Goal: Information Seeking & Learning: Learn about a topic

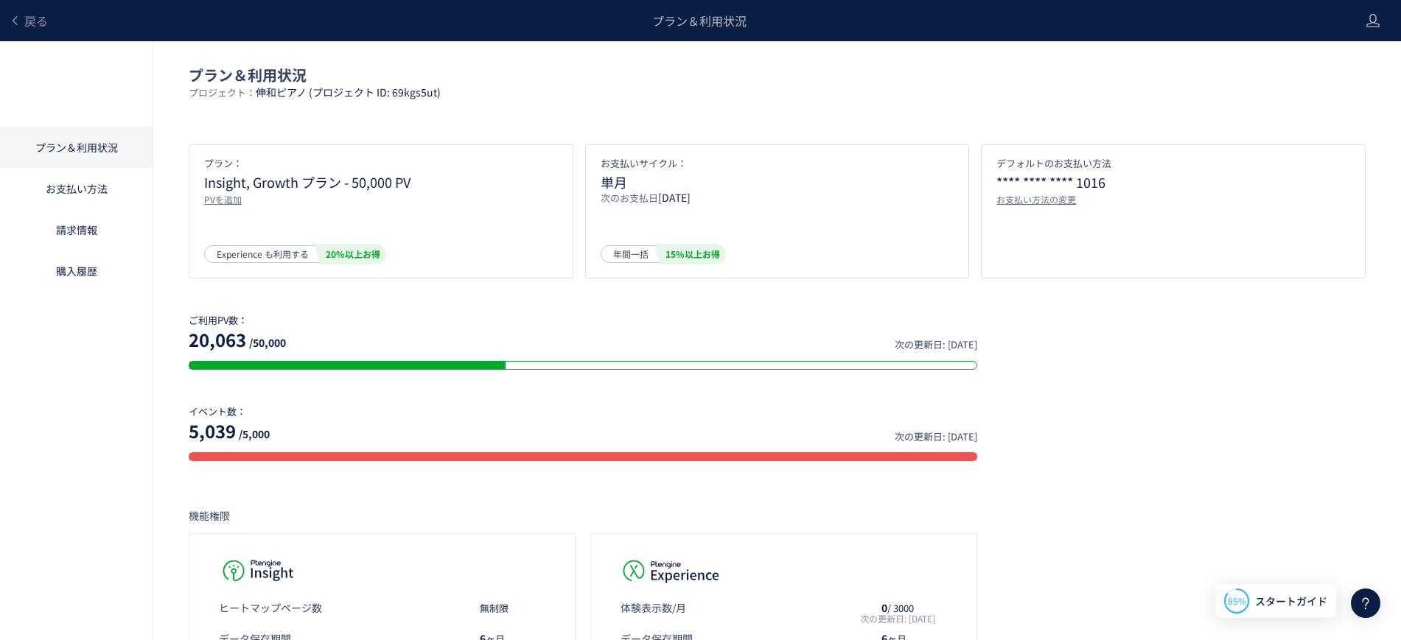
click at [53, 16] on div "プラン＆利用状況" at bounding box center [699, 20] width 1303 height 41
click at [40, 16] on span "戻る" at bounding box center [36, 21] width 24 height 18
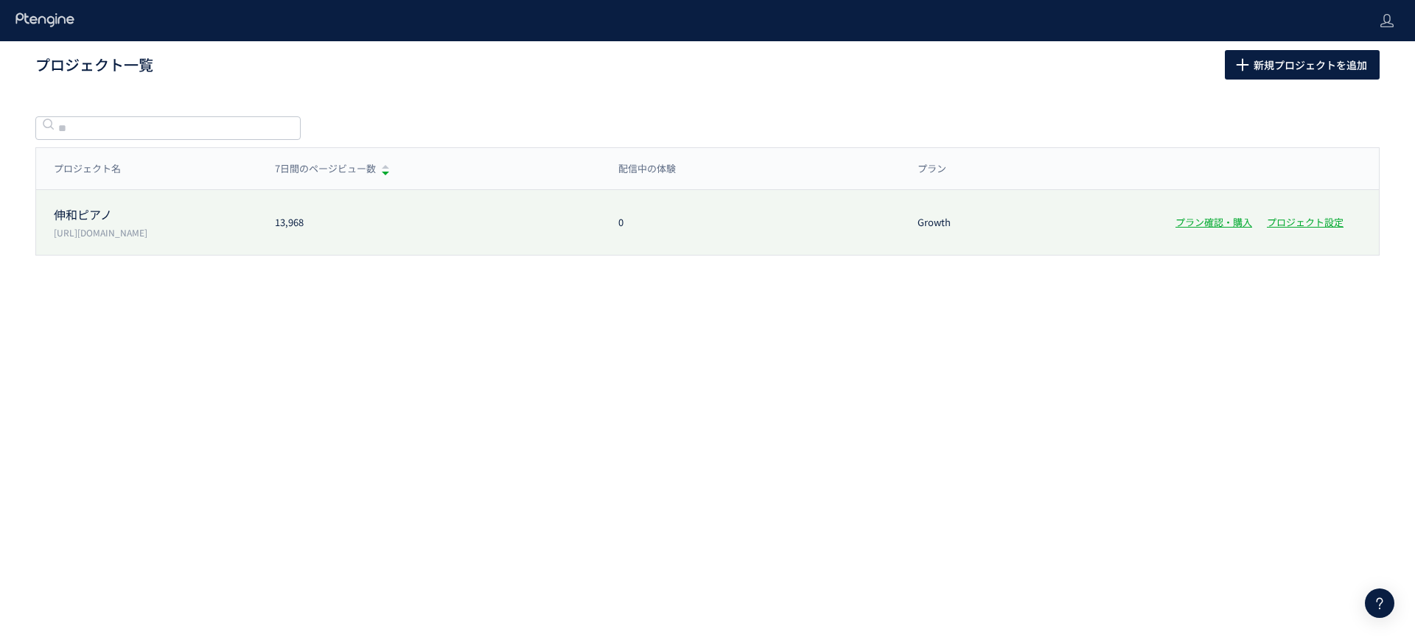
click at [681, 197] on div "伸和ピアノ https://www.shinwa-piano.jp/ 13,968 0 Growth プラン確認・購入 プロジェクト設定" at bounding box center [707, 222] width 1342 height 65
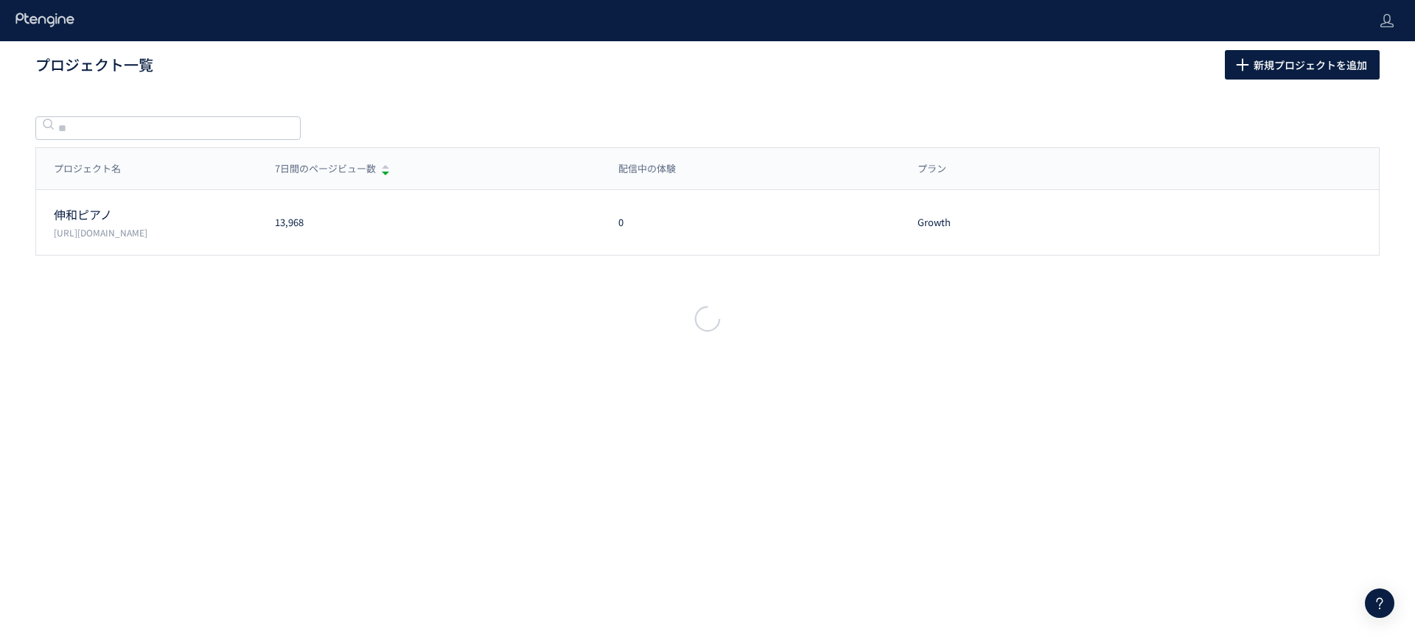
click at [469, 217] on div at bounding box center [707, 320] width 1415 height 640
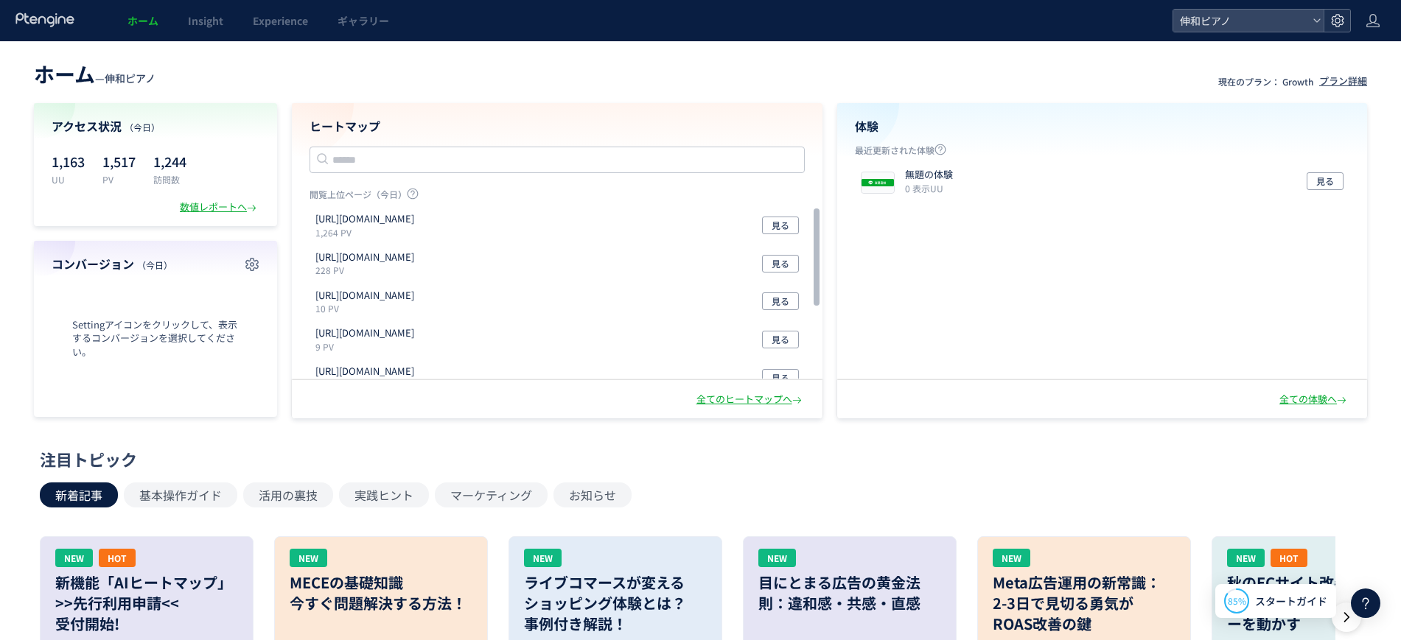
click at [1337, 13] on icon at bounding box center [1337, 20] width 15 height 15
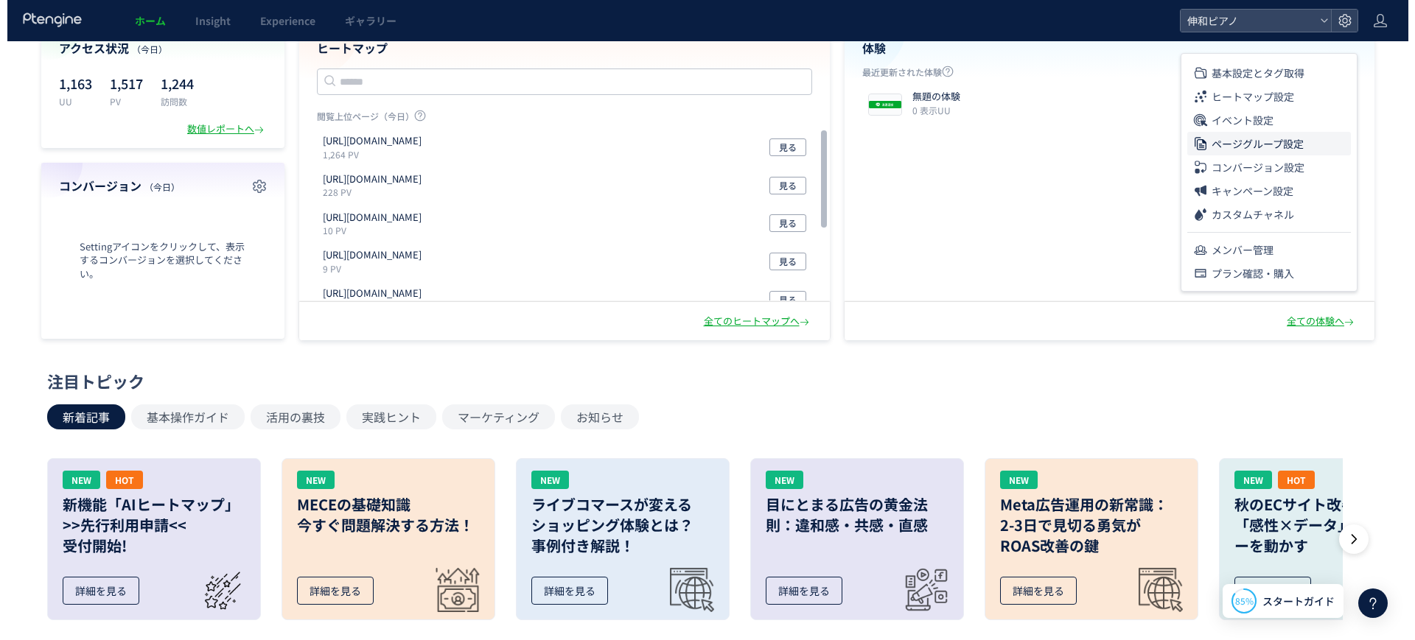
scroll to position [92, 0]
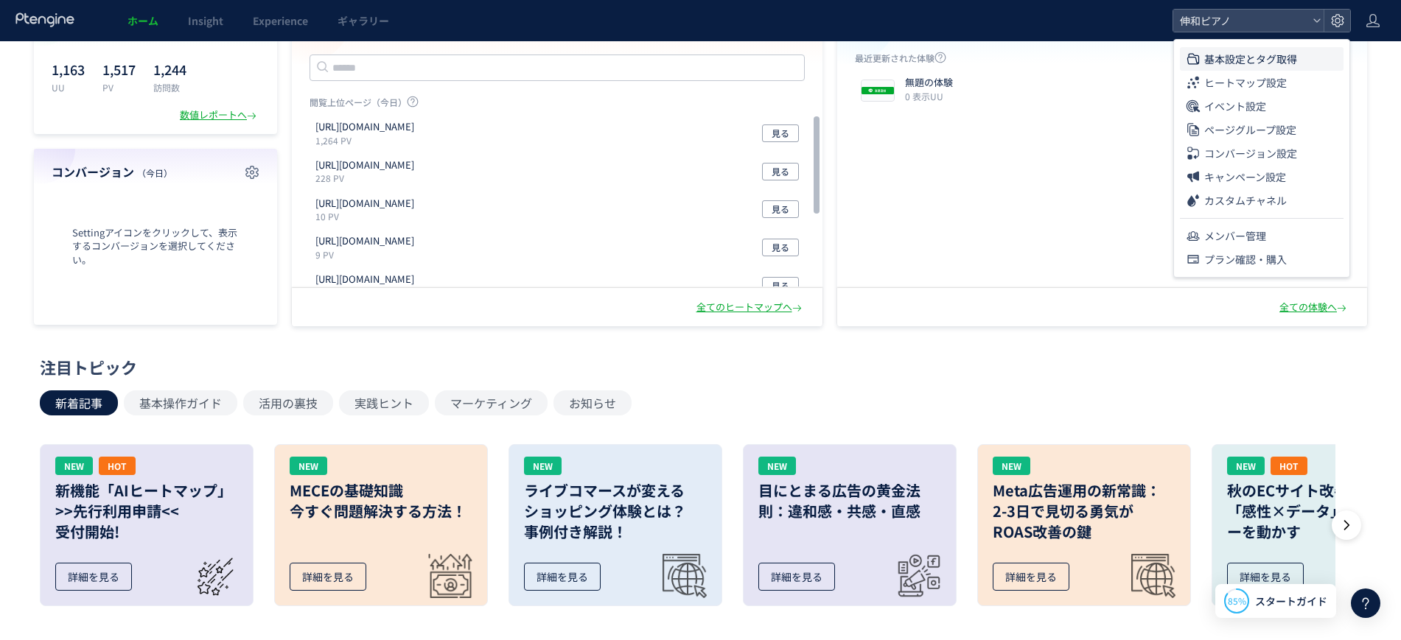
click at [1300, 59] on li "基本設定とタグ取得" at bounding box center [1262, 59] width 164 height 24
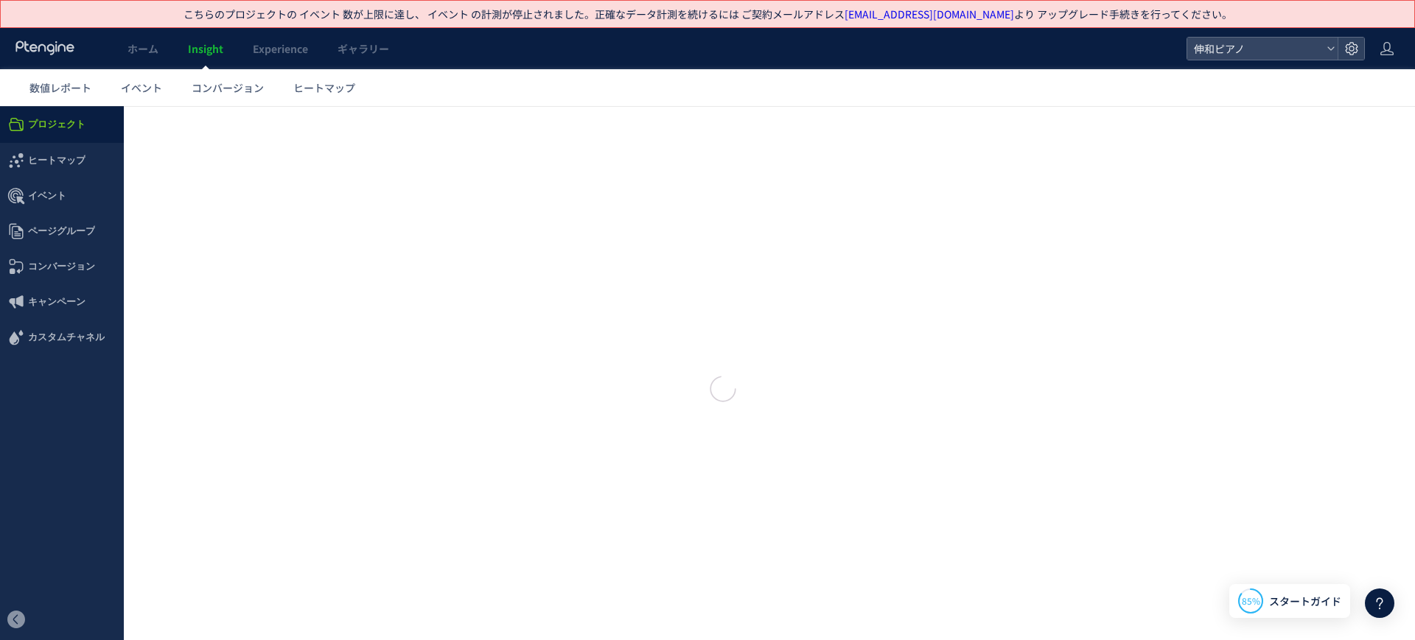
type input "*****"
type input "**********"
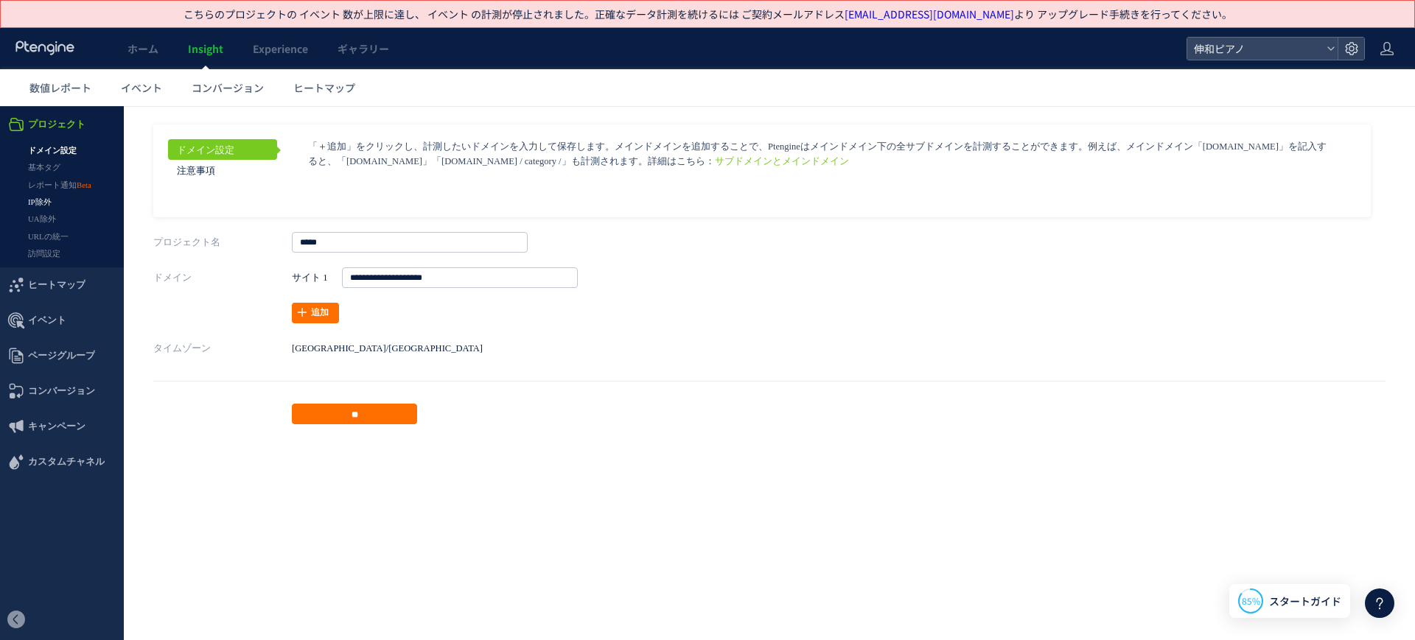
click at [52, 197] on link "IP除外" at bounding box center [62, 202] width 124 height 17
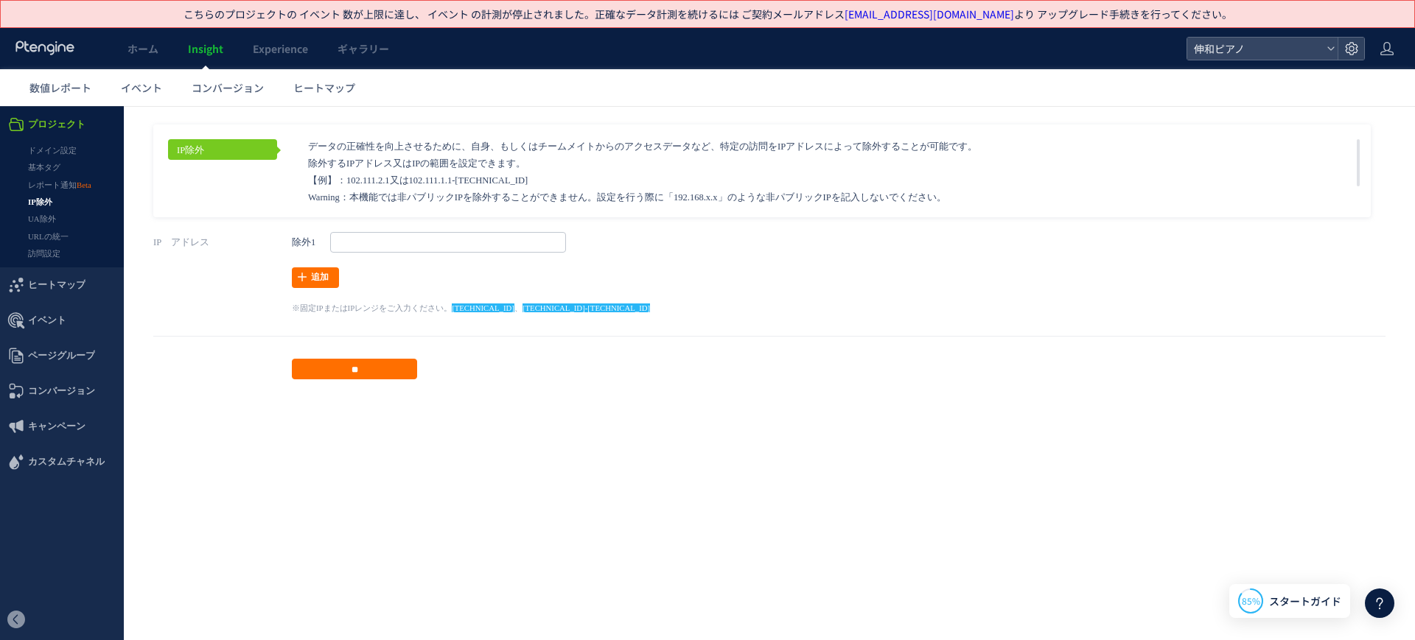
click at [49, 209] on link "IP除外" at bounding box center [62, 202] width 124 height 17
click at [51, 219] on link "UA除外" at bounding box center [62, 219] width 124 height 17
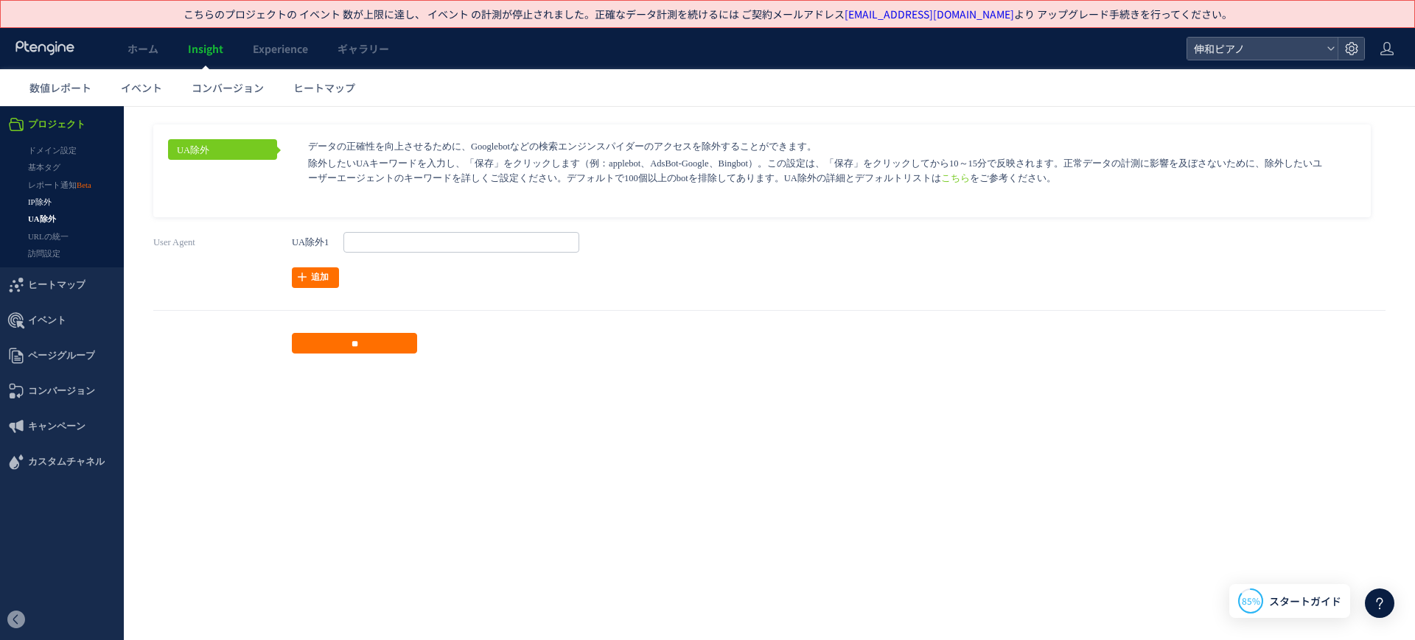
click at [49, 203] on link "IP除外" at bounding box center [62, 202] width 124 height 17
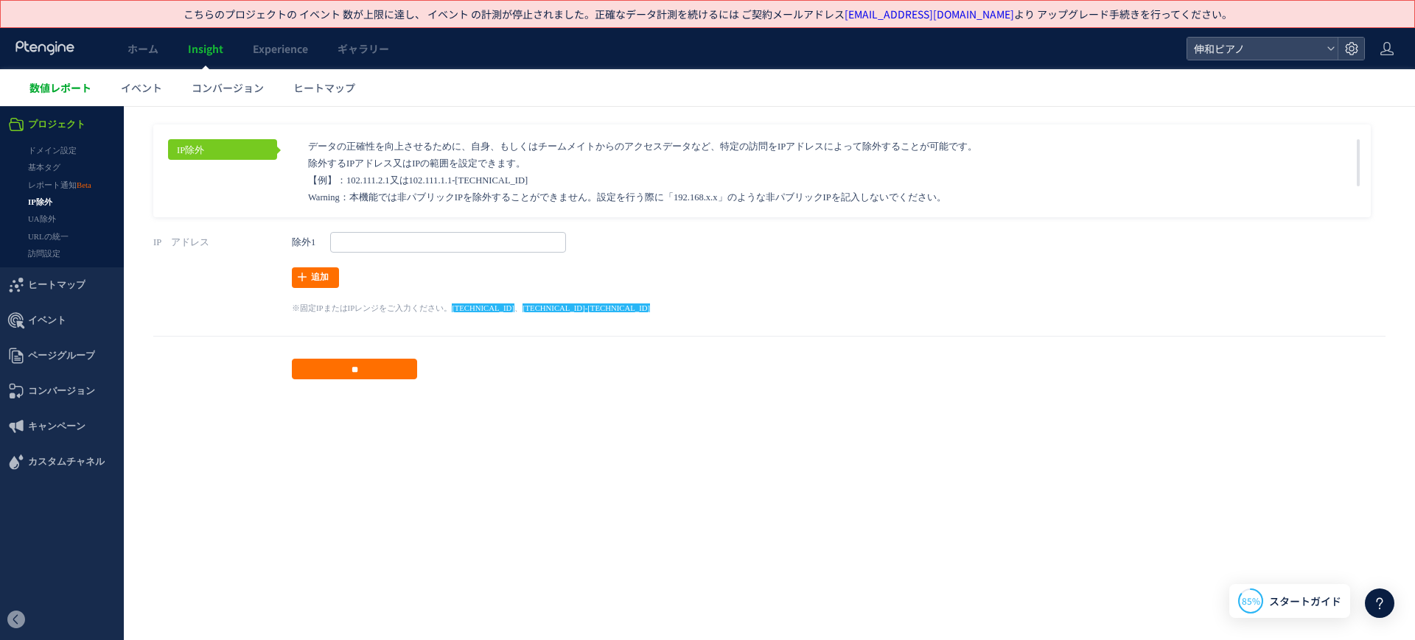
click at [71, 94] on span "数値レポート" at bounding box center [60, 87] width 62 height 15
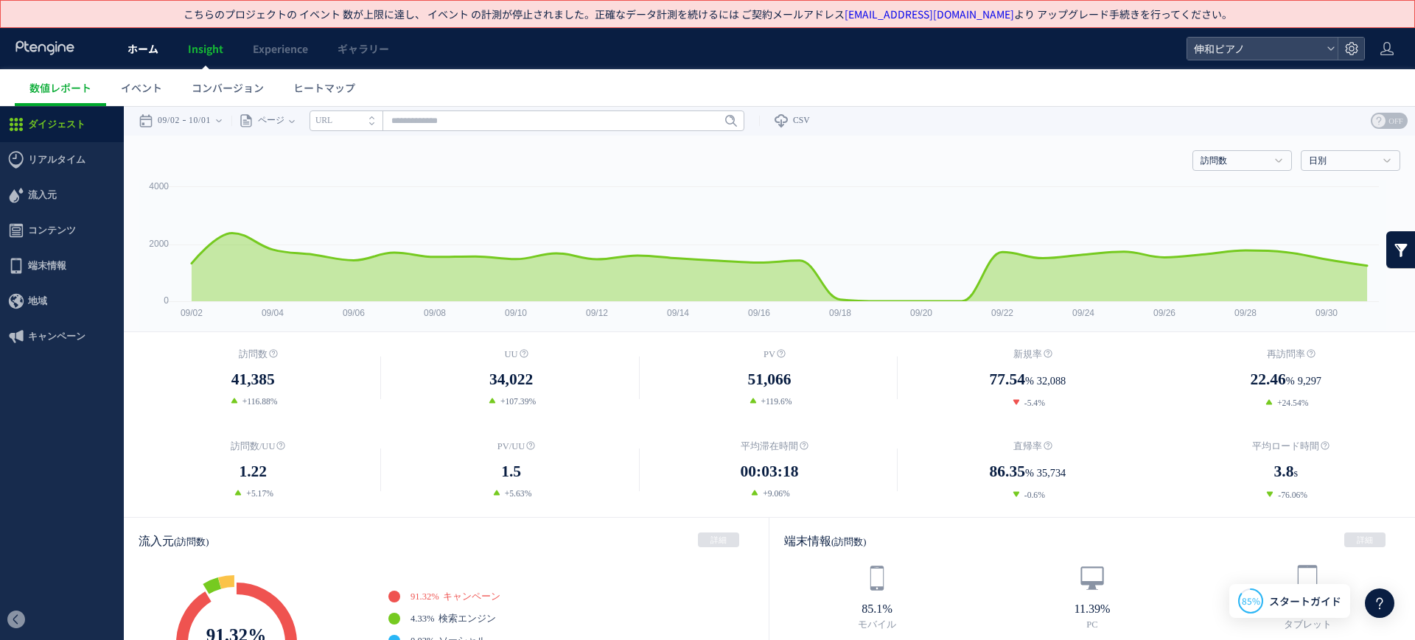
click at [162, 52] on link "ホーム" at bounding box center [143, 48] width 60 height 41
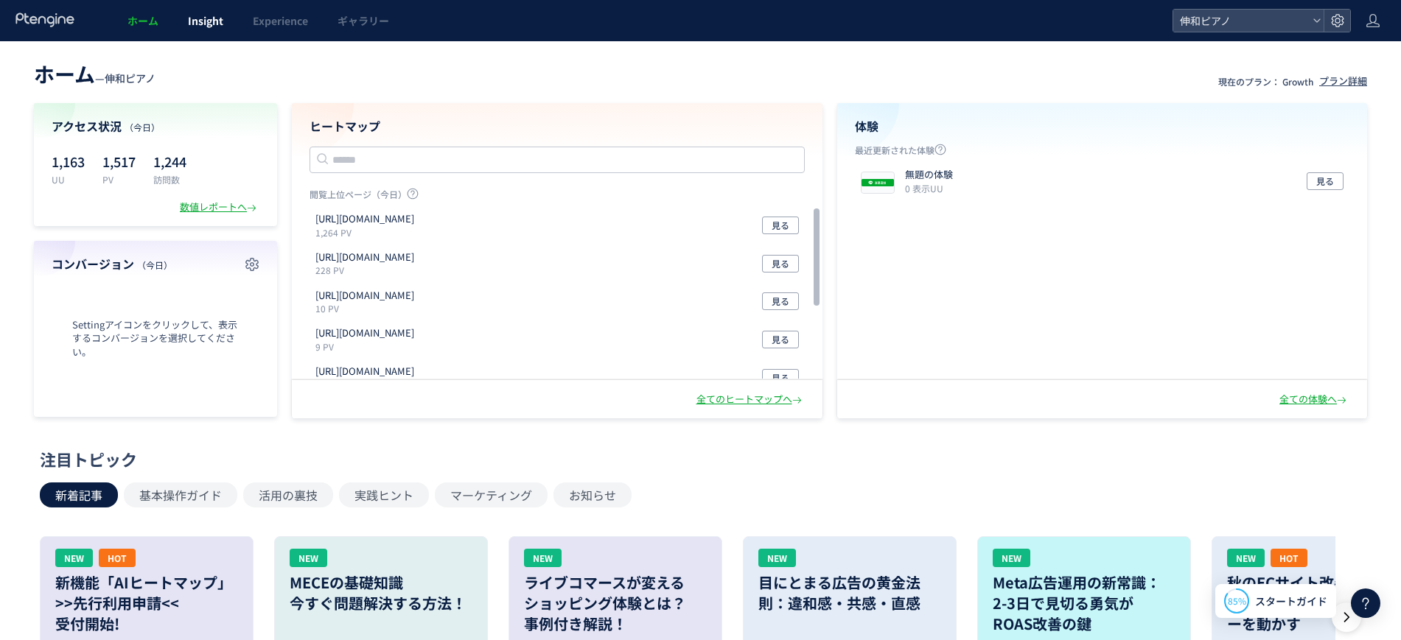
click at [209, 24] on span "Insight" at bounding box center [205, 20] width 35 height 15
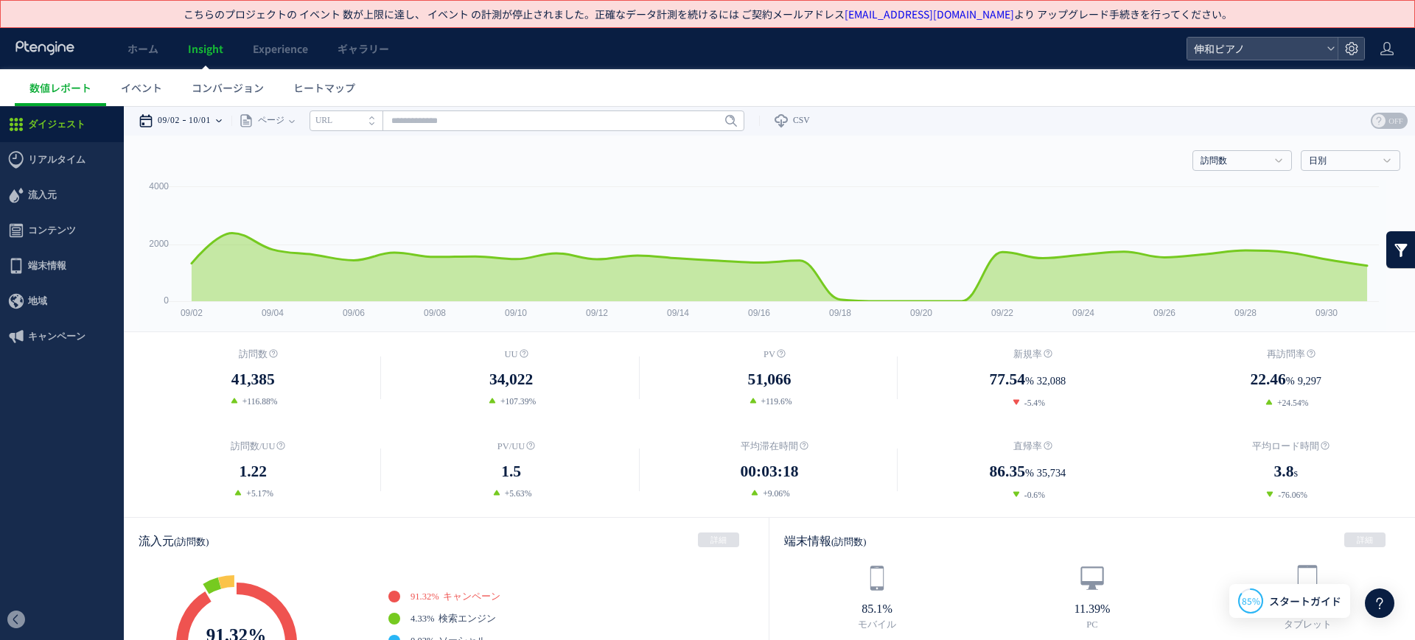
drag, startPoint x: 194, startPoint y: 120, endPoint x: 193, endPoint y: 129, distance: 8.9
click at [194, 122] on time "10/01" at bounding box center [200, 120] width 22 height 29
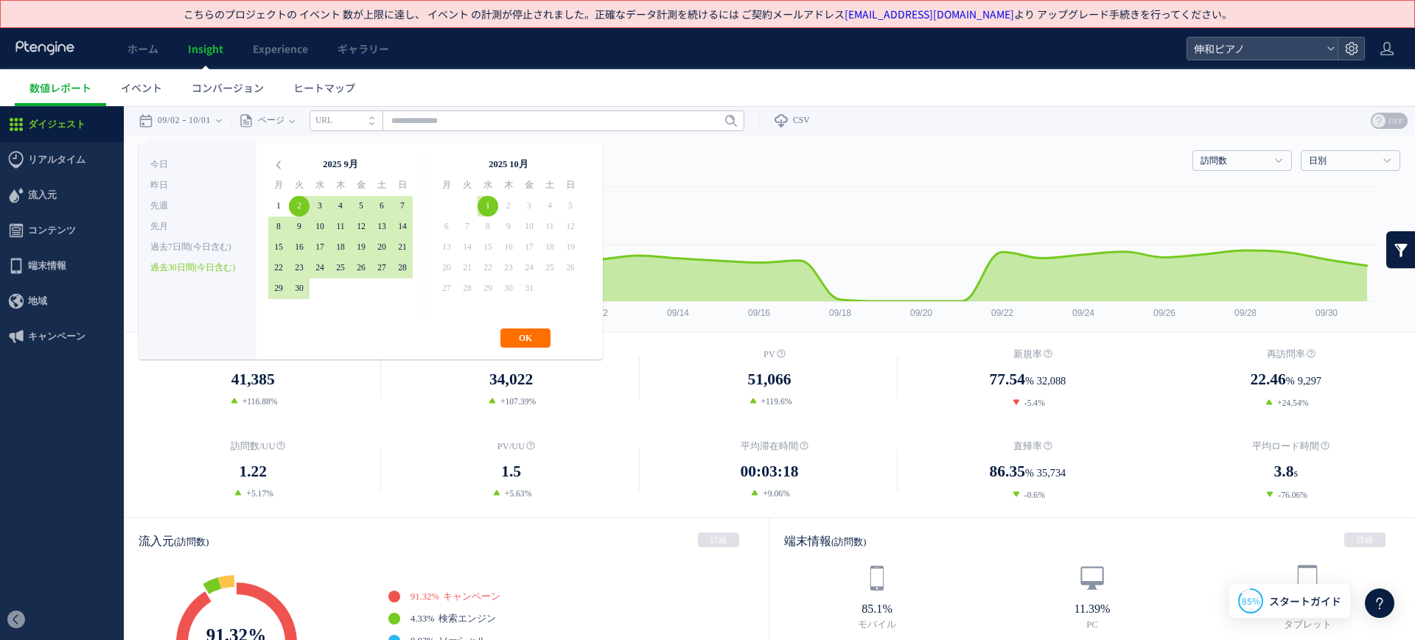
click at [1015, 167] on div "訪問数 訪問数 UU PV 新規率 再訪問率 訪問数/UU PV/UU 平均滞在時間 直帰率 平均ロード時間 日別" at bounding box center [769, 158] width 1261 height 44
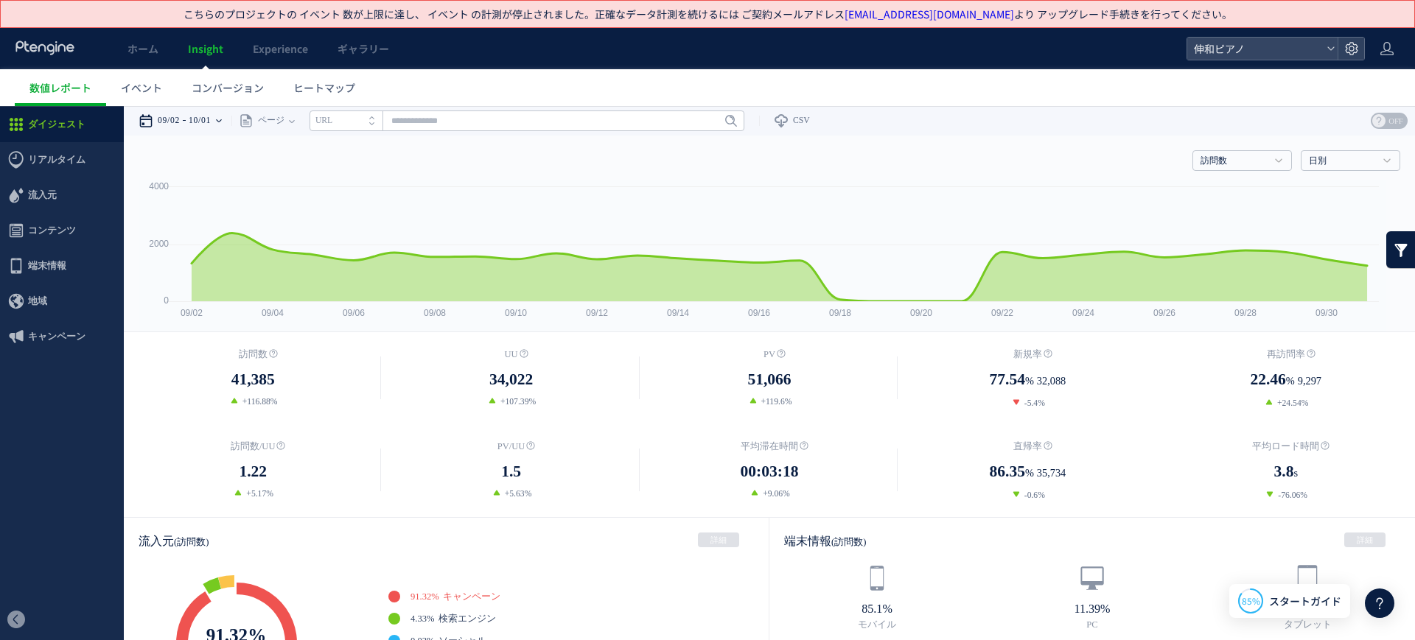
click at [203, 119] on time "10/01" at bounding box center [200, 120] width 22 height 29
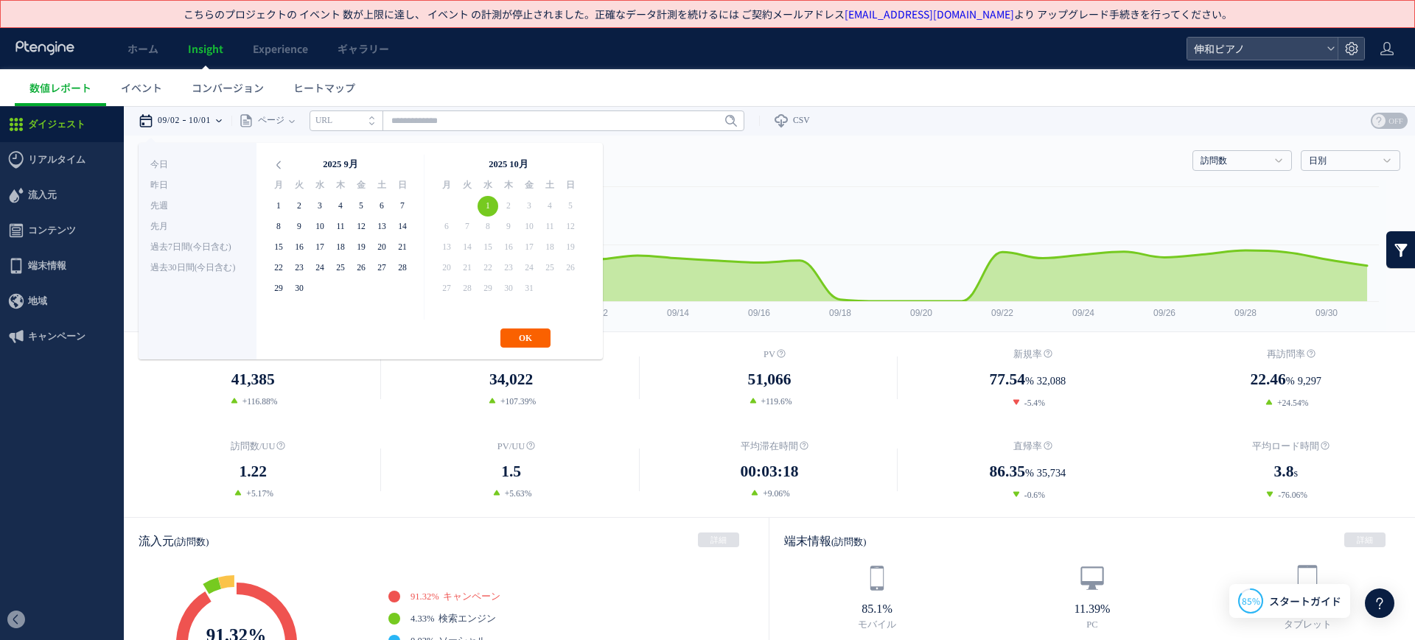
click at [542, 339] on button "OK" at bounding box center [525, 338] width 50 height 19
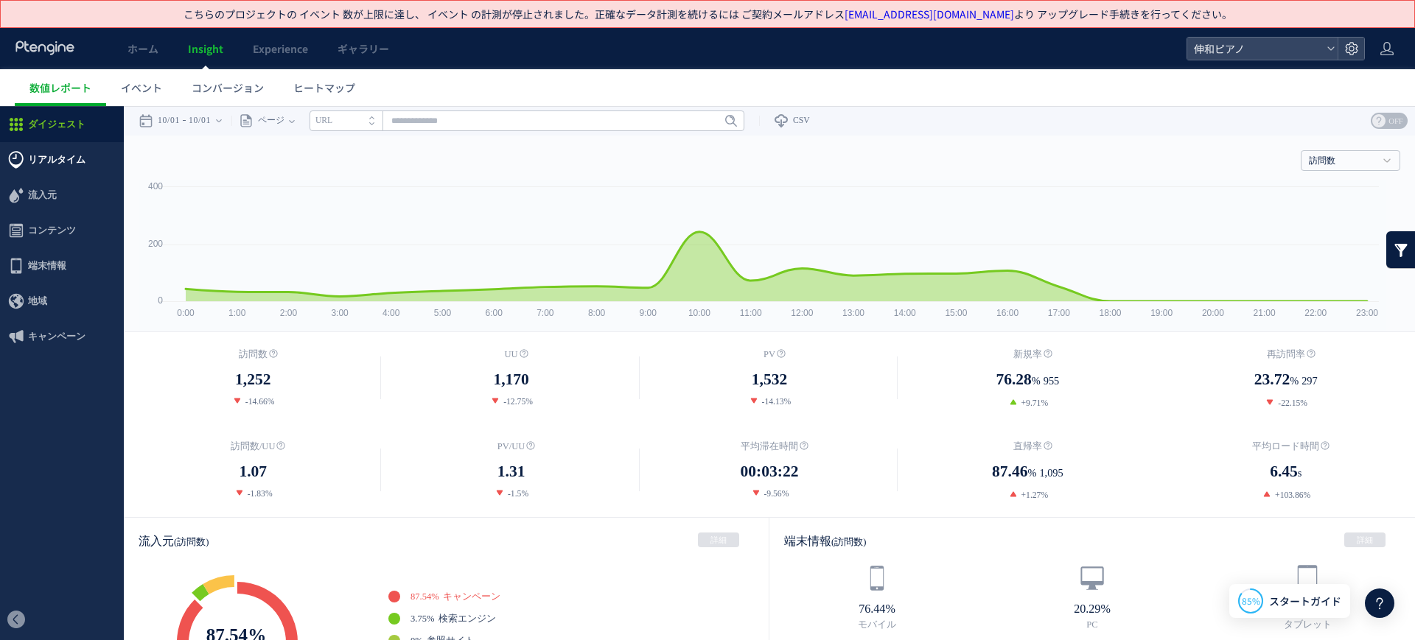
click at [101, 161] on span "リアルタイム" at bounding box center [62, 159] width 124 height 35
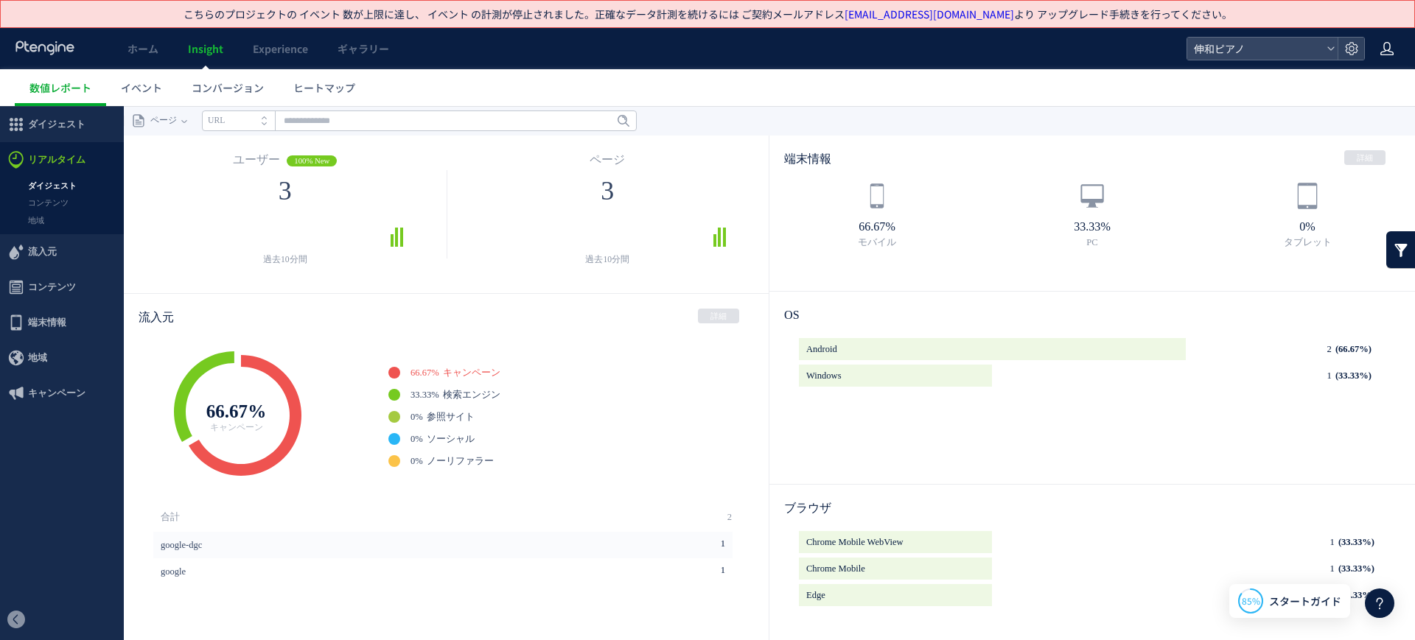
click at [1382, 59] on div at bounding box center [1386, 48] width 15 height 41
click at [250, 118] on li "URL" at bounding box center [238, 121] width 73 height 21
click at [268, 118] on span at bounding box center [268, 116] width 12 height 10
click at [298, 118] on input "text" at bounding box center [419, 121] width 435 height 21
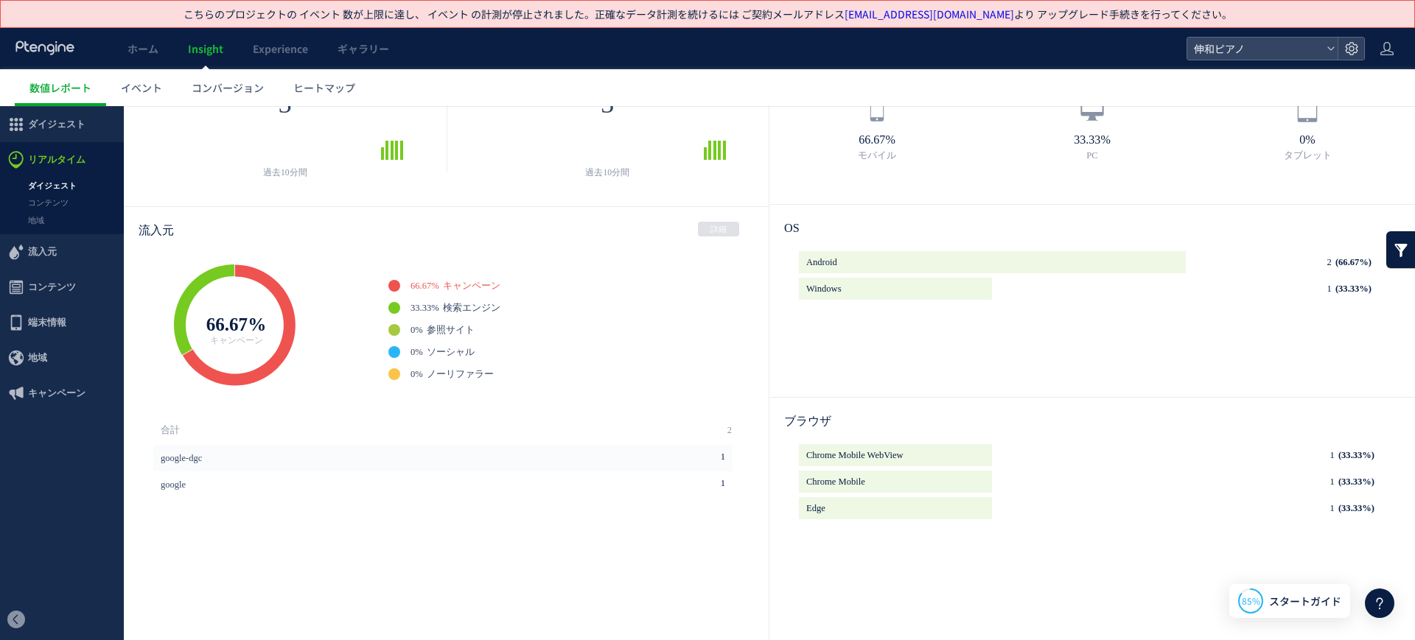
scroll to position [122, 0]
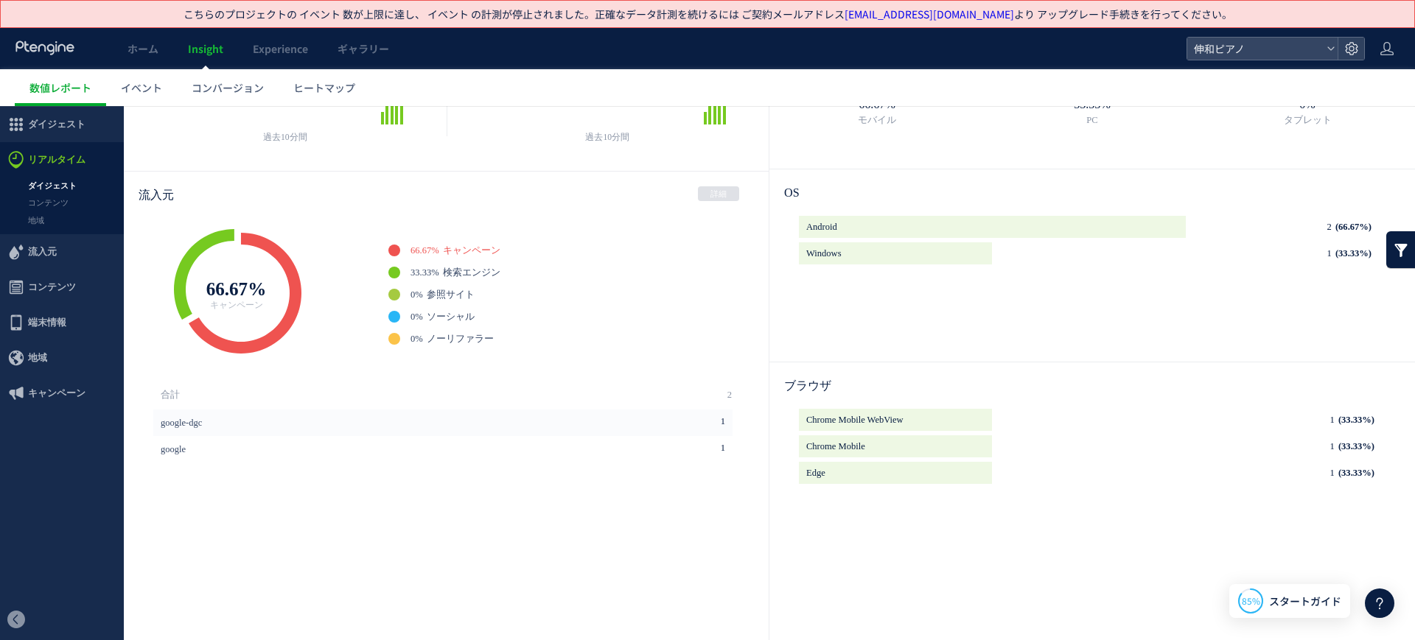
click at [281, 317] on rect at bounding box center [234, 291] width 221 height 147
click at [448, 267] on link "33.33% 検索エンジン" at bounding box center [455, 273] width 90 height 12
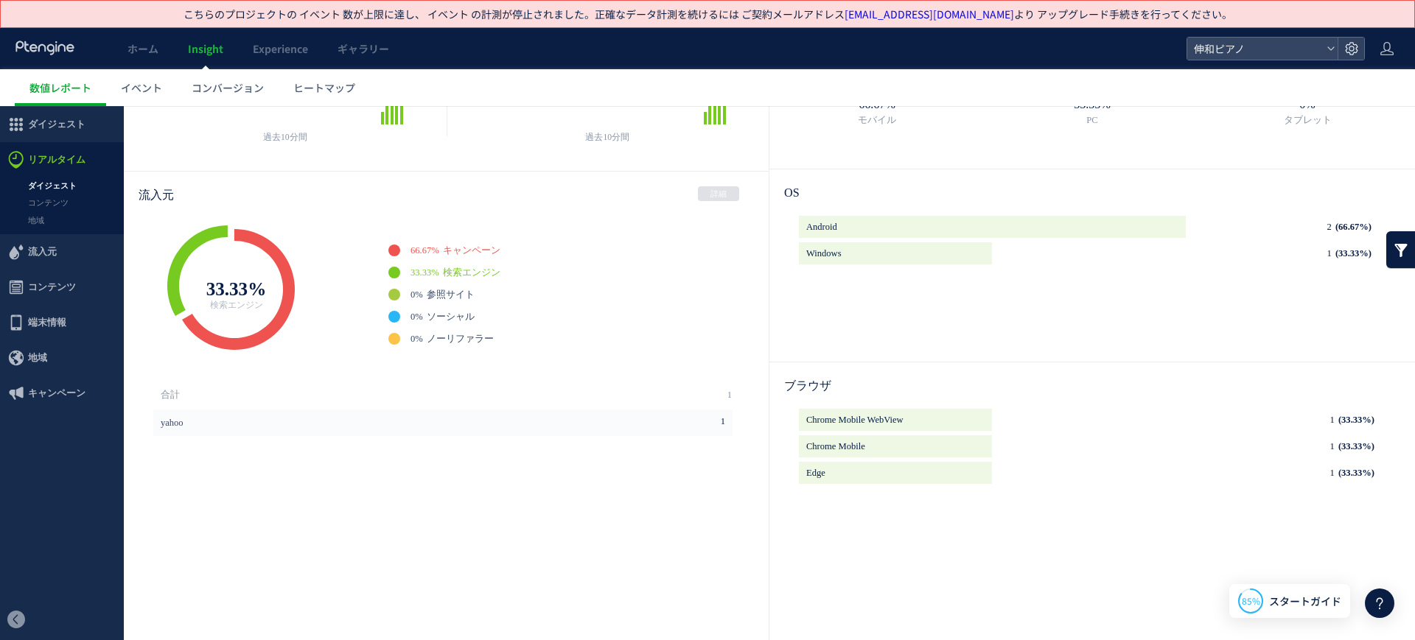
click at [459, 245] on span "キャンペーン" at bounding box center [471, 250] width 57 height 10
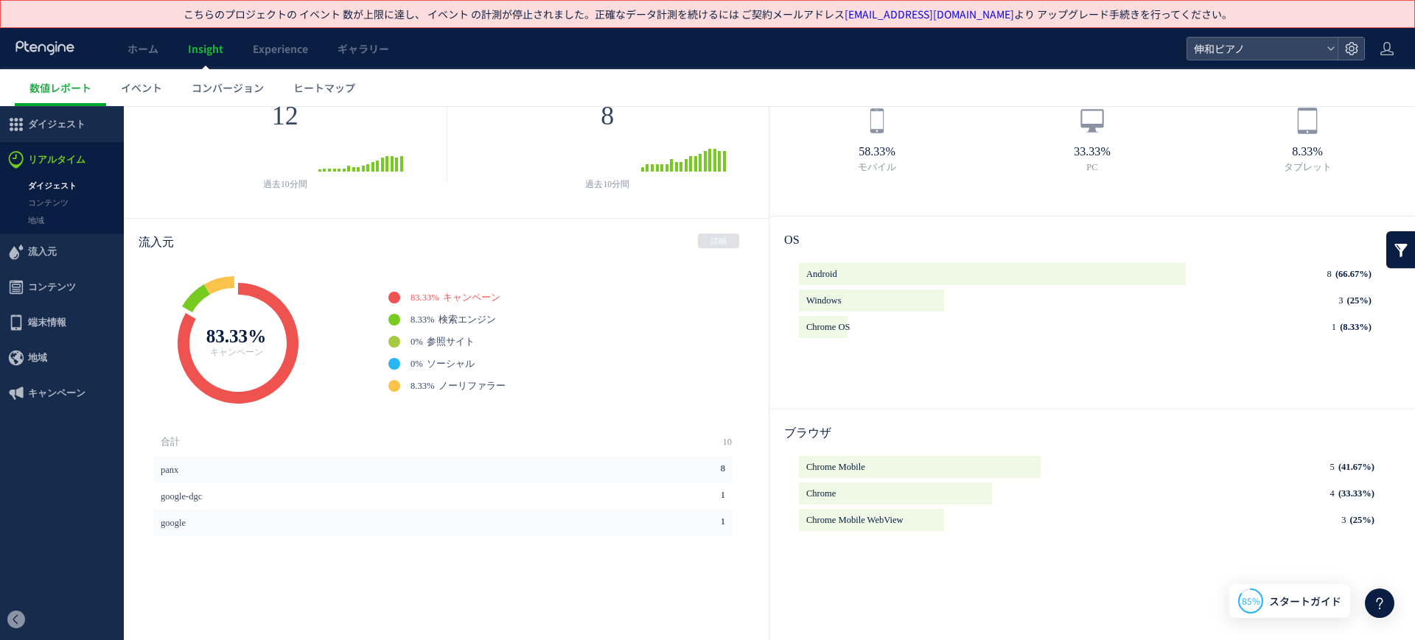
scroll to position [0, 0]
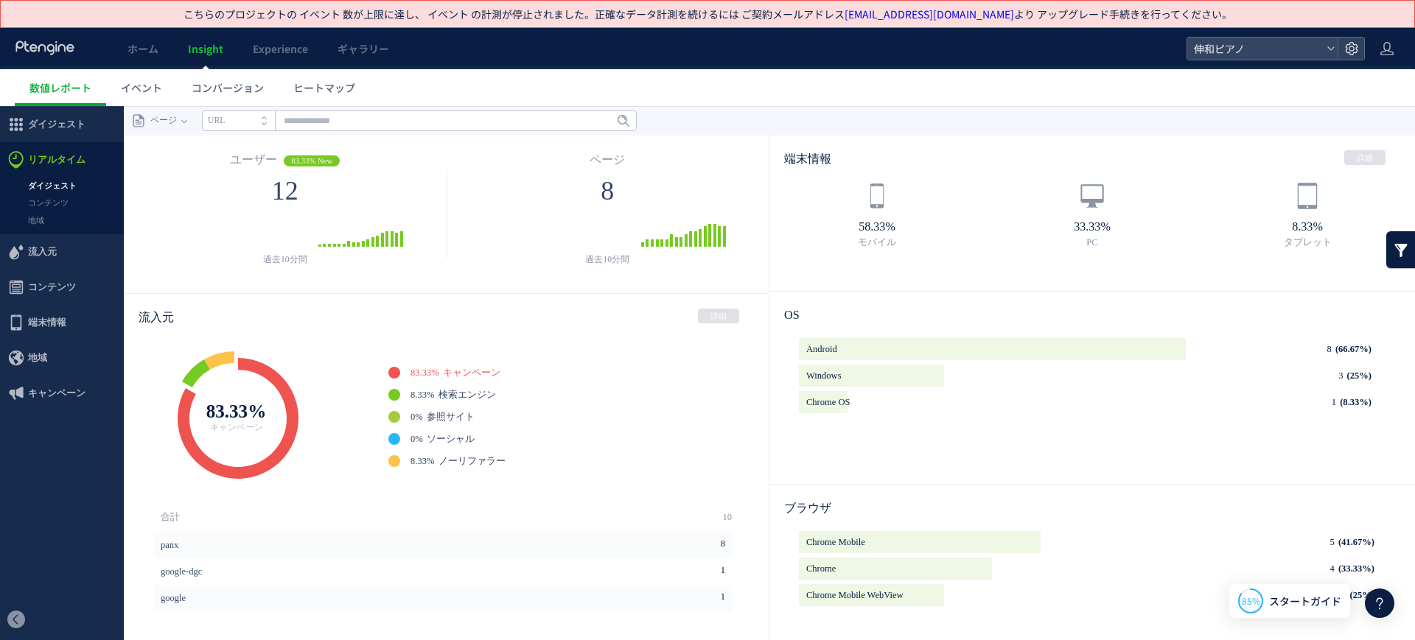
click at [247, 122] on li "URL" at bounding box center [238, 121] width 73 height 21
click at [49, 245] on span "流入元" at bounding box center [42, 251] width 29 height 35
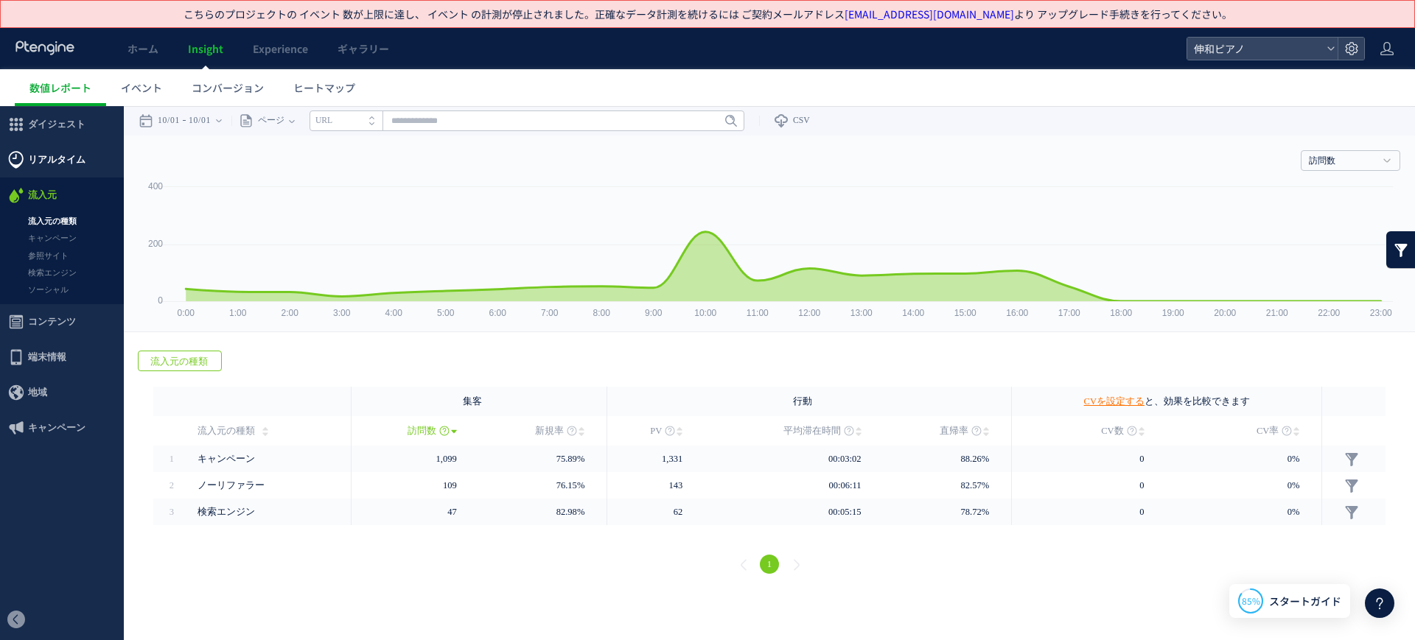
click at [69, 162] on span "リアルタイム" at bounding box center [56, 159] width 57 height 35
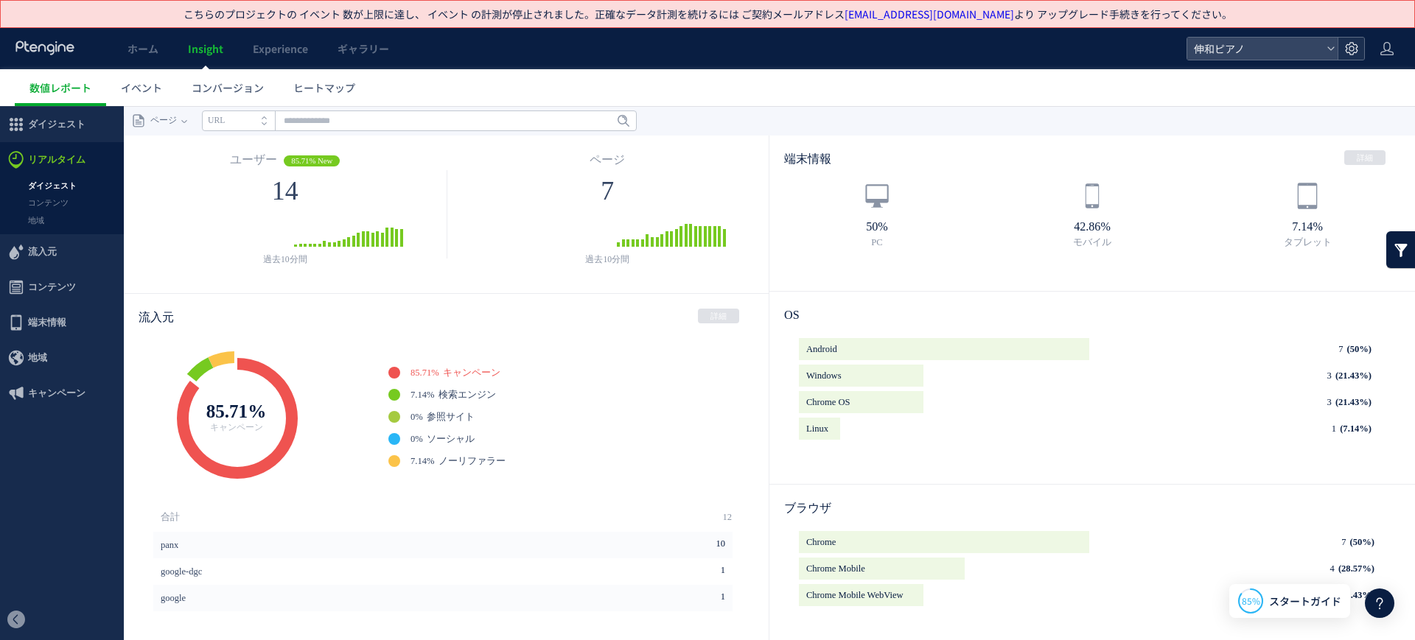
click at [1345, 51] on icon at bounding box center [1351, 48] width 15 height 15
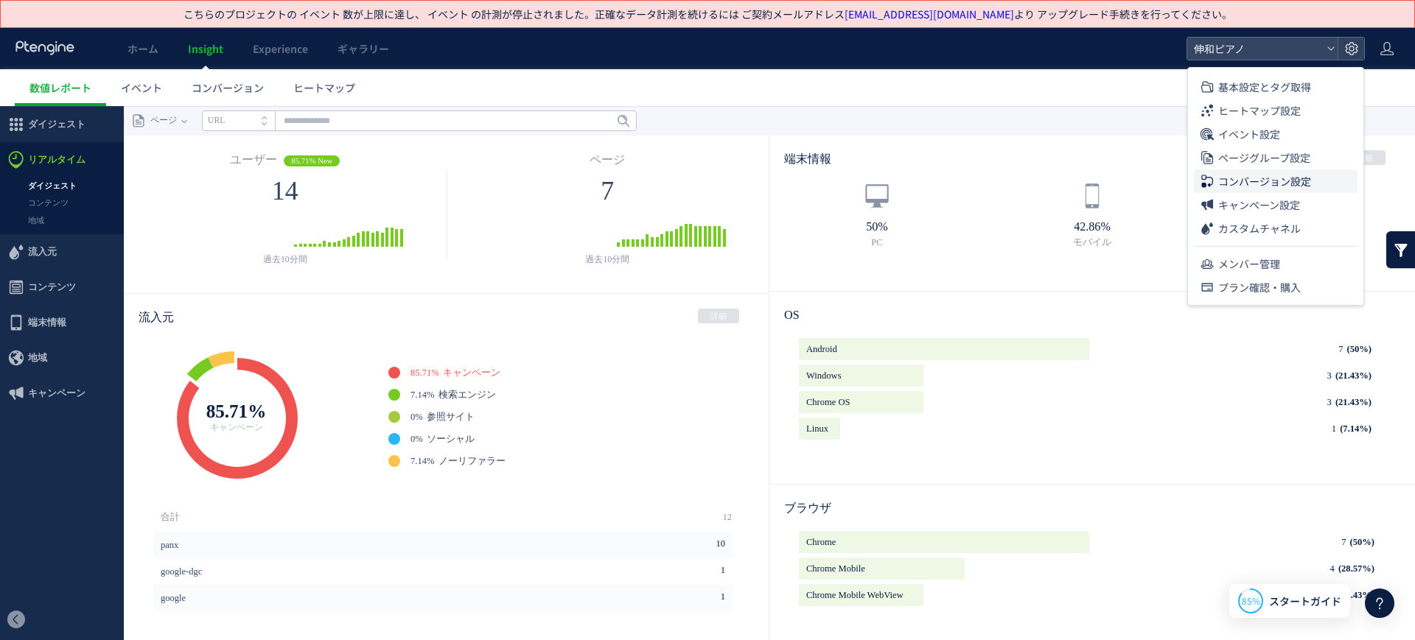
click at [1322, 171] on li "コンバージョン設定" at bounding box center [1276, 181] width 164 height 24
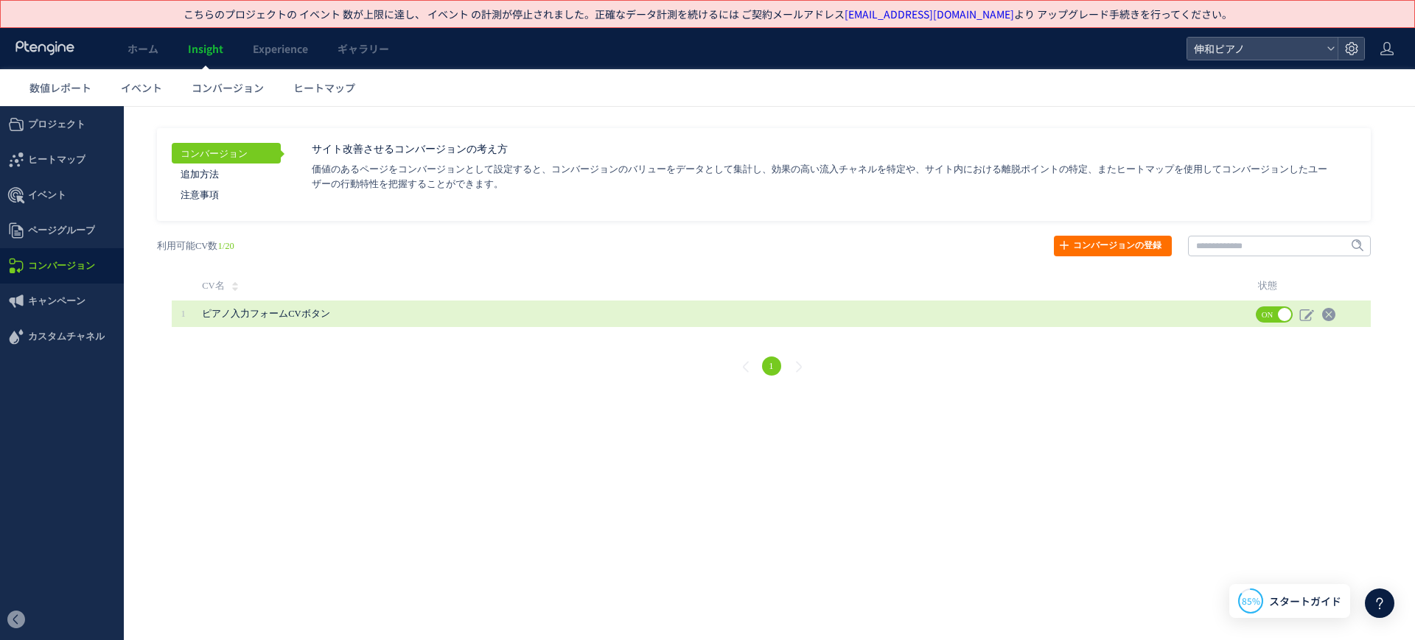
click at [594, 302] on span "ピアノ入力フォームCVボタン" at bounding box center [681, 314] width 958 height 27
click at [275, 310] on span "ピアノ入力フォームCVボタン" at bounding box center [265, 314] width 127 height 10
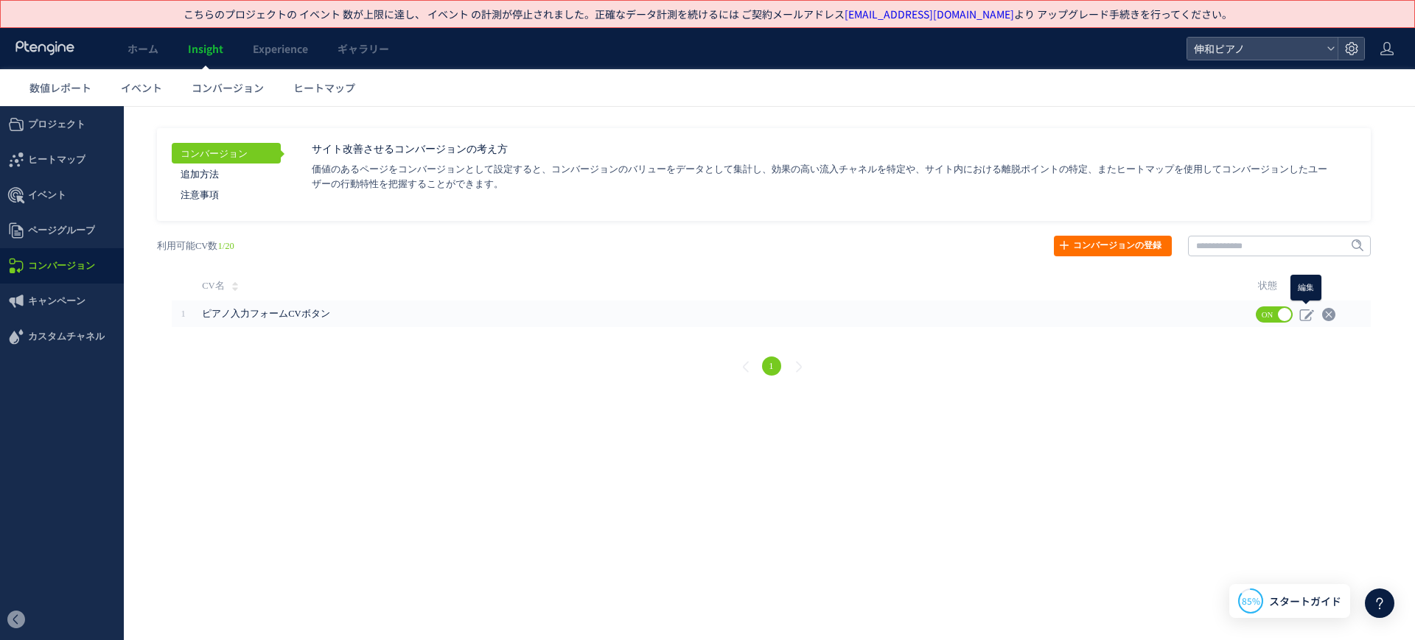
click at [1303, 312] on icon at bounding box center [1306, 314] width 15 height 15
type input "**********"
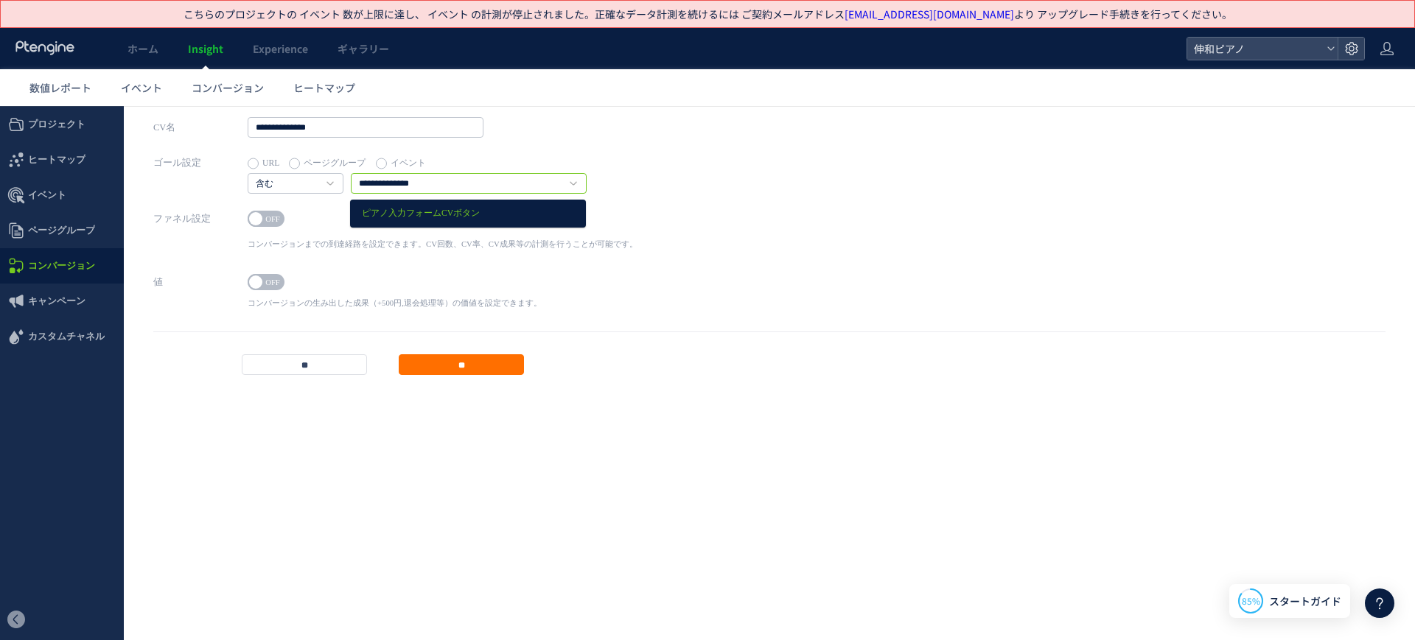
click at [585, 189] on input "**********" at bounding box center [469, 183] width 236 height 21
click at [735, 192] on div "**********" at bounding box center [769, 181] width 1232 height 56
click at [161, 77] on link "イベント" at bounding box center [141, 87] width 71 height 37
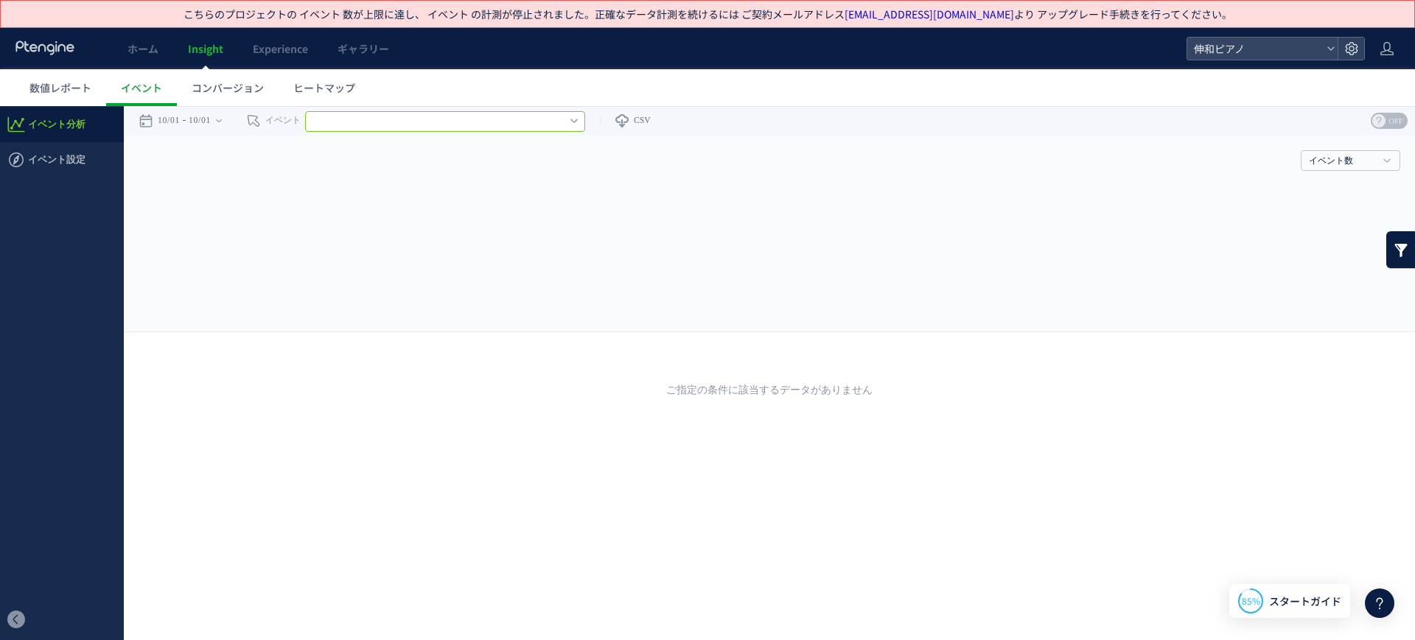
click at [519, 124] on input "text" at bounding box center [445, 121] width 280 height 21
click at [89, 130] on span "イベント分析" at bounding box center [62, 124] width 124 height 35
type input "********"
click at [71, 158] on span "イベント設定" at bounding box center [56, 159] width 57 height 35
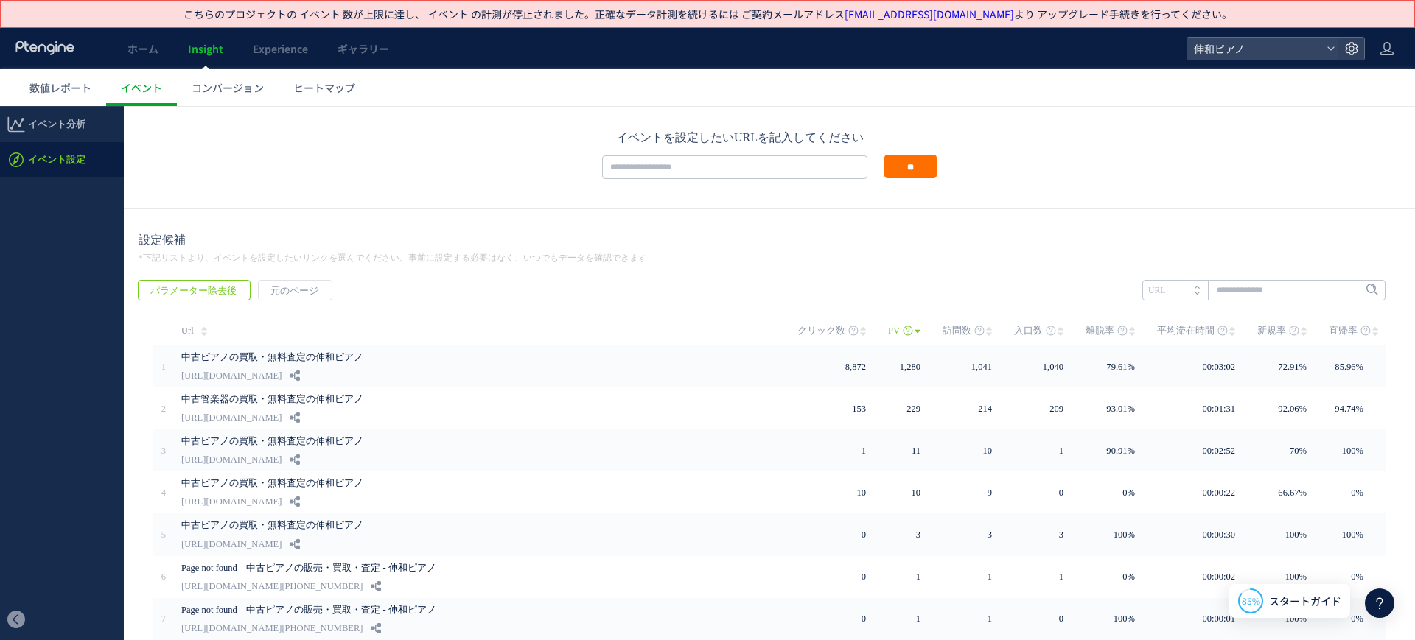
scroll to position [290, 0]
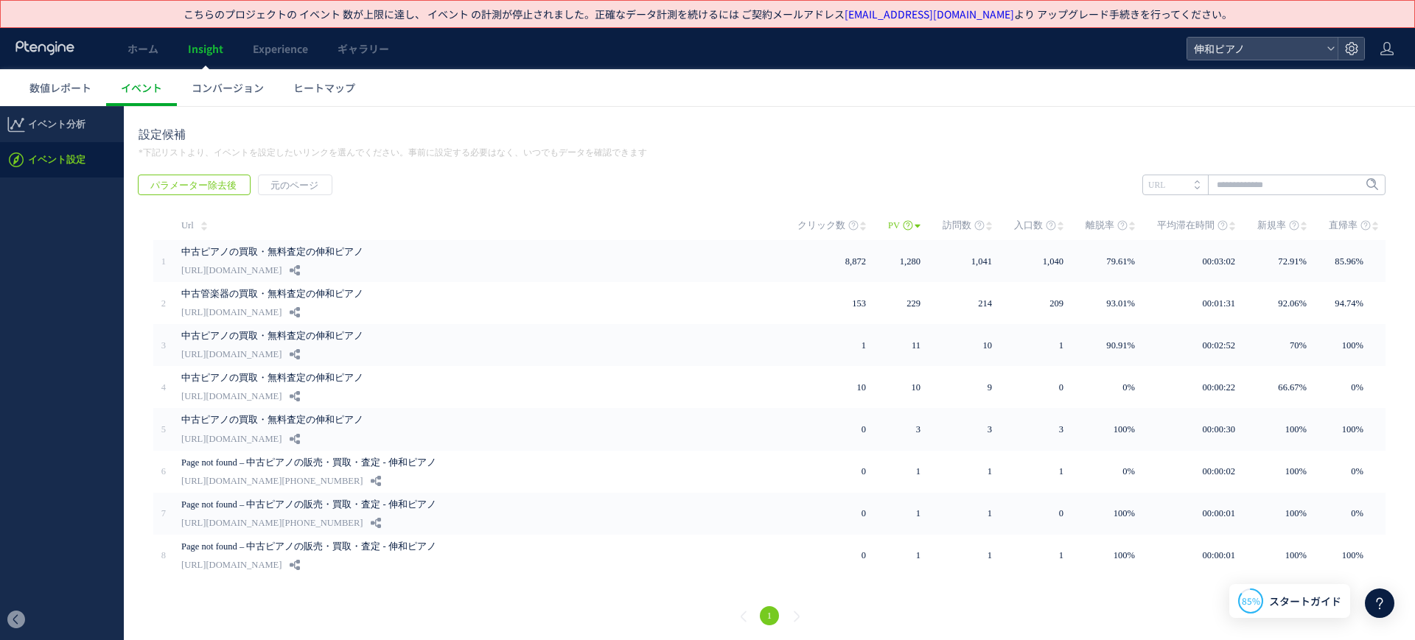
click at [78, 153] on span "イベント設定" at bounding box center [56, 159] width 57 height 35
click at [74, 131] on span "イベント分析" at bounding box center [56, 124] width 57 height 35
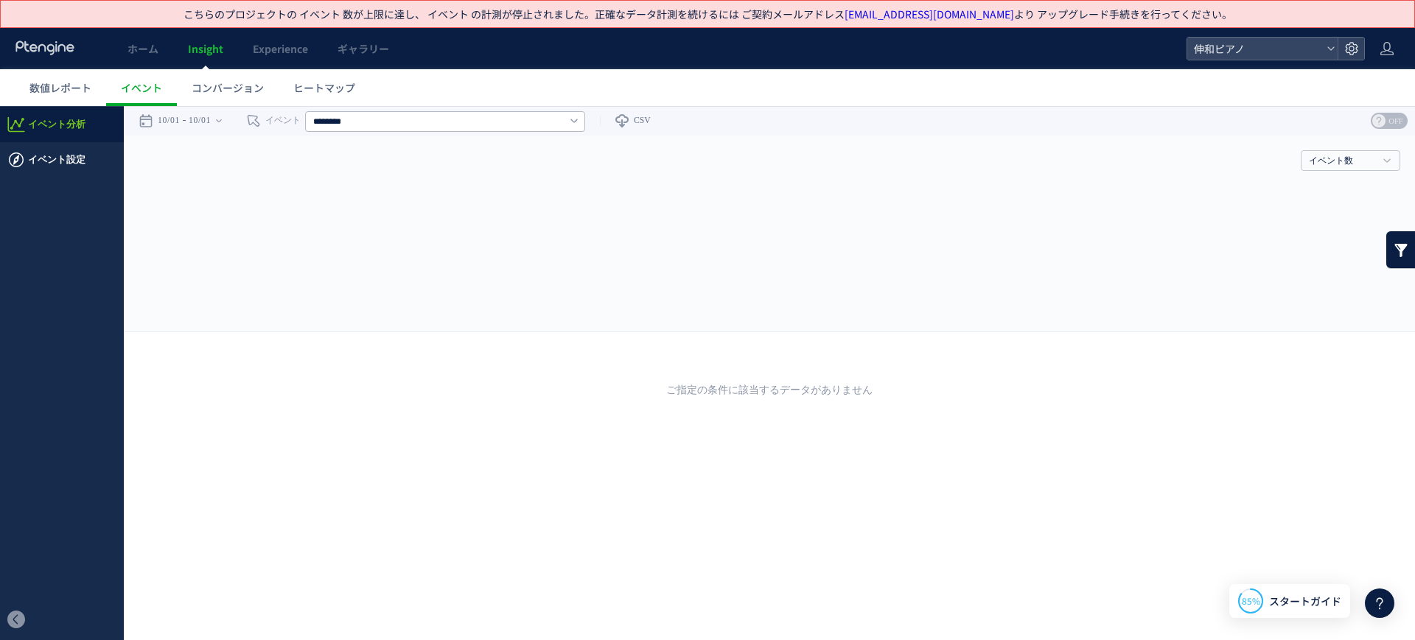
click at [65, 150] on span "イベント設定" at bounding box center [56, 159] width 57 height 35
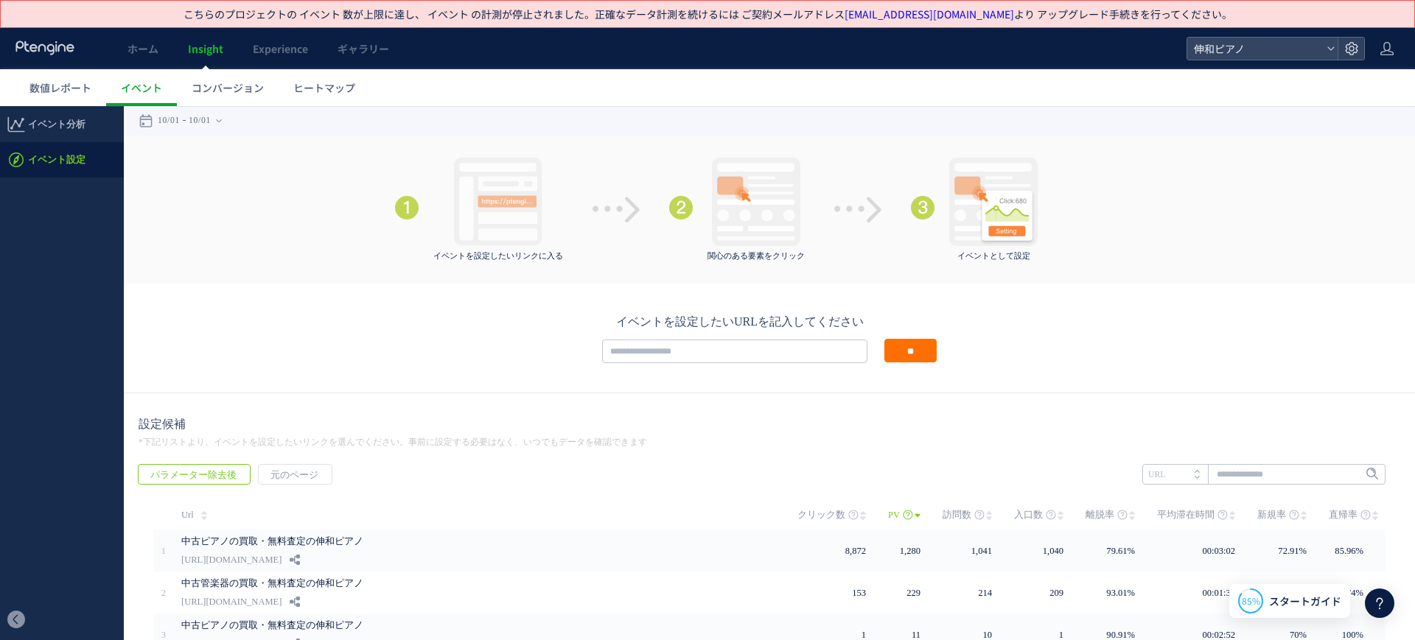
click at [1214, 60] on div "伸和ピアノ" at bounding box center [1275, 49] width 178 height 24
click at [1214, 52] on span "伸和ピアノ" at bounding box center [1254, 49] width 131 height 22
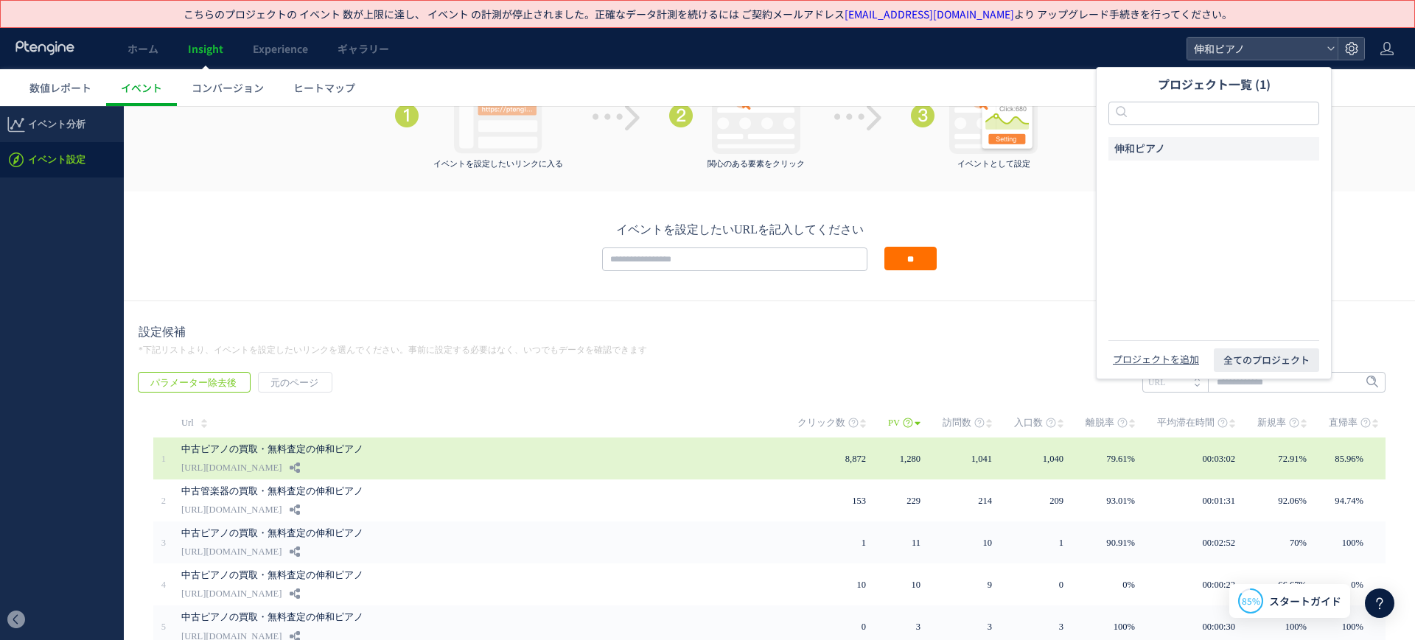
click at [588, 454] on link "中古ピアノの買取・無料査定の伸和ピアノ" at bounding box center [402, 450] width 442 height 18
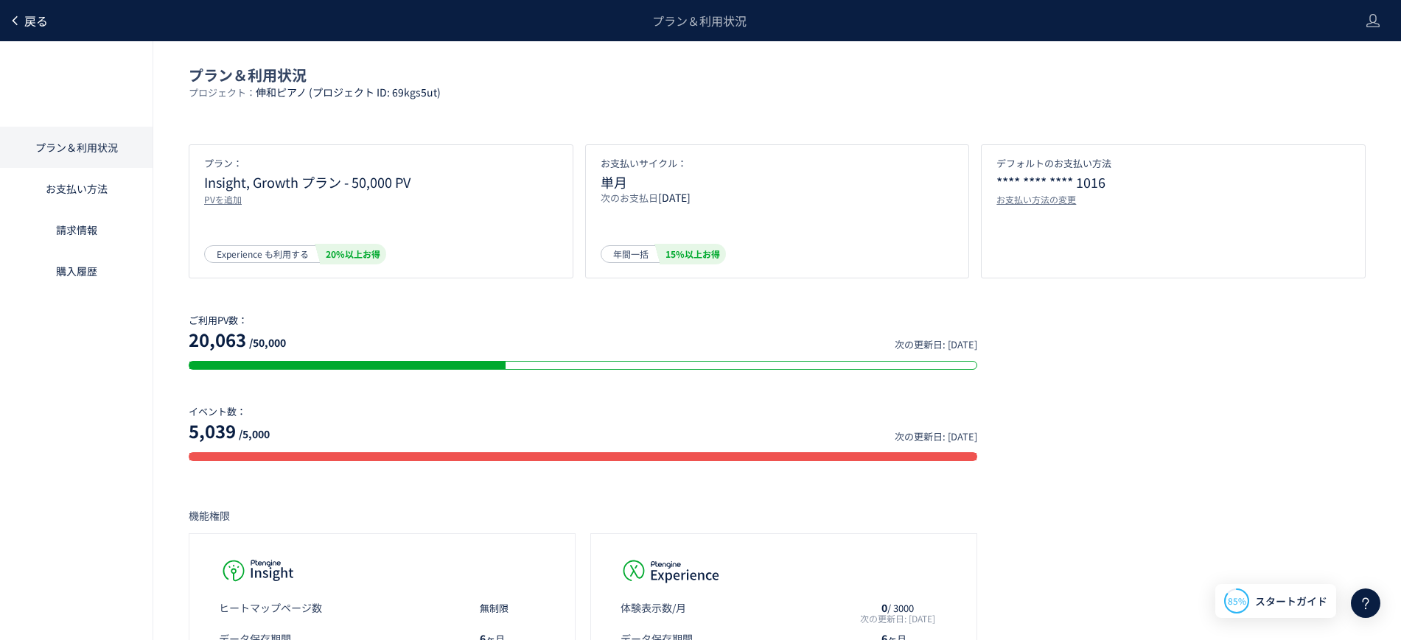
click at [30, 24] on span "戻る" at bounding box center [36, 21] width 24 height 18
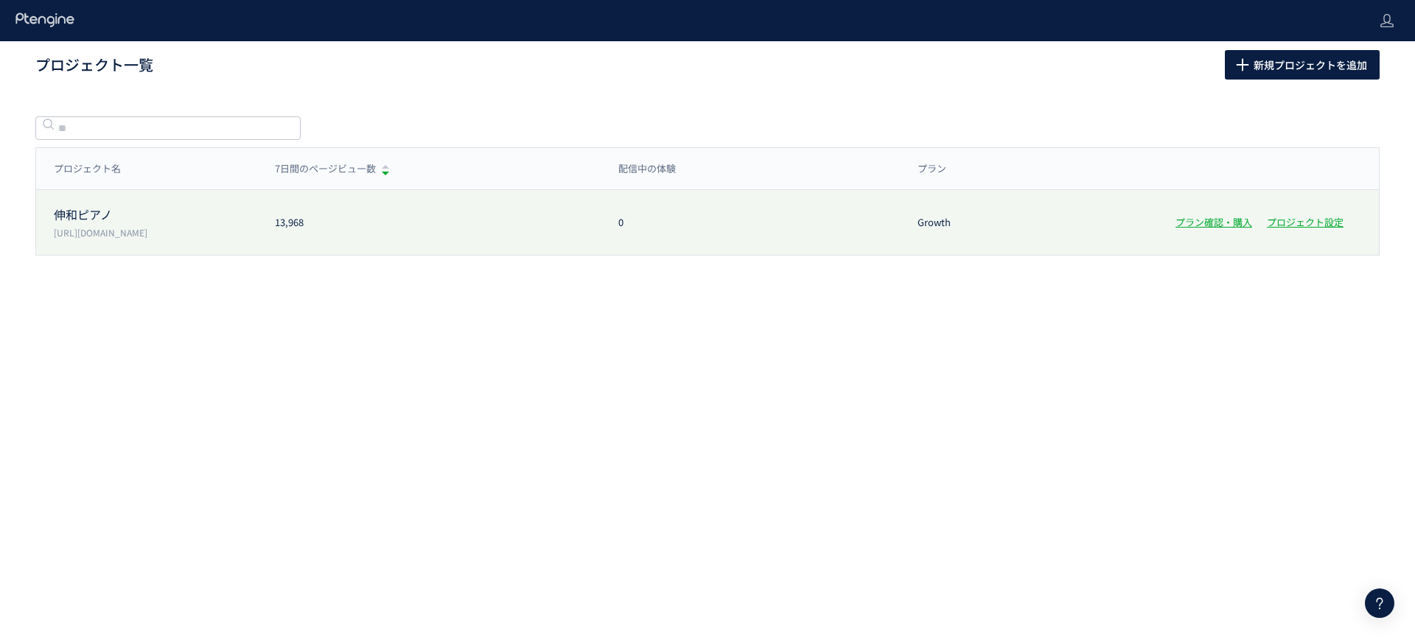
drag, startPoint x: 184, startPoint y: 228, endPoint x: 50, endPoint y: 228, distance: 134.1
click at [50, 228] on div "伸和ピアノ https://www.shinwa-piano.jp/" at bounding box center [146, 222] width 221 height 32
click at [127, 203] on div "伸和ピアノ https://www.shinwa-piano.jp/ 13,968 0 Growth プラン確認・購入 プロジェクト設定" at bounding box center [707, 222] width 1342 height 65
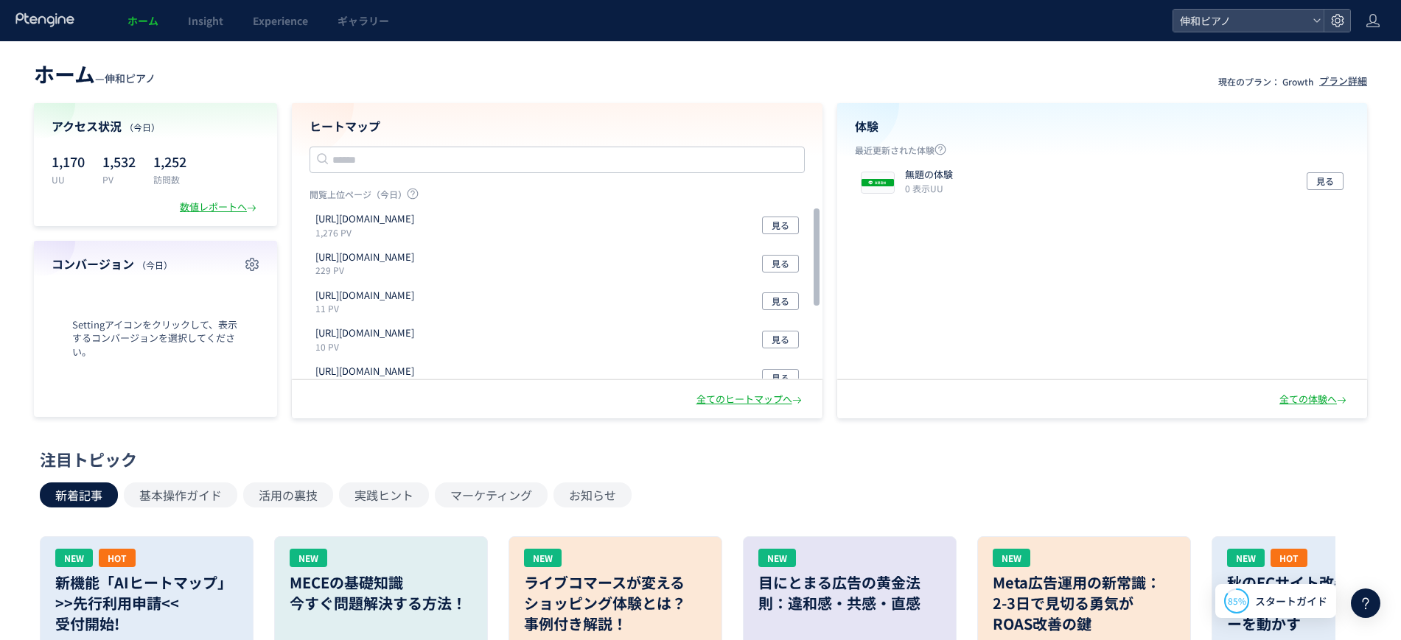
drag, startPoint x: 466, startPoint y: 224, endPoint x: 308, endPoint y: 218, distance: 157.8
click at [308, 218] on div "https://shinwa-piano.jp/lp 1,276 PV 見る https://shinwa-piano.jp/lp2 229 PV 見る ht…" at bounding box center [556, 358] width 529 height 305
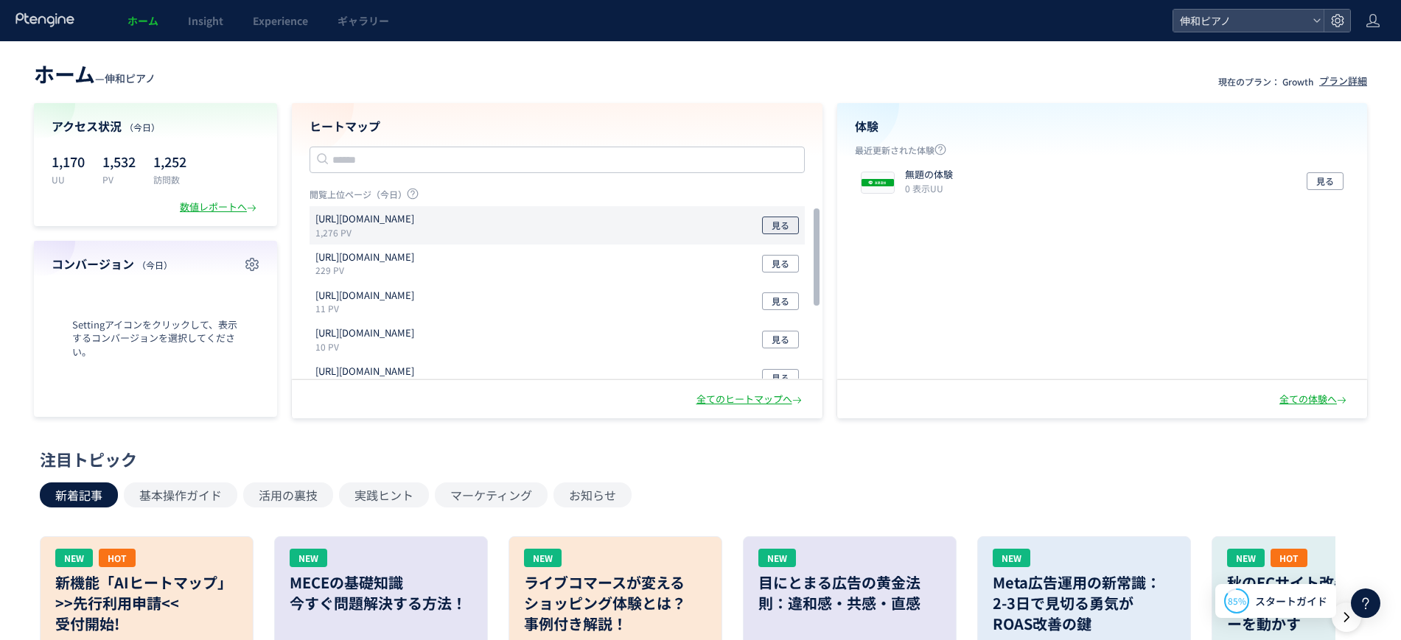
click at [765, 223] on button "見る" at bounding box center [780, 226] width 37 height 18
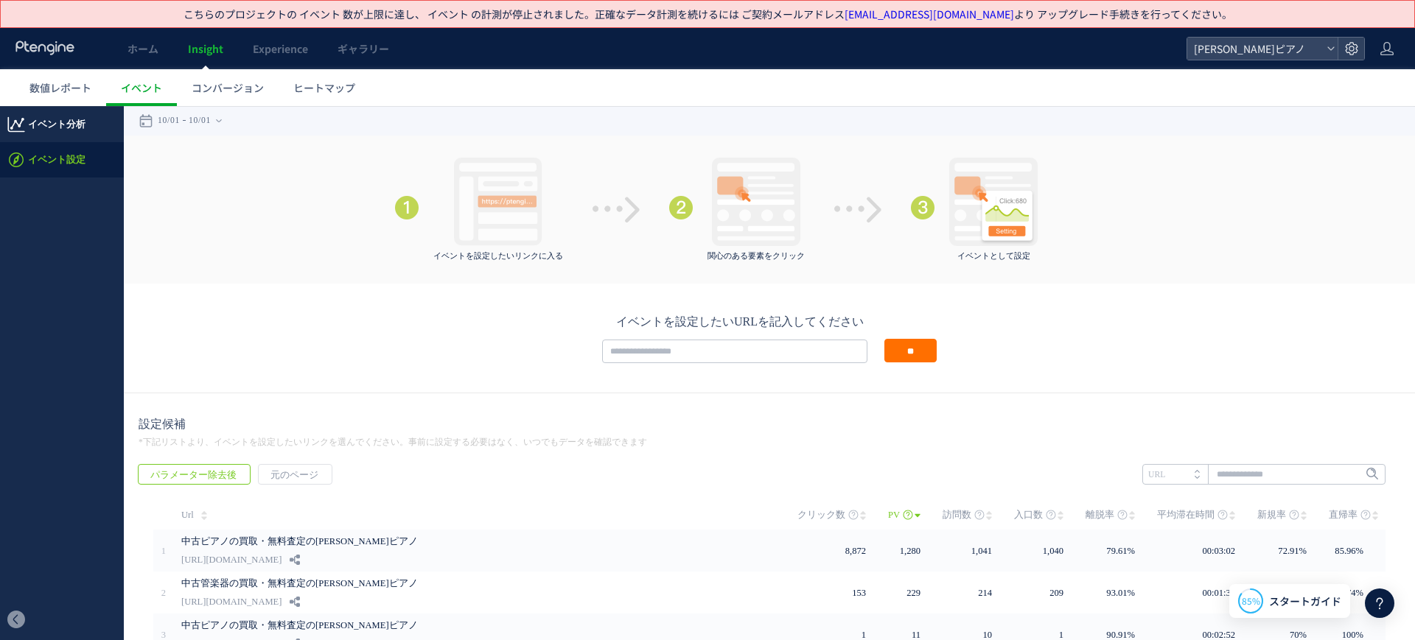
click at [78, 119] on span "イベント分析" at bounding box center [56, 124] width 57 height 35
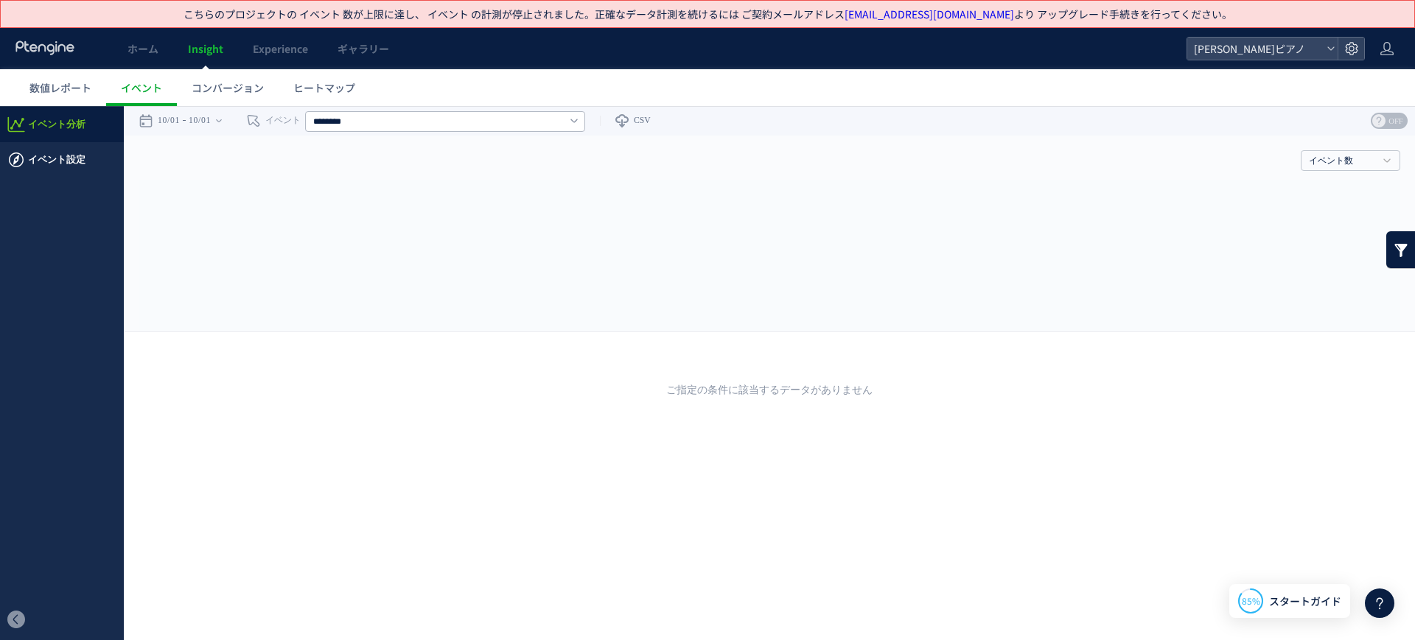
click at [36, 155] on span "イベント設定" at bounding box center [56, 159] width 57 height 35
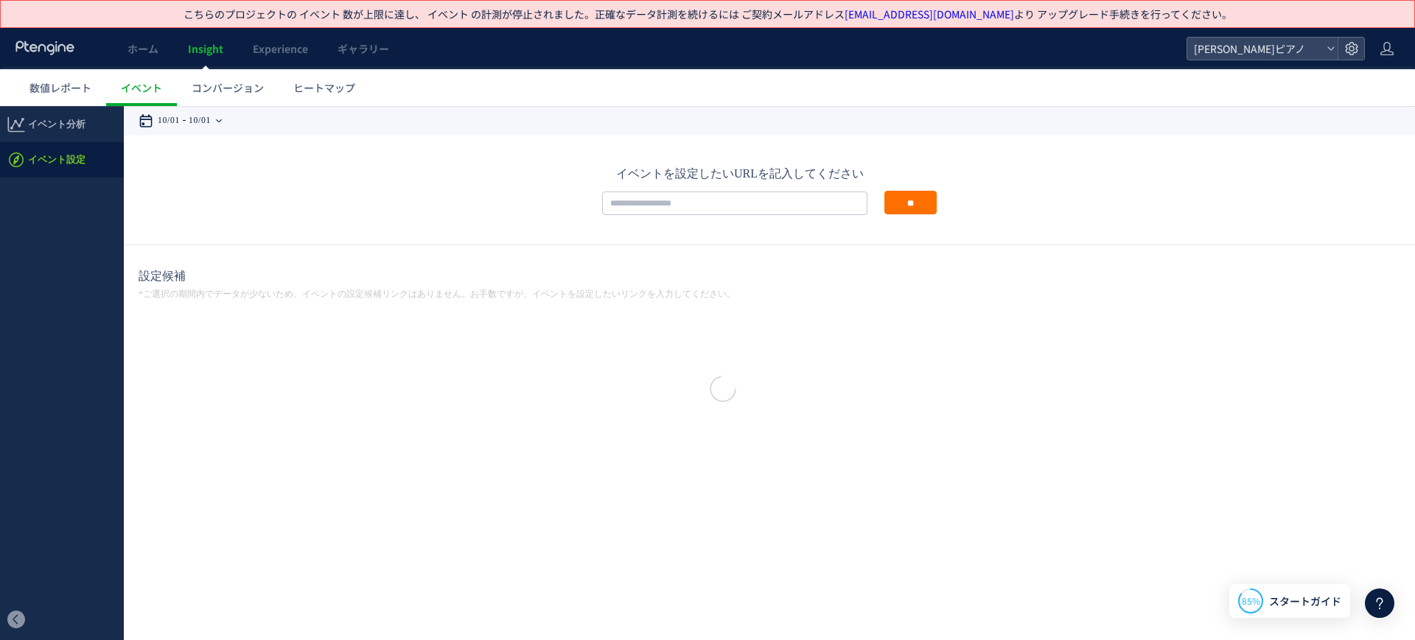
click at [215, 112] on div at bounding box center [707, 320] width 1415 height 640
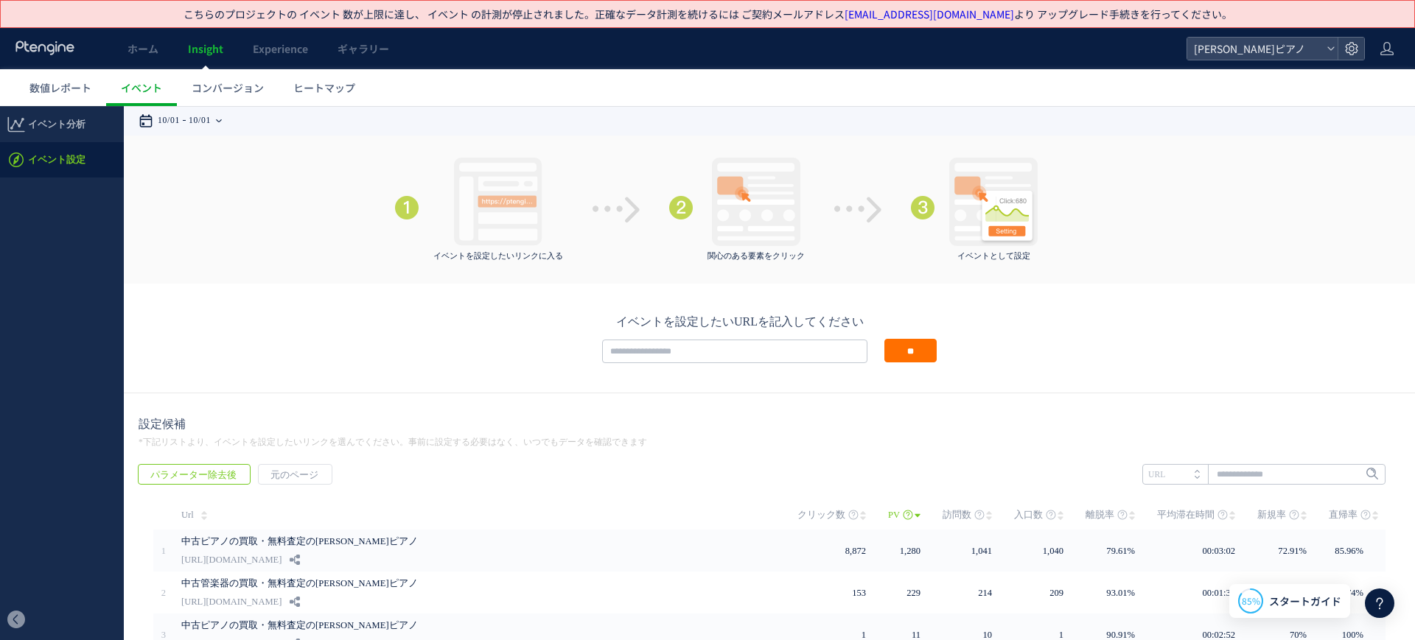
click at [211, 116] on time "10/01" at bounding box center [200, 120] width 22 height 29
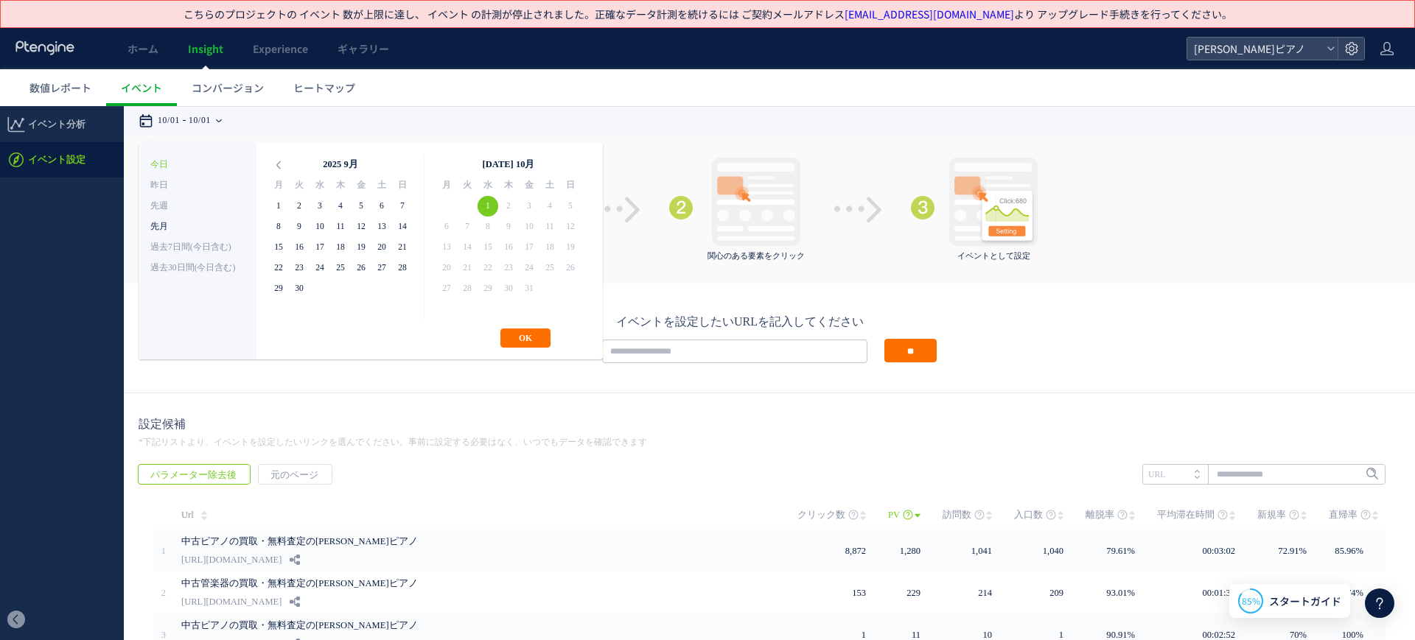
click at [172, 220] on li "先月" at bounding box center [197, 227] width 94 height 21
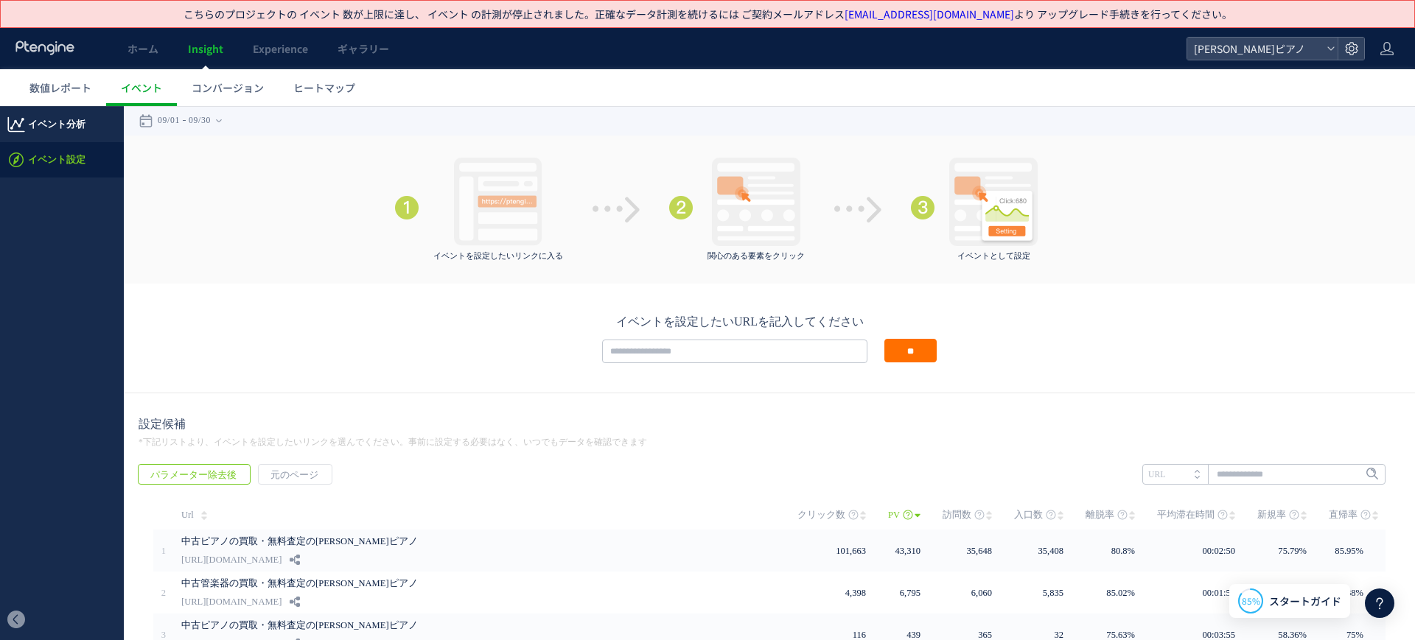
click at [53, 132] on span "イベント分析" at bounding box center [56, 124] width 57 height 35
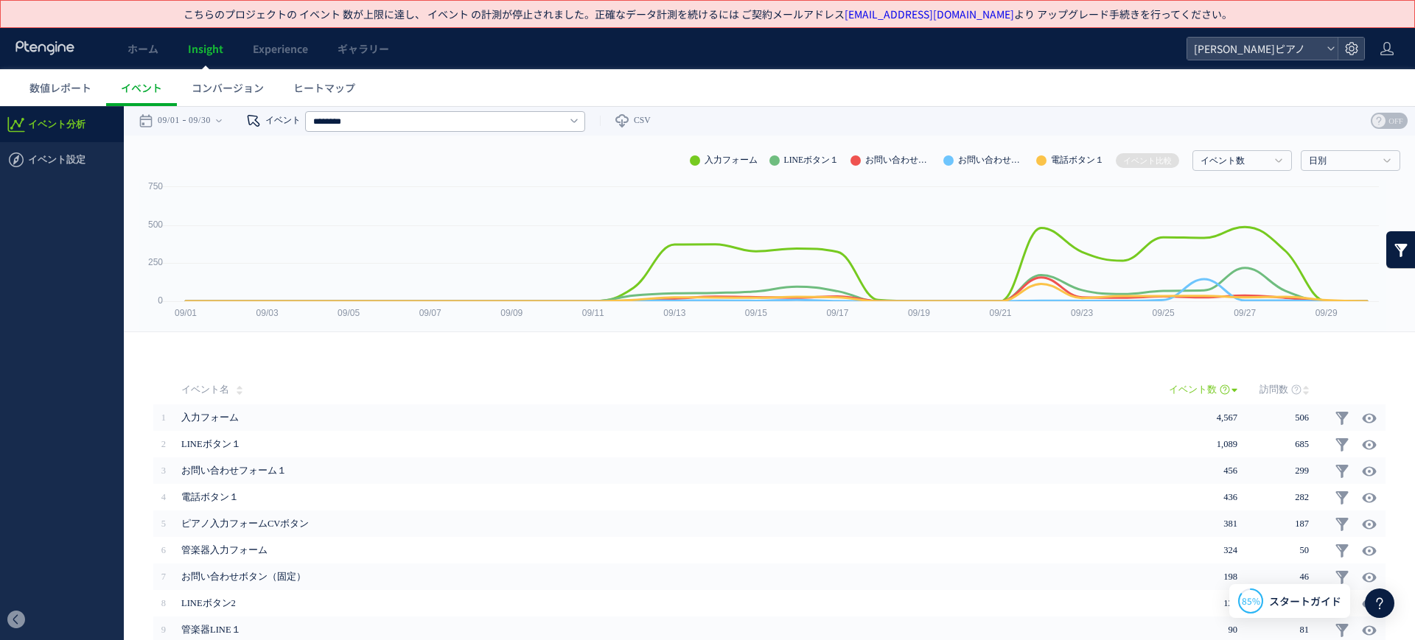
click at [301, 124] on link "イベント" at bounding box center [265, 120] width 69 height 29
click at [38, 150] on span "イベント設定" at bounding box center [56, 159] width 57 height 35
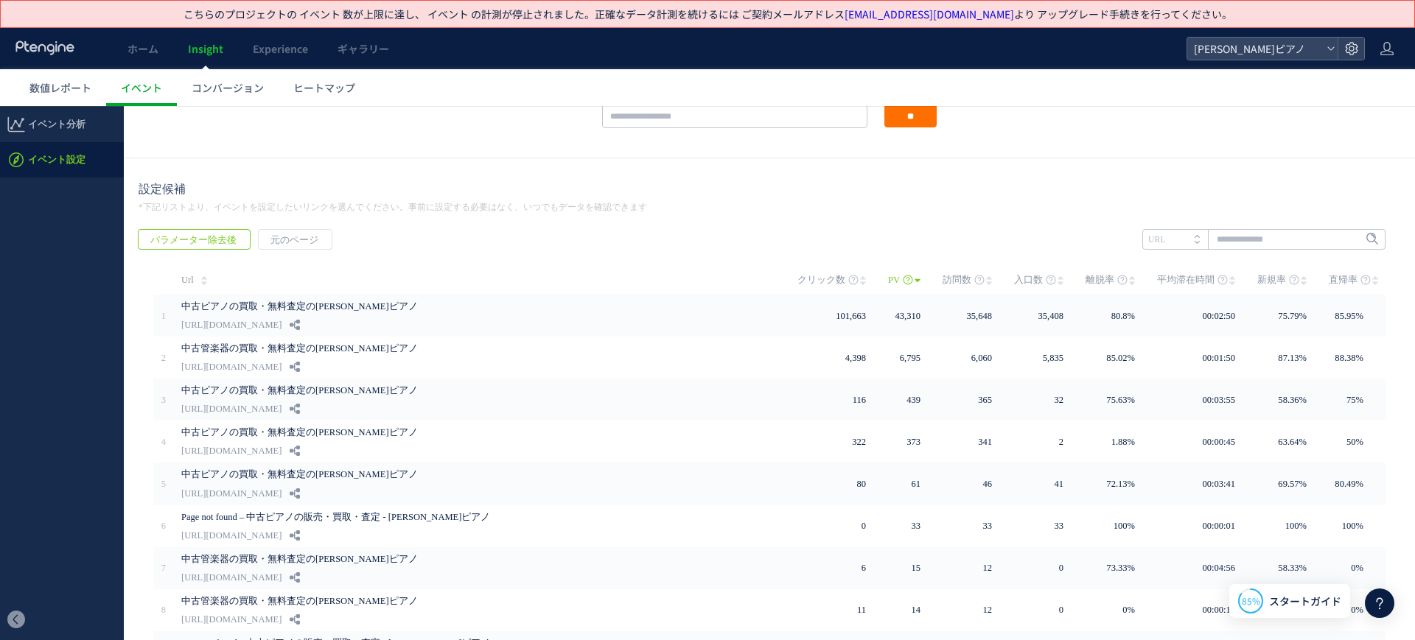
scroll to position [368, 0]
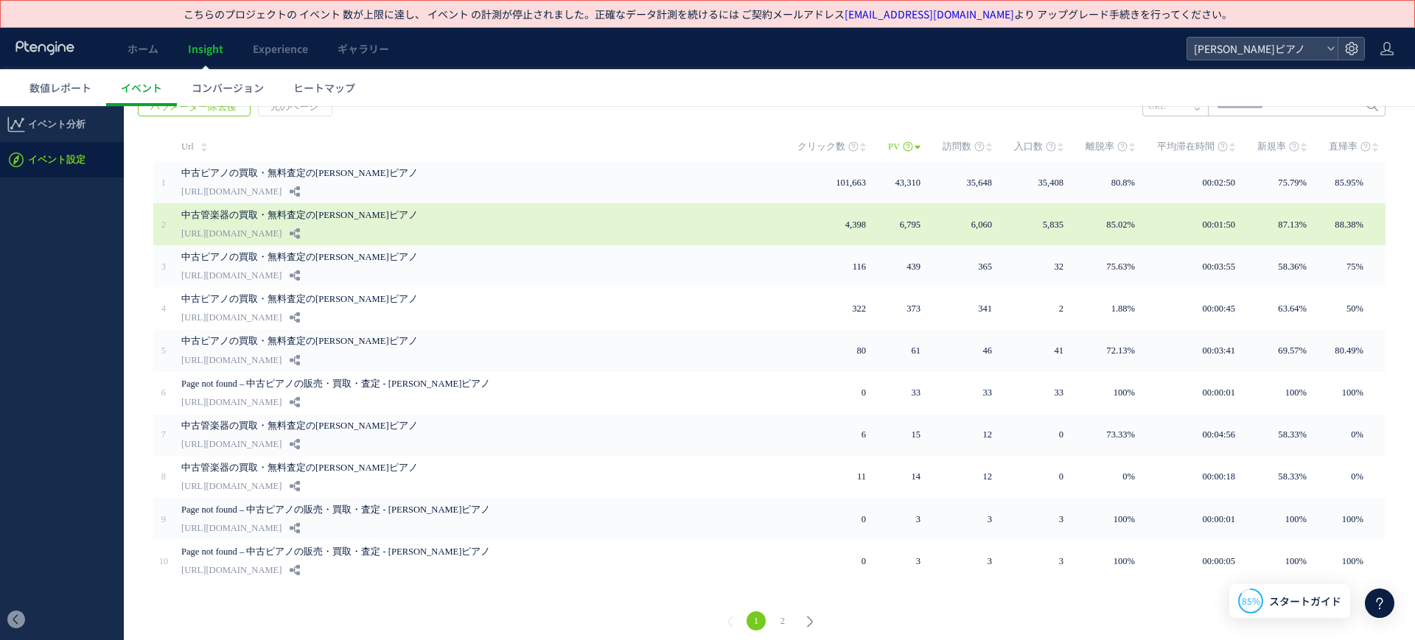
click at [391, 220] on link "中古管楽器の買取・無料査定の伸和ピアノ" at bounding box center [402, 215] width 442 height 18
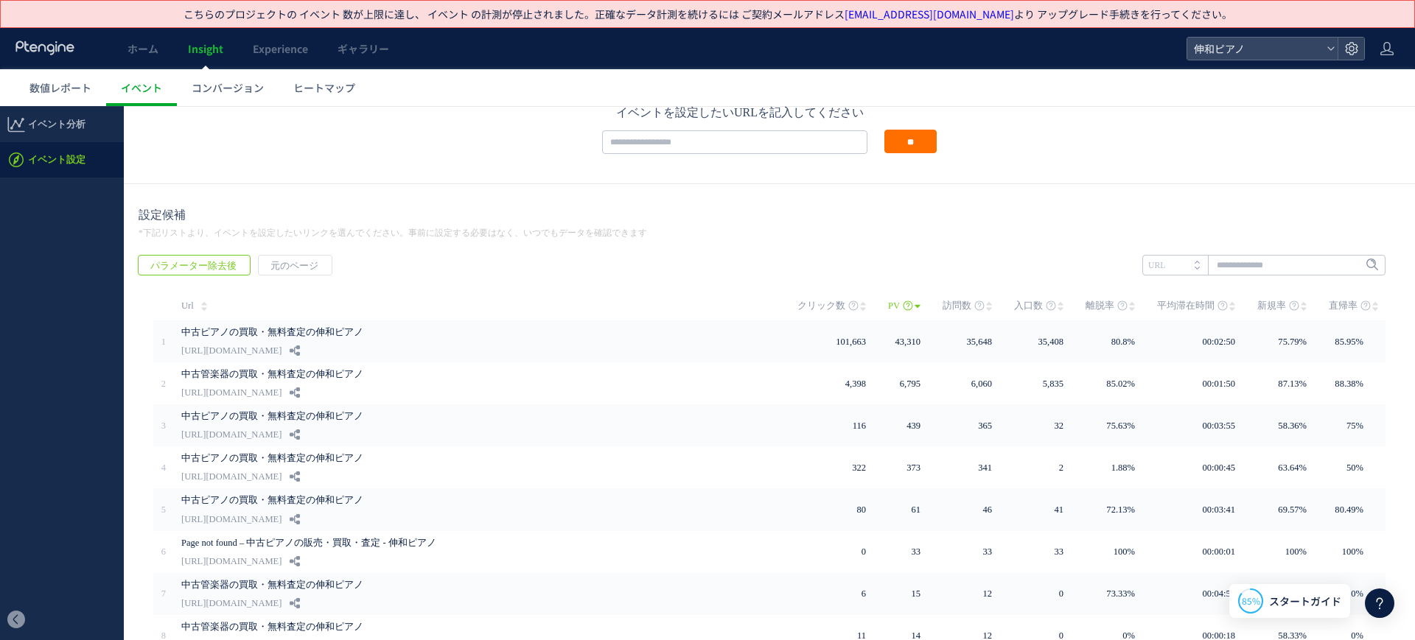
scroll to position [276, 0]
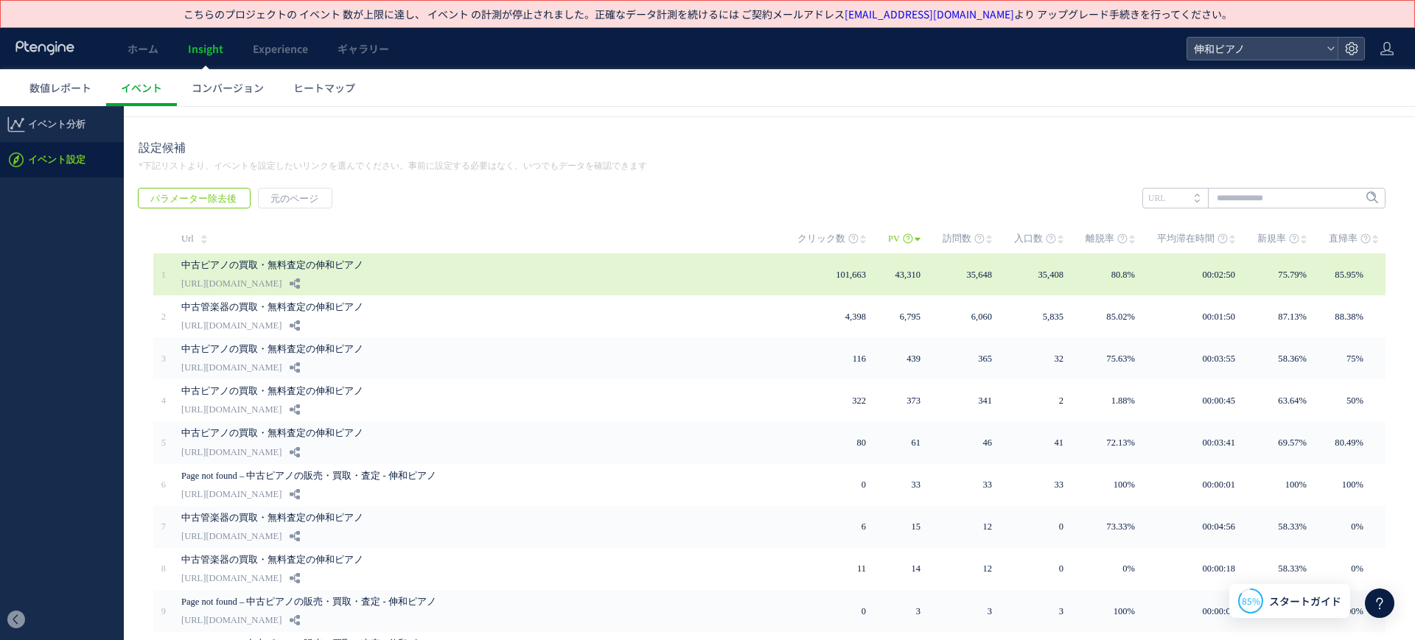
click at [296, 262] on link "中古ピアノの買取・無料査定の伸和ピアノ" at bounding box center [402, 265] width 442 height 18
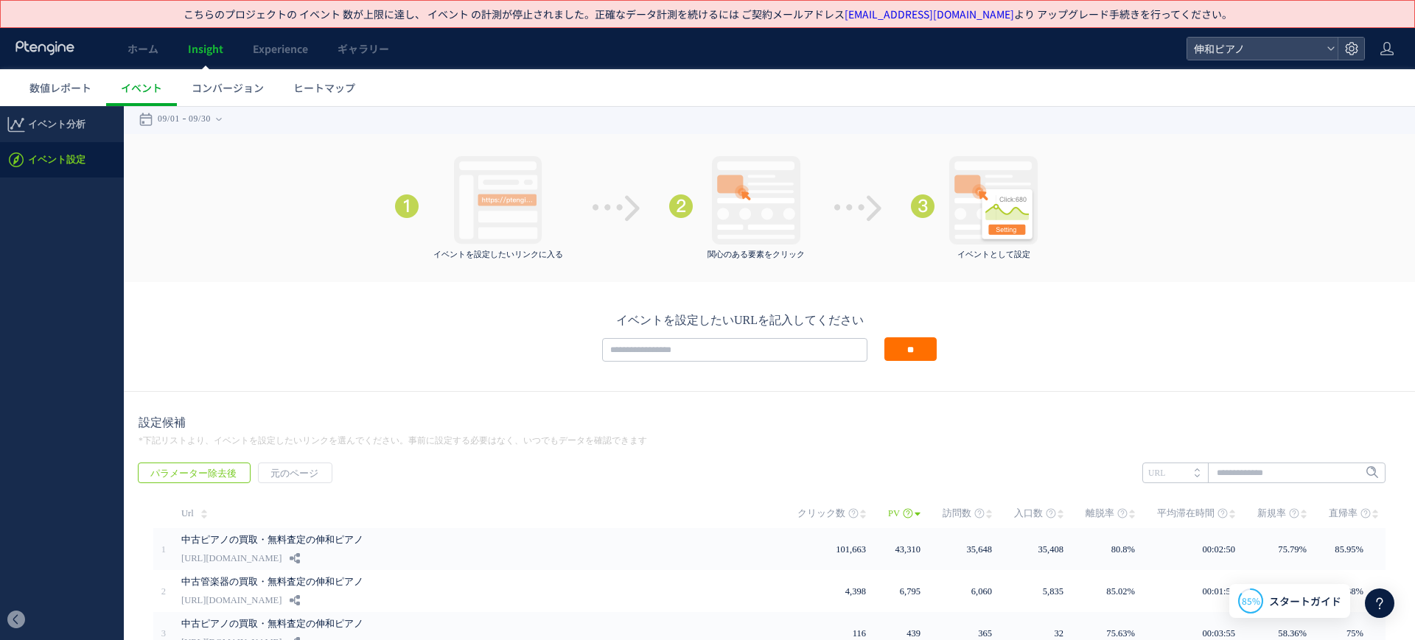
scroll to position [0, 0]
click at [103, 131] on span "イベント分析" at bounding box center [62, 124] width 124 height 35
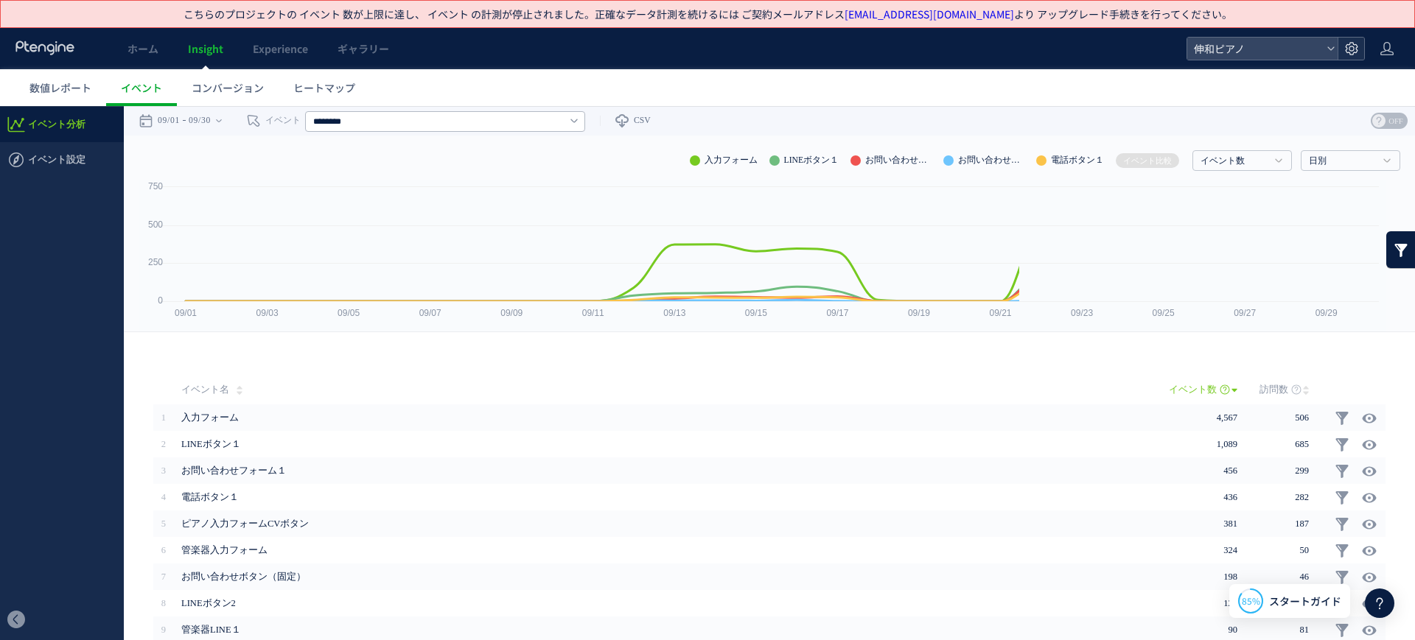
click at [1356, 54] on icon at bounding box center [1351, 48] width 15 height 15
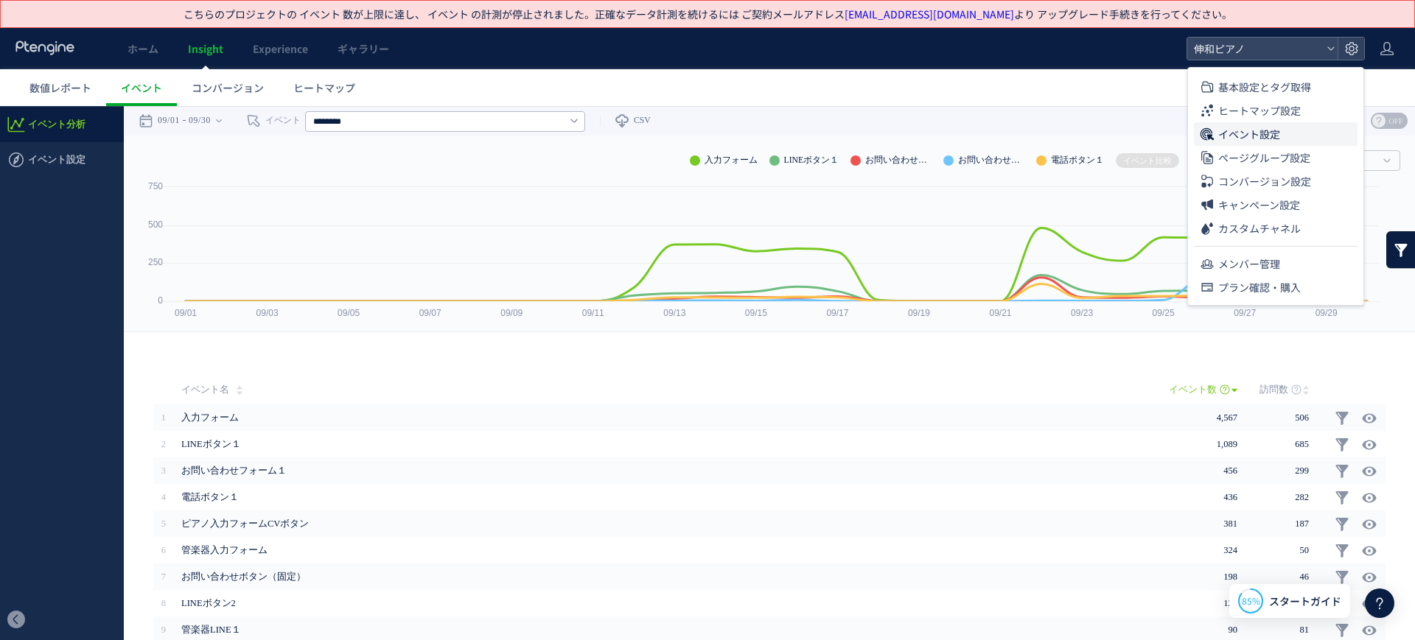
click at [1306, 136] on li "イベント設定" at bounding box center [1276, 134] width 164 height 24
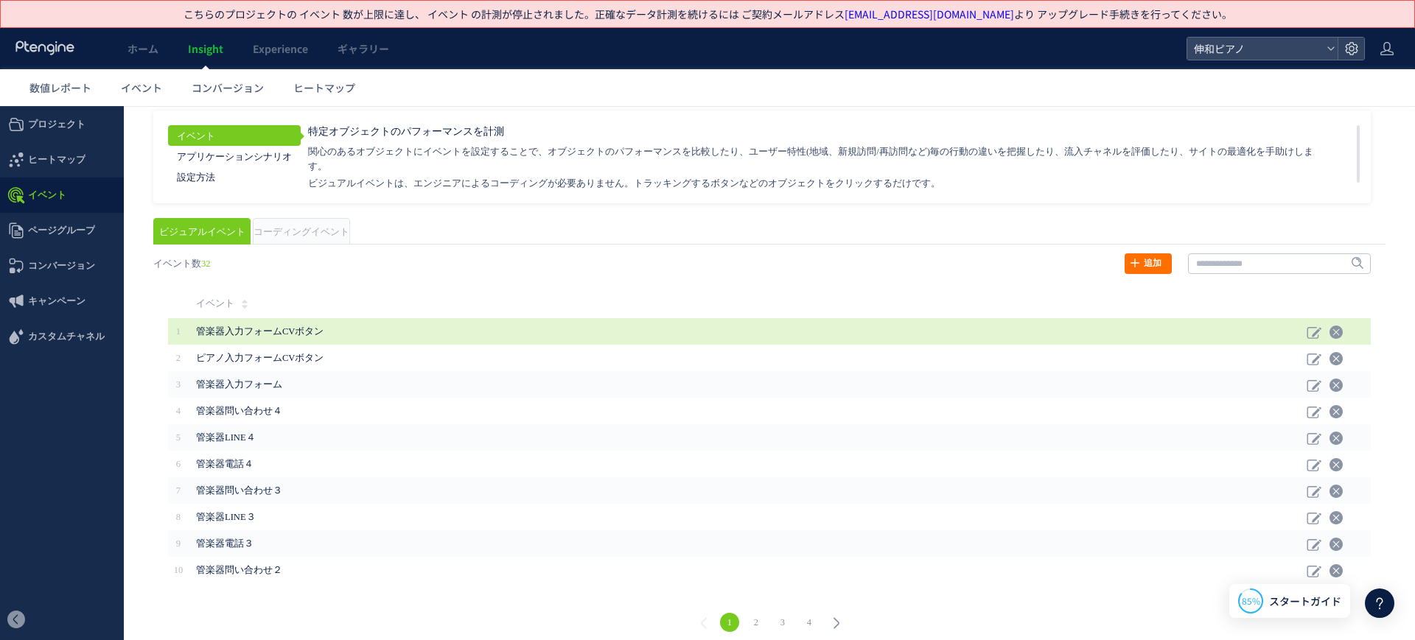
scroll to position [25, 0]
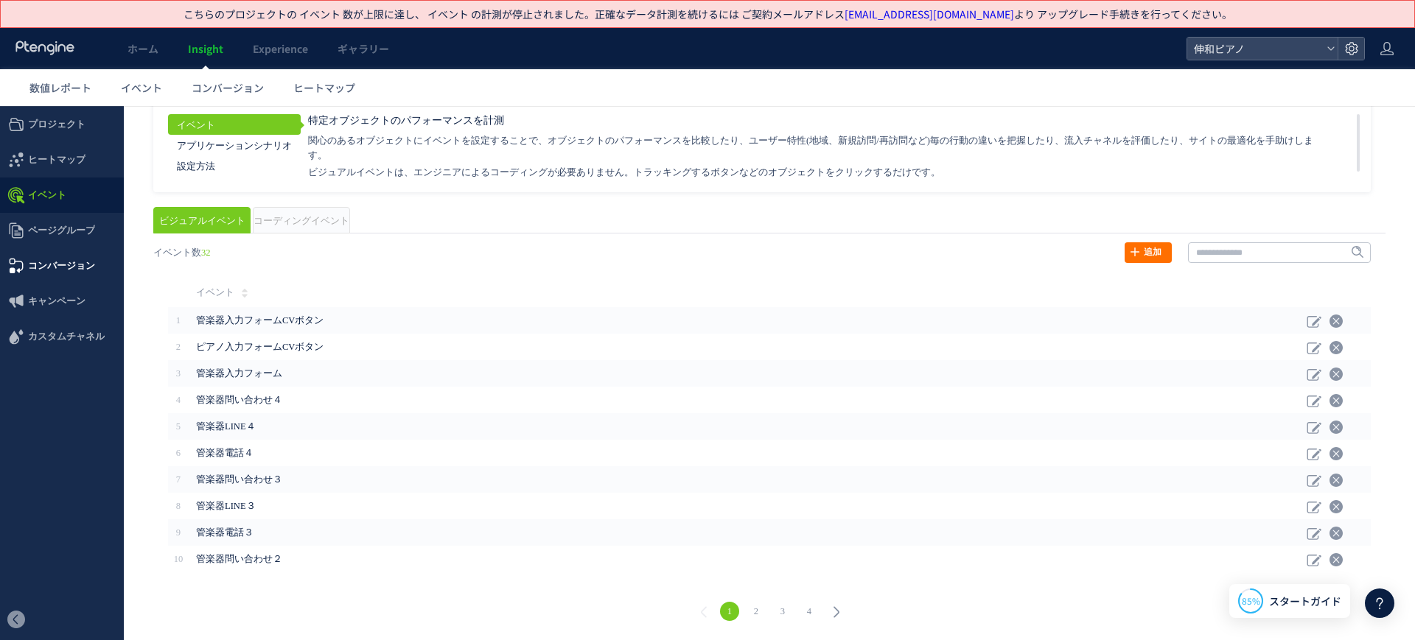
click at [70, 248] on span "コンバージョン" at bounding box center [61, 265] width 67 height 35
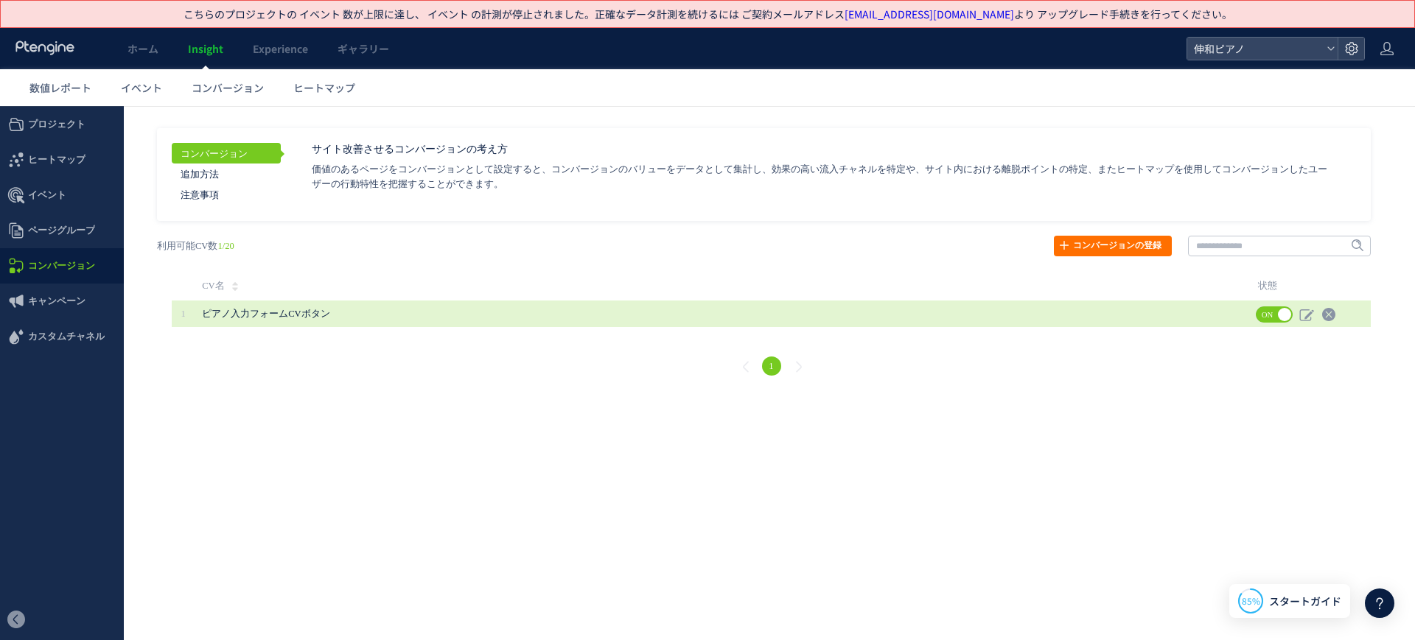
click at [398, 321] on span "ピアノ入力フォームCVボタン" at bounding box center [681, 314] width 958 height 27
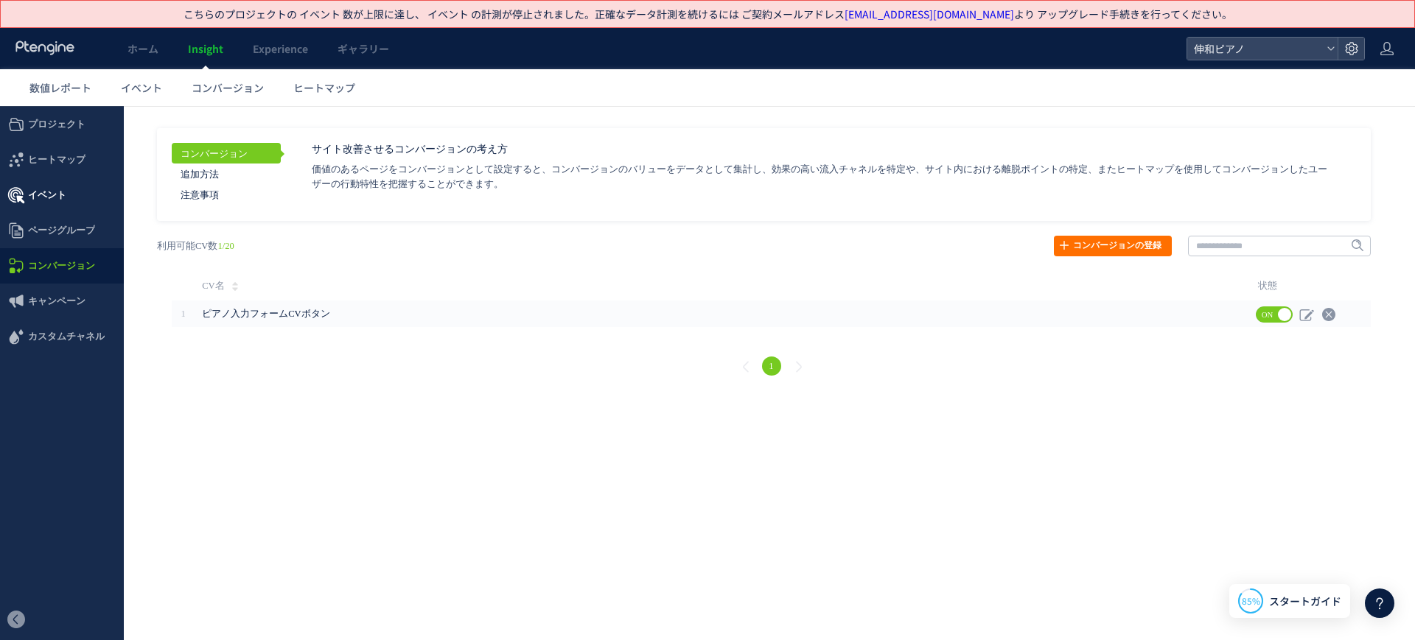
click at [98, 198] on span "イベント" at bounding box center [62, 195] width 124 height 35
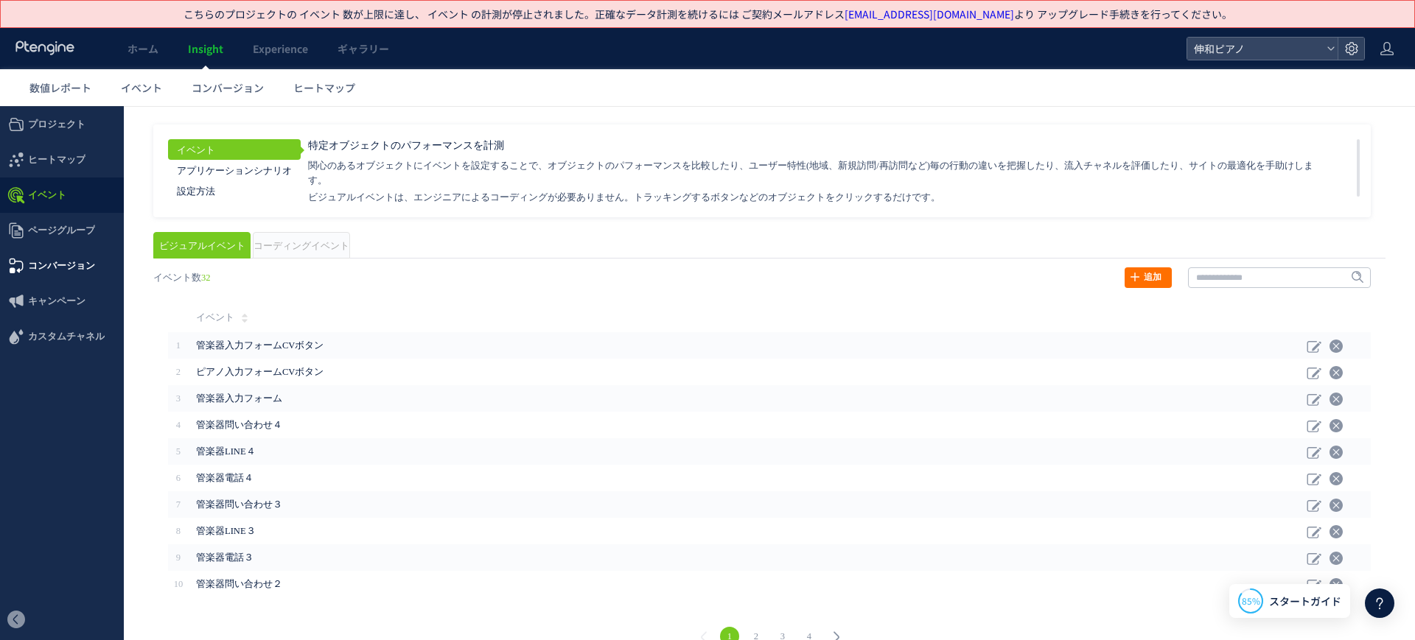
click at [77, 256] on span "コンバージョン" at bounding box center [61, 265] width 67 height 35
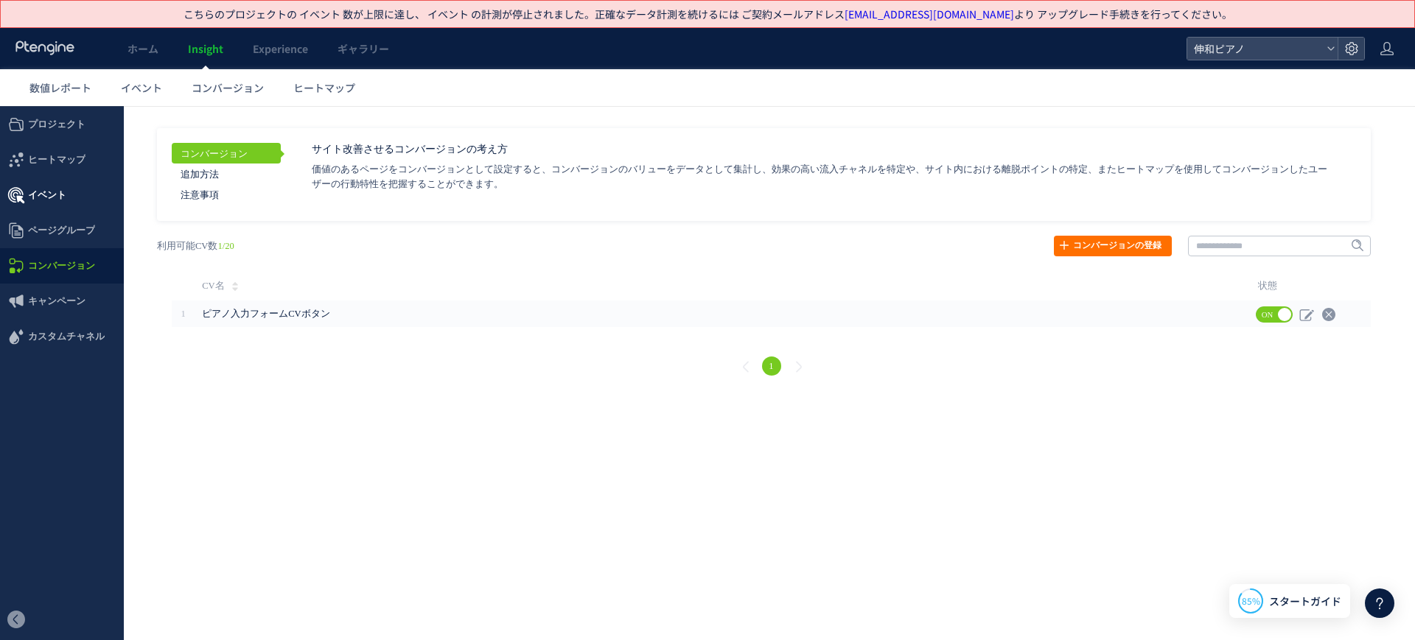
click at [77, 201] on span "イベント" at bounding box center [62, 195] width 124 height 35
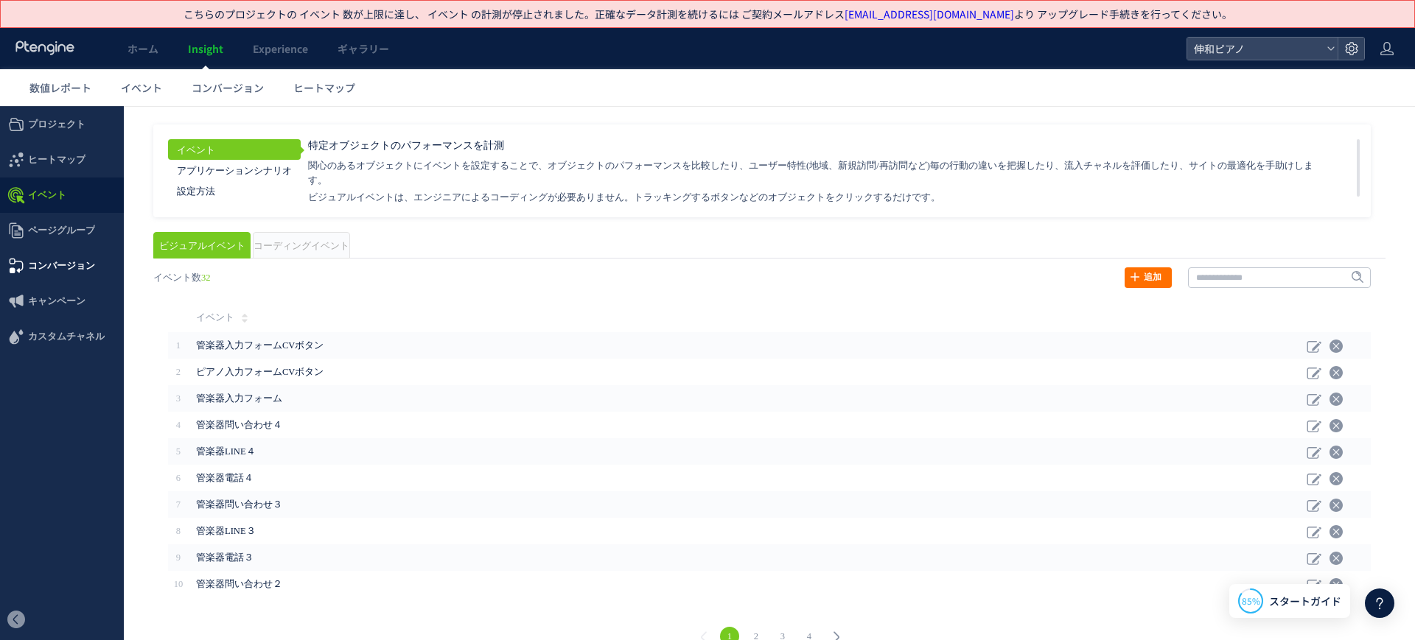
click at [74, 269] on span "コンバージョン" at bounding box center [61, 265] width 67 height 35
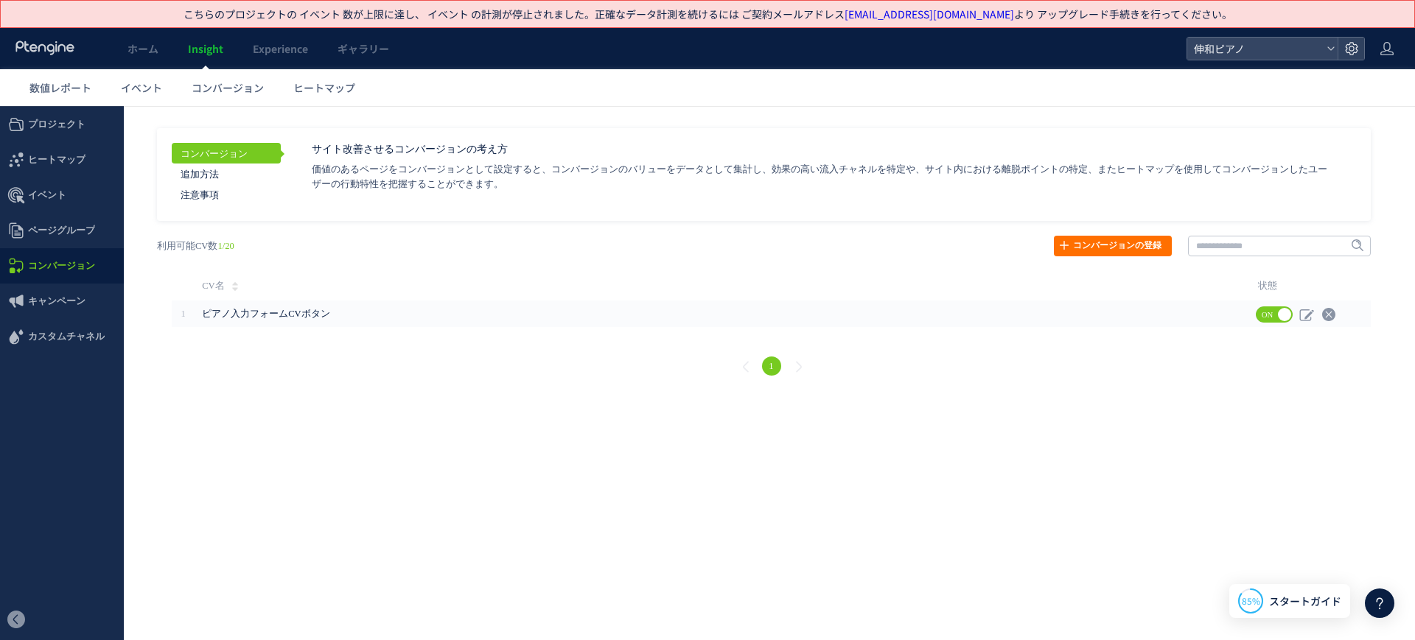
click at [1094, 232] on div "戻る ヒートマップを計測させるには、解析コードを実装してください。 実装 URL タイトル名" at bounding box center [771, 308] width 1258 height 174
click at [1092, 239] on link "コンバージョンの登録" at bounding box center [1113, 246] width 118 height 21
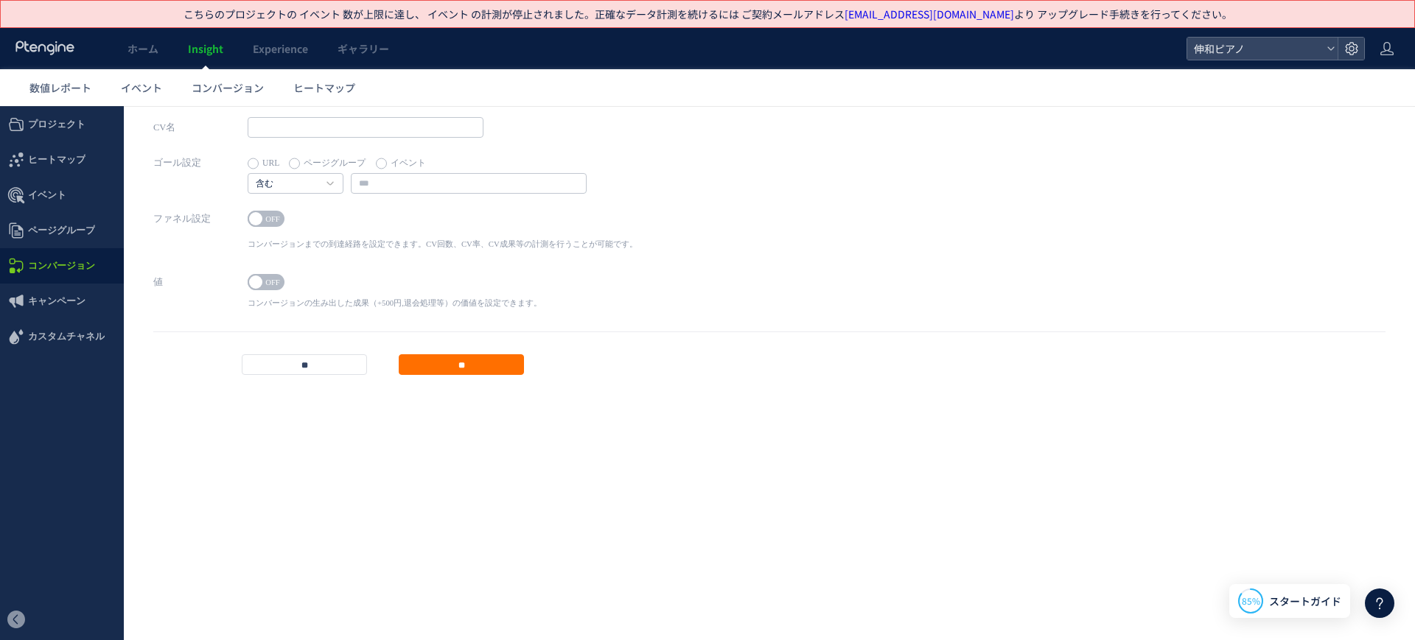
click at [394, 156] on label "イベント" at bounding box center [401, 163] width 50 height 21
click at [399, 180] on input "text" at bounding box center [469, 183] width 236 height 21
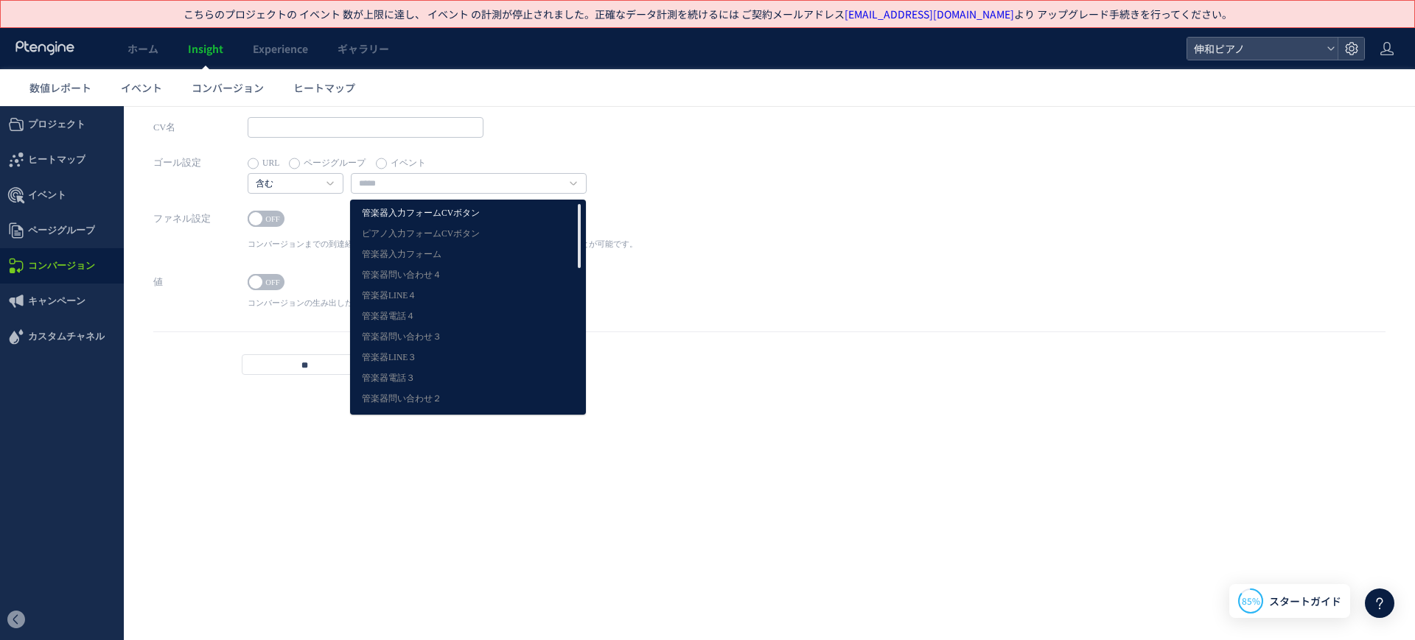
click at [495, 209] on link "管楽器入力フォームCVボタン" at bounding box center [468, 213] width 212 height 19
type input "**********"
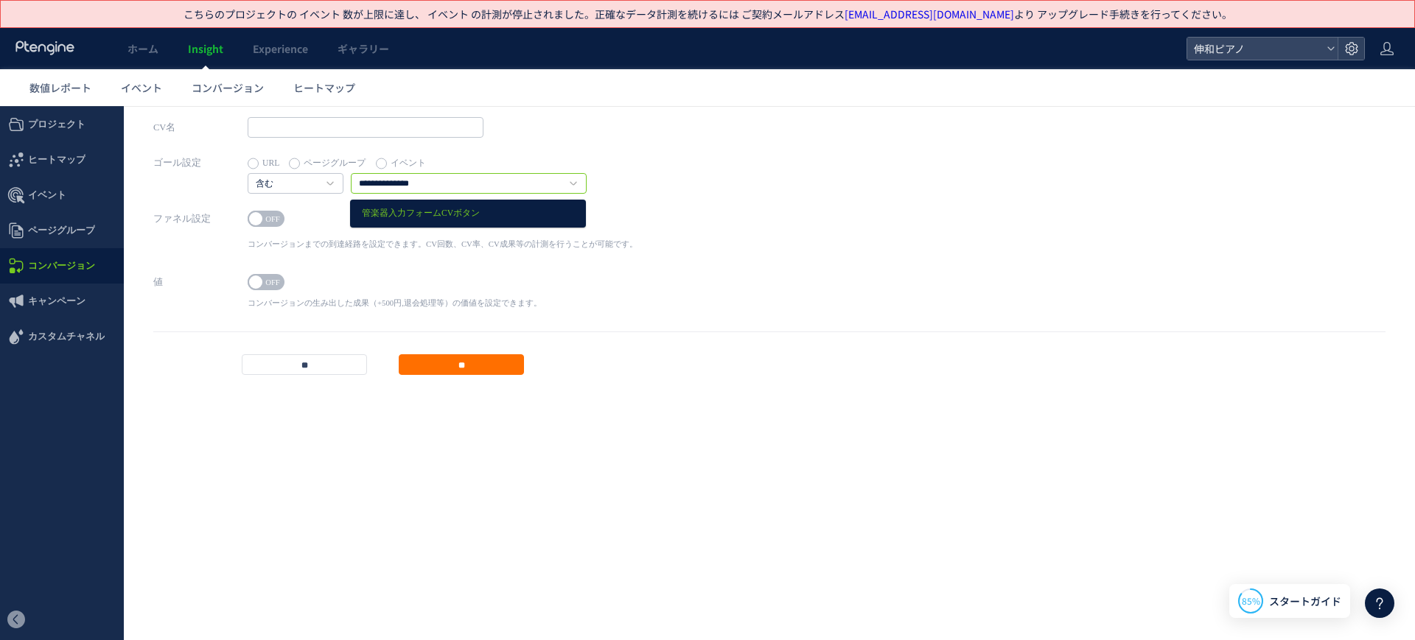
drag, startPoint x: 524, startPoint y: 187, endPoint x: 360, endPoint y: 187, distance: 163.6
click at [360, 187] on input "**********" at bounding box center [469, 183] width 236 height 21
click at [371, 130] on input "text" at bounding box center [366, 127] width 236 height 21
paste input "**********"
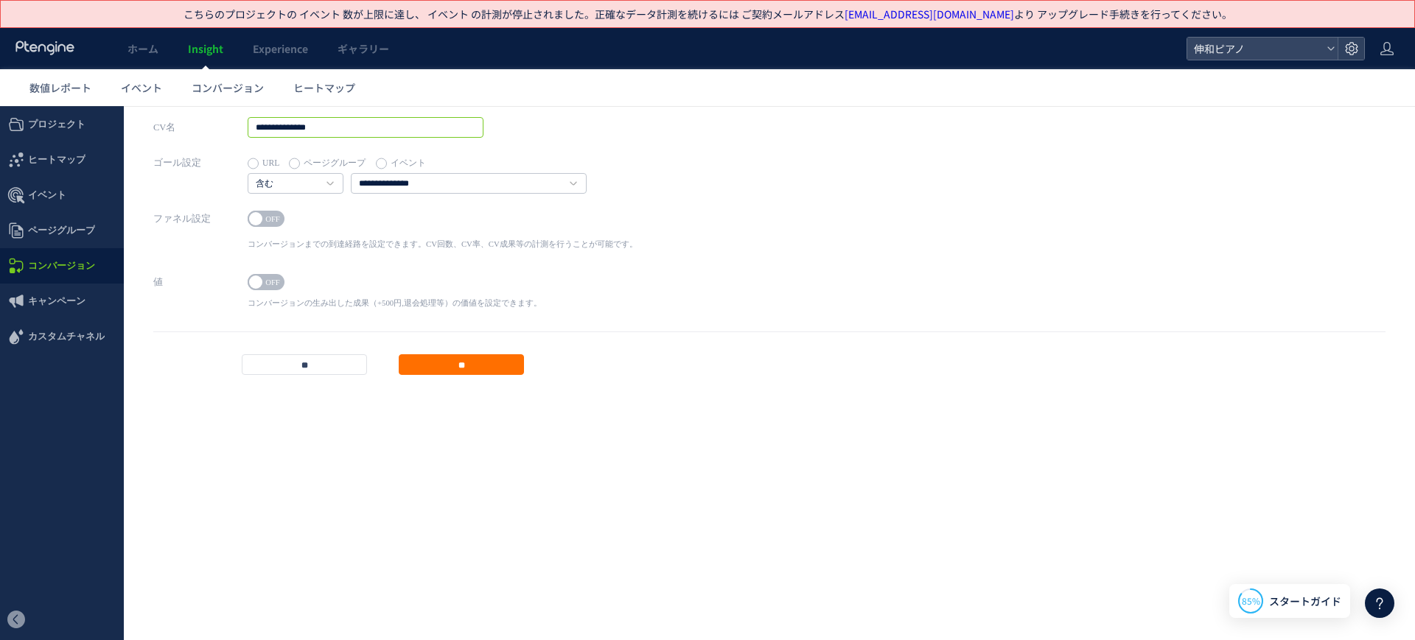
type input "**********"
click at [757, 268] on div "ファネル設定 ON OFF コンバージョンまでの到達経路を設定できます。CV回数、CV率、CV成果等の計測を行うことが可能です。 1 URL ページグループ …" at bounding box center [769, 240] width 1232 height 63
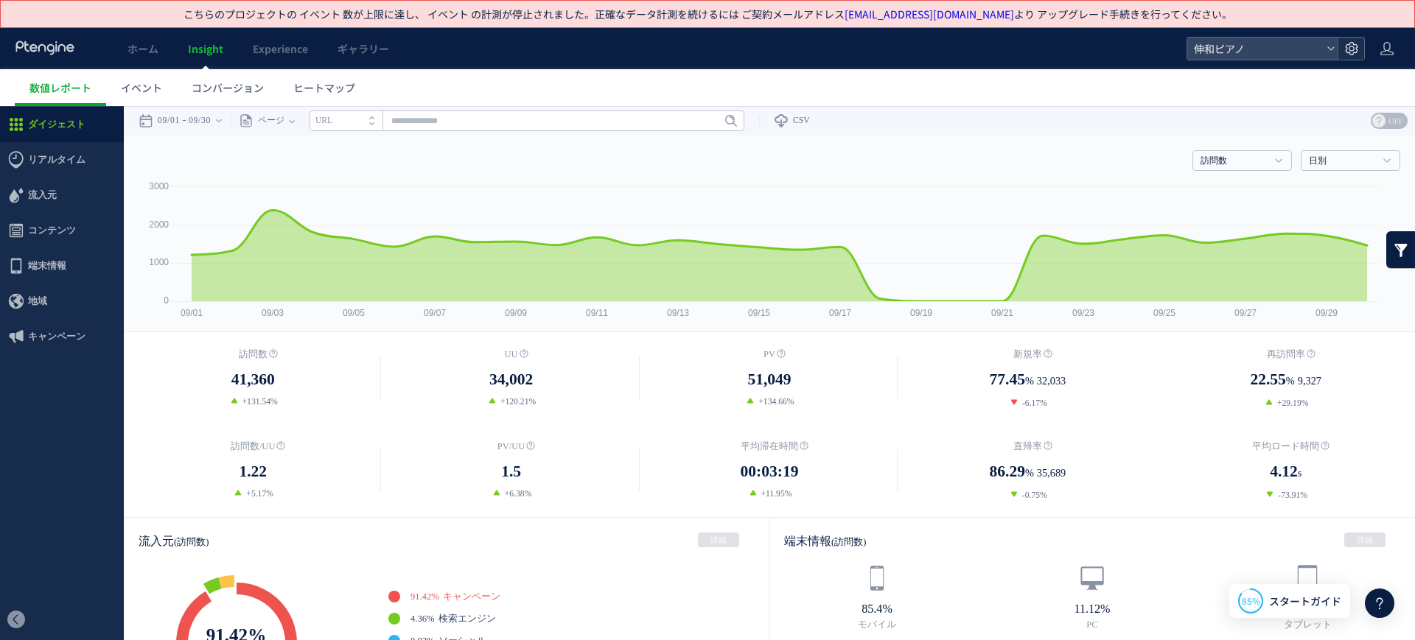
click at [1341, 48] on div at bounding box center [1350, 49] width 27 height 22
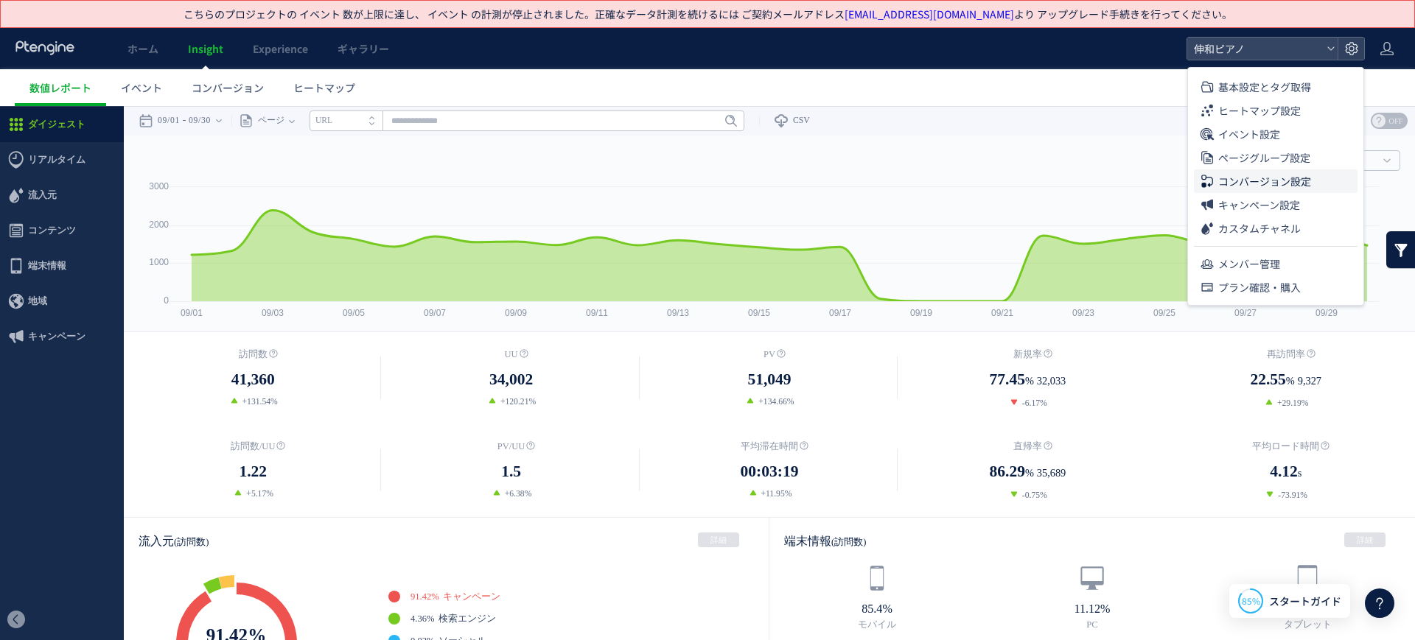
click at [1303, 180] on span "コンバージョン設定" at bounding box center [1264, 181] width 93 height 24
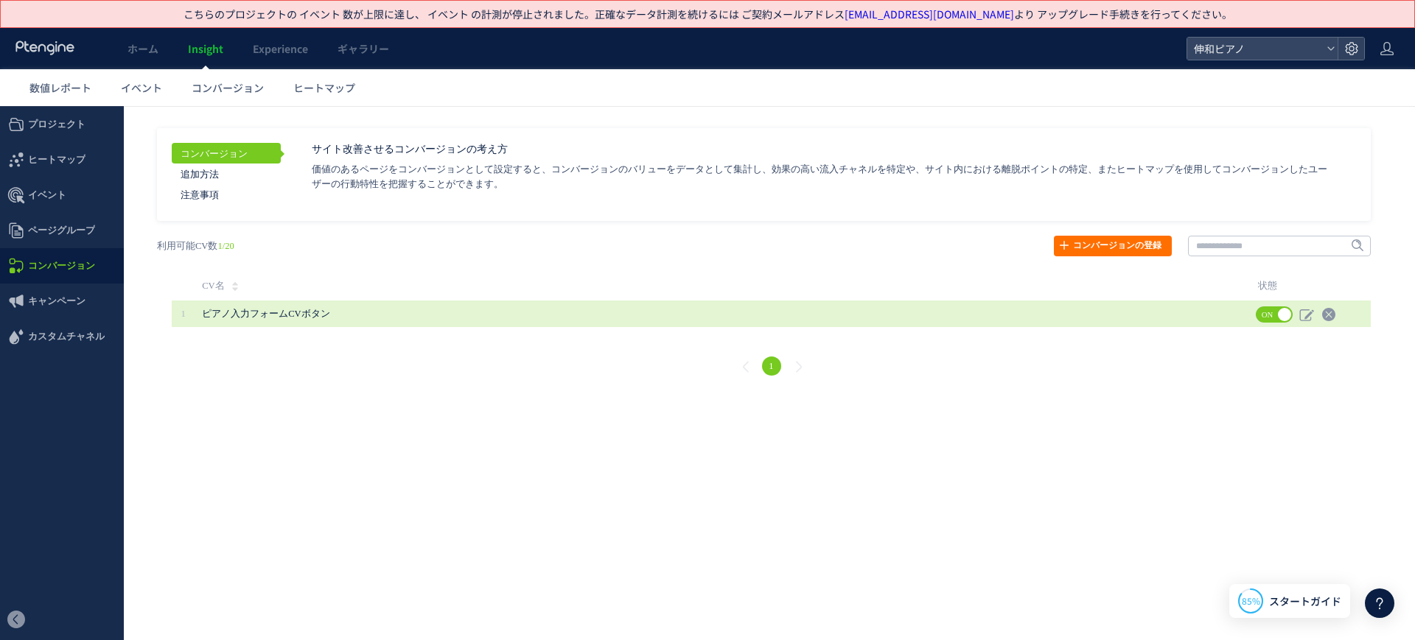
click at [281, 312] on span "ピアノ入力フォームCVボタン" at bounding box center [265, 314] width 127 height 10
click at [382, 312] on span "ピアノ入力フォームCVボタン" at bounding box center [681, 314] width 958 height 27
click at [178, 317] on td "1" at bounding box center [183, 314] width 23 height 27
click at [301, 314] on span "ピアノ入力フォームCVボタン" at bounding box center [265, 314] width 127 height 10
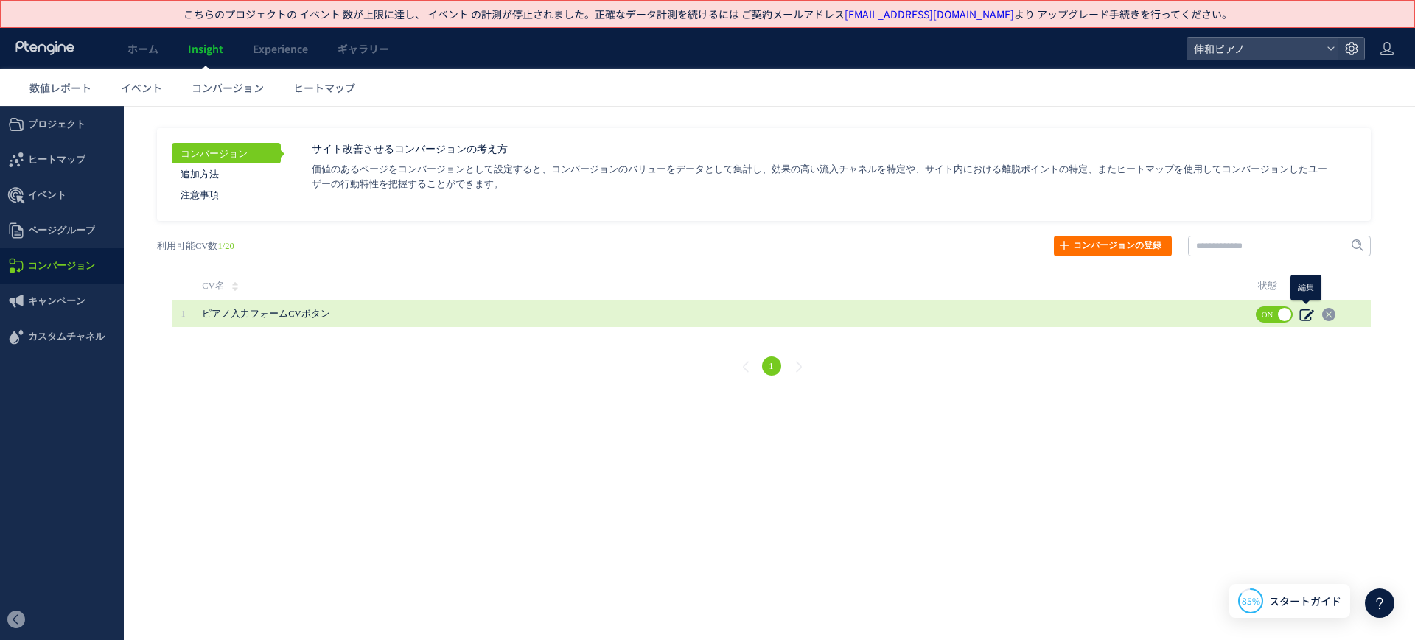
click at [1304, 316] on use at bounding box center [1306, 315] width 14 height 12
type input "**********"
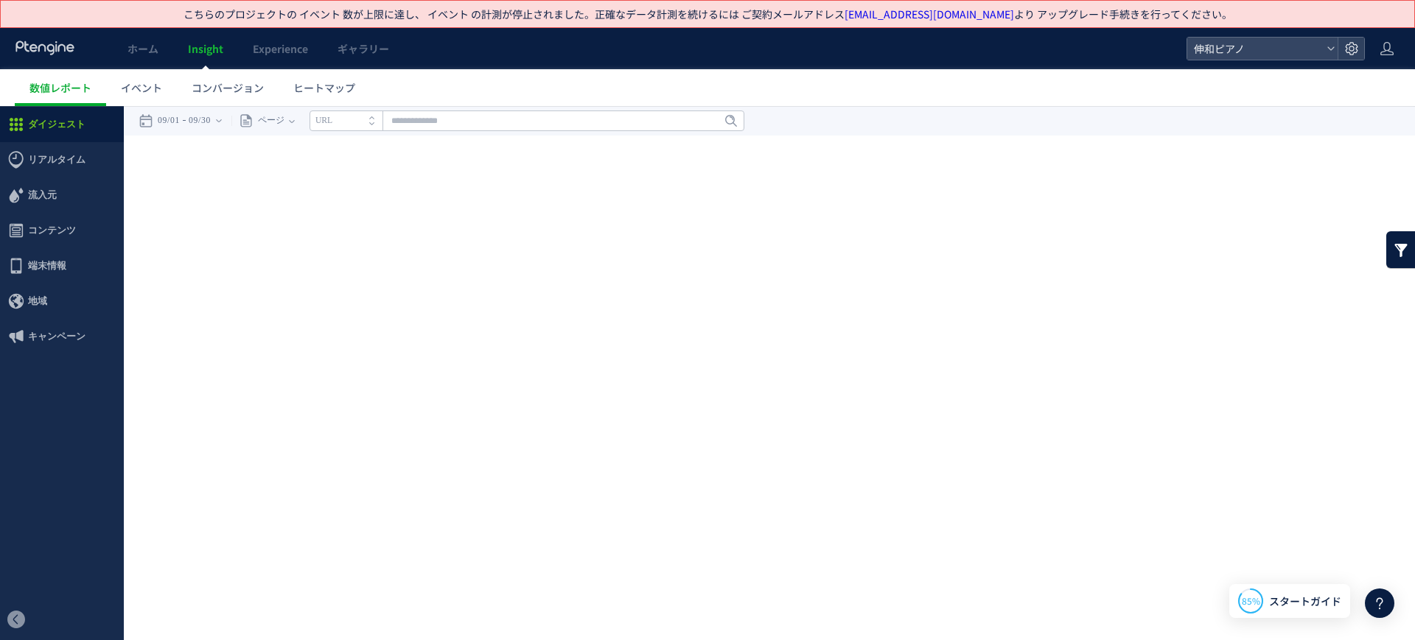
click at [1004, 363] on div "戻る デフォルト設定では本日のデータを表示しています。 カレンダーでご覧になりたい期間を指定することができます。 09/01 09/30 今日 昨日 先週 先…" at bounding box center [769, 238] width 1291 height 265
click at [1393, 52] on icon at bounding box center [1386, 48] width 15 height 15
click at [519, 190] on div "戻る デフォルト設定では本日のデータを表示しています。 カレンダーでご覧になりたい期間を指定することができます。 09/01 09/30 今日 昨日 先週 先…" at bounding box center [769, 238] width 1291 height 265
click at [1345, 46] on use at bounding box center [1351, 48] width 13 height 13
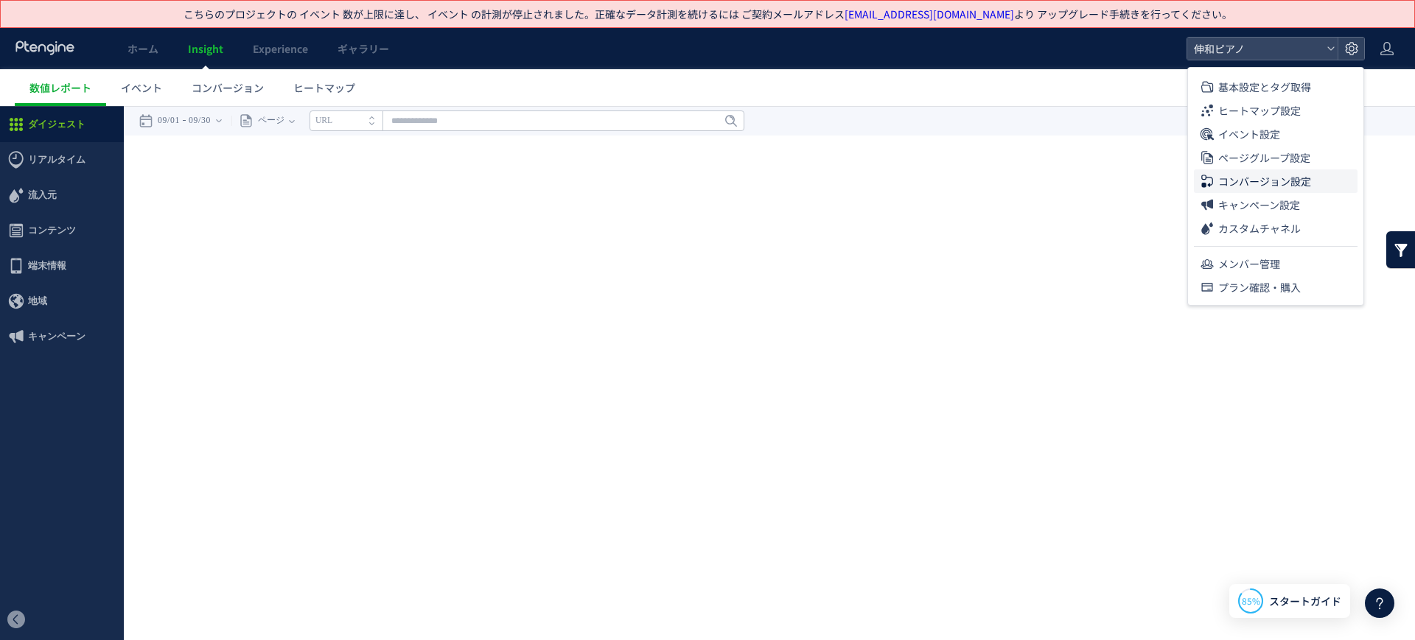
click at [1282, 176] on span "コンバージョン設定" at bounding box center [1264, 181] width 93 height 24
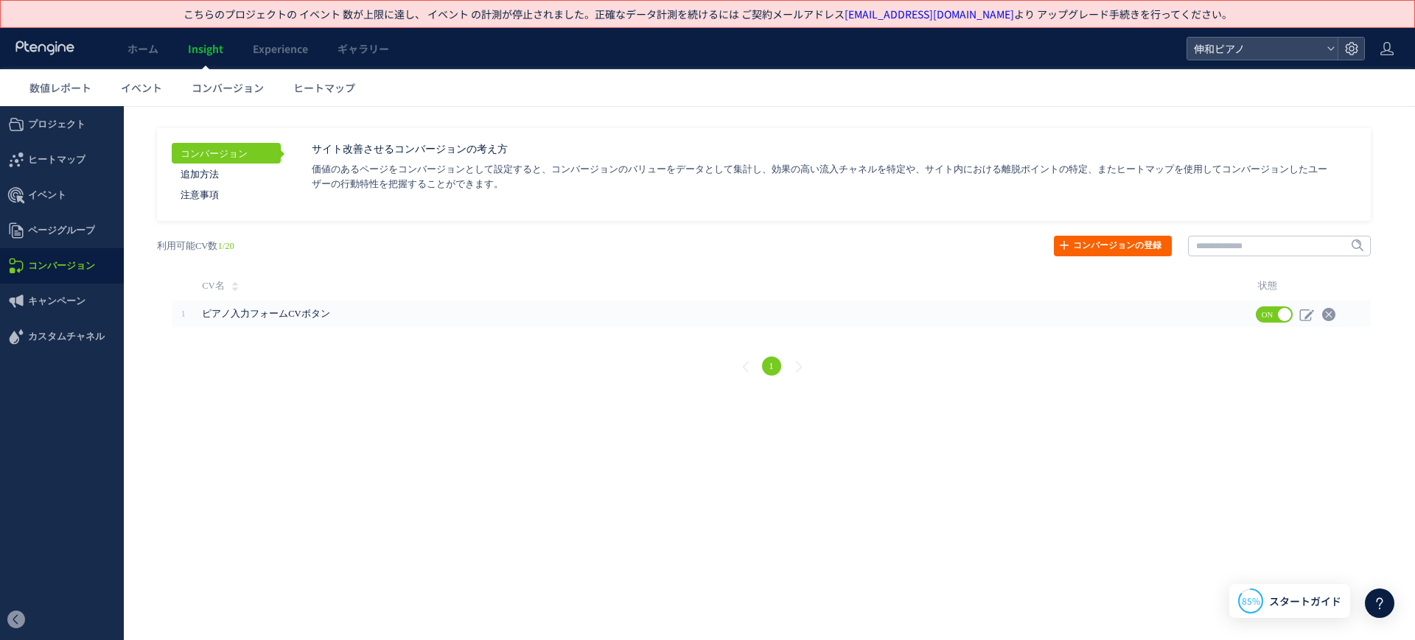
click at [1062, 245] on icon at bounding box center [1064, 245] width 12 height 12
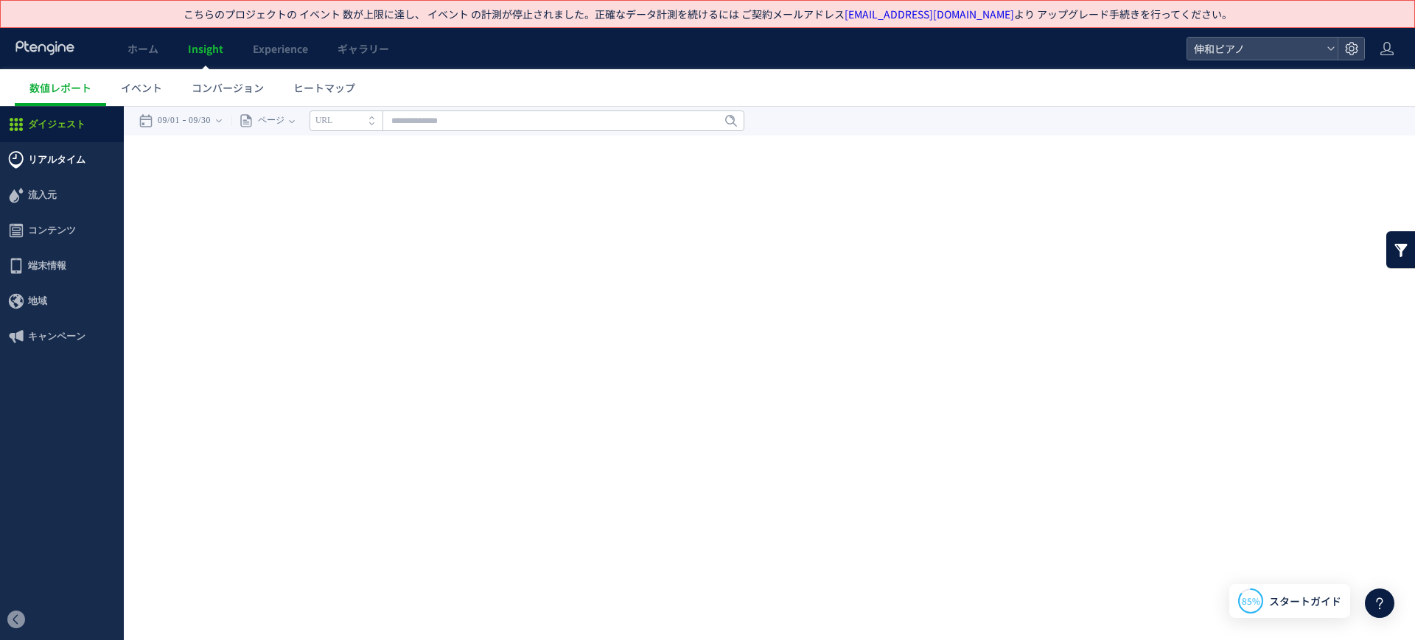
click at [96, 166] on span "リアルタイム" at bounding box center [62, 159] width 124 height 35
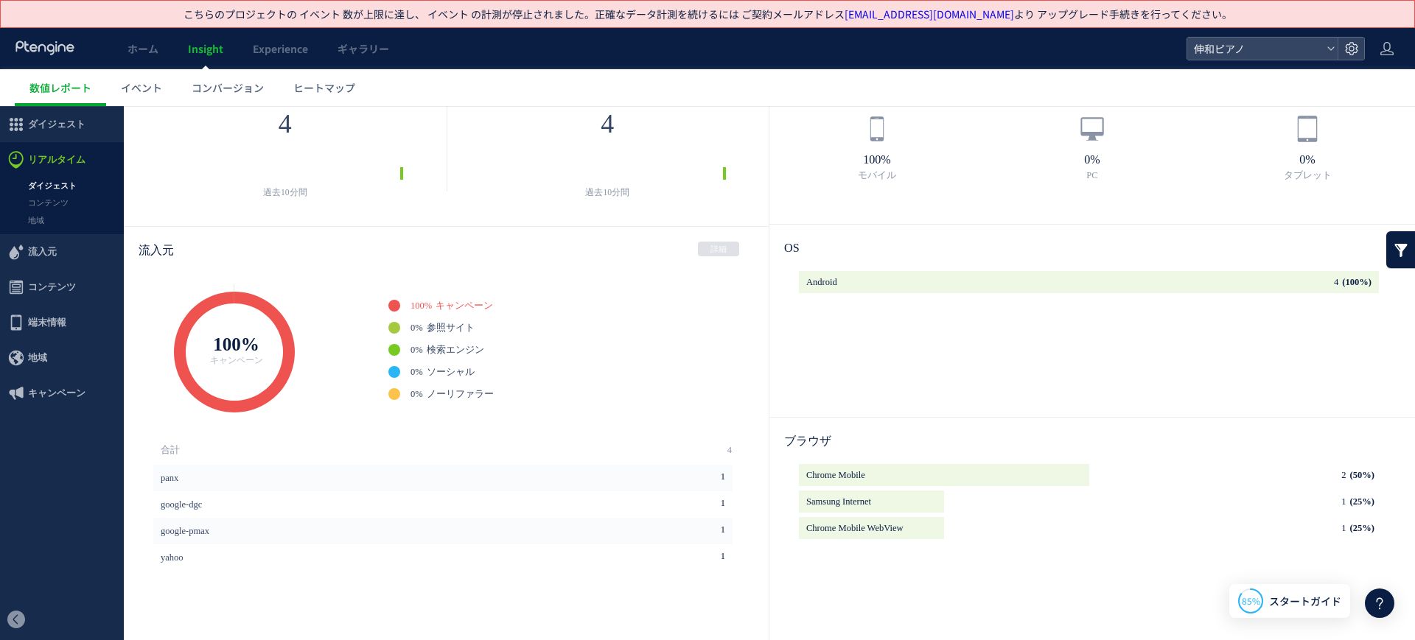
scroll to position [122, 0]
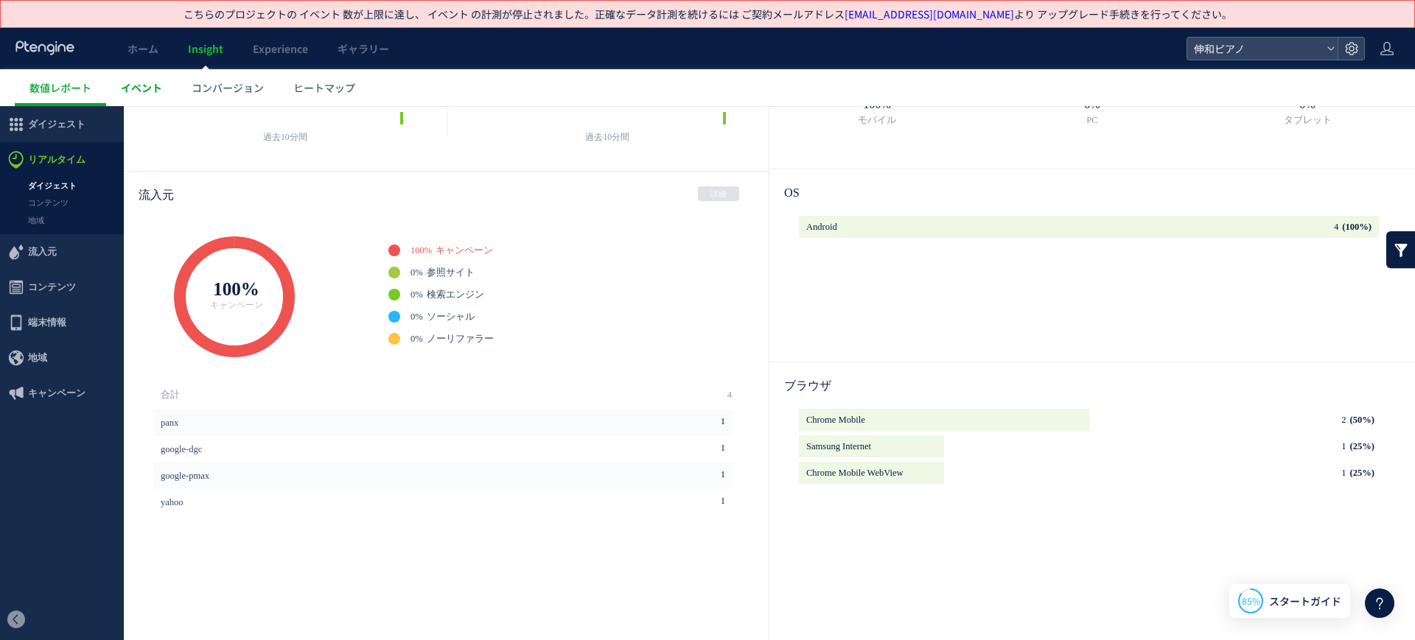
click at [156, 96] on link "イベント" at bounding box center [141, 87] width 71 height 37
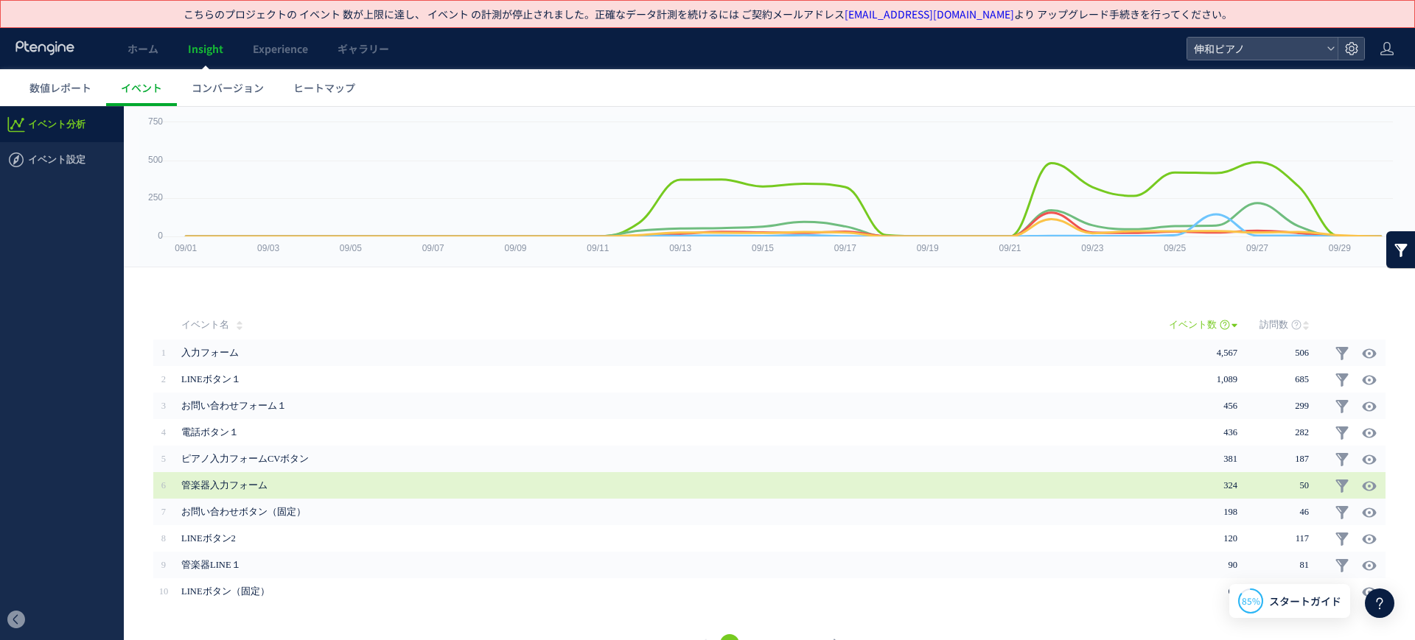
scroll to position [97, 0]
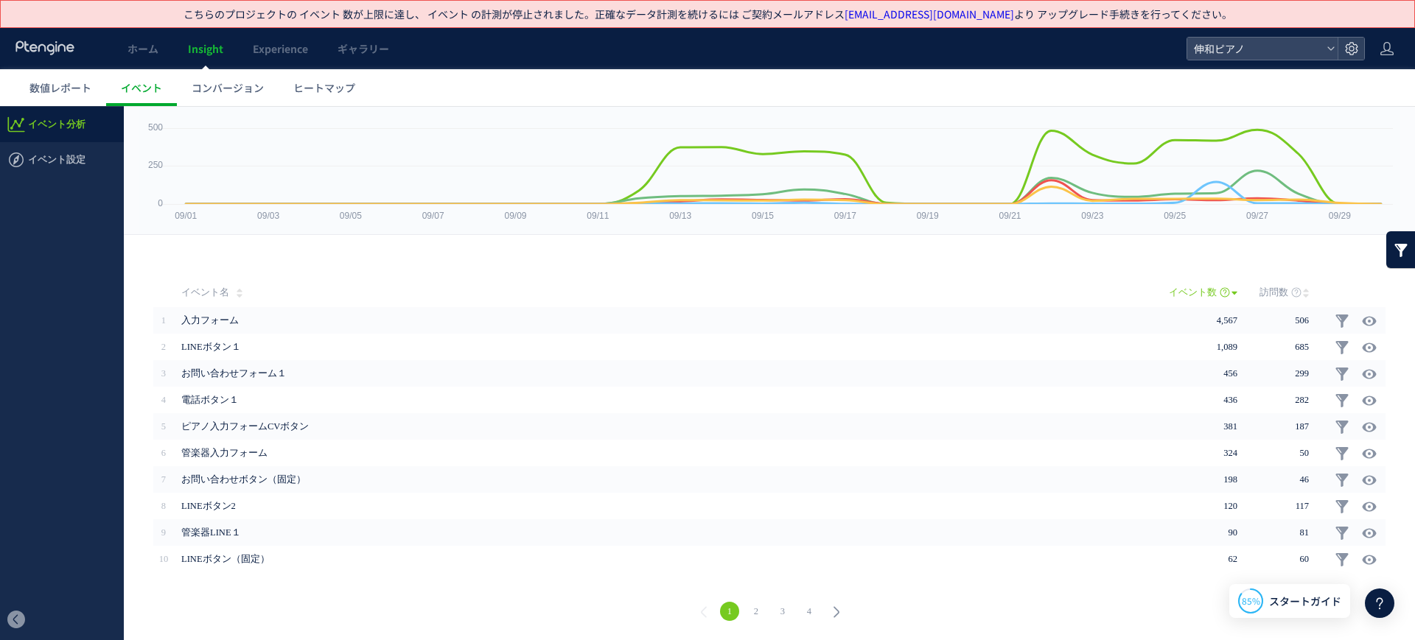
click at [753, 609] on link "2" at bounding box center [755, 611] width 19 height 19
click at [727, 604] on link "1" at bounding box center [729, 611] width 19 height 19
click at [762, 605] on link "2" at bounding box center [755, 611] width 19 height 19
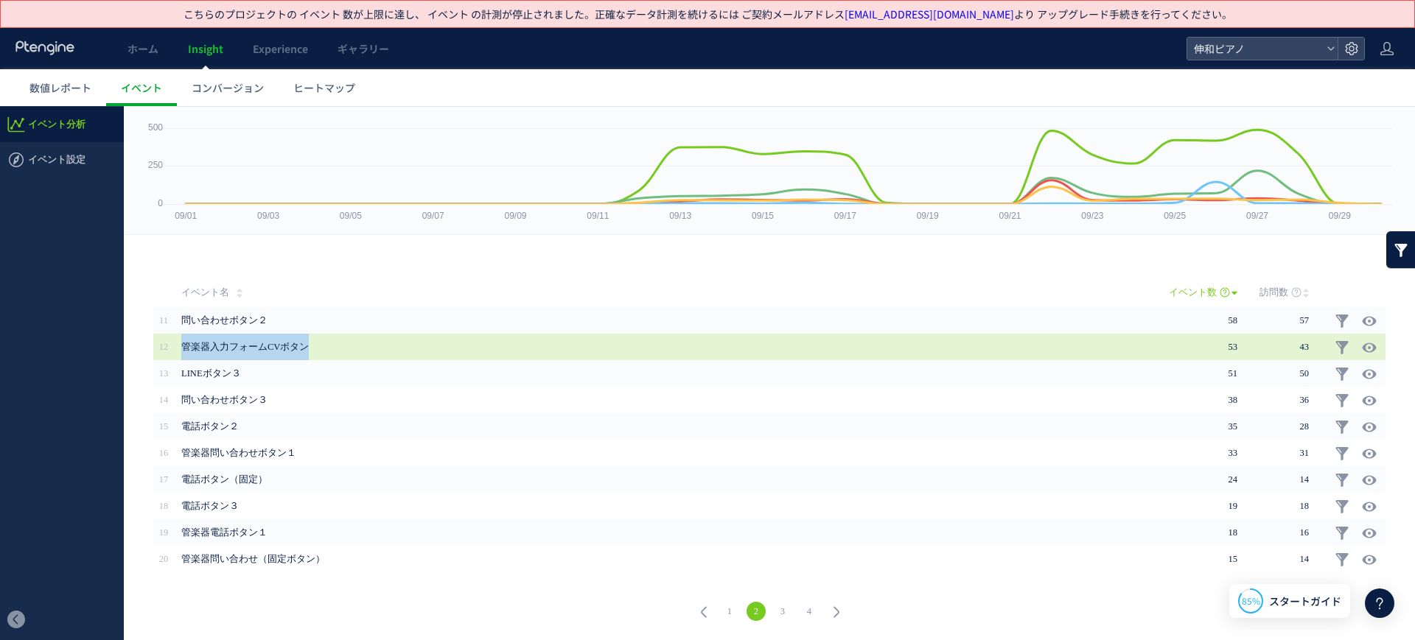
drag, startPoint x: 321, startPoint y: 348, endPoint x: 185, endPoint y: 348, distance: 135.6
click at [185, 348] on span "管楽器入力フォームCVボタン" at bounding box center [615, 347] width 869 height 27
copy span "管楽器入力フォームCVボタン"
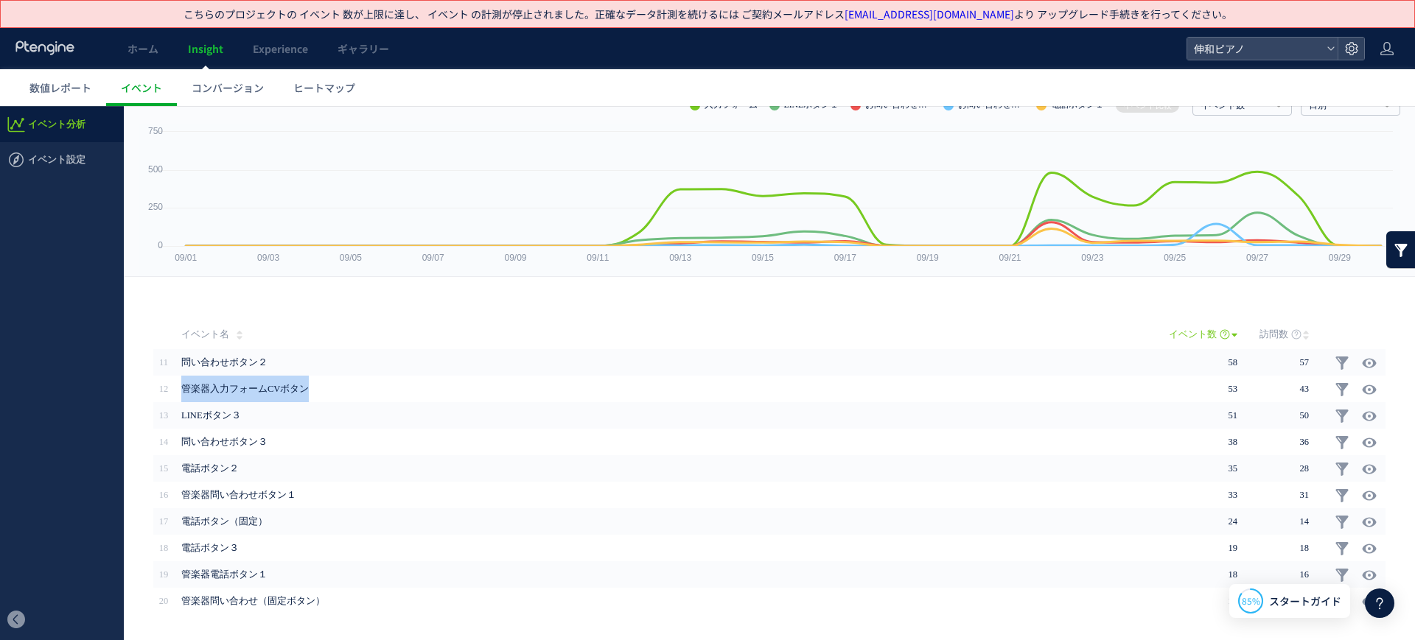
scroll to position [0, 0]
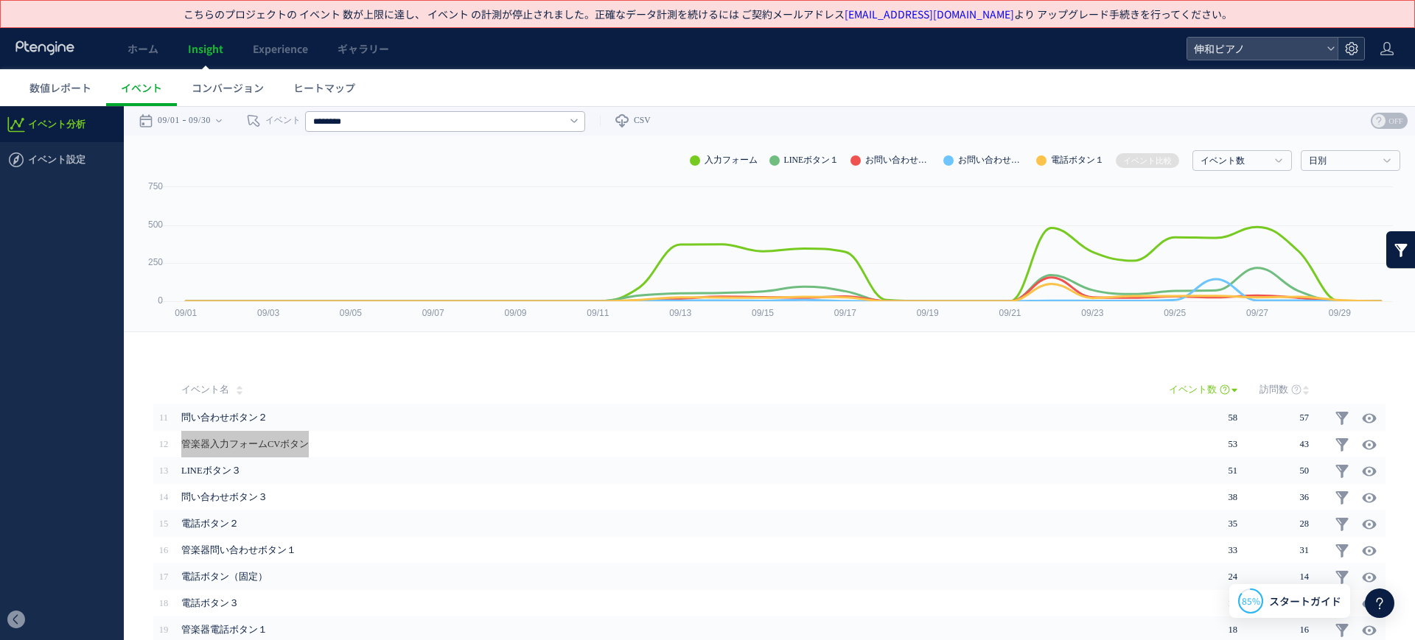
click at [1354, 48] on use at bounding box center [1351, 48] width 13 height 13
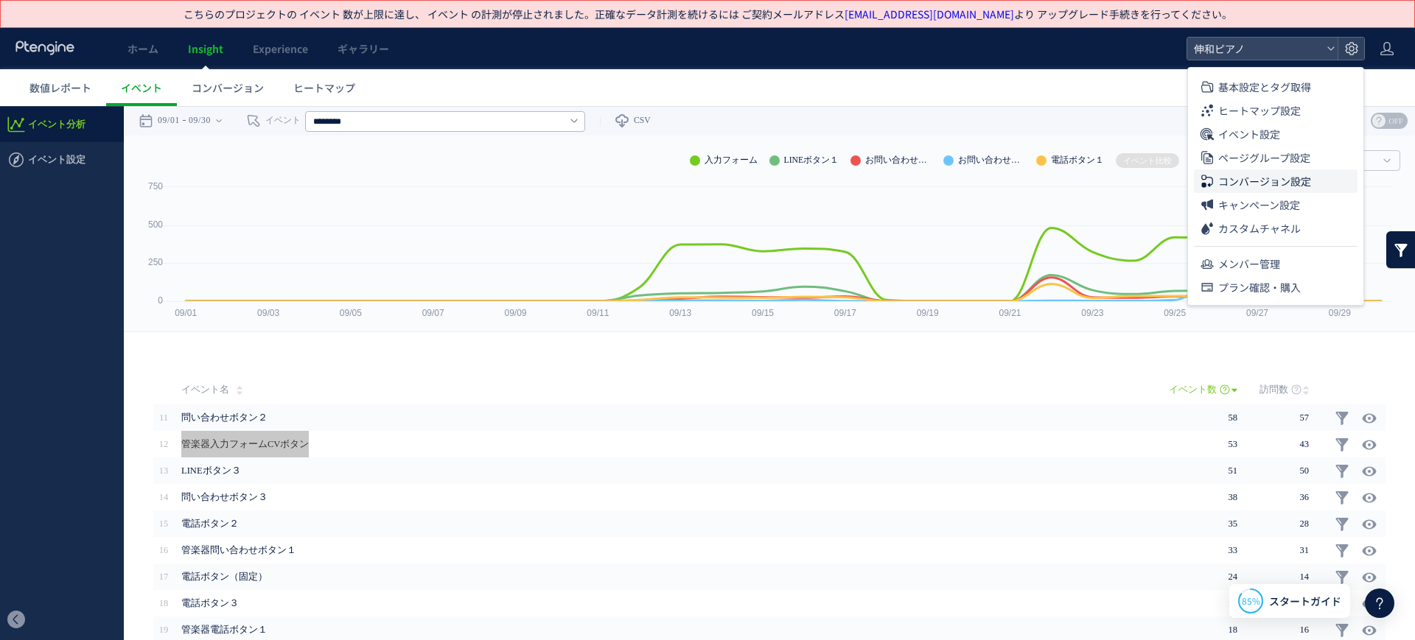
click at [1326, 172] on li "コンバージョン設定" at bounding box center [1276, 181] width 164 height 24
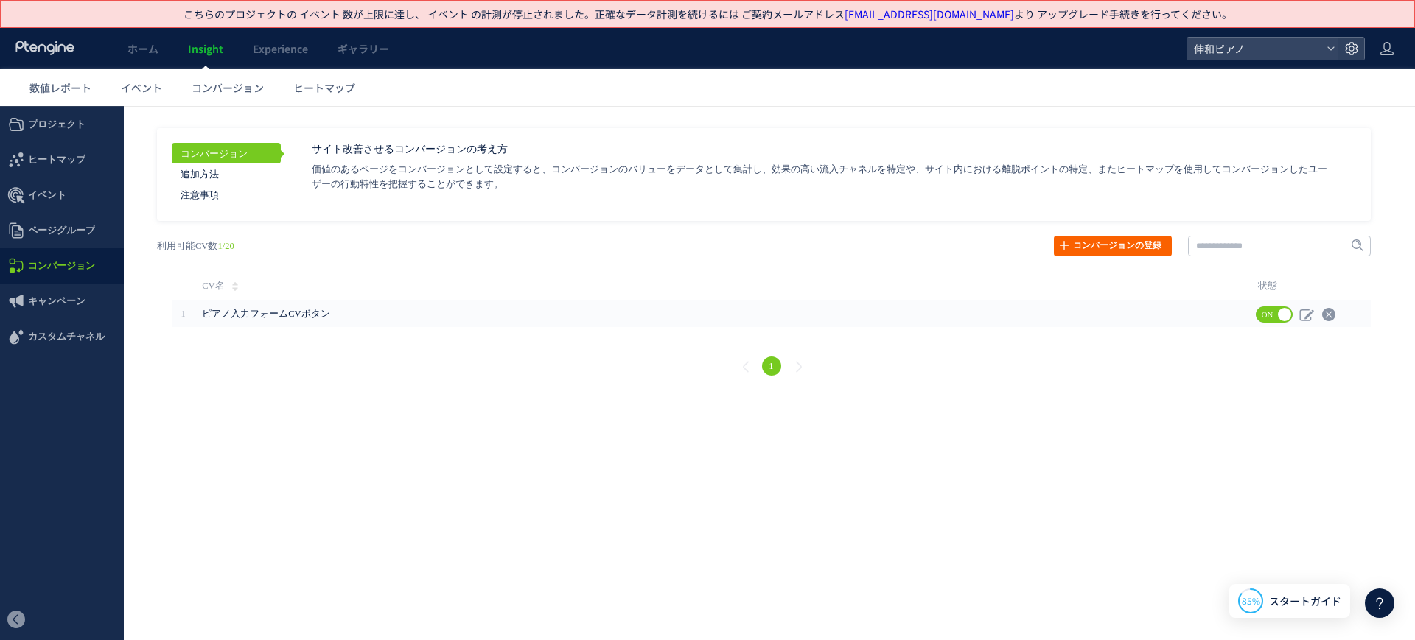
click at [1060, 241] on link "コンバージョンの登録" at bounding box center [1113, 246] width 118 height 21
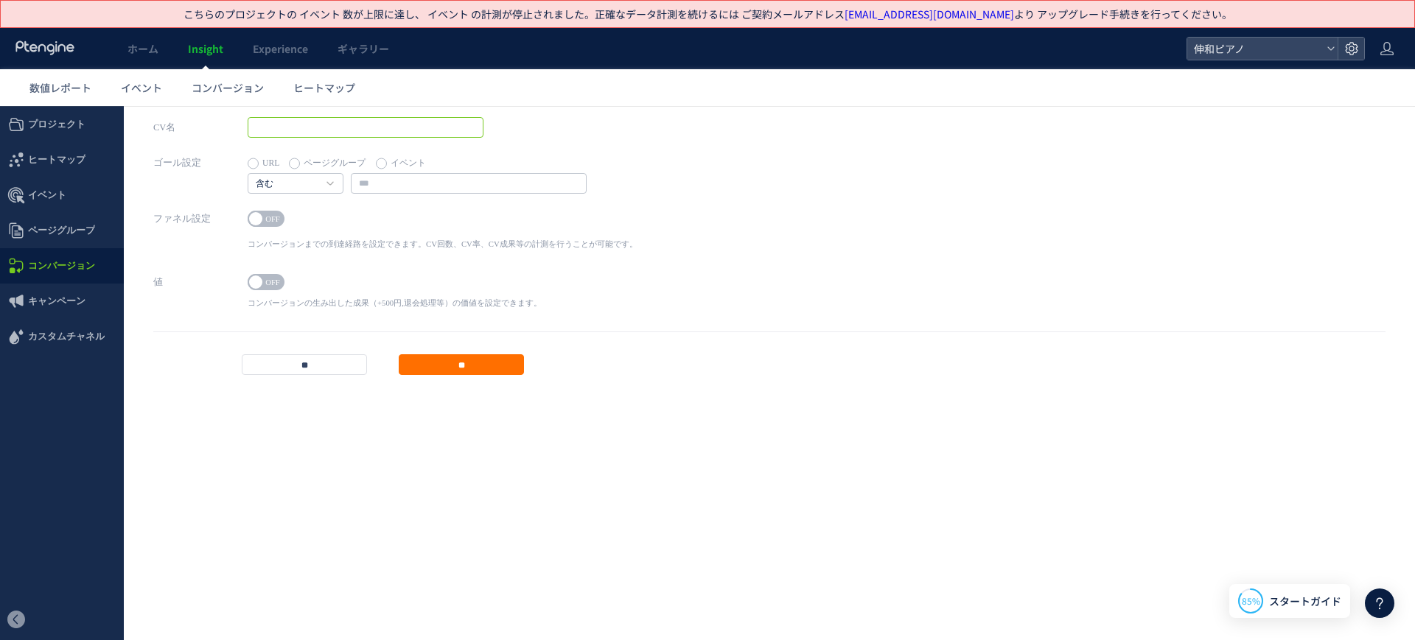
click at [396, 125] on input "text" at bounding box center [366, 127] width 236 height 21
paste input "**********"
type input "**********"
click at [379, 162] on label "イベント" at bounding box center [401, 163] width 50 height 21
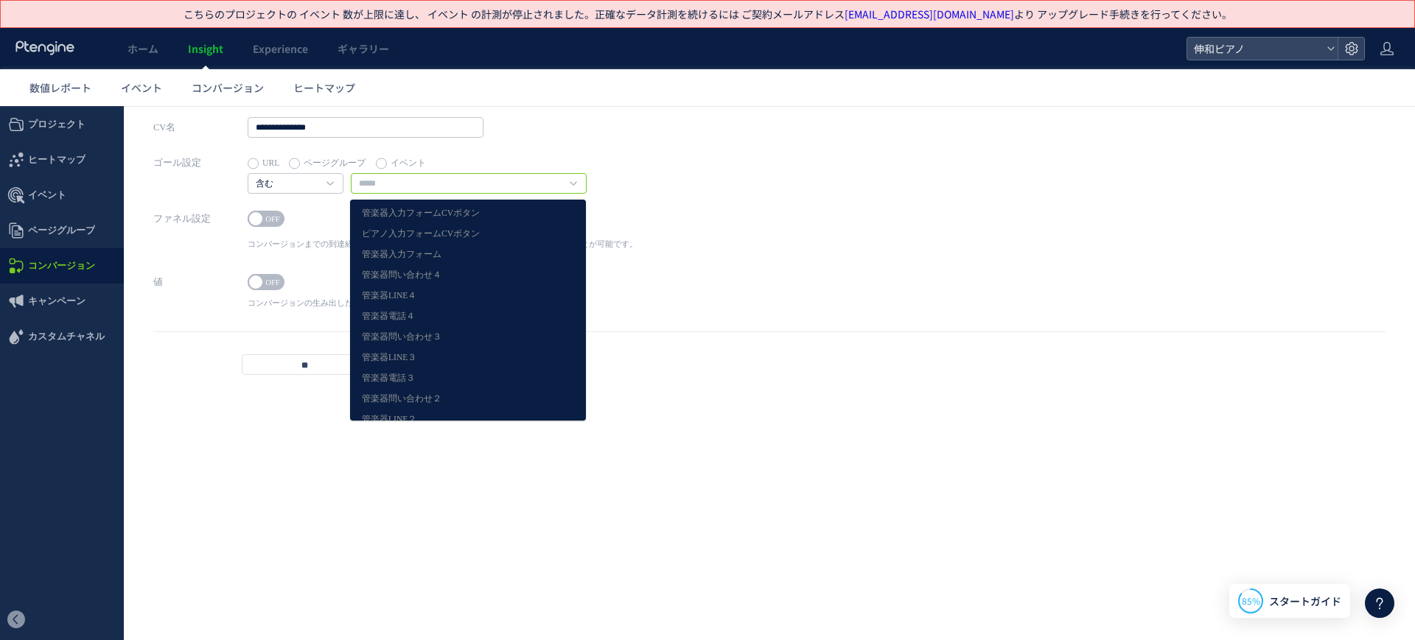
click at [399, 190] on input "text" at bounding box center [469, 183] width 236 height 21
click at [489, 219] on link "管楽器入力フォームCVボタン" at bounding box center [468, 213] width 212 height 19
type input "**********"
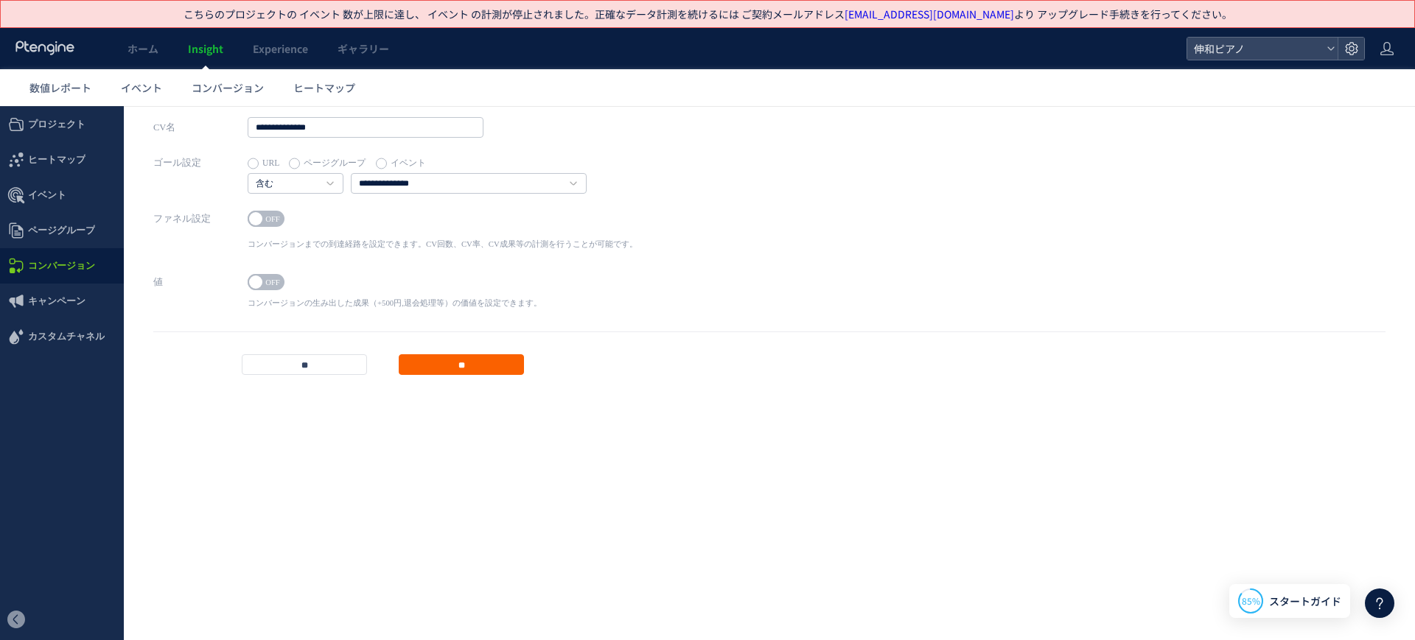
click at [483, 355] on input "**" at bounding box center [461, 364] width 125 height 21
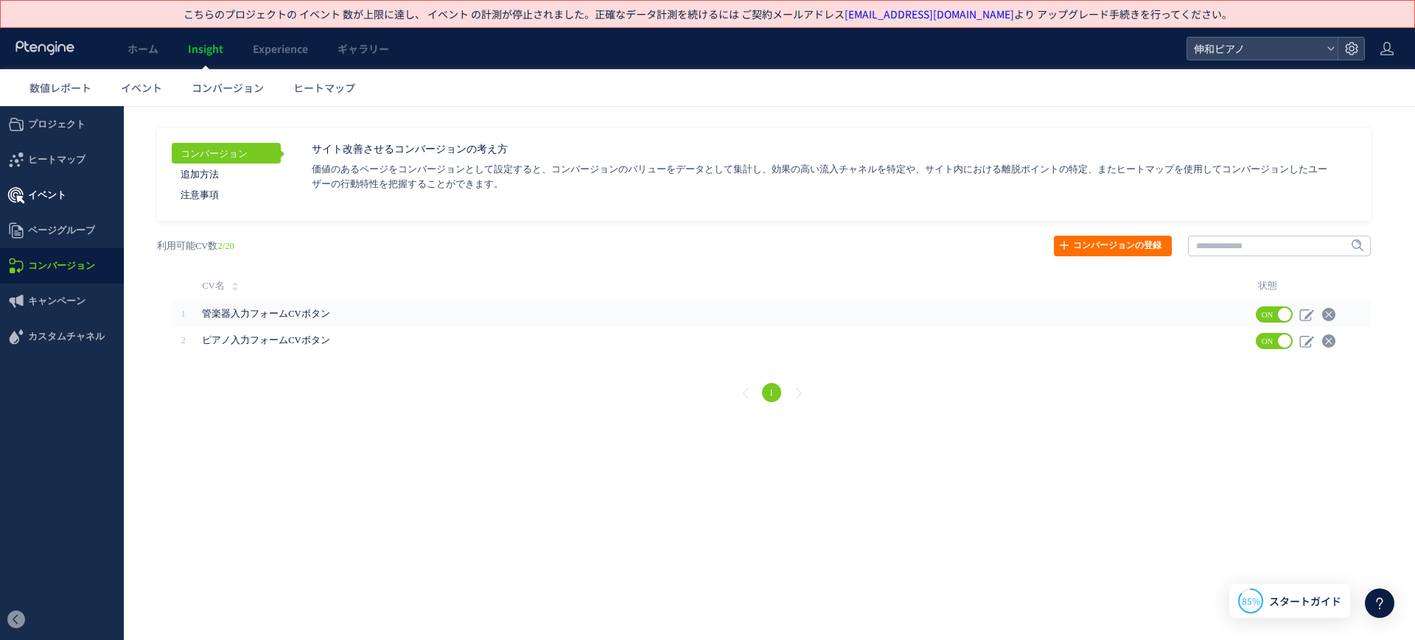
click at [66, 183] on span "イベント" at bounding box center [62, 195] width 124 height 35
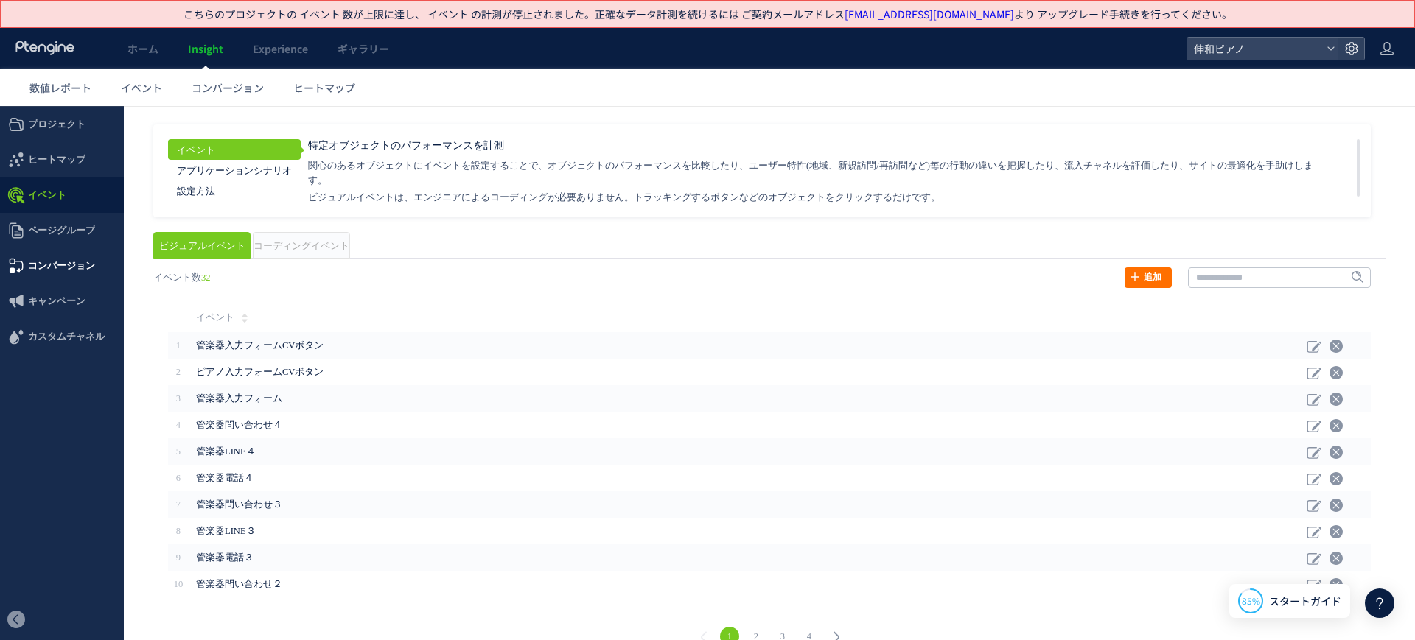
click at [69, 259] on span "コンバージョン" at bounding box center [61, 265] width 67 height 35
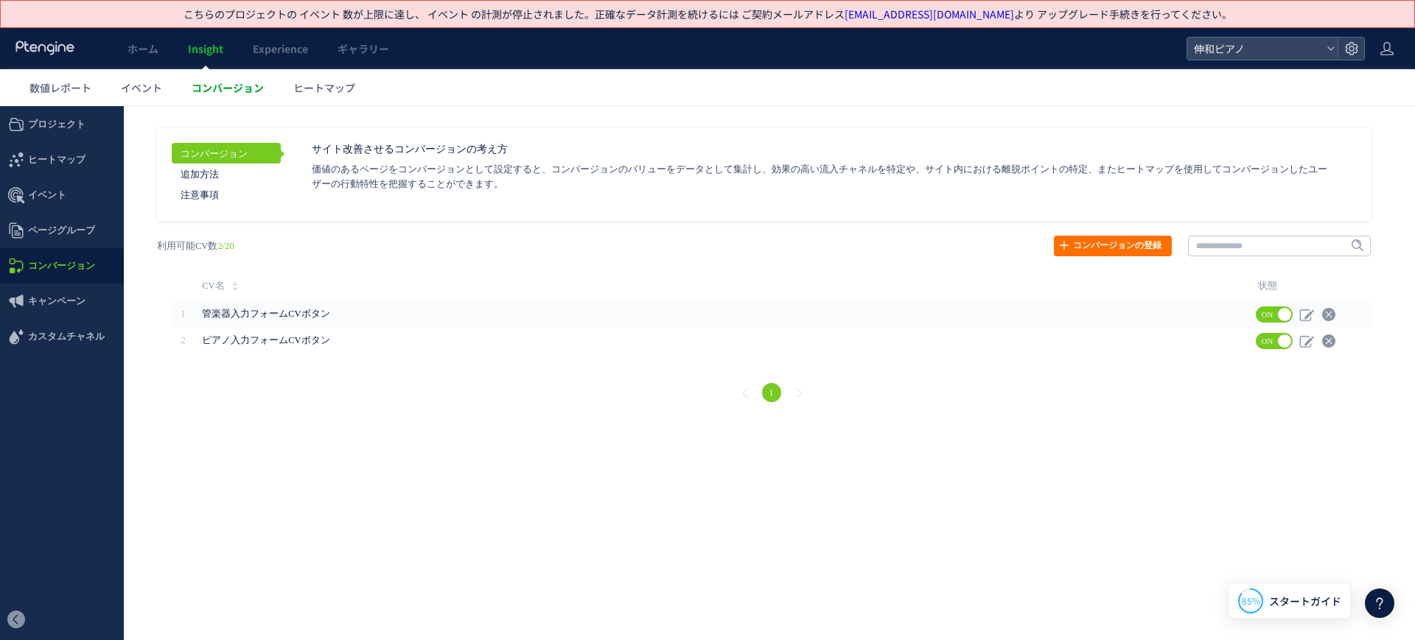
click at [236, 94] on span "コンバージョン" at bounding box center [228, 87] width 72 height 15
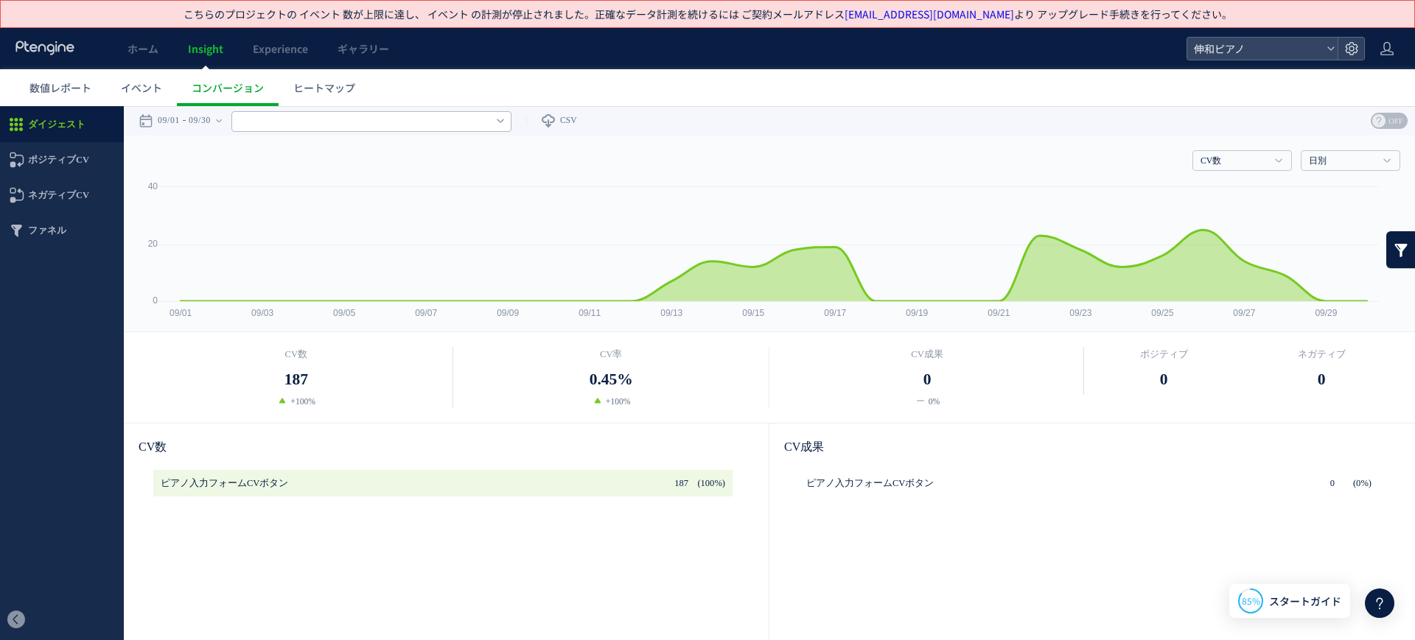
click at [356, 125] on input "text" at bounding box center [371, 121] width 280 height 21
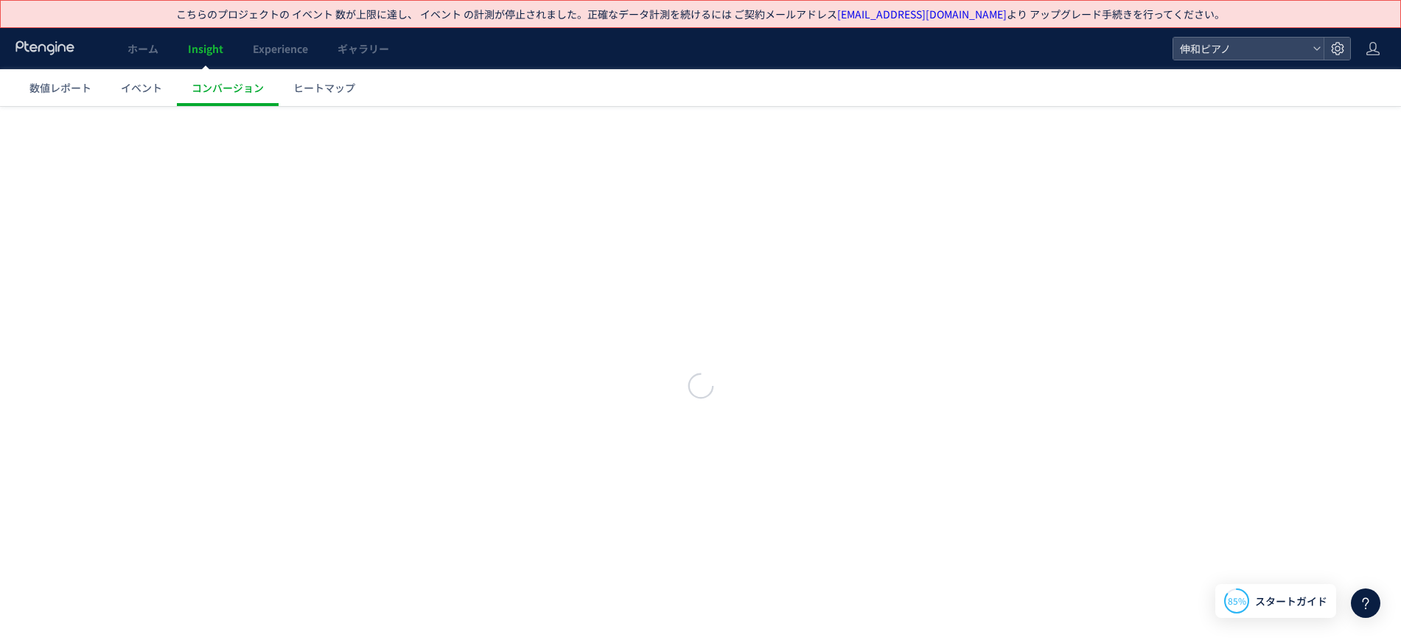
click at [653, 148] on div at bounding box center [700, 387] width 1401 height 562
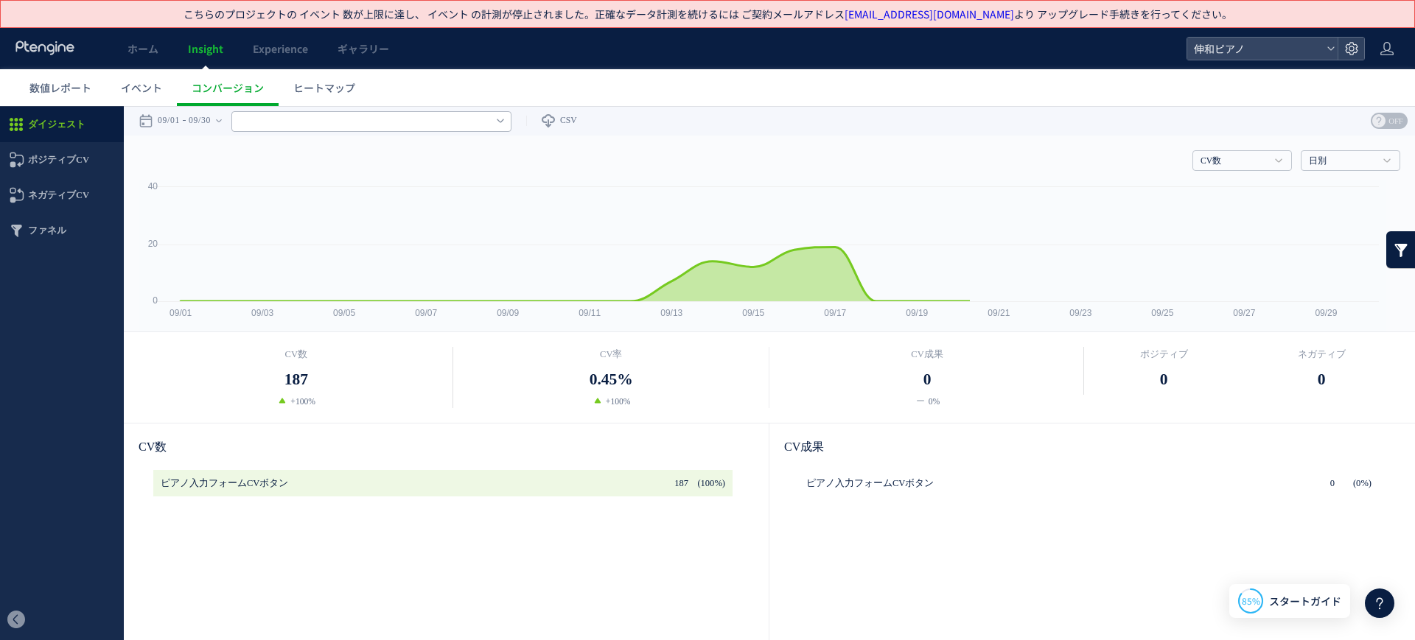
click at [511, 111] on input "text" at bounding box center [371, 121] width 280 height 21
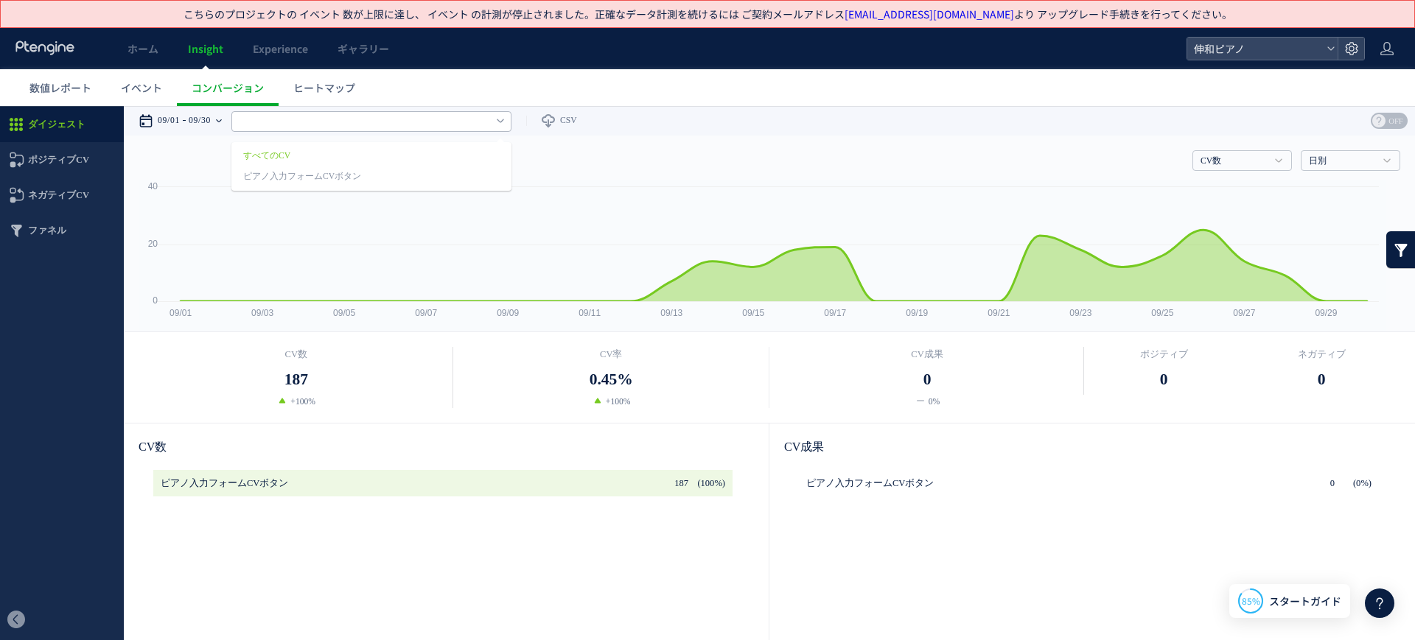
click at [197, 122] on time "09/30" at bounding box center [200, 120] width 22 height 29
type input "******"
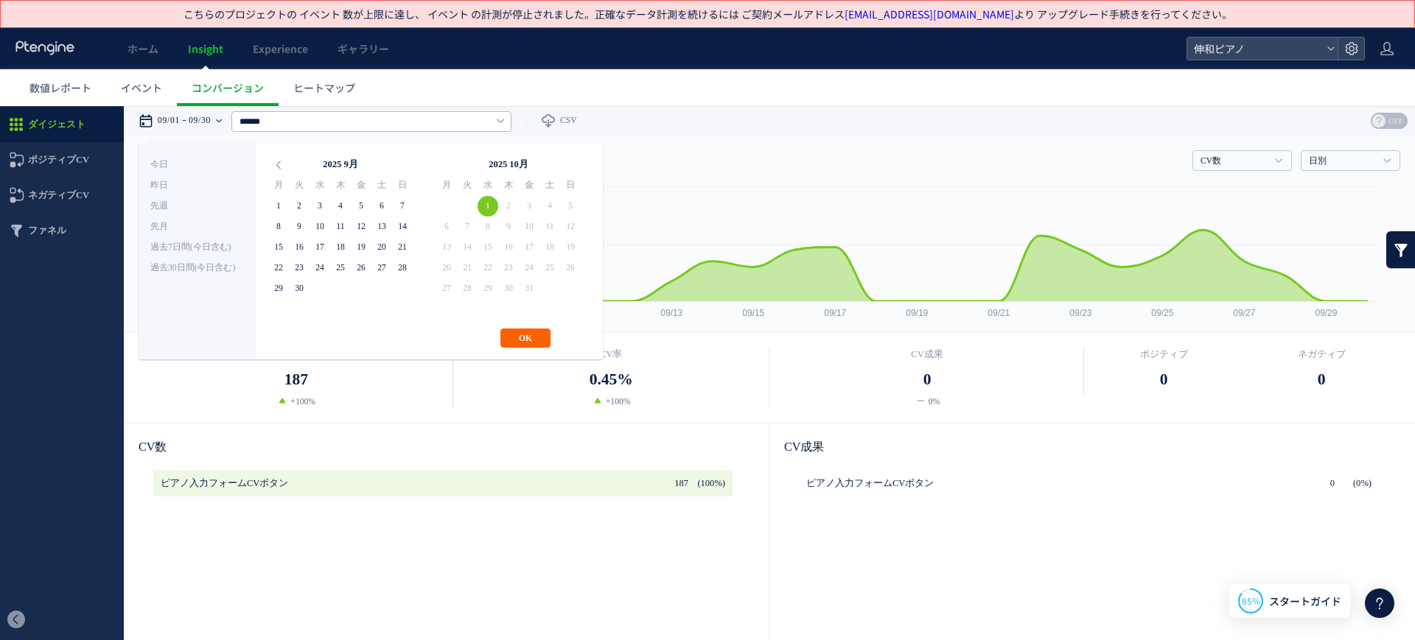
click at [533, 329] on button "OK" at bounding box center [525, 338] width 50 height 19
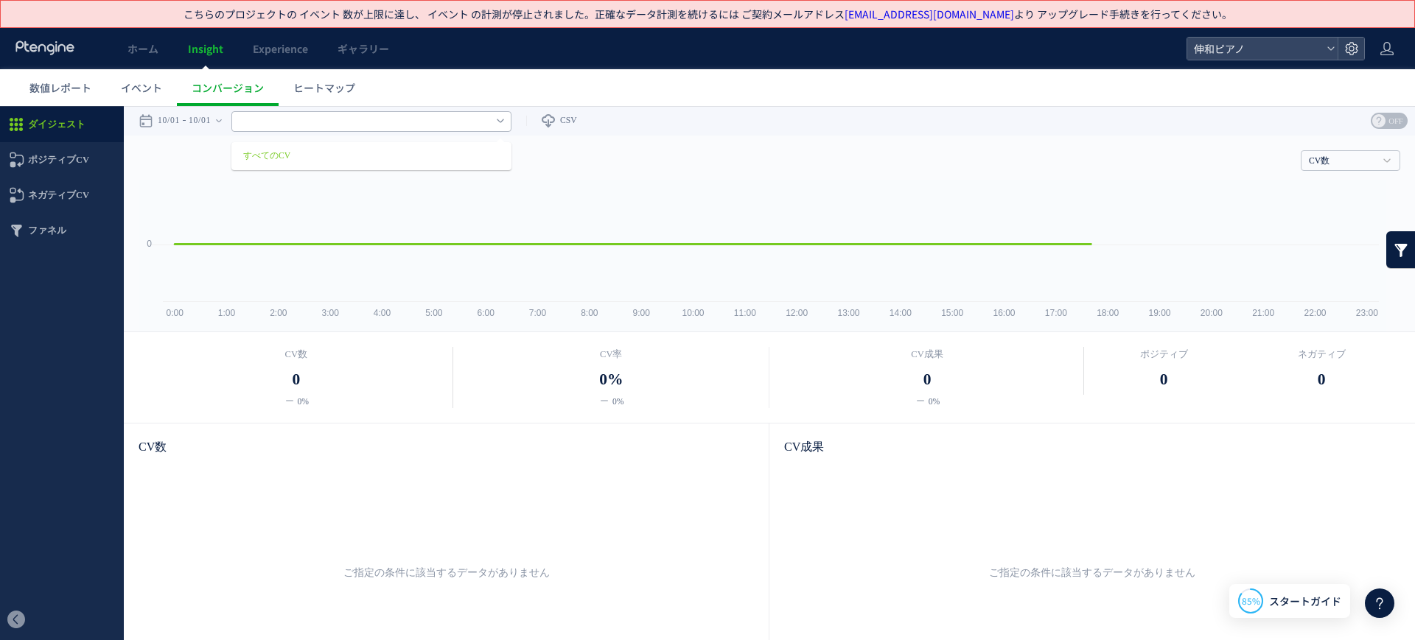
click at [450, 119] on input "text" at bounding box center [371, 121] width 280 height 21
click at [430, 150] on link "すべてのCV" at bounding box center [349, 156] width 212 height 19
type input "******"
click at [511, 124] on input "text" at bounding box center [371, 121] width 280 height 21
click at [504, 124] on div at bounding box center [498, 121] width 12 height 12
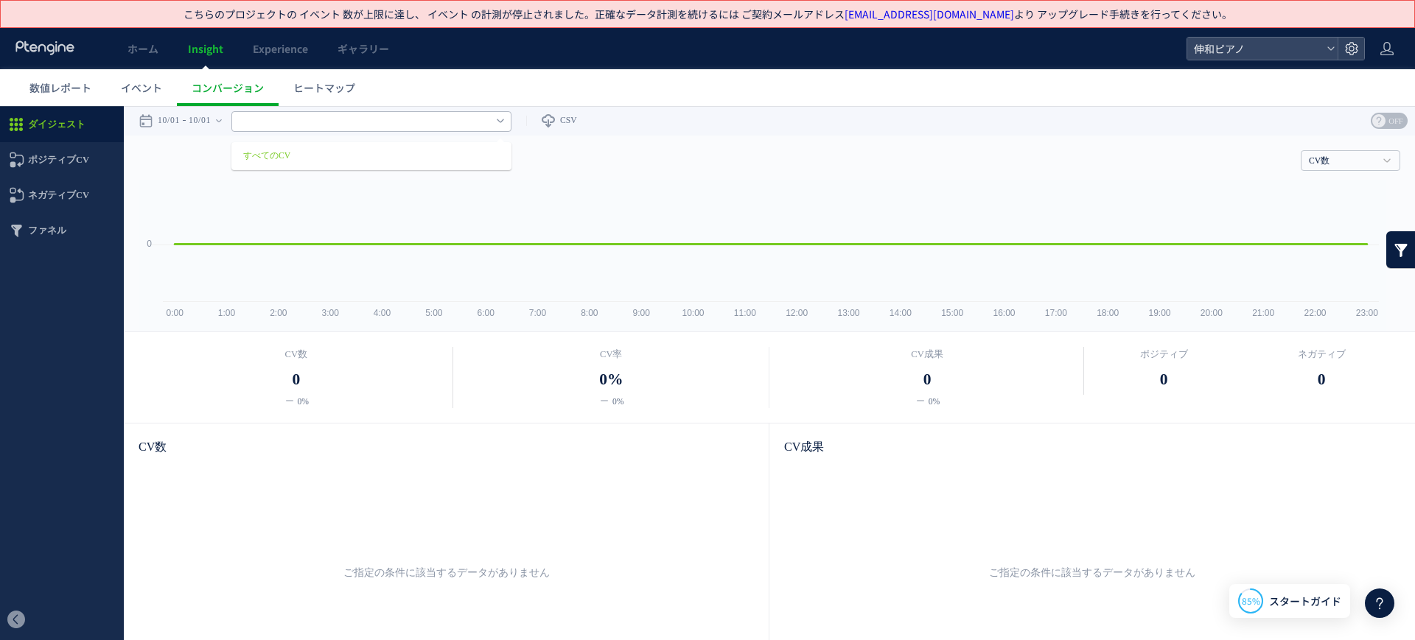
type input "******"
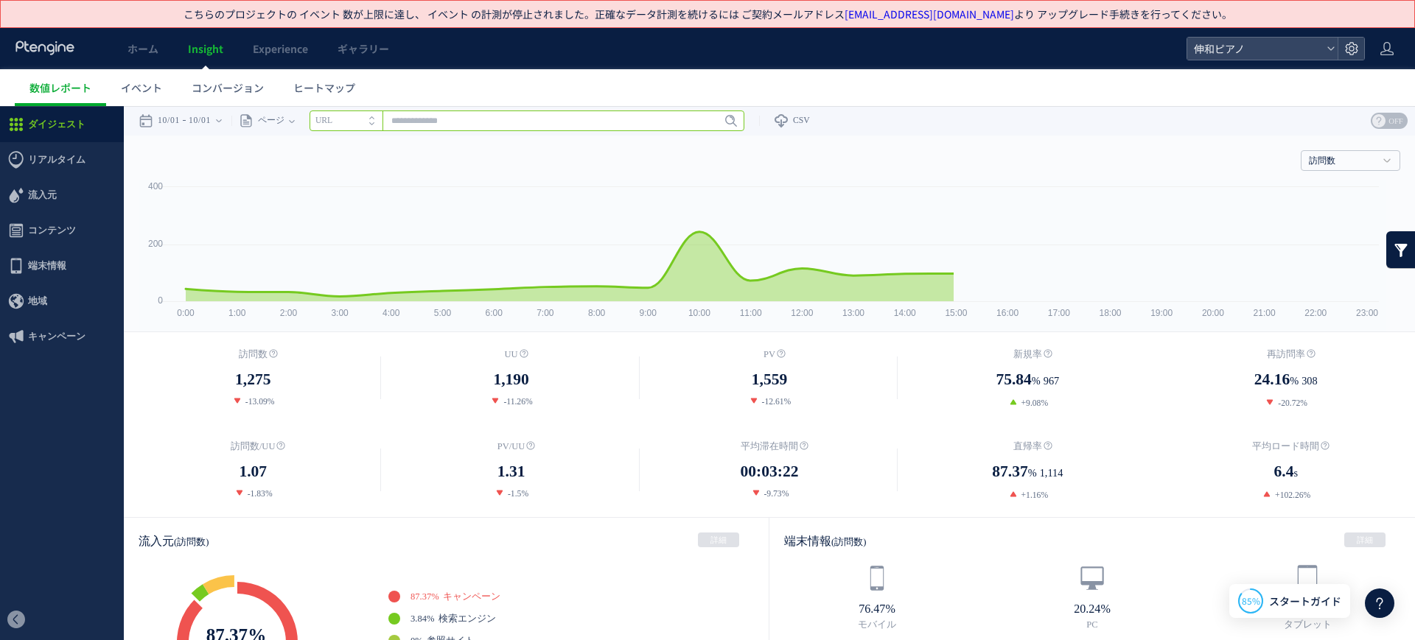
click at [435, 128] on input "text" at bounding box center [526, 121] width 435 height 21
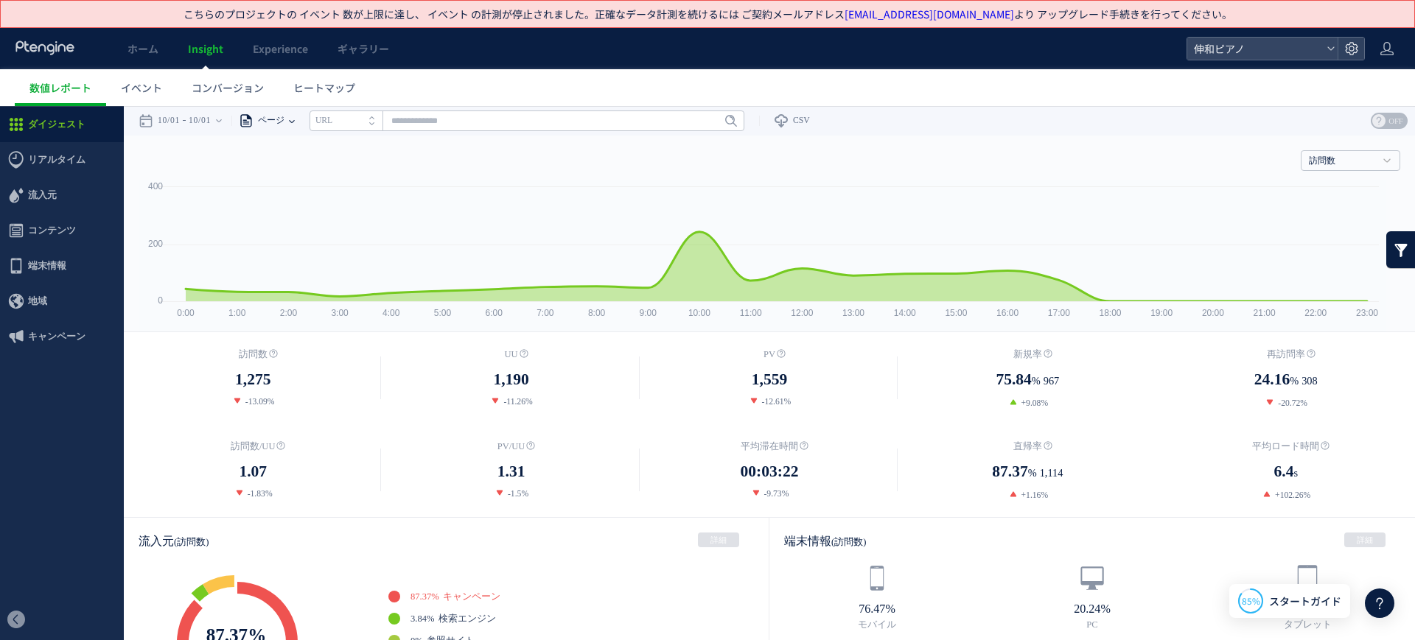
click at [253, 125] on icon at bounding box center [246, 120] width 15 height 15
click at [212, 91] on span "コンバージョン" at bounding box center [228, 87] width 72 height 15
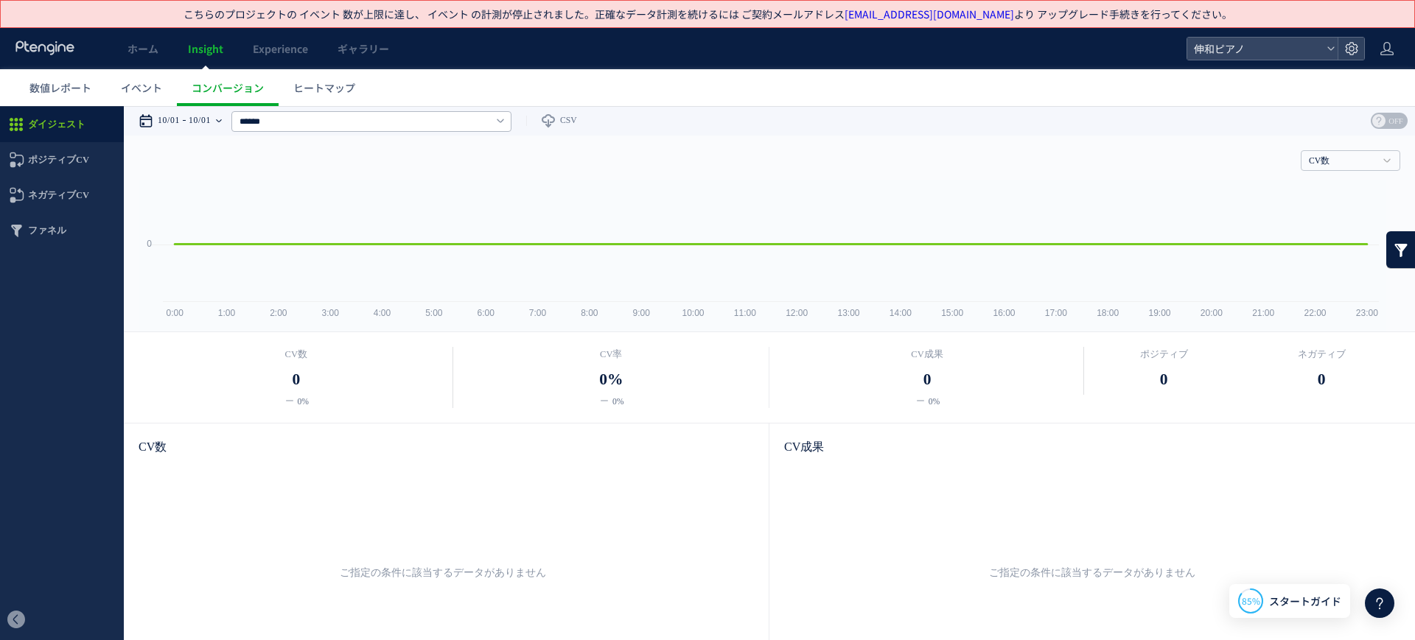
click at [165, 113] on time "10/01" at bounding box center [169, 120] width 22 height 29
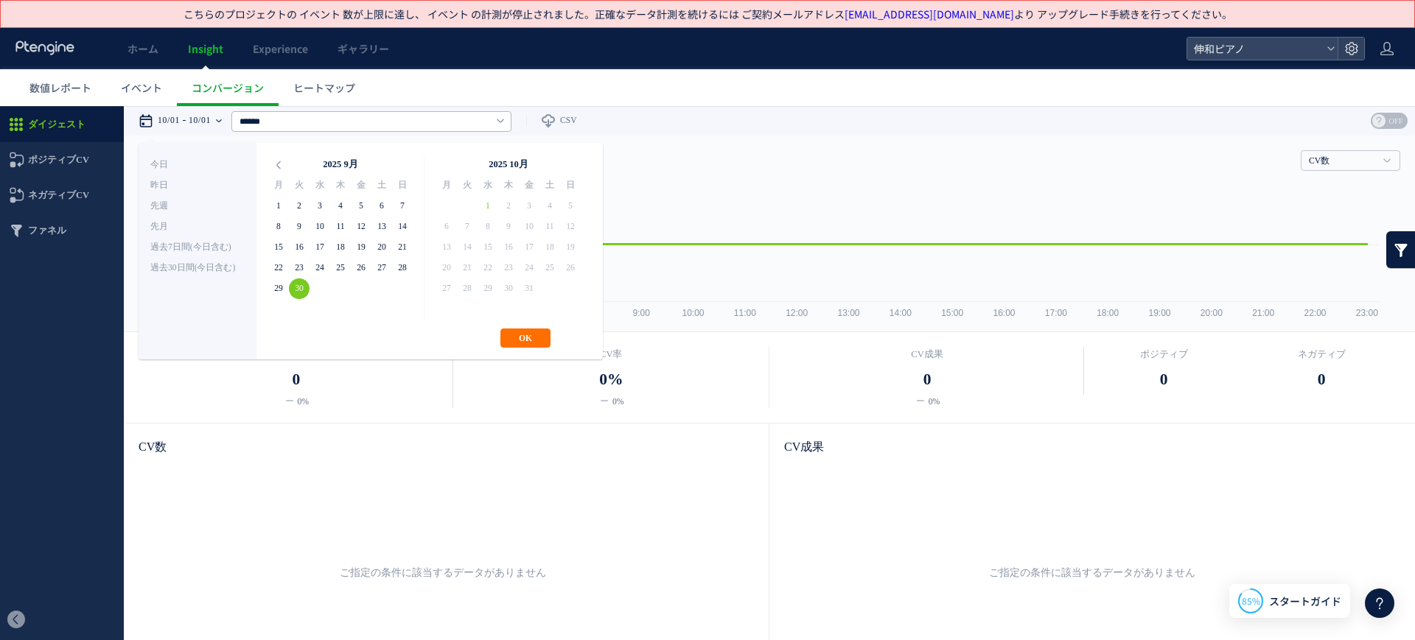
click at [515, 326] on div "**********" at bounding box center [371, 251] width 464 height 217
click at [493, 125] on input "text" at bounding box center [371, 121] width 280 height 21
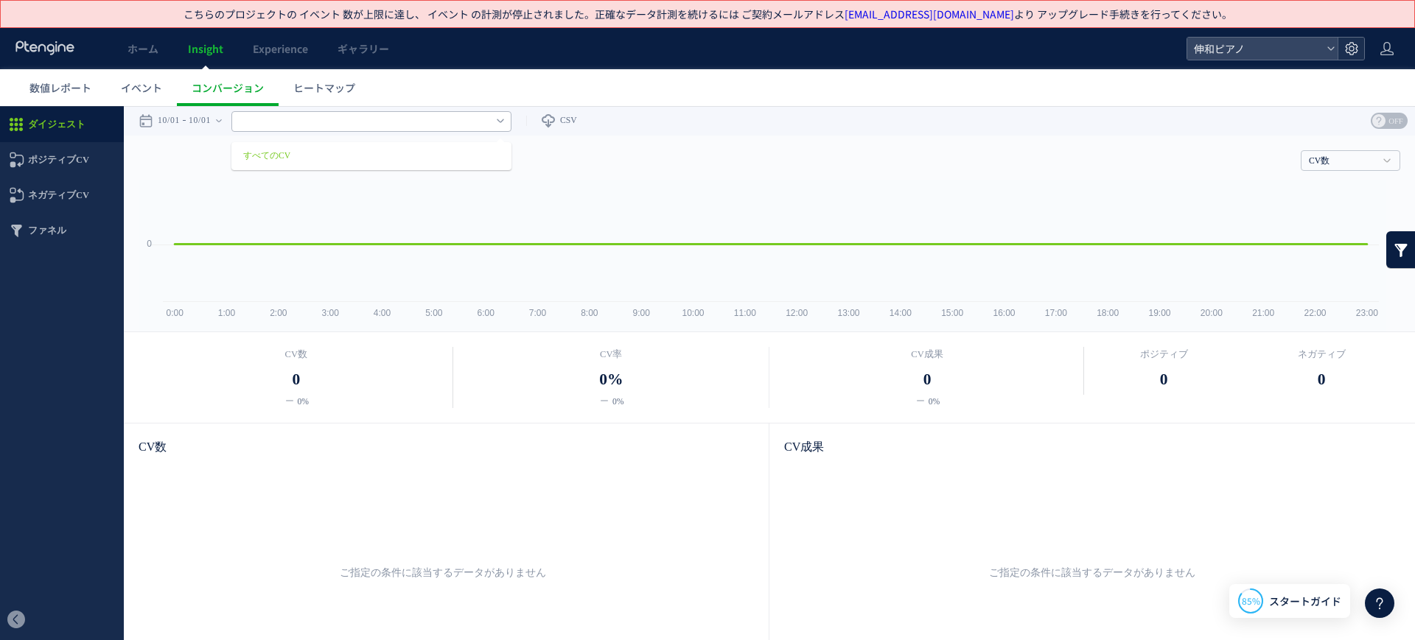
click at [1354, 49] on use at bounding box center [1351, 48] width 13 height 13
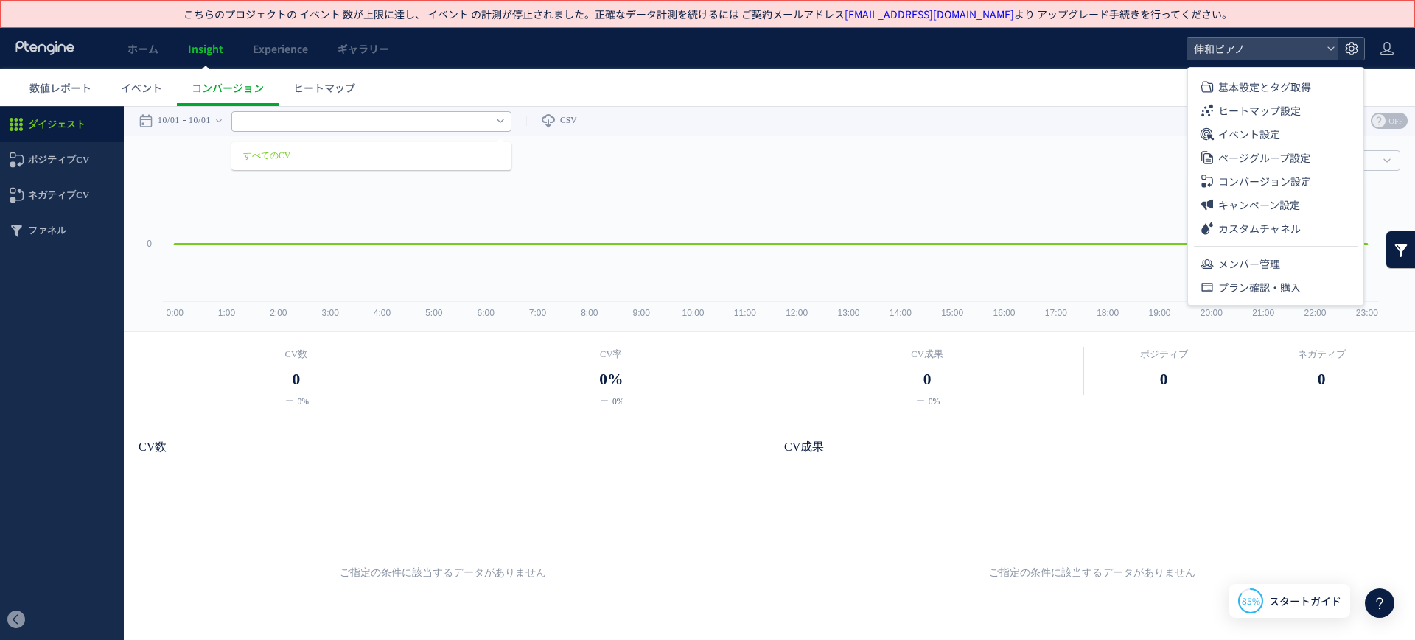
type input "******"
click at [1298, 176] on span "コンバージョン設定" at bounding box center [1264, 181] width 93 height 24
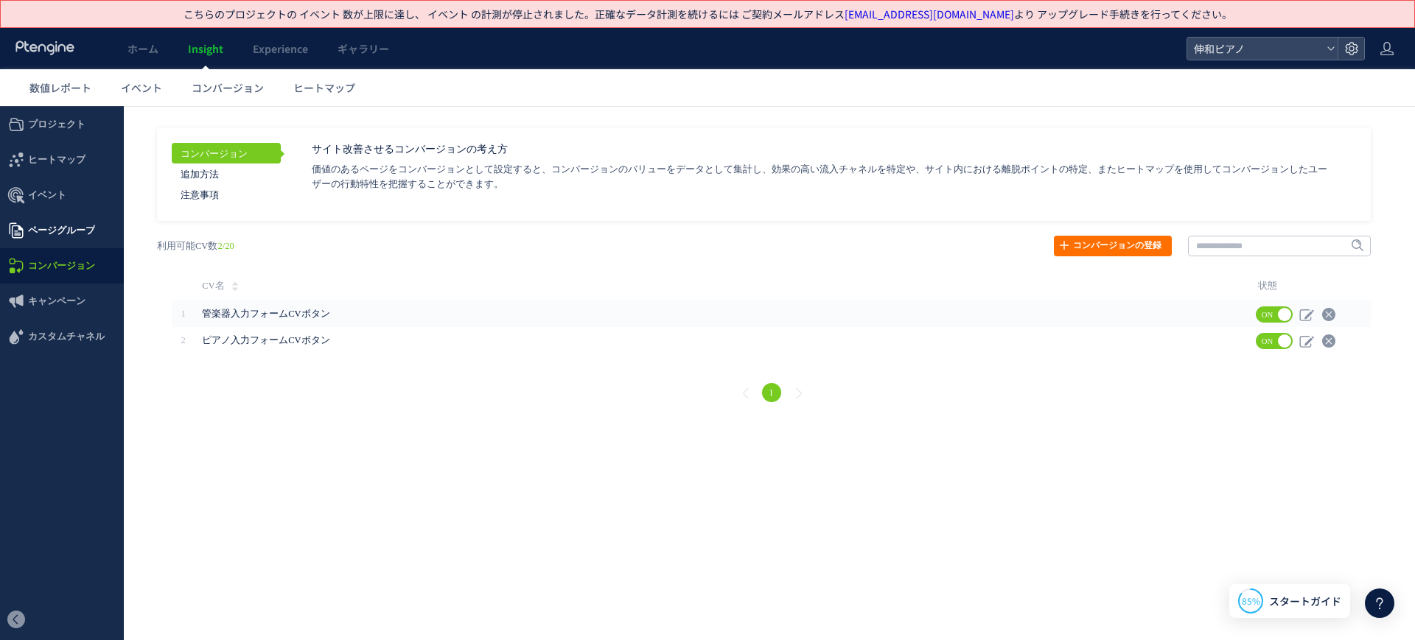
click at [90, 235] on span "ページグループ" at bounding box center [61, 230] width 67 height 35
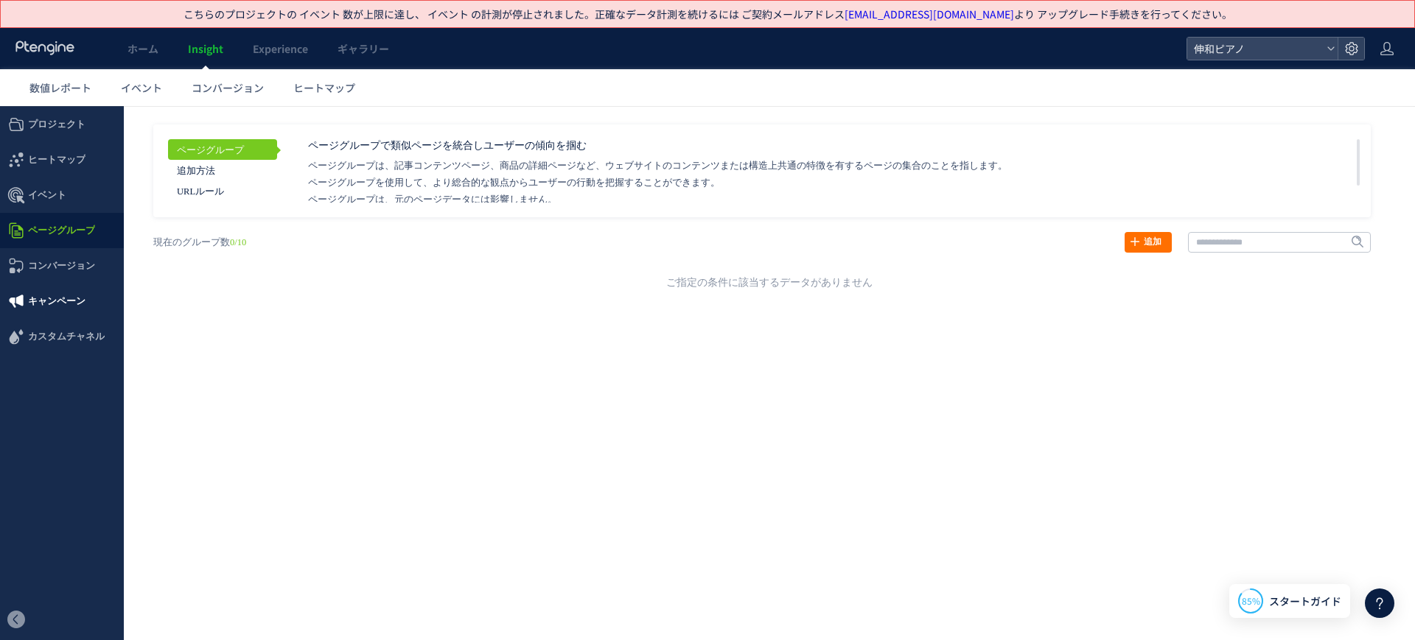
click at [86, 307] on span "キャンペーン" at bounding box center [62, 301] width 124 height 35
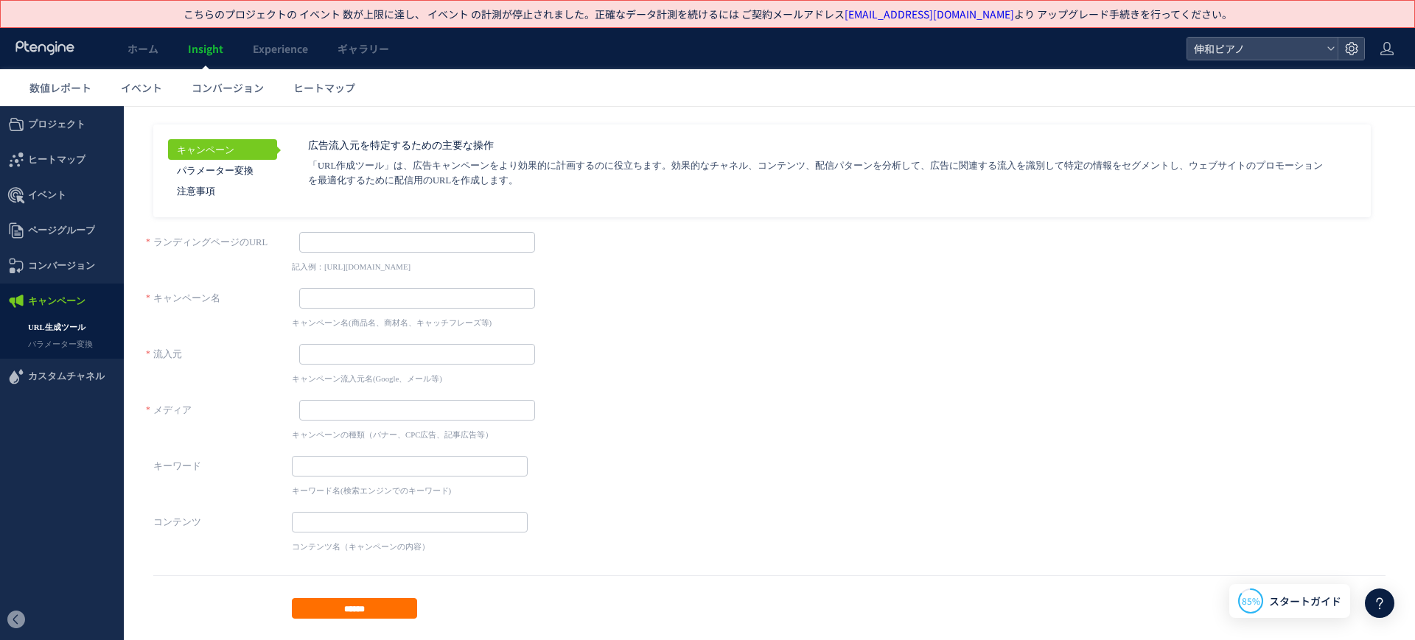
click at [77, 329] on link "URL生成ツール" at bounding box center [62, 327] width 124 height 17
click at [72, 345] on link "パラメーター変換" at bounding box center [62, 344] width 124 height 17
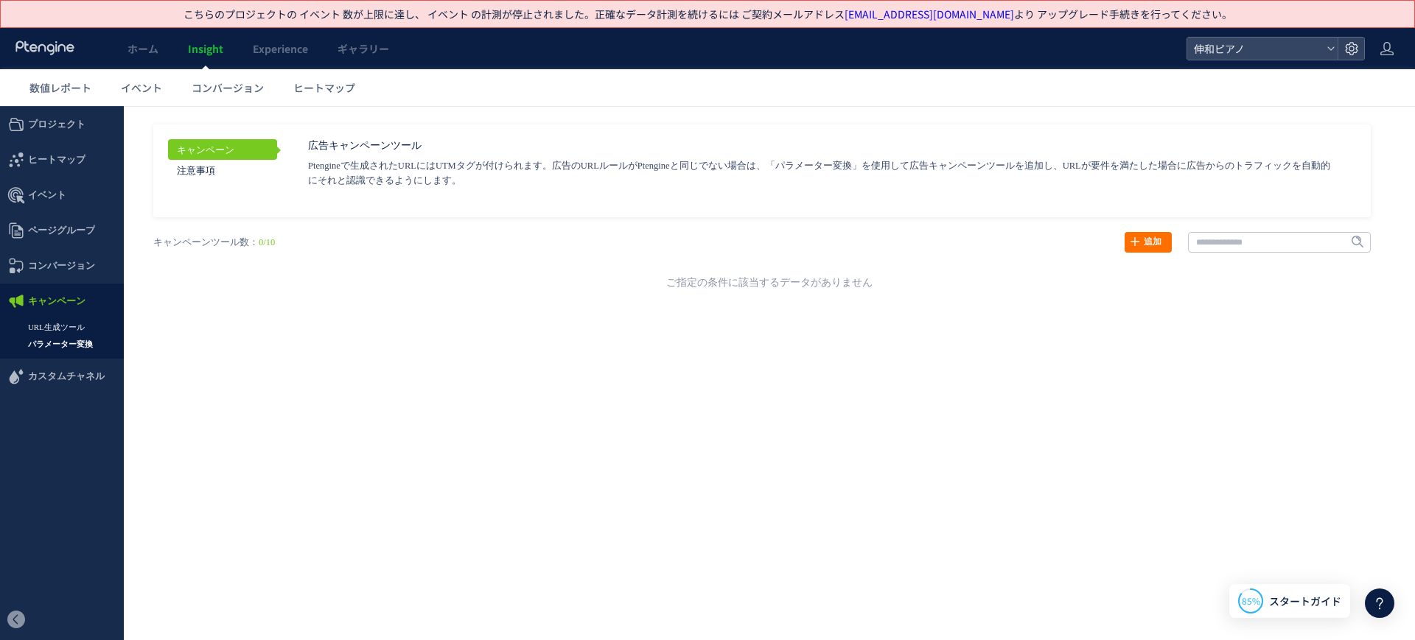
click at [67, 323] on link "URL生成ツール" at bounding box center [62, 327] width 124 height 17
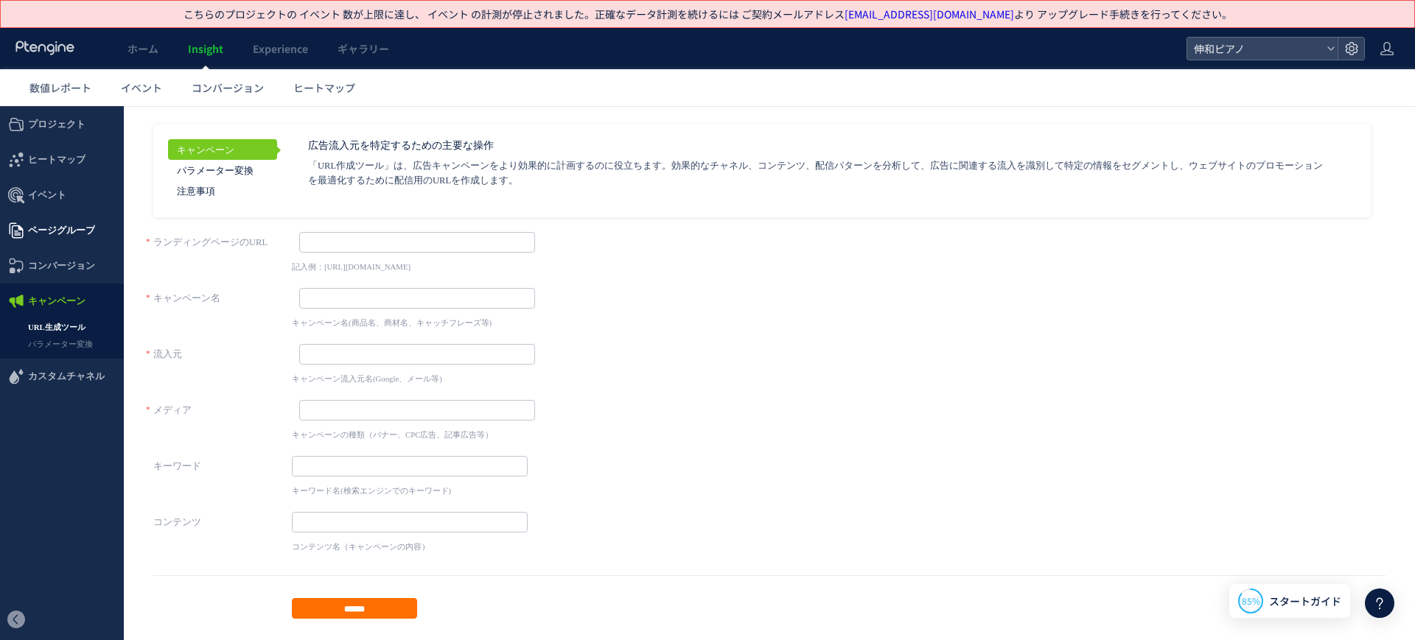
click at [78, 229] on span "ページグループ" at bounding box center [61, 230] width 67 height 35
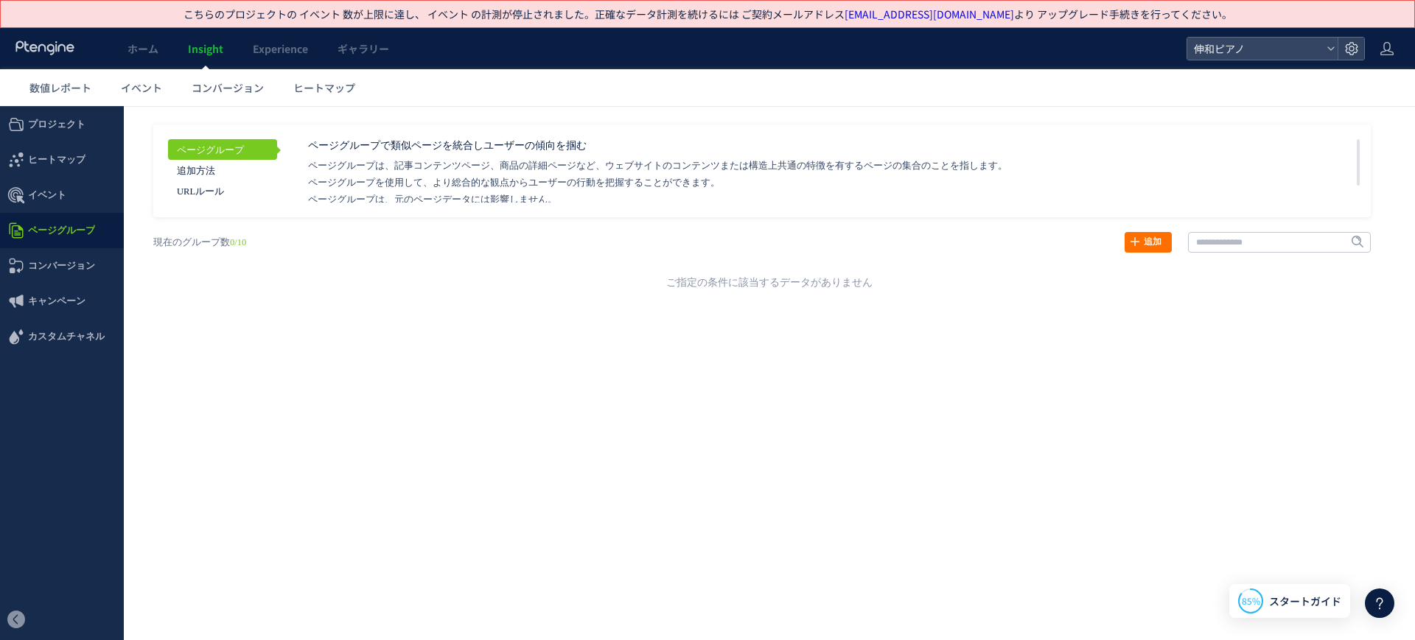
click at [1120, 234] on div "戻る ヒートマップを計測させるには、解析コードを実装してください。 実装 URL タイトル名" at bounding box center [769, 257] width 1261 height 81
click at [1133, 234] on link "追加" at bounding box center [1147, 242] width 47 height 21
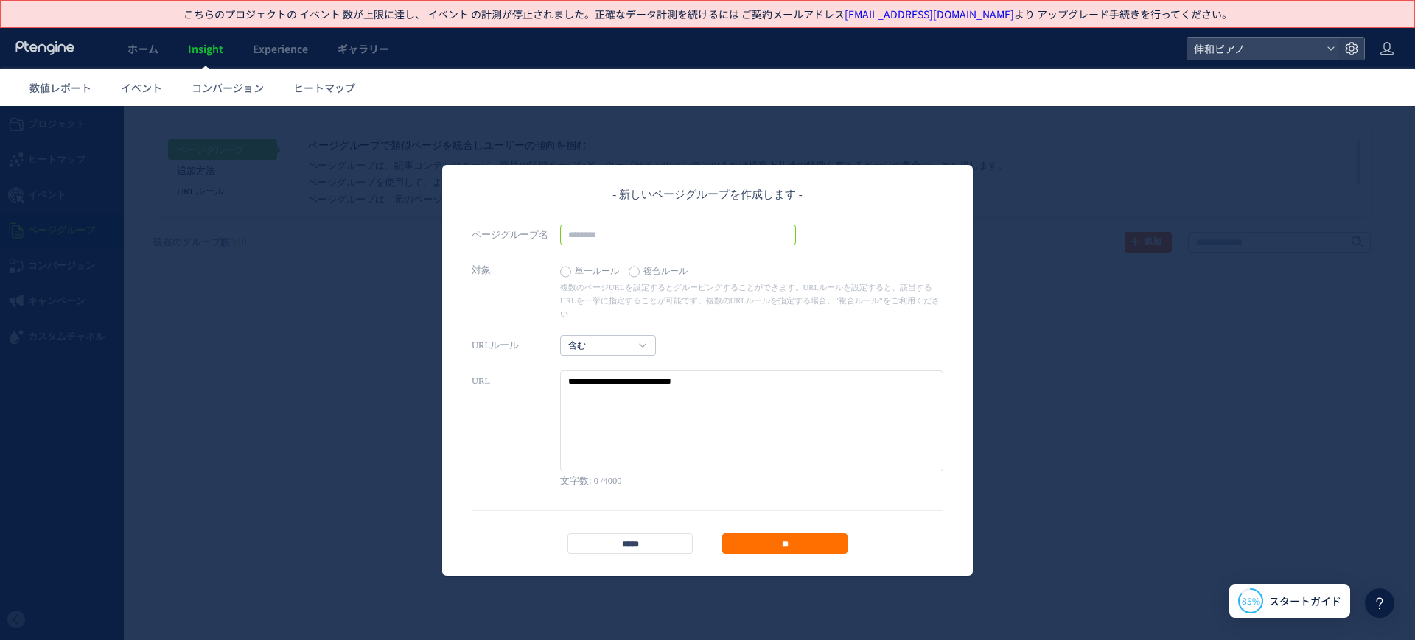
click at [724, 239] on input "text" at bounding box center [678, 235] width 236 height 21
click at [661, 371] on textarea at bounding box center [751, 421] width 383 height 101
paste textarea "**********"
type textarea "**********"
click at [650, 238] on input "text" at bounding box center [678, 235] width 236 height 21
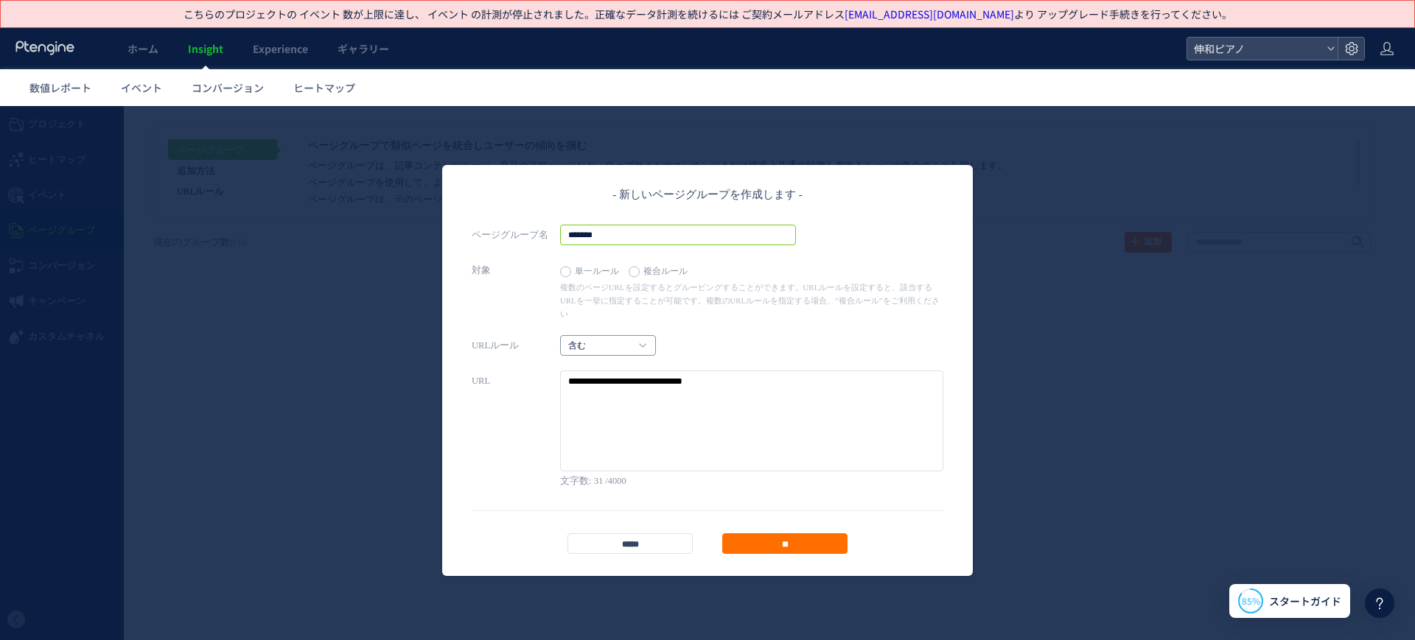
type input "*******"
click at [584, 340] on link "含む" at bounding box center [599, 346] width 63 height 13
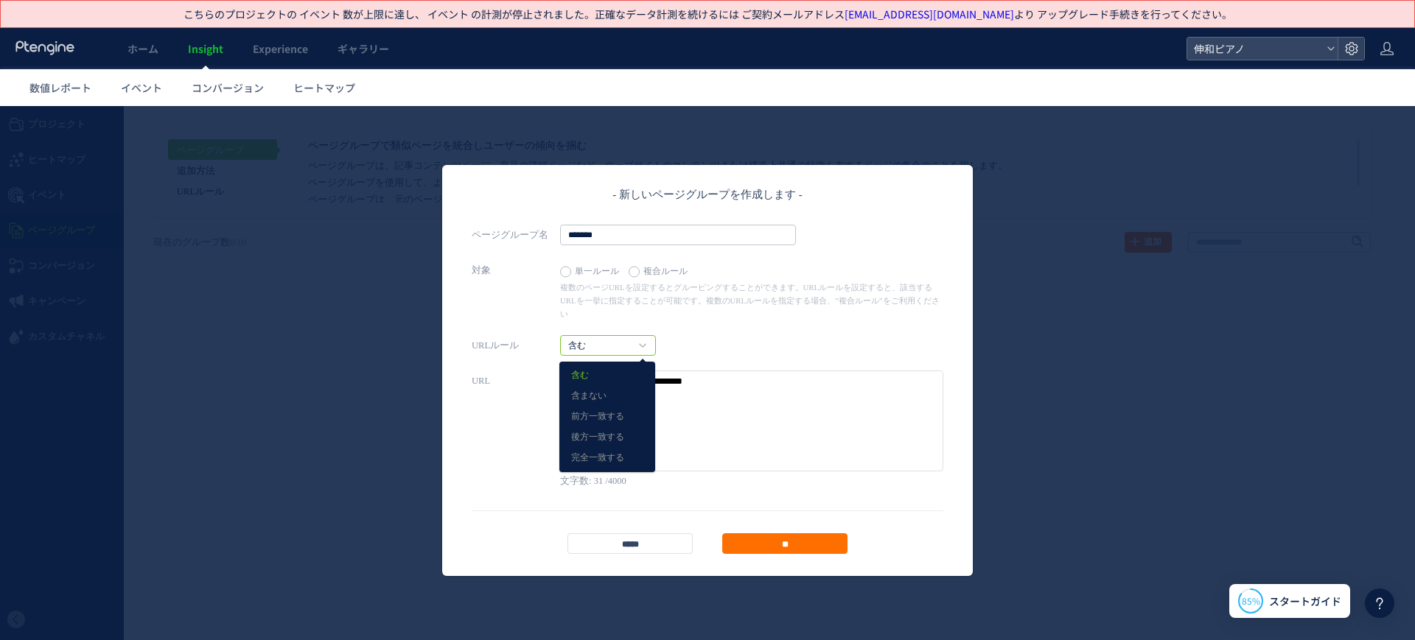
click at [758, 335] on div "URLルール 含む 含む 含まない 前方一致する" at bounding box center [708, 345] width 472 height 21
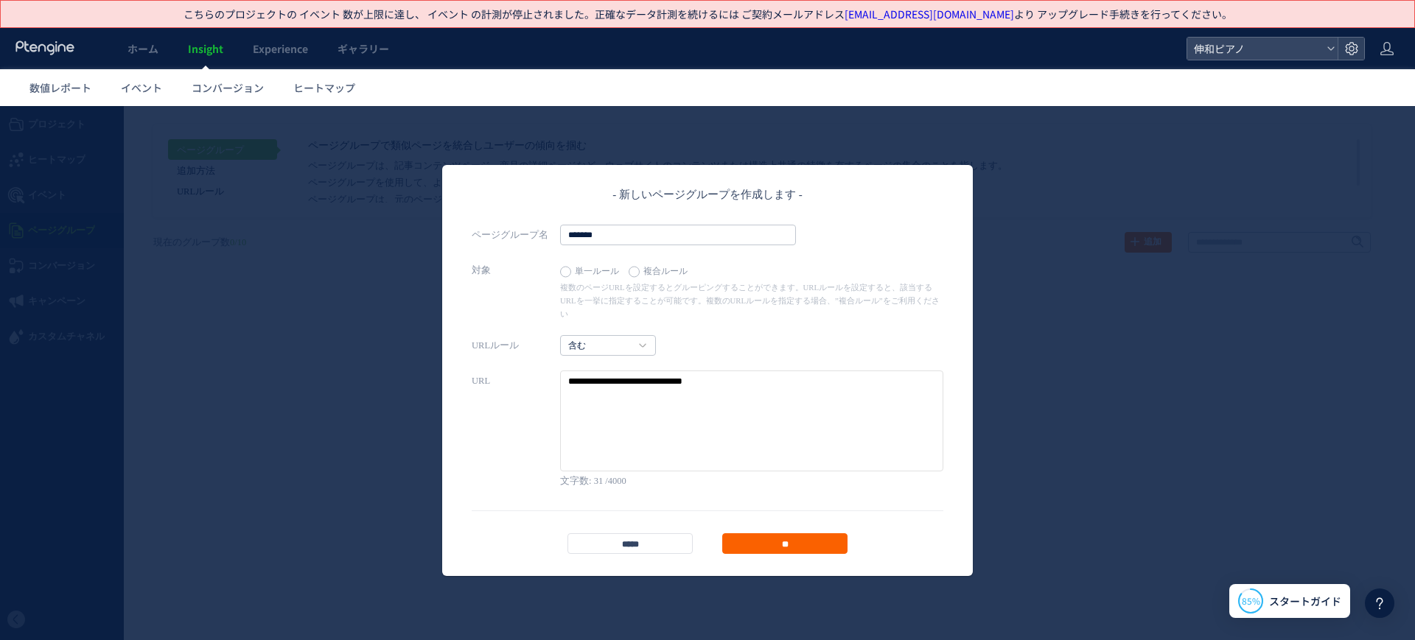
click at [841, 533] on input "**" at bounding box center [784, 543] width 125 height 21
click at [814, 529] on div "- 新しいページグループを作成します - ページグループ名 ******* 対象 単一ルール 複合ルール 正規表現の概要 や 含む 31 **" at bounding box center [707, 373] width 1415 height 534
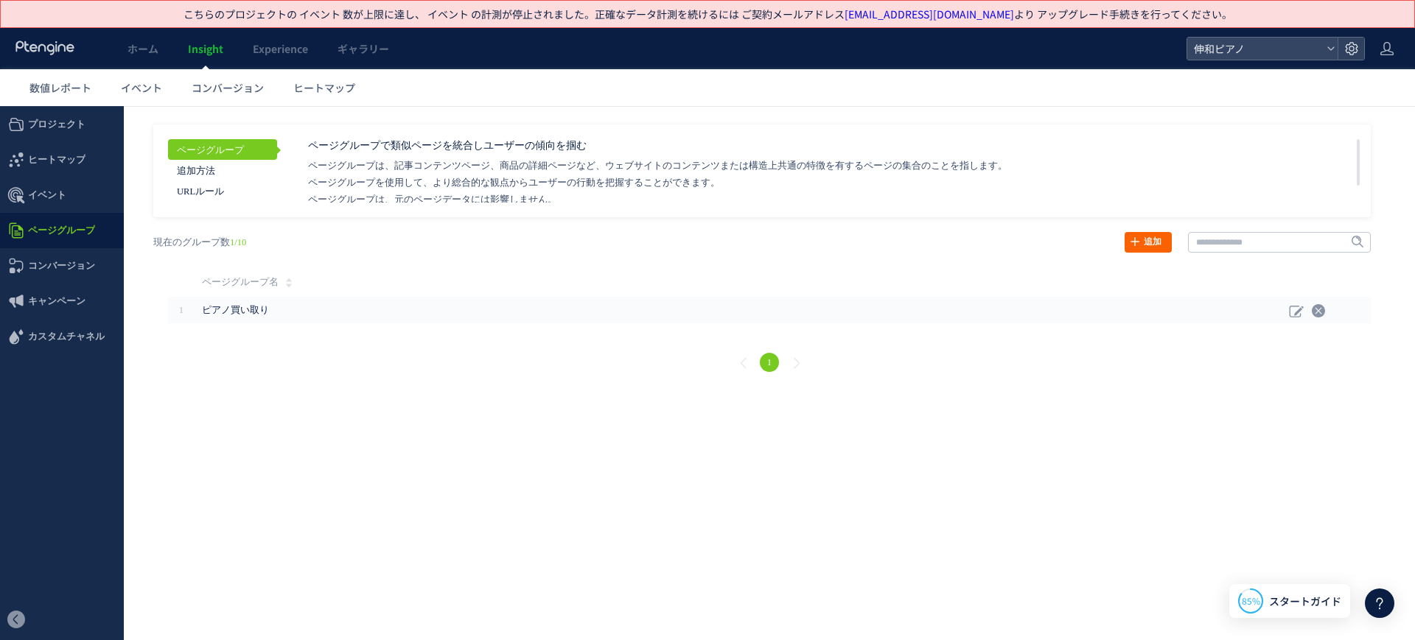
click at [1127, 238] on link "追加" at bounding box center [1147, 242] width 47 height 21
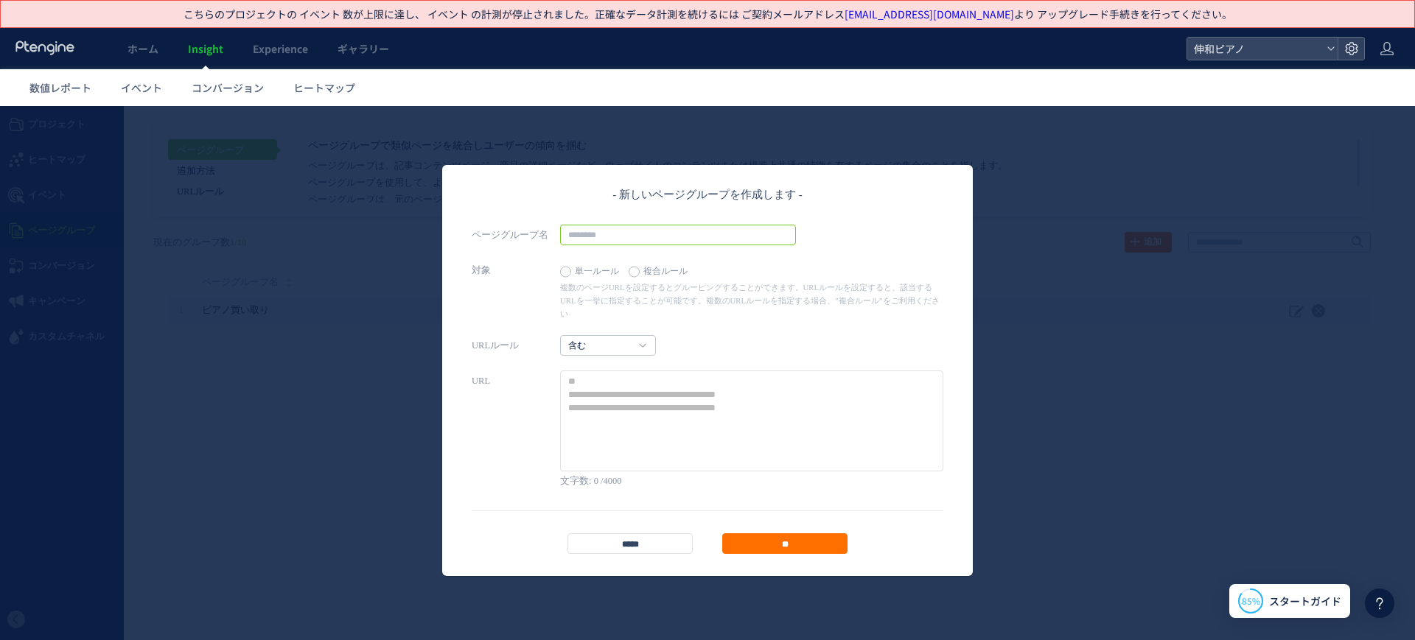
click at [653, 232] on input "text" at bounding box center [678, 235] width 236 height 21
paste input "**********"
type input "**********"
click at [654, 321] on div "**********" at bounding box center [708, 370] width 472 height 367
click at [653, 335] on h4 "含む" at bounding box center [608, 345] width 96 height 21
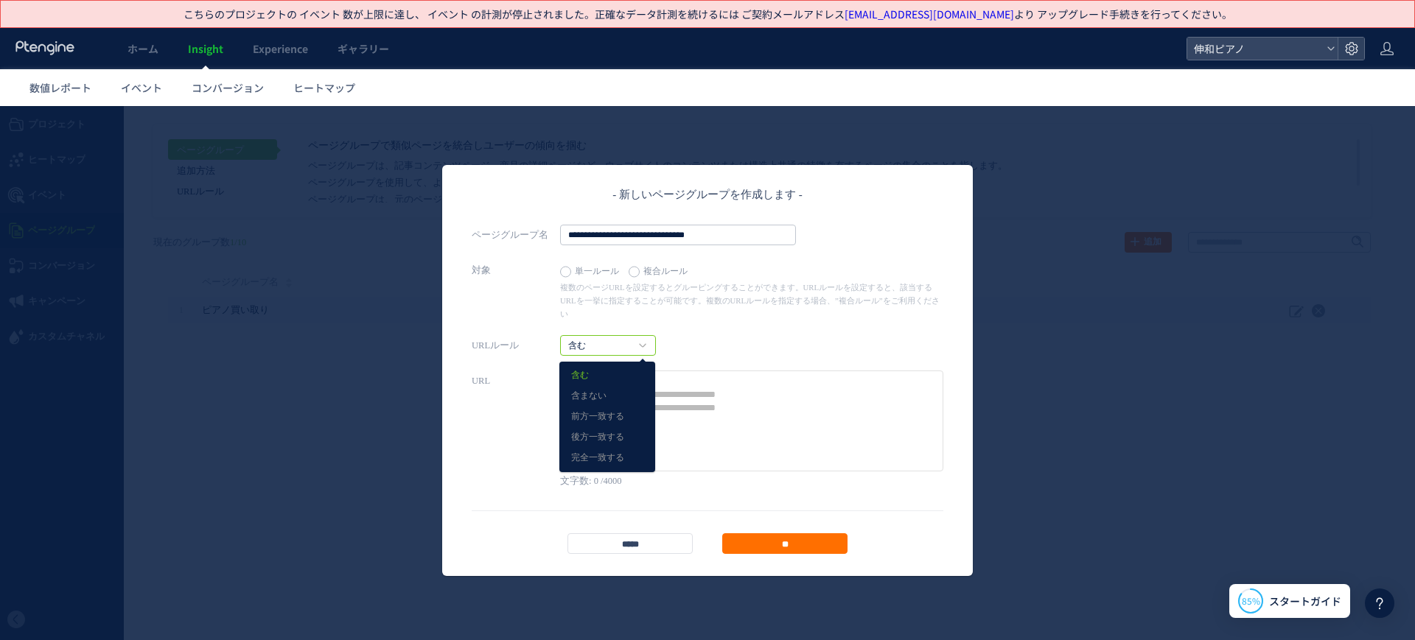
click at [653, 335] on h4 "含む" at bounding box center [608, 345] width 96 height 21
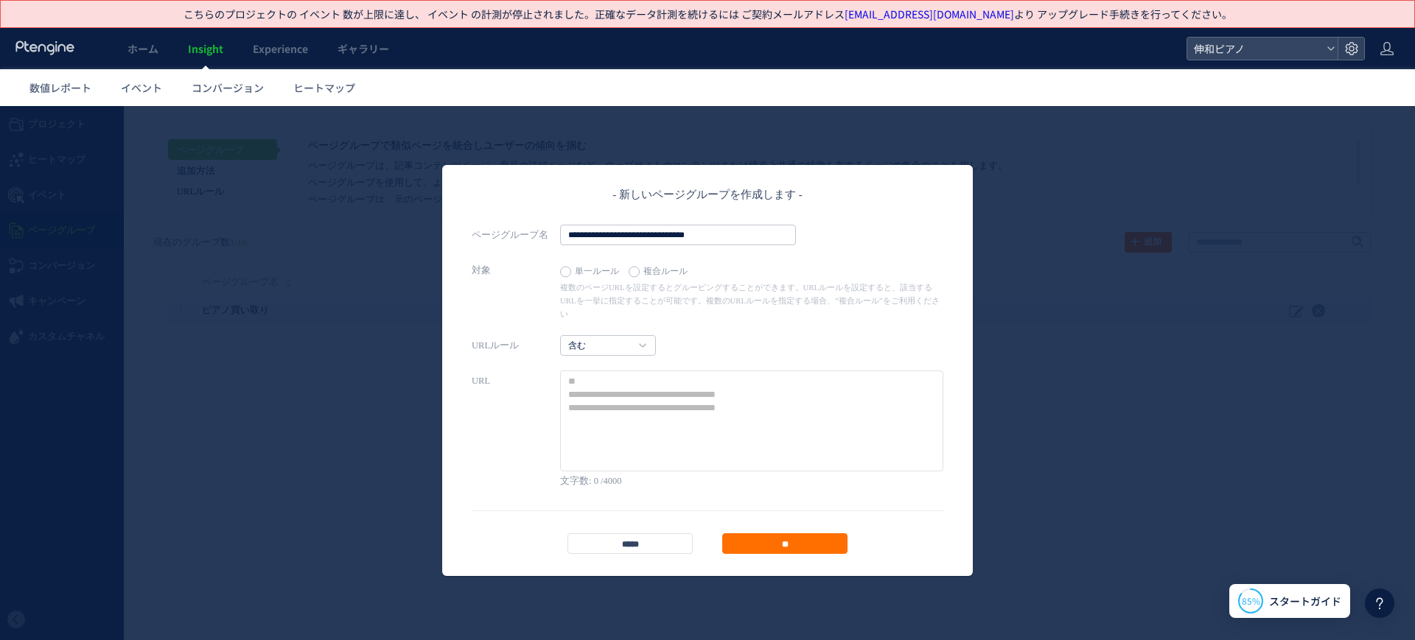
click at [721, 389] on textarea at bounding box center [751, 421] width 383 height 101
paste textarea "**********"
type textarea "**********"
paste textarea "**********"
type textarea "**********"
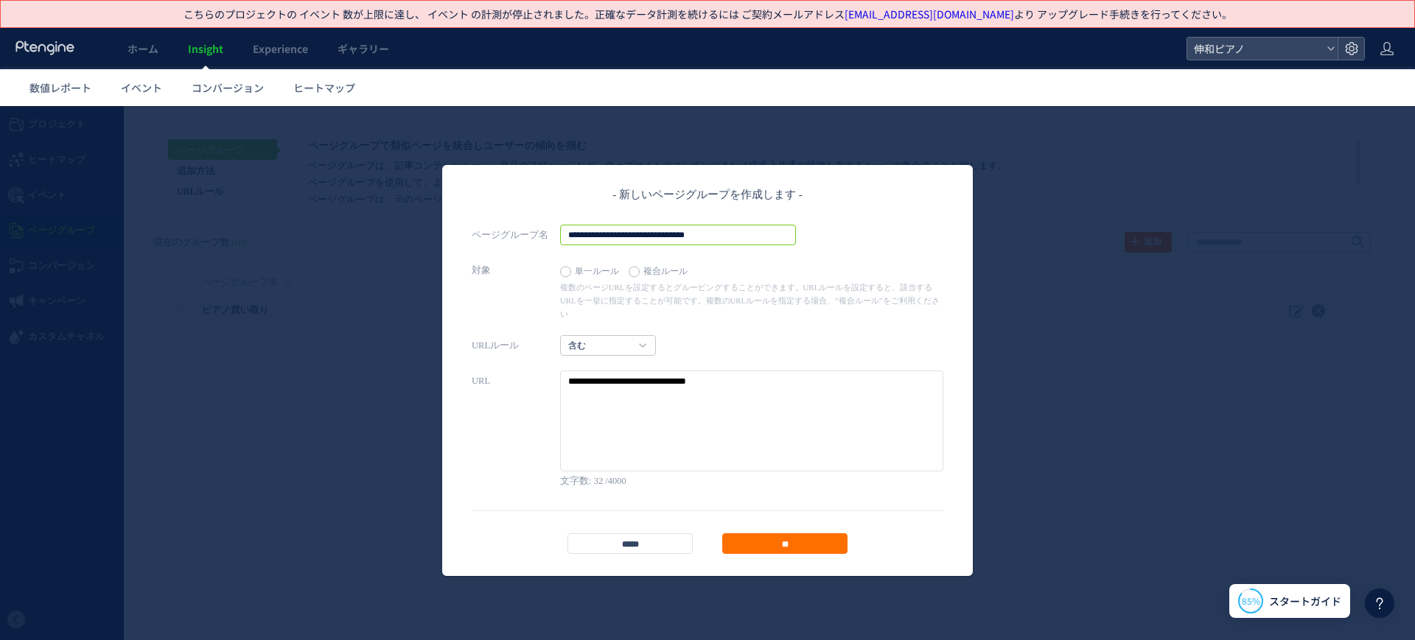
click at [744, 232] on input "**********" at bounding box center [678, 235] width 236 height 21
click at [641, 263] on label "複合ルール" at bounding box center [662, 272] width 66 height 21
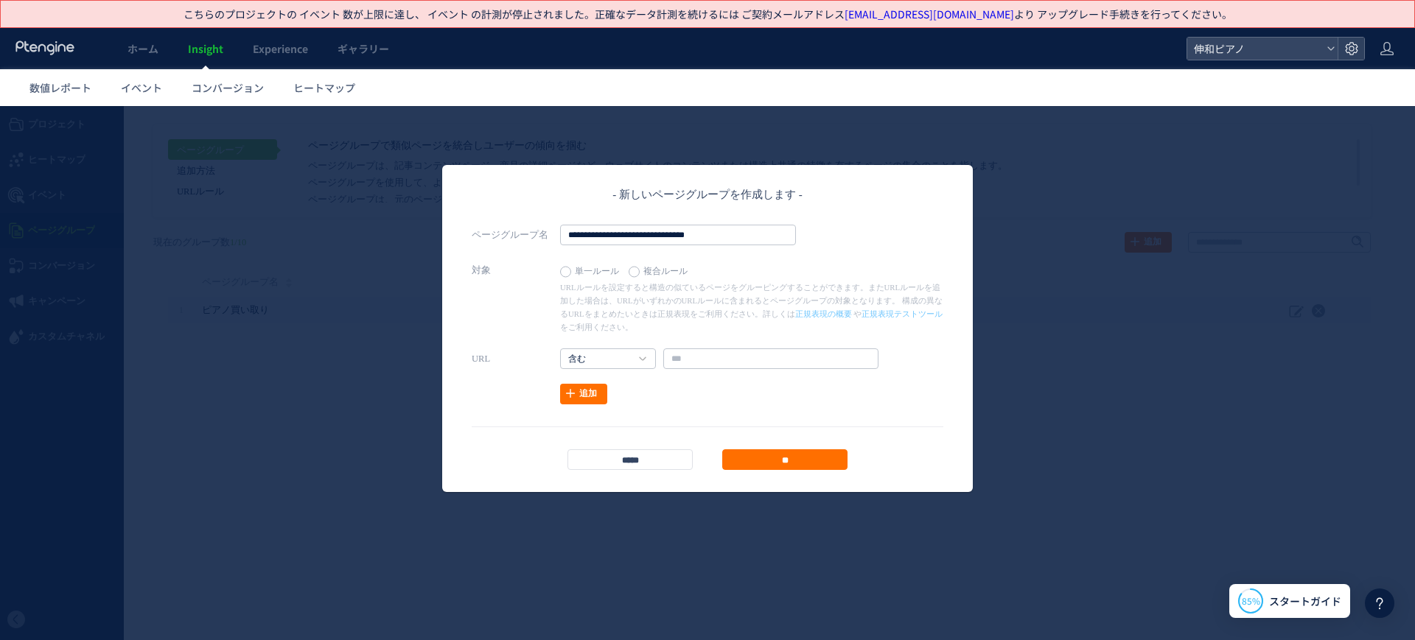
click at [568, 266] on label "単一ルール" at bounding box center [593, 272] width 66 height 21
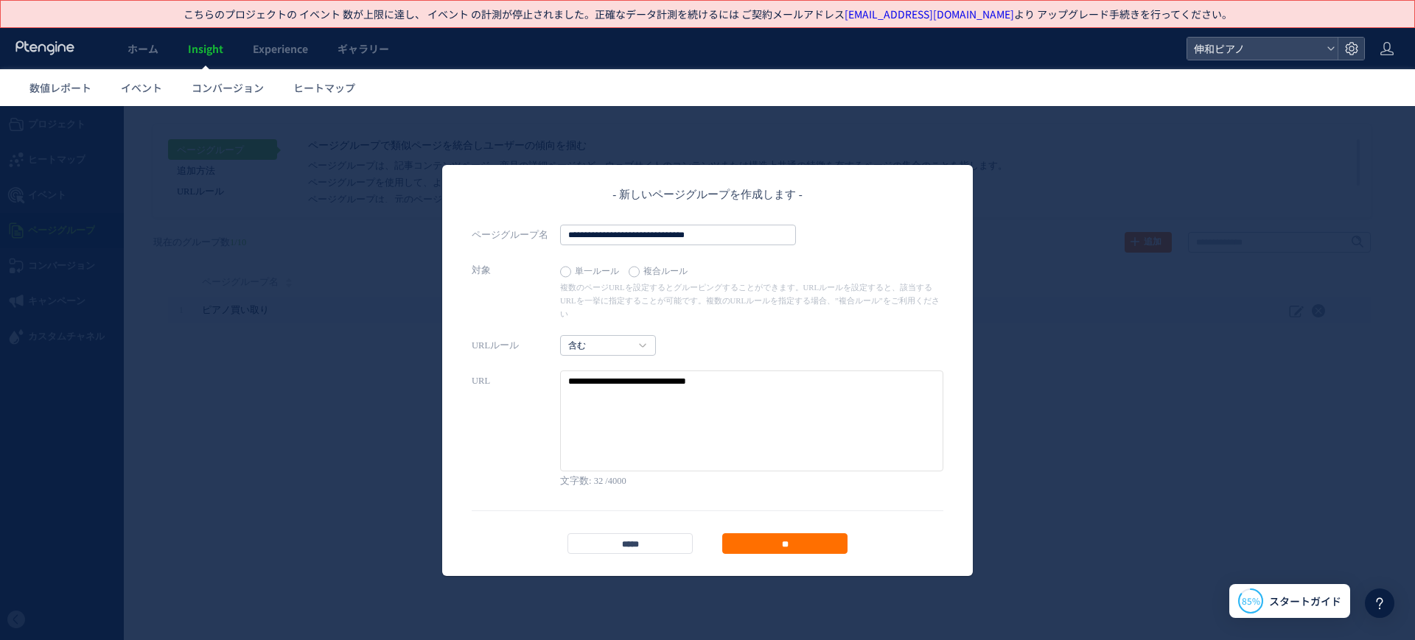
click at [632, 265] on label "複合ルール" at bounding box center [662, 272] width 66 height 21
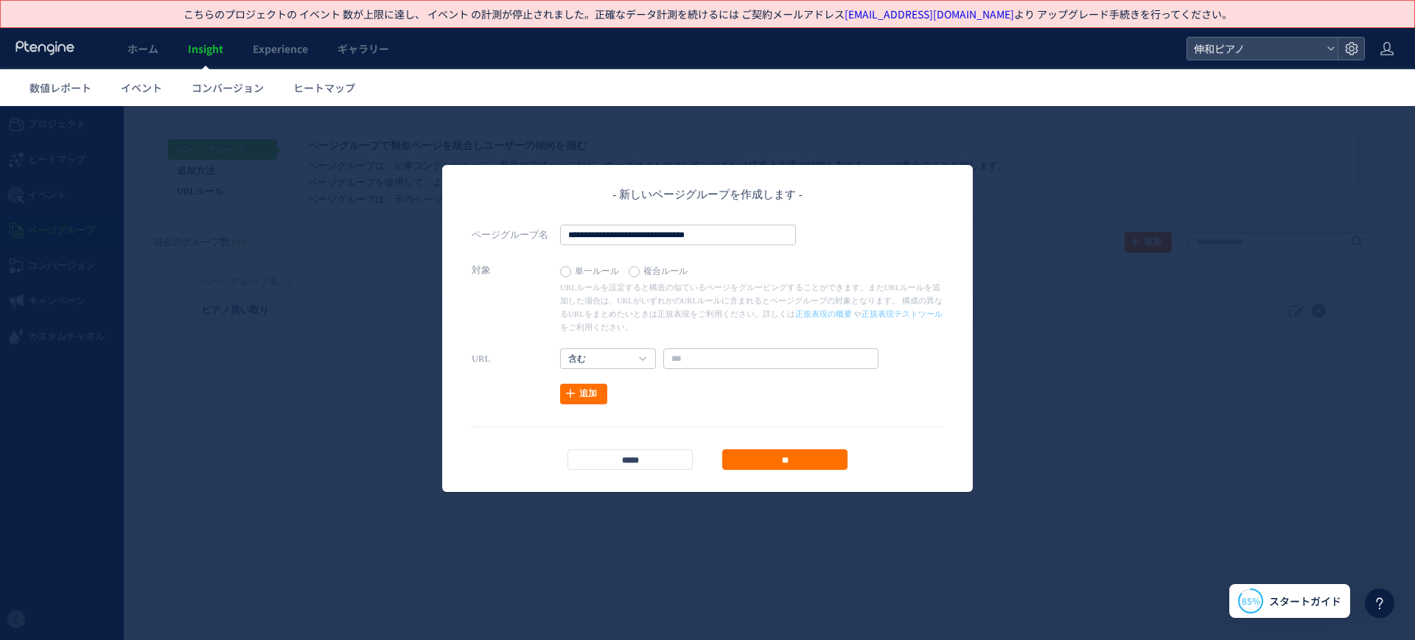
click at [582, 266] on label "単一ルール" at bounding box center [593, 272] width 66 height 21
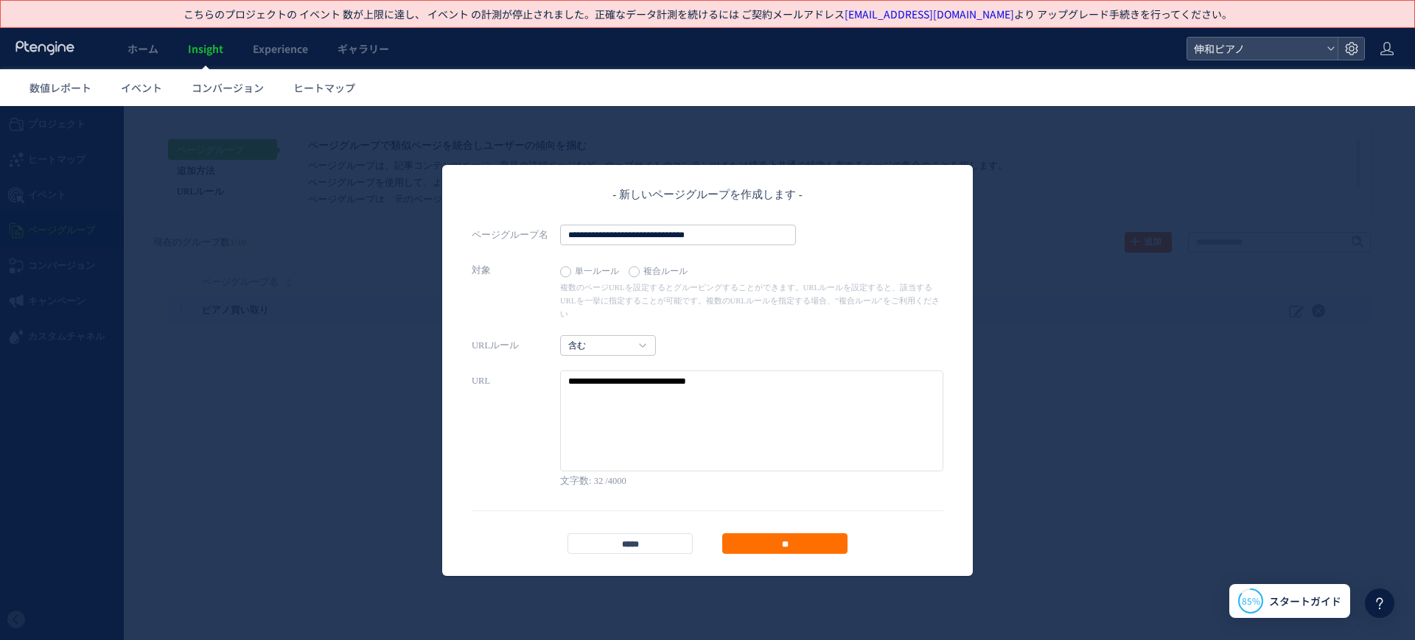
click at [625, 267] on label "単一ルール" at bounding box center [593, 272] width 66 height 21
click at [629, 268] on label "複合ルール" at bounding box center [662, 272] width 66 height 21
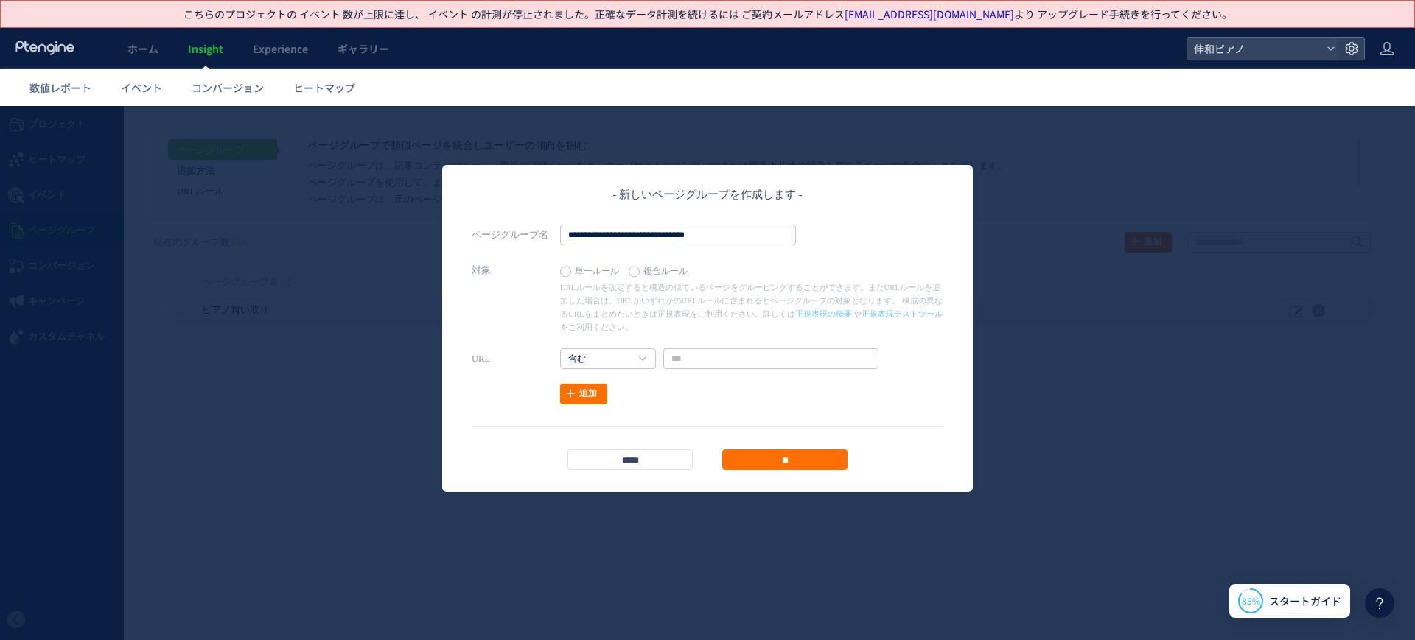
click at [575, 270] on label "単一ルール" at bounding box center [593, 272] width 66 height 21
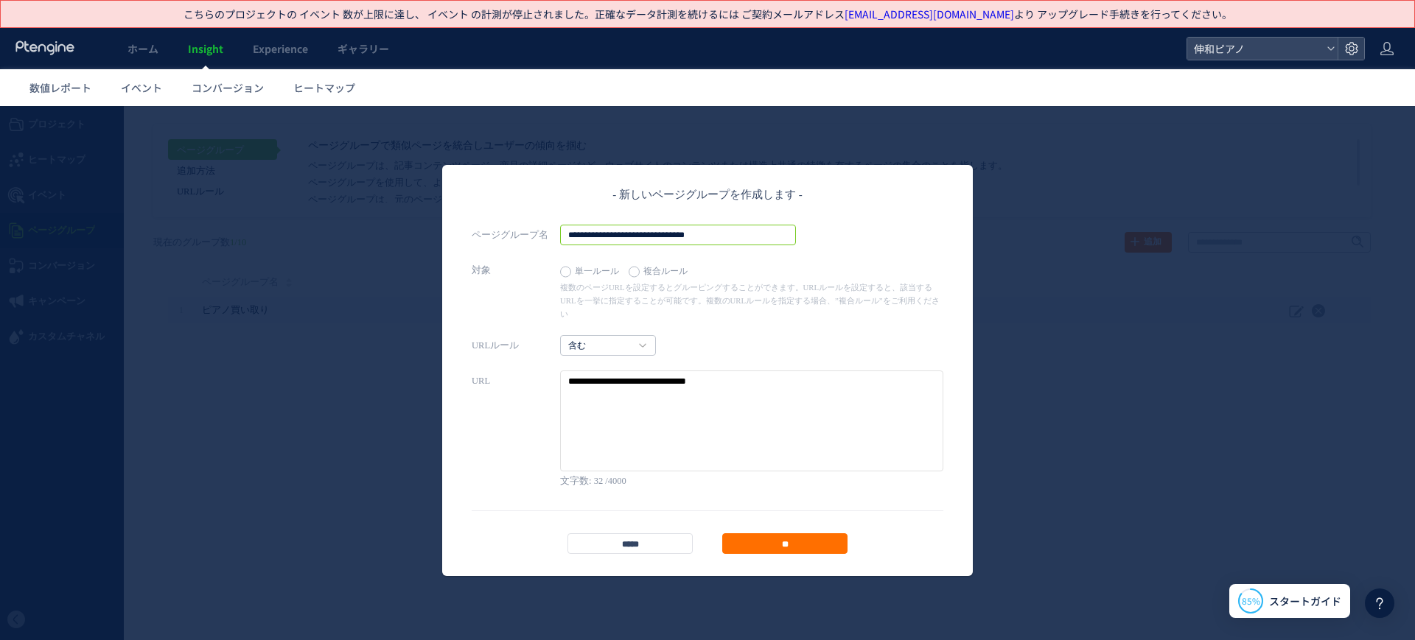
drag, startPoint x: 711, startPoint y: 243, endPoint x: 558, endPoint y: 249, distance: 153.4
click at [558, 249] on div "**********" at bounding box center [708, 370] width 472 height 367
type input "*"
click at [791, 533] on input "**" at bounding box center [784, 543] width 125 height 21
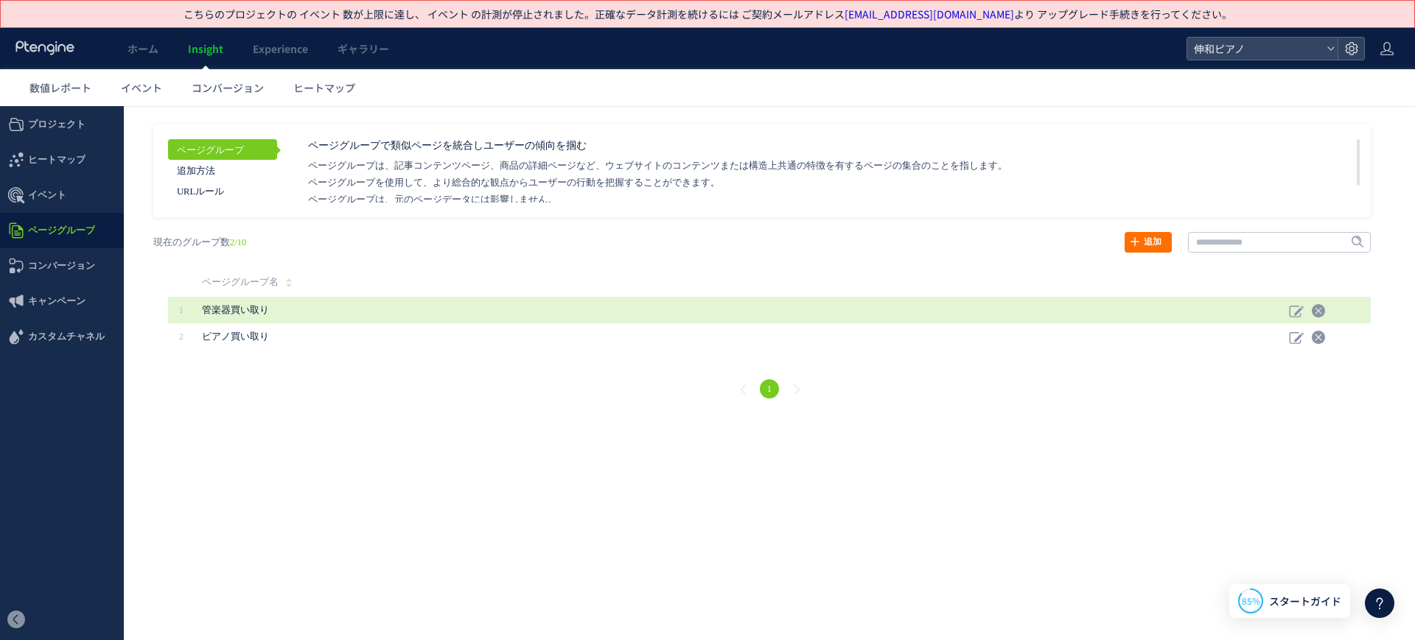
click at [270, 310] on span "管楽器買い取り" at bounding box center [681, 310] width 958 height 27
click at [251, 308] on span "管楽器買い取り" at bounding box center [235, 310] width 67 height 10
click at [1272, 308] on td "管楽器買い取り" at bounding box center [742, 310] width 1094 height 27
click at [1284, 308] on td "管楽器買い取り" at bounding box center [742, 310] width 1094 height 27
click at [1293, 308] on icon at bounding box center [1296, 311] width 15 height 15
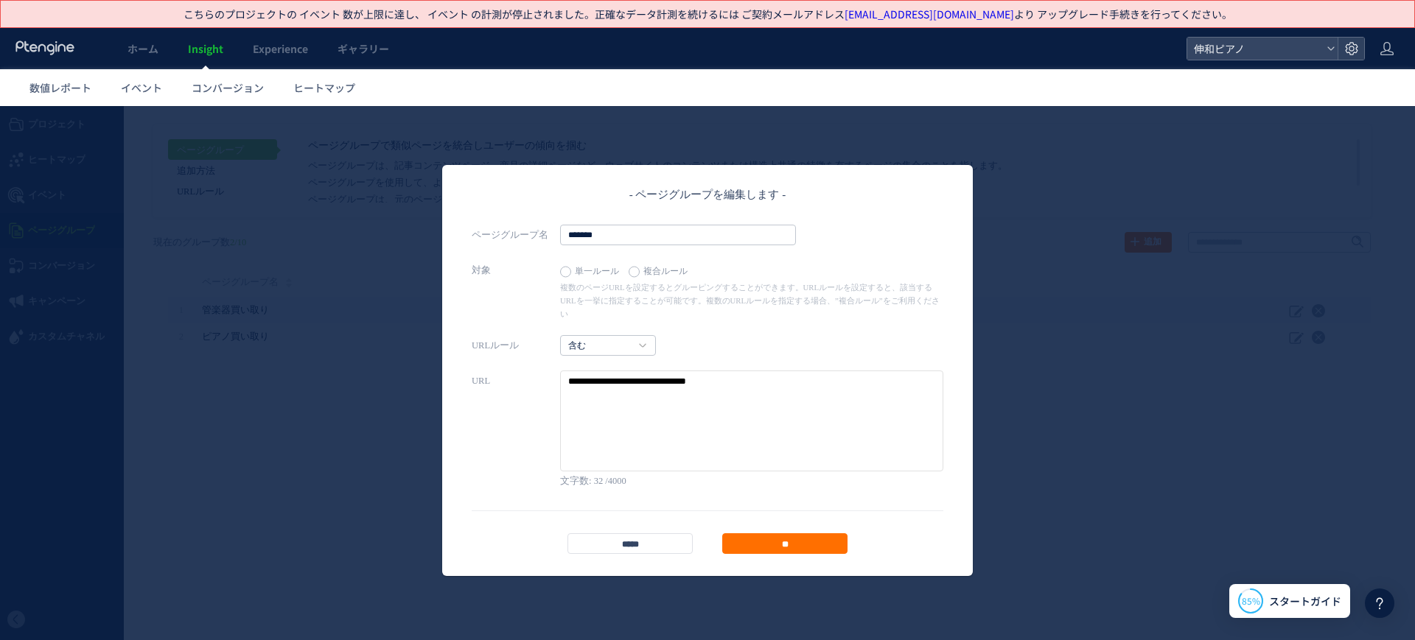
click at [1198, 361] on div "- ページグループを編集します - ページグループ名 ******* 対象 単一ルール 複合ルール 正規表現の概要 や をご利用ください。 32" at bounding box center [707, 373] width 1415 height 534
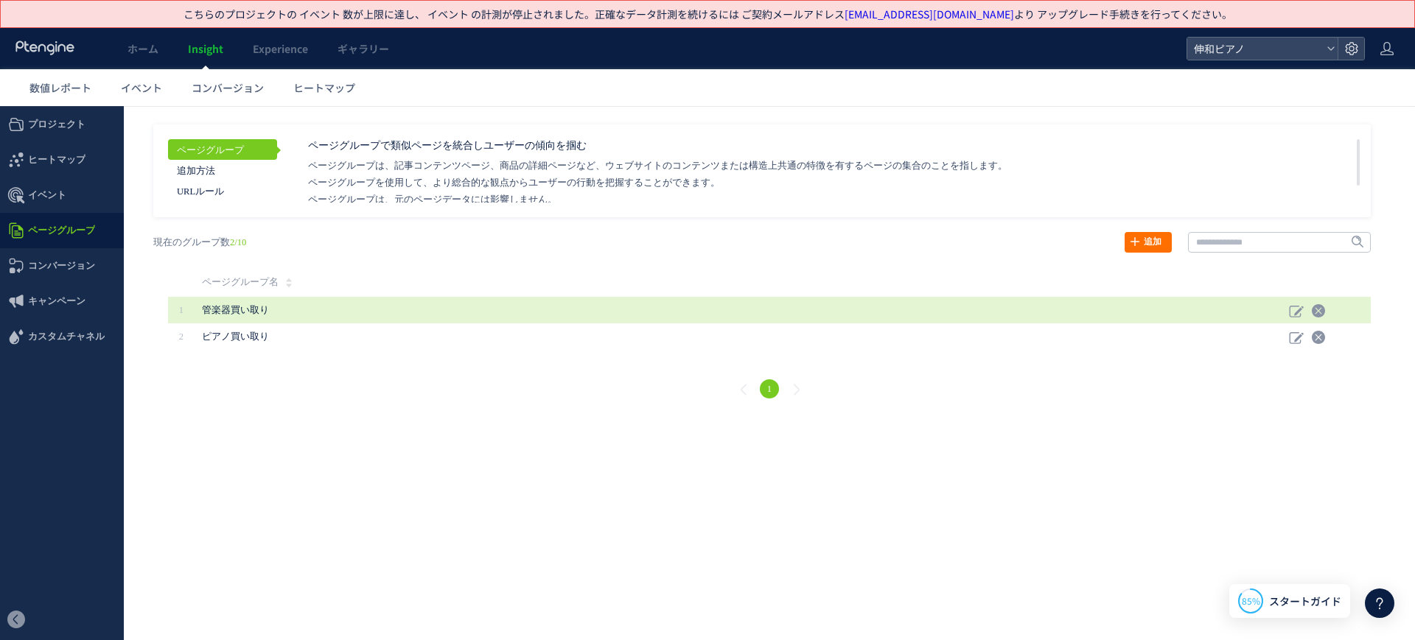
click at [249, 305] on span "管楽器買い取り" at bounding box center [235, 310] width 67 height 10
click at [1286, 309] on td "管楽器買い取り" at bounding box center [742, 310] width 1094 height 27
click at [1297, 311] on use at bounding box center [1296, 312] width 14 height 12
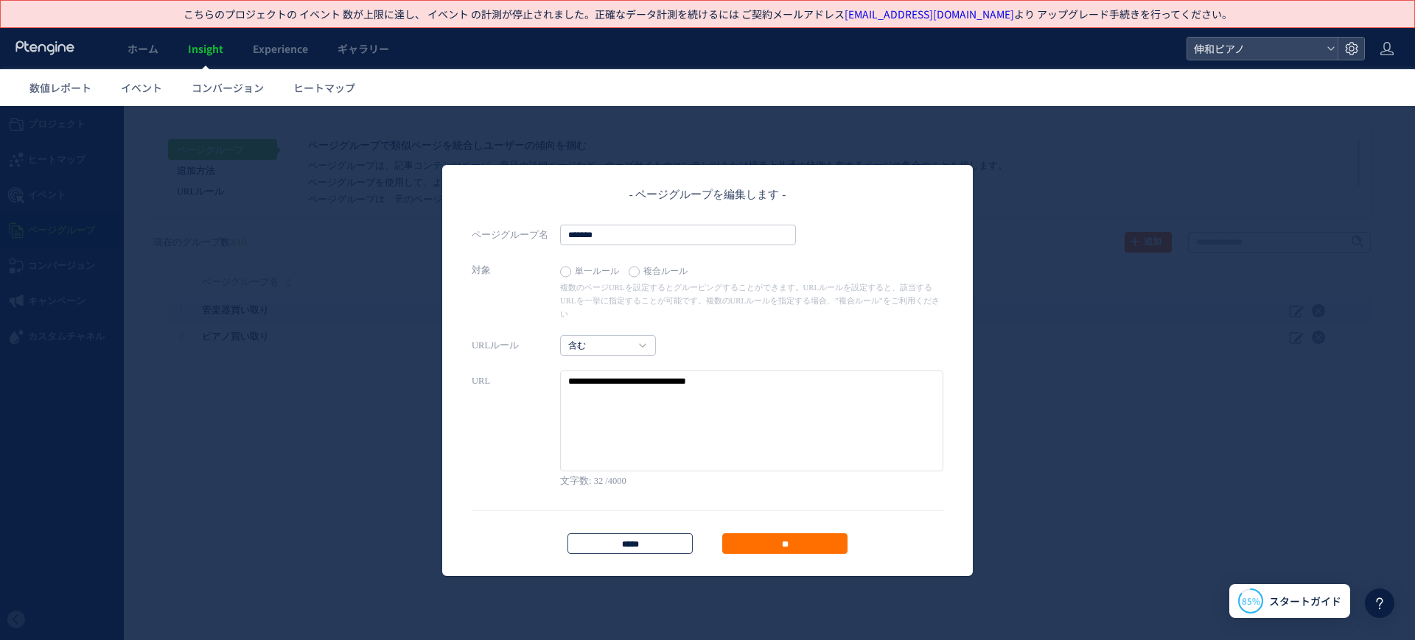
click at [652, 533] on input "*****" at bounding box center [629, 543] width 125 height 21
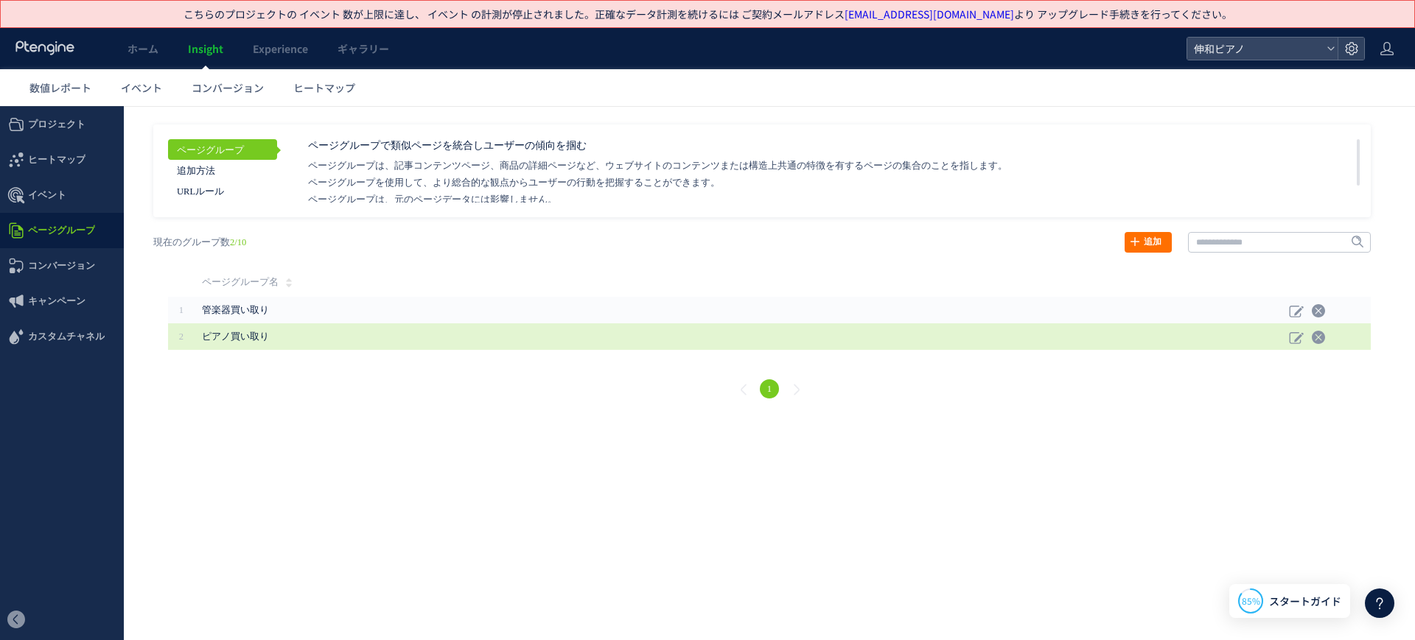
click at [330, 337] on span "ピアノ買い取り" at bounding box center [681, 336] width 958 height 27
click at [211, 338] on span "ピアノ買い取り" at bounding box center [235, 337] width 67 height 10
click at [1303, 339] on div at bounding box center [1319, 336] width 60 height 27
click at [1295, 339] on use at bounding box center [1296, 338] width 14 height 12
type input "*******"
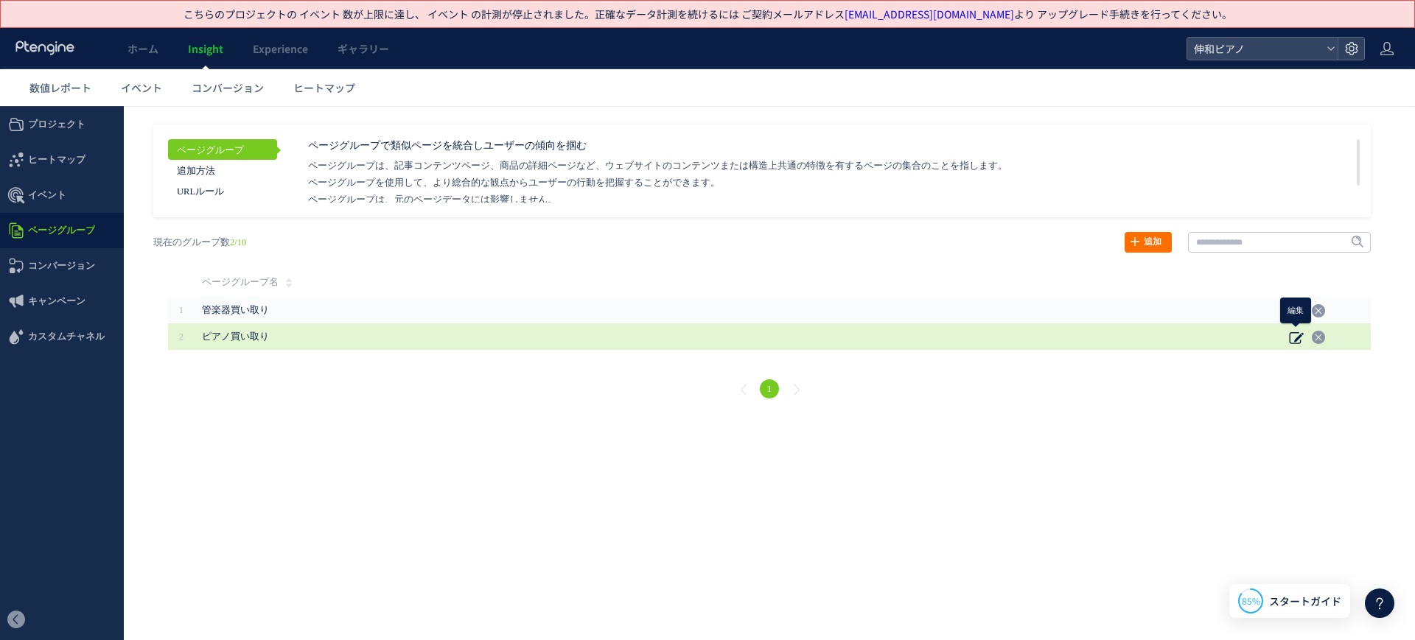
type textarea "**********"
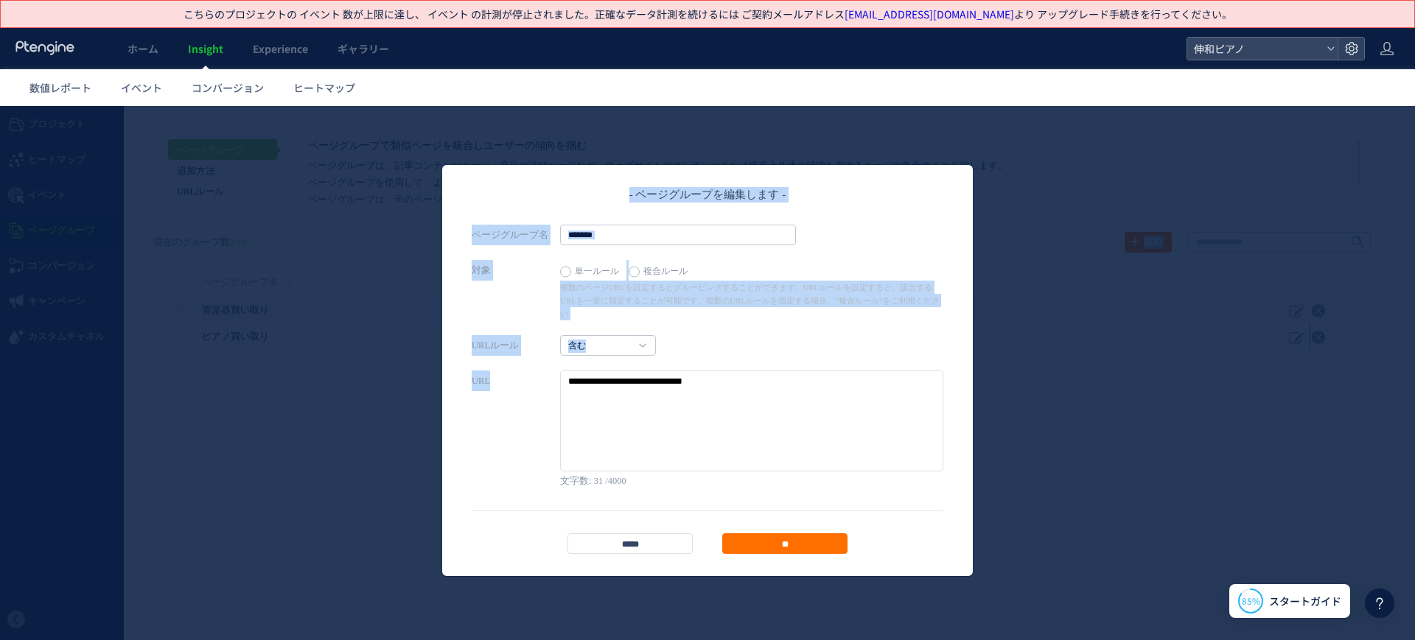
click at [1245, 383] on div "- ページグループを編集します - ページグループ名 ******* 対象 単一ルール 複合ルール 正規表現の概要 や をご利用ください。 31" at bounding box center [707, 373] width 1415 height 534
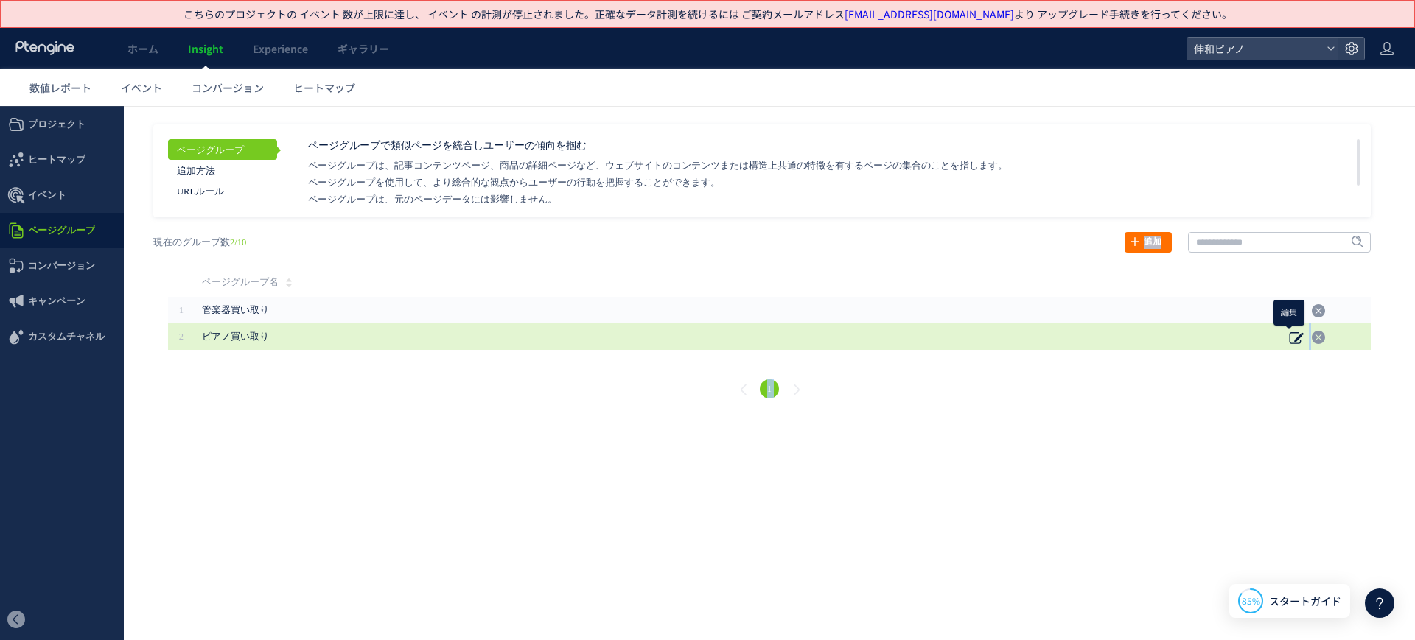
click at [1294, 339] on use at bounding box center [1296, 338] width 14 height 12
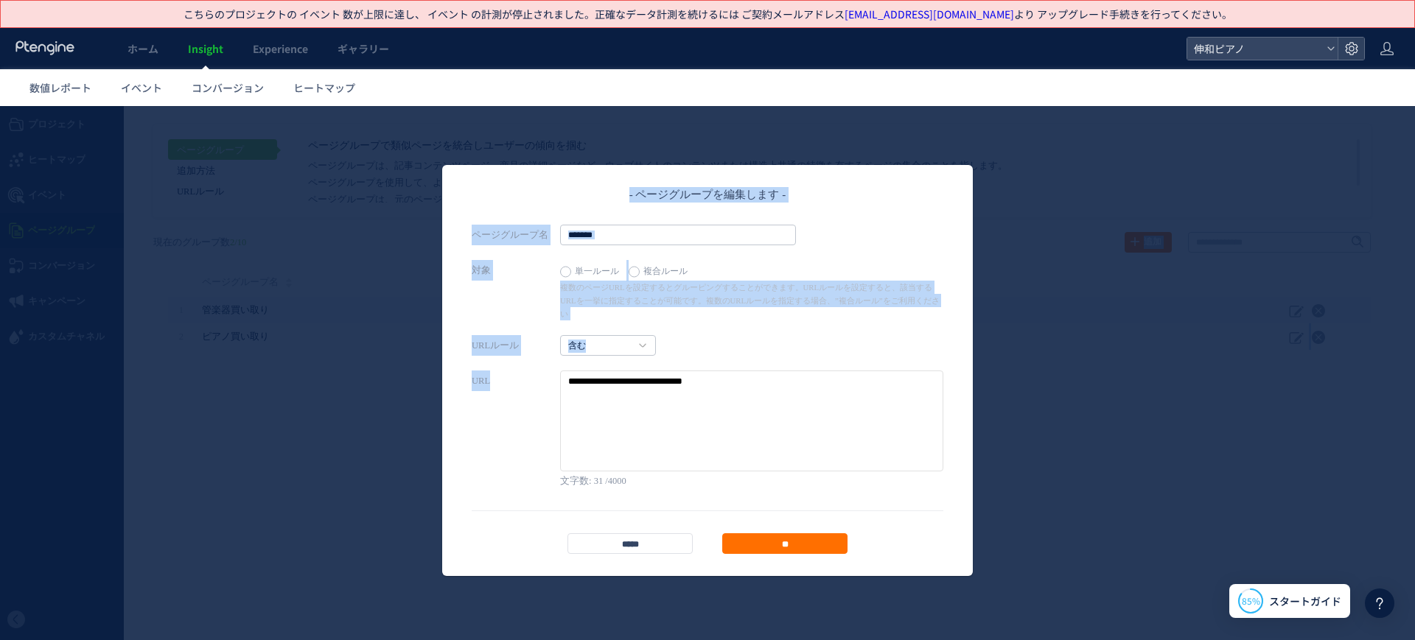
click at [750, 422] on textarea at bounding box center [751, 421] width 383 height 101
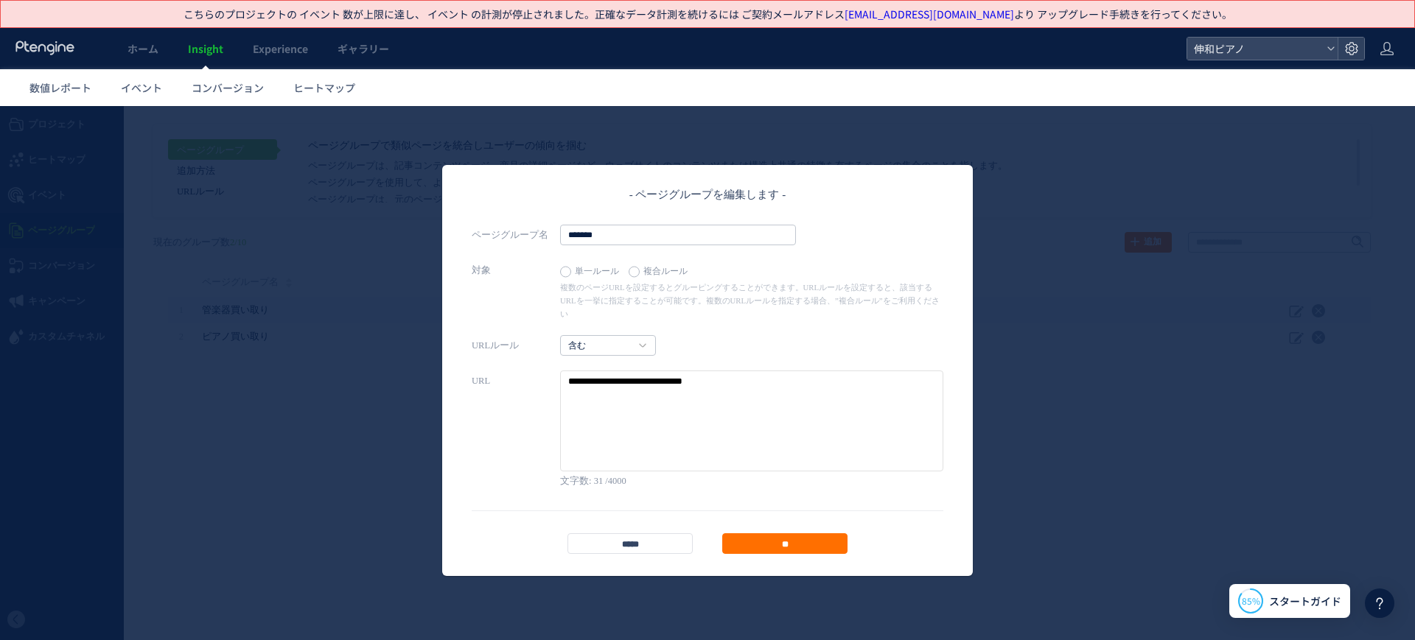
click at [750, 422] on textarea at bounding box center [751, 421] width 383 height 101
click at [822, 533] on input "**" at bounding box center [784, 543] width 125 height 21
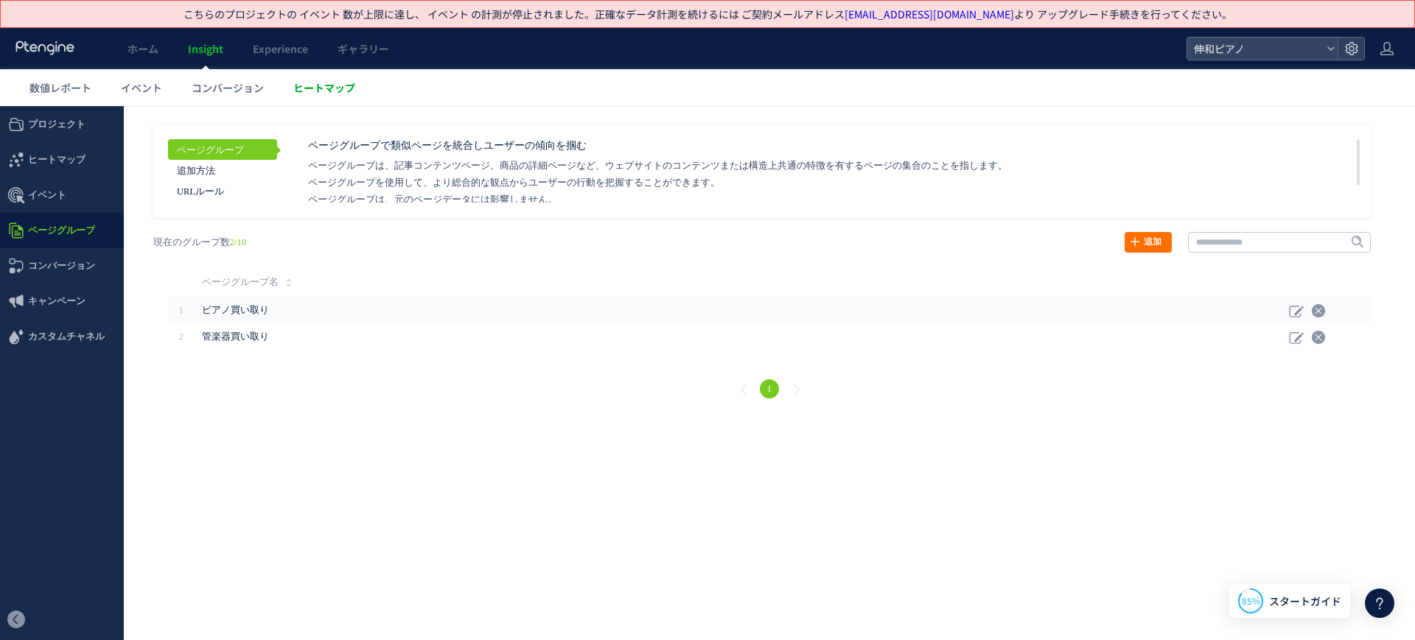
click at [307, 87] on span "ヒートマップ" at bounding box center [324, 87] width 62 height 15
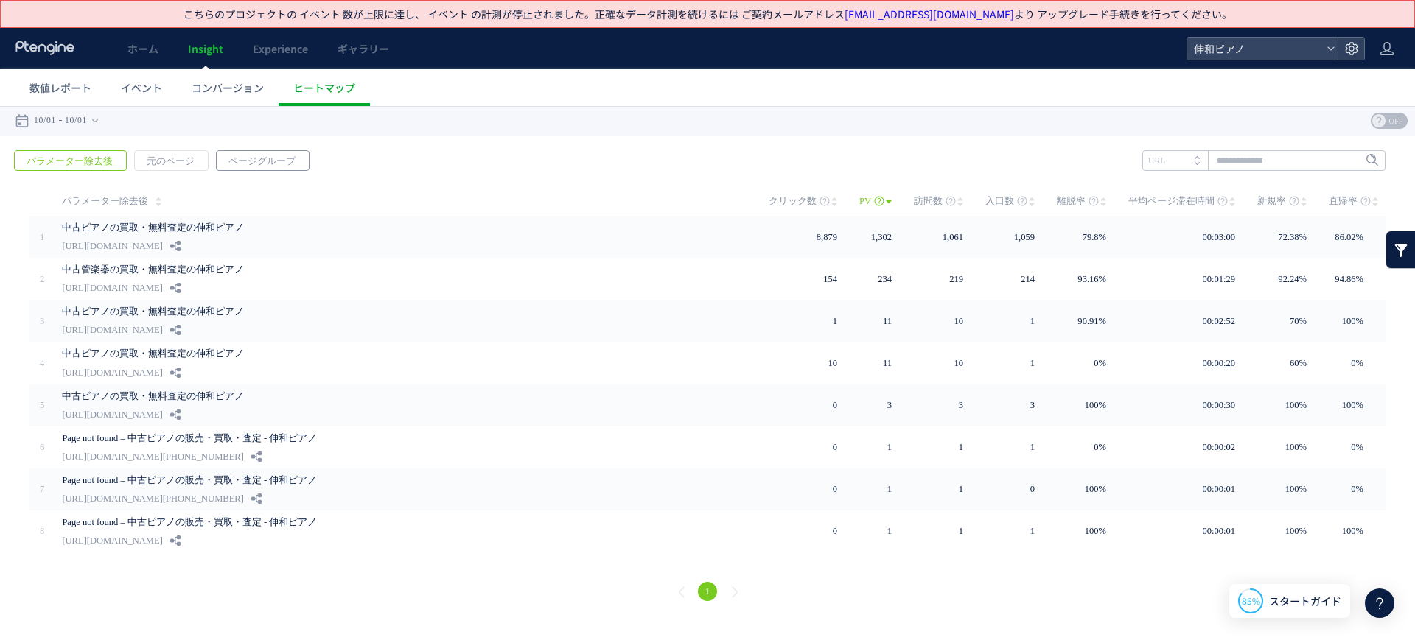
click at [290, 156] on span "ページグループ" at bounding box center [262, 161] width 91 height 21
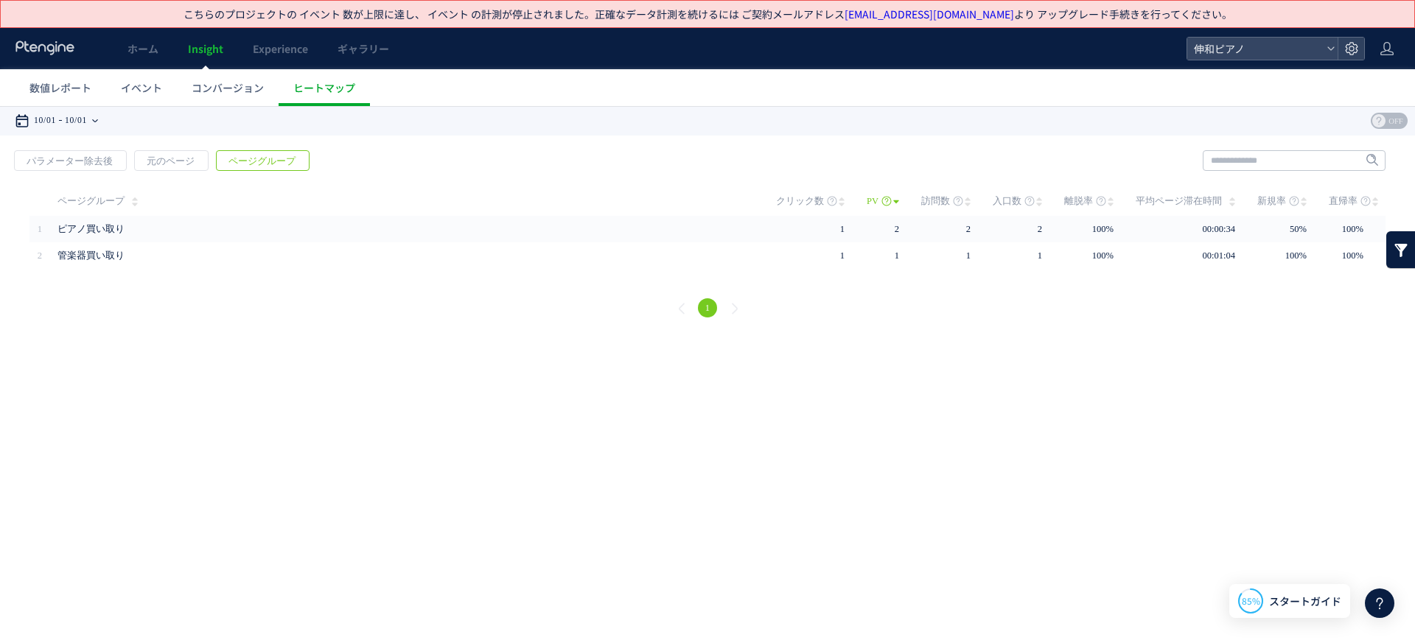
click at [98, 125] on icon at bounding box center [95, 120] width 6 height 29
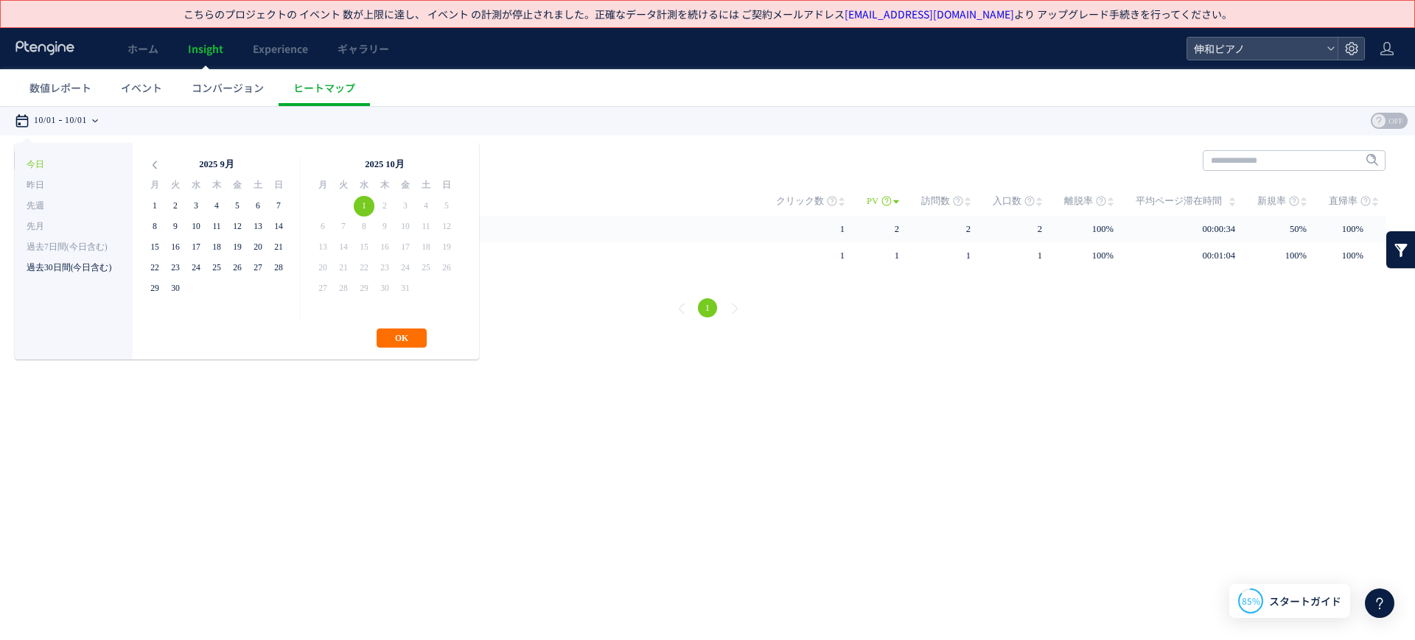
click at [85, 260] on li "過去30日間(今日含む)" at bounding box center [74, 268] width 94 height 21
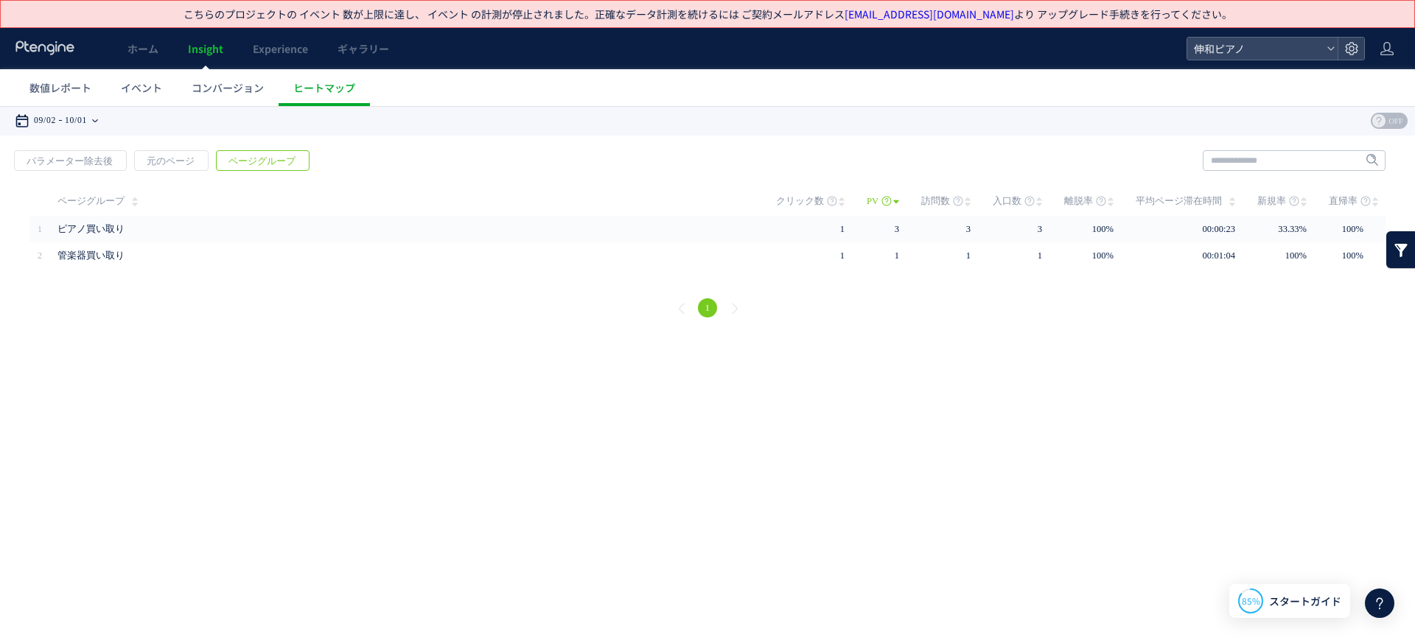
click at [98, 123] on icon at bounding box center [95, 120] width 6 height 29
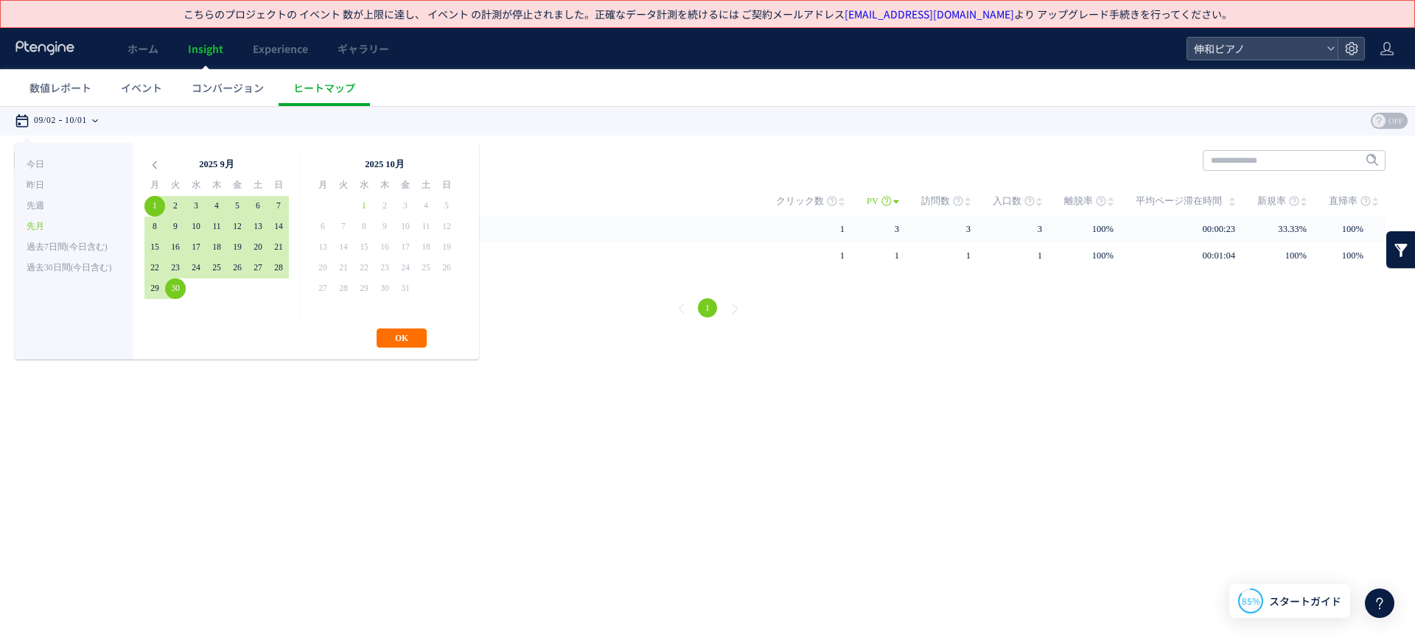
click at [432, 332] on div "**********" at bounding box center [247, 251] width 464 height 217
click at [419, 334] on button "OK" at bounding box center [402, 338] width 50 height 19
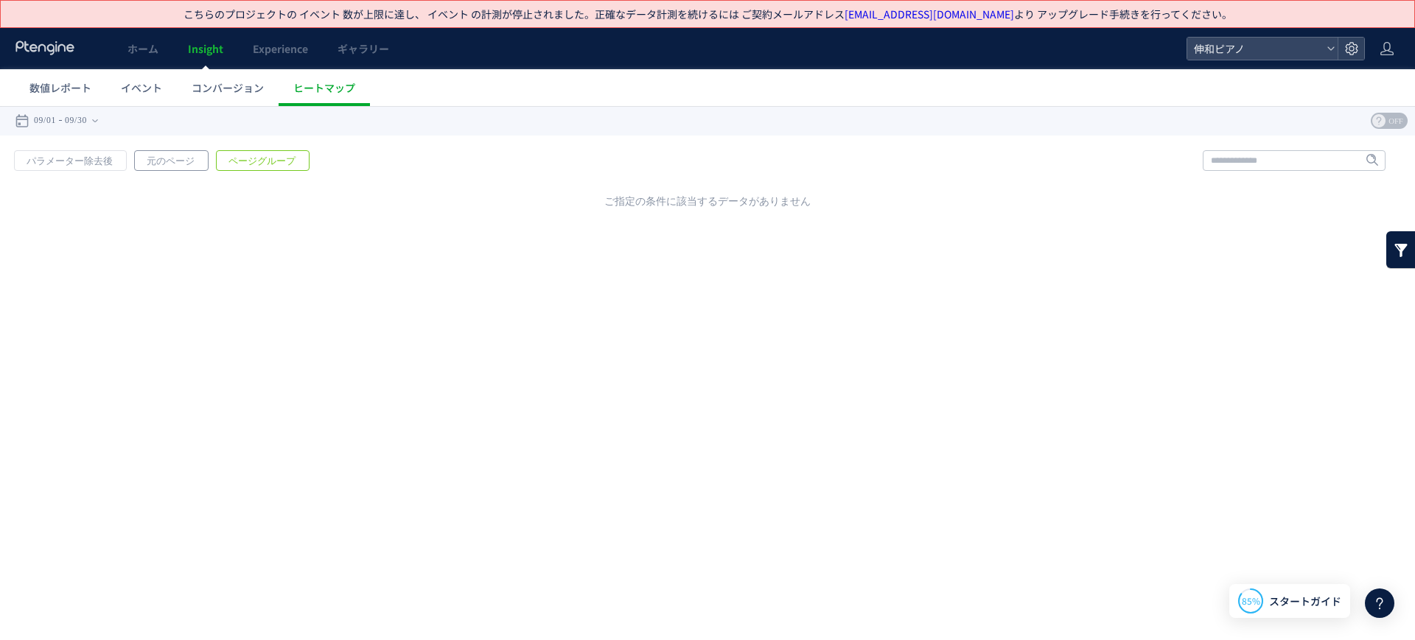
click at [192, 167] on span "元のページ" at bounding box center [170, 161] width 71 height 21
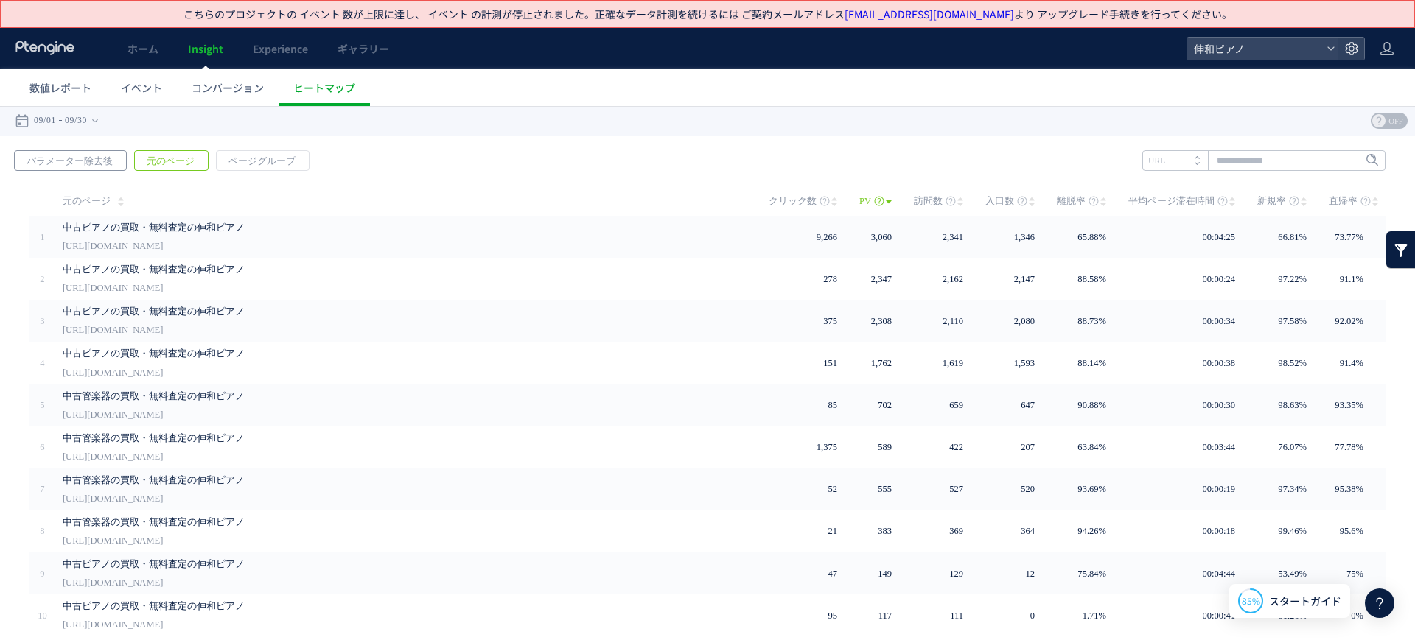
click at [80, 167] on span "パラメーター除去後" at bounding box center [70, 161] width 110 height 21
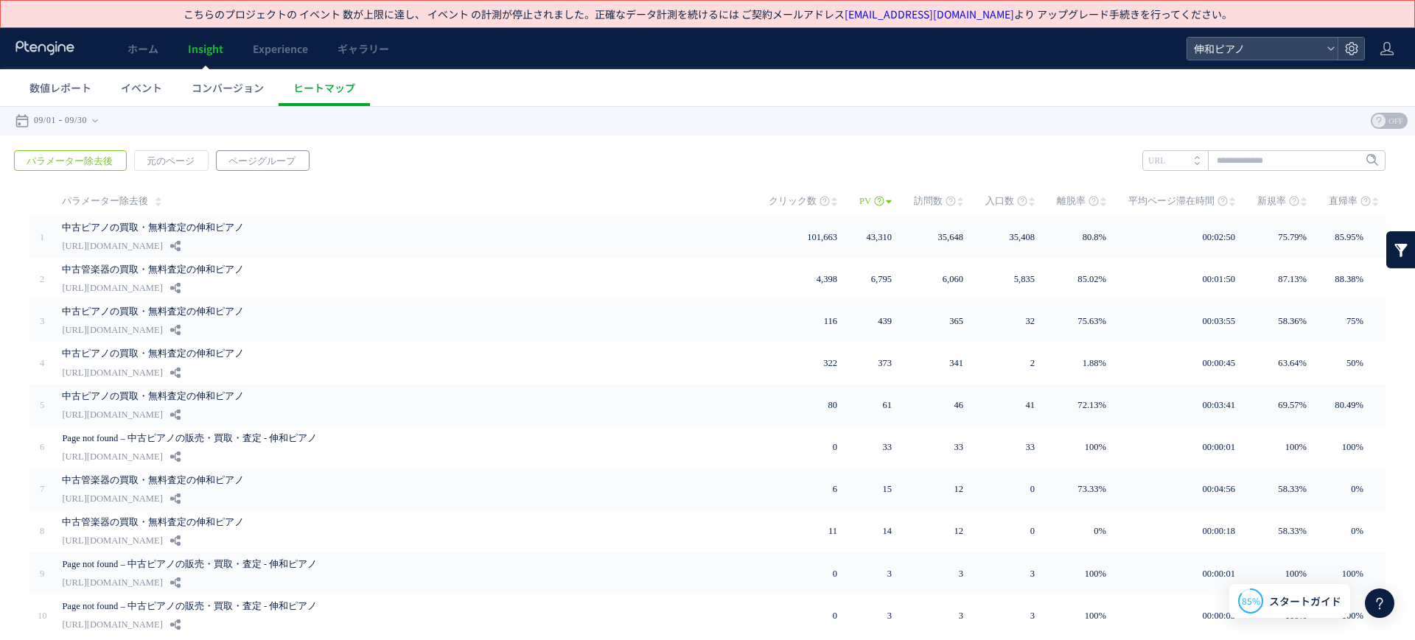
click at [241, 150] on link "ページグループ" at bounding box center [263, 160] width 94 height 21
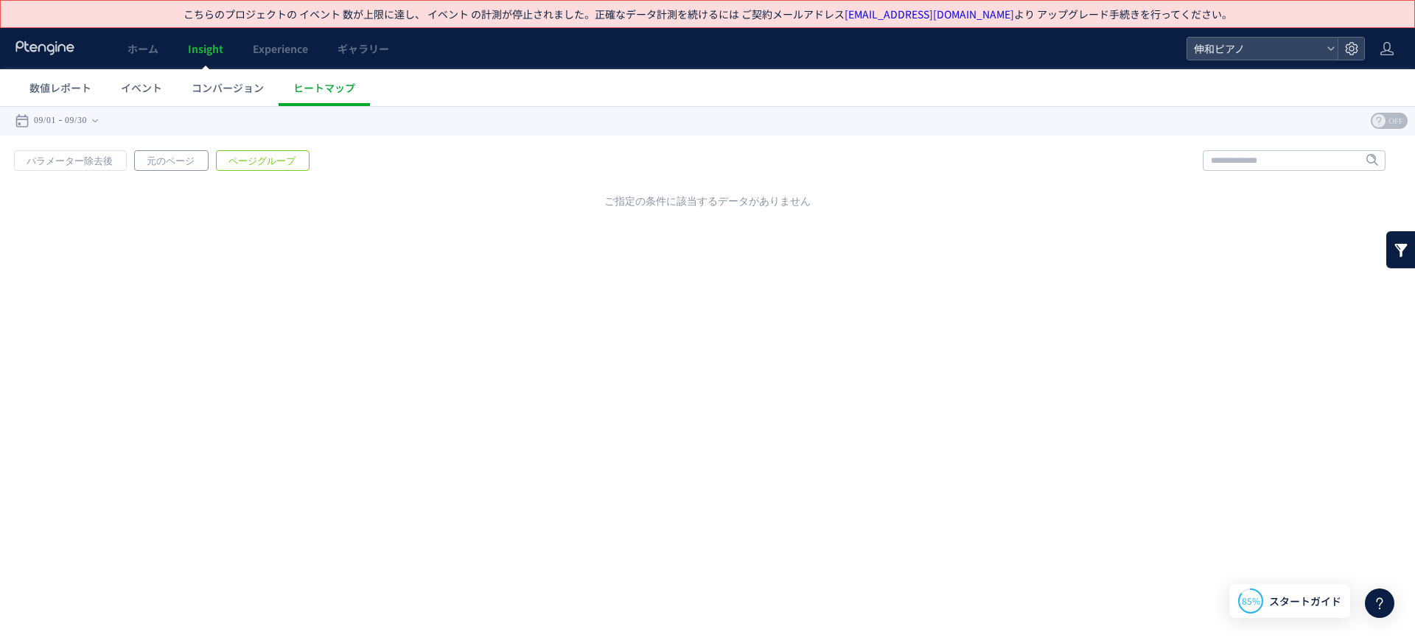
click at [144, 164] on span "元のページ" at bounding box center [170, 161] width 71 height 21
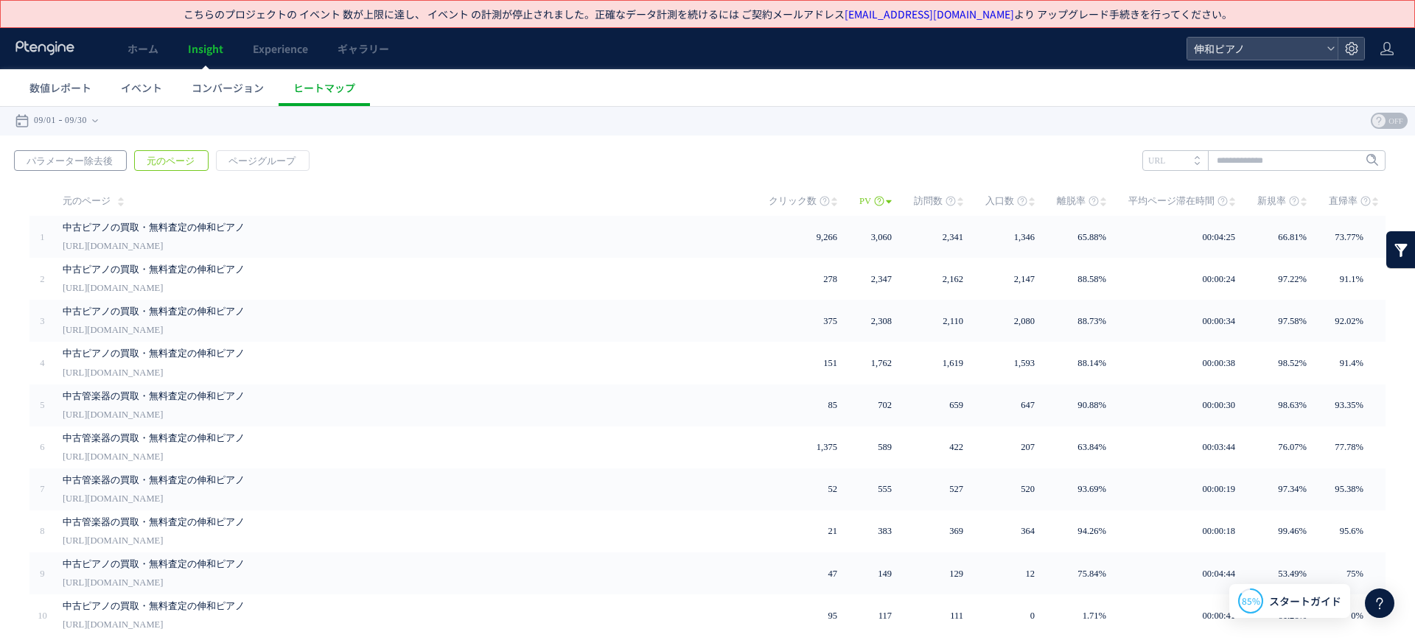
click at [86, 164] on span "パラメーター除去後" at bounding box center [70, 161] width 110 height 21
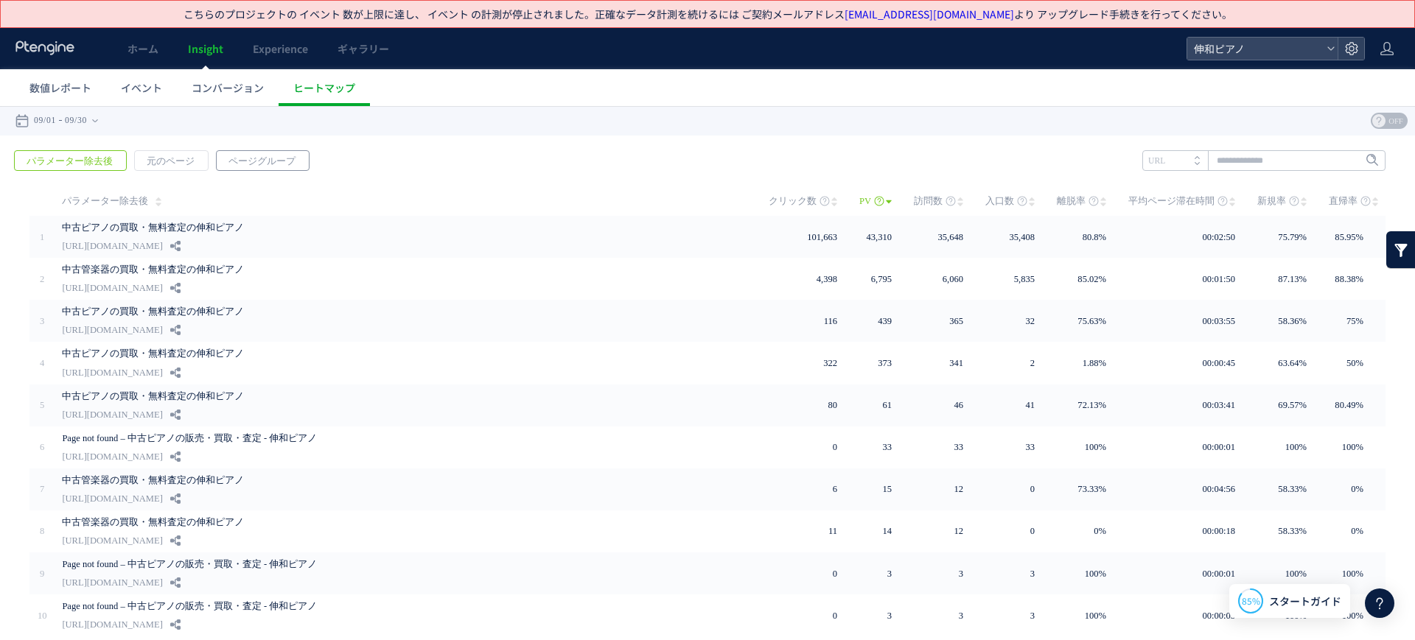
click at [225, 163] on span "ページグループ" at bounding box center [262, 161] width 91 height 21
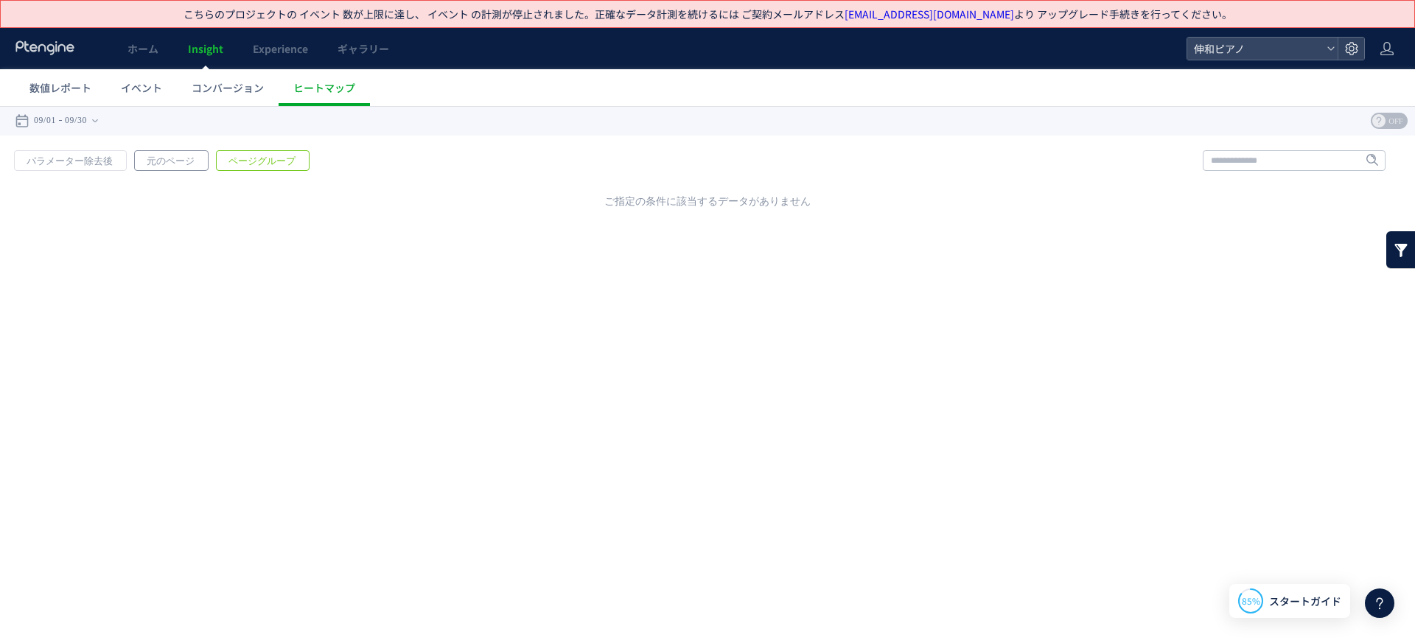
click at [172, 163] on span "元のページ" at bounding box center [170, 161] width 71 height 21
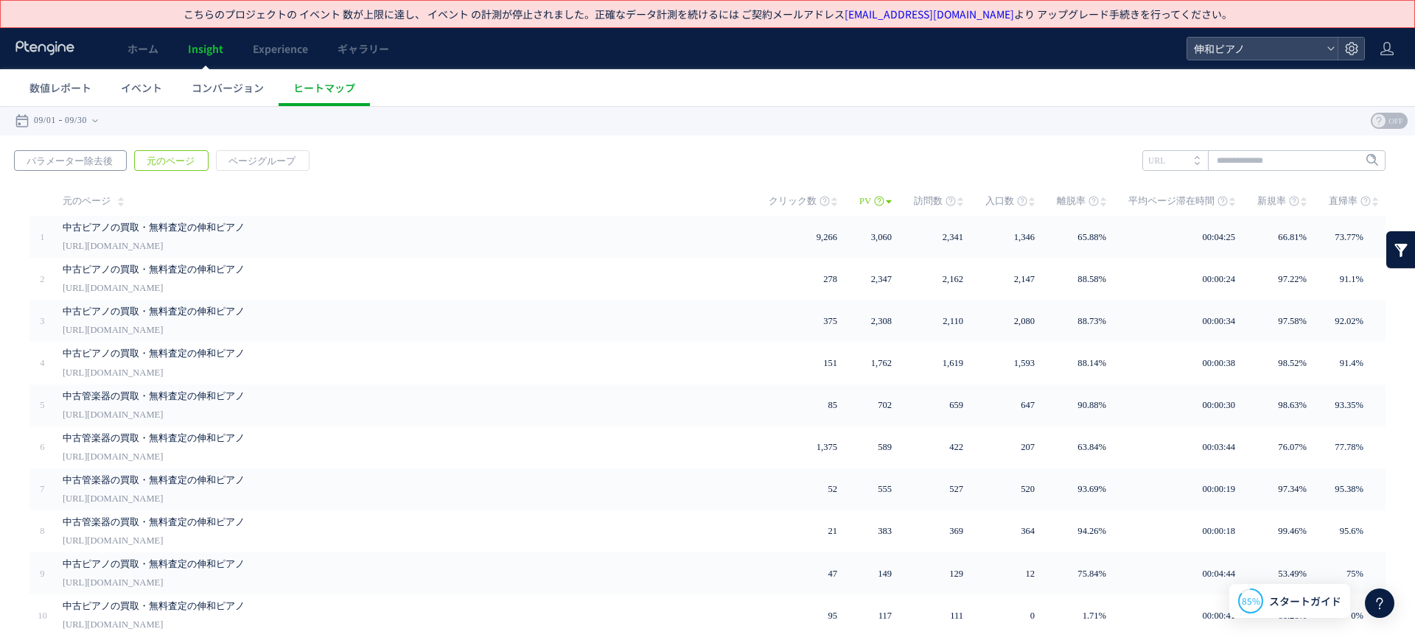
click at [102, 163] on span "パラメーター除去後" at bounding box center [70, 161] width 110 height 21
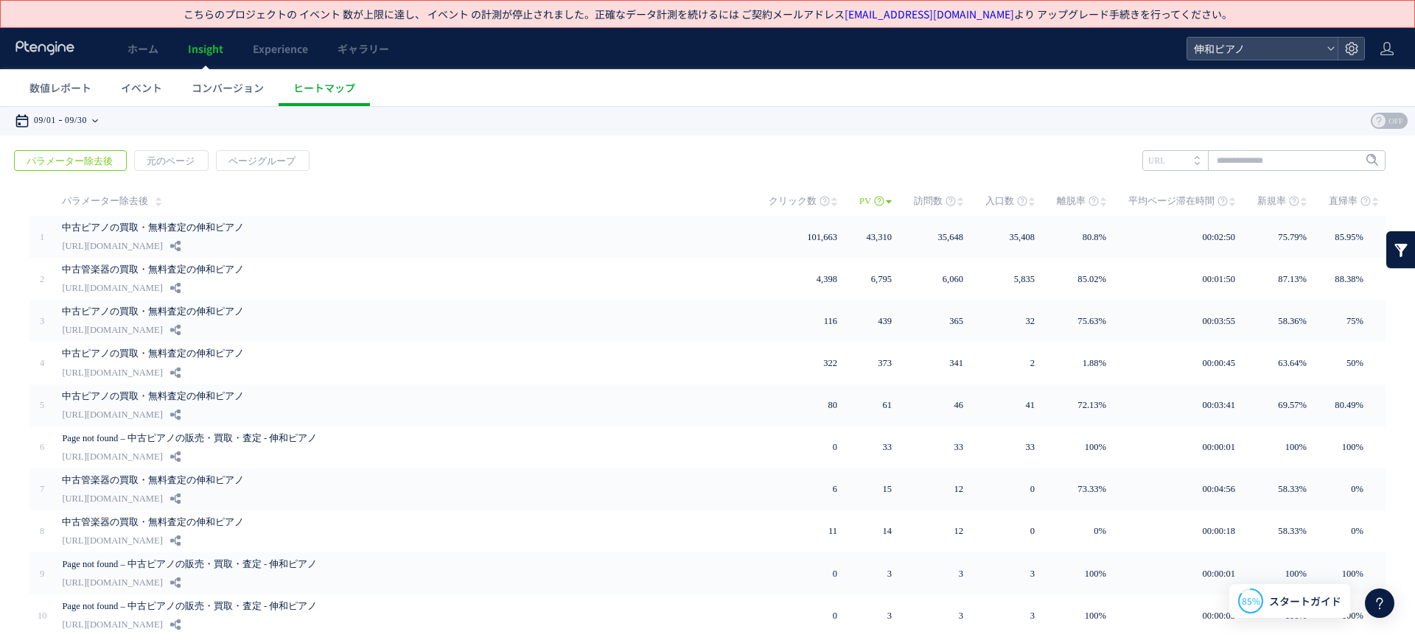
click at [98, 119] on icon at bounding box center [95, 120] width 6 height 3
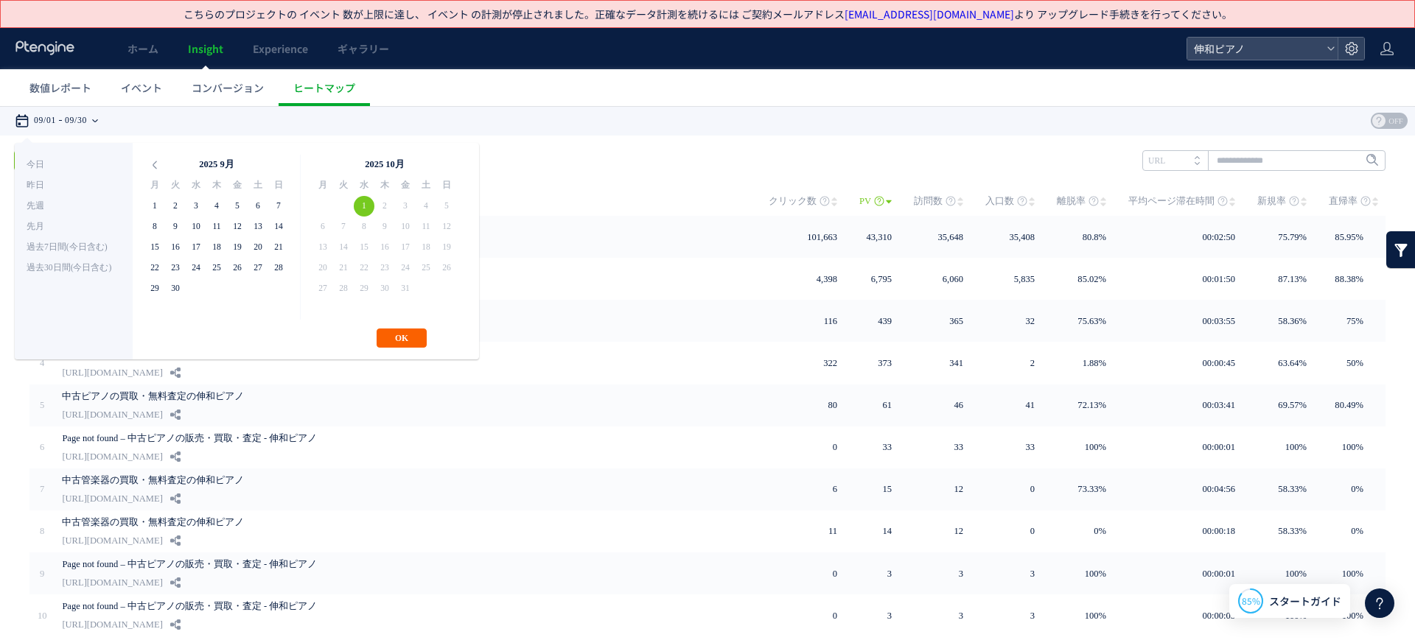
click at [399, 340] on button "OK" at bounding box center [402, 338] width 50 height 19
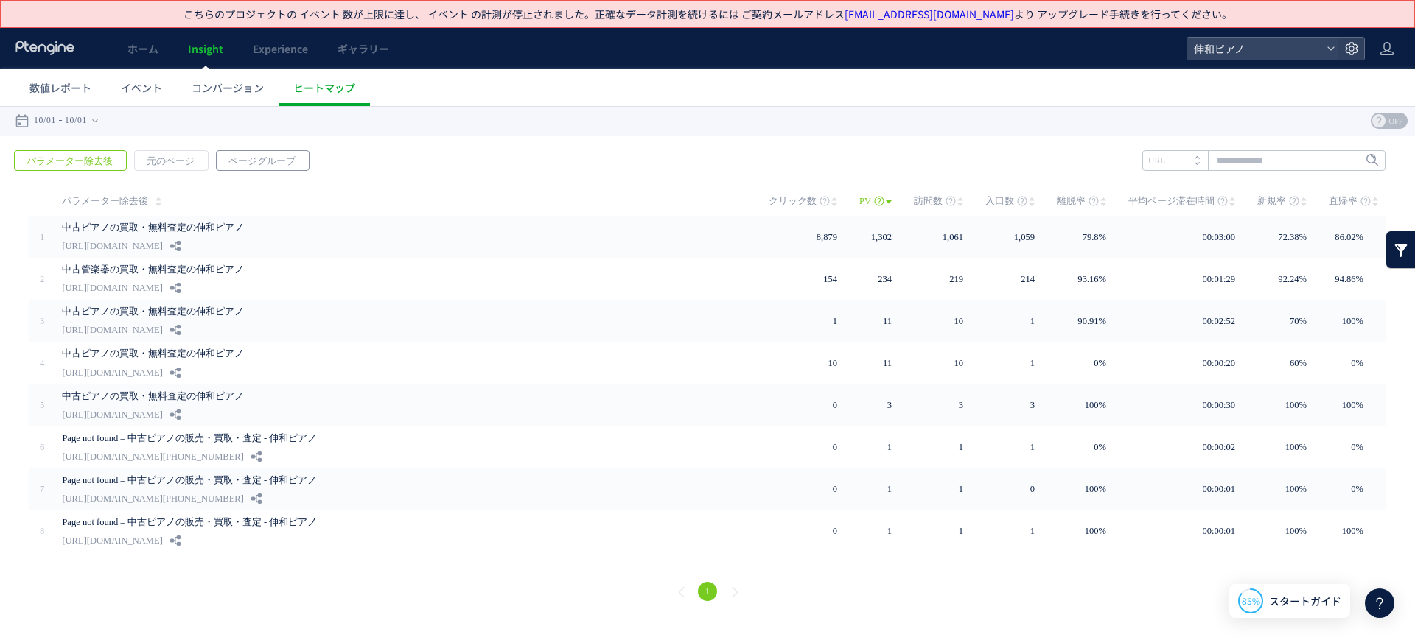
click at [279, 160] on span "ページグループ" at bounding box center [262, 161] width 91 height 21
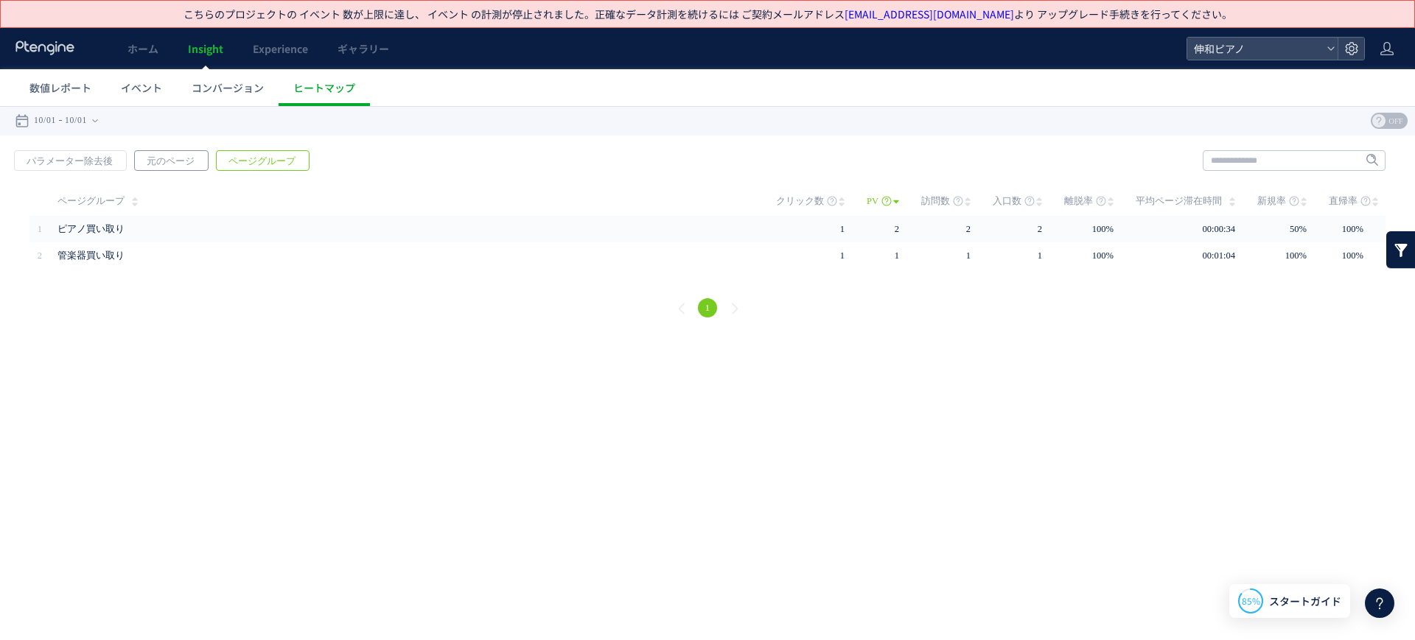
click at [203, 161] on link "元のページ" at bounding box center [171, 160] width 74 height 21
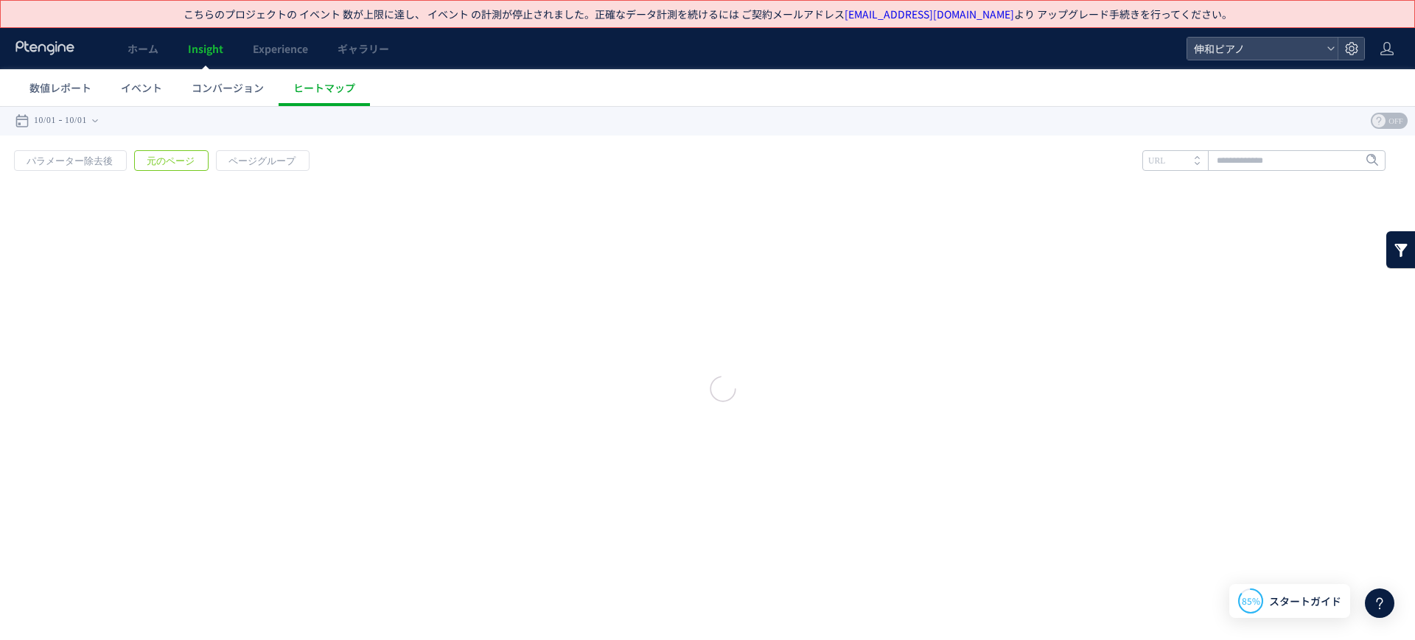
click at [106, 166] on div at bounding box center [707, 373] width 1415 height 534
click at [97, 164] on div at bounding box center [707, 373] width 1415 height 534
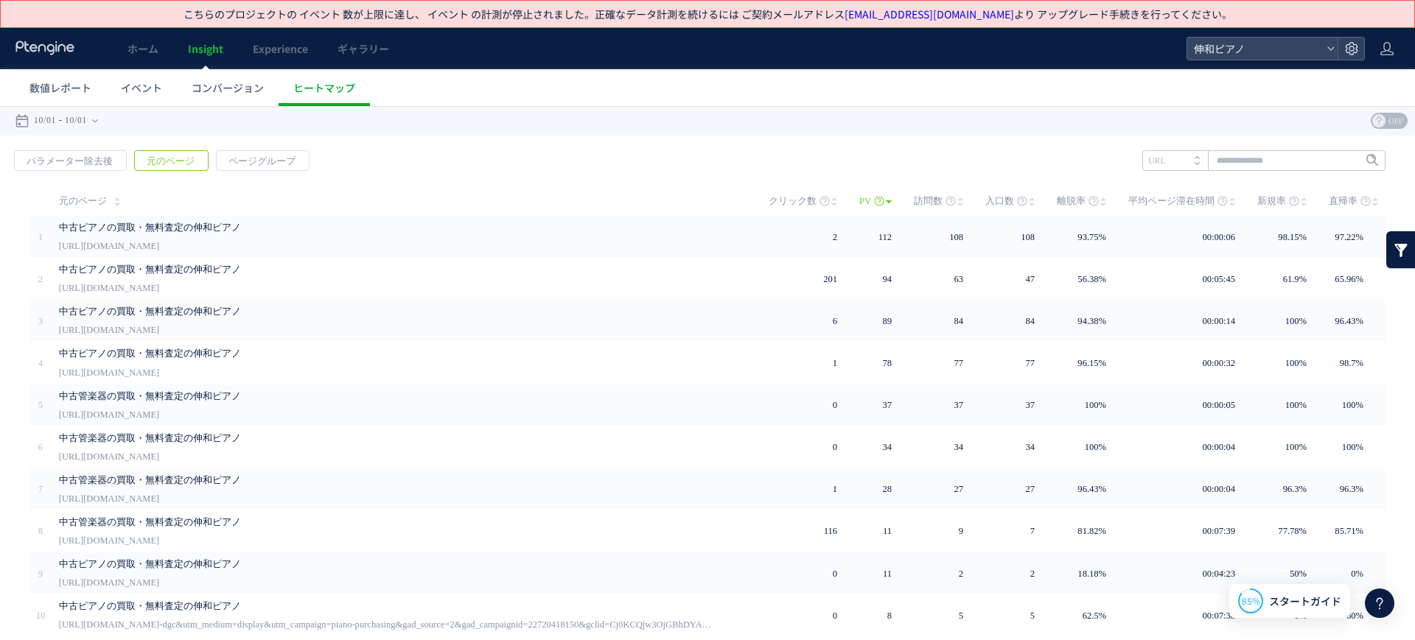
click at [111, 161] on span "パラメーター除去後" at bounding box center [70, 161] width 110 height 21
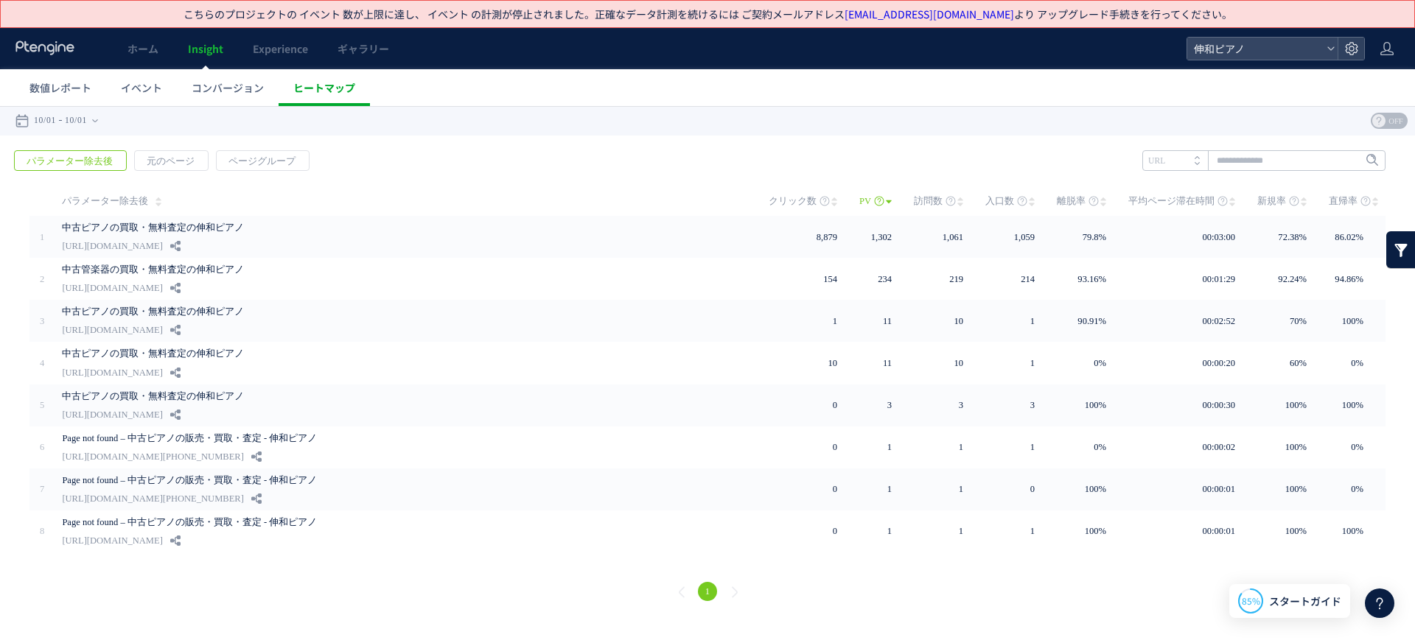
click at [326, 86] on span "ヒートマップ" at bounding box center [324, 87] width 62 height 15
click at [231, 154] on span "ページグループ" at bounding box center [262, 161] width 91 height 21
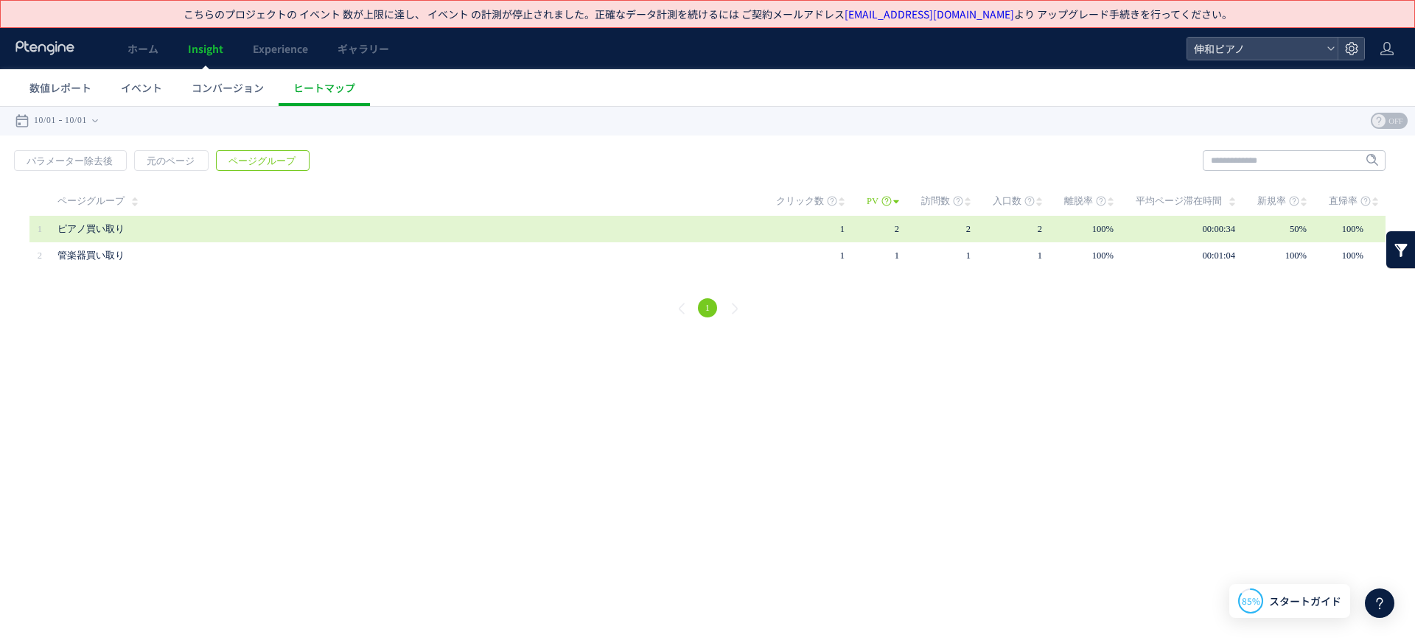
click at [164, 217] on span "ピアノ買い取り" at bounding box center [406, 229] width 698 height 27
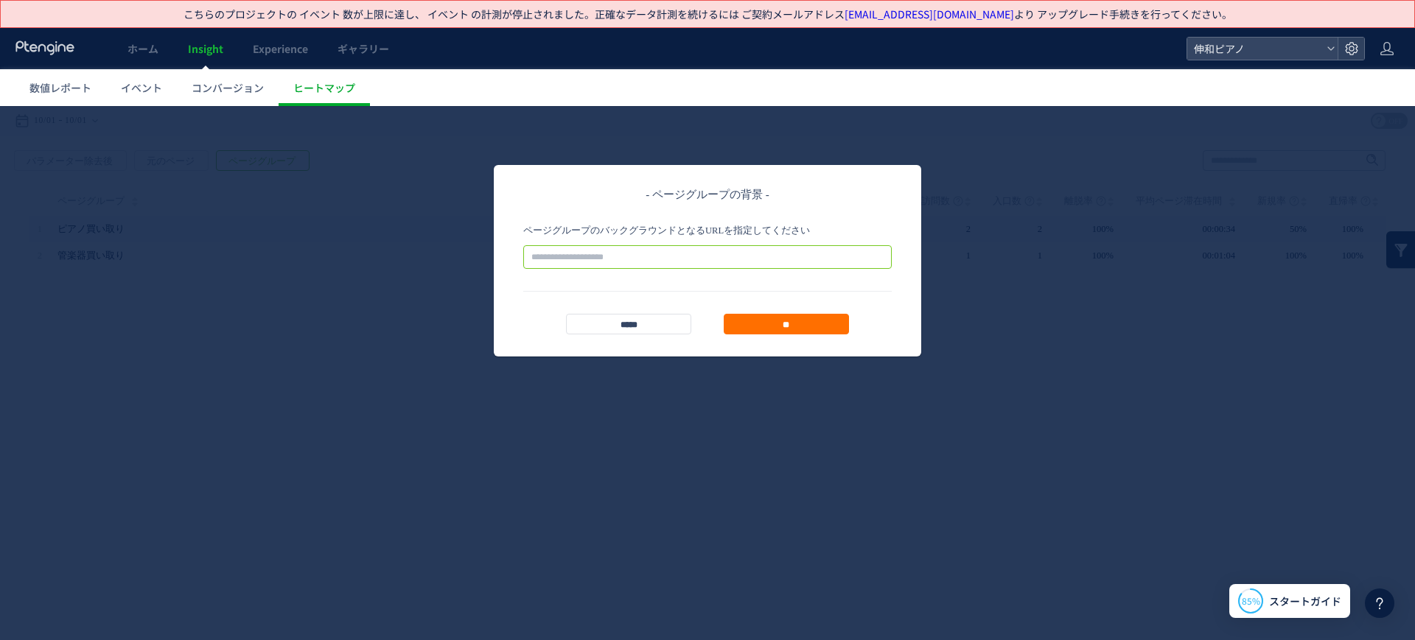
click at [648, 262] on input "text" at bounding box center [707, 257] width 368 height 24
click at [578, 245] on div "ページグループのバックグラウンドとなるURLを指定してください" at bounding box center [707, 247] width 368 height 44
click at [601, 264] on input "text" at bounding box center [707, 257] width 368 height 24
paste input "**********"
type input "**********"
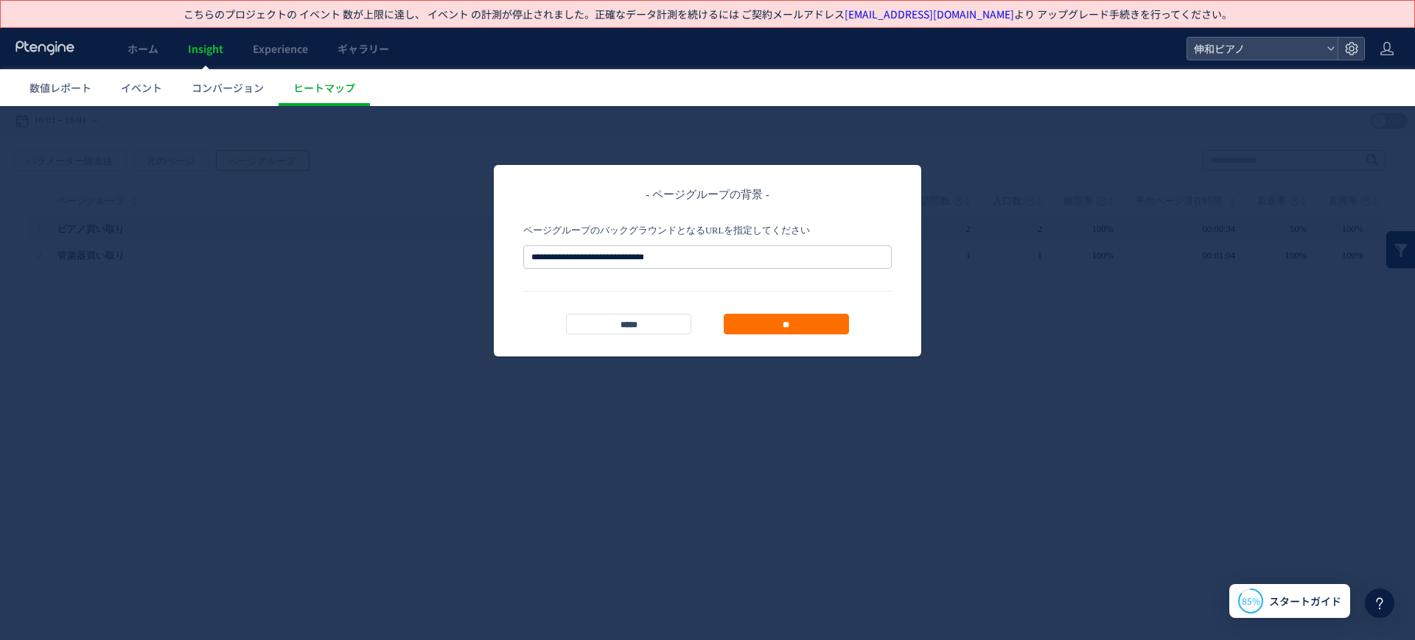
click at [799, 311] on footer "***** **" at bounding box center [707, 312] width 368 height 43
click at [799, 318] on input "**" at bounding box center [786, 324] width 125 height 21
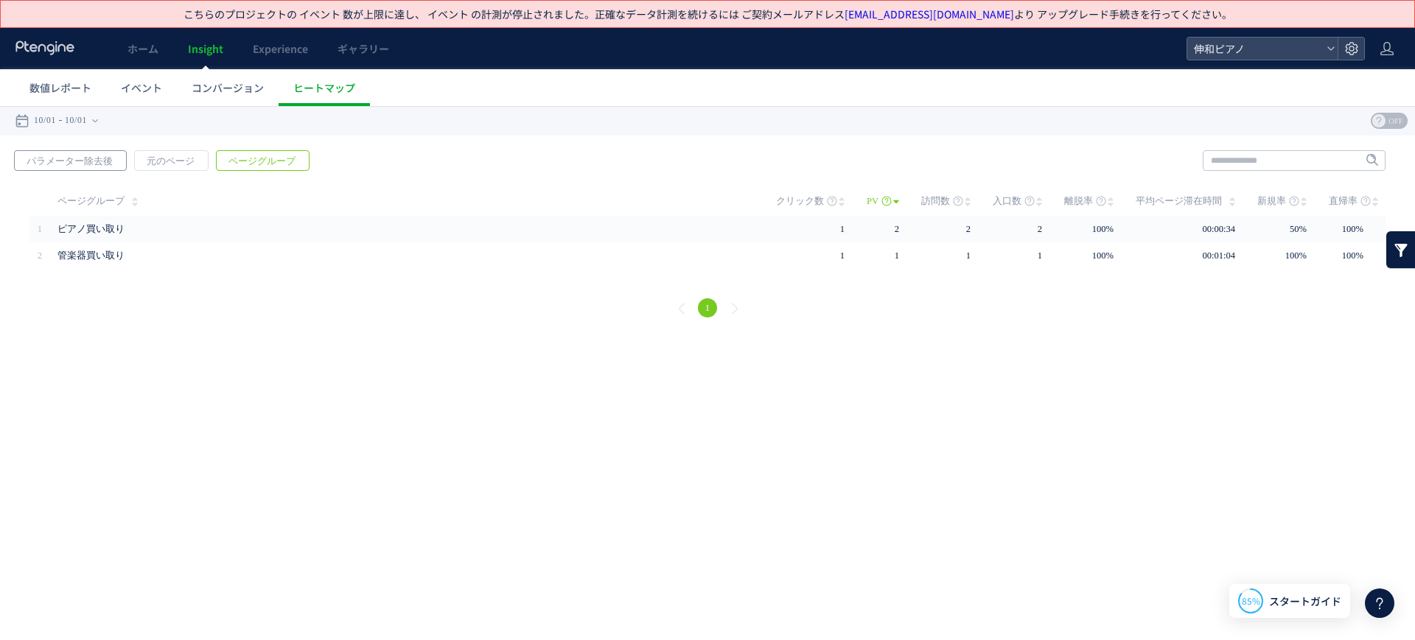
click at [78, 162] on span "パラメーター除去後" at bounding box center [70, 161] width 110 height 21
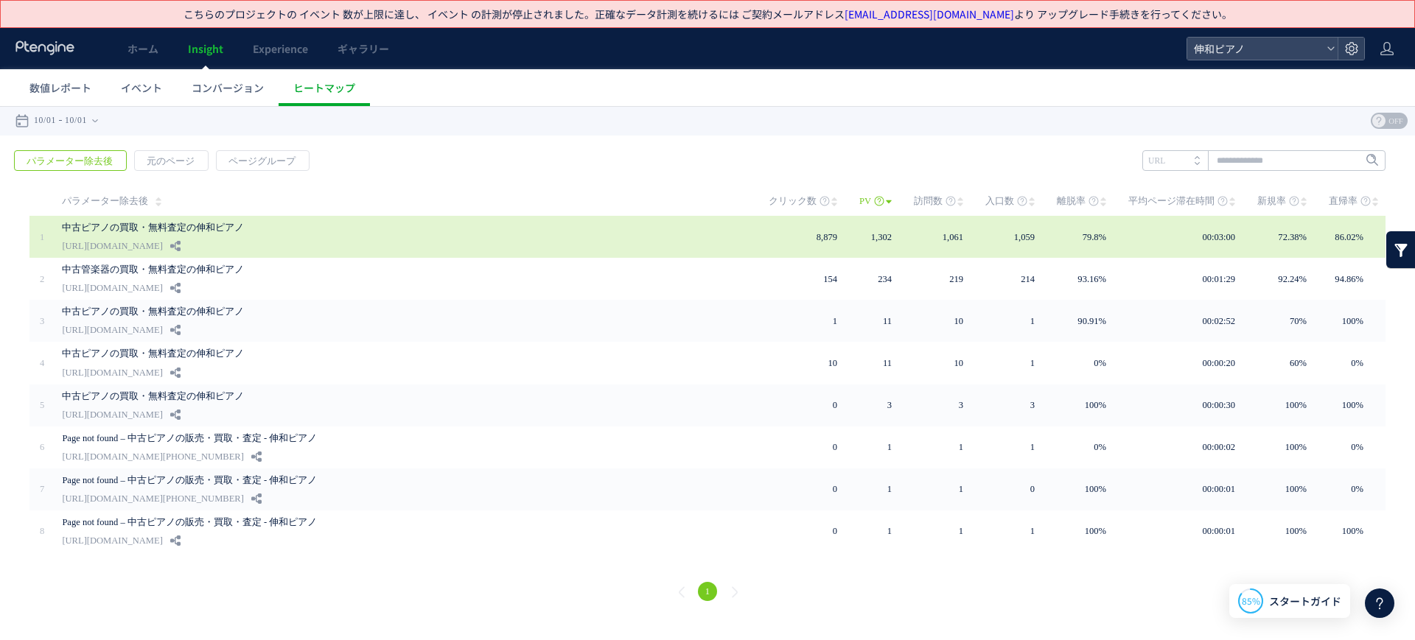
click at [280, 223] on link "中古ピアノの買取・無料査定の伸和ピアノ" at bounding box center [401, 228] width 678 height 18
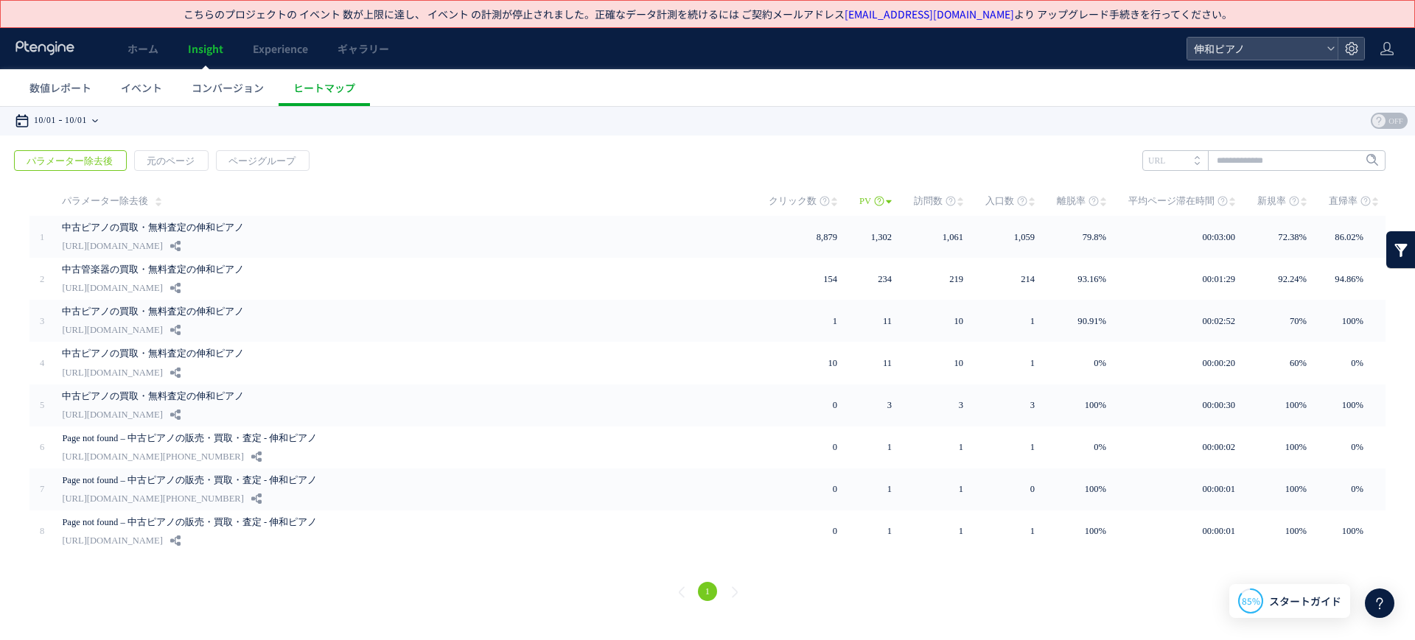
click at [98, 127] on icon at bounding box center [95, 120] width 6 height 29
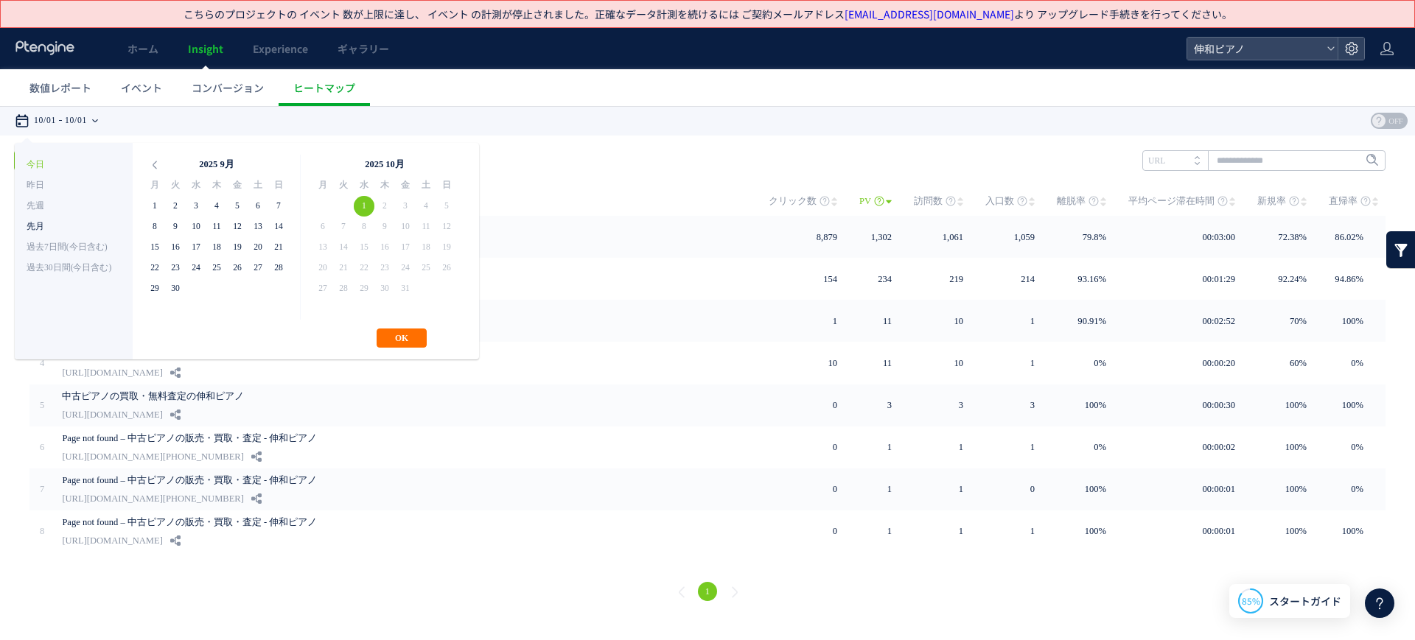
click at [64, 223] on li "先月" at bounding box center [74, 227] width 94 height 21
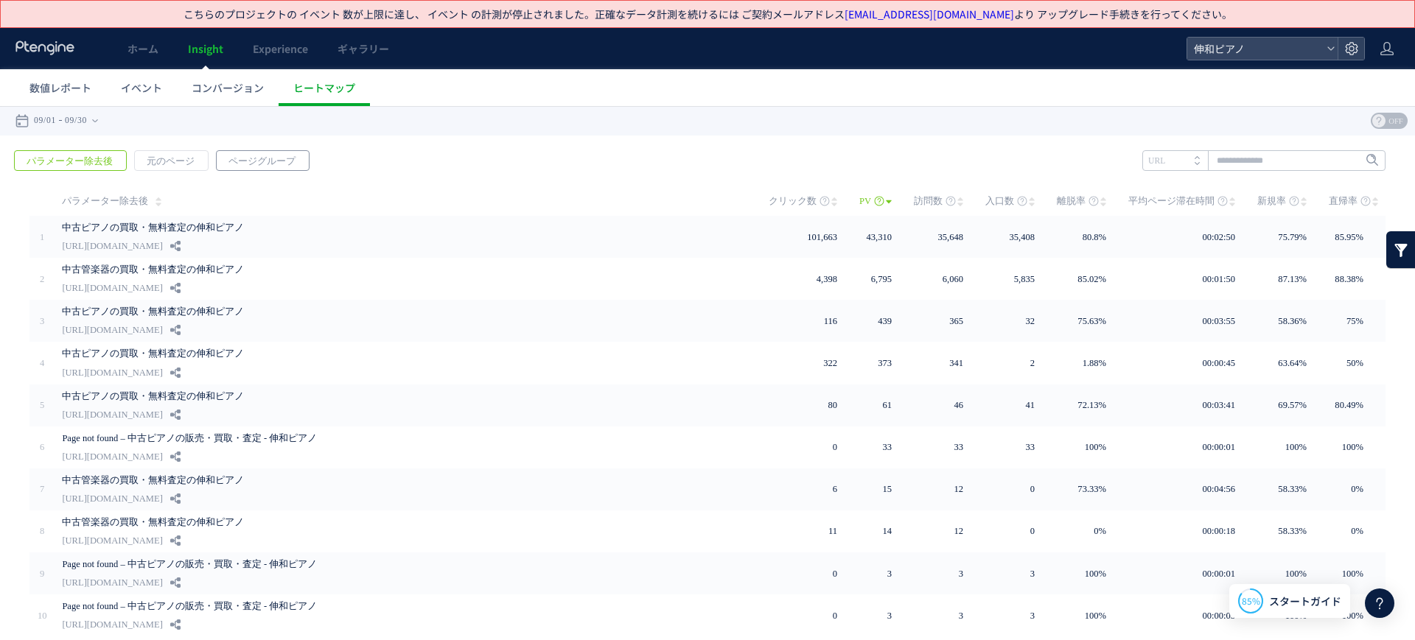
drag, startPoint x: 226, startPoint y: 172, endPoint x: 236, endPoint y: 165, distance: 11.7
click at [228, 171] on div "戻る パラメーター除去後 元のページ ページグループ 実装" at bounding box center [707, 420] width 1415 height 569
click at [237, 164] on span "ページグループ" at bounding box center [262, 161] width 91 height 21
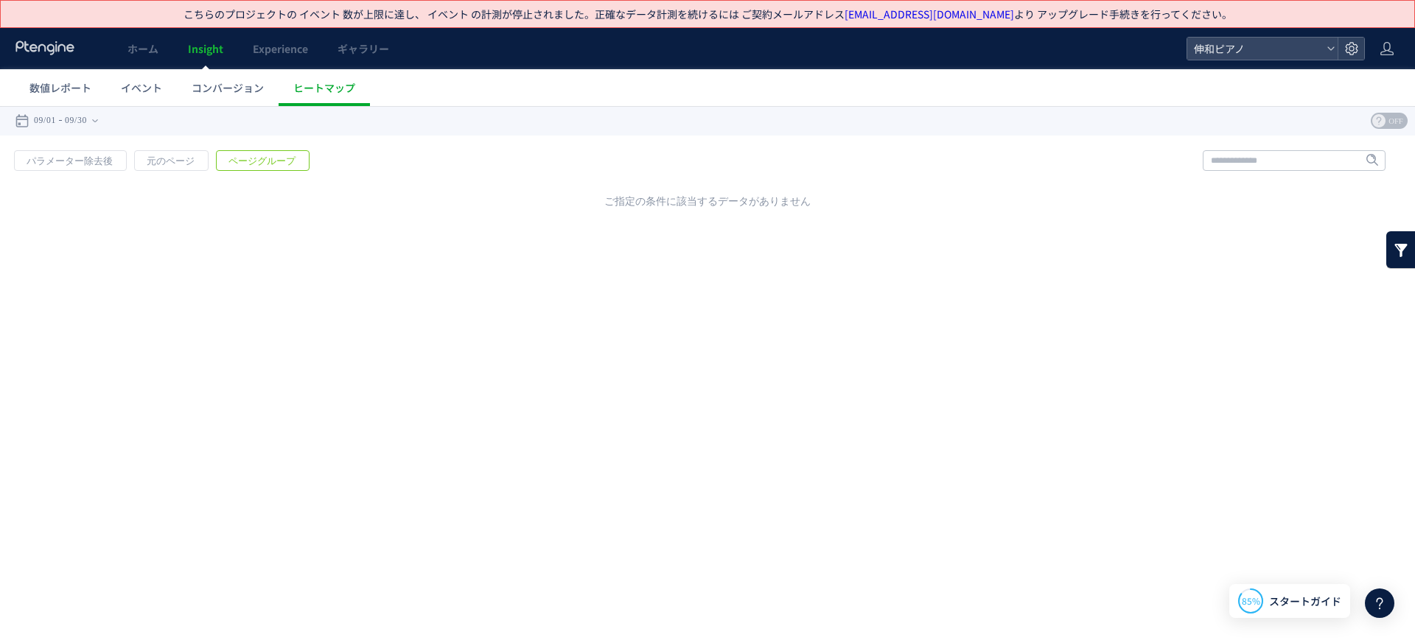
click at [125, 167] on li "パラメーター除去後" at bounding box center [74, 160] width 120 height 21
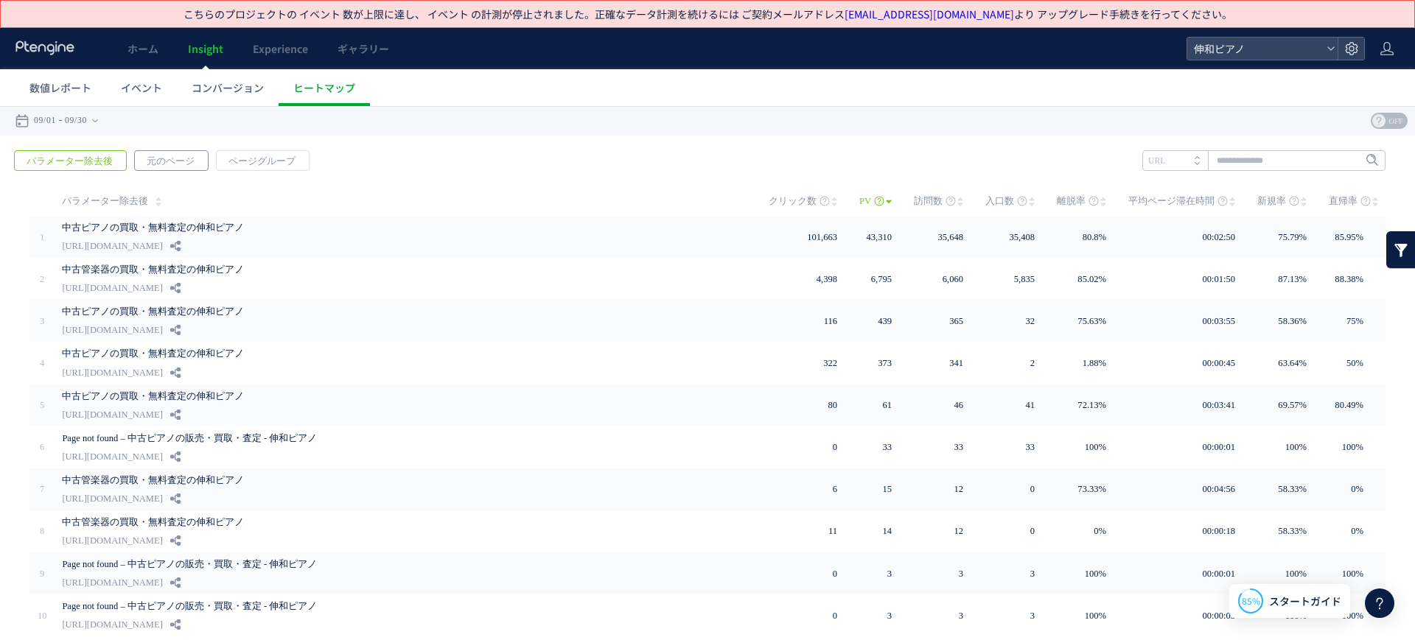
click at [154, 158] on span "元のページ" at bounding box center [170, 161] width 71 height 21
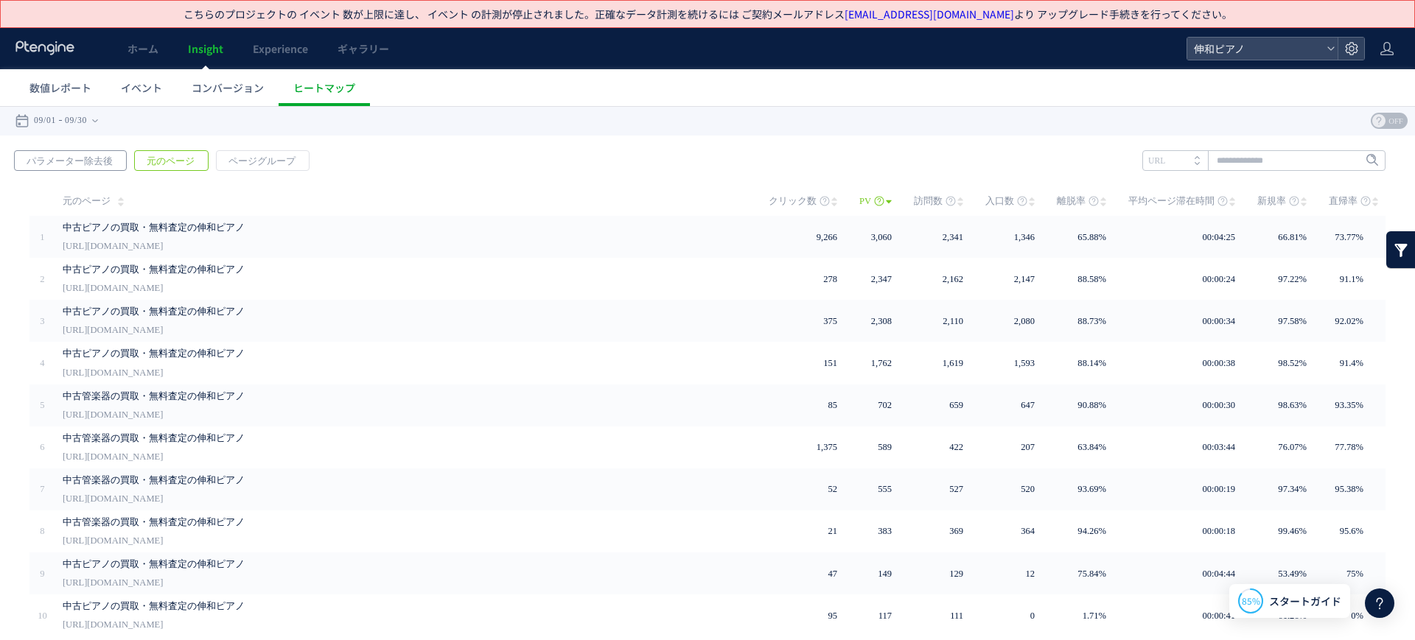
click at [66, 163] on span "パラメーター除去後" at bounding box center [70, 161] width 110 height 21
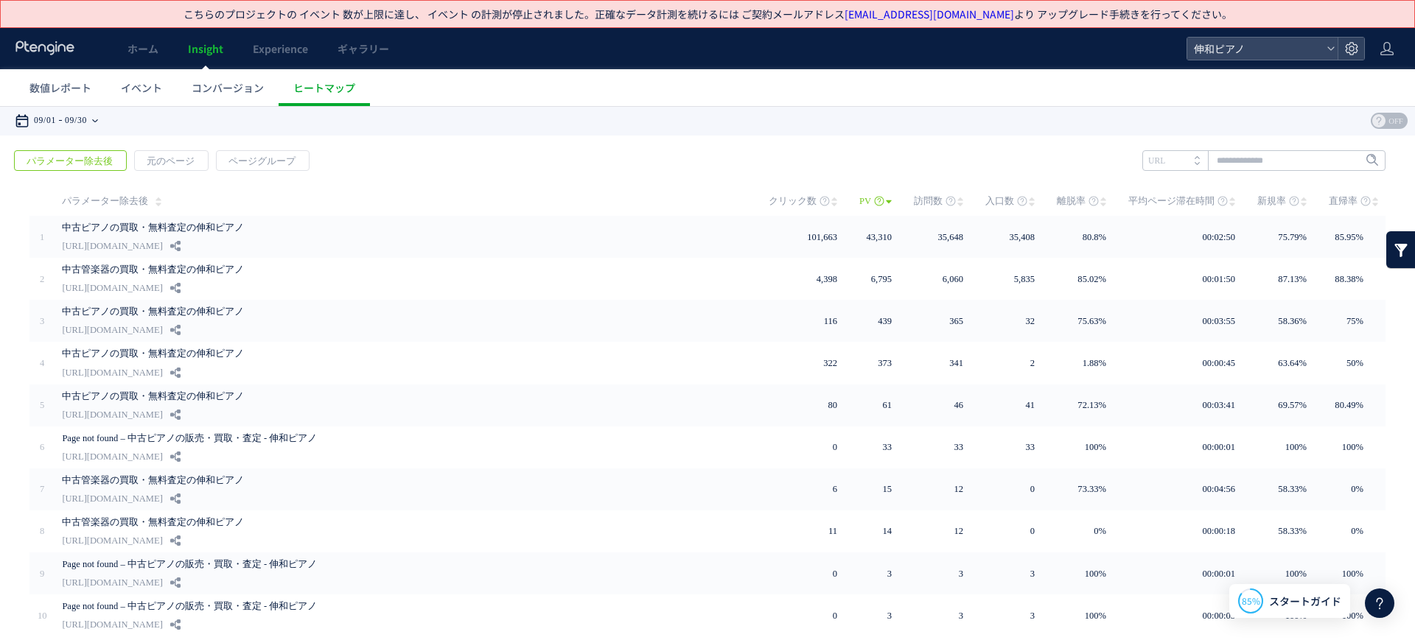
click at [73, 119] on time "09/30" at bounding box center [76, 120] width 22 height 29
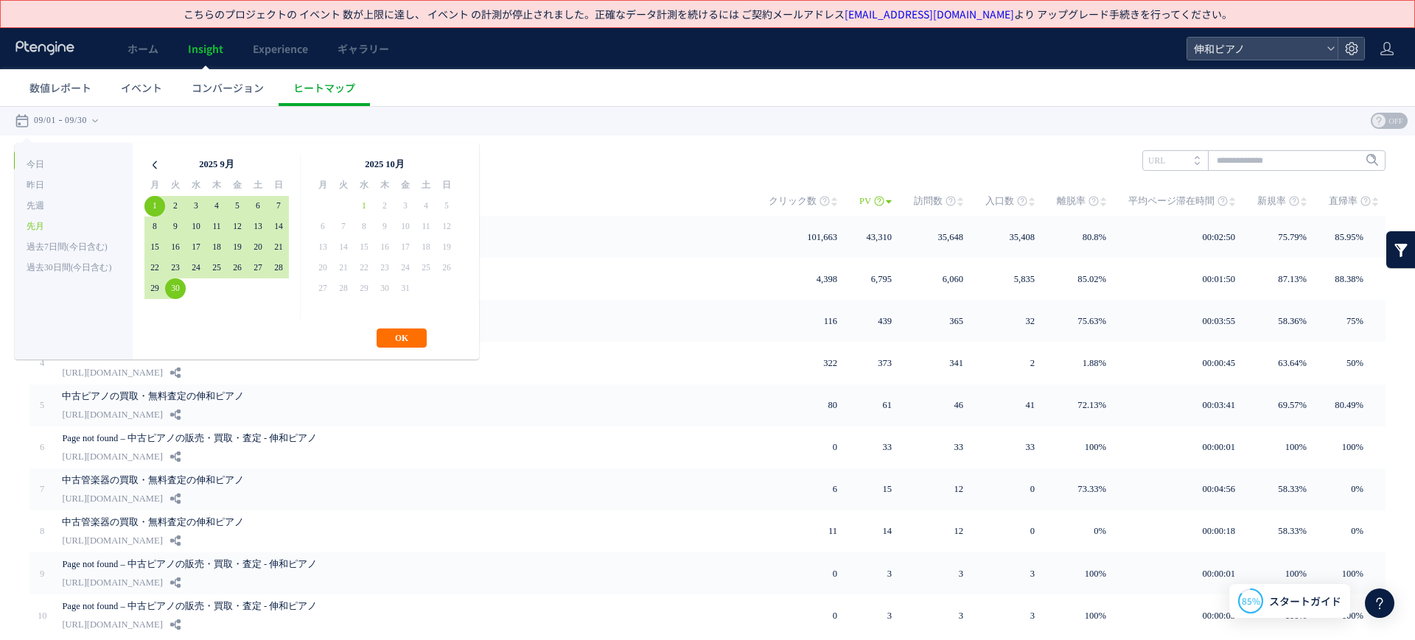
click at [155, 162] on icon at bounding box center [154, 165] width 21 height 21
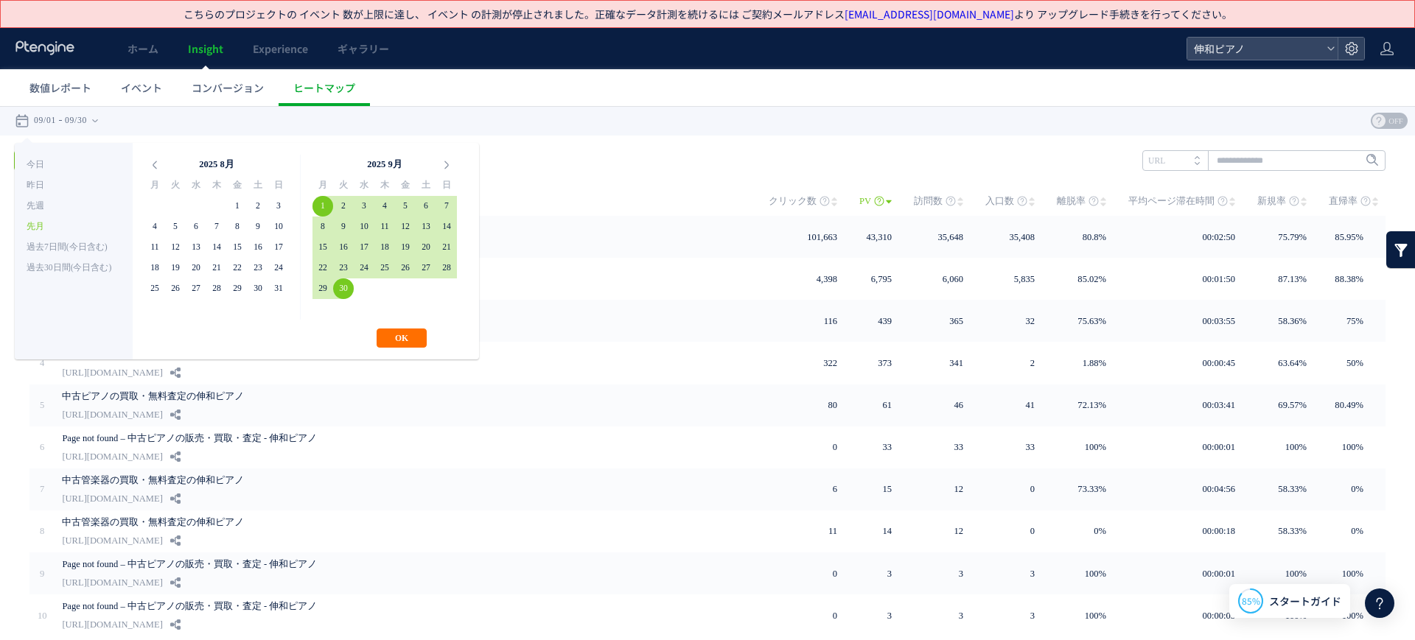
click at [155, 162] on icon at bounding box center [154, 165] width 21 height 21
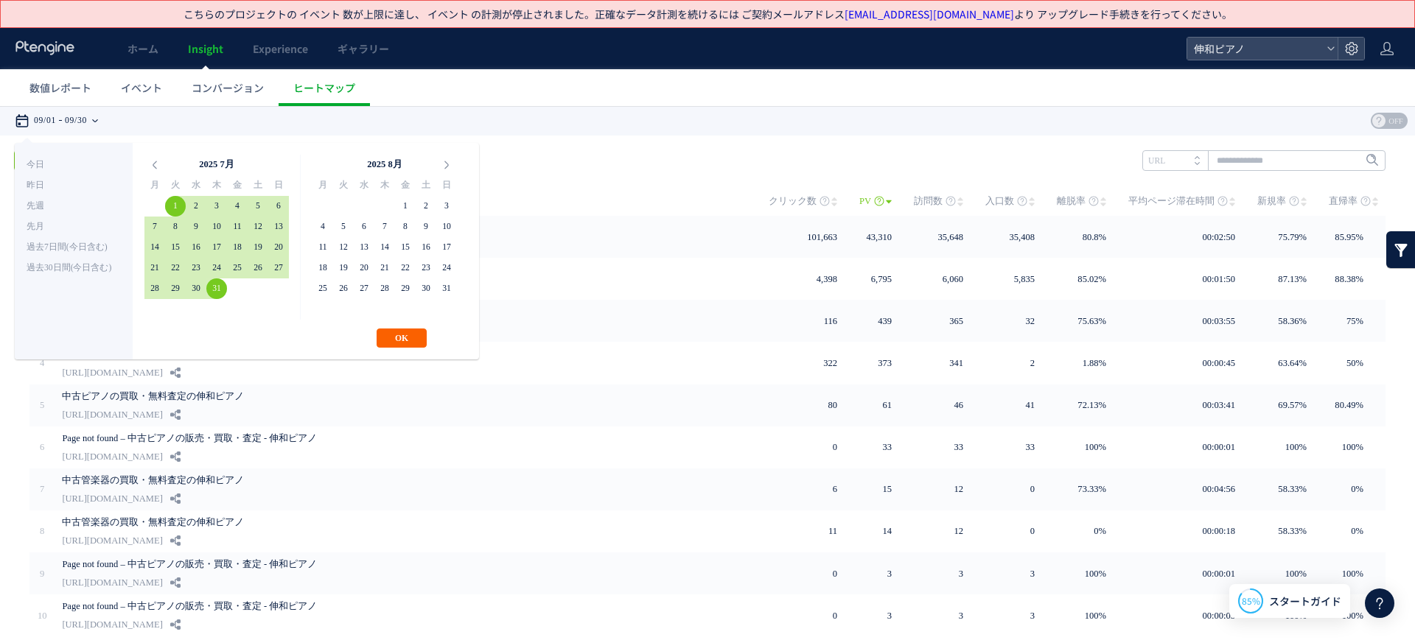
click at [417, 335] on button "OK" at bounding box center [402, 338] width 50 height 19
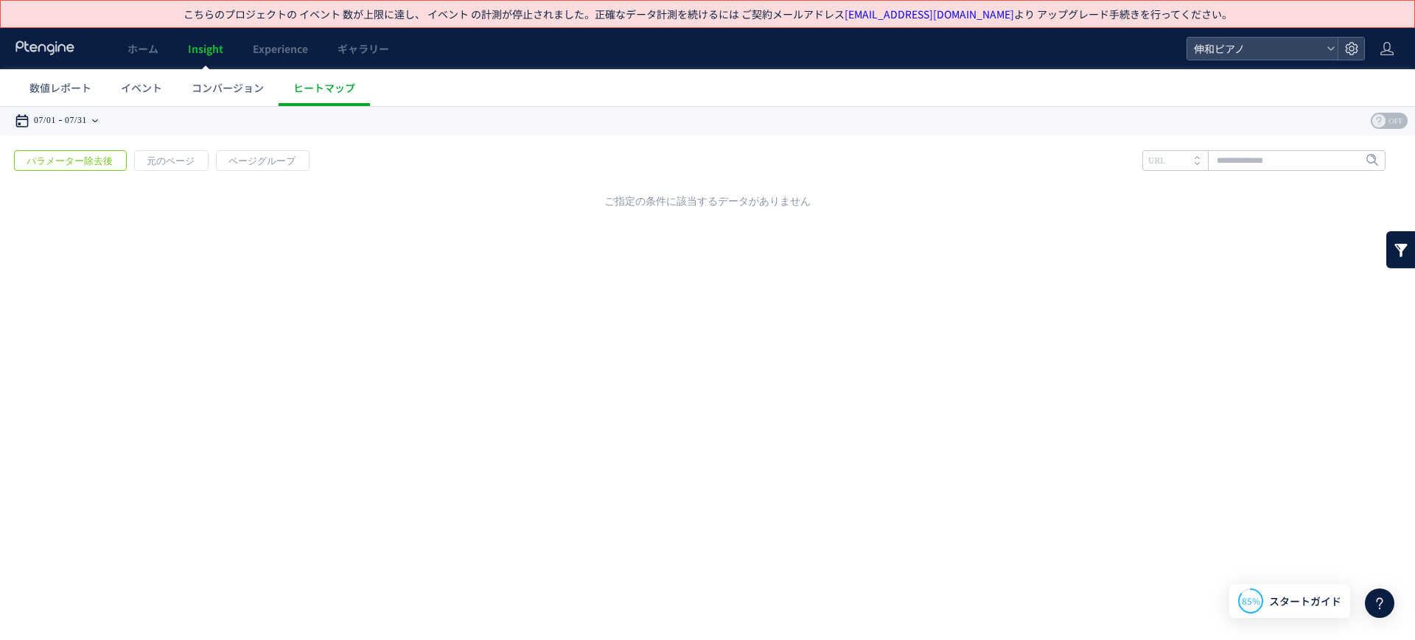
click at [98, 119] on use at bounding box center [95, 120] width 6 height 3
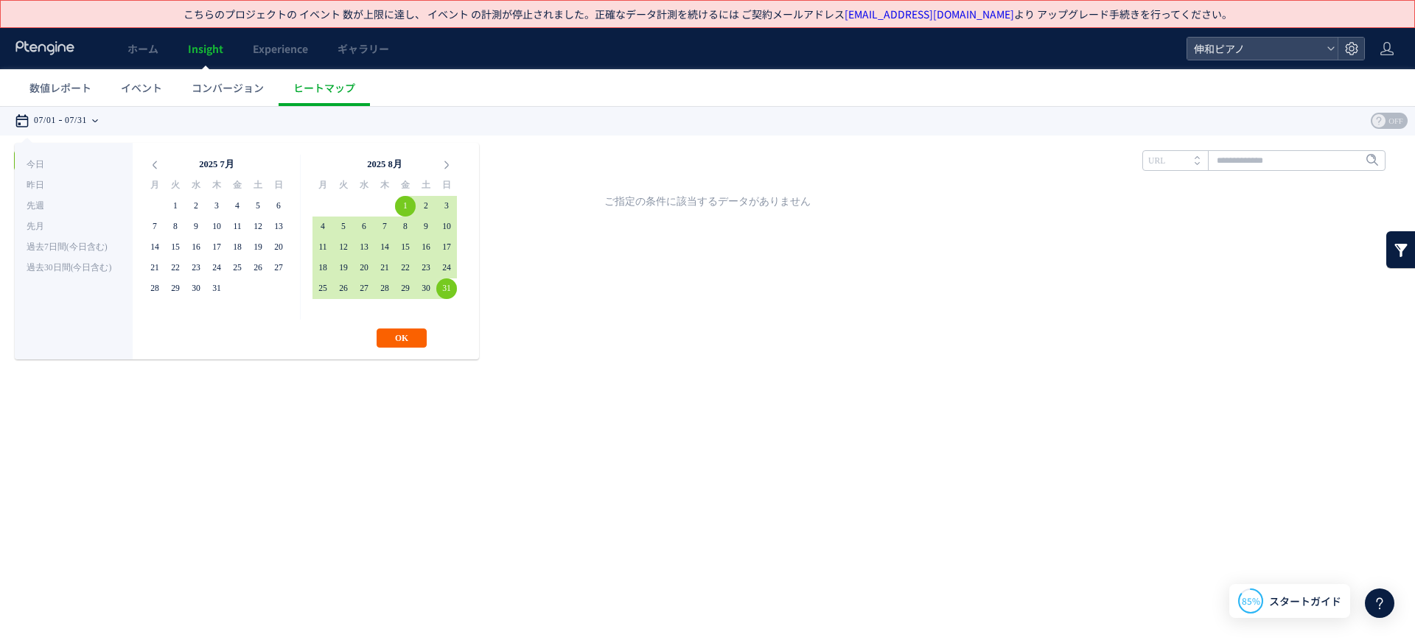
click at [415, 332] on button "OK" at bounding box center [402, 338] width 50 height 19
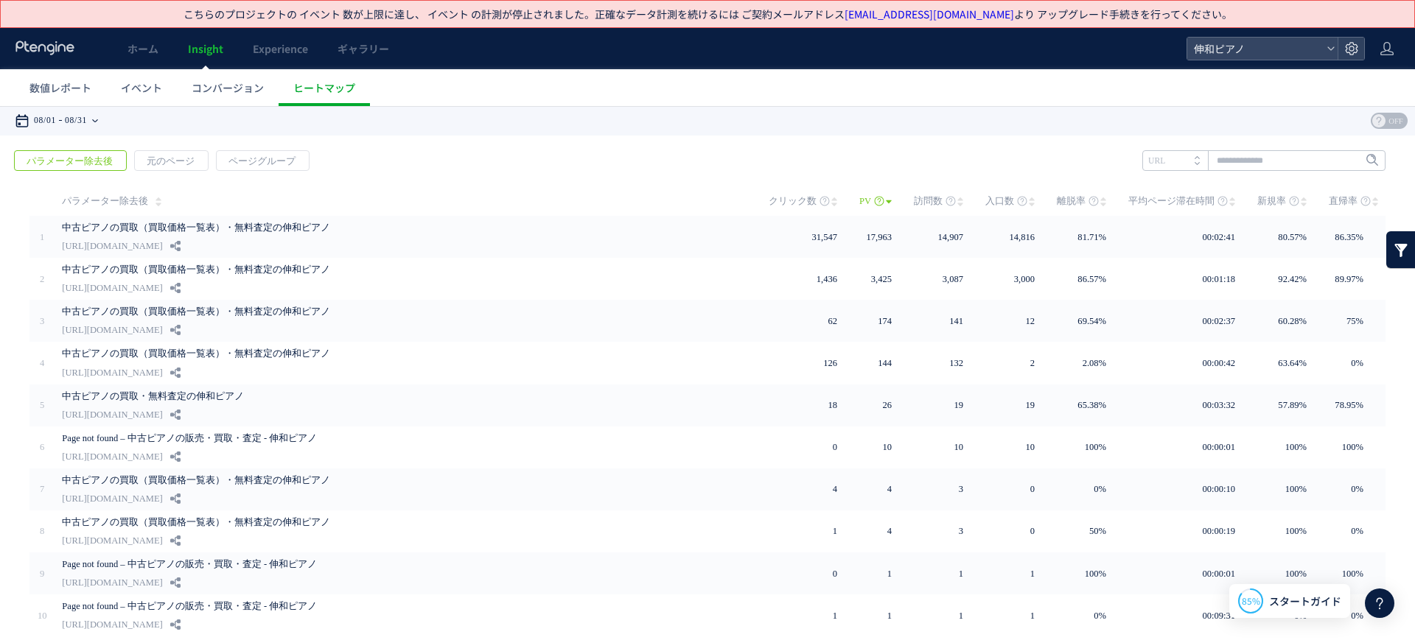
click at [99, 123] on div "08/01 08/31" at bounding box center [61, 120] width 93 height 29
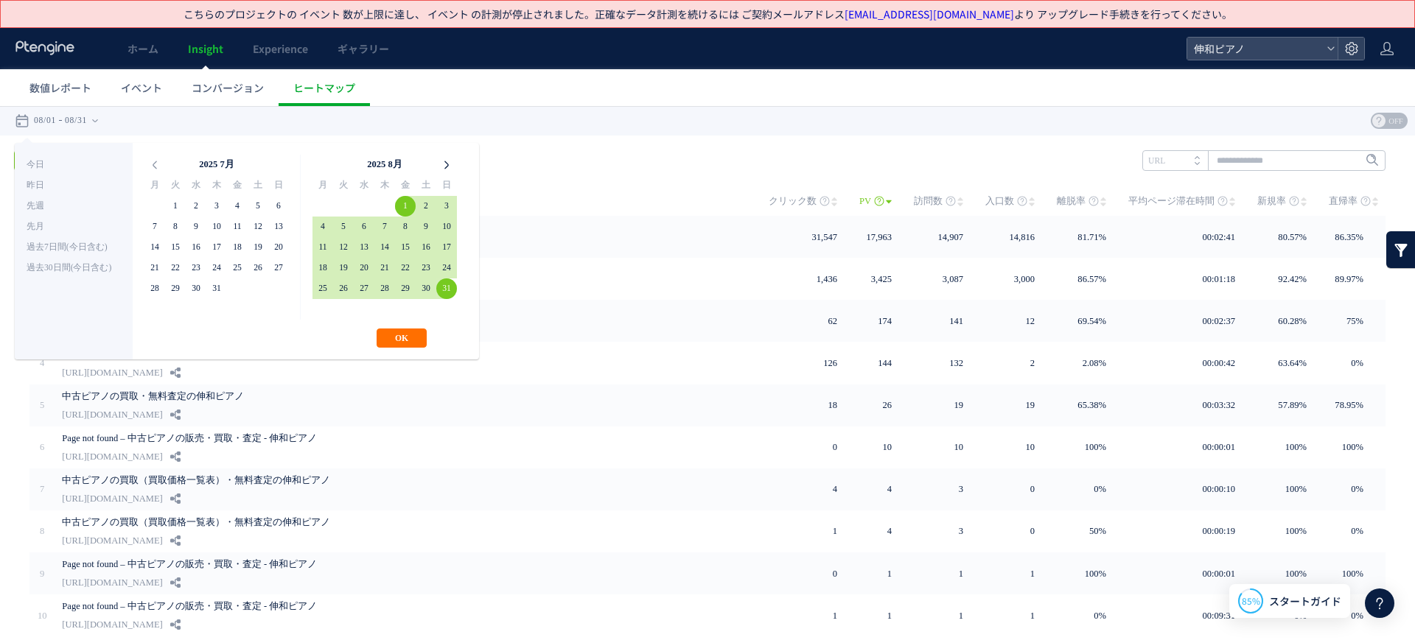
click at [441, 172] on icon at bounding box center [446, 165] width 21 height 21
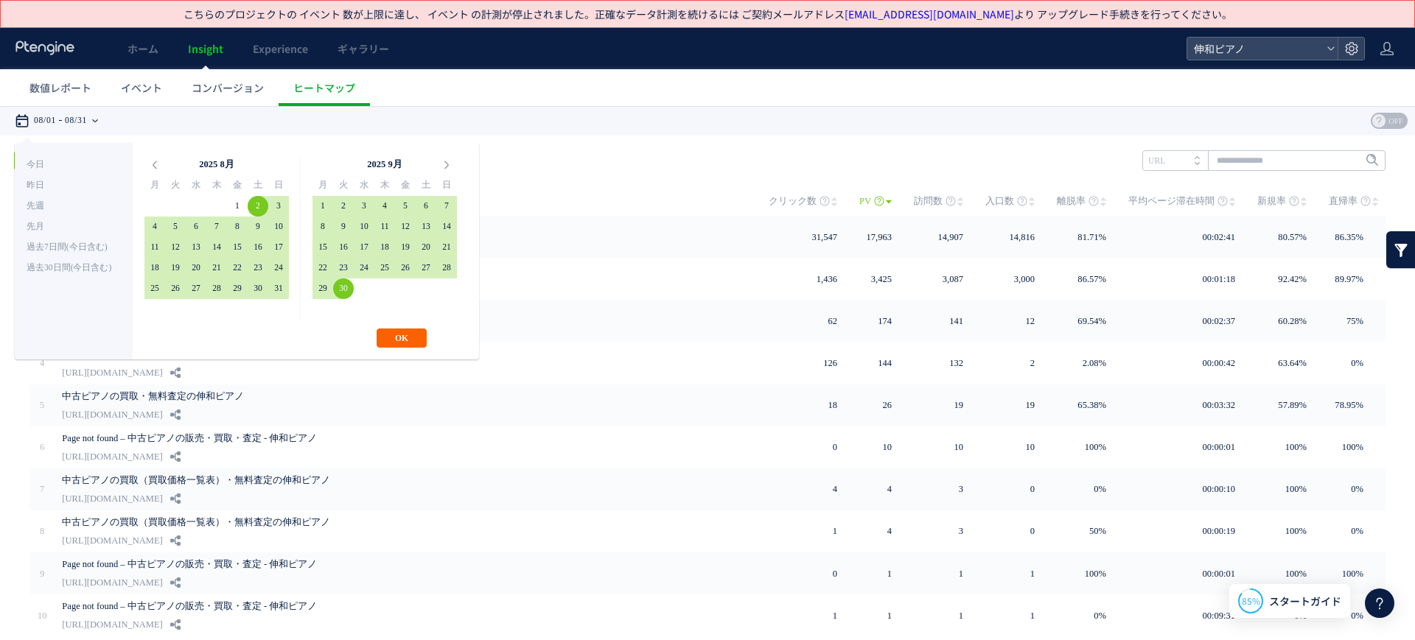
click at [407, 335] on button "OK" at bounding box center [402, 338] width 50 height 19
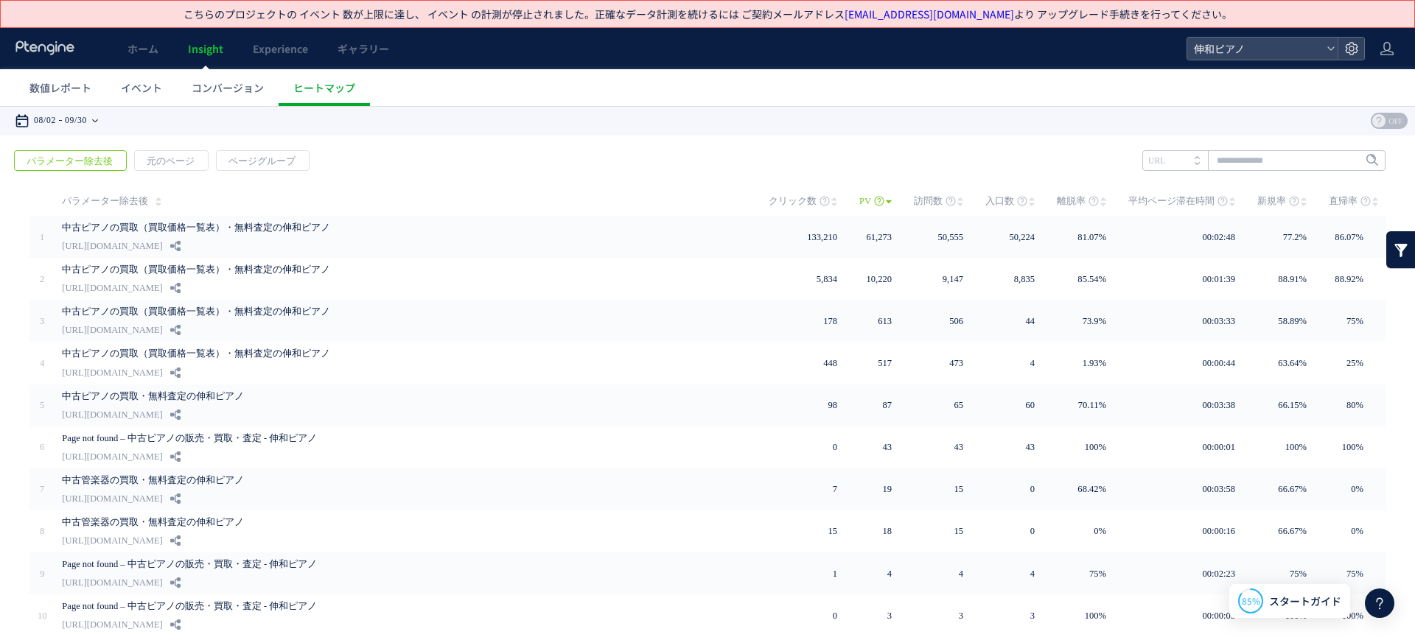
click at [102, 119] on div "08/02 09/30" at bounding box center [61, 120] width 93 height 29
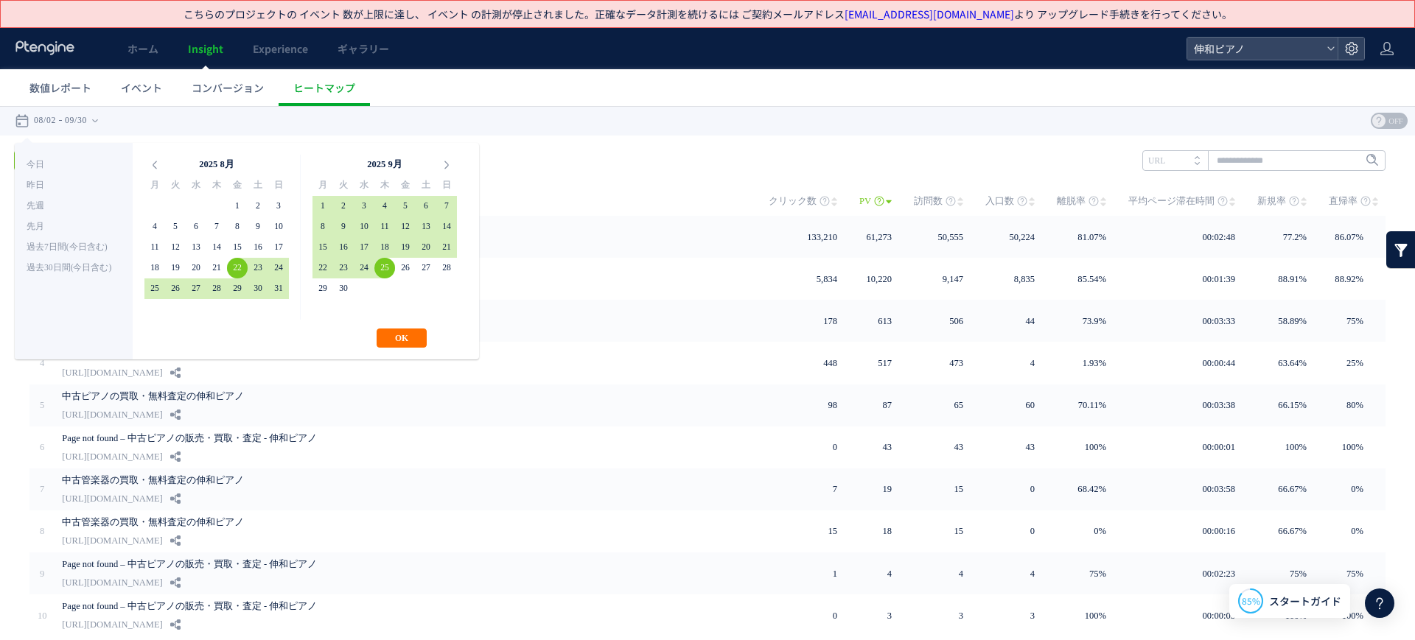
click at [397, 313] on div "**********" at bounding box center [385, 237] width 168 height 165
click at [403, 320] on div "**********" at bounding box center [247, 251] width 464 height 217
click at [421, 326] on div "**********" at bounding box center [247, 251] width 464 height 217
click at [417, 335] on button "OK" at bounding box center [402, 338] width 50 height 19
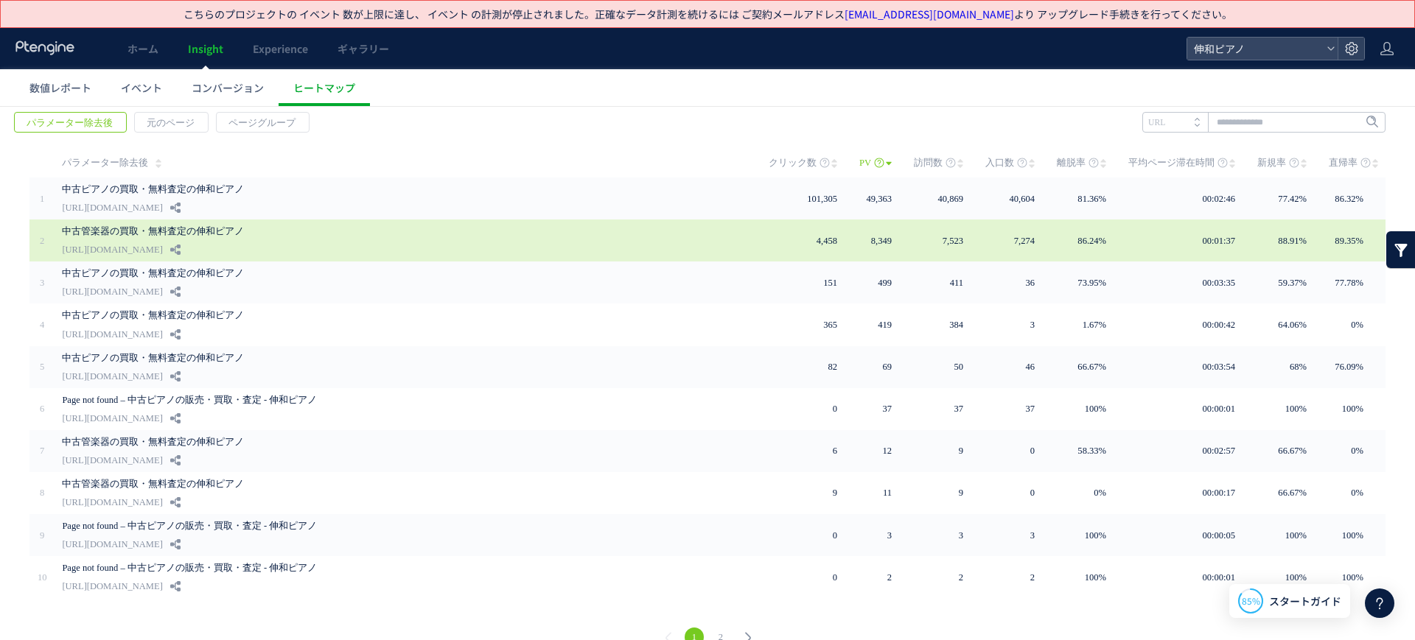
scroll to position [59, 0]
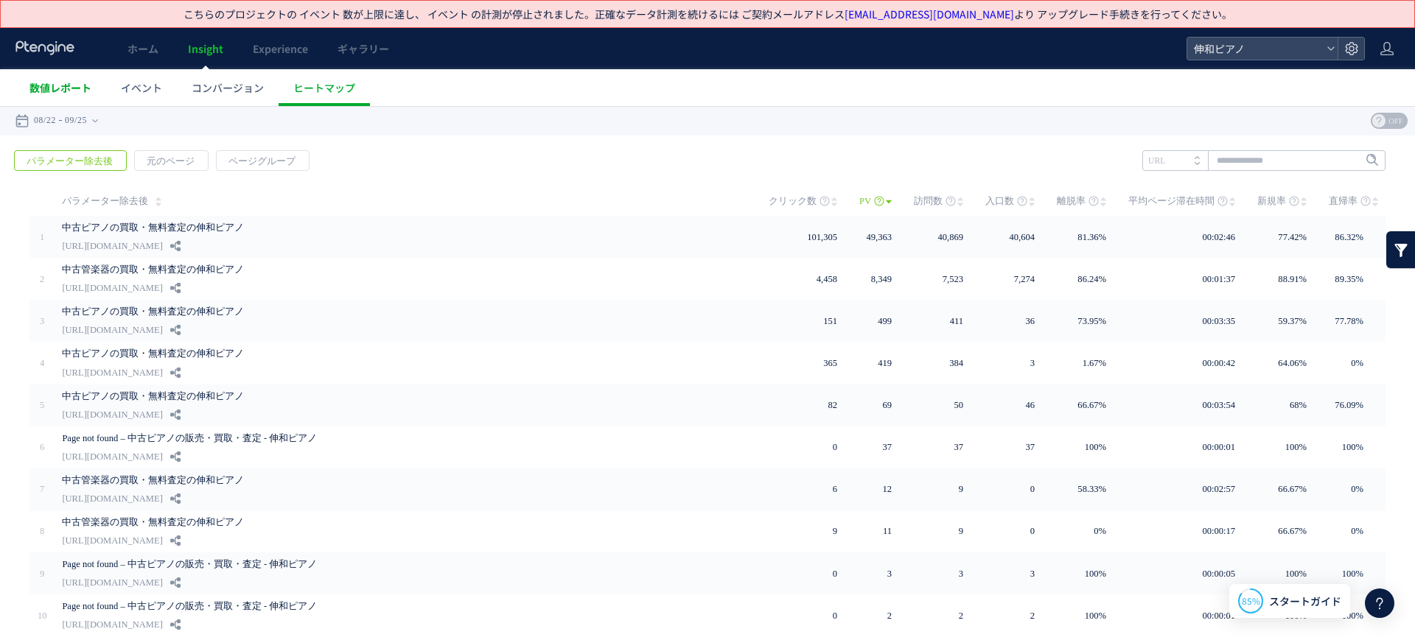
click at [63, 90] on span "数値レポート" at bounding box center [60, 87] width 62 height 15
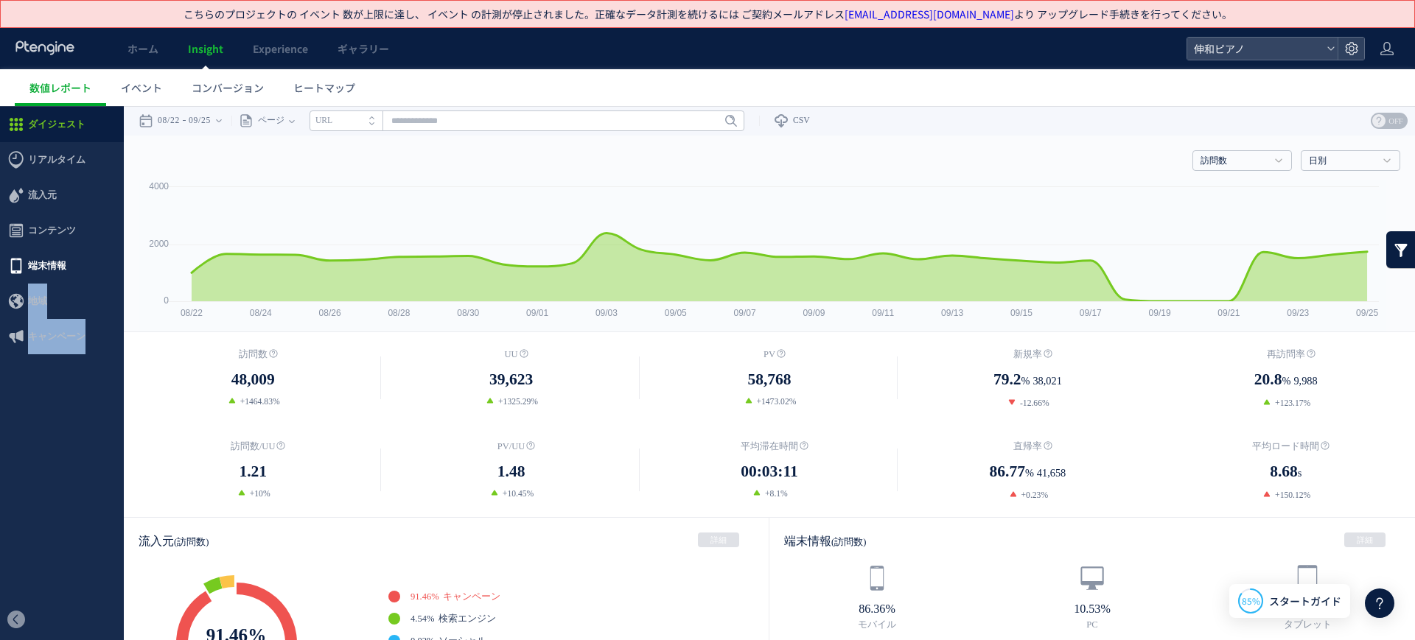
drag, startPoint x: 102, startPoint y: 322, endPoint x: 91, endPoint y: 273, distance: 50.6
click at [91, 273] on ul "ダイジェスト リアルタイム ダイジェスト コンテンツ 地域" at bounding box center [62, 353] width 124 height 493
click at [85, 320] on span "キャンペーン" at bounding box center [62, 336] width 124 height 35
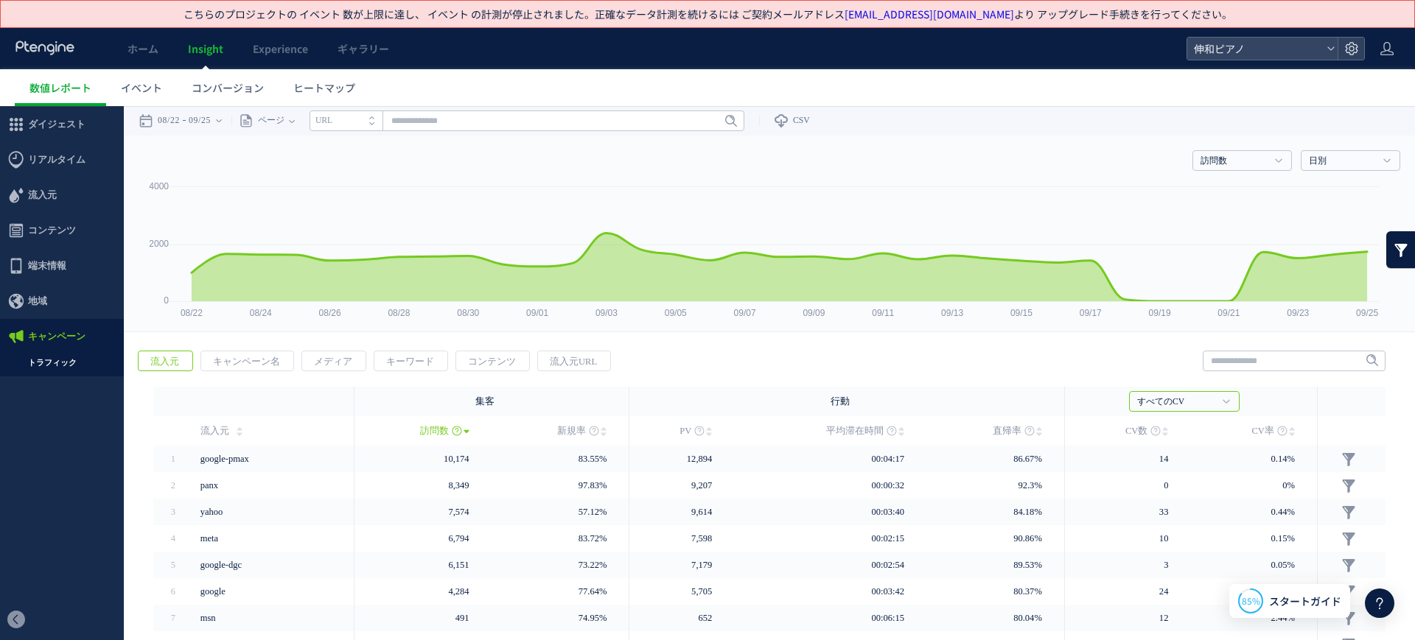
click at [264, 347] on div "戻る 流入元 キャンペーン名 メディア キーワード PV" at bounding box center [769, 557] width 1291 height 443
click at [265, 354] on span "キャンペーン名" at bounding box center [246, 361] width 91 height 21
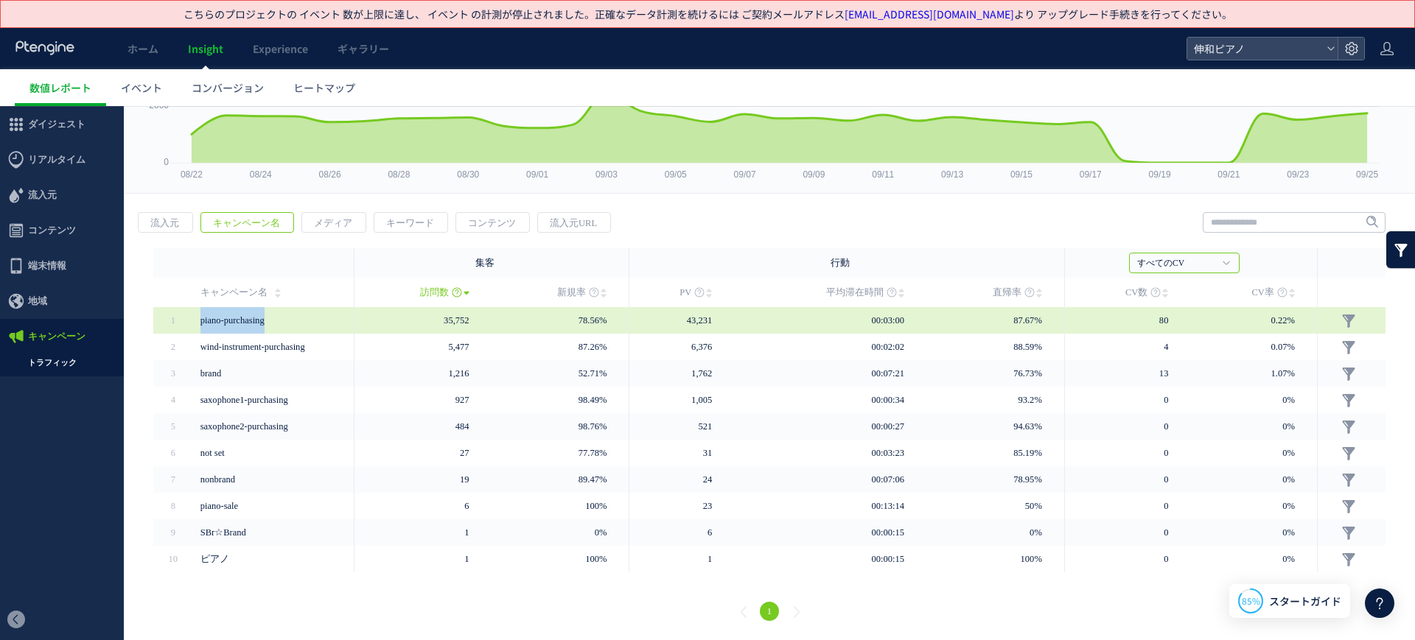
drag, startPoint x: 286, startPoint y: 323, endPoint x: 186, endPoint y: 324, distance: 99.5
click at [186, 324] on tr "1" at bounding box center [769, 320] width 1232 height 27
click at [228, 325] on span "piano-purchasing" at bounding box center [232, 320] width 64 height 10
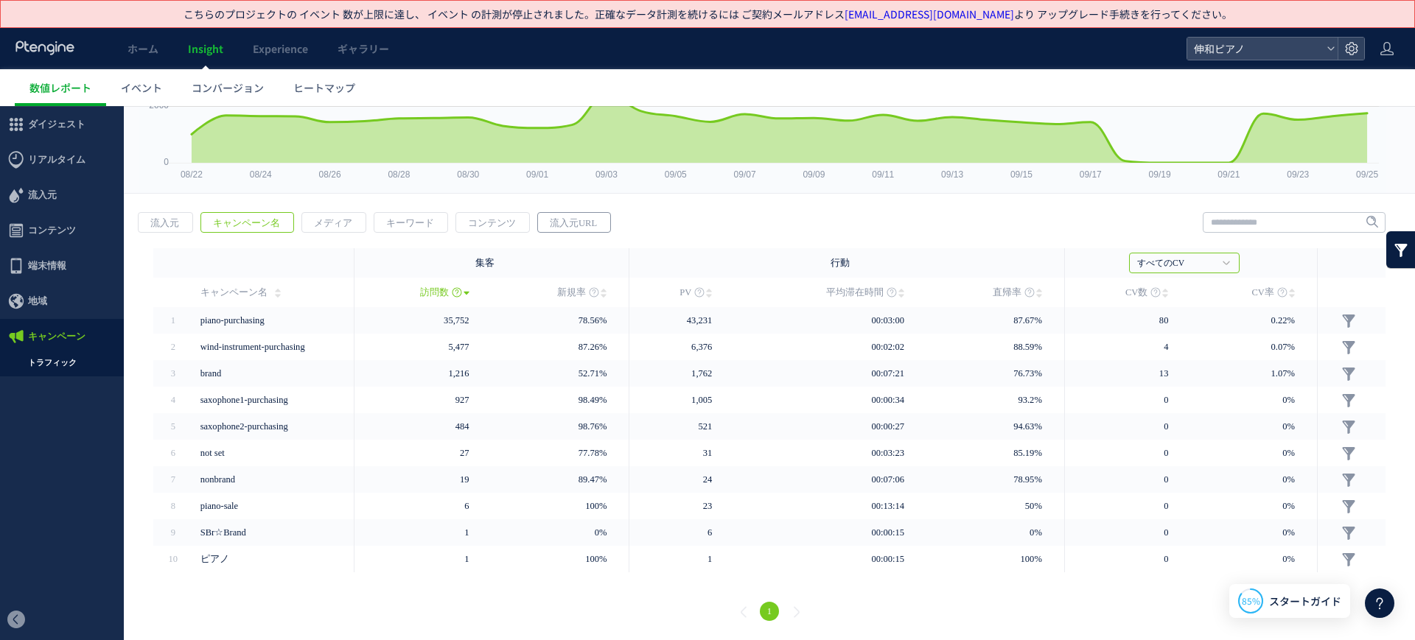
click at [547, 220] on span "流入元URL" at bounding box center [573, 223] width 71 height 21
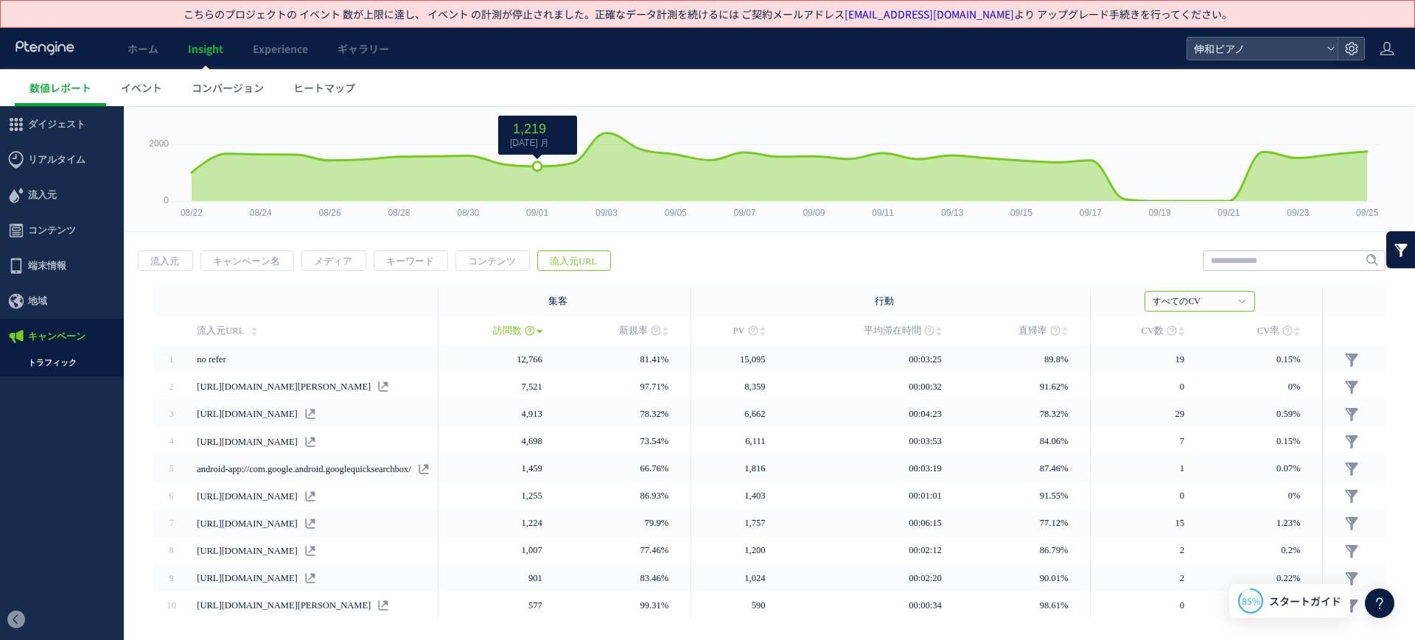
scroll to position [141, 0]
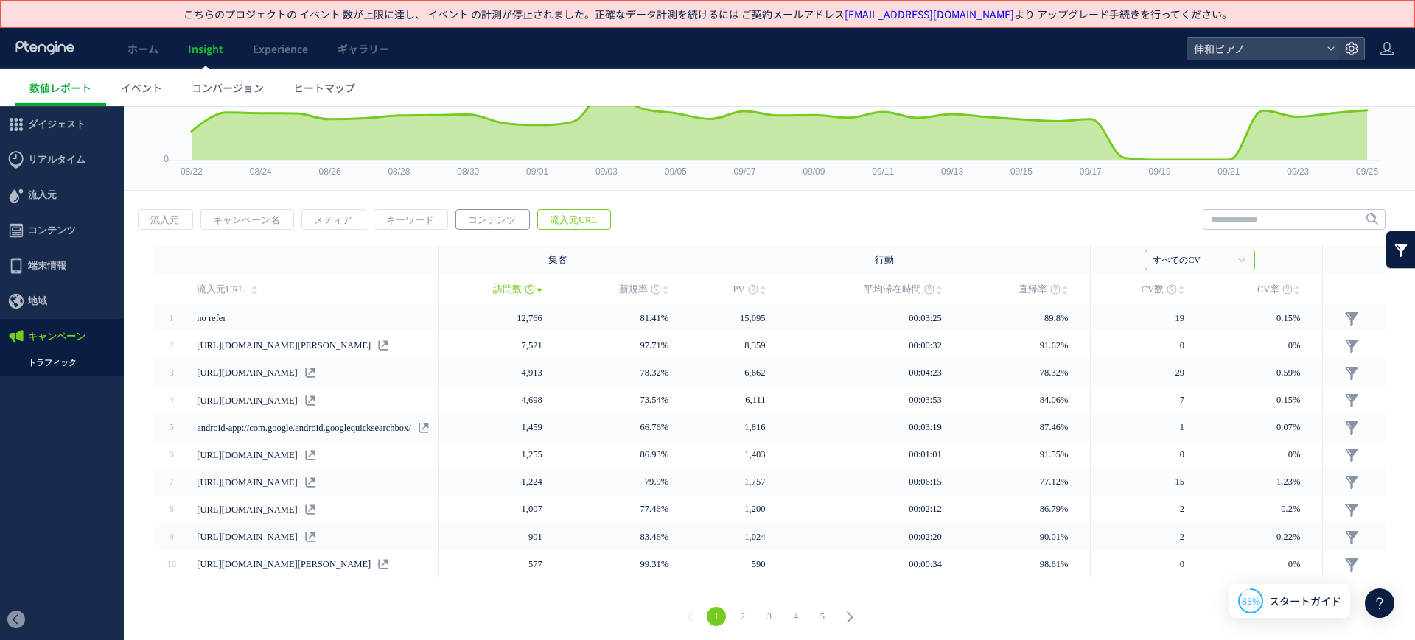
click at [510, 217] on span "コンテンツ" at bounding box center [491, 220] width 71 height 21
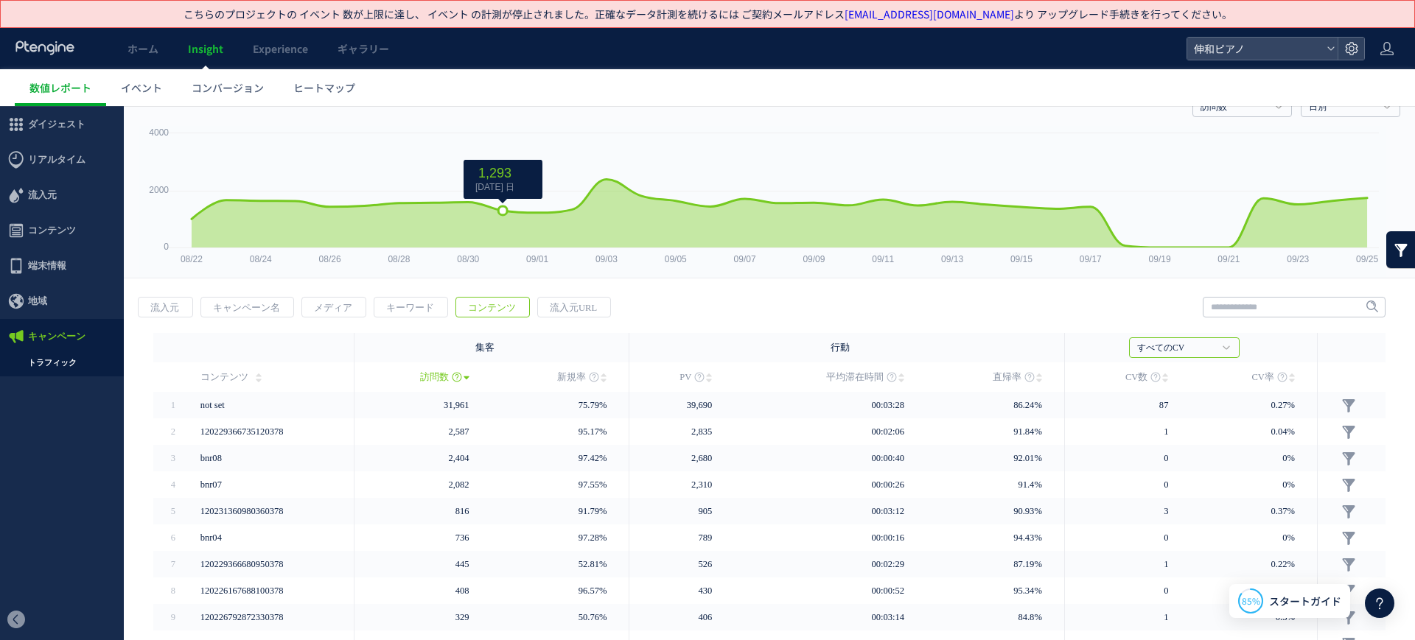
scroll to position [139, 0]
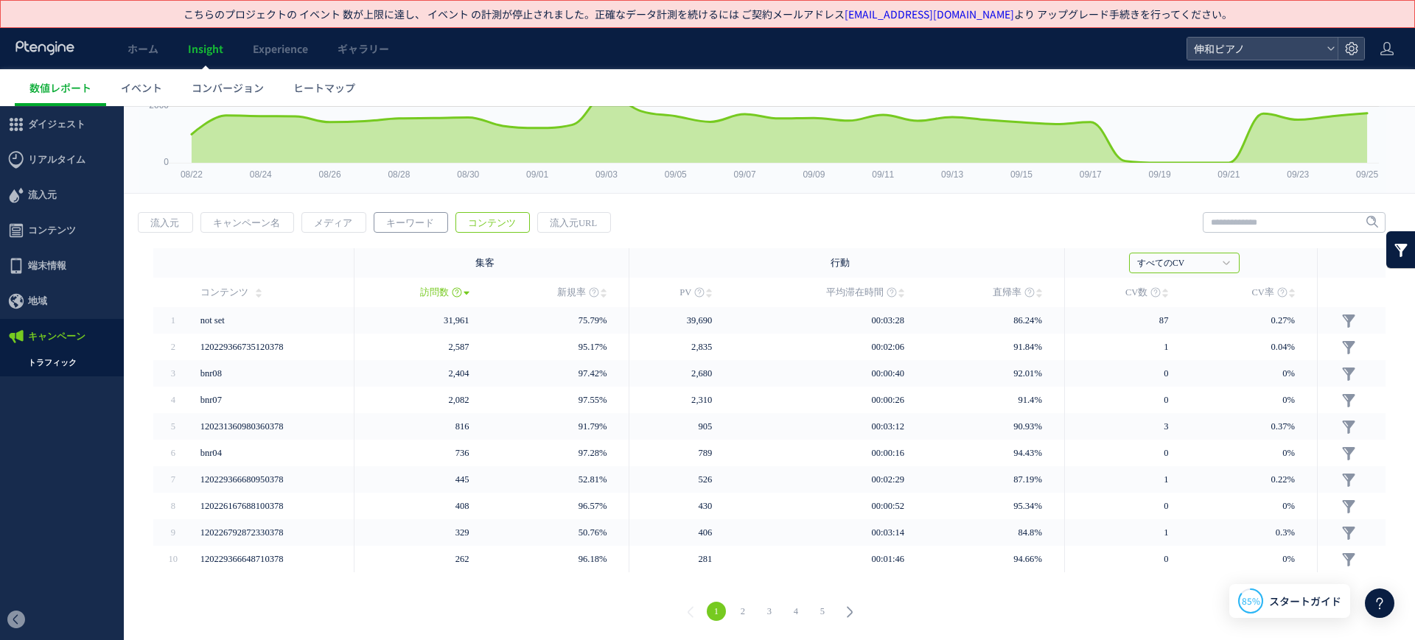
click at [423, 216] on span "キーワード" at bounding box center [409, 223] width 71 height 21
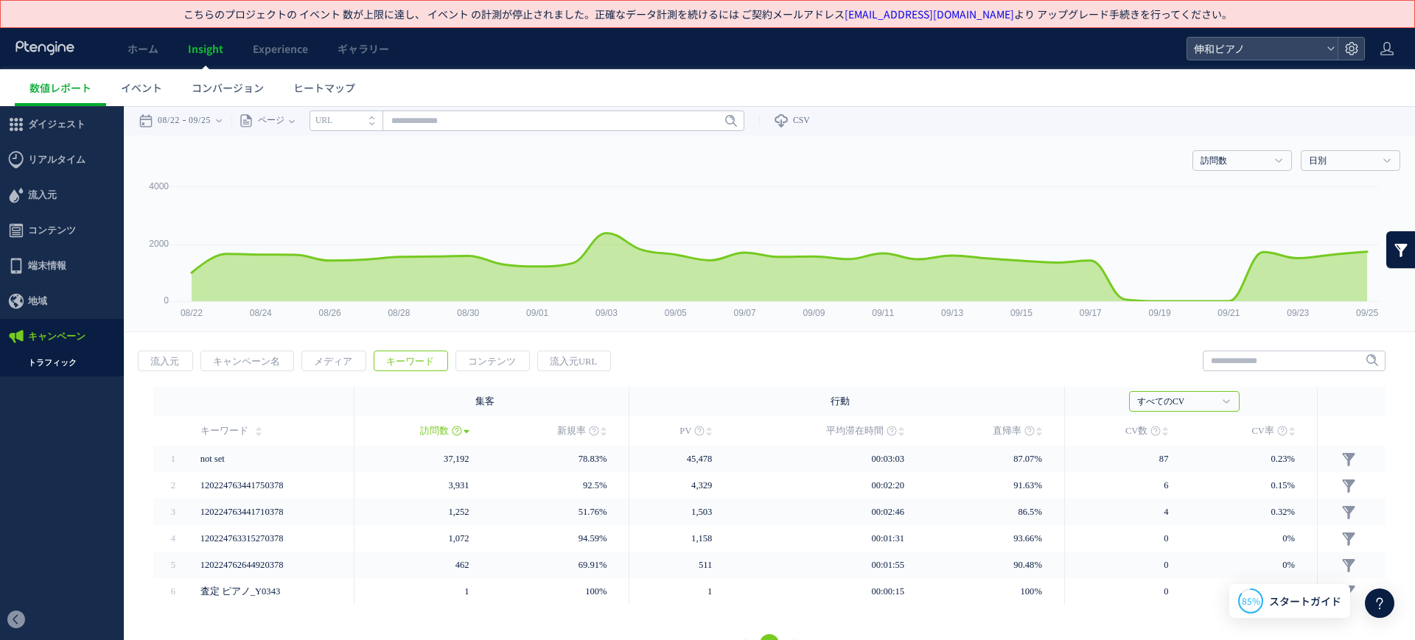
scroll to position [32, 0]
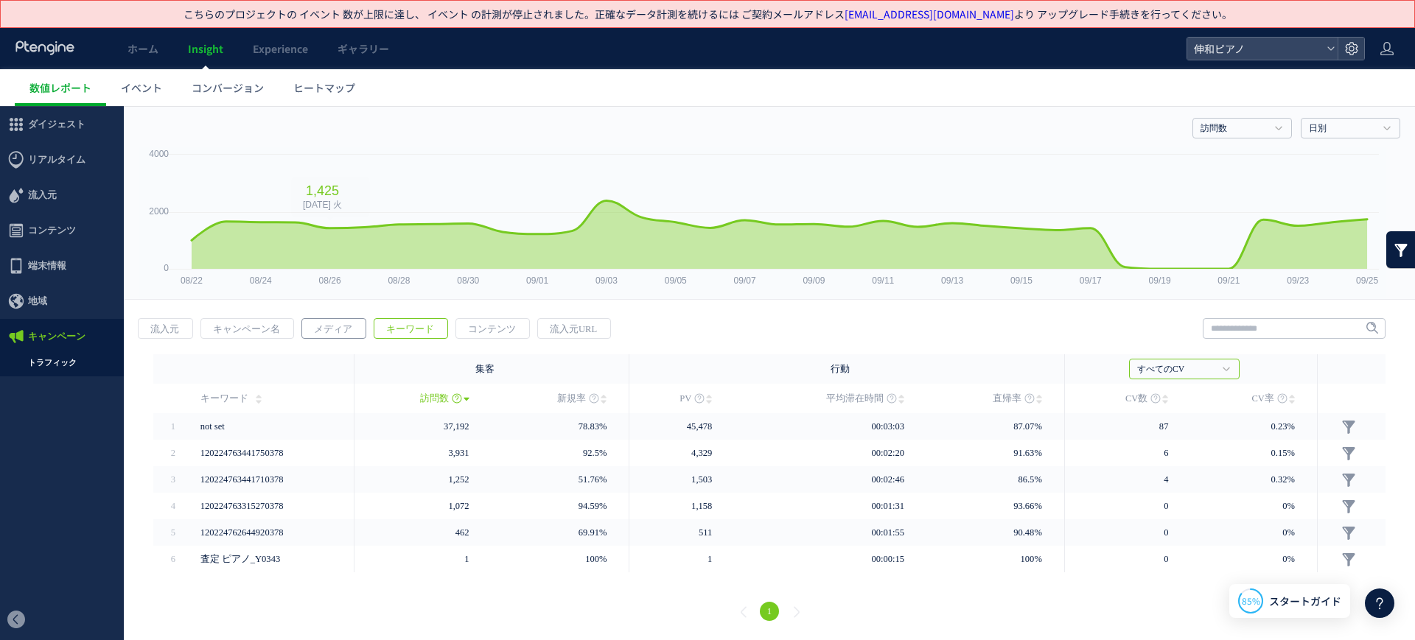
click at [332, 328] on span "メディア" at bounding box center [333, 329] width 62 height 21
click at [243, 323] on span "キャンペーン名" at bounding box center [246, 329] width 91 height 21
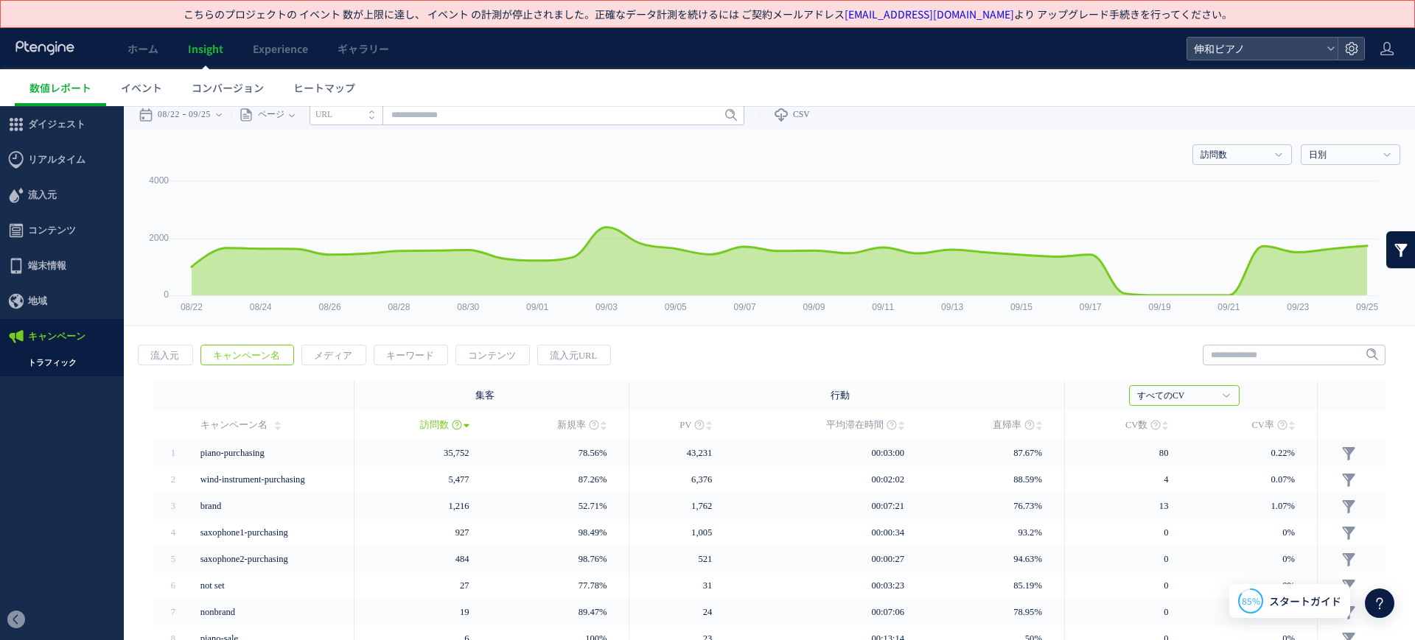
scroll to position [139, 0]
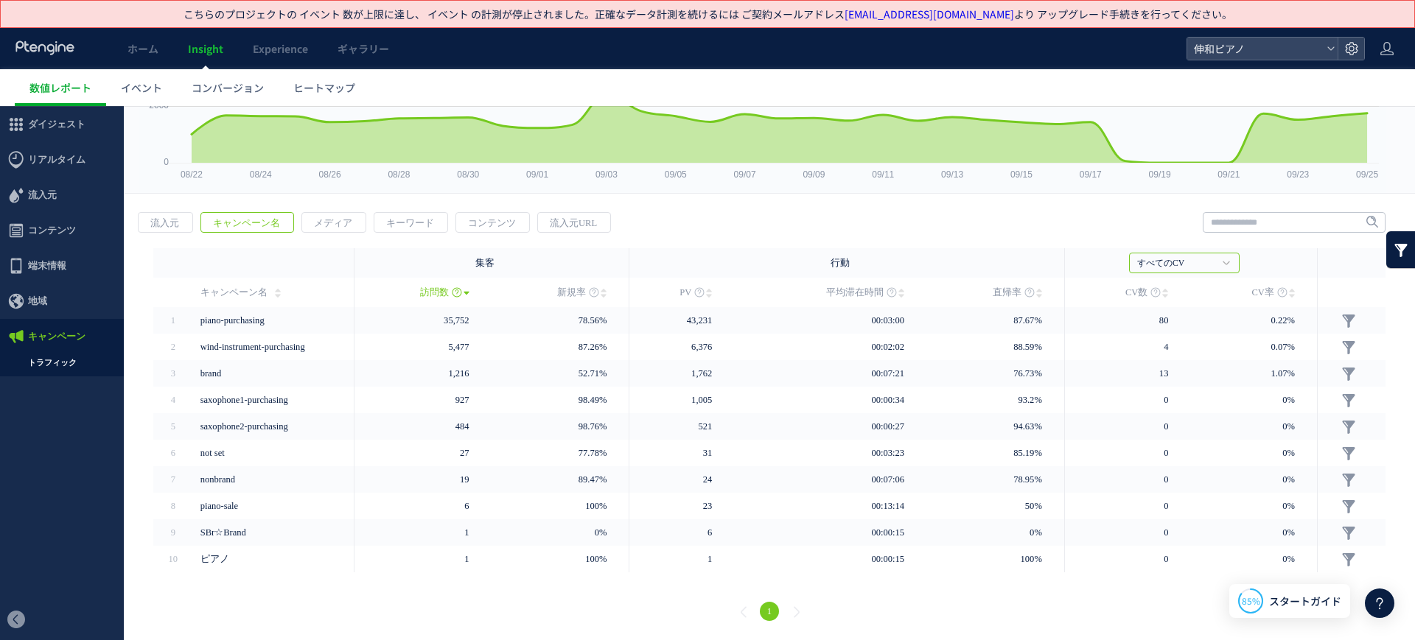
click at [256, 292] on span "キャンペーン名" at bounding box center [233, 292] width 67 height 29
click at [186, 213] on span "流入元" at bounding box center [165, 223] width 52 height 21
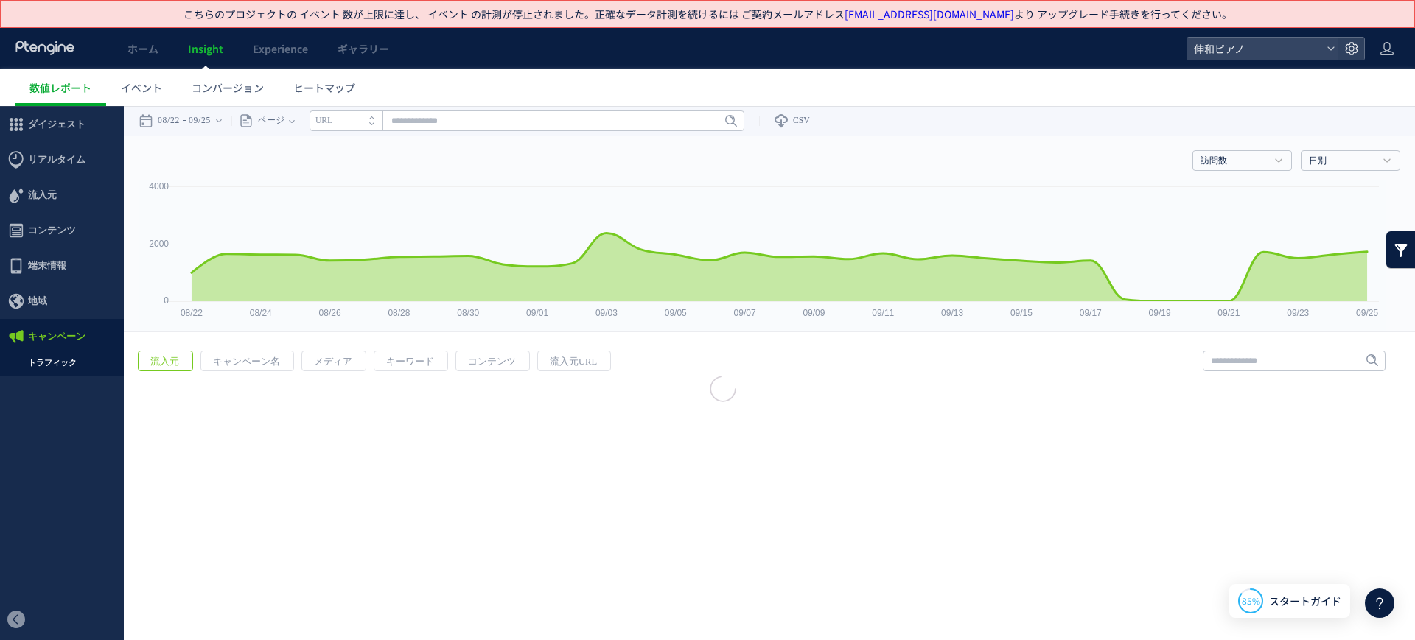
scroll to position [0, 0]
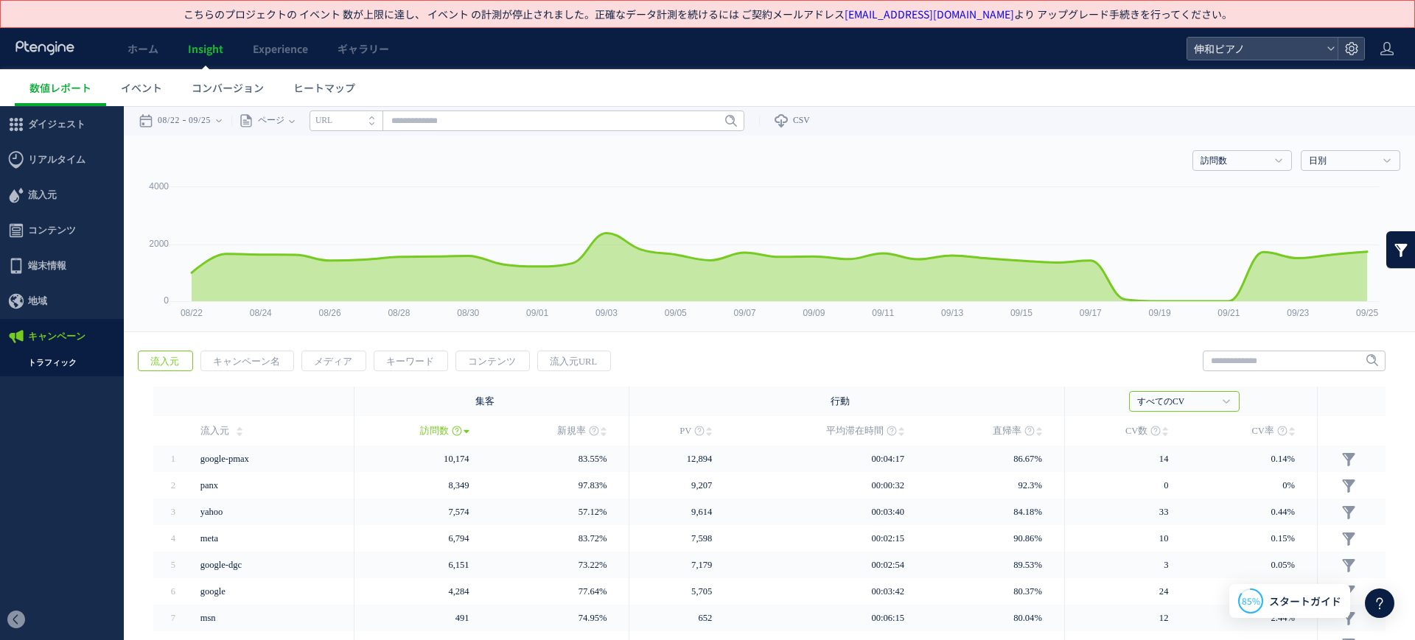
click at [27, 361] on link "トラフィック" at bounding box center [62, 362] width 124 height 17
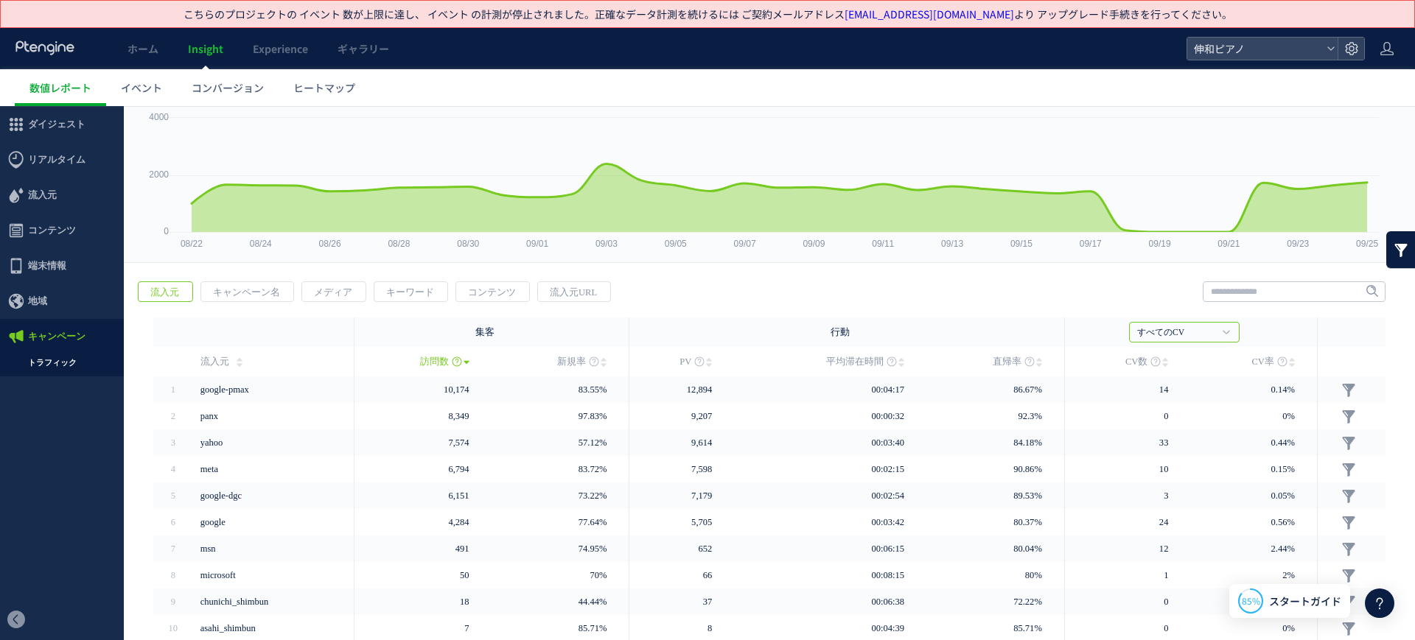
scroll to position [139, 0]
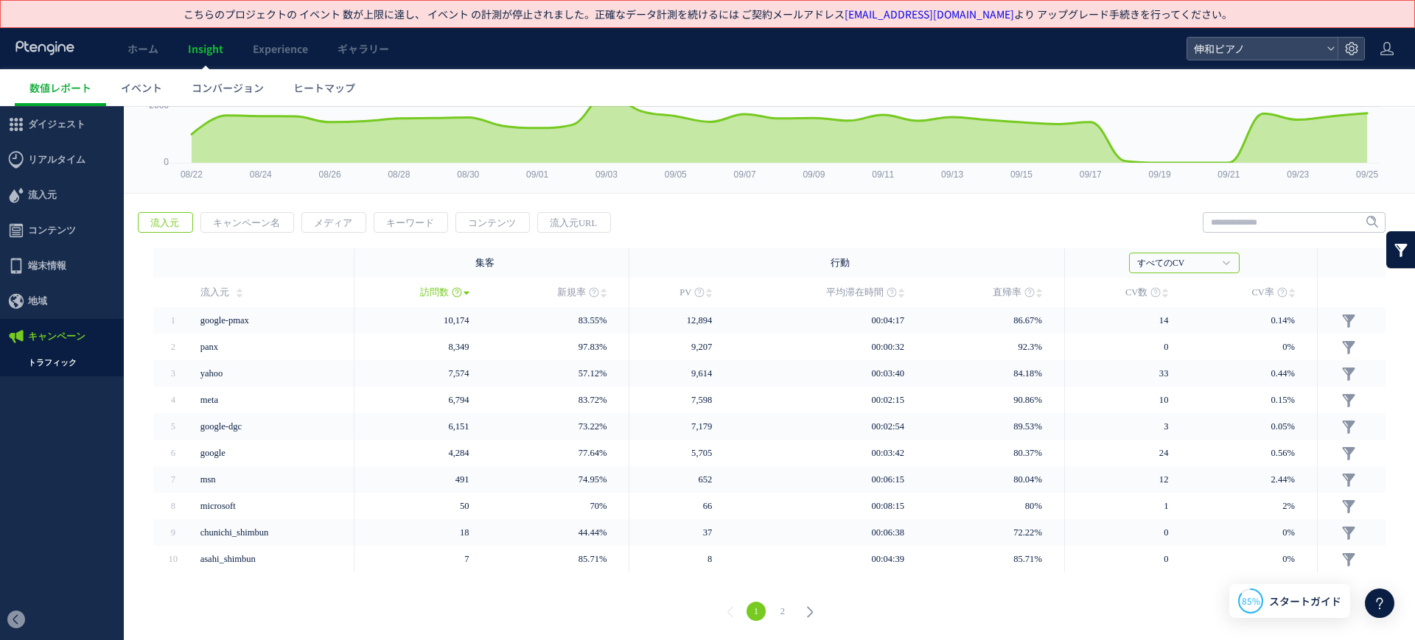
click at [94, 354] on span "キャンペーン" at bounding box center [62, 336] width 124 height 35
click at [88, 351] on span "キャンペーン" at bounding box center [62, 336] width 124 height 35
click at [83, 335] on span "キャンペーン" at bounding box center [56, 336] width 57 height 35
click at [95, 335] on span "キャンペーン" at bounding box center [62, 336] width 124 height 35
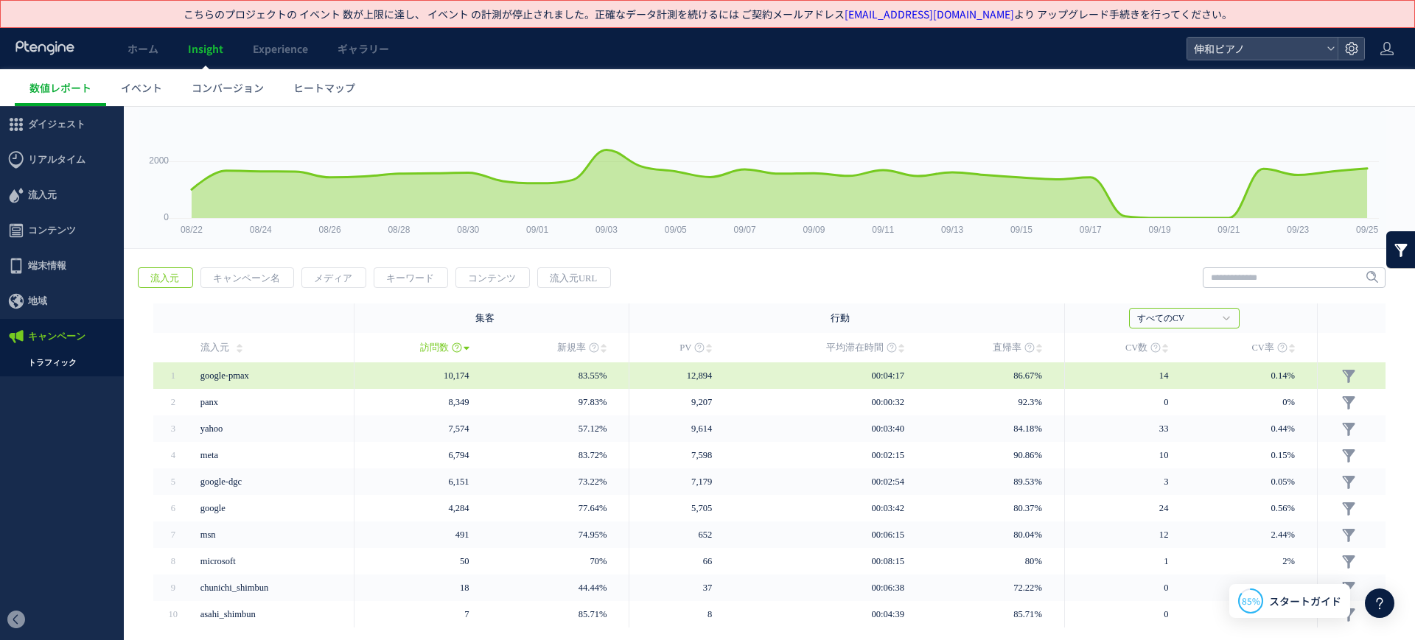
scroll to position [0, 0]
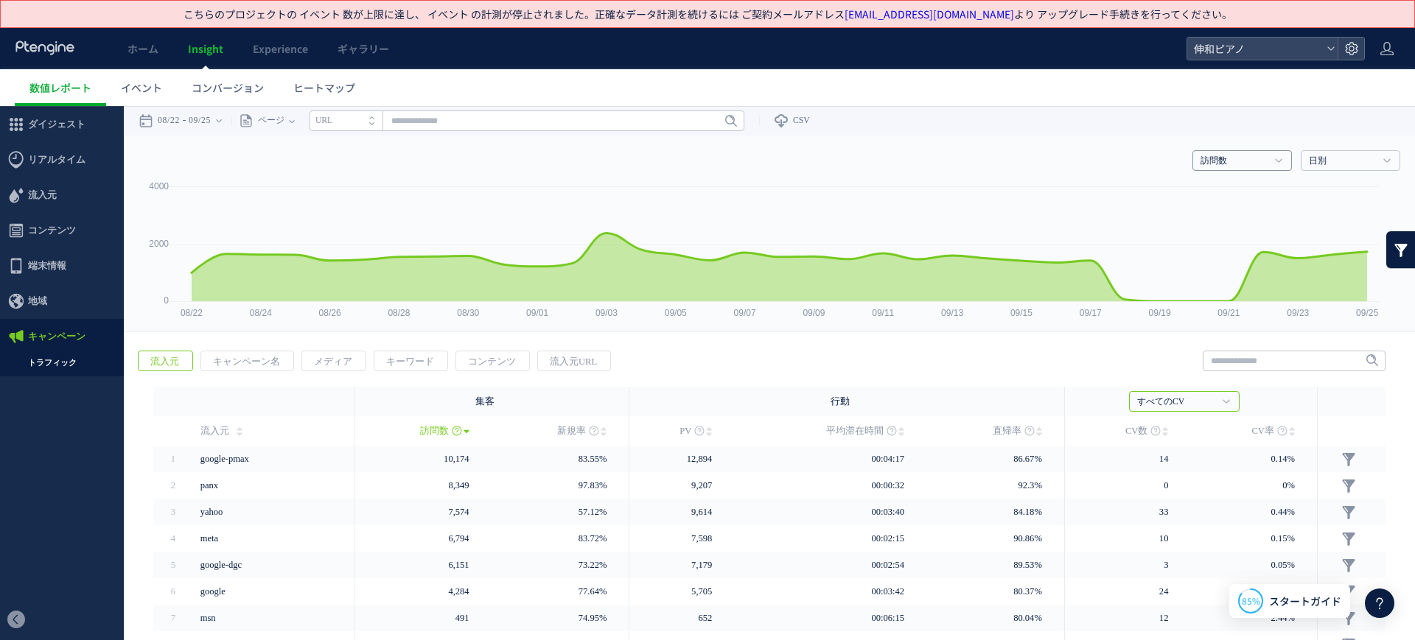
click at [1229, 152] on h4 "訪問数" at bounding box center [1241, 160] width 99 height 21
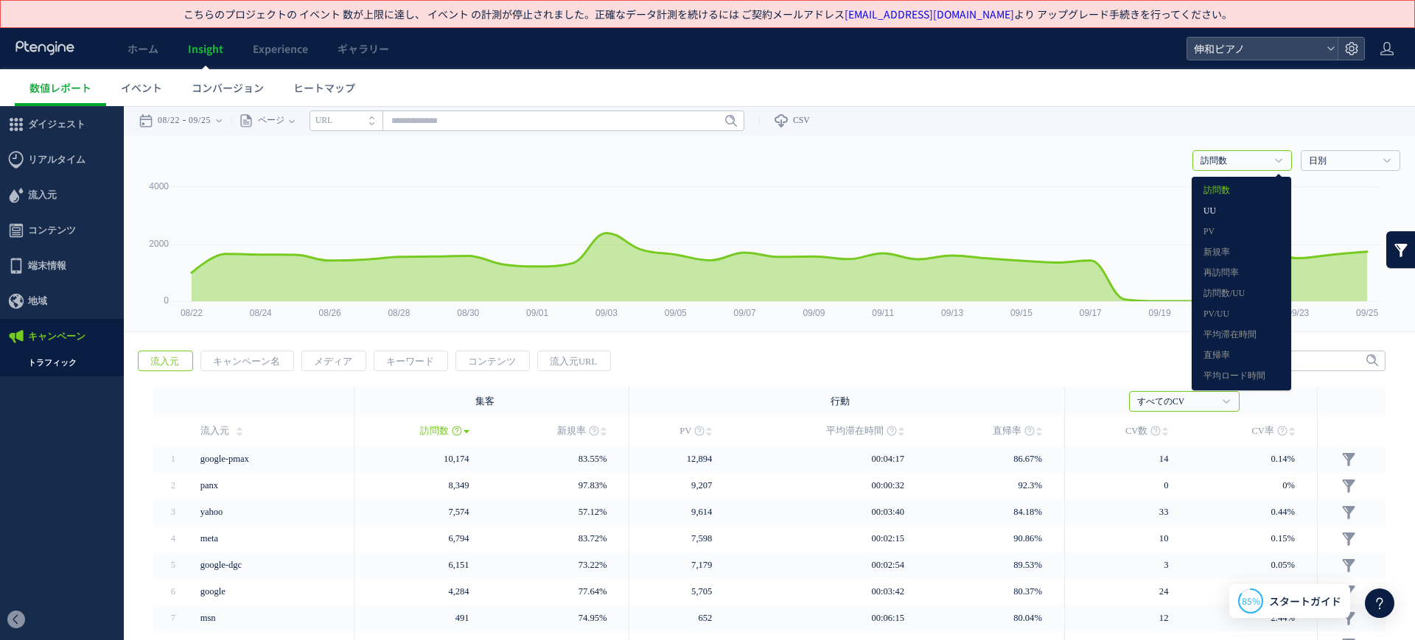
click at [1233, 205] on link "UU" at bounding box center [1241, 211] width 76 height 19
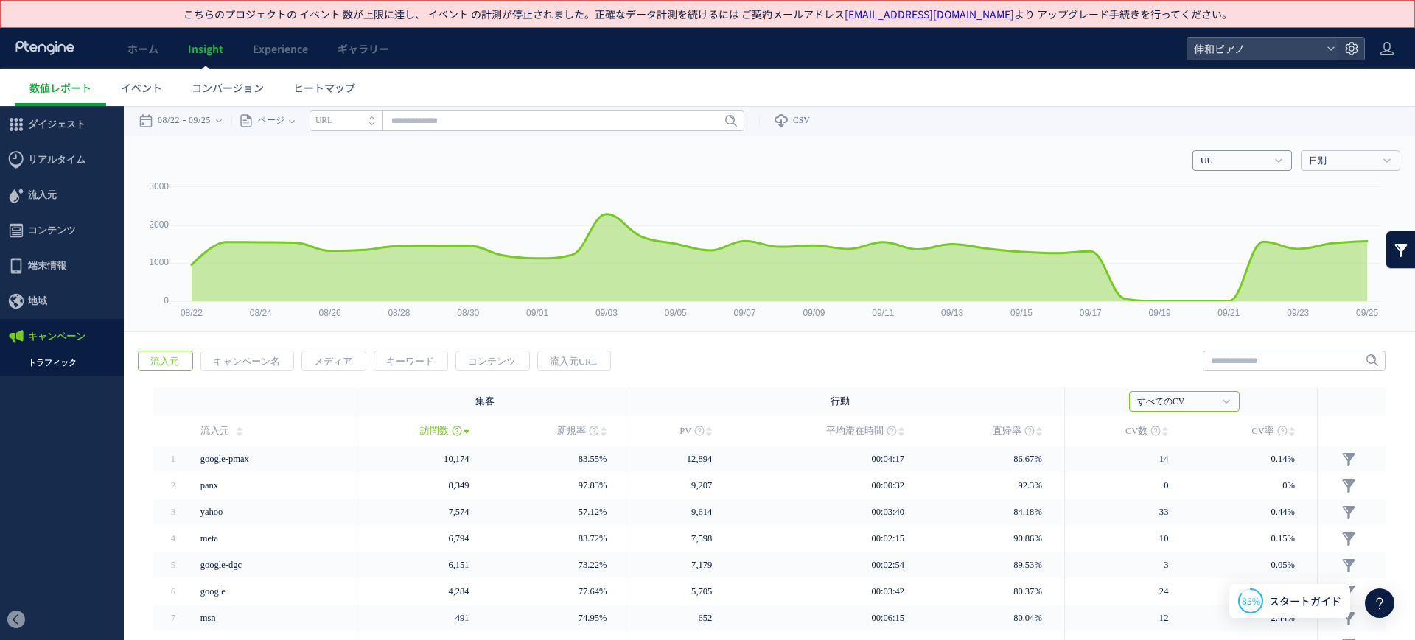
click at [1219, 166] on link "UU" at bounding box center [1233, 161] width 67 height 13
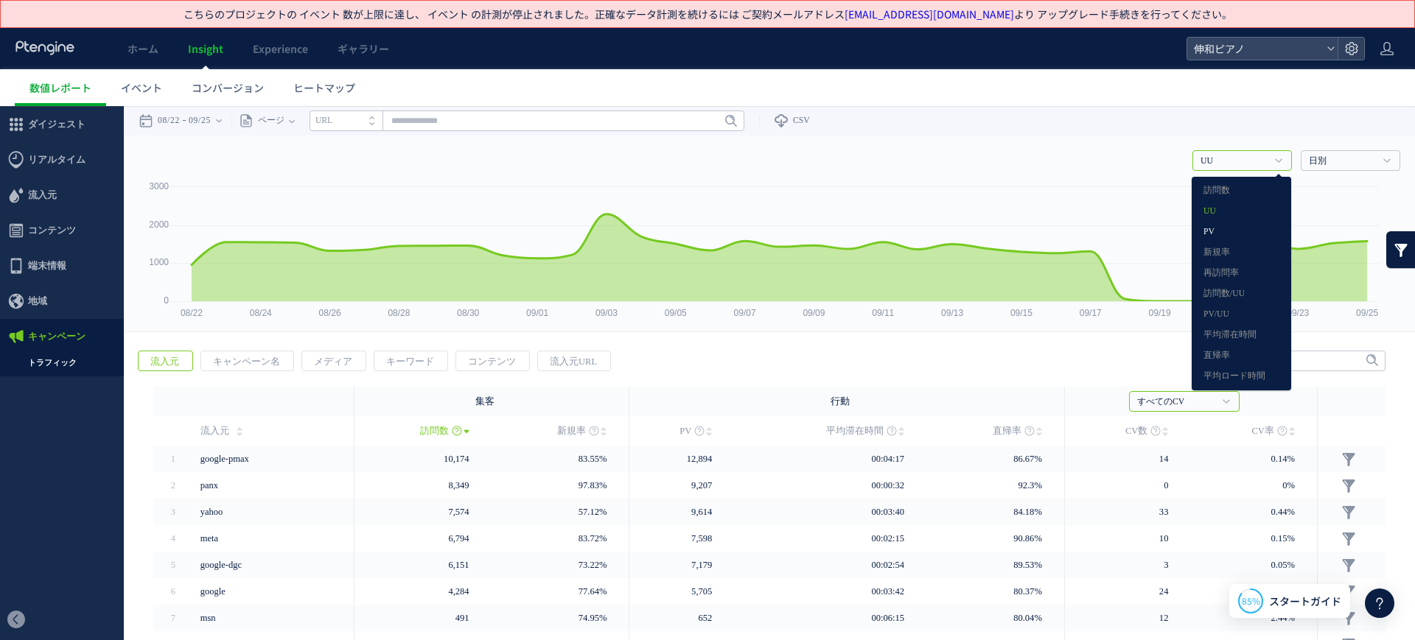
click at [1236, 223] on link "PV" at bounding box center [1241, 232] width 76 height 19
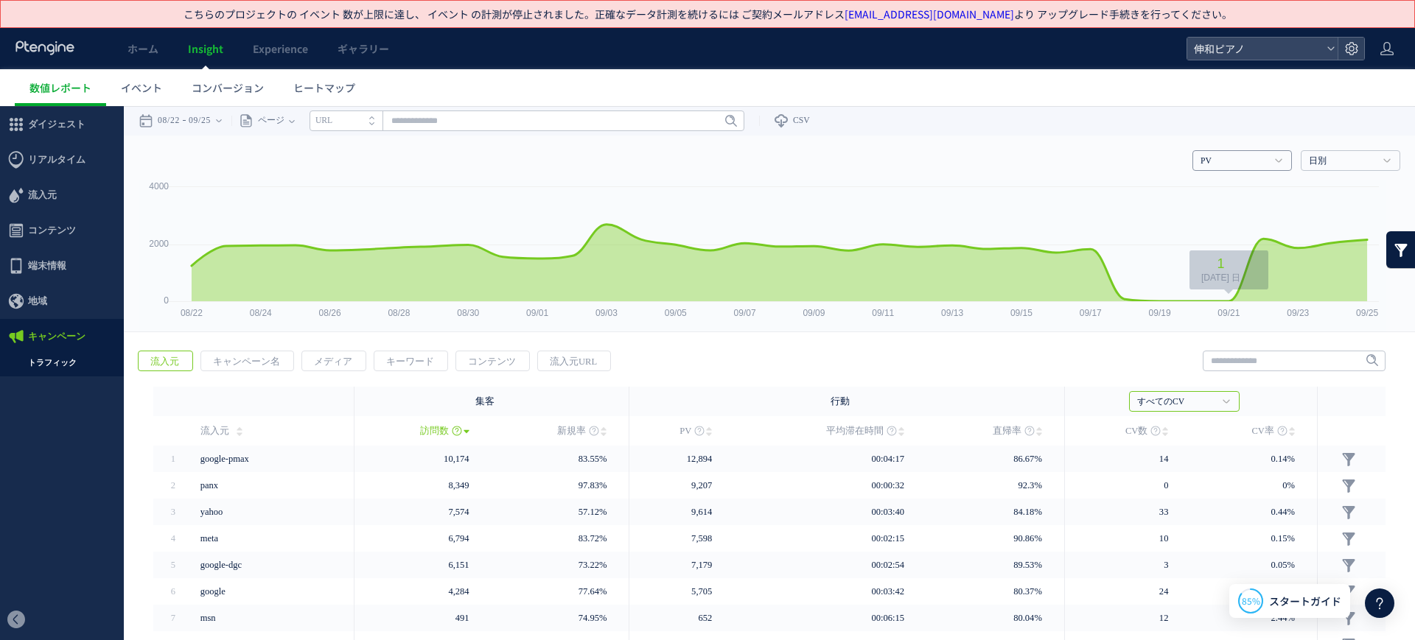
click at [1228, 162] on link "PV" at bounding box center [1233, 161] width 67 height 13
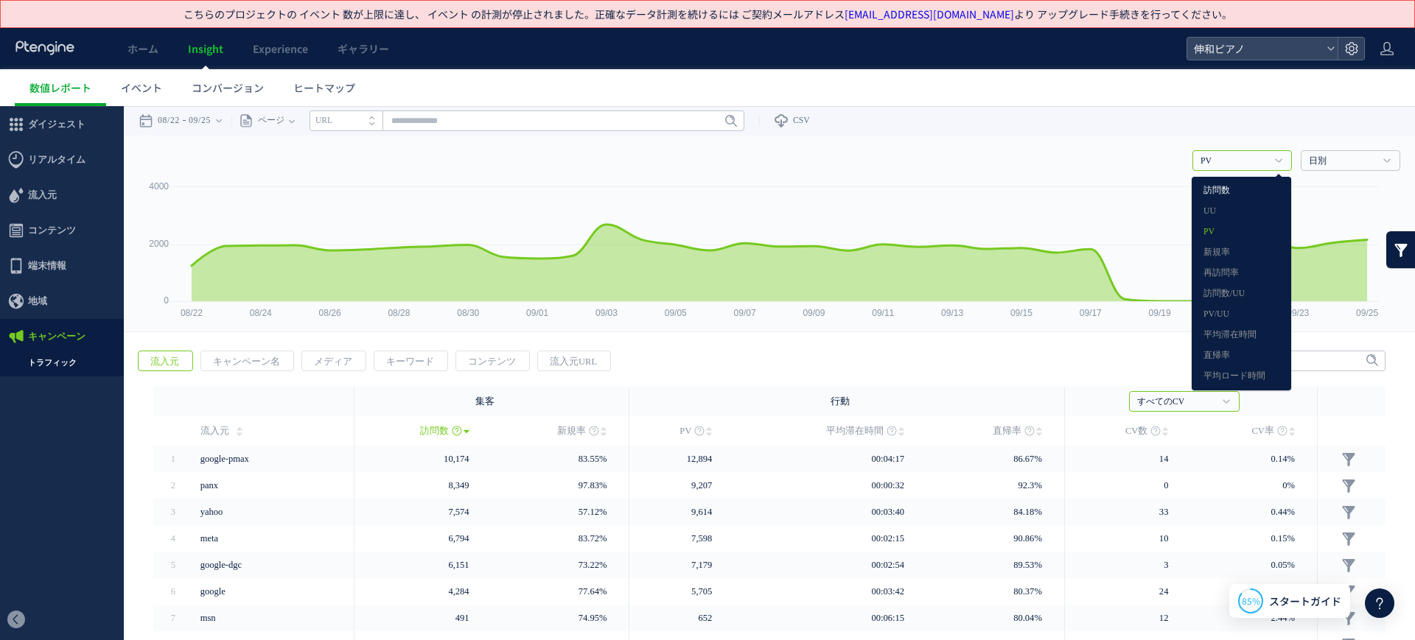
click at [1228, 189] on link "訪問数" at bounding box center [1241, 190] width 76 height 19
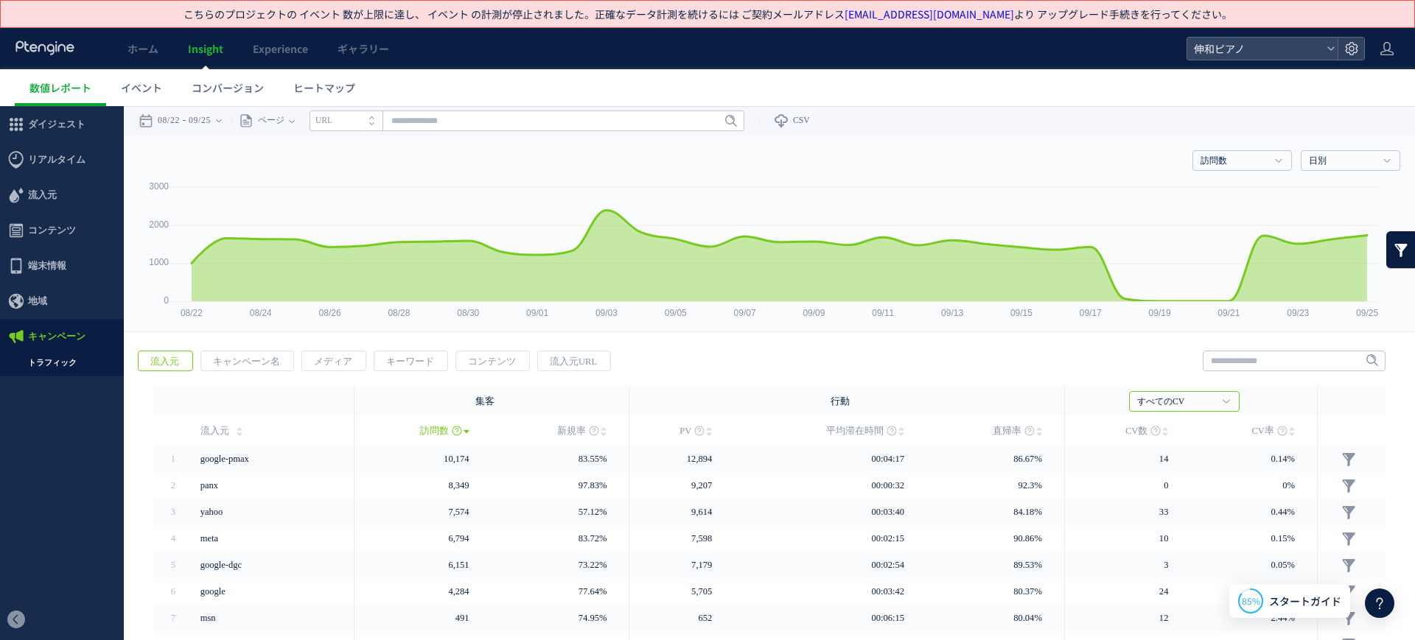
click at [1208, 389] on span "すべてのCV すべてのCV ピアノ入力フォームCVボタン" at bounding box center [1191, 399] width 124 height 25
click at [1208, 390] on span "すべてのCV すべてのCV ピアノ入力フォームCVボタン" at bounding box center [1191, 399] width 124 height 25
click at [1222, 400] on icon at bounding box center [1225, 401] width 7 height 4
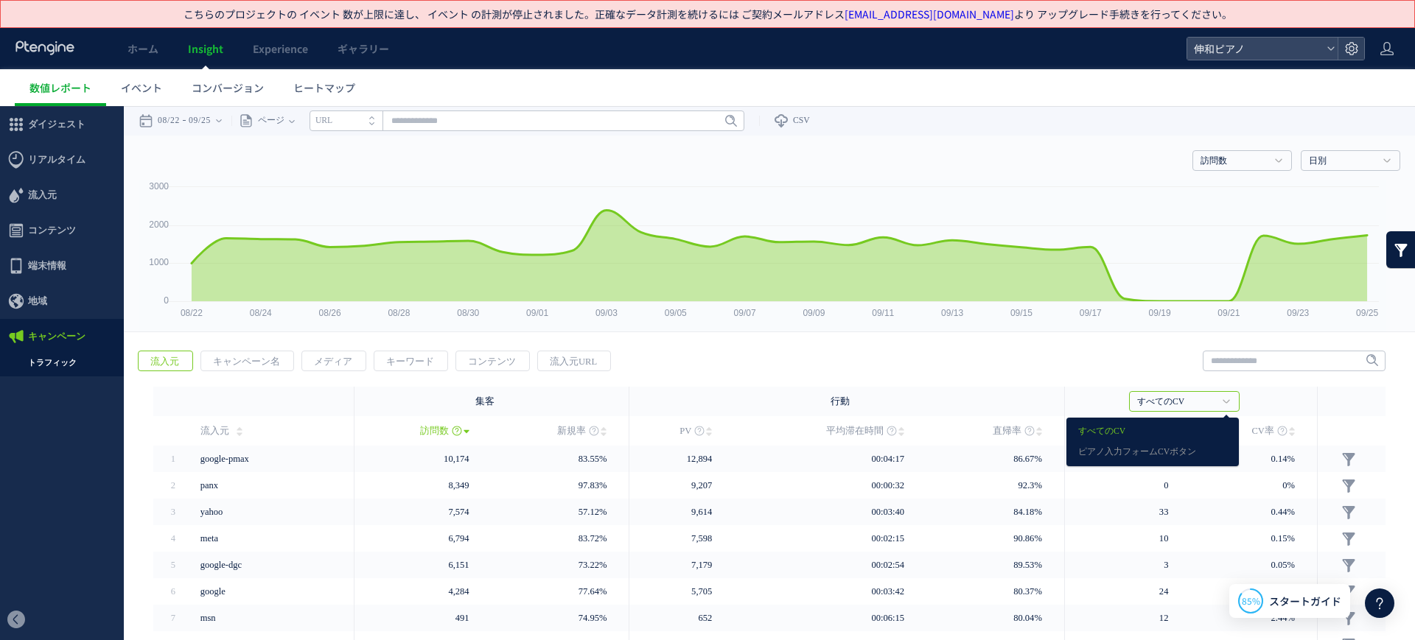
click at [1182, 436] on link "すべてのCV" at bounding box center [1152, 431] width 149 height 19
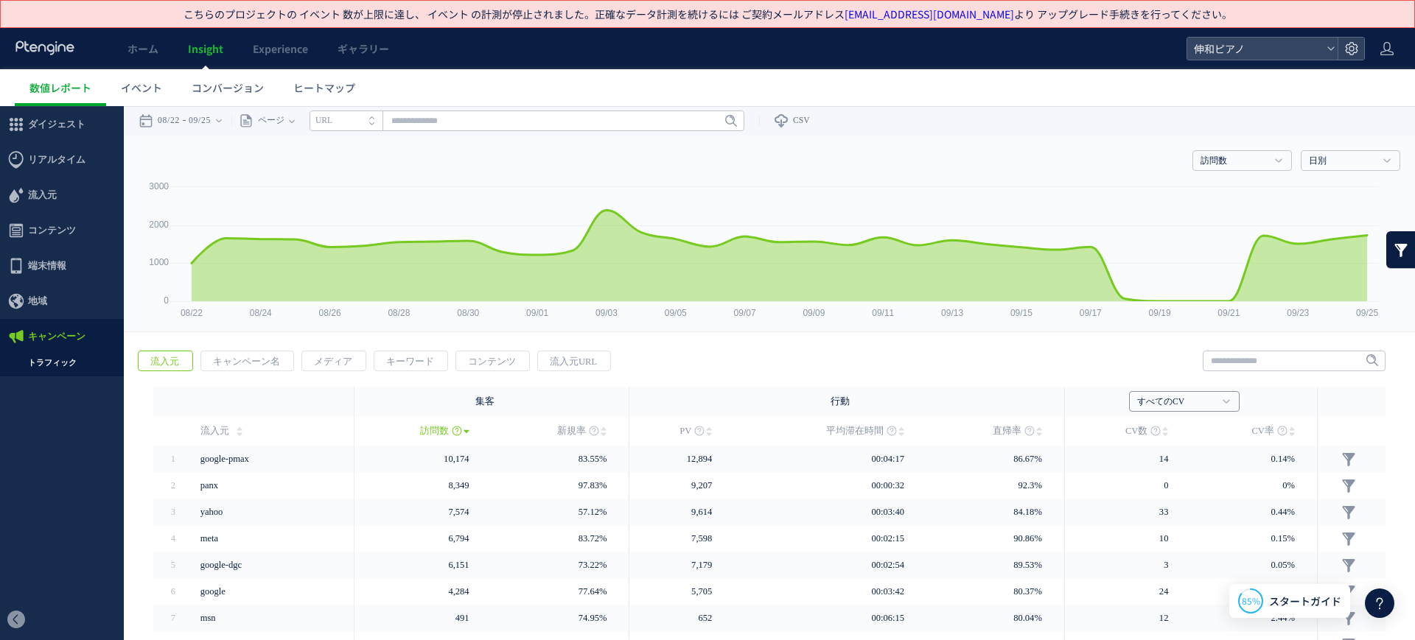
click at [1199, 399] on link "すべてのCV" at bounding box center [1176, 402] width 78 height 13
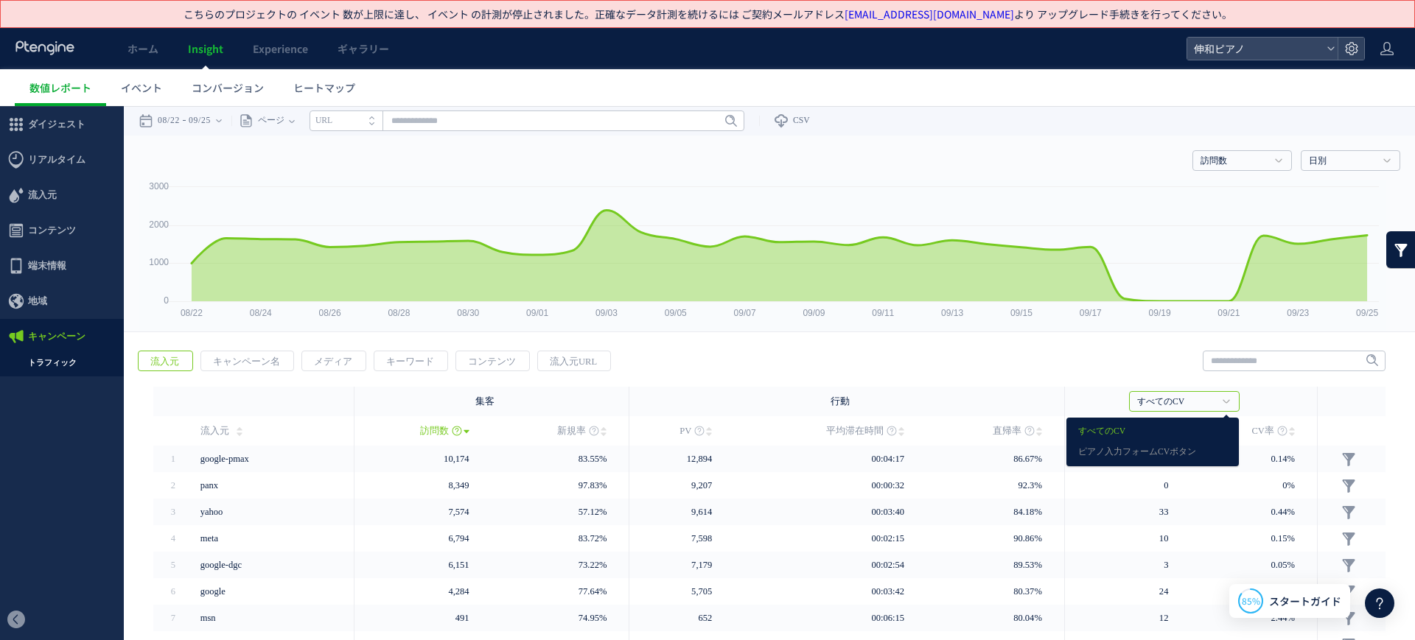
click at [1195, 422] on link "すべてのCV" at bounding box center [1152, 431] width 149 height 19
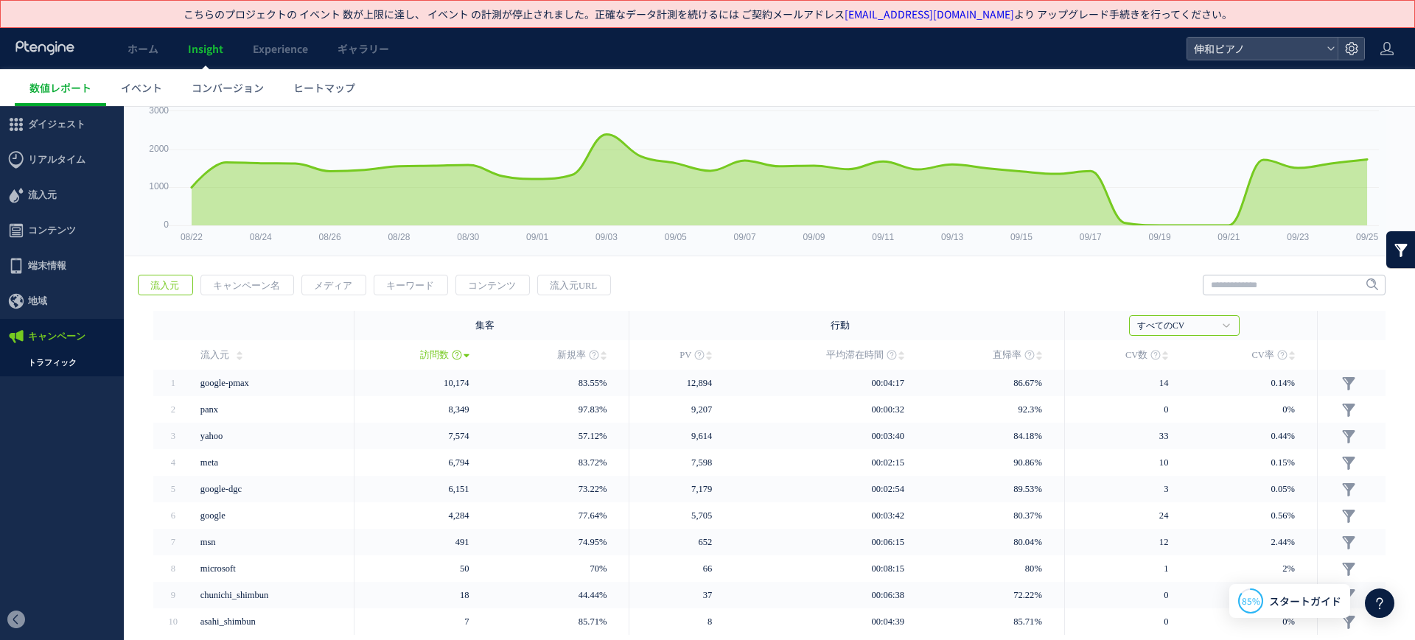
scroll to position [139, 0]
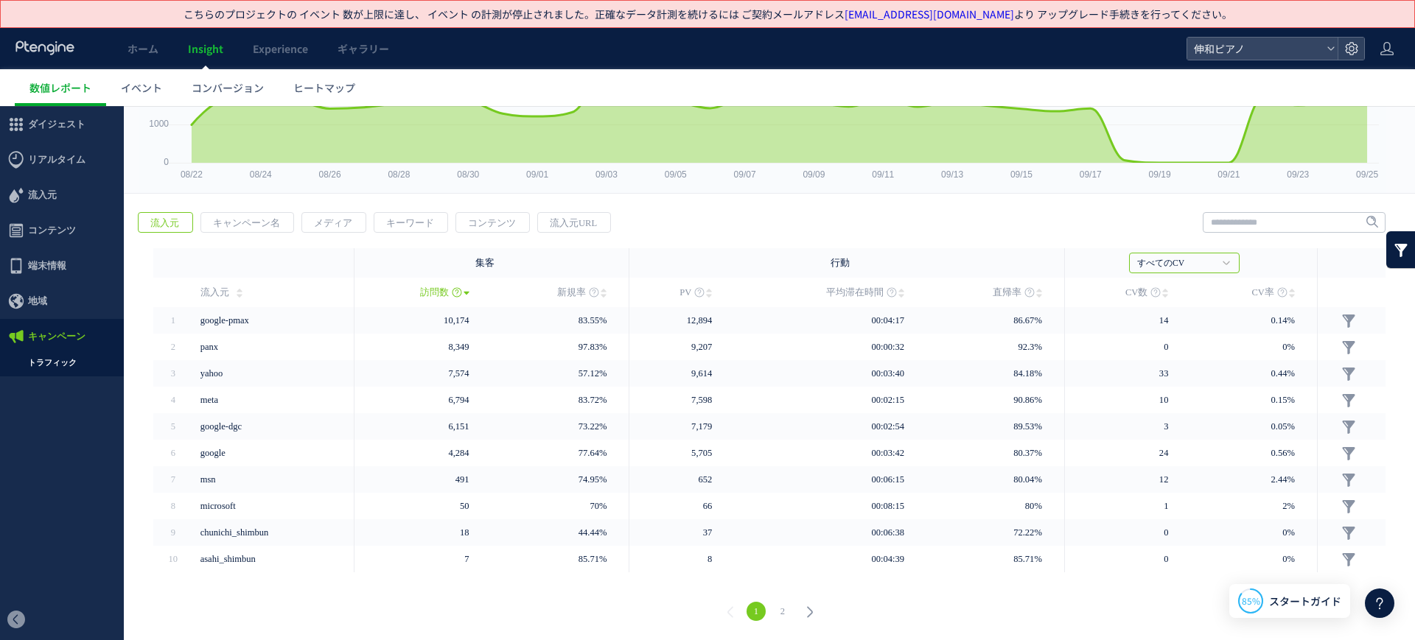
click at [782, 612] on link "2" at bounding box center [782, 611] width 19 height 19
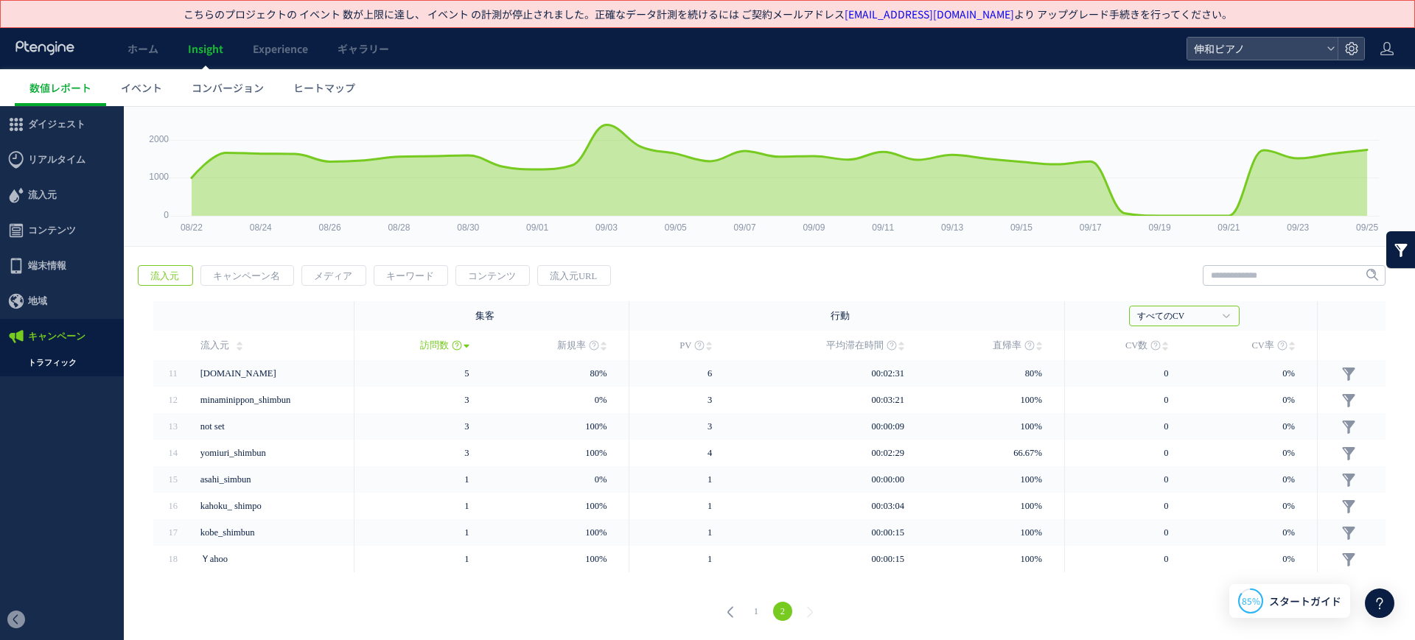
scroll to position [85, 0]
click at [760, 611] on li "1" at bounding box center [756, 611] width 27 height 19
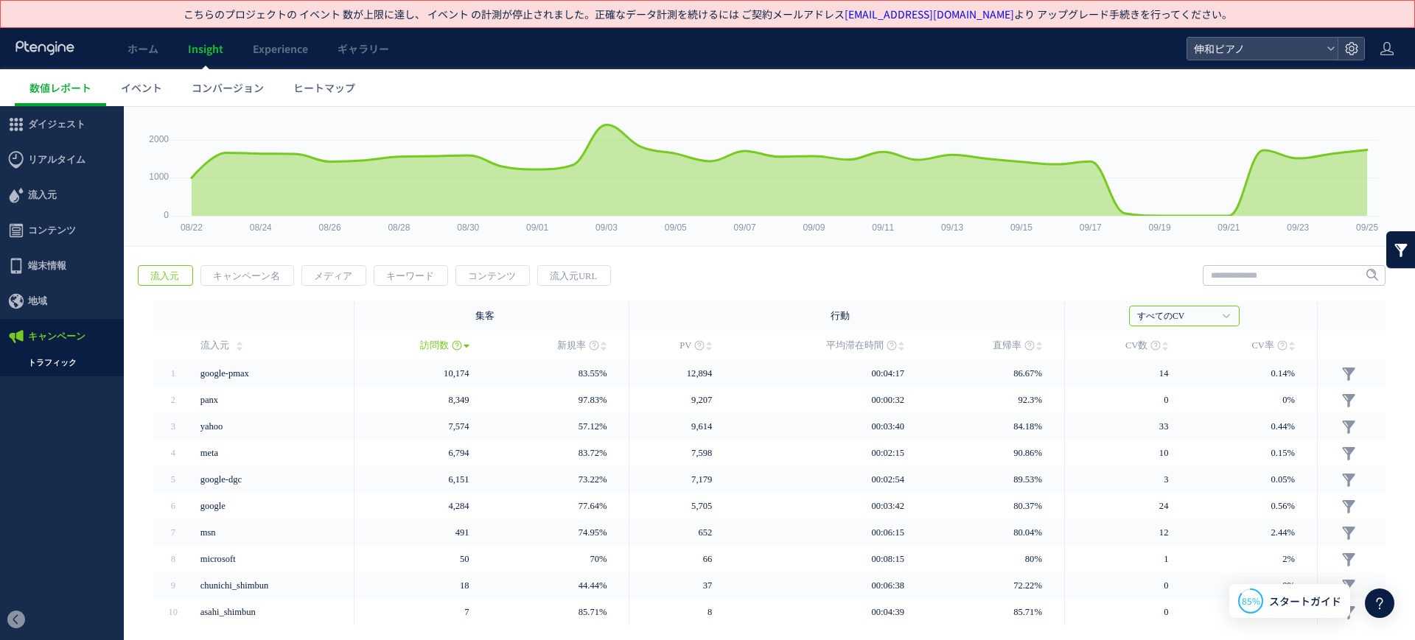
scroll to position [139, 0]
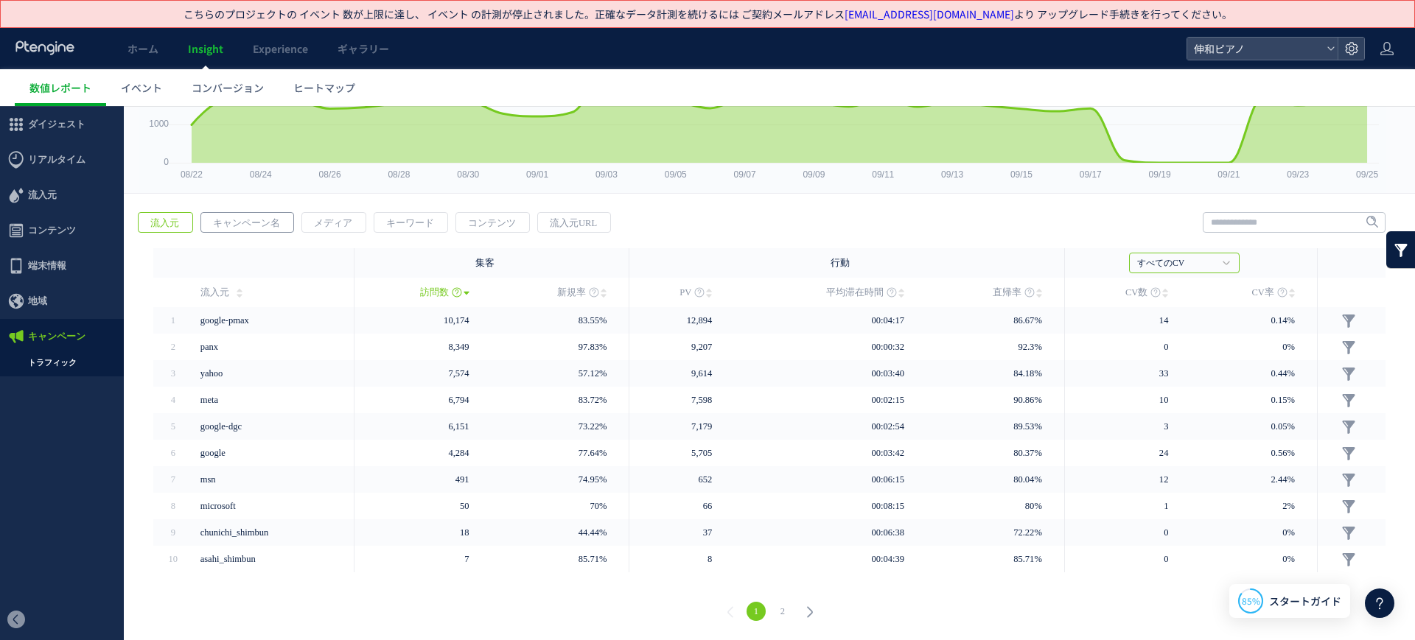
click at [242, 222] on span "キャンペーン名" at bounding box center [246, 223] width 91 height 21
click at [192, 225] on link "流入元" at bounding box center [165, 222] width 55 height 21
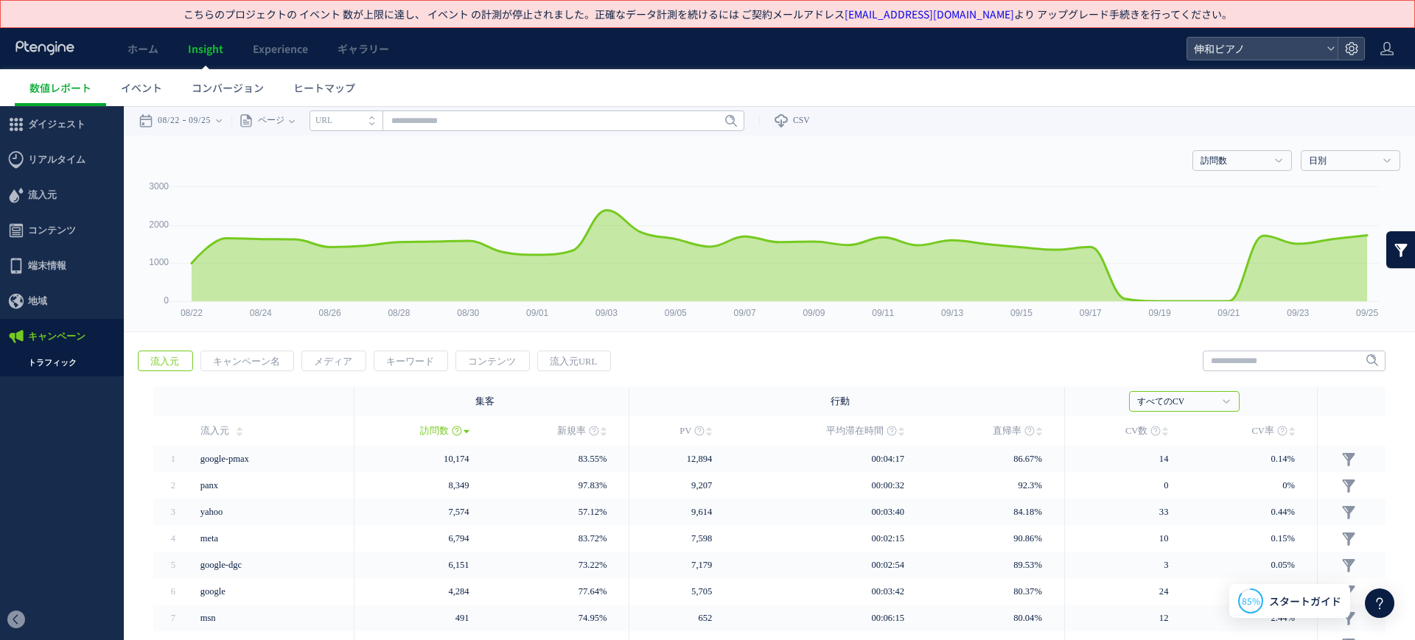
click at [344, 342] on div "戻る 流入元 キャンペーン名 メディア キーワード PV" at bounding box center [769, 557] width 1291 height 443
click at [344, 347] on div "戻る 流入元 キャンペーン名 メディア キーワード PV" at bounding box center [769, 557] width 1291 height 443
click at [344, 368] on span "メディア" at bounding box center [333, 361] width 62 height 21
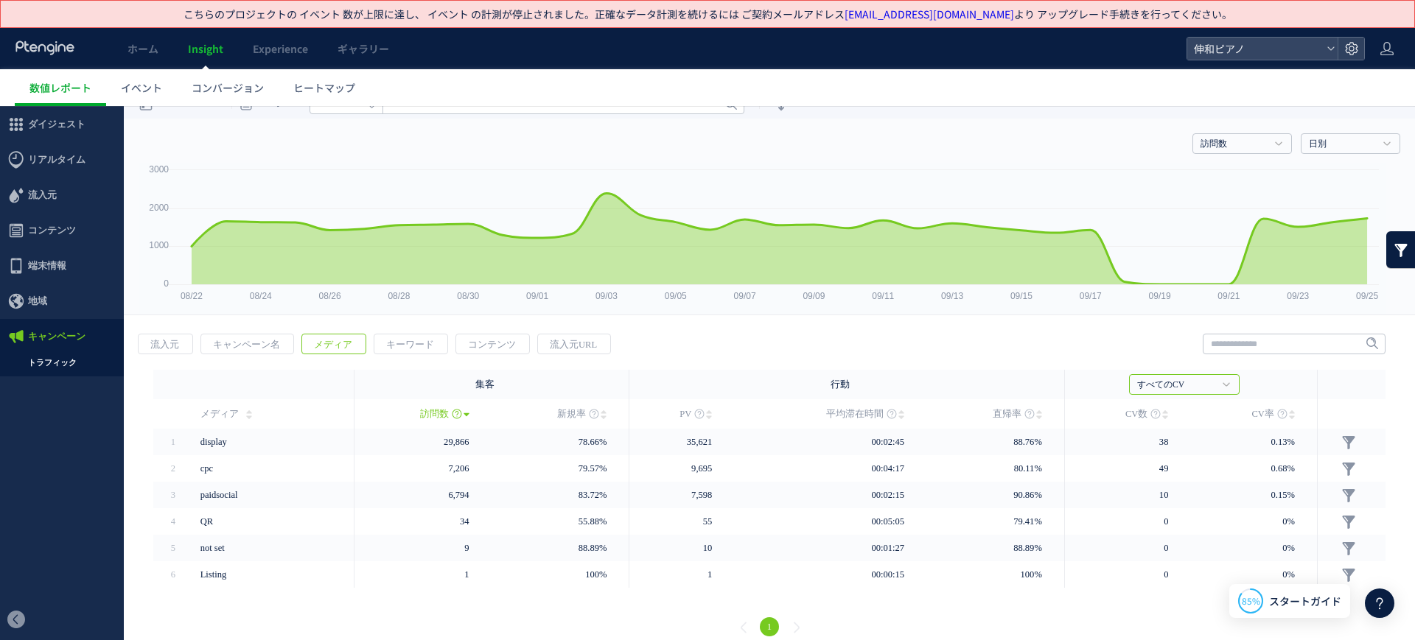
scroll to position [32, 0]
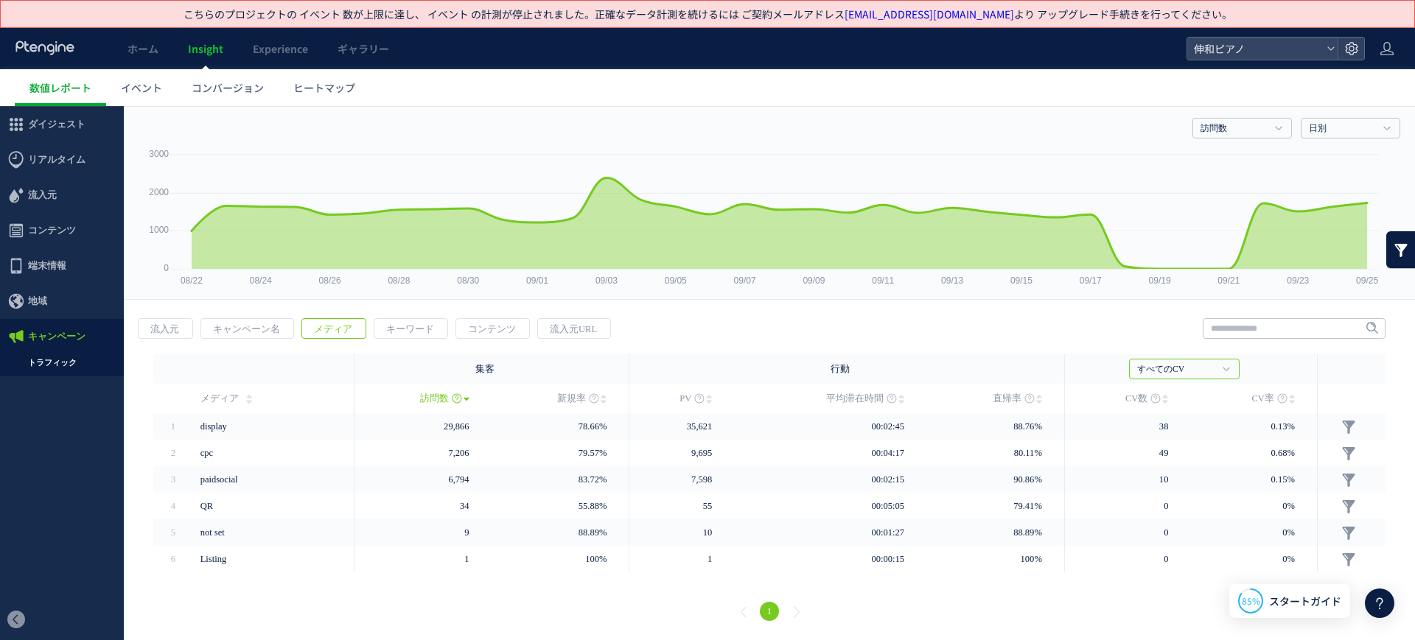
drag, startPoint x: 408, startPoint y: 321, endPoint x: 456, endPoint y: 326, distance: 48.2
click at [409, 321] on span "キーワード" at bounding box center [409, 329] width 71 height 21
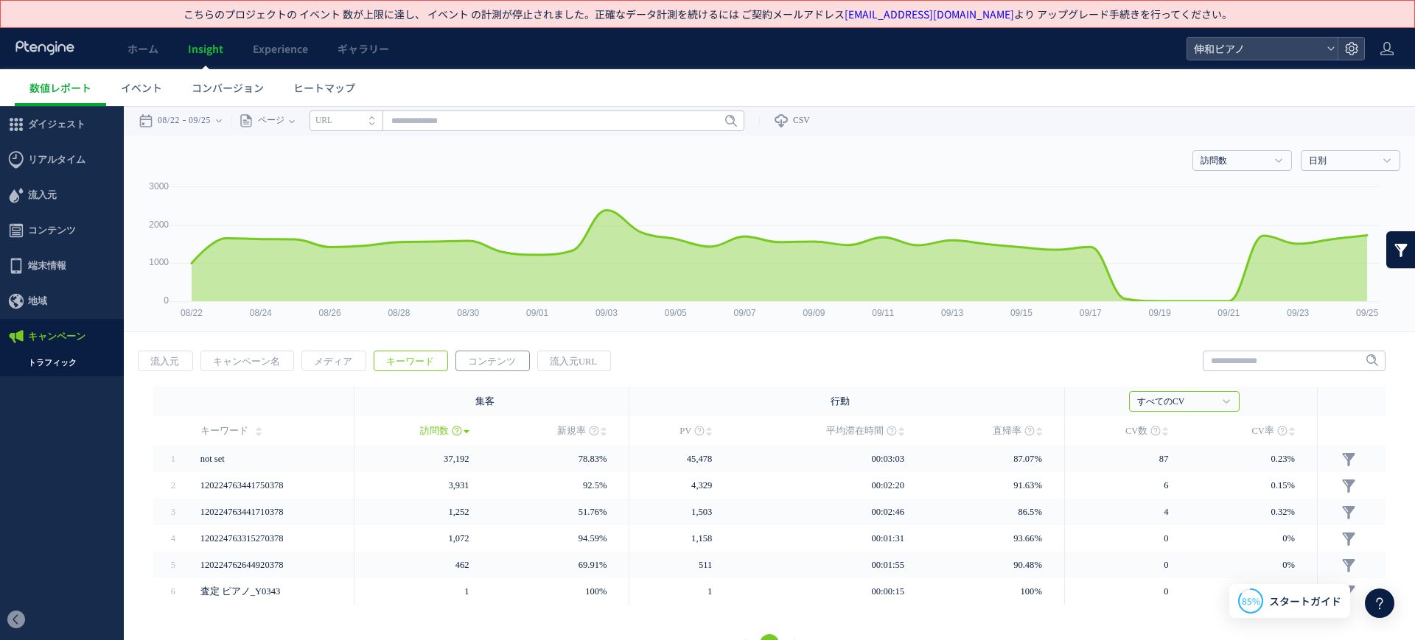
click at [498, 359] on span "コンテンツ" at bounding box center [491, 361] width 71 height 21
click at [560, 362] on span "流入元URL" at bounding box center [573, 361] width 71 height 21
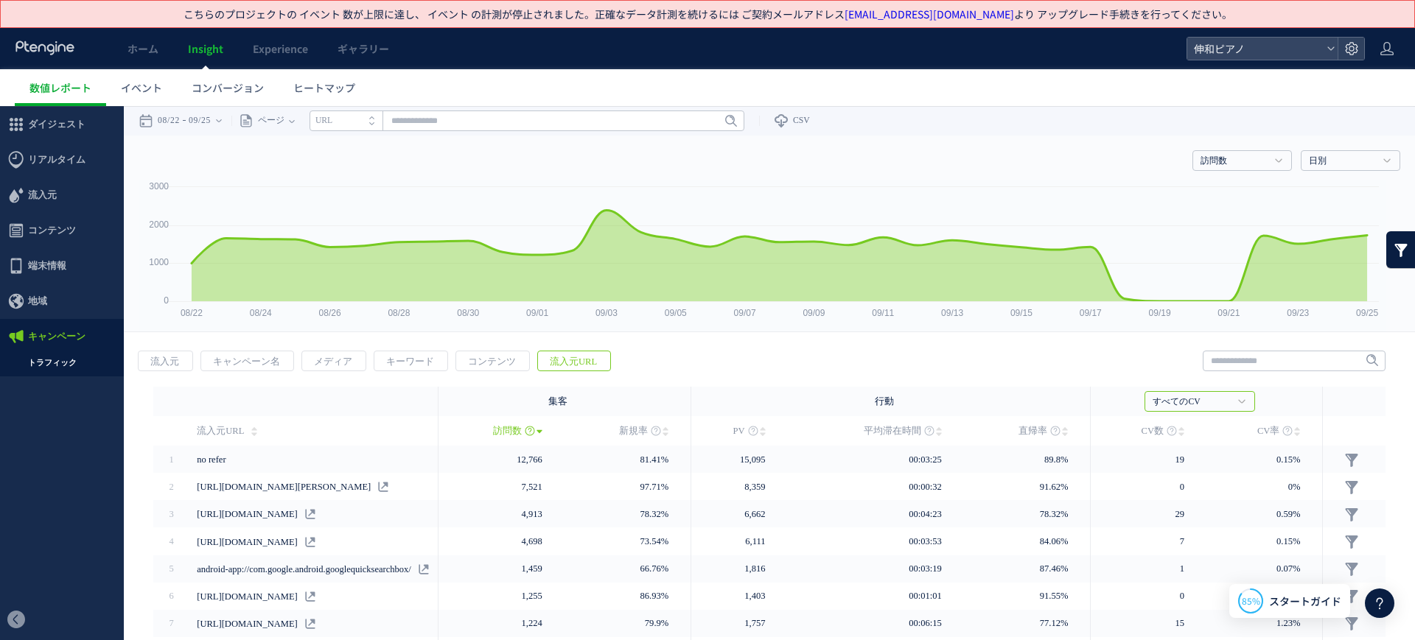
click at [186, 372] on div "戻る 流入元 キャンペーン名 メディア キーワード PV" at bounding box center [769, 561] width 1291 height 451
click at [174, 368] on span "流入元" at bounding box center [165, 361] width 52 height 21
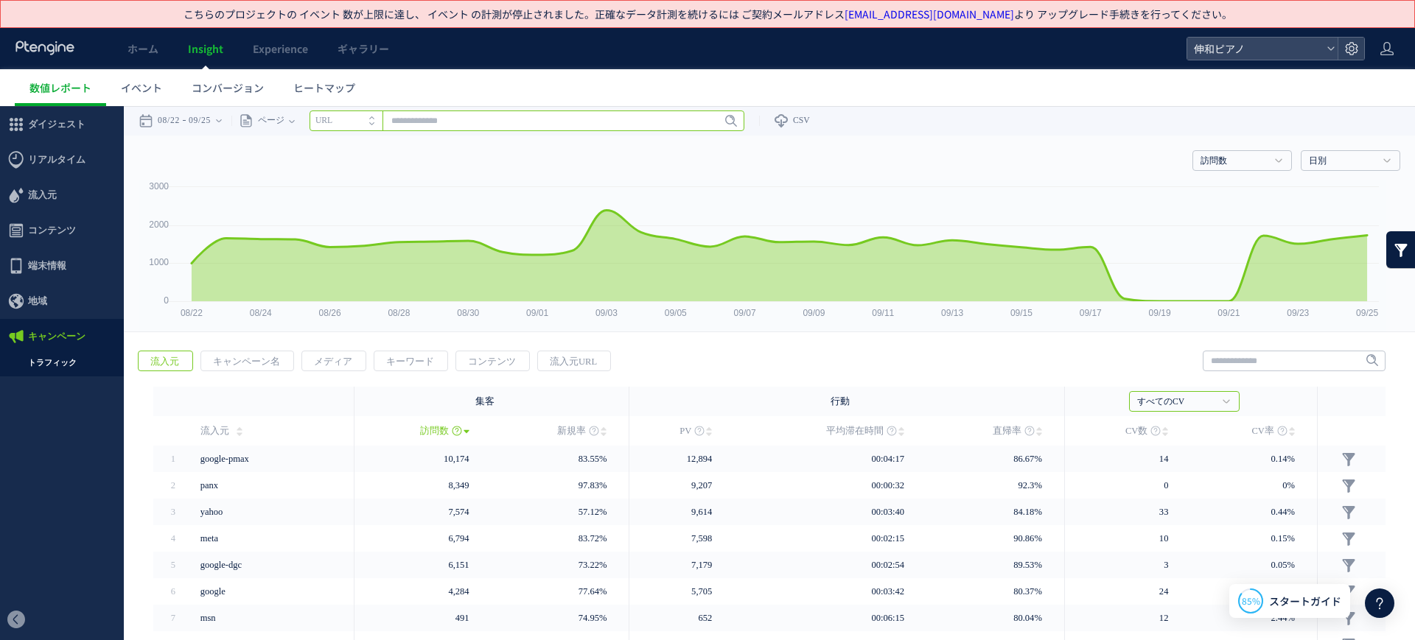
click at [475, 125] on input "text" at bounding box center [526, 121] width 435 height 21
click at [377, 123] on li "URL" at bounding box center [345, 121] width 73 height 21
click at [284, 119] on span "ページ" at bounding box center [268, 120] width 31 height 29
click at [299, 174] on li "ページグループ" at bounding box center [291, 176] width 86 height 19
click at [313, 122] on span "ページグループ" at bounding box center [286, 120] width 66 height 29
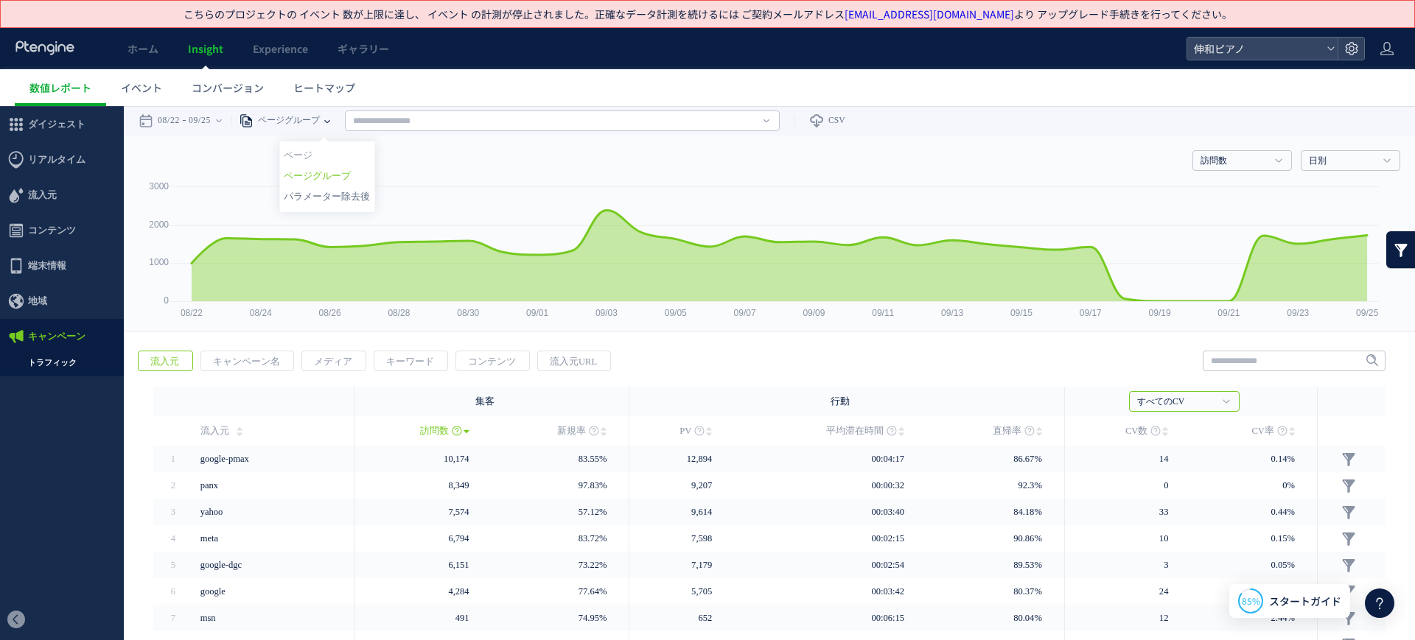
click at [320, 189] on li "パラメーター除去後" at bounding box center [327, 196] width 86 height 19
click at [337, 122] on span "パラメーター除去後" at bounding box center [295, 120] width 84 height 29
click at [335, 147] on li "ページ" at bounding box center [344, 155] width 86 height 19
click at [427, 113] on input "text" at bounding box center [526, 121] width 435 height 21
click at [445, 114] on input "text" at bounding box center [526, 121] width 435 height 21
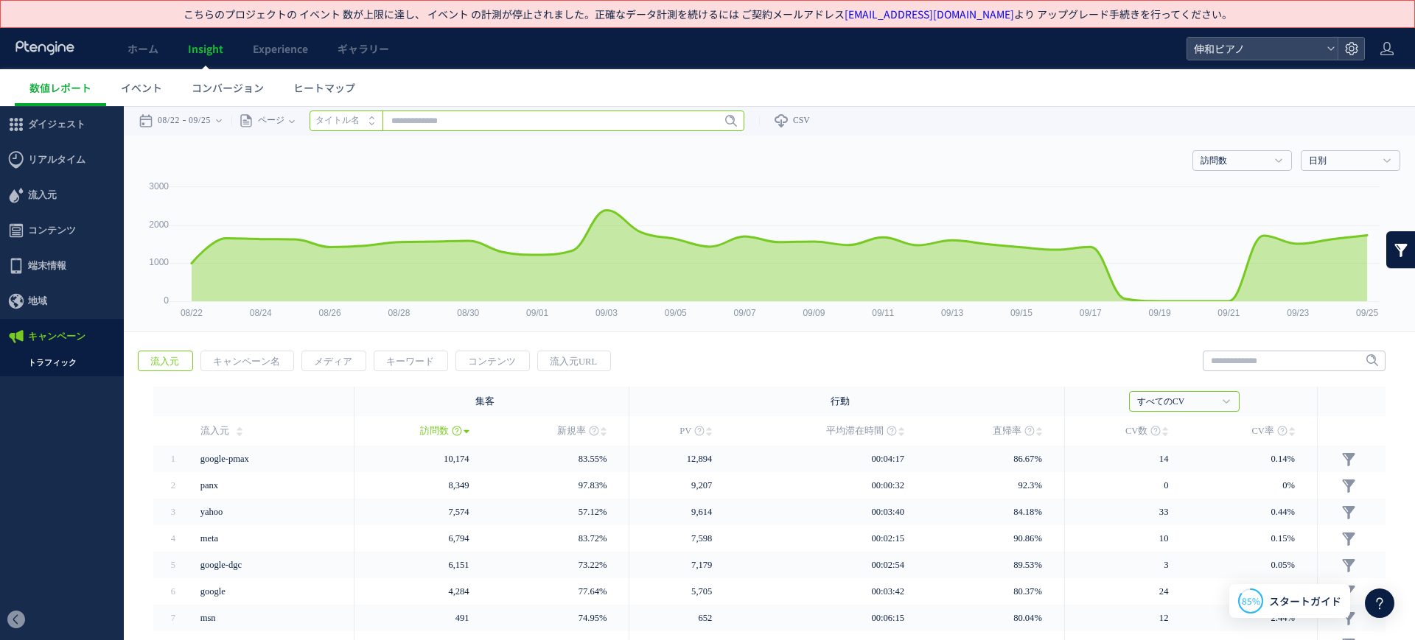
paste input "**********"
type input "**********"
click at [729, 123] on span "Enter" at bounding box center [726, 121] width 19 height 16
click at [732, 119] on span "Enter" at bounding box center [726, 121] width 19 height 16
click at [509, 162] on link "時間範囲内該当するページがありません" at bounding box center [527, 167] width 426 height 44
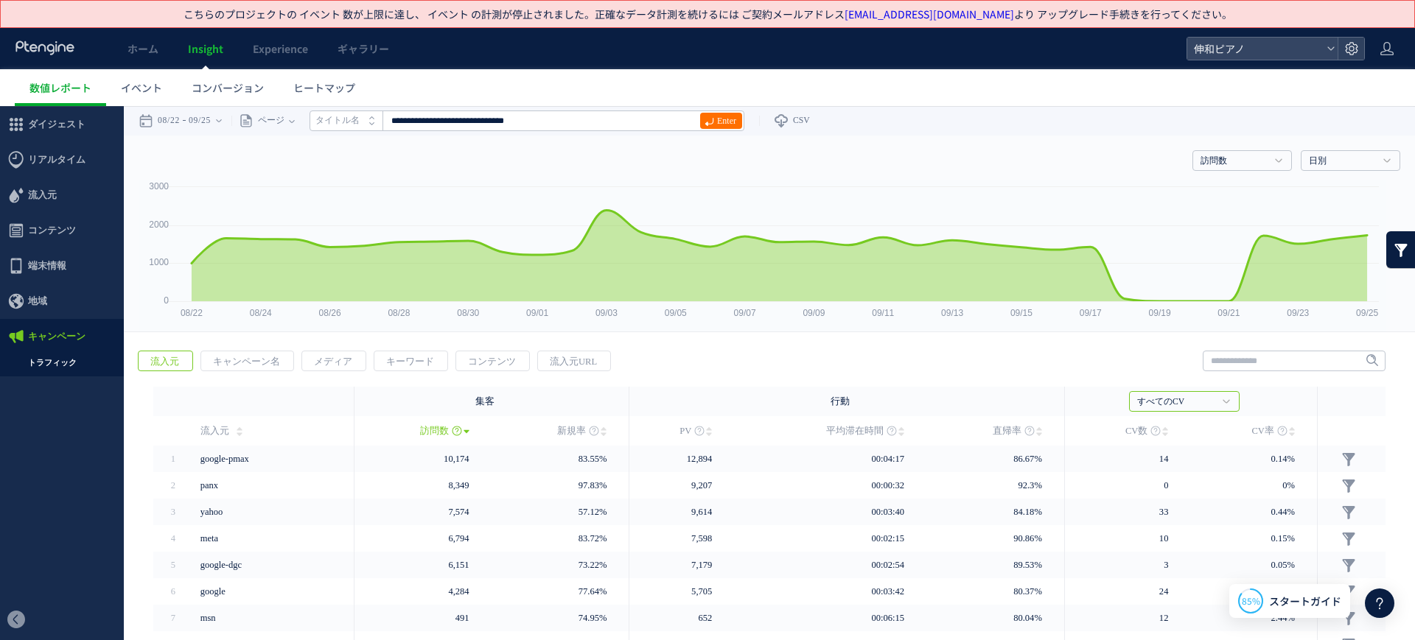
click at [360, 122] on icon "タイトル名" at bounding box center [337, 121] width 44 height 10
click at [364, 119] on li "URL" at bounding box center [345, 121] width 73 height 21
click at [360, 119] on icon "タイトル名" at bounding box center [337, 121] width 44 height 10
click at [490, 118] on input "text" at bounding box center [526, 121] width 435 height 21
paste input "**********"
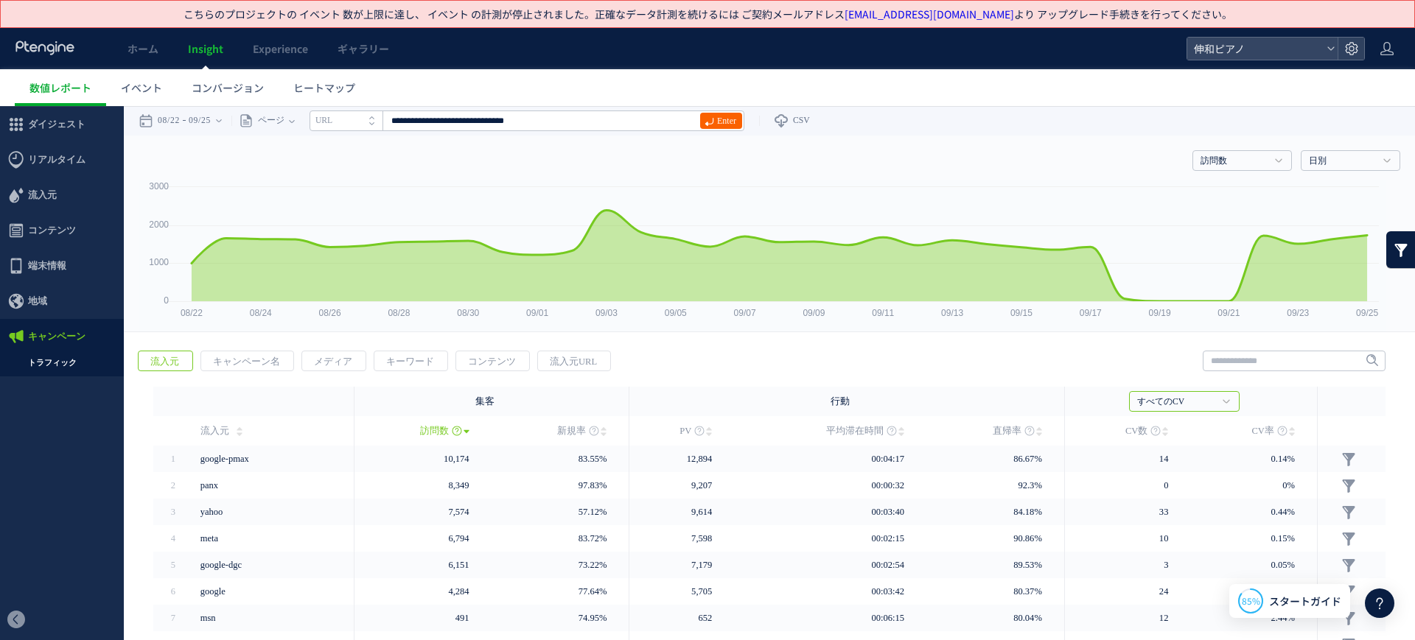
click at [728, 126] on span "Enter" at bounding box center [726, 121] width 19 height 16
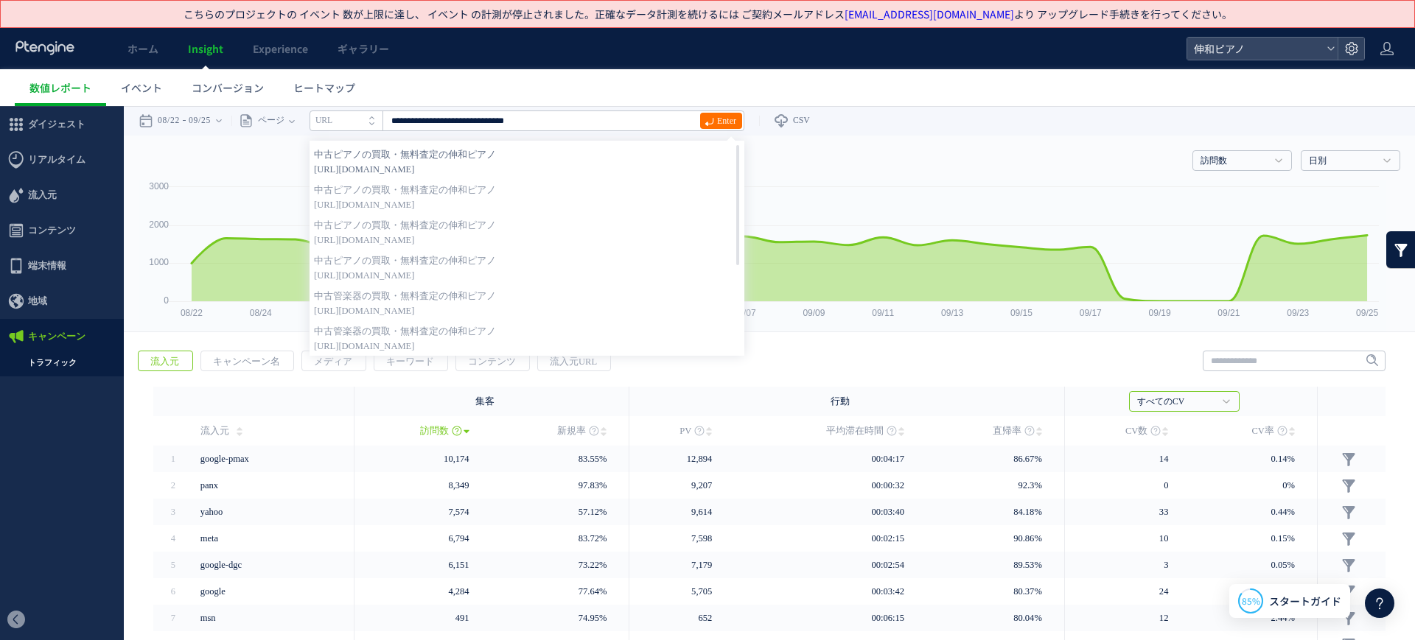
click at [604, 158] on strong "中古ピアノの買取・無料査定の伸和ピアノ" at bounding box center [527, 154] width 426 height 15
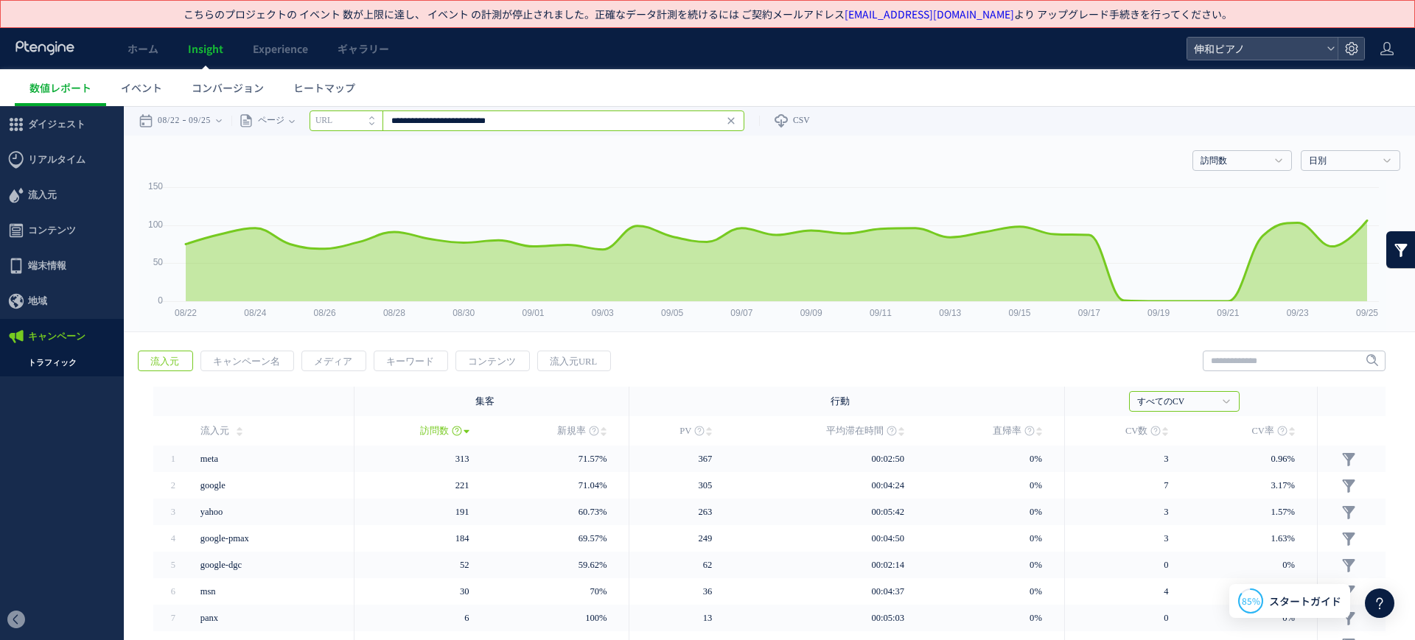
click at [579, 117] on input "**********" at bounding box center [526, 121] width 435 height 21
click at [714, 125] on span at bounding box center [709, 121] width 10 height 16
click at [714, 117] on icon at bounding box center [709, 122] width 10 height 10
click at [600, 122] on input "**********" at bounding box center [526, 121] width 435 height 21
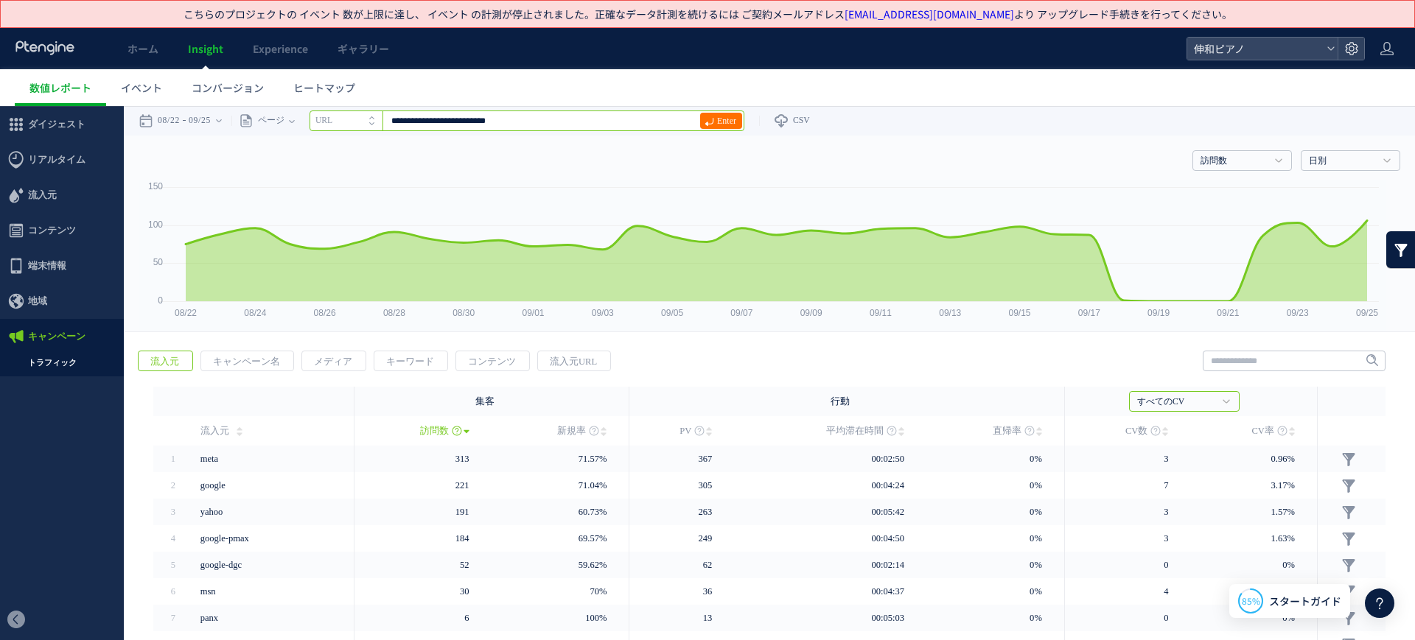
click at [600, 122] on input "**********" at bounding box center [526, 121] width 435 height 21
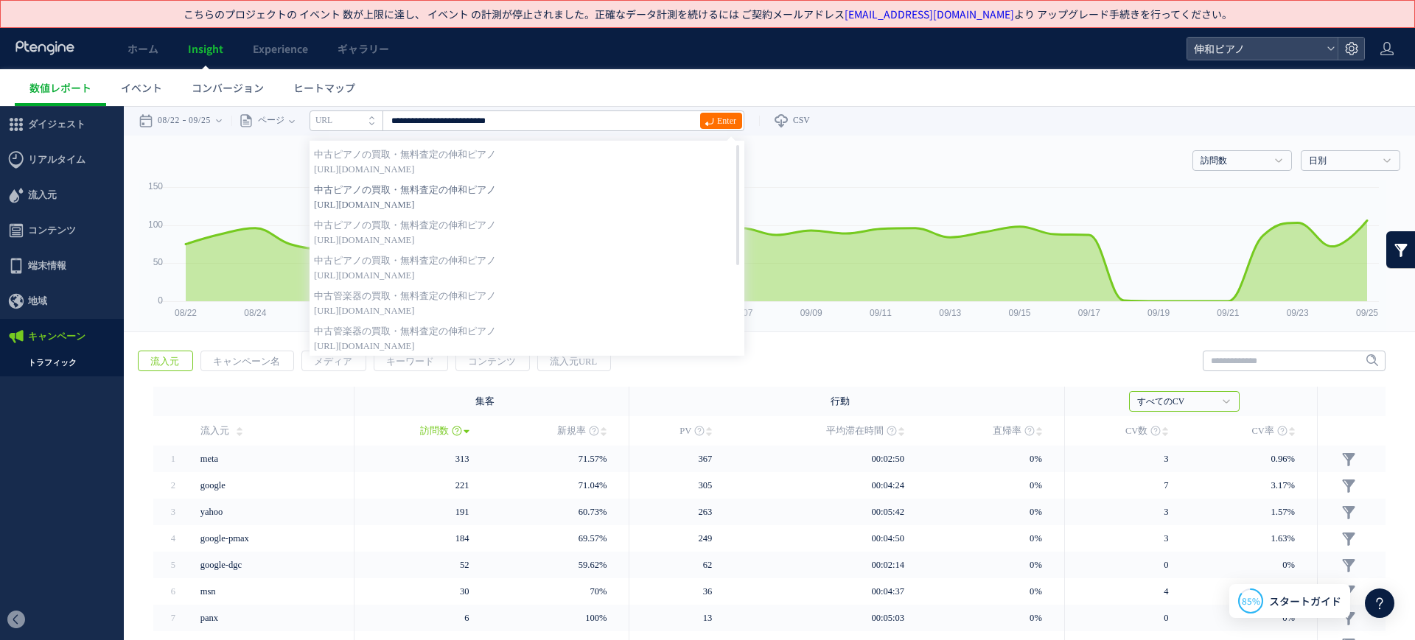
click at [508, 197] on span "[URL][DOMAIN_NAME]" at bounding box center [527, 204] width 426 height 15
type input "**********"
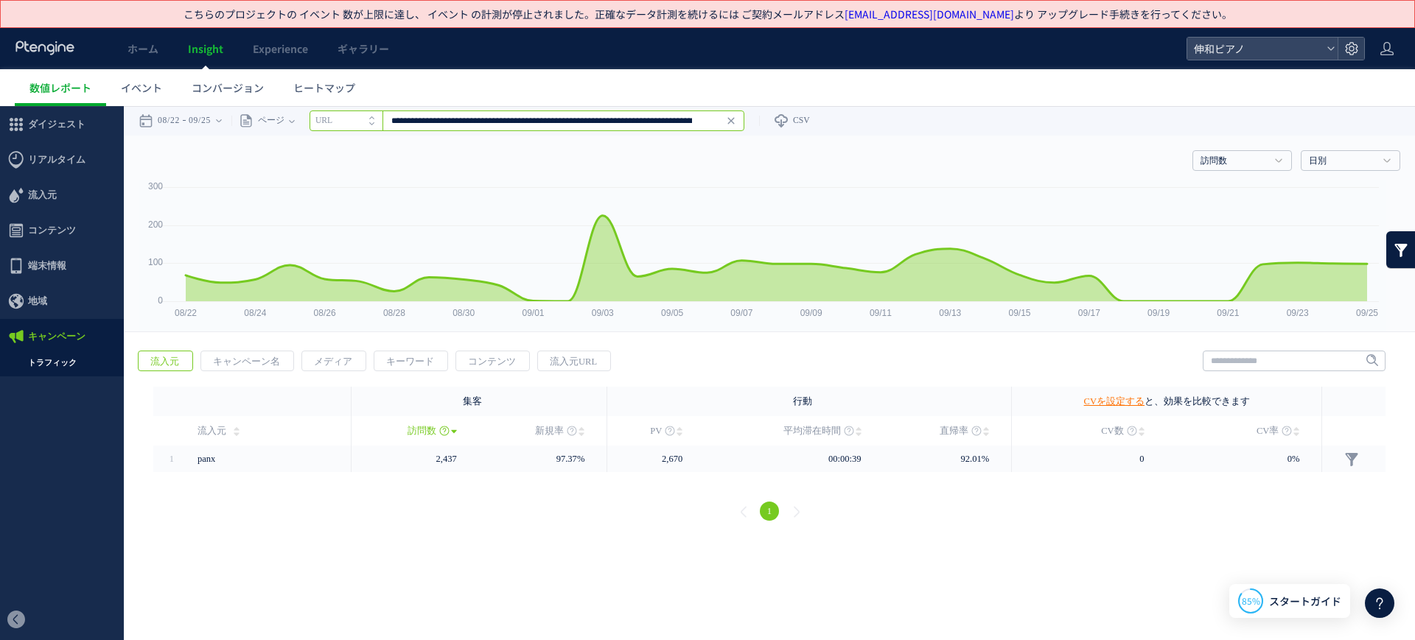
click at [545, 115] on input "**********" at bounding box center [526, 121] width 435 height 21
click at [708, 125] on input "**********" at bounding box center [526, 121] width 435 height 21
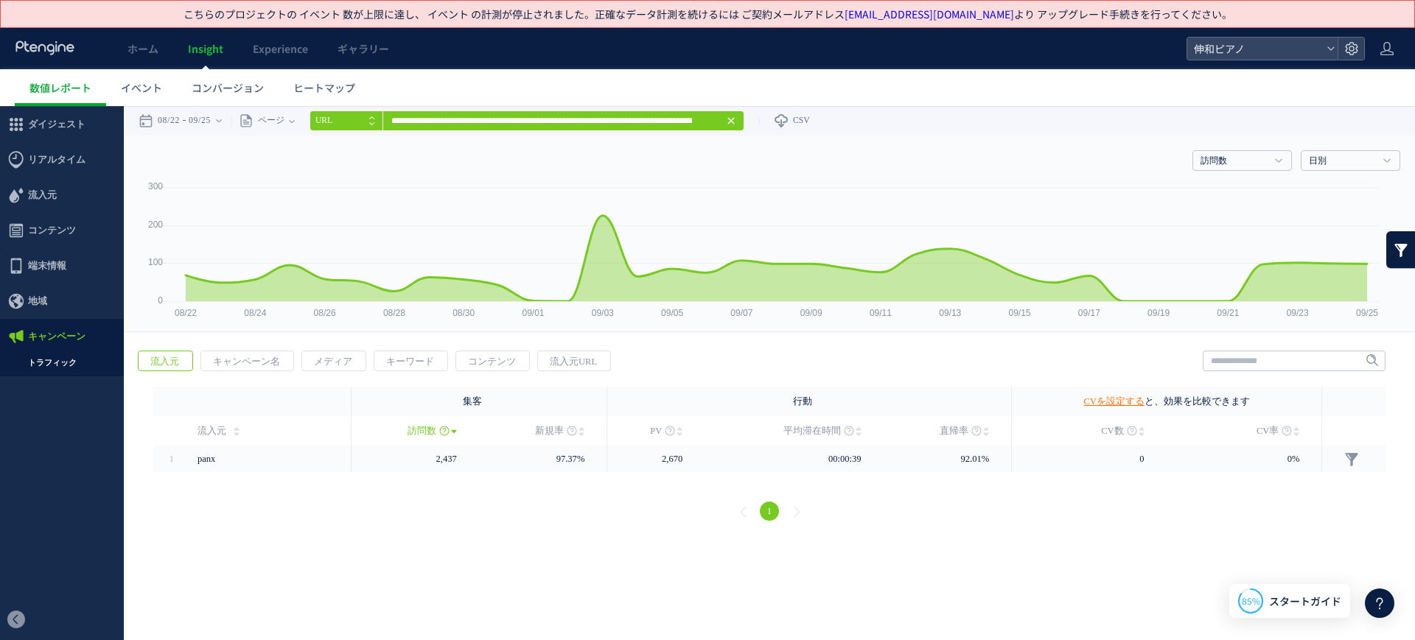
click at [734, 121] on use at bounding box center [730, 121] width 7 height 7
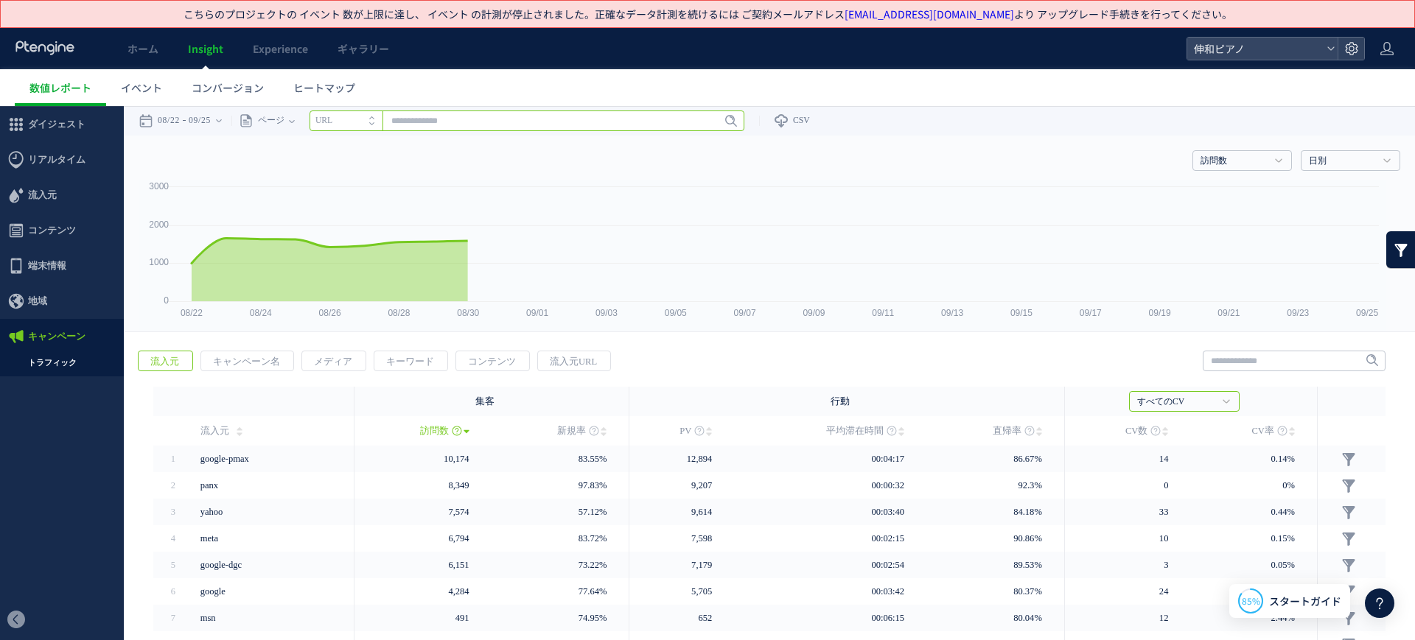
click at [626, 122] on input "text" at bounding box center [526, 121] width 435 height 21
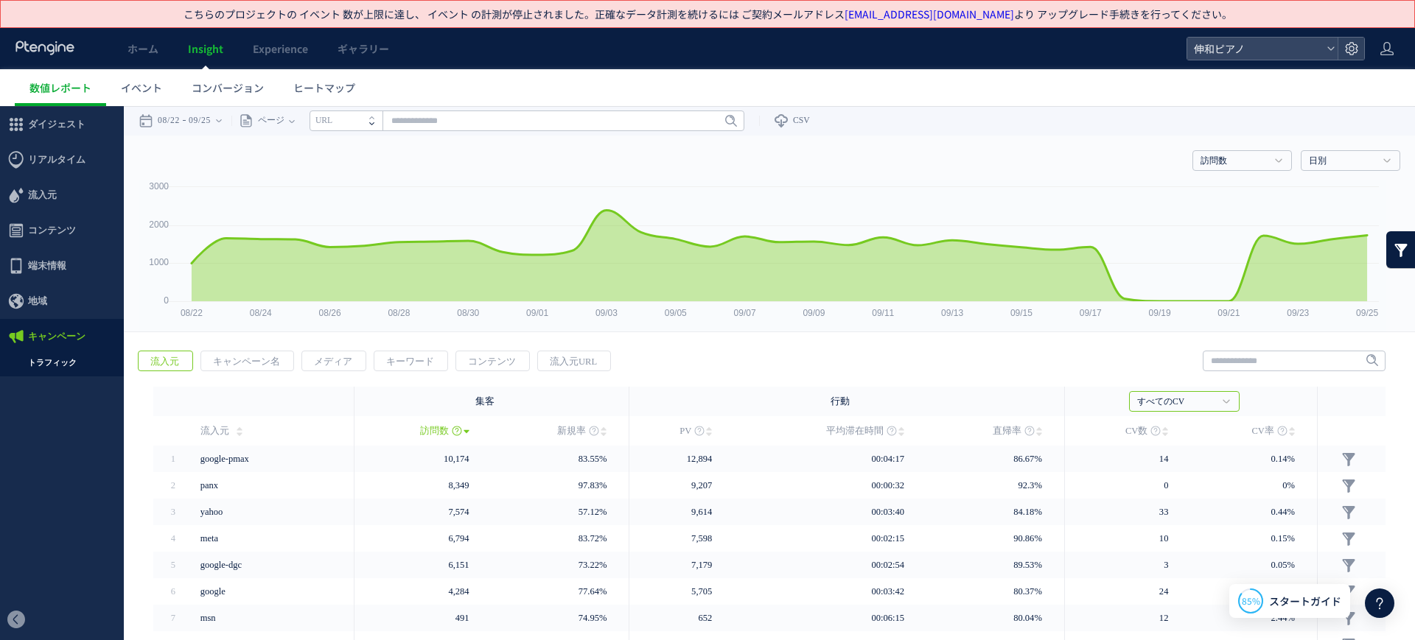
click at [381, 127] on span at bounding box center [375, 126] width 12 height 10
click at [381, 126] on span at bounding box center [375, 126] width 12 height 10
click at [435, 122] on input "text" at bounding box center [526, 121] width 435 height 21
click at [374, 123] on icon at bounding box center [371, 123] width 5 height 3
click at [421, 115] on input "text" at bounding box center [526, 121] width 435 height 21
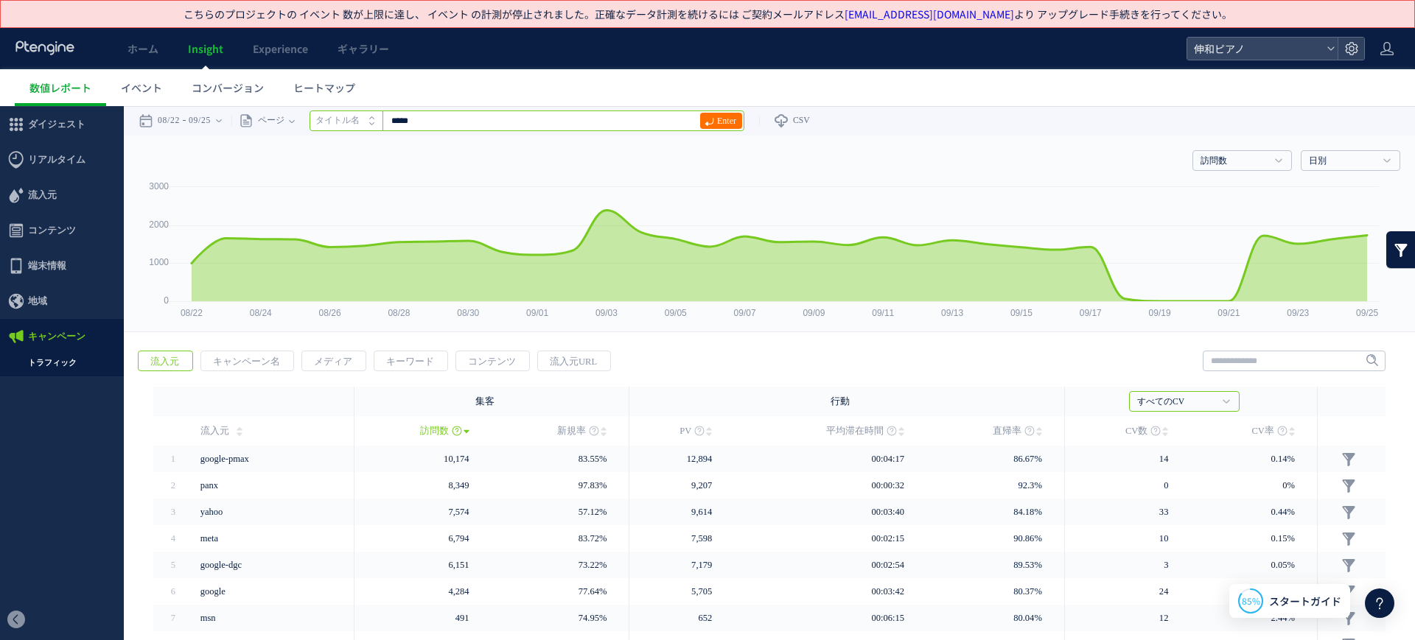
type input "*****"
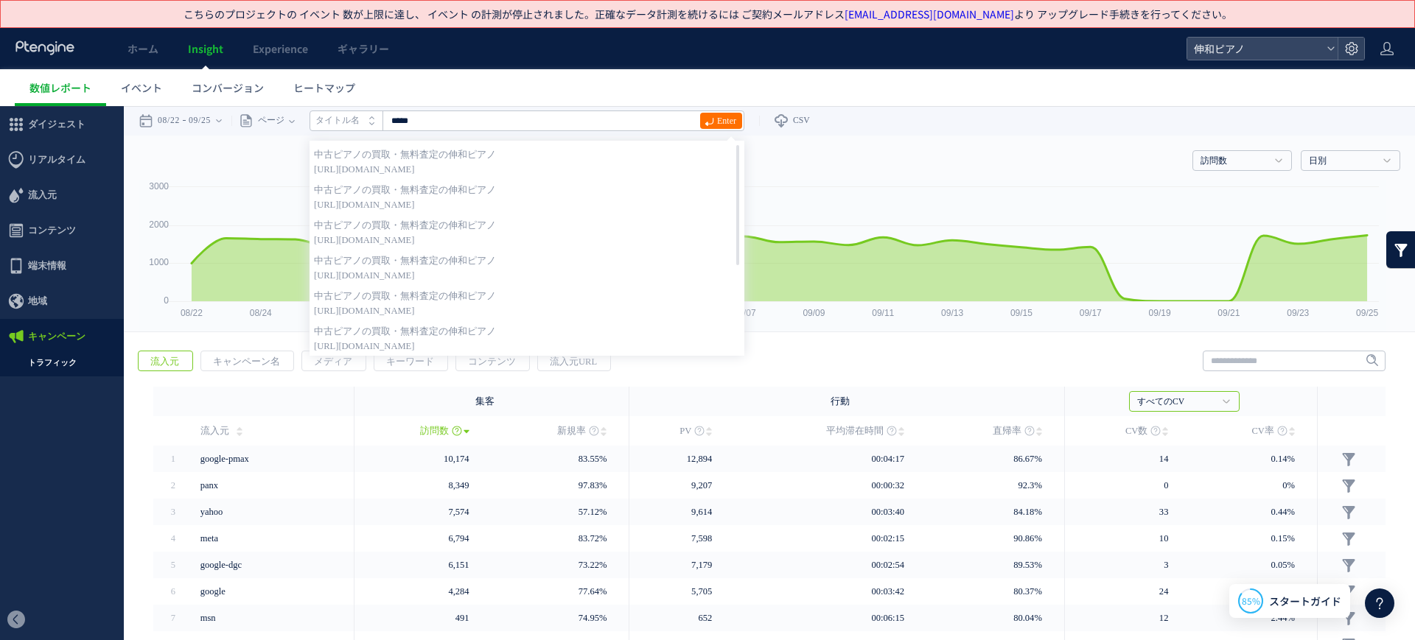
click at [1275, 344] on div "戻る 流入元 キャンペーン名 メディア キーワード PV" at bounding box center [769, 557] width 1291 height 443
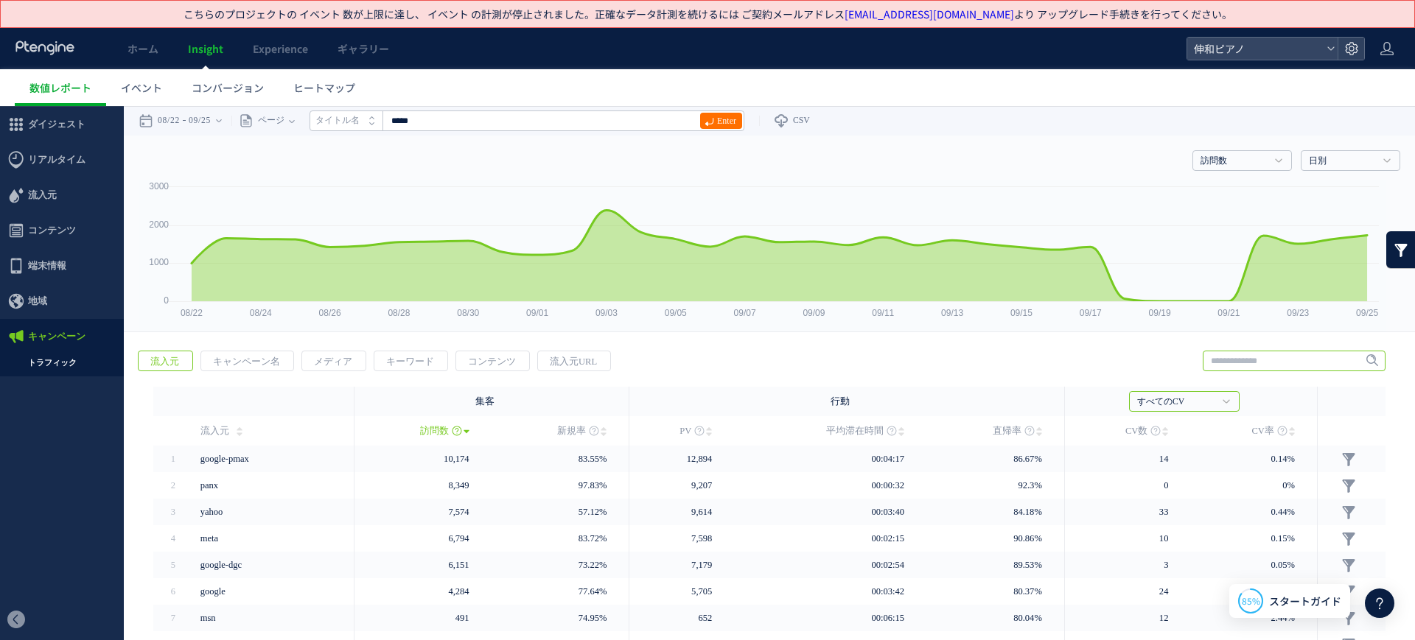
click at [1273, 352] on input "text" at bounding box center [1293, 361] width 183 height 21
type input "*****"
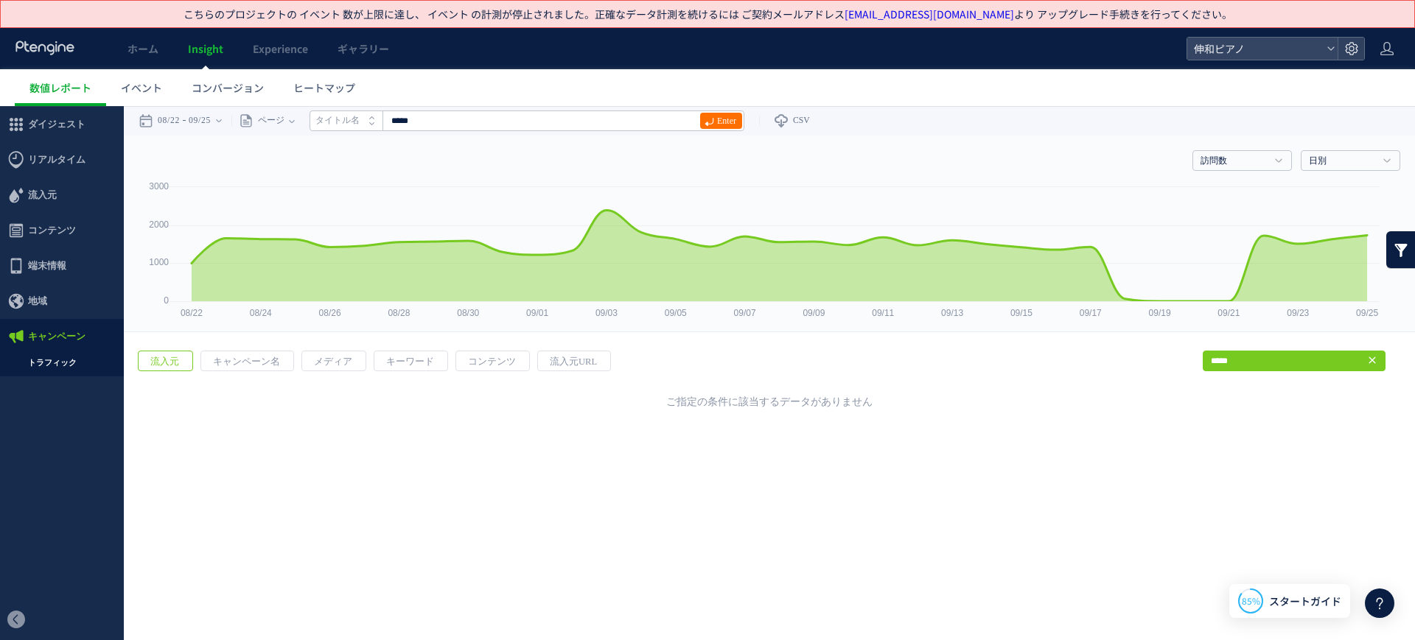
click at [1367, 365] on icon at bounding box center [1372, 360] width 12 height 12
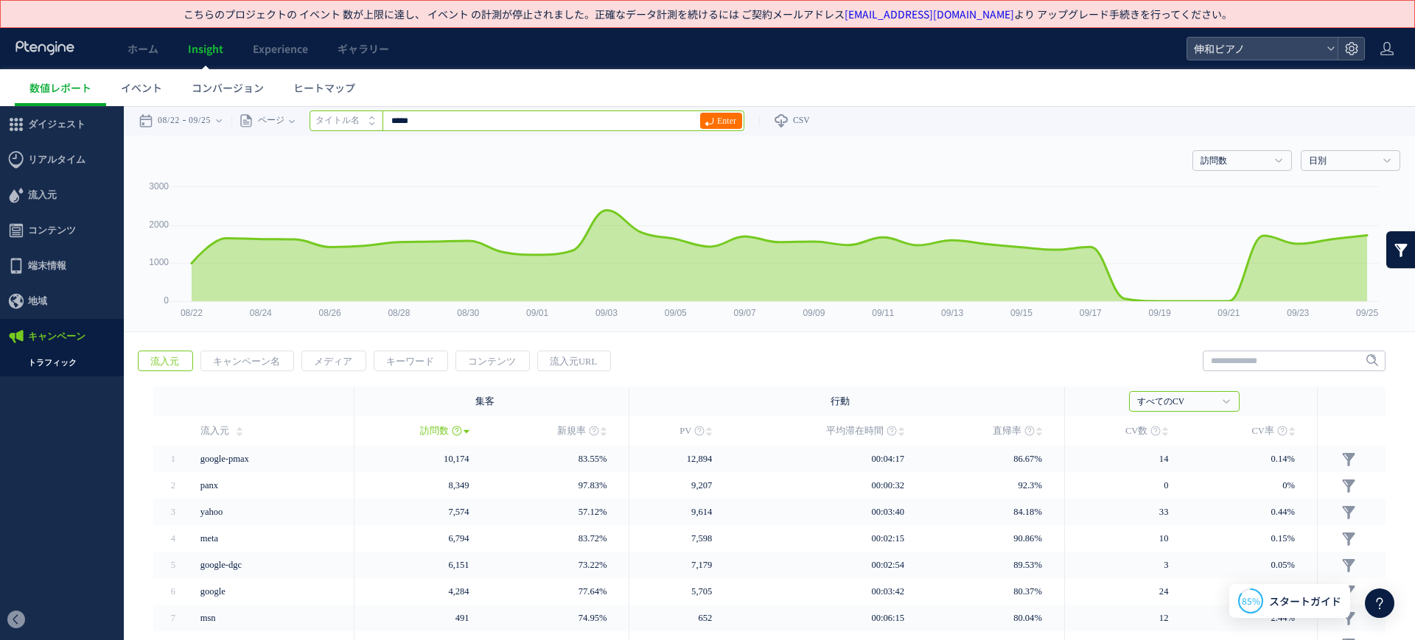
click at [481, 122] on input "*****" at bounding box center [526, 121] width 435 height 21
click at [466, 127] on input "*****" at bounding box center [526, 121] width 435 height 21
click at [488, 119] on input "*****" at bounding box center [526, 121] width 435 height 21
click at [358, 122] on icon "タイトル名" at bounding box center [337, 121] width 44 height 10
click at [365, 122] on li "URL" at bounding box center [345, 121] width 73 height 21
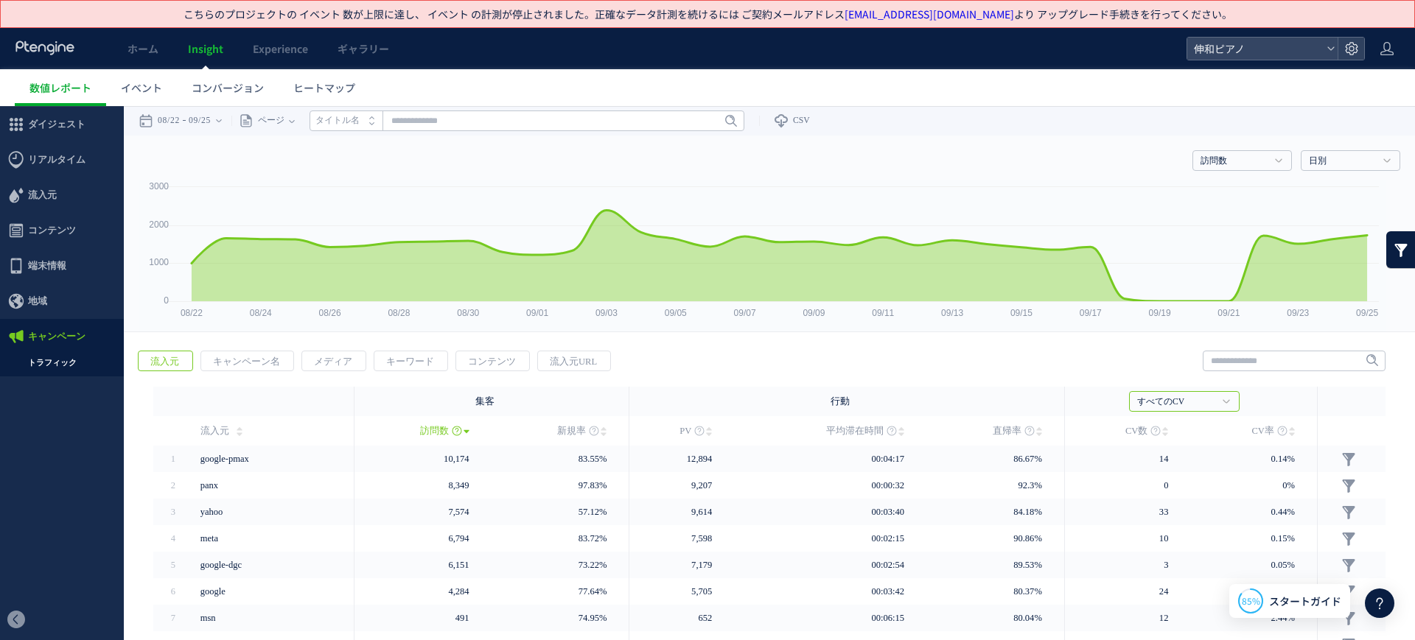
click at [376, 122] on li "タイトル名" at bounding box center [345, 121] width 73 height 21
click at [467, 126] on input "text" at bounding box center [526, 121] width 435 height 21
click at [468, 125] on input "text" at bounding box center [526, 121] width 435 height 21
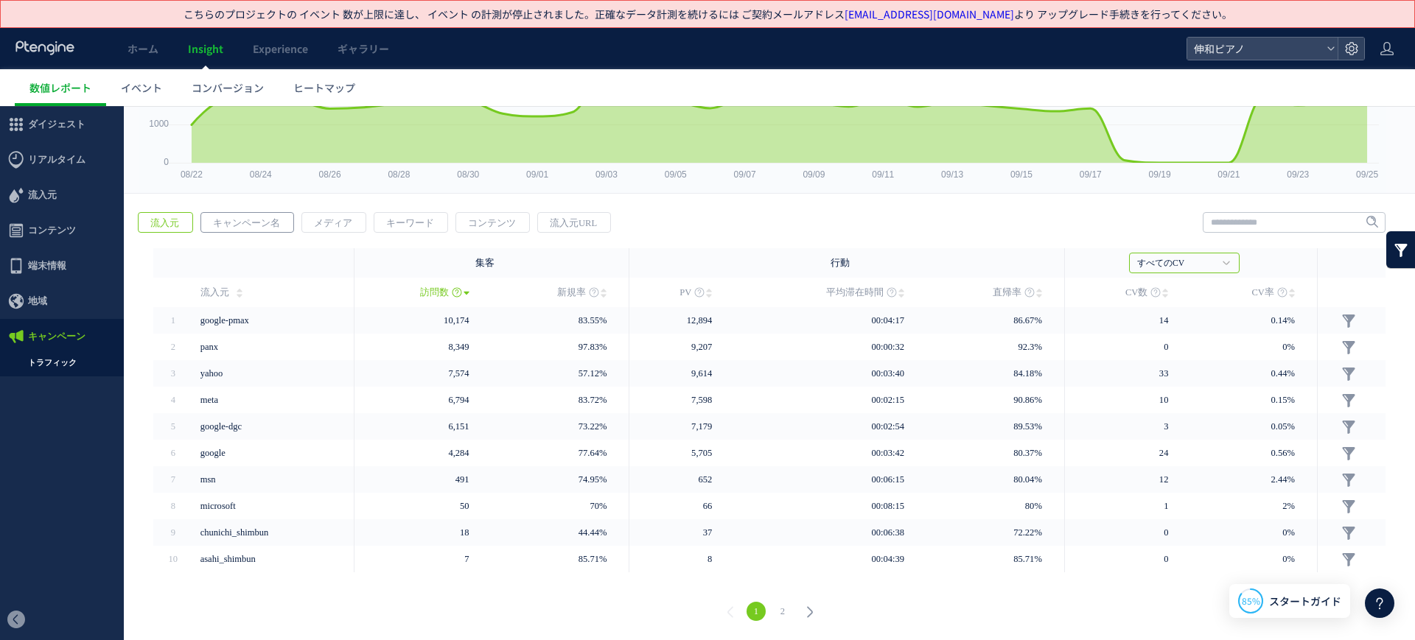
click at [258, 227] on span "キャンペーン名" at bounding box center [246, 223] width 91 height 21
click at [175, 228] on span "流入元" at bounding box center [165, 223] width 52 height 21
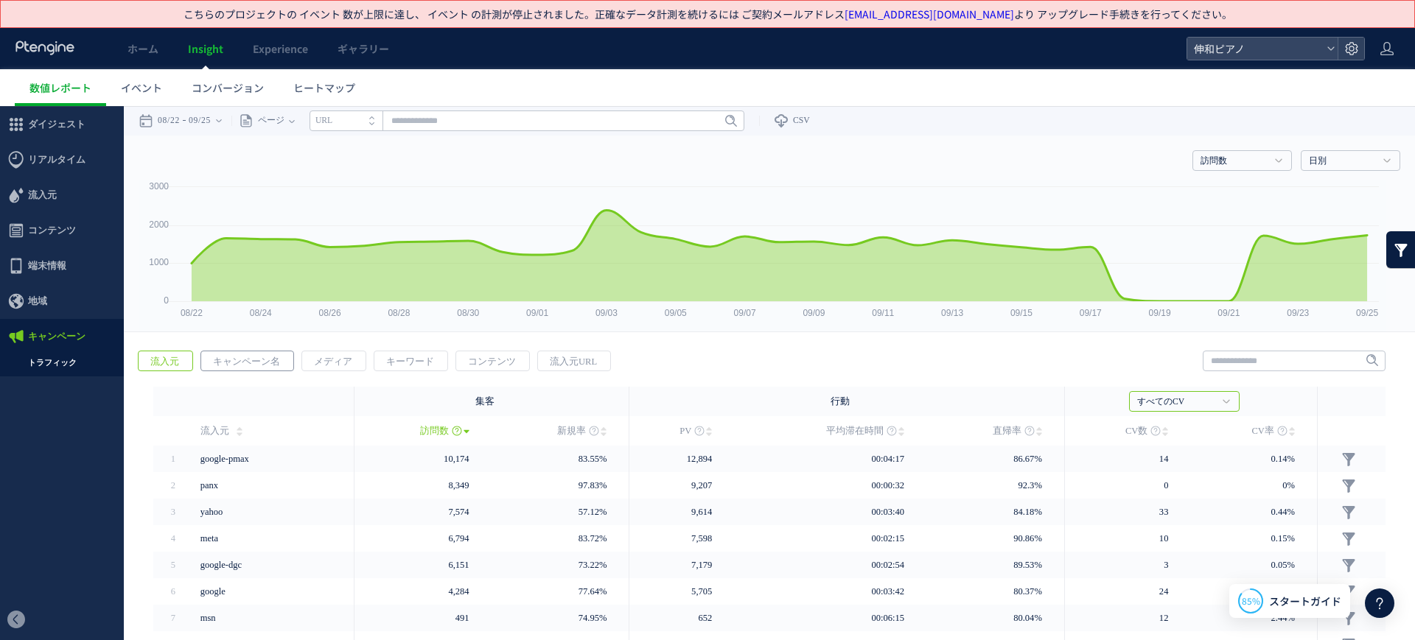
click at [251, 370] on span "キャンペーン名" at bounding box center [246, 361] width 91 height 21
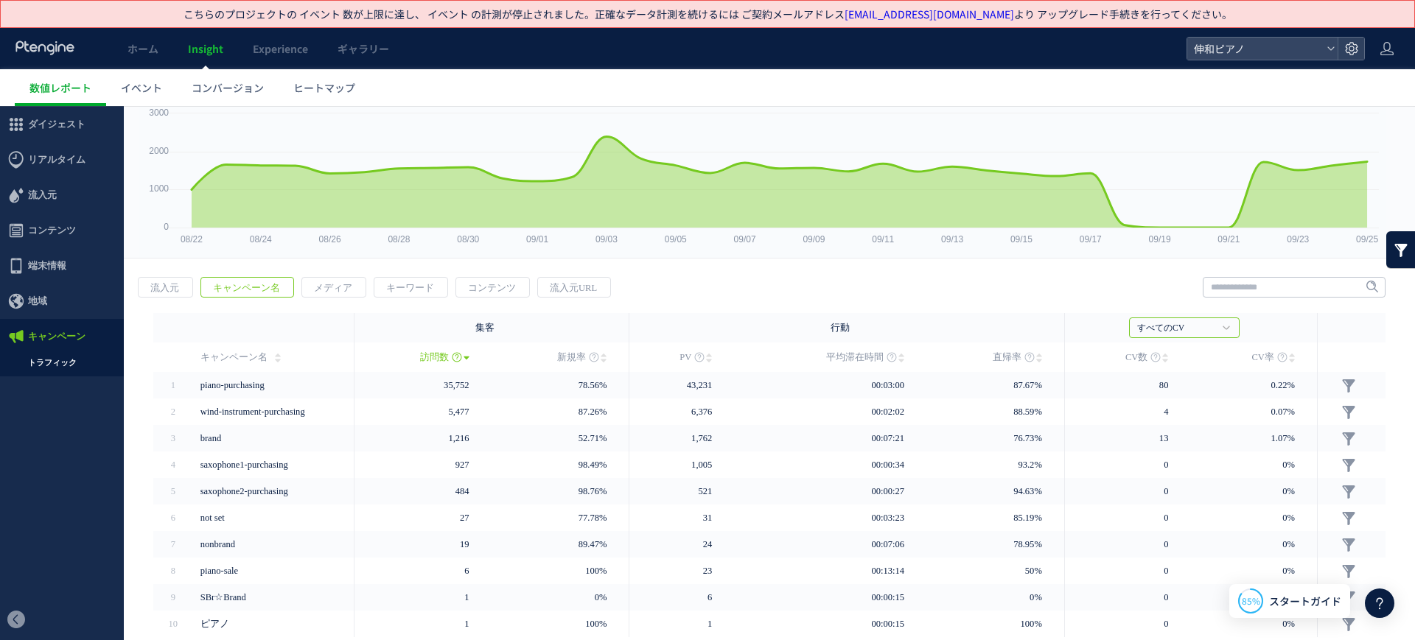
scroll to position [139, 0]
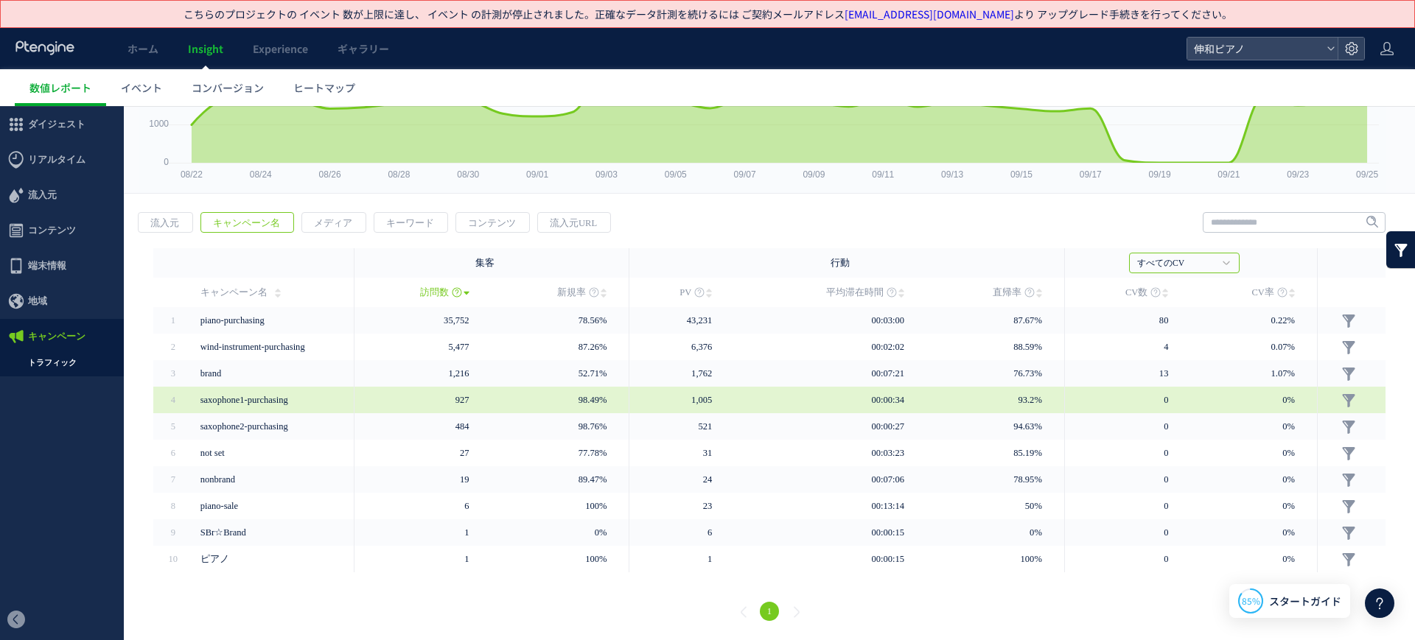
click at [273, 404] on span "saxophone1-purchasing" at bounding box center [244, 400] width 88 height 10
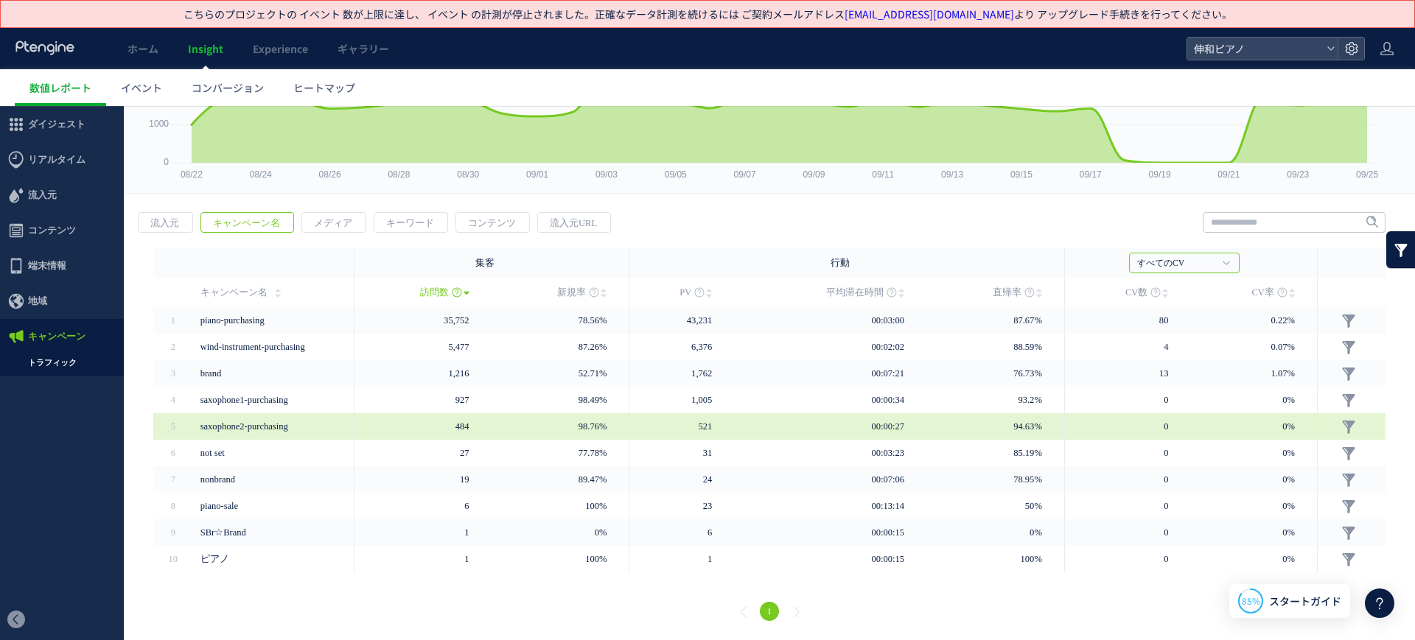
click at [262, 418] on span "saxophone2-purchasing" at bounding box center [272, 426] width 144 height 27
click at [262, 417] on span "saxophone2-purchasing" at bounding box center [272, 426] width 144 height 27
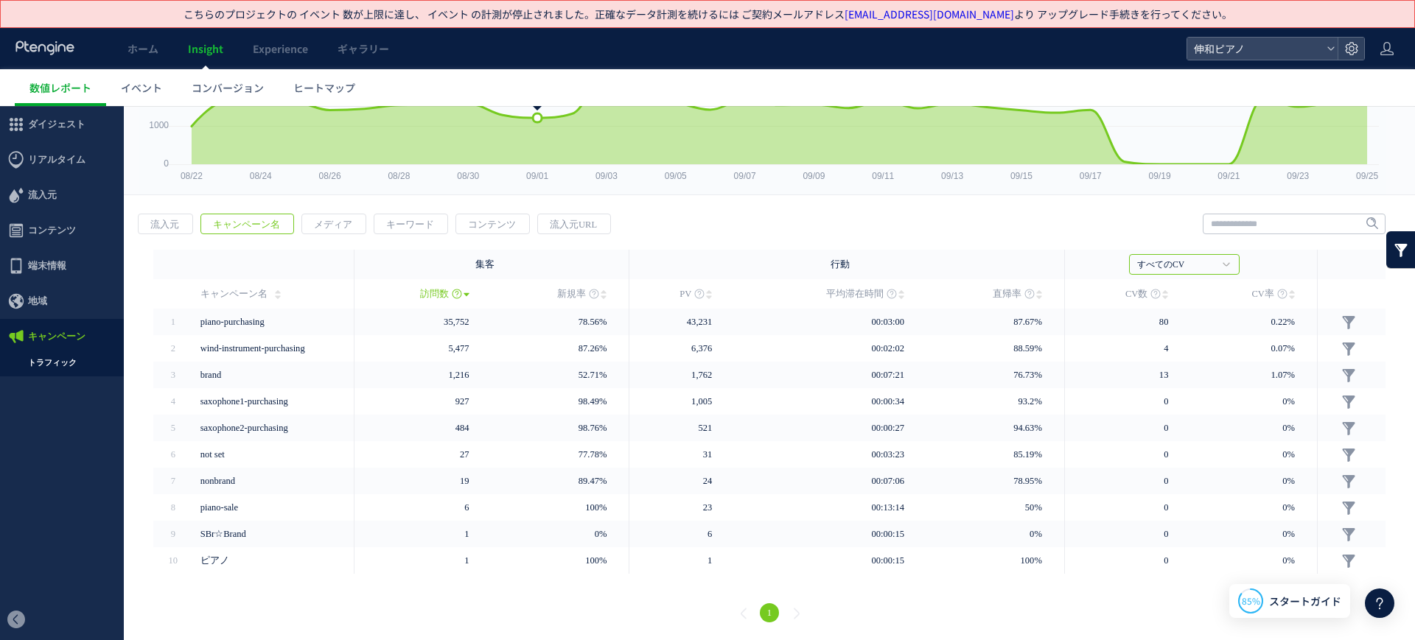
scroll to position [139, 0]
click at [1129, 270] on div "すべてのCV すべてのCV ピアノ入力フォームCVボタン" at bounding box center [1184, 263] width 111 height 21
click at [1129, 267] on h4 "すべてのCV" at bounding box center [1184, 263] width 111 height 21
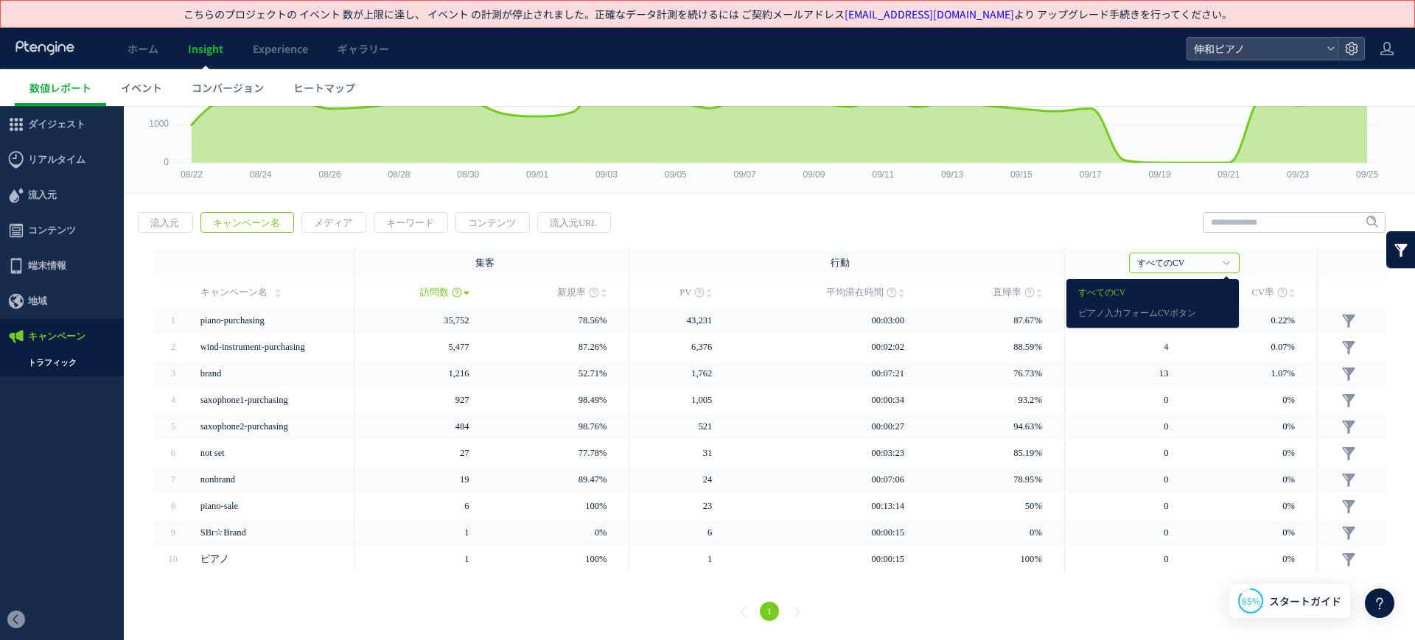
click at [838, 219] on div "戻る 流入元 キャンペーン名 メディア キーワード PV" at bounding box center [769, 418] width 1291 height 443
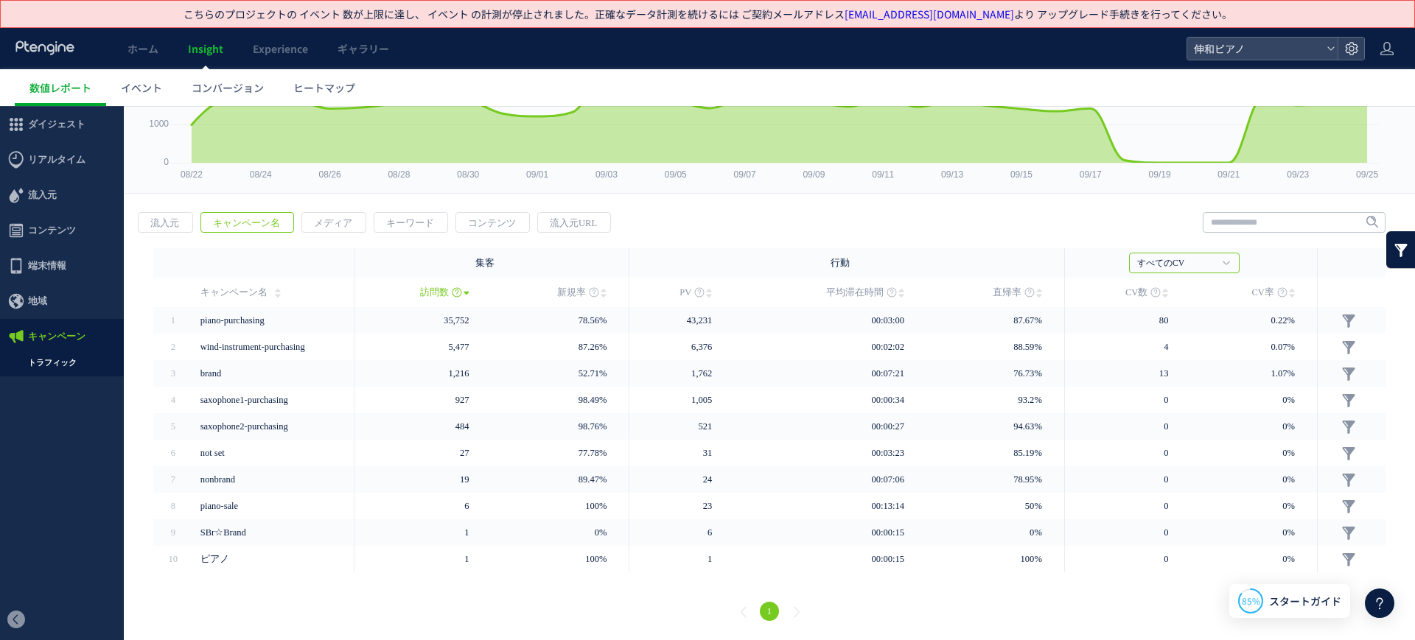
scroll to position [0, 0]
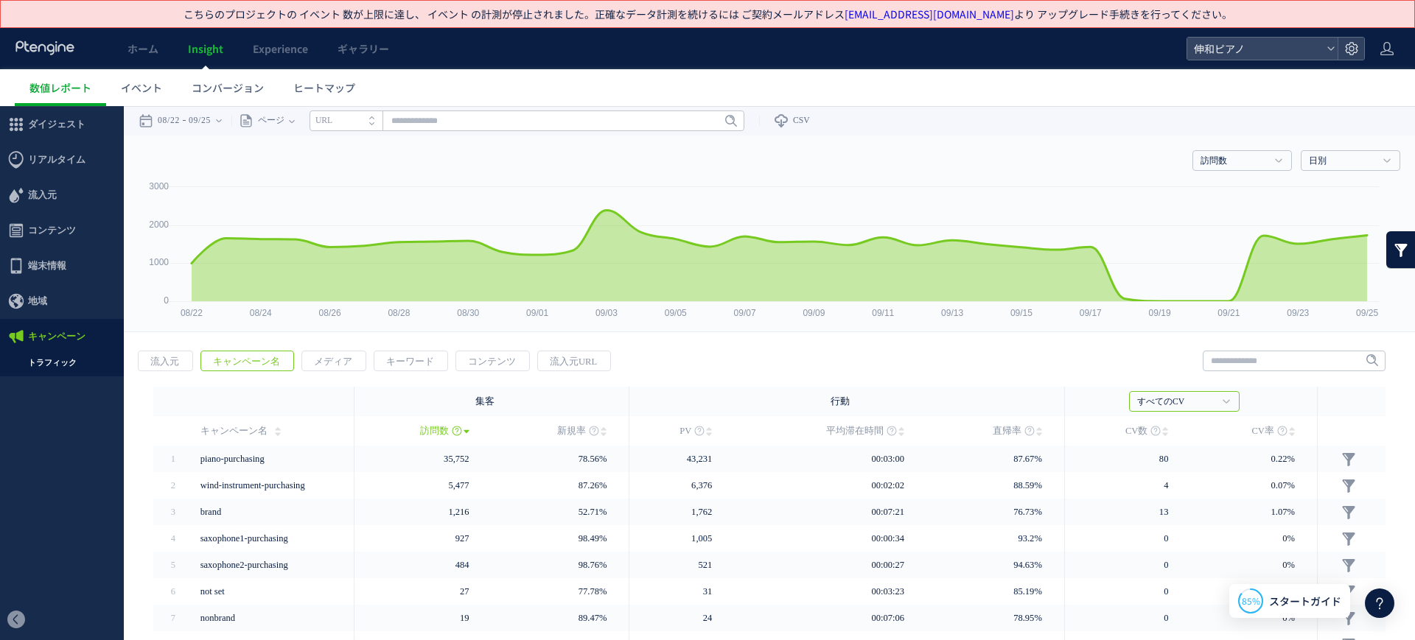
drag, startPoint x: 288, startPoint y: 138, endPoint x: 291, endPoint y: 126, distance: 12.2
click at [288, 137] on div "訪問数 訪問数 [GEOGRAPHIC_DATA] PV 新規率 再訪問率 訪問数/UU PV/UU 平均滞在時間 直帰率 平均ロード時間 日別" at bounding box center [769, 158] width 1261 height 44
click at [284, 125] on span "ページ" at bounding box center [268, 120] width 31 height 29
click at [338, 186] on ul "ページ ページグループ パラメーター除去後" at bounding box center [291, 176] width 95 height 71
click at [450, 119] on input "text" at bounding box center [526, 121] width 435 height 21
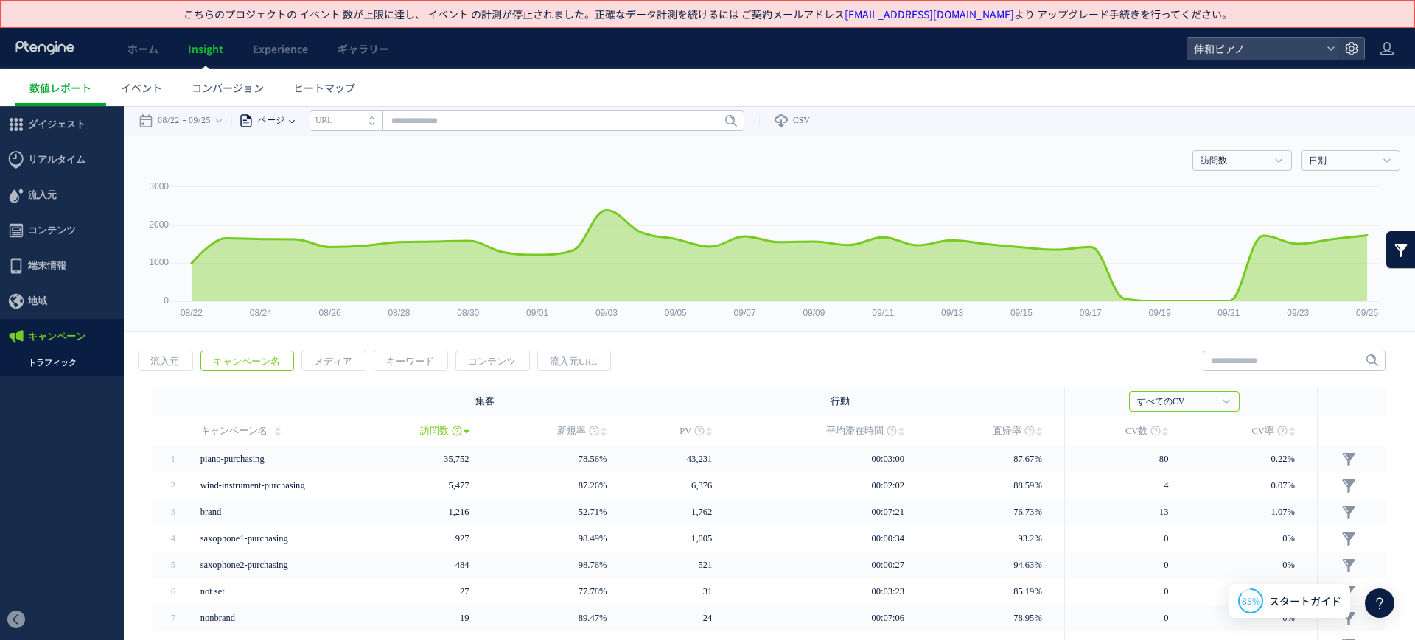
click at [253, 128] on icon at bounding box center [246, 120] width 15 height 29
click at [307, 192] on li "パラメーター除去後" at bounding box center [291, 196] width 86 height 19
click at [480, 123] on input "text" at bounding box center [580, 121] width 435 height 21
type input "*"
paste input "**********"
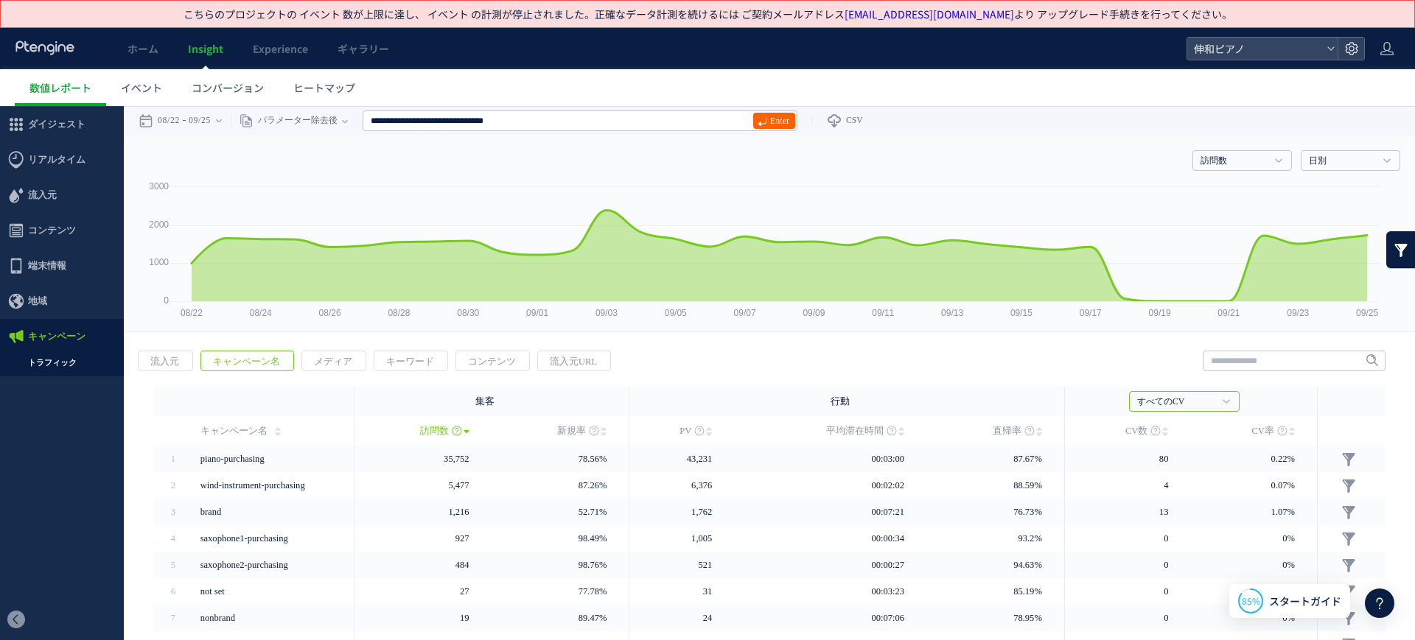
click at [789, 117] on span "Enter" at bounding box center [779, 121] width 19 height 16
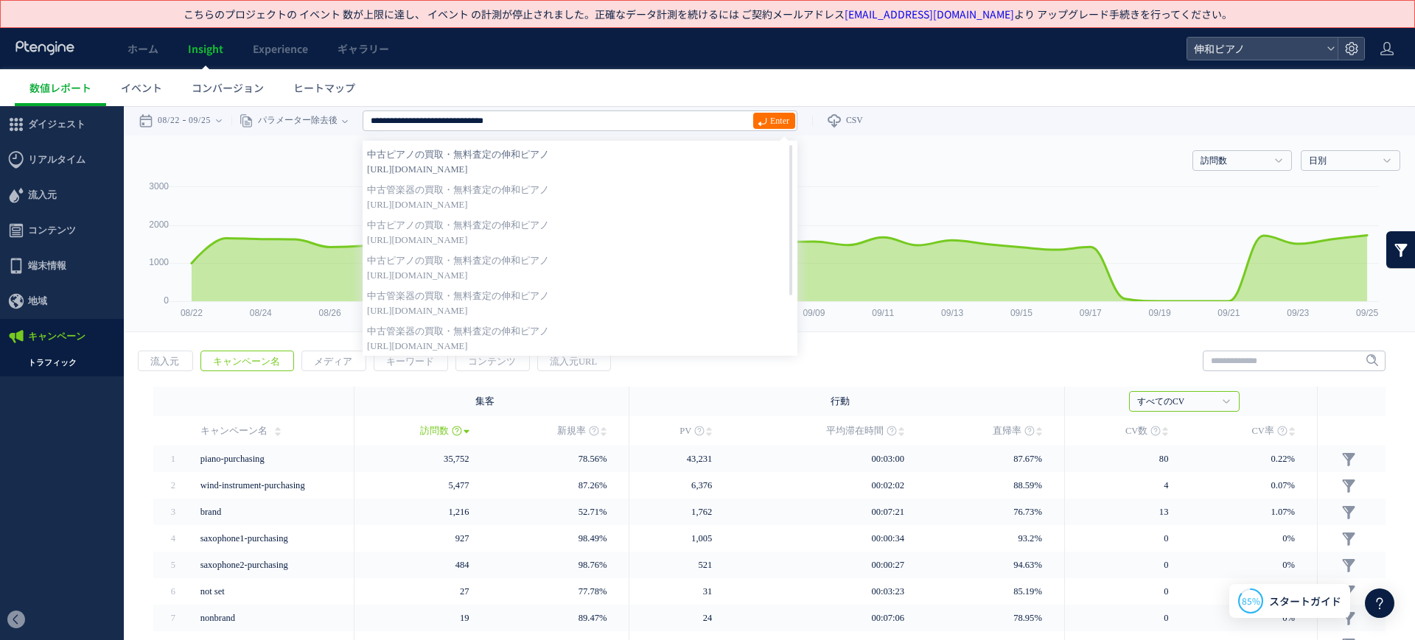
click at [573, 150] on strong "中古ピアノの買取・無料査定の伸和ピアノ" at bounding box center [580, 154] width 426 height 15
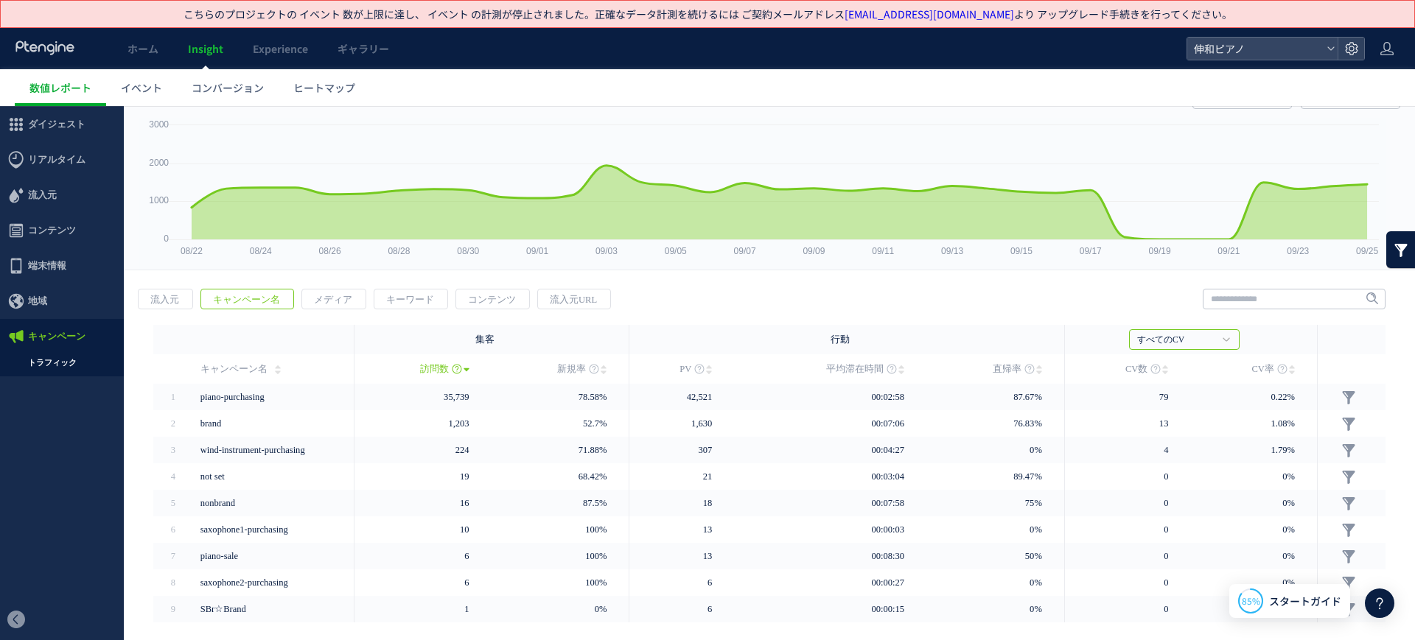
scroll to position [112, 0]
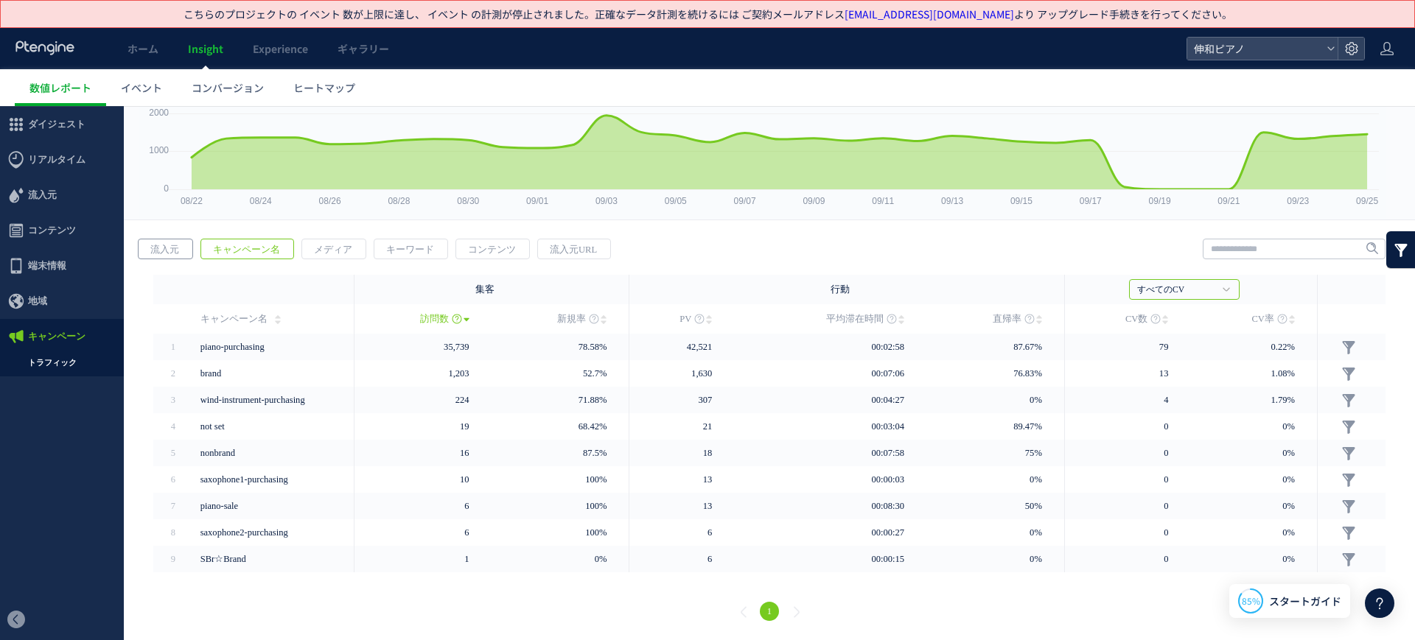
click at [164, 251] on span "流入元" at bounding box center [165, 249] width 52 height 21
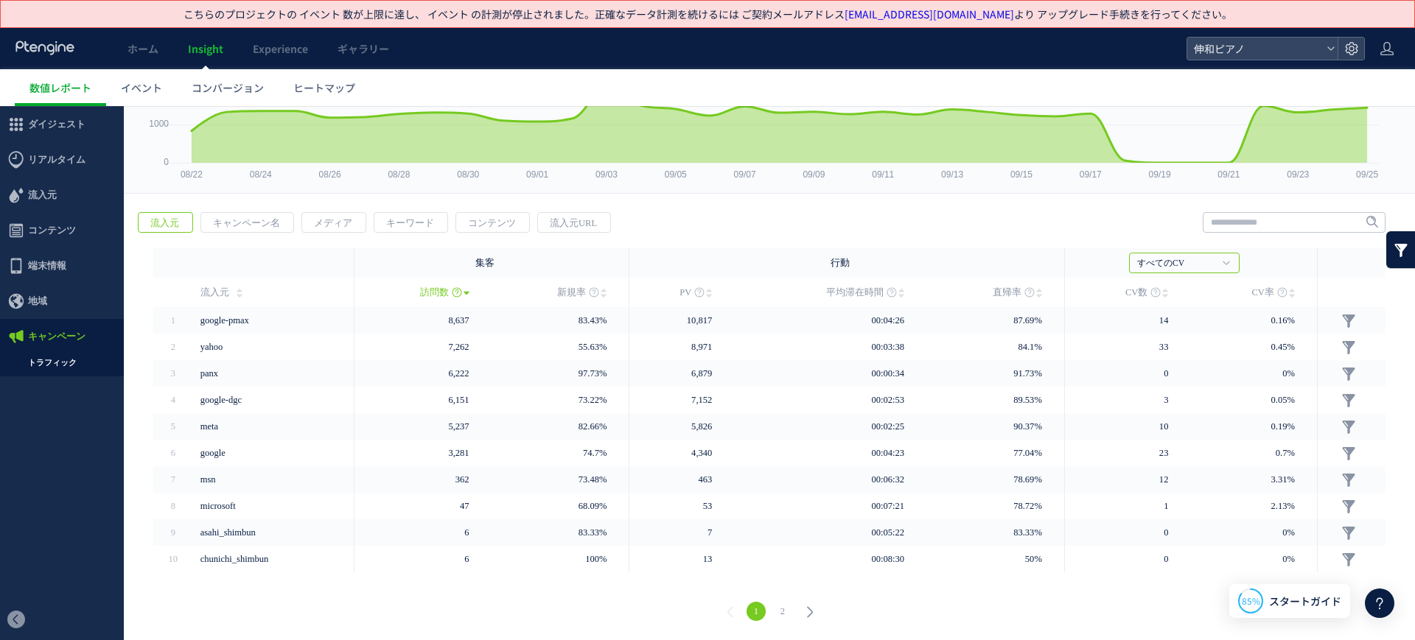
scroll to position [0, 0]
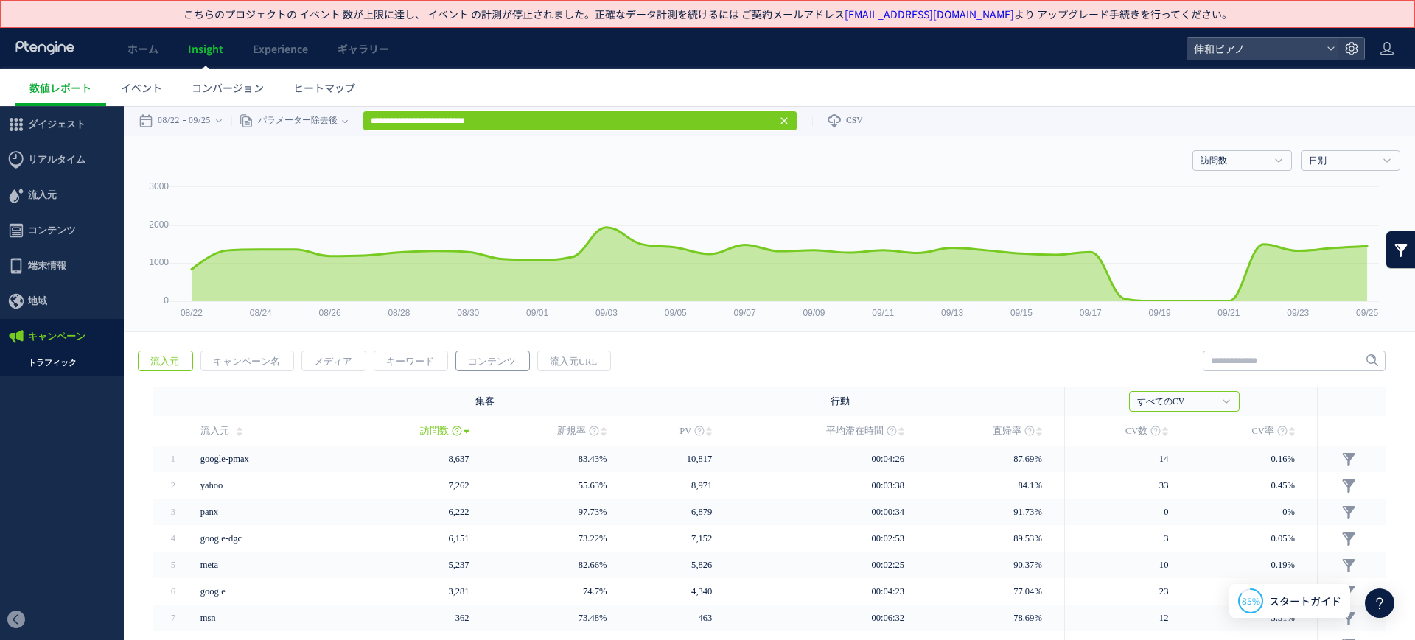
click at [489, 357] on span "コンテンツ" at bounding box center [491, 361] width 71 height 21
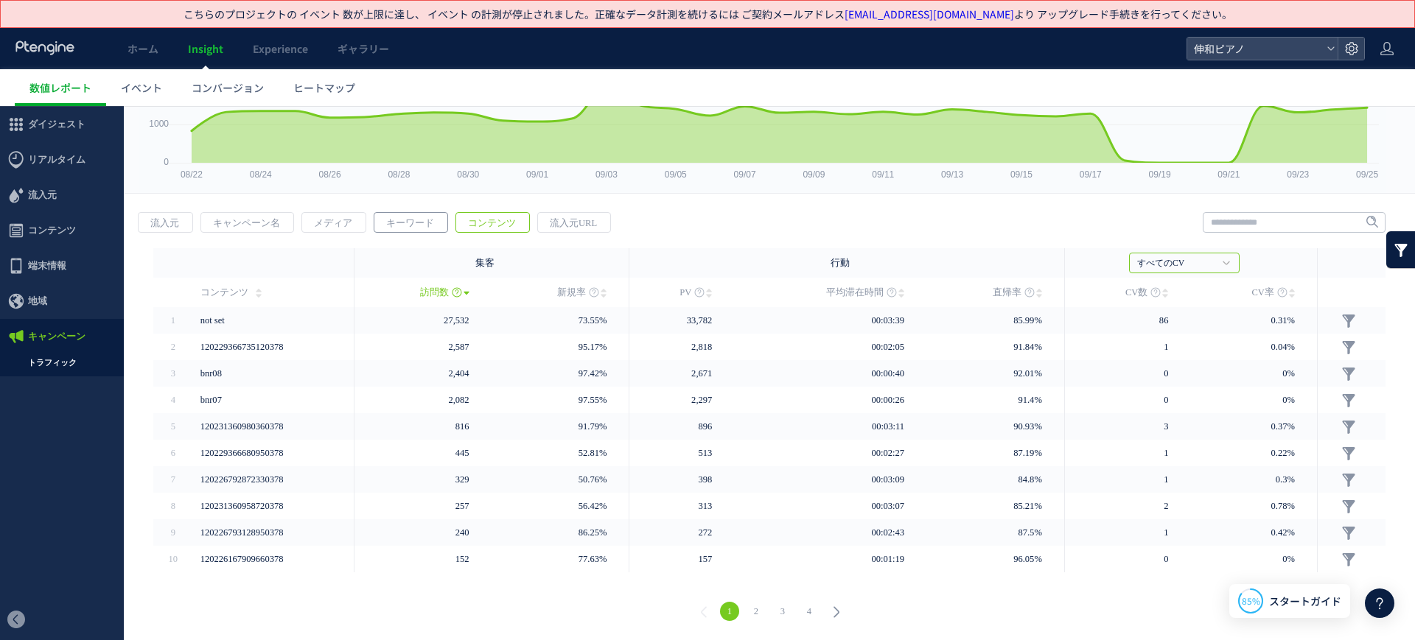
click at [419, 231] on span "キーワード" at bounding box center [409, 223] width 71 height 21
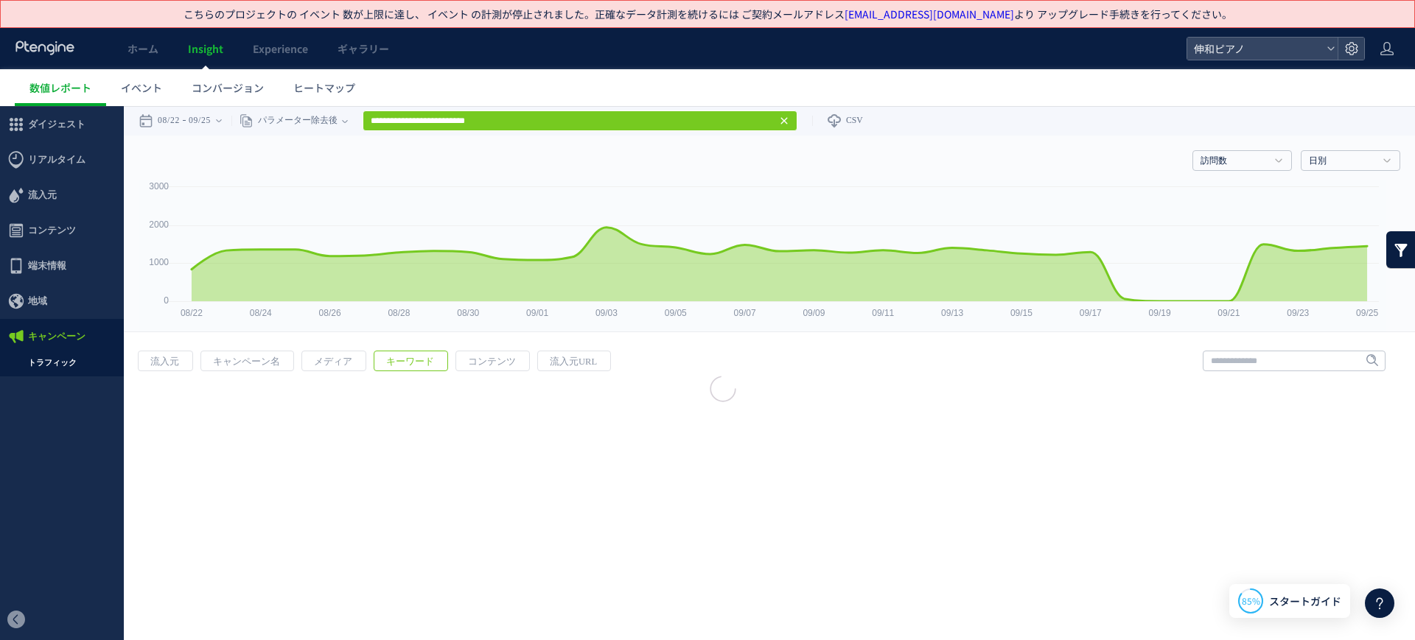
scroll to position [0, 0]
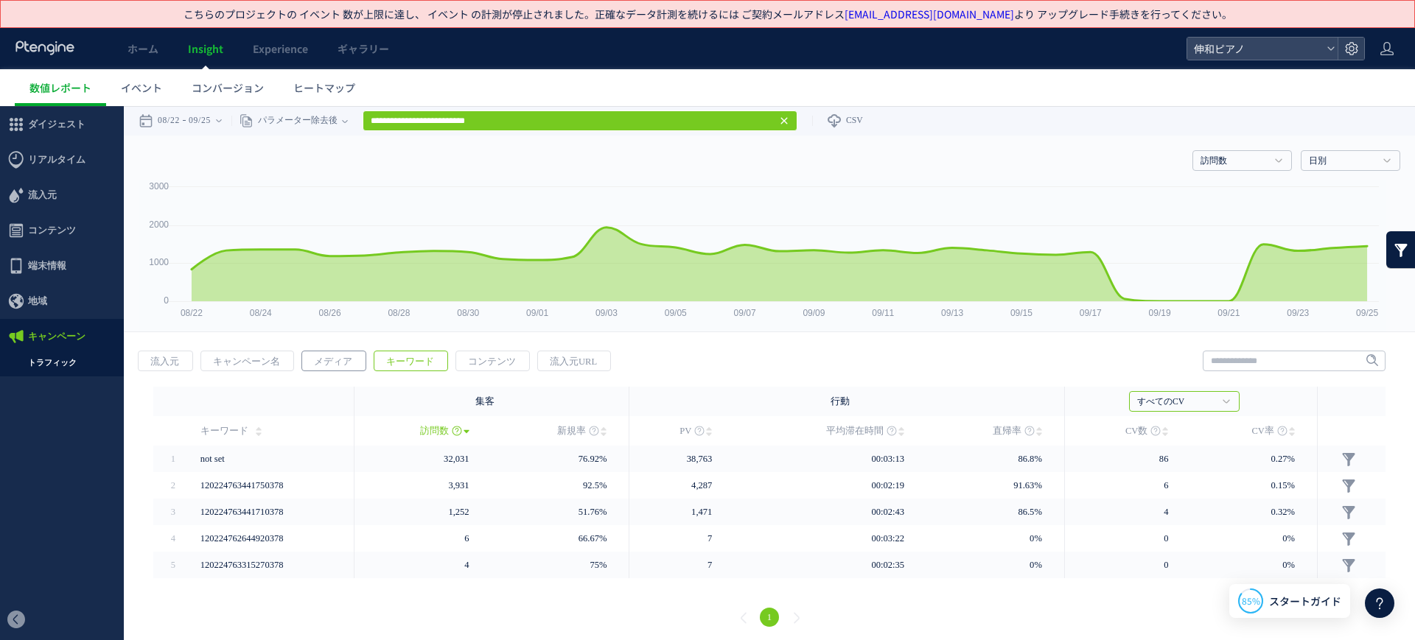
click at [340, 356] on span "メディア" at bounding box center [333, 361] width 62 height 21
click at [223, 359] on span "キャンペーン名" at bounding box center [246, 361] width 91 height 21
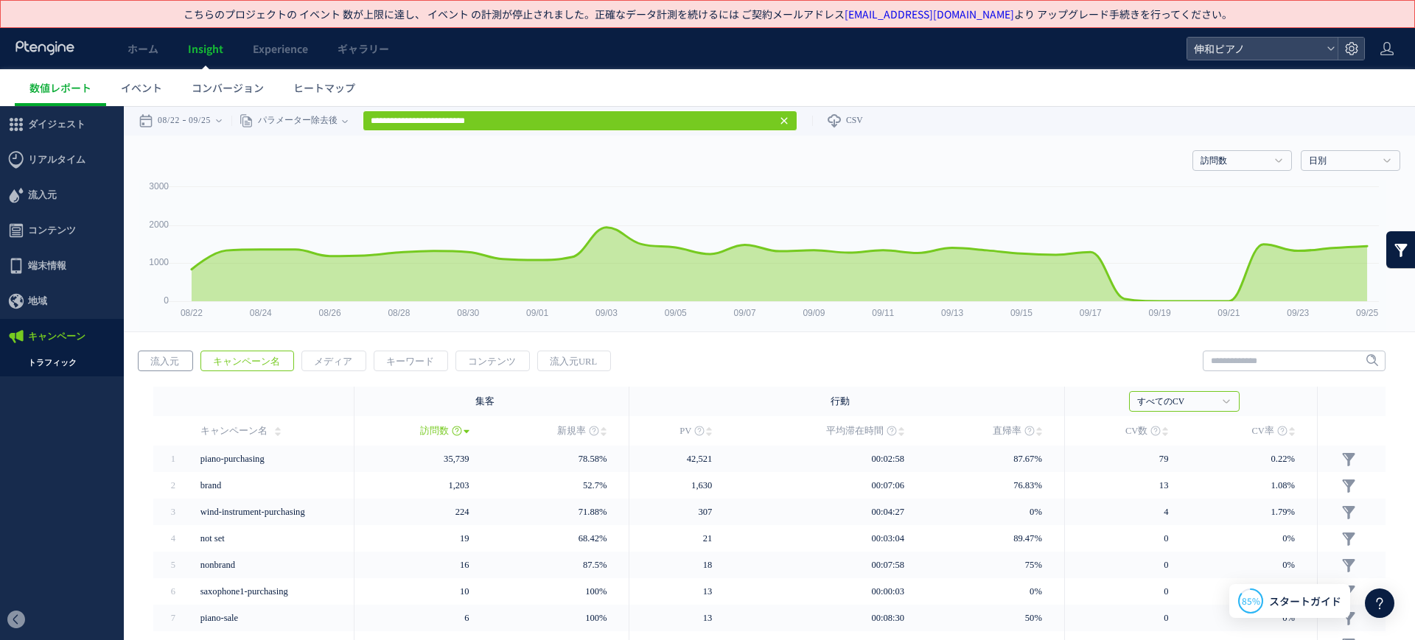
click at [175, 364] on span "流入元" at bounding box center [165, 361] width 52 height 21
click at [53, 303] on span "地域" at bounding box center [62, 301] width 124 height 35
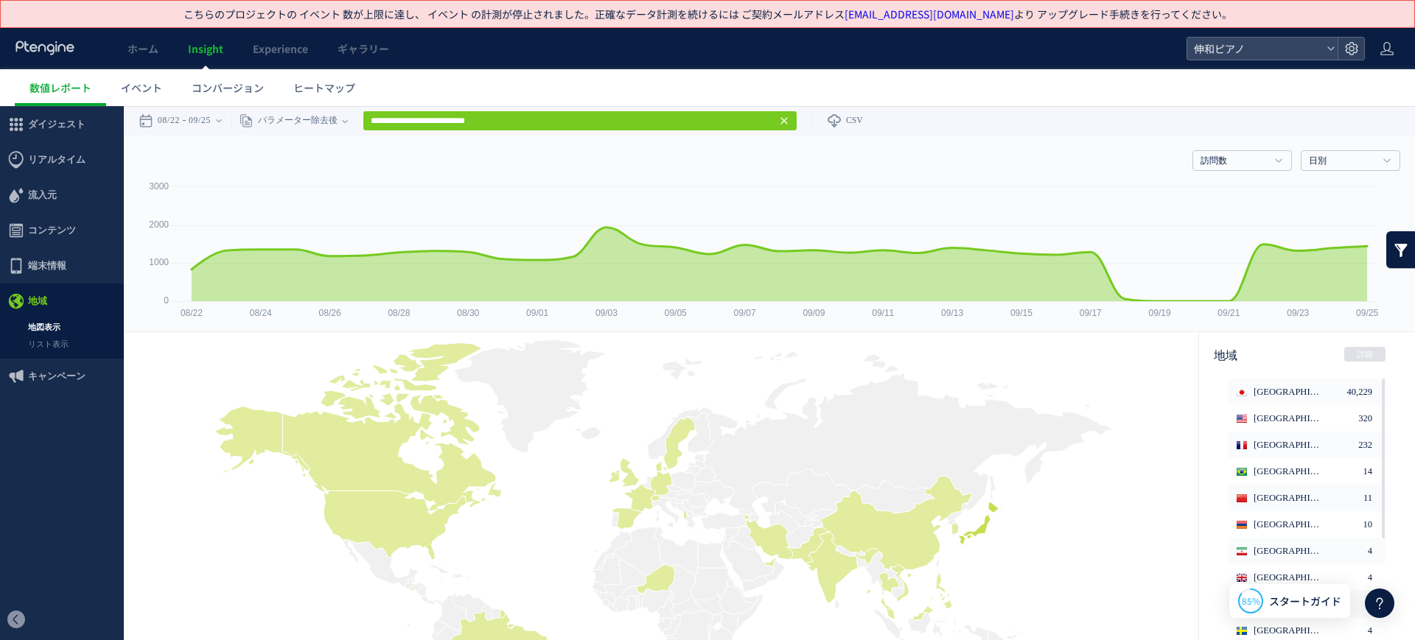
click at [57, 260] on span "端末情報" at bounding box center [47, 265] width 38 height 35
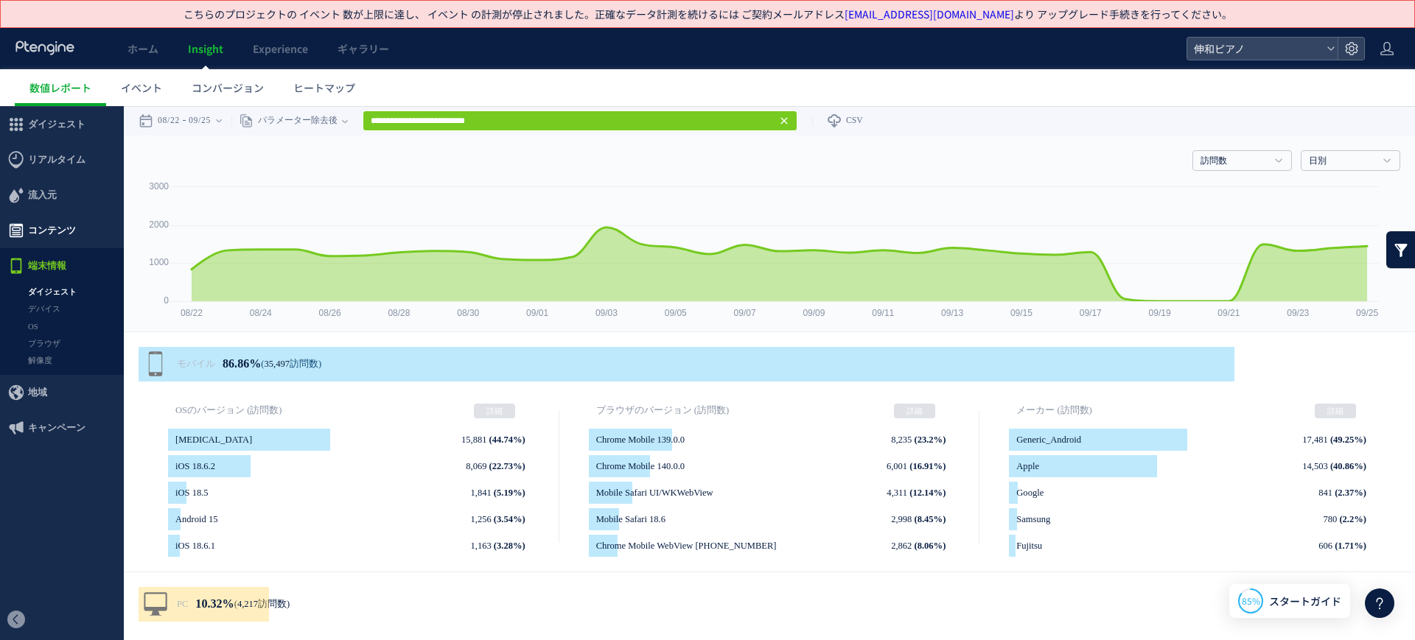
click at [71, 237] on span "コンテンツ" at bounding box center [52, 230] width 48 height 35
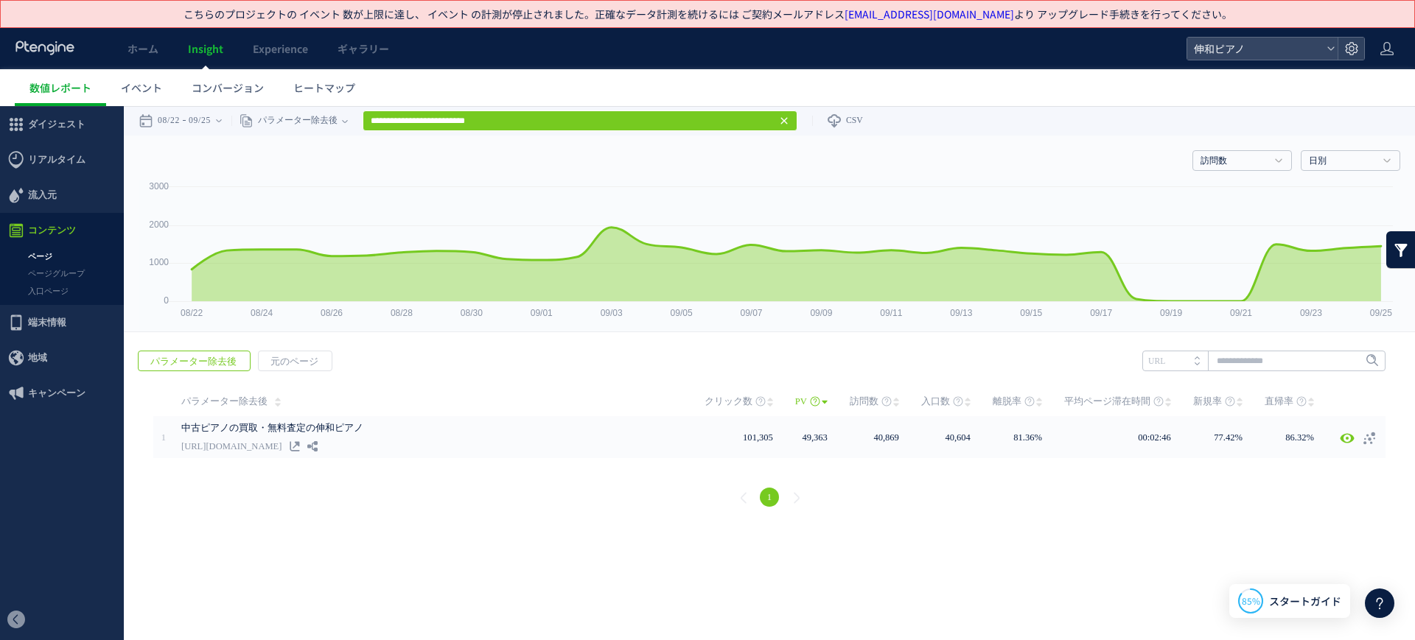
click at [779, 492] on li "1" at bounding box center [769, 497] width 27 height 19
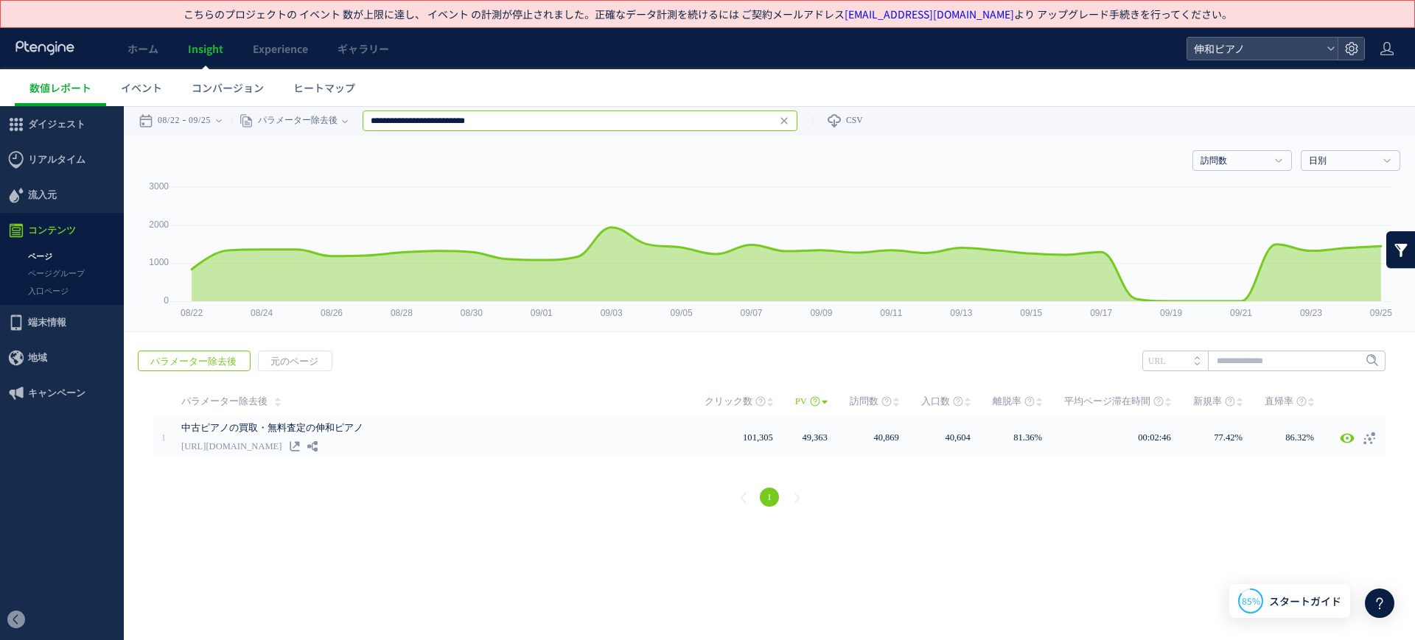
click at [571, 124] on input "**********" at bounding box center [580, 121] width 435 height 21
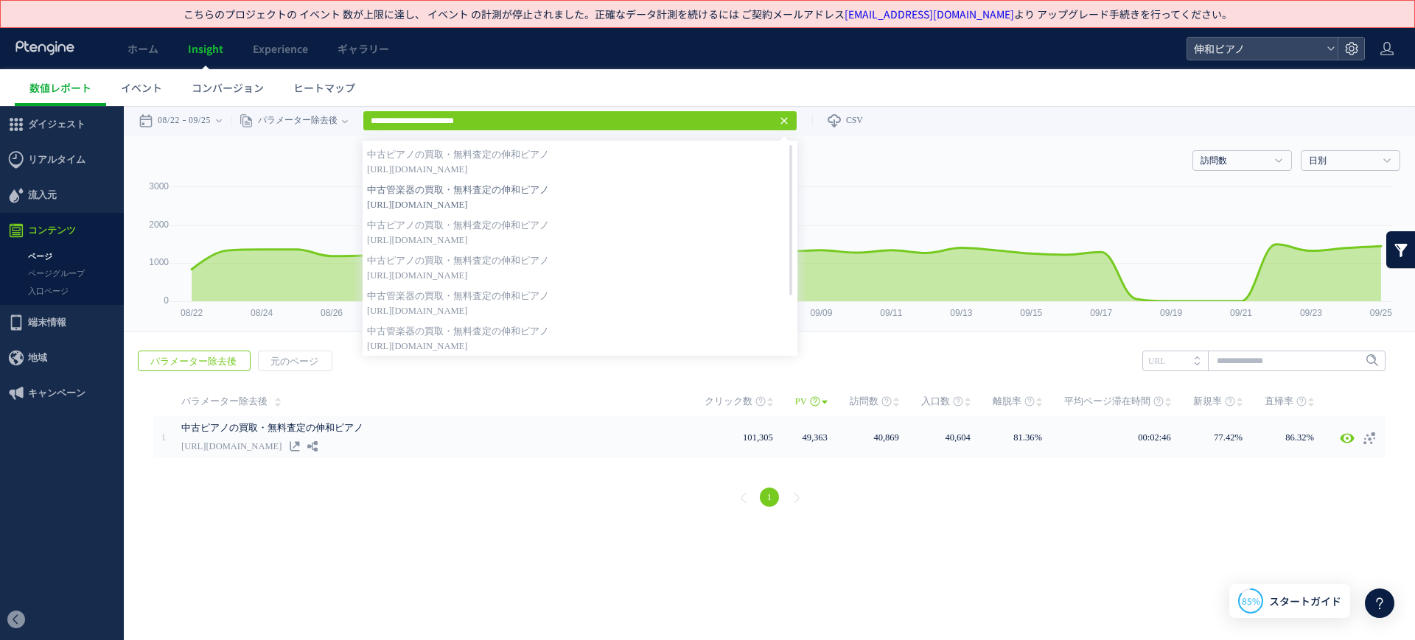
click at [551, 187] on strong "中古管楽器の買取・無料査定の伸和ピアノ" at bounding box center [580, 190] width 426 height 15
type input "**********"
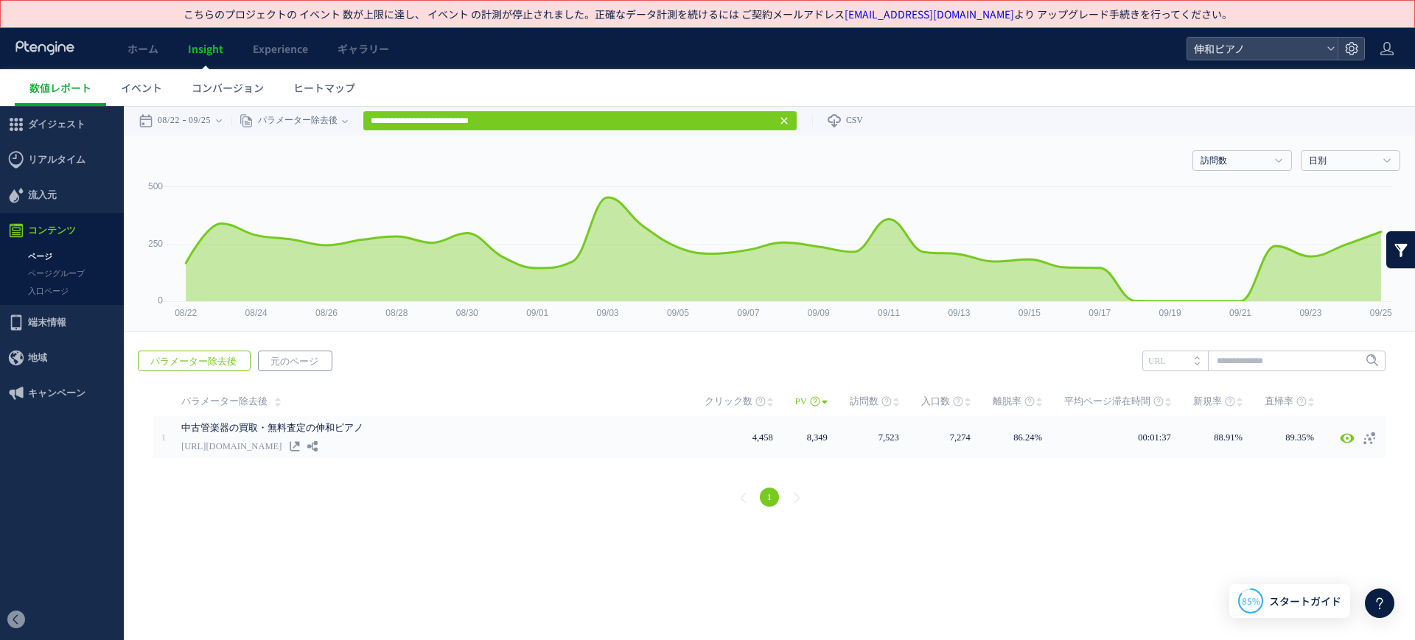
click at [279, 353] on span "元のページ" at bounding box center [294, 361] width 71 height 21
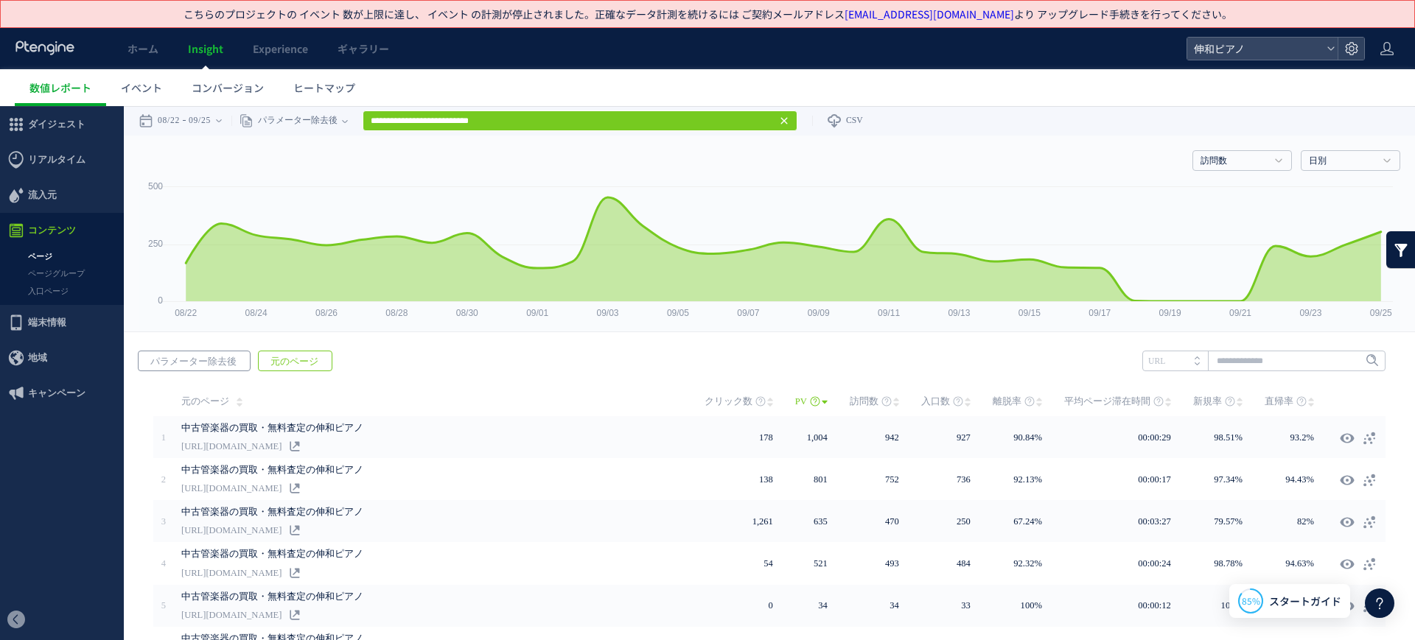
click at [195, 357] on span "パラメーター除去後" at bounding box center [194, 361] width 110 height 21
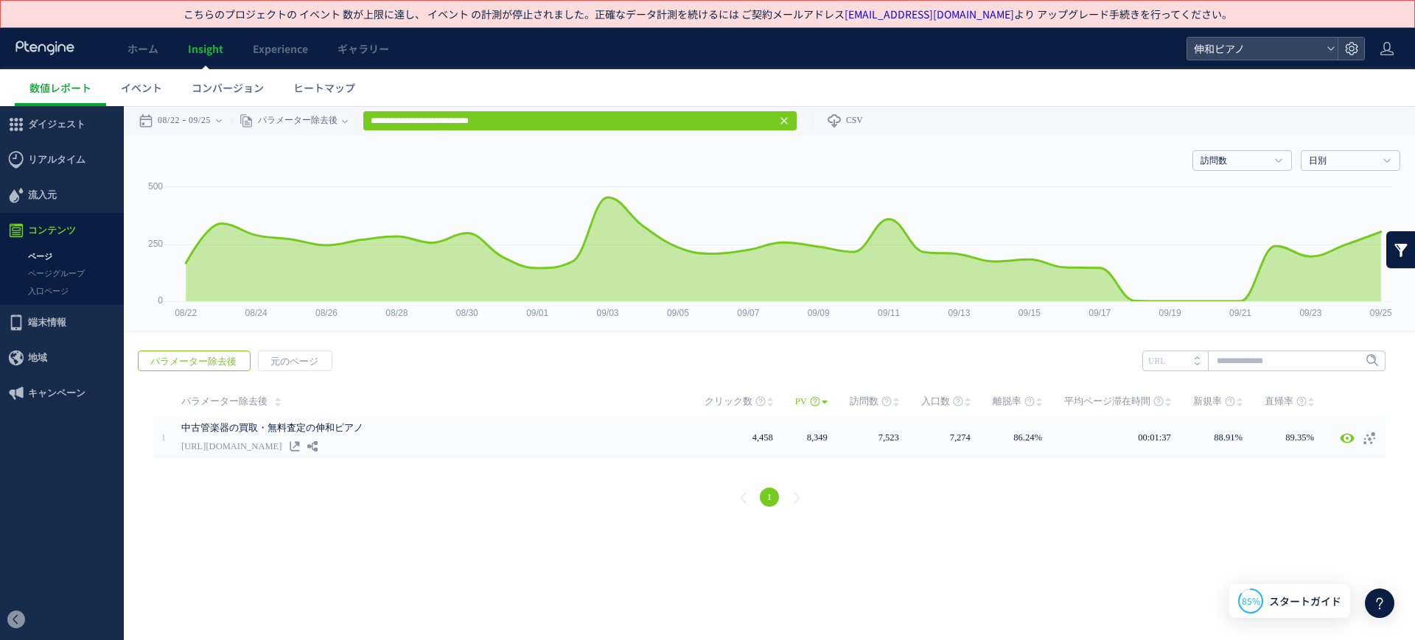
click at [83, 262] on link "ページ" at bounding box center [62, 256] width 124 height 17
click at [68, 271] on link "ページグループ" at bounding box center [62, 273] width 124 height 17
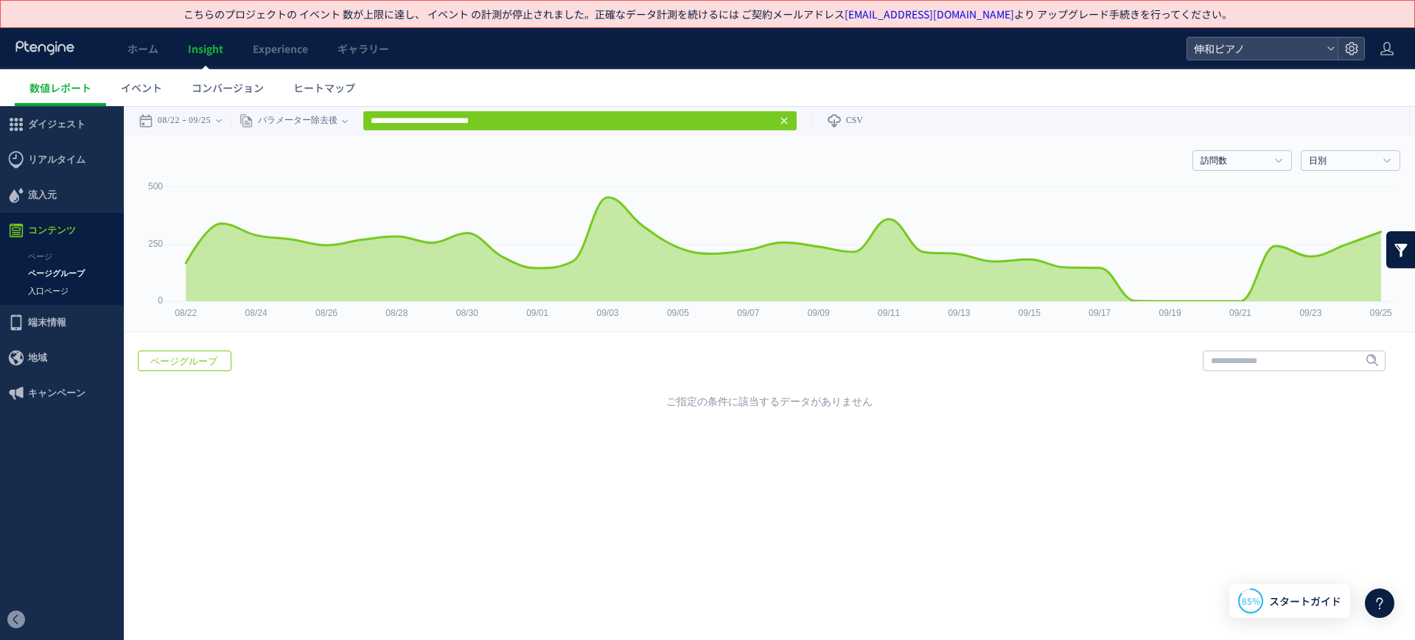
click at [63, 290] on link "入口ページ" at bounding box center [62, 291] width 124 height 17
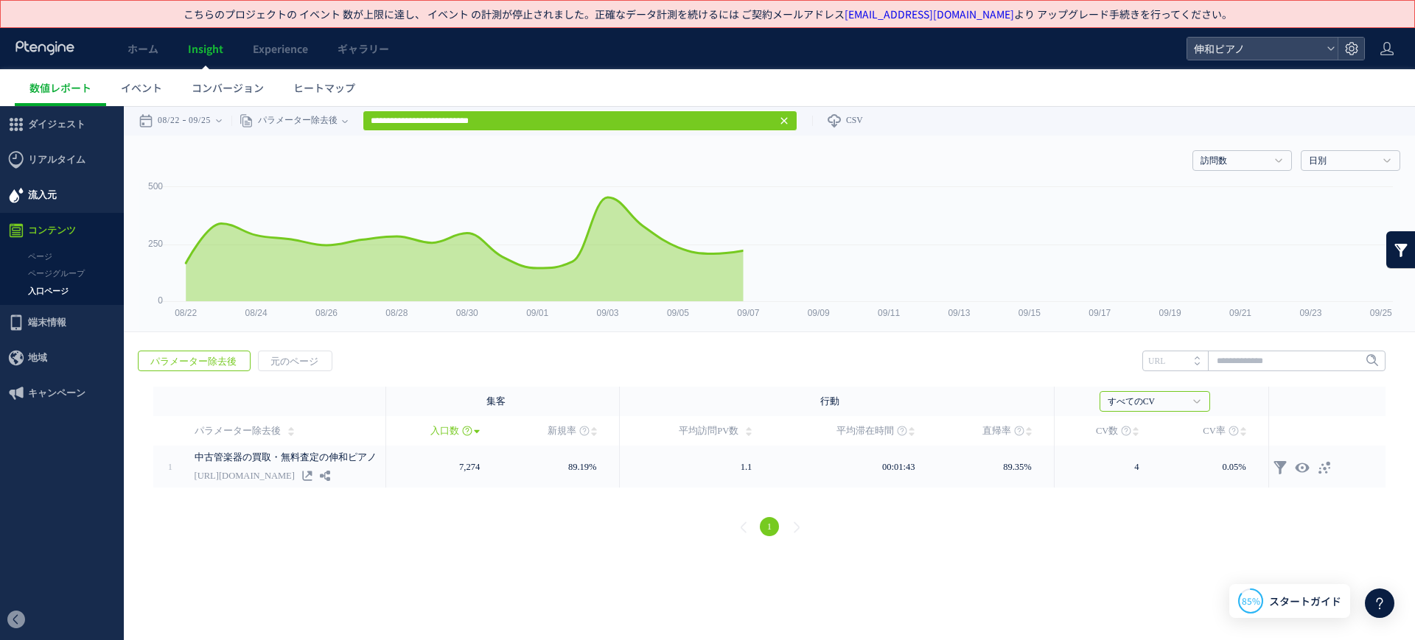
click at [52, 189] on span "流入元" at bounding box center [42, 195] width 29 height 35
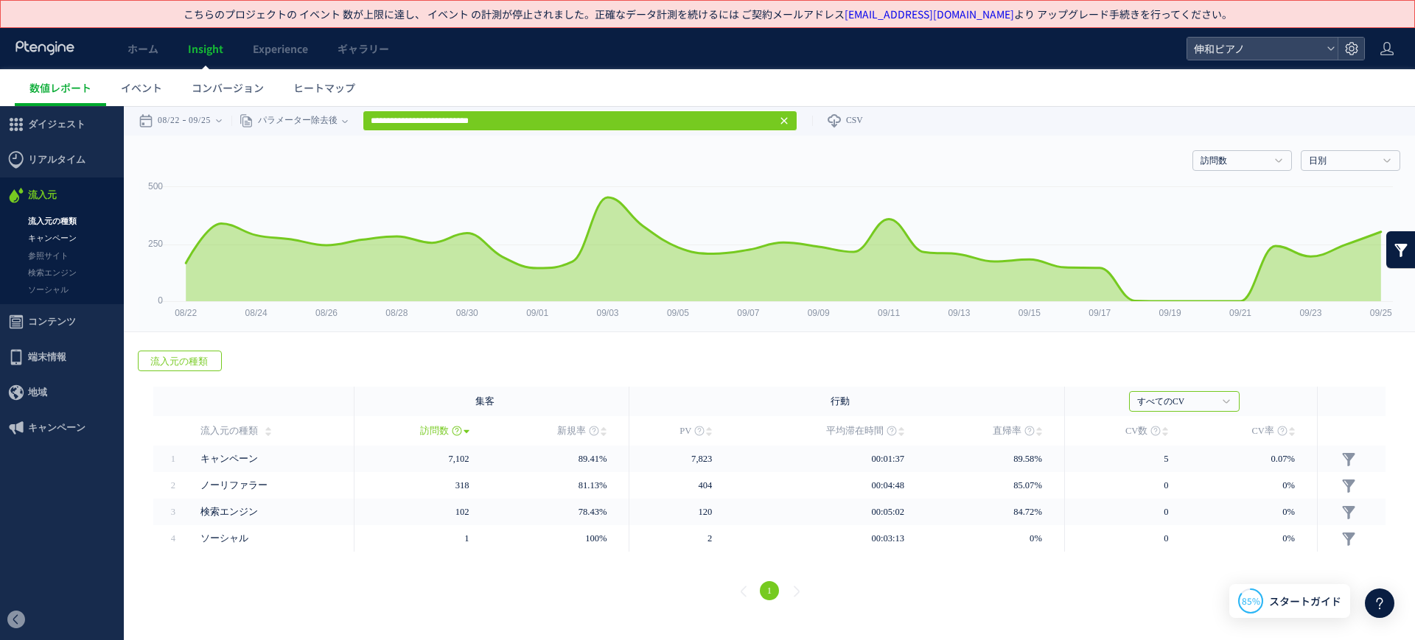
click at [60, 240] on link "キャンペーン" at bounding box center [62, 238] width 124 height 17
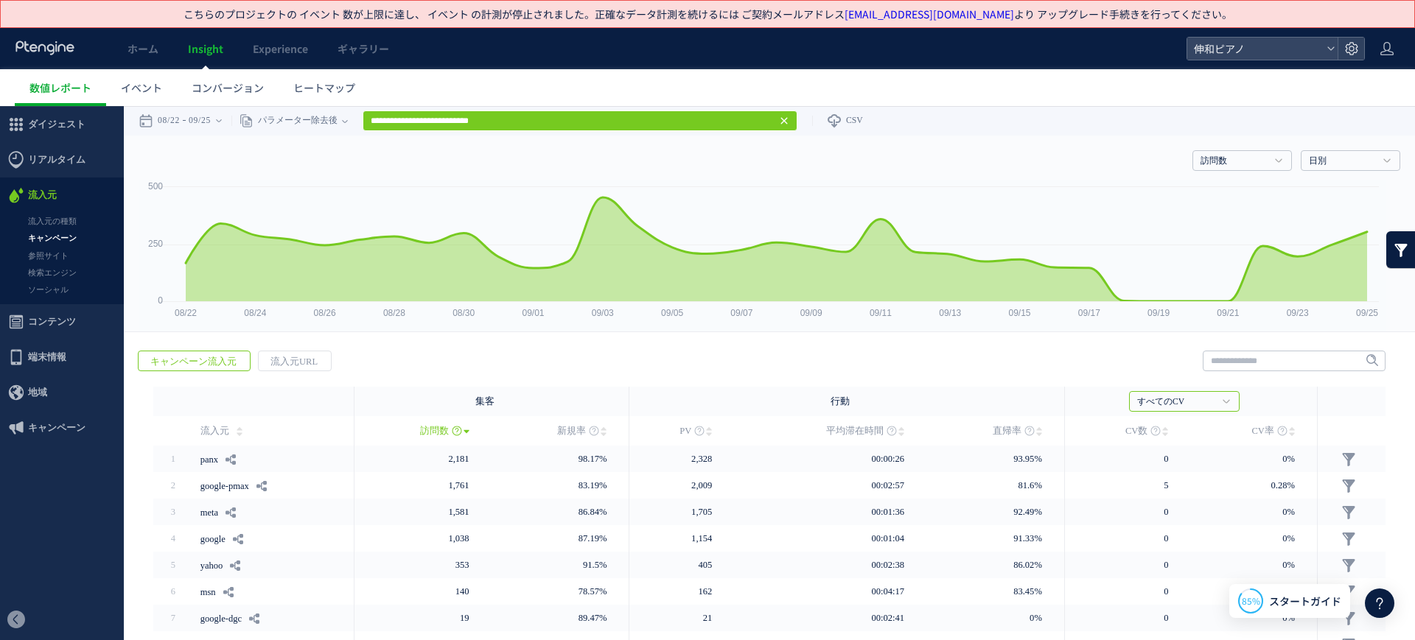
click at [790, 122] on icon at bounding box center [784, 121] width 12 height 12
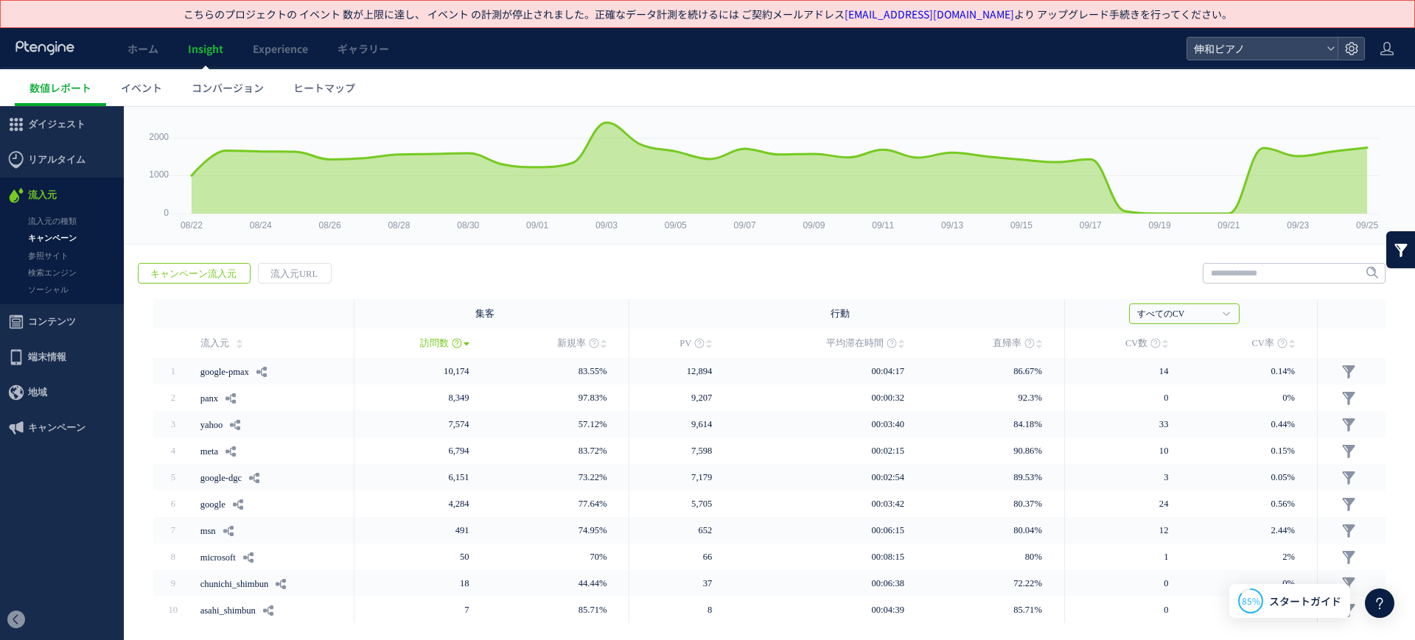
scroll to position [139, 0]
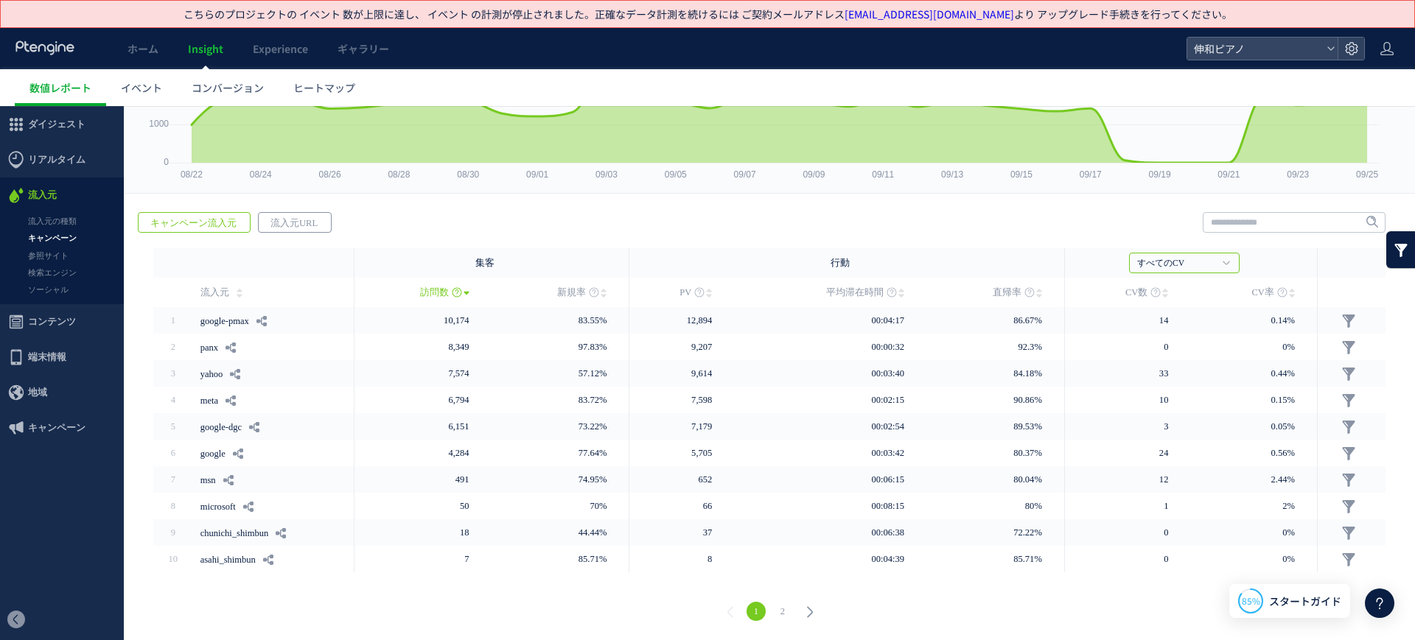
click at [302, 225] on span "流入元URL" at bounding box center [294, 223] width 71 height 21
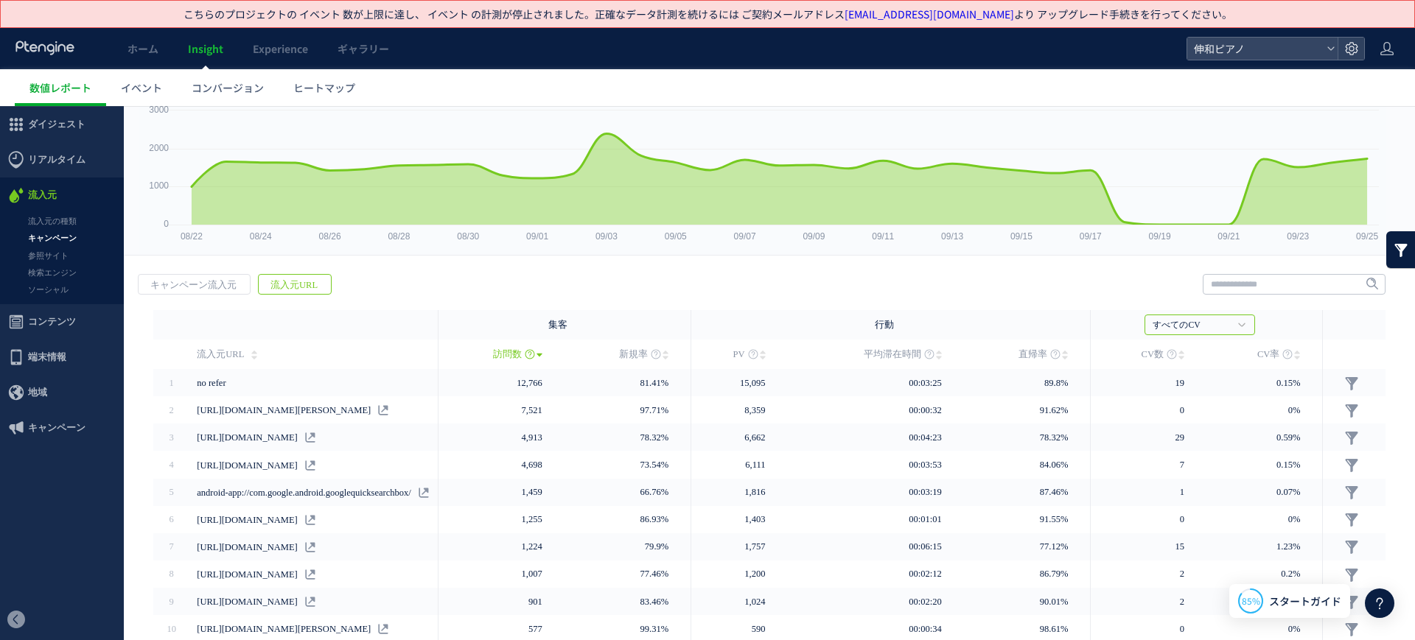
scroll to position [141, 0]
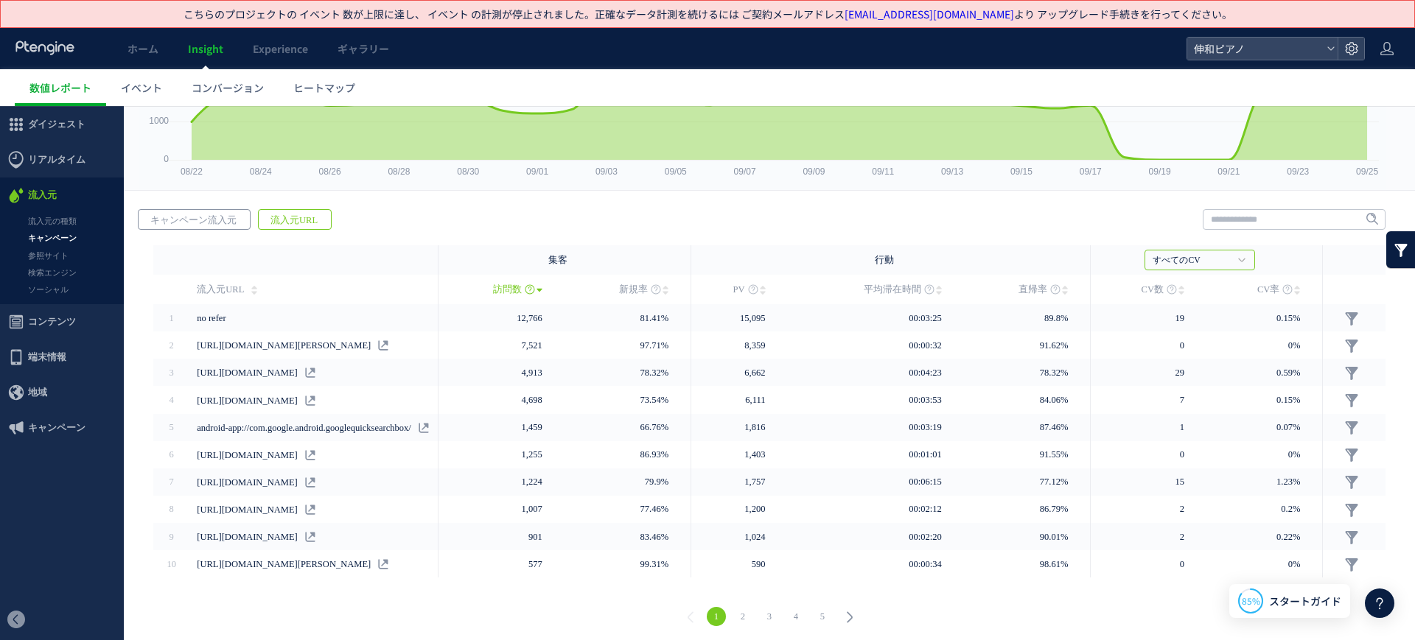
click at [191, 222] on span "キャンペーン流入元" at bounding box center [194, 220] width 110 height 21
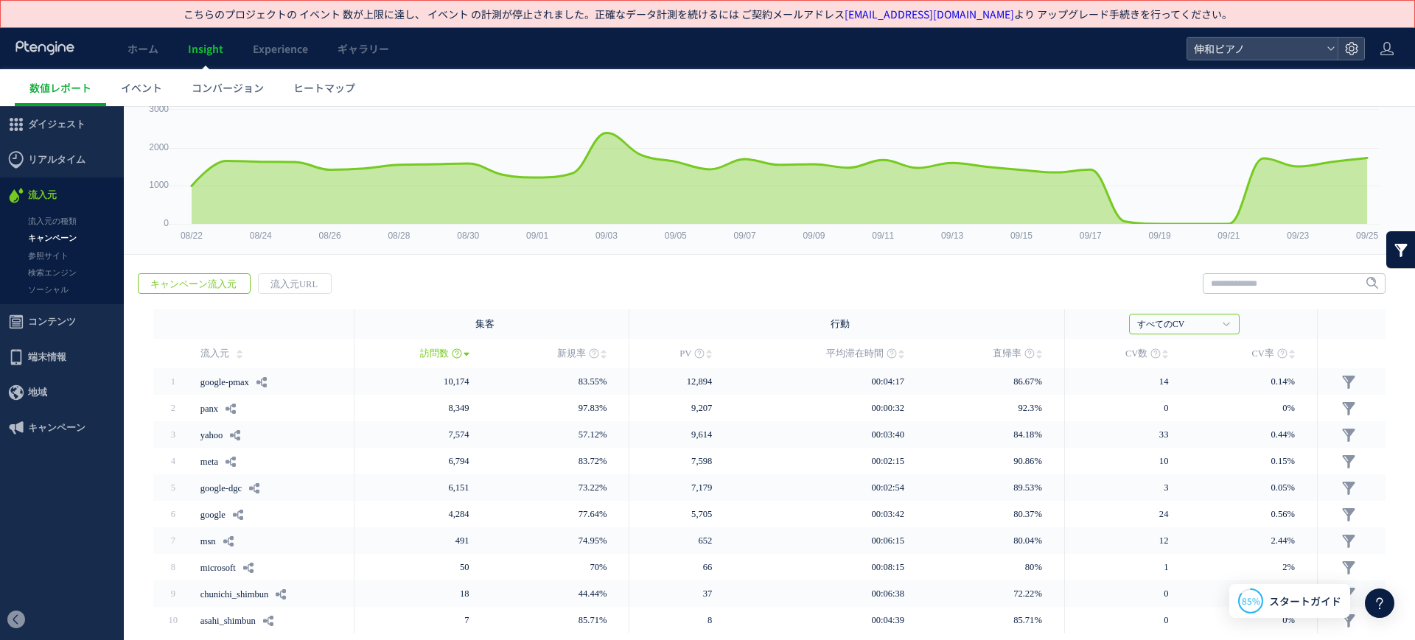
scroll to position [139, 0]
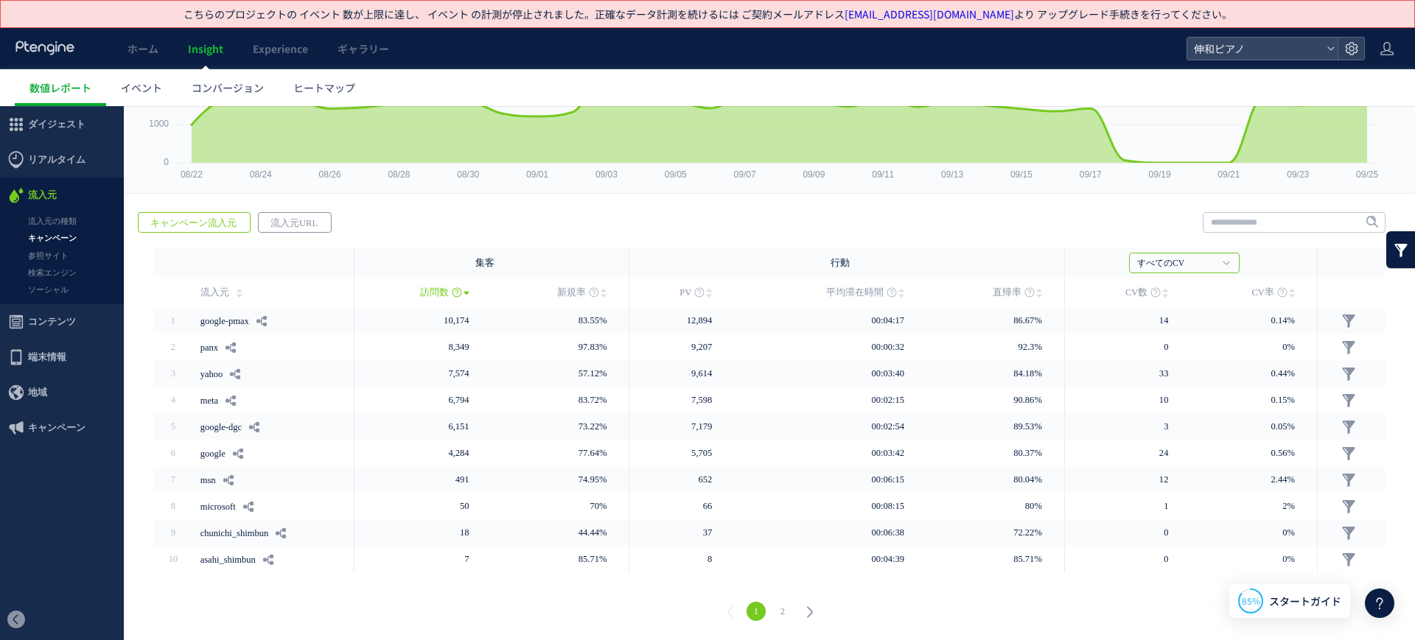
click at [273, 223] on span "流入元URL" at bounding box center [294, 223] width 71 height 21
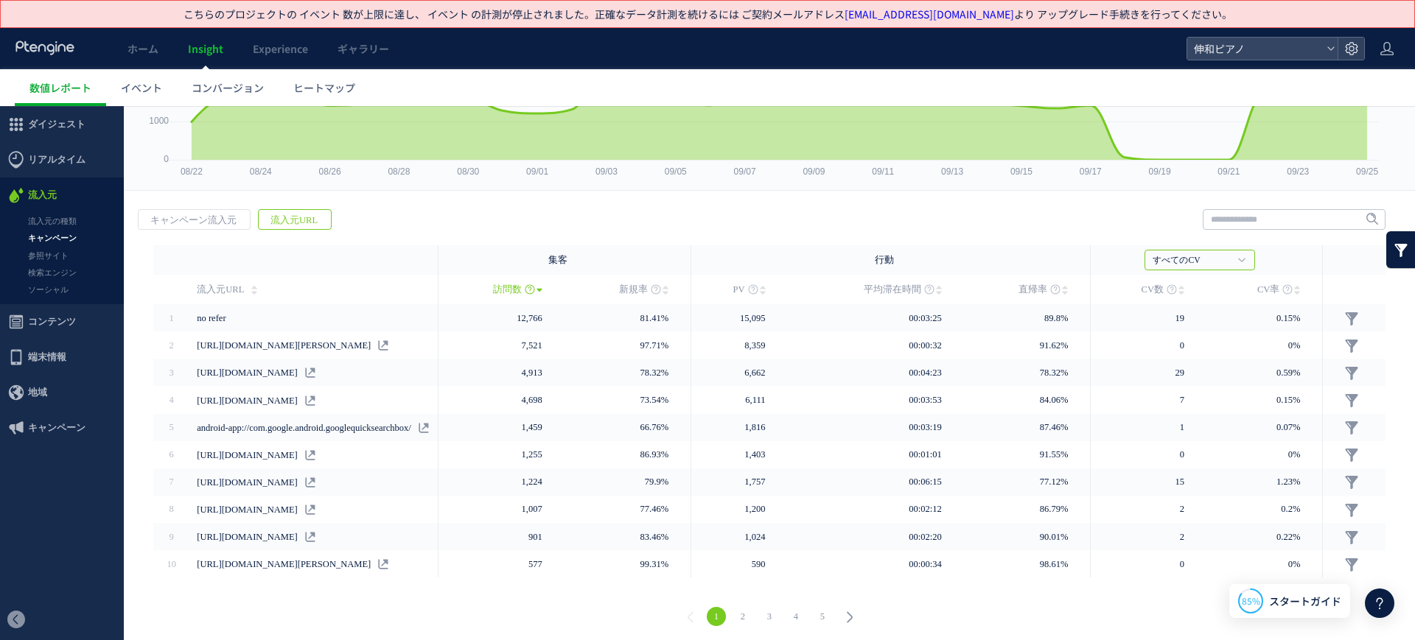
scroll to position [49, 0]
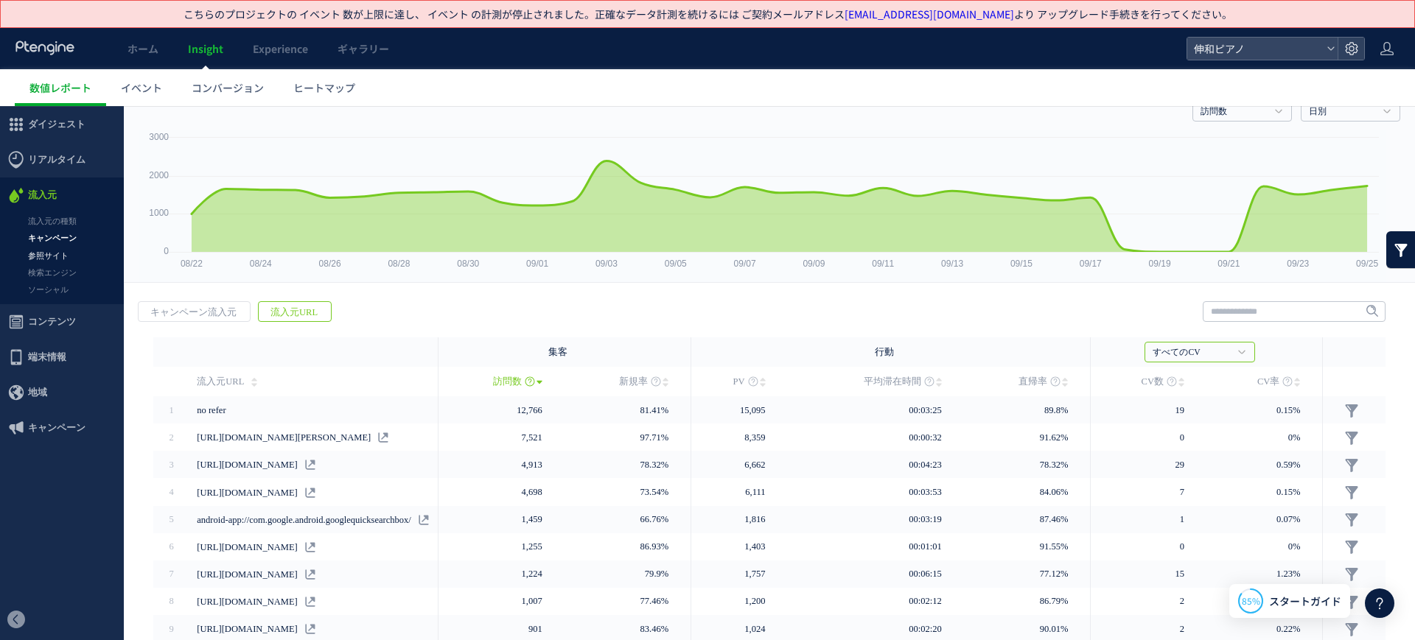
click at [48, 251] on link "参照サイト" at bounding box center [62, 256] width 124 height 17
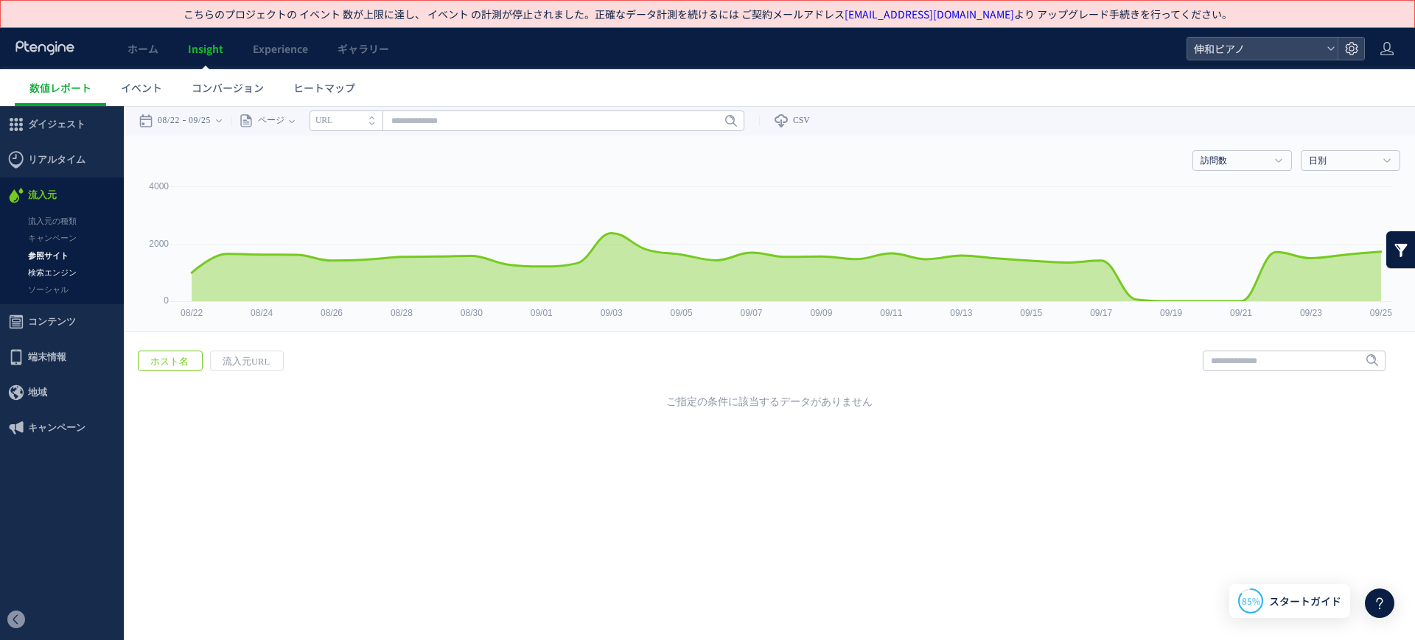
click at [65, 265] on link "検索エンジン" at bounding box center [62, 273] width 124 height 17
click at [68, 291] on link "ソーシャル" at bounding box center [62, 289] width 124 height 17
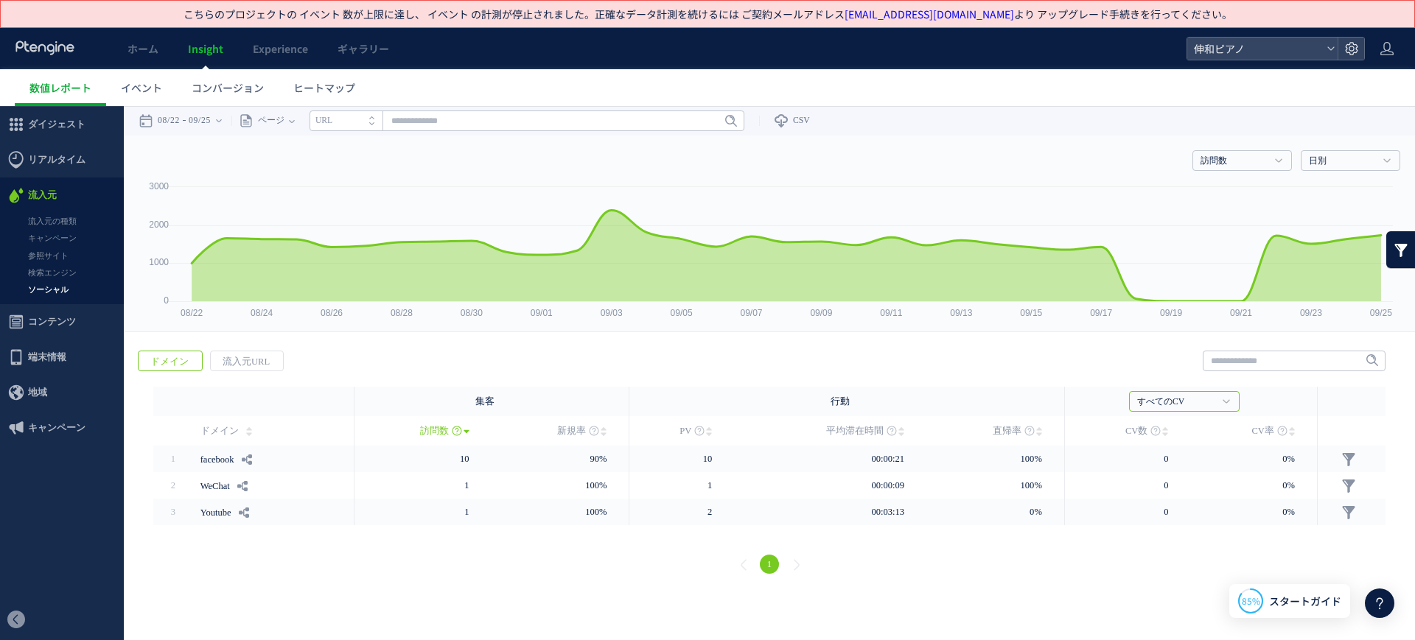
click at [307, 122] on div "ページ ページグループ パラメーター除去後 ページ ページグループ パラメーター除去後 タイトル名 URL" at bounding box center [487, 120] width 513 height 29
click at [289, 122] on div "ページ" at bounding box center [259, 120] width 57 height 29
click at [310, 195] on li "パラメーター除去後" at bounding box center [291, 196] width 86 height 19
click at [466, 122] on input "text" at bounding box center [580, 121] width 435 height 21
click at [48, 199] on span "流入元" at bounding box center [42, 195] width 29 height 35
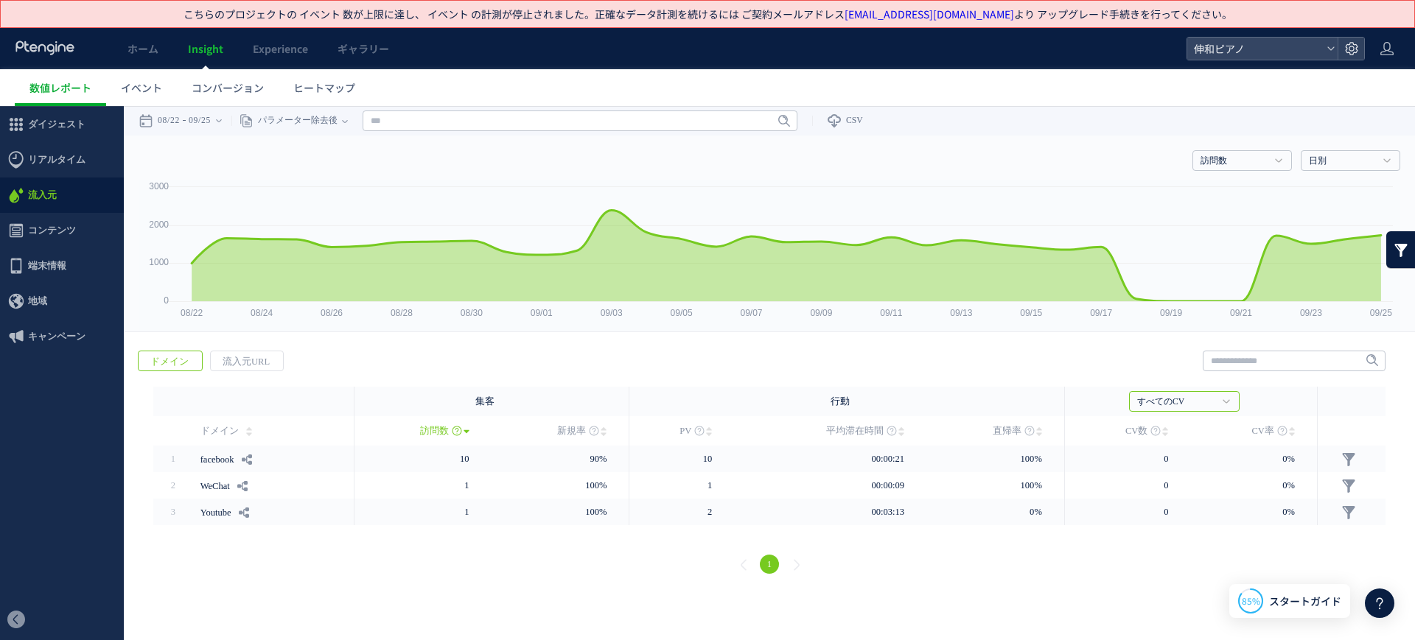
click at [99, 475] on ul "ダイジェスト リアルタイム ダイジェスト コンテンツ 地域" at bounding box center [62, 353] width 124 height 493
click at [233, 83] on span "コンバージョン" at bounding box center [228, 87] width 72 height 15
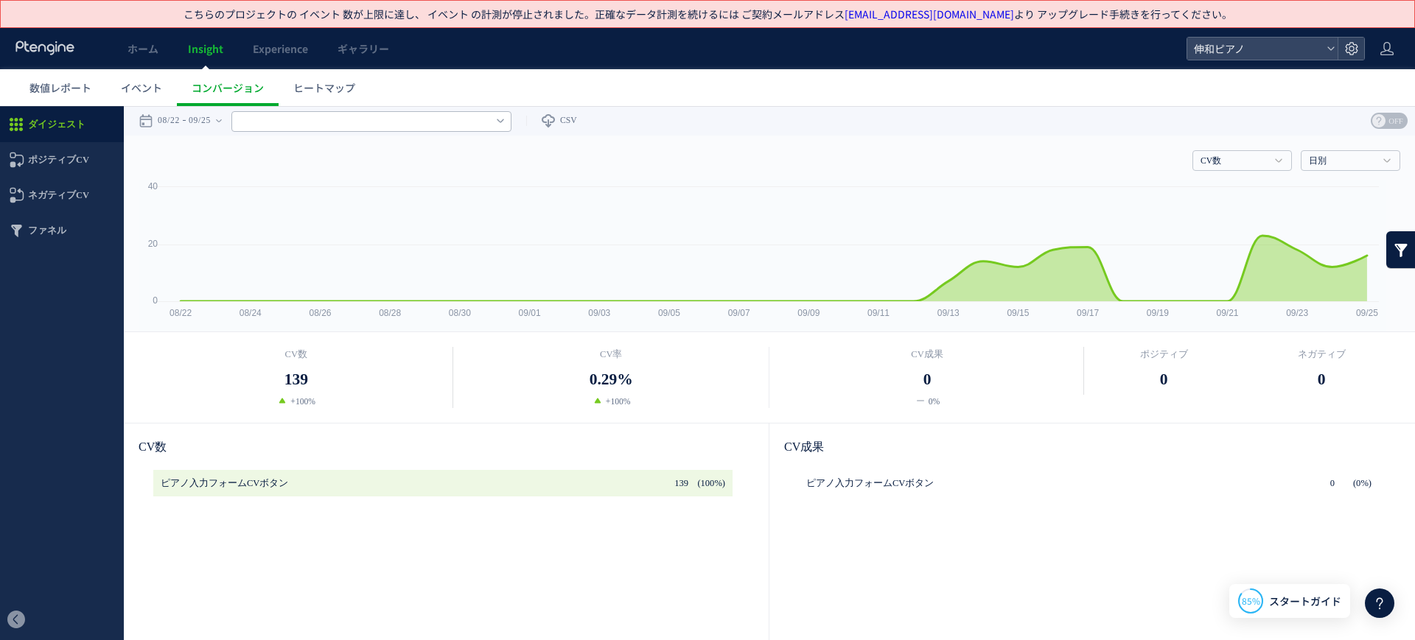
click at [326, 121] on input "text" at bounding box center [371, 121] width 280 height 21
click at [153, 93] on span "イベント" at bounding box center [141, 87] width 41 height 15
type input "******"
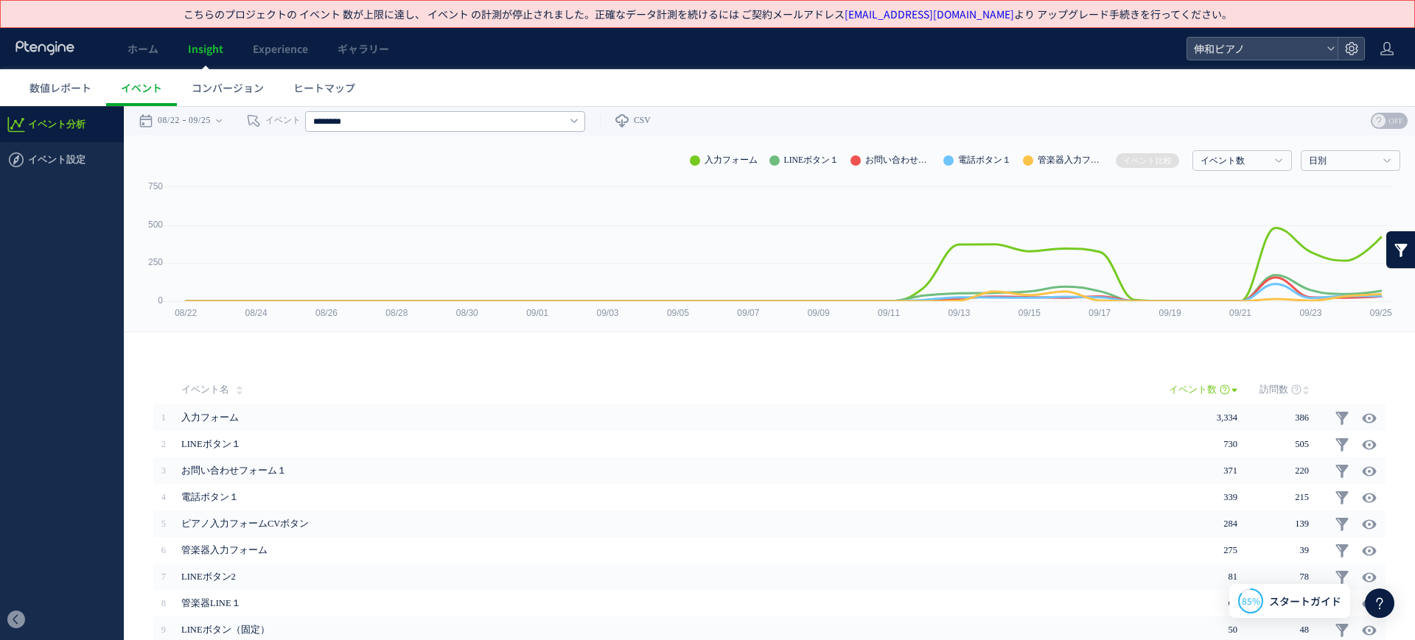
click at [578, 121] on div at bounding box center [572, 121] width 12 height 12
click at [1230, 168] on h4 "イベント数" at bounding box center [1241, 160] width 99 height 21
click at [1230, 169] on h4 "イベント数" at bounding box center [1241, 160] width 99 height 21
click at [641, 121] on link "CSV" at bounding box center [625, 120] width 51 height 29
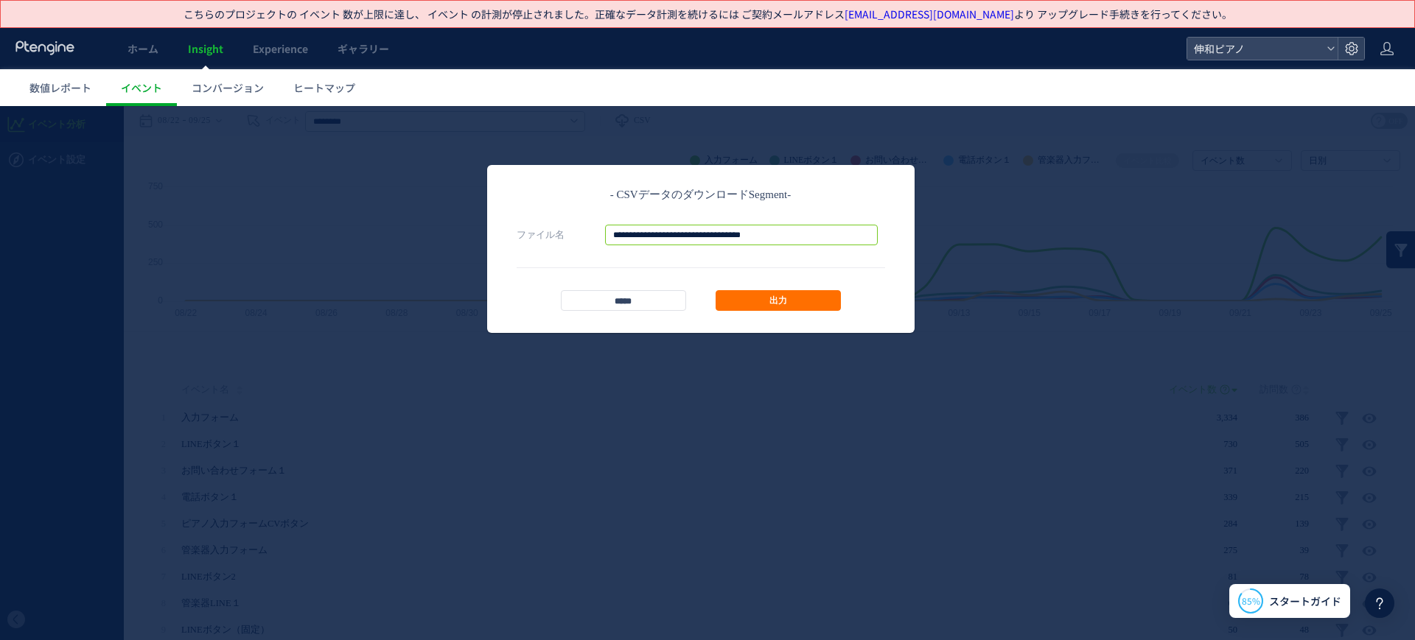
click at [696, 235] on input "**********" at bounding box center [741, 235] width 273 height 21
click at [819, 236] on input "**********" at bounding box center [741, 235] width 273 height 21
type input "**********"
click at [830, 302] on link "出力" at bounding box center [777, 300] width 125 height 21
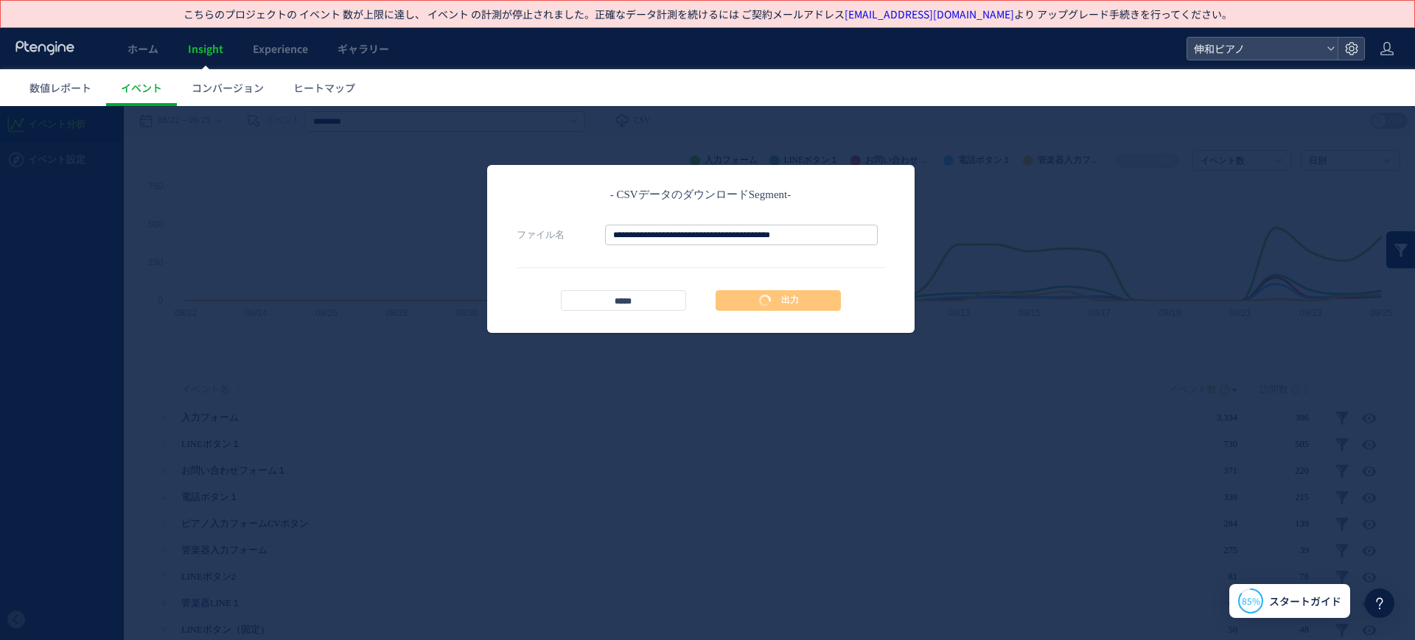
scroll to position [0, 0]
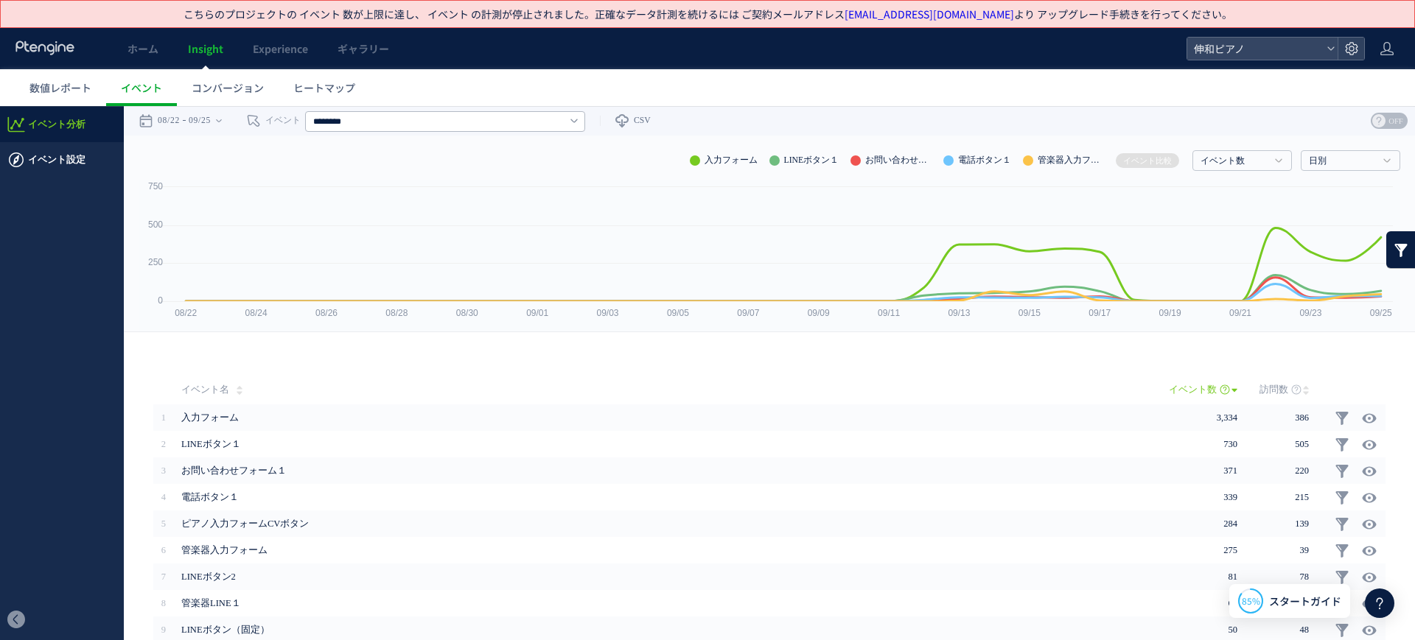
click at [40, 147] on span "イベント設定" at bounding box center [56, 159] width 57 height 35
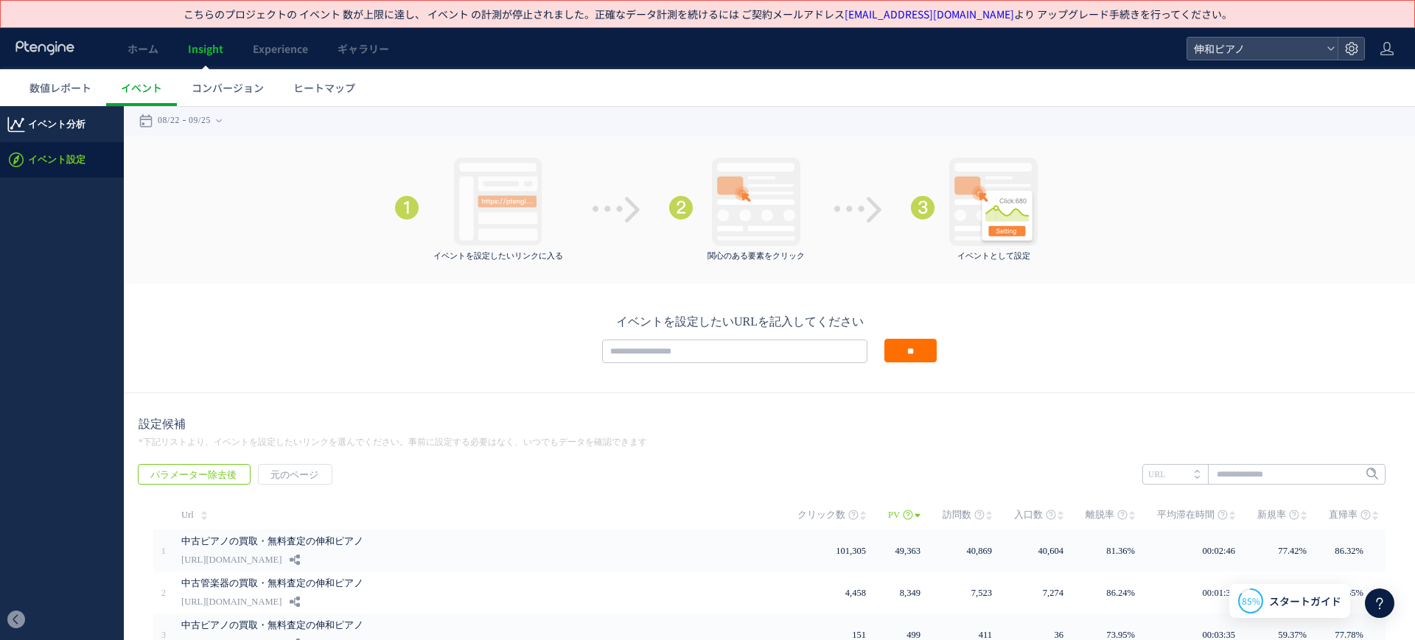
click at [69, 136] on span "イベント分析" at bounding box center [56, 124] width 57 height 35
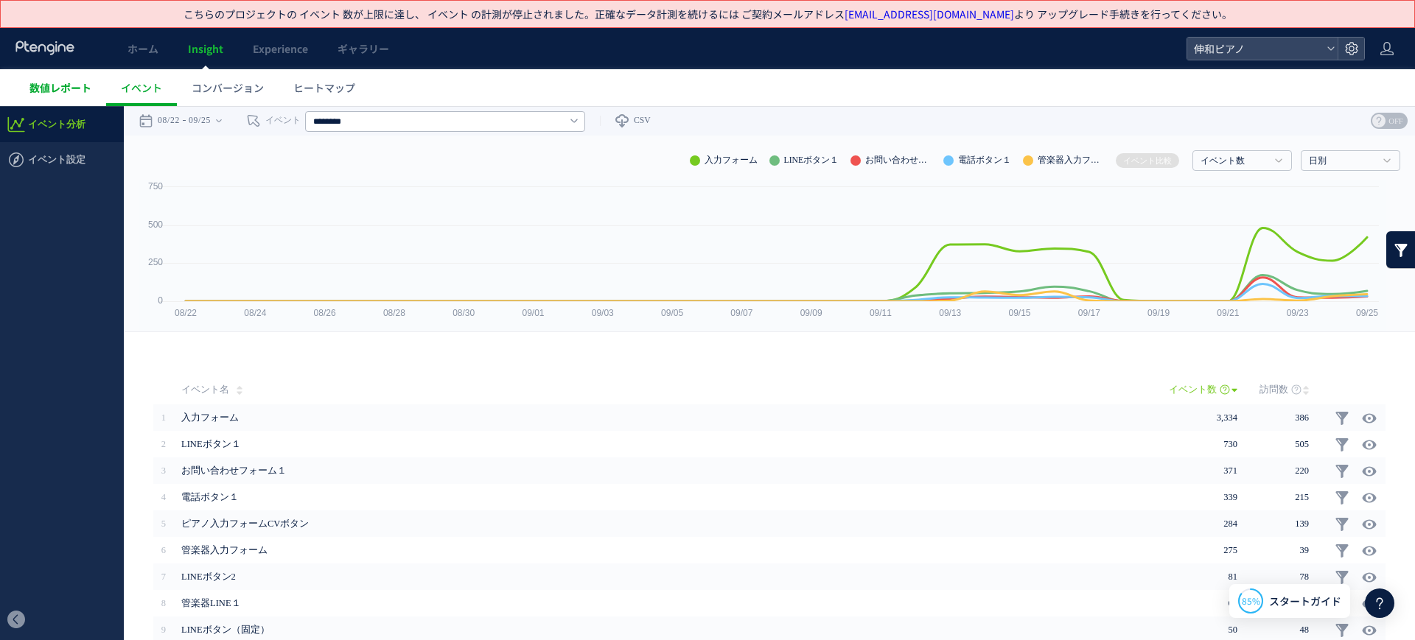
click at [60, 74] on link "数値レポート" at bounding box center [60, 87] width 91 height 37
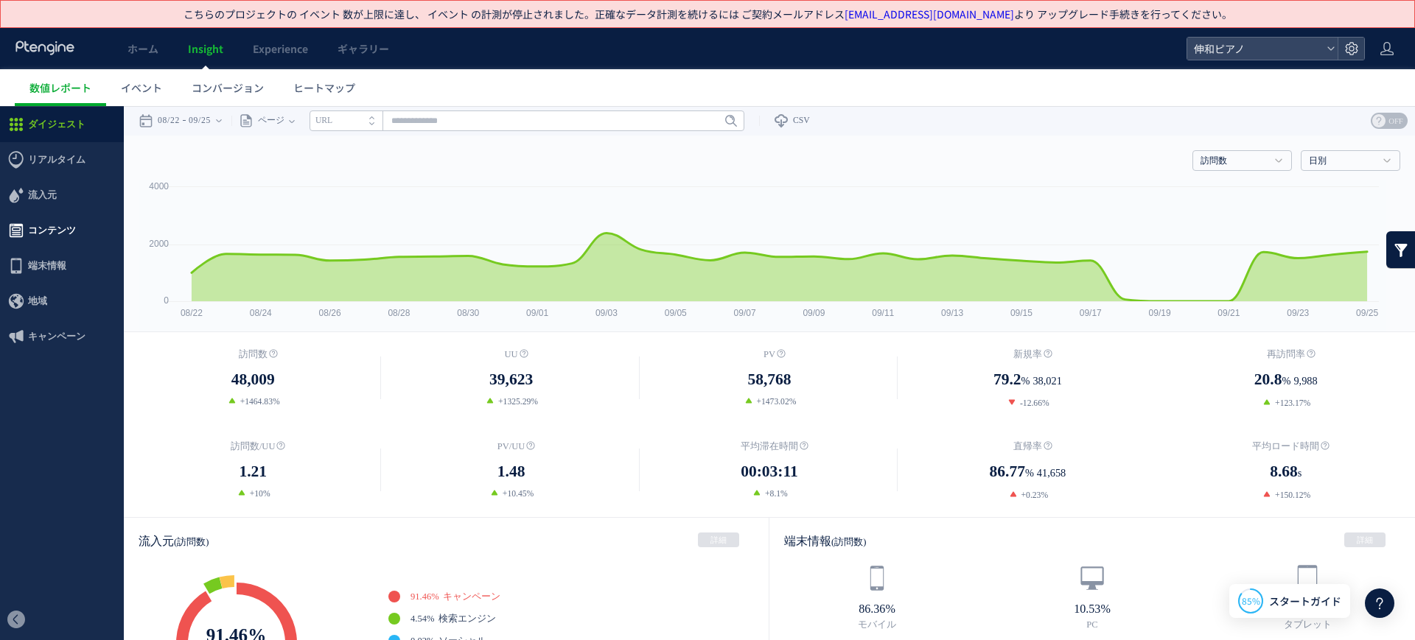
click at [58, 220] on span "コンテンツ" at bounding box center [52, 230] width 48 height 35
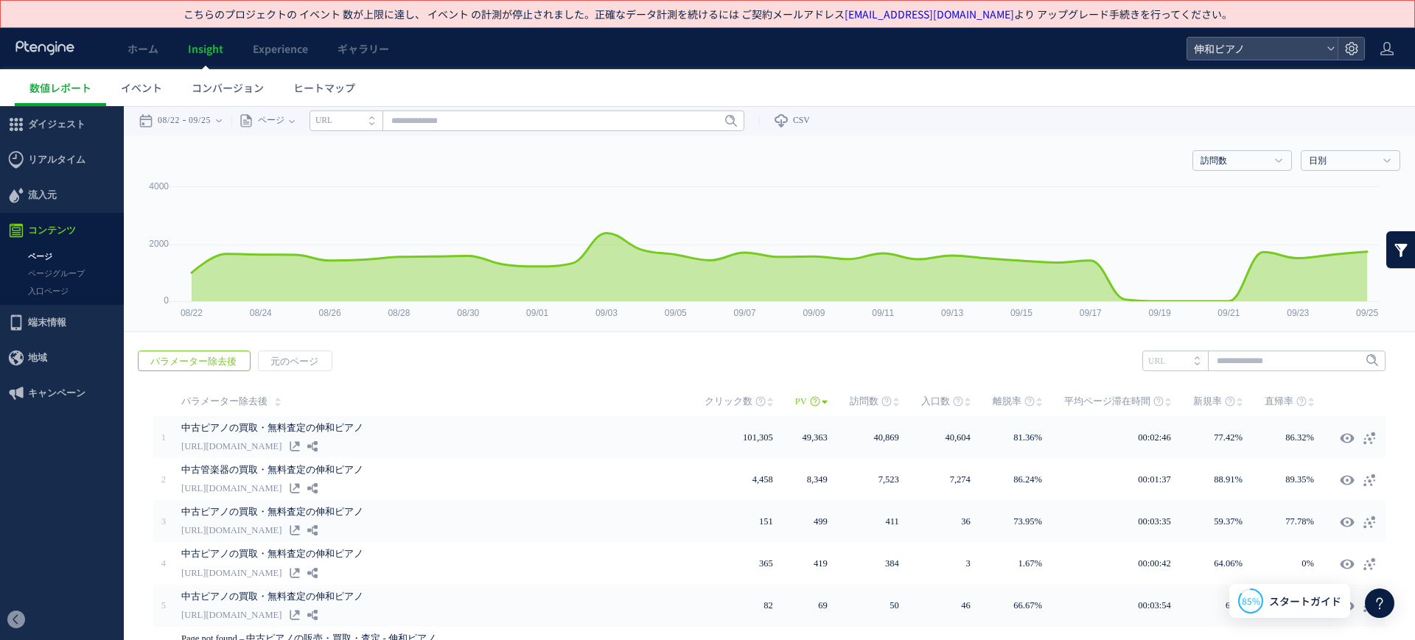
click at [85, 249] on link "ページ" at bounding box center [62, 256] width 124 height 17
click at [29, 257] on link "ページ" at bounding box center [62, 256] width 124 height 17
click at [38, 253] on link "ページ" at bounding box center [62, 256] width 124 height 17
click at [363, 127] on li "URL" at bounding box center [345, 121] width 73 height 21
click at [375, 123] on li "タイトル名" at bounding box center [345, 121] width 73 height 21
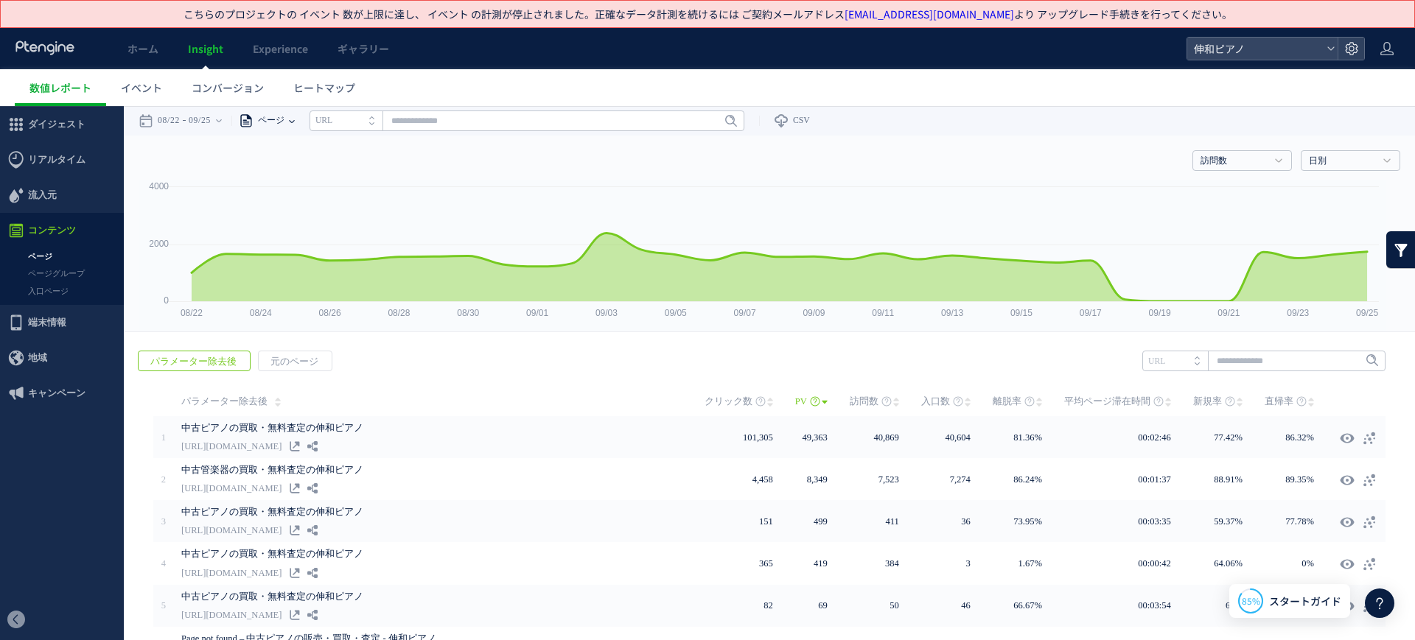
click at [284, 120] on span "ページ" at bounding box center [268, 120] width 31 height 29
click at [312, 194] on li "パラメーター除去後" at bounding box center [291, 196] width 86 height 19
click at [337, 121] on span "パラメーター除去後" at bounding box center [295, 120] width 84 height 29
click at [422, 121] on input "text" at bounding box center [580, 121] width 435 height 21
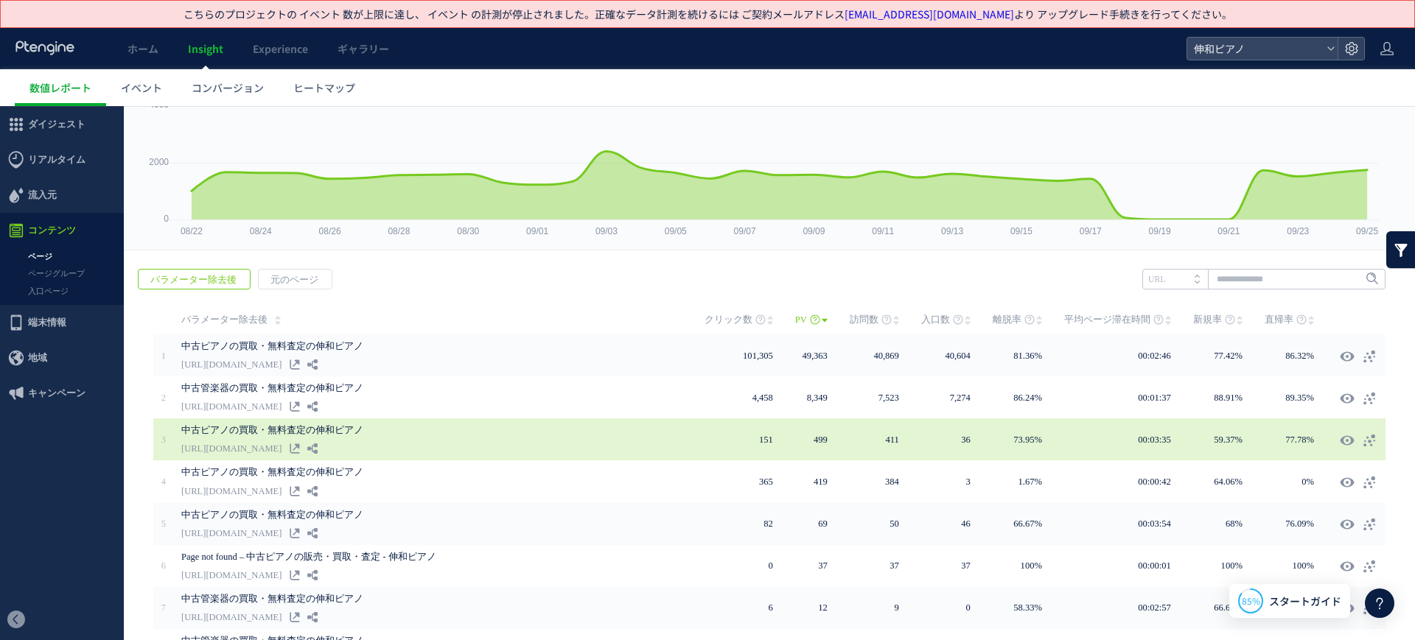
scroll to position [75, 0]
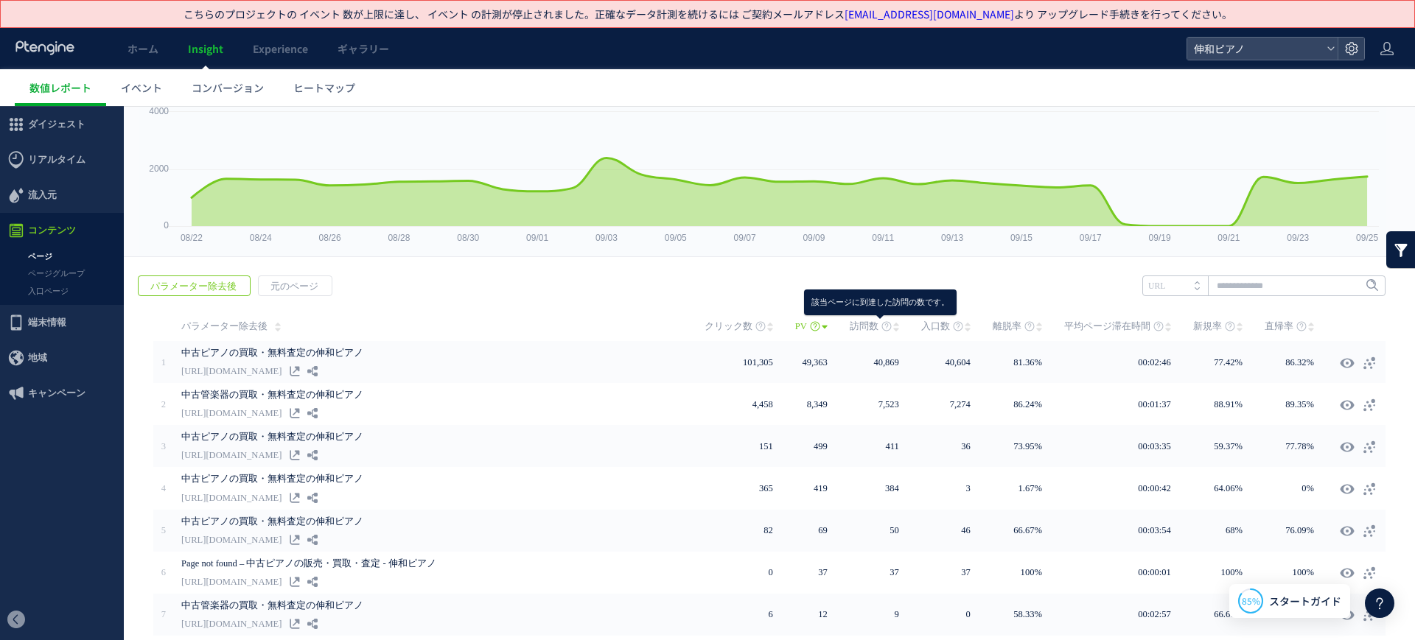
click at [881, 330] on use at bounding box center [886, 327] width 10 height 10
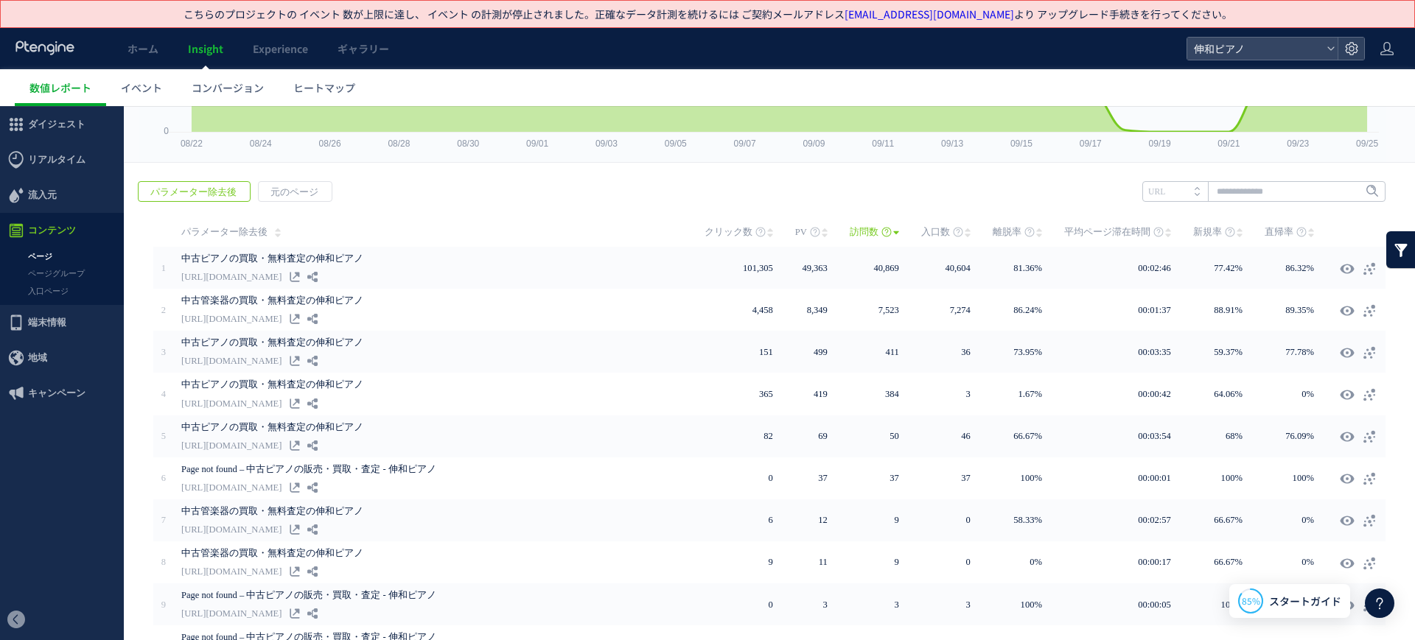
scroll to position [259, 0]
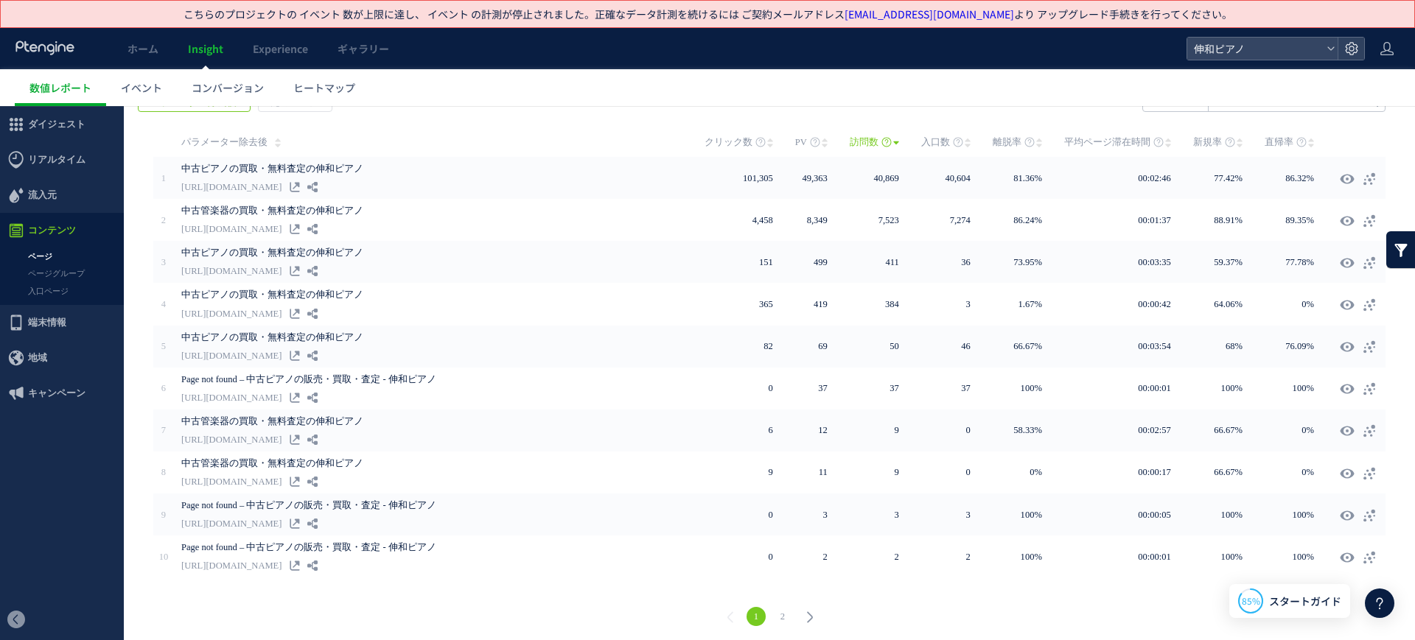
click at [778, 615] on link "2" at bounding box center [782, 616] width 19 height 19
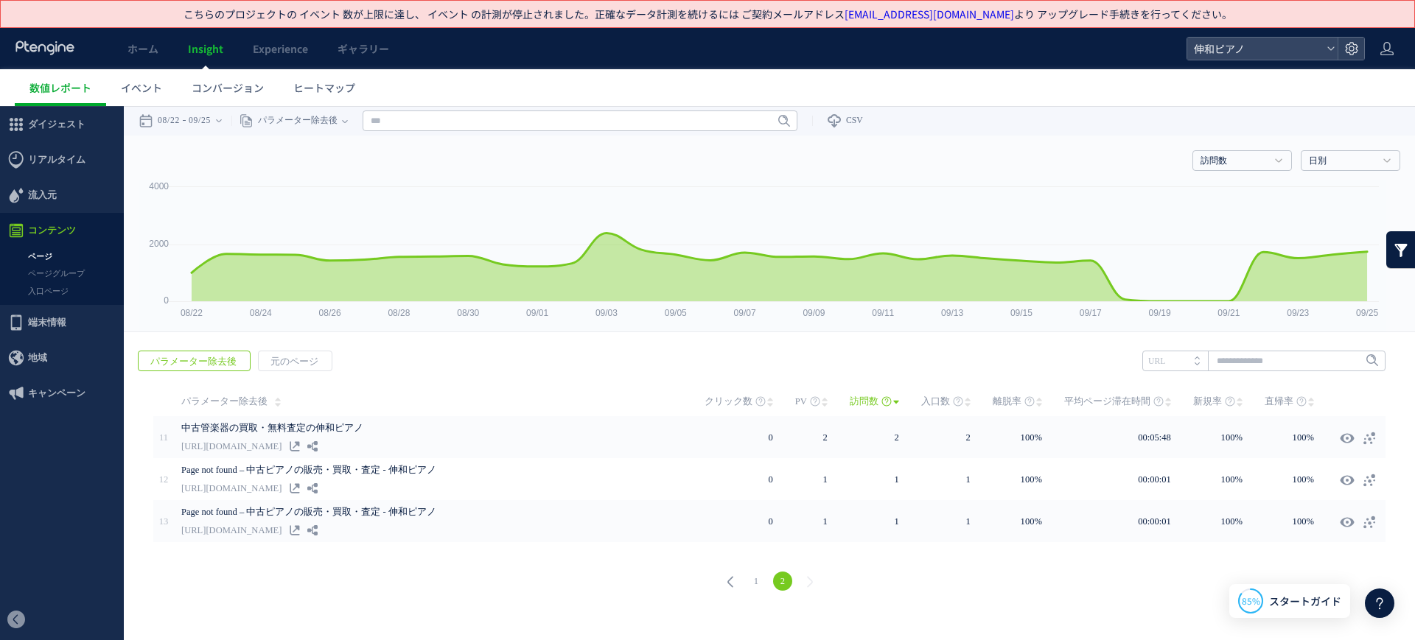
scroll to position [0, 0]
click at [763, 582] on link "1" at bounding box center [755, 581] width 19 height 19
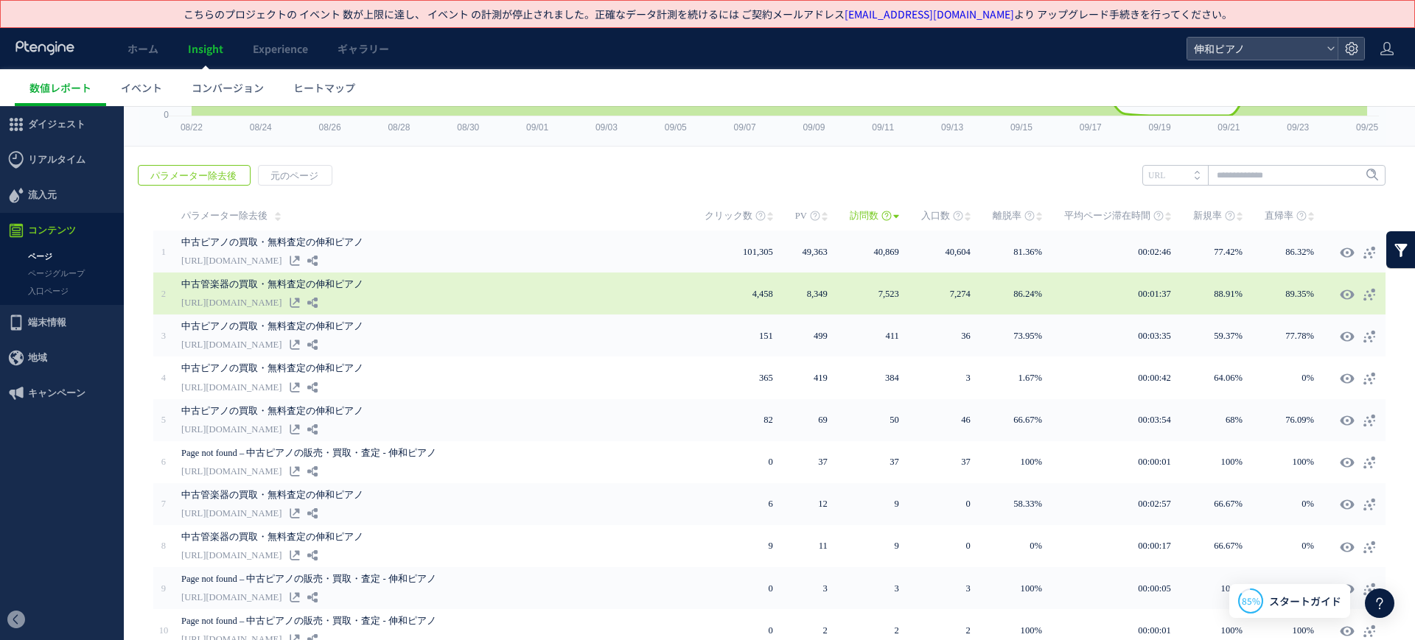
scroll to position [259, 0]
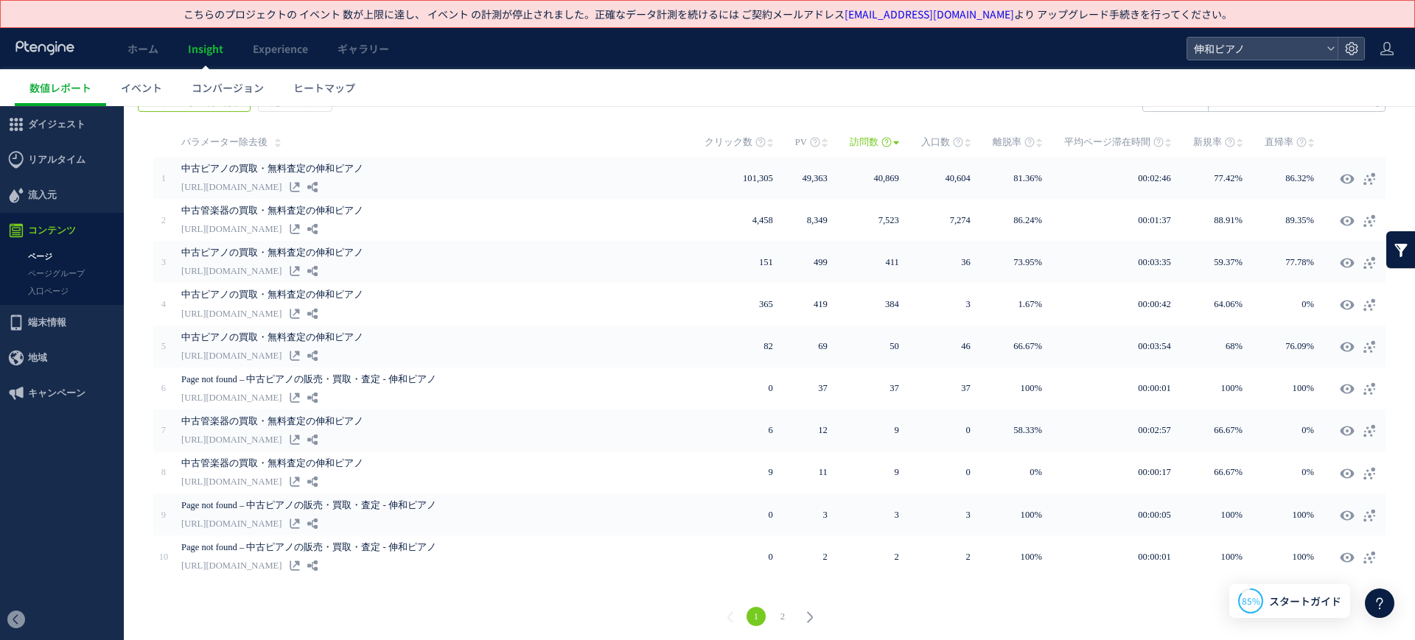
click at [773, 600] on div "1 2" at bounding box center [769, 618] width 1261 height 53
click at [773, 609] on link "2" at bounding box center [782, 616] width 19 height 19
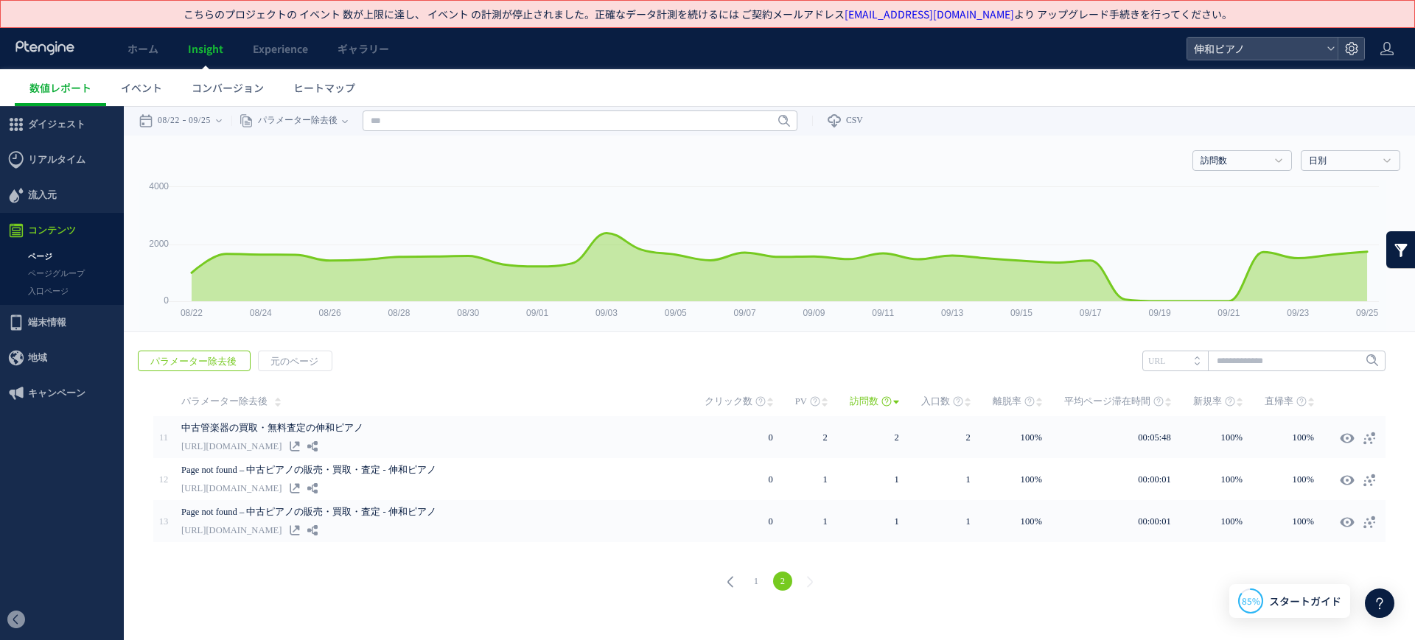
scroll to position [0, 0]
click at [757, 574] on link "1" at bounding box center [755, 581] width 19 height 19
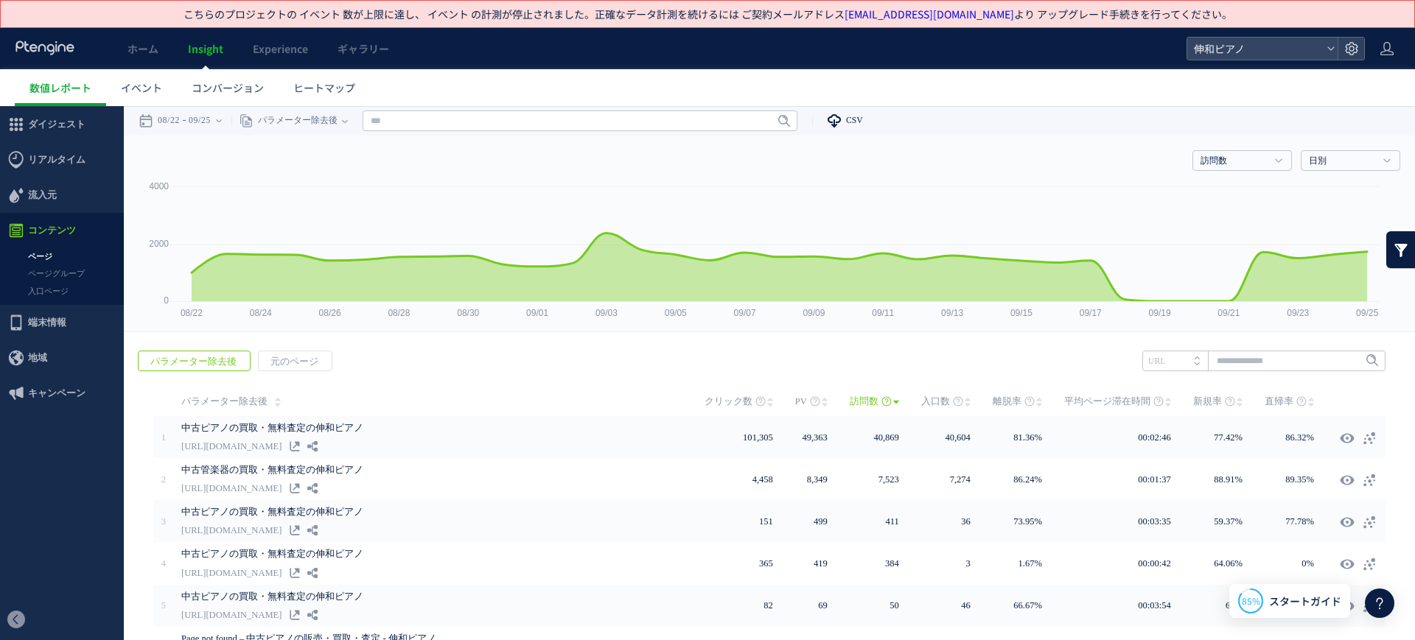
click at [841, 127] on icon at bounding box center [834, 120] width 15 height 15
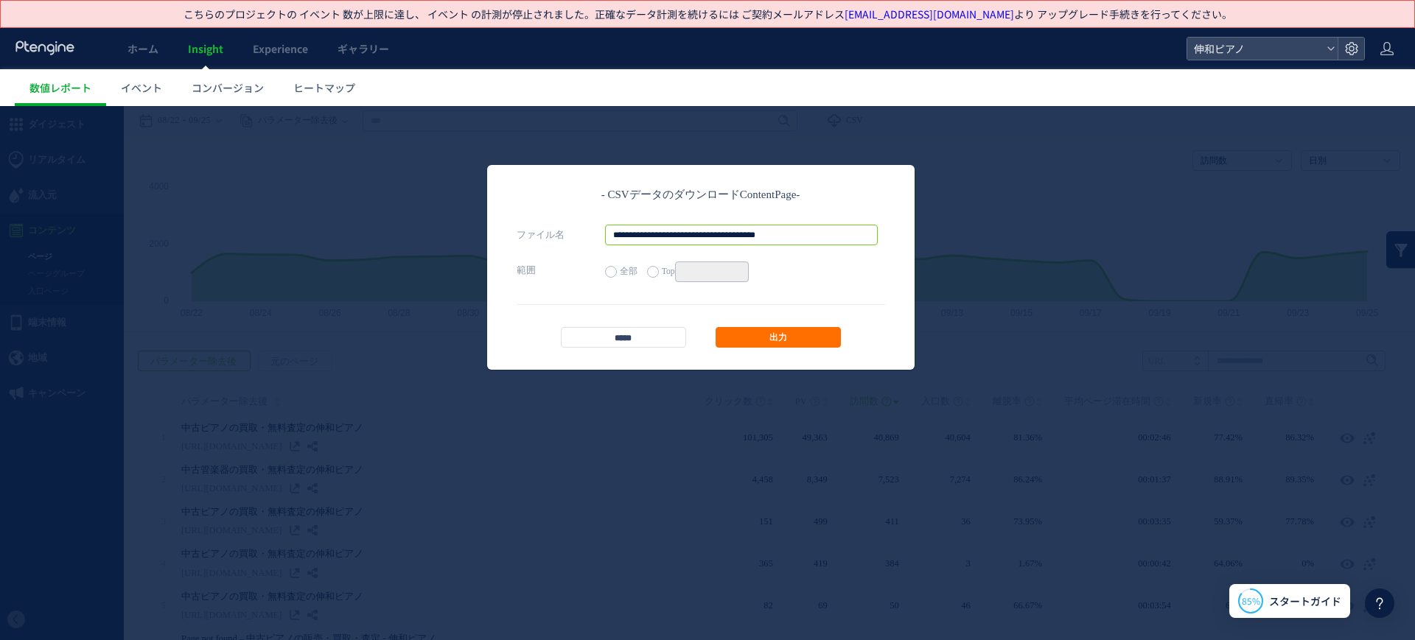
click at [720, 236] on input "**********" at bounding box center [741, 235] width 273 height 21
click at [832, 238] on input "**********" at bounding box center [741, 235] width 273 height 21
paste input "**********"
type input "**********"
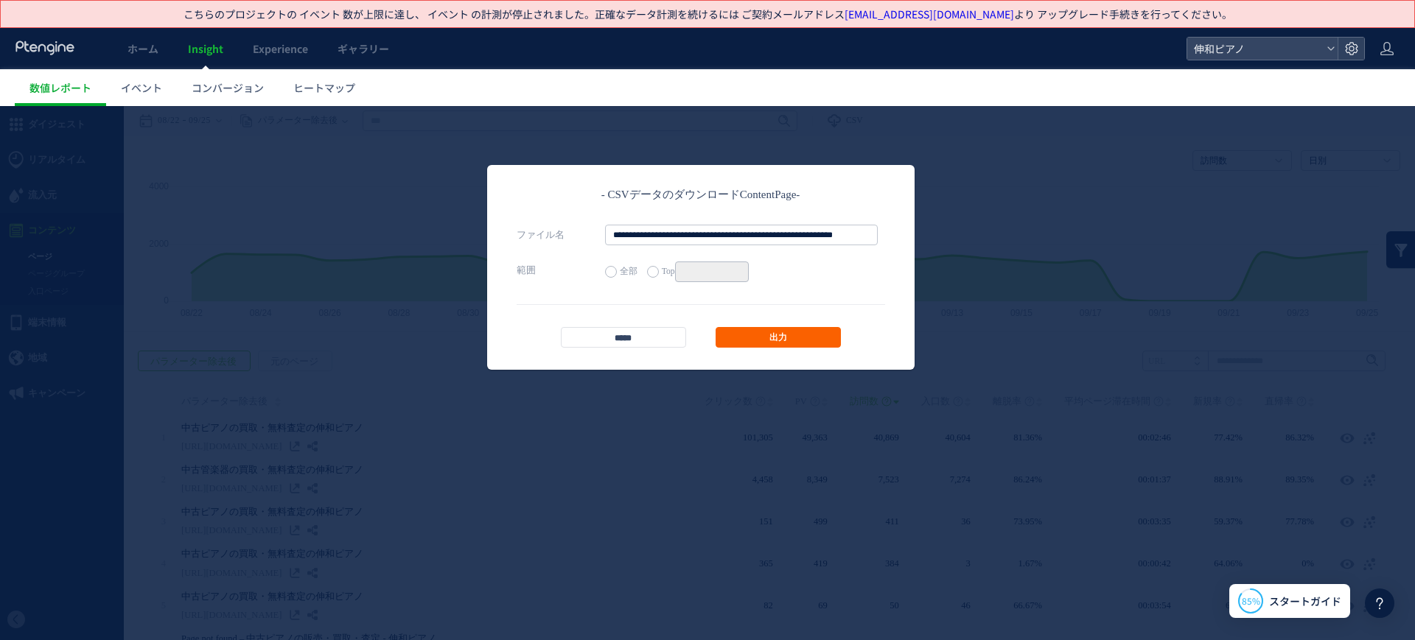
click at [798, 331] on link "出力" at bounding box center [777, 337] width 125 height 21
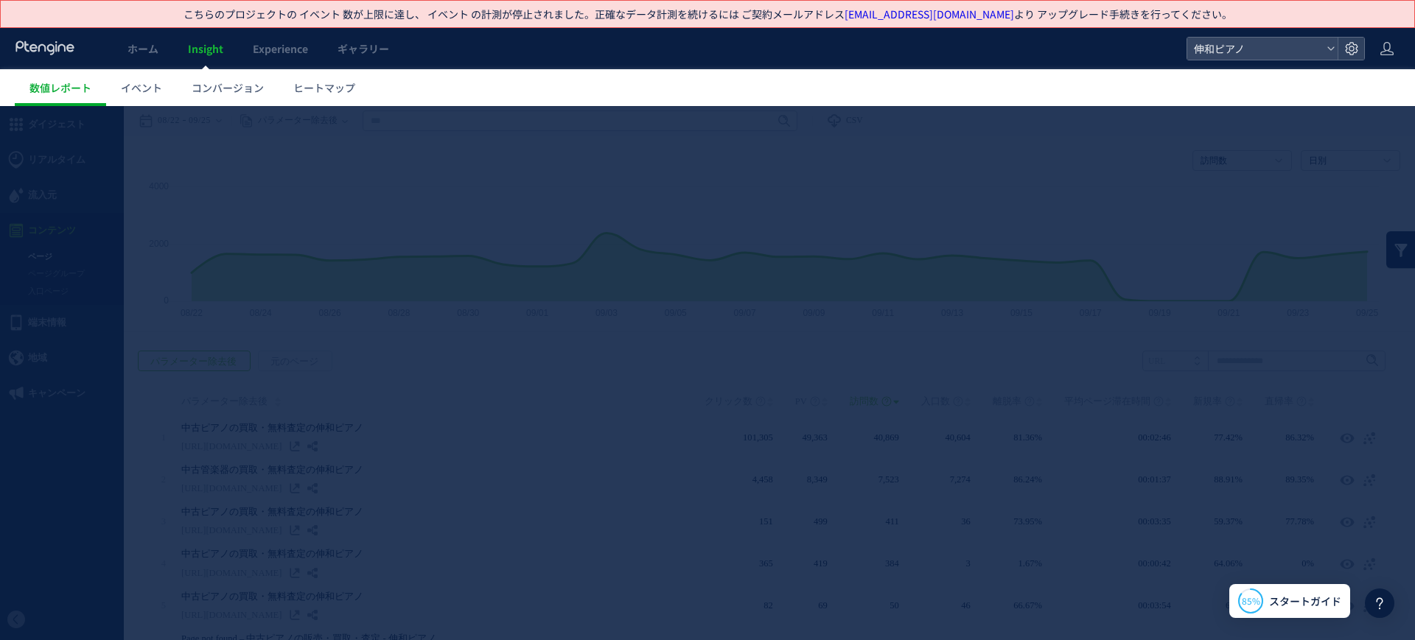
scroll to position [0, 0]
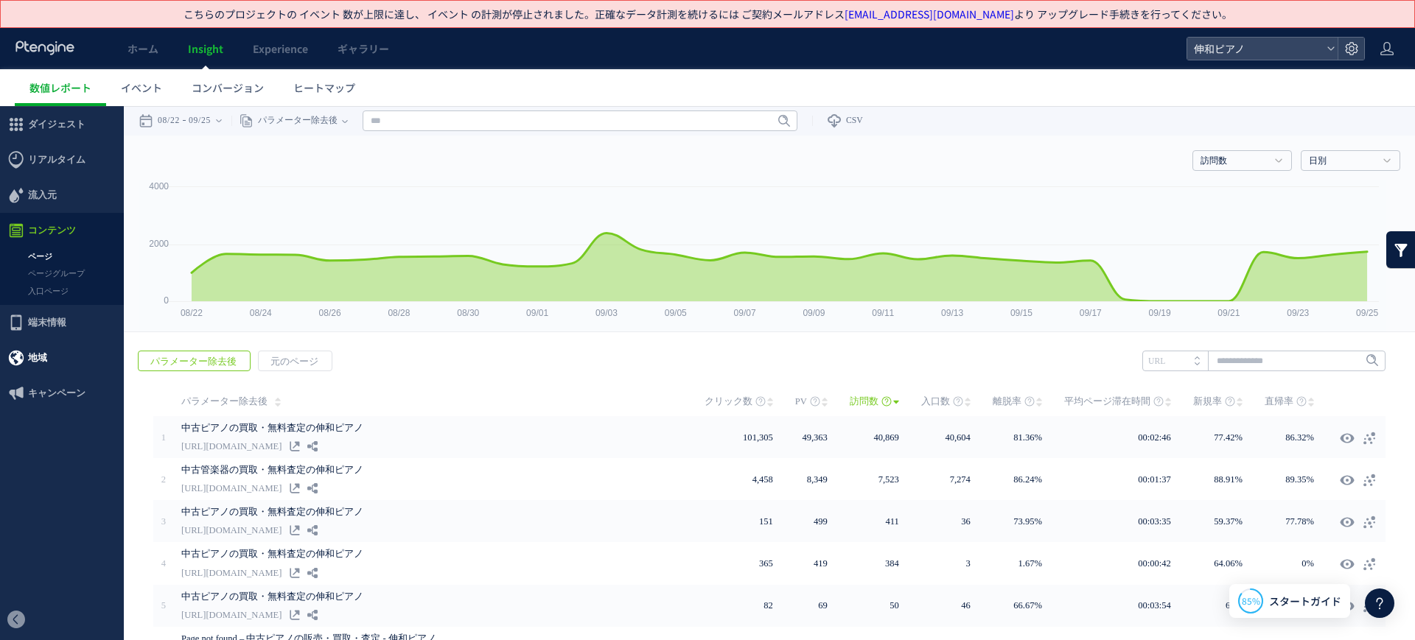
click at [77, 374] on span "地域" at bounding box center [62, 357] width 124 height 35
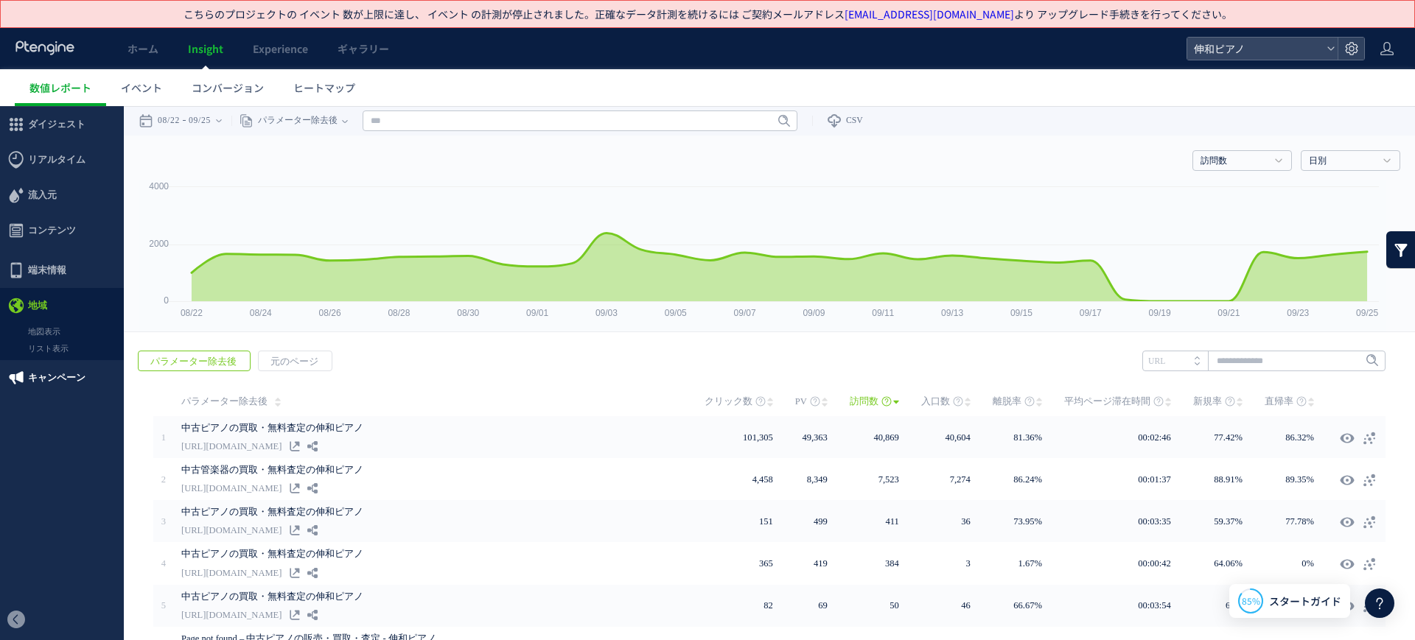
click at [74, 386] on span "キャンペーン" at bounding box center [56, 377] width 57 height 35
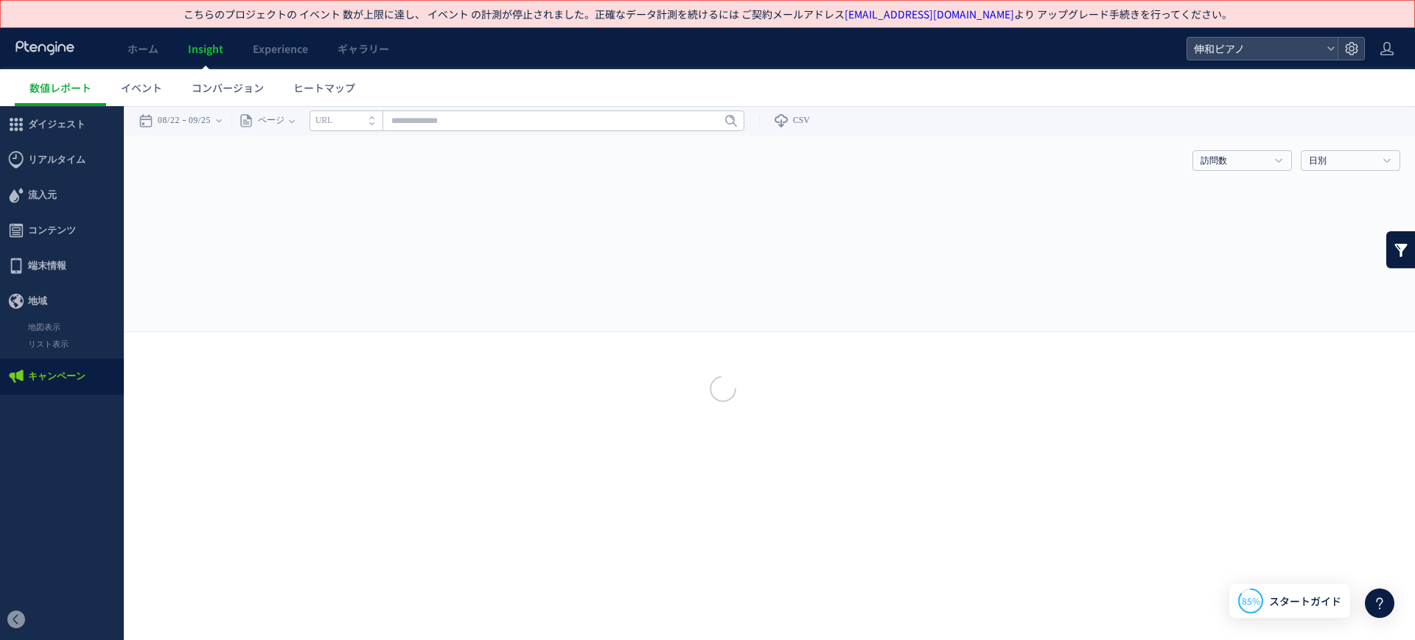
click at [74, 345] on div at bounding box center [707, 320] width 1415 height 640
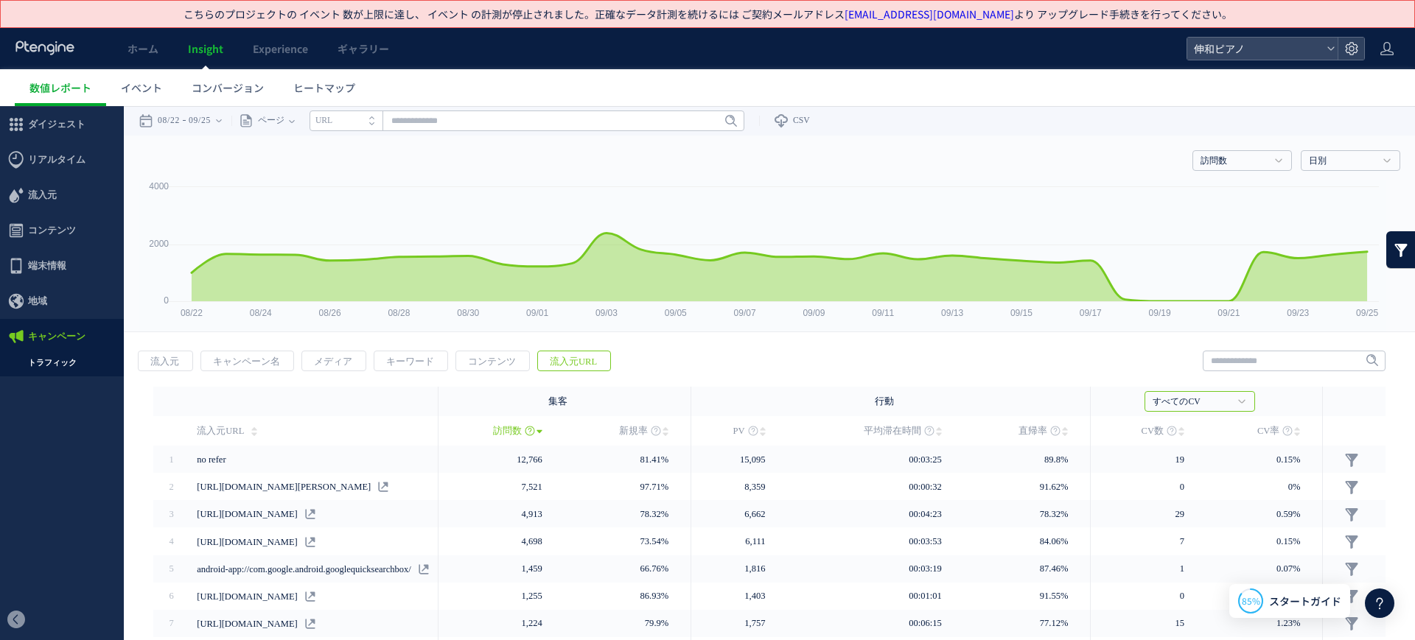
click at [99, 365] on link "トラフィック" at bounding box center [62, 362] width 124 height 17
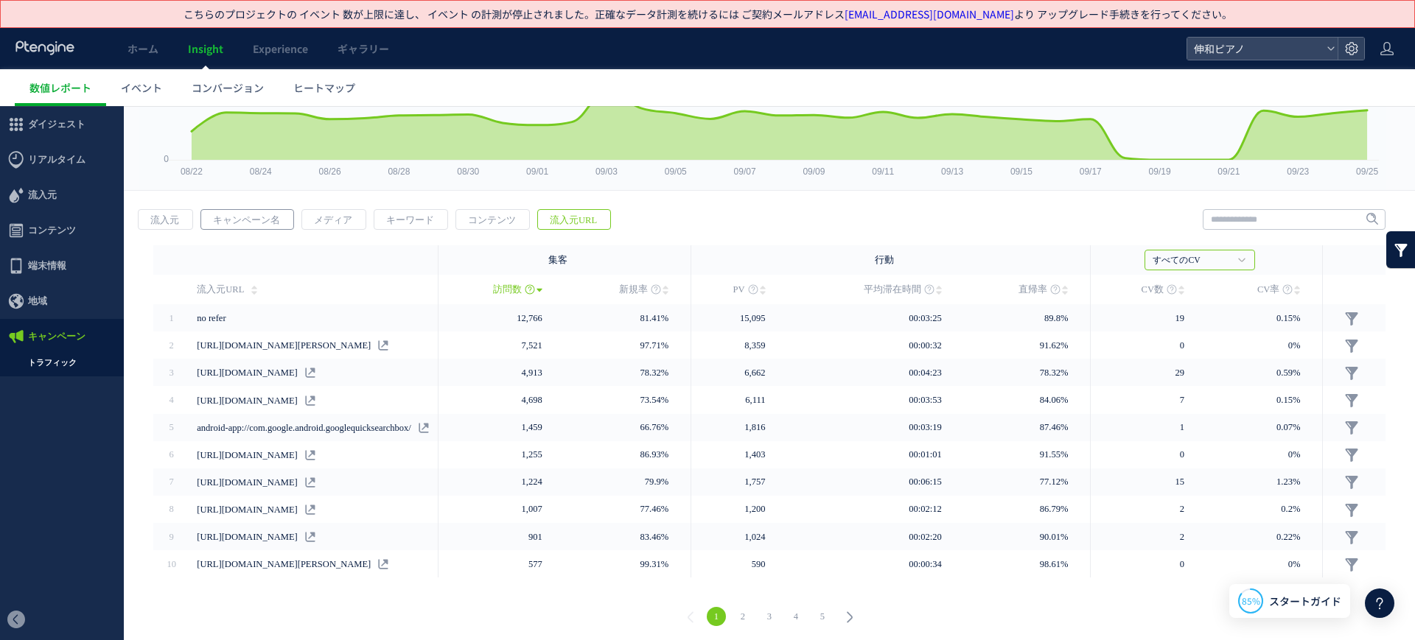
click at [264, 217] on span "キャンペーン名" at bounding box center [246, 220] width 91 height 21
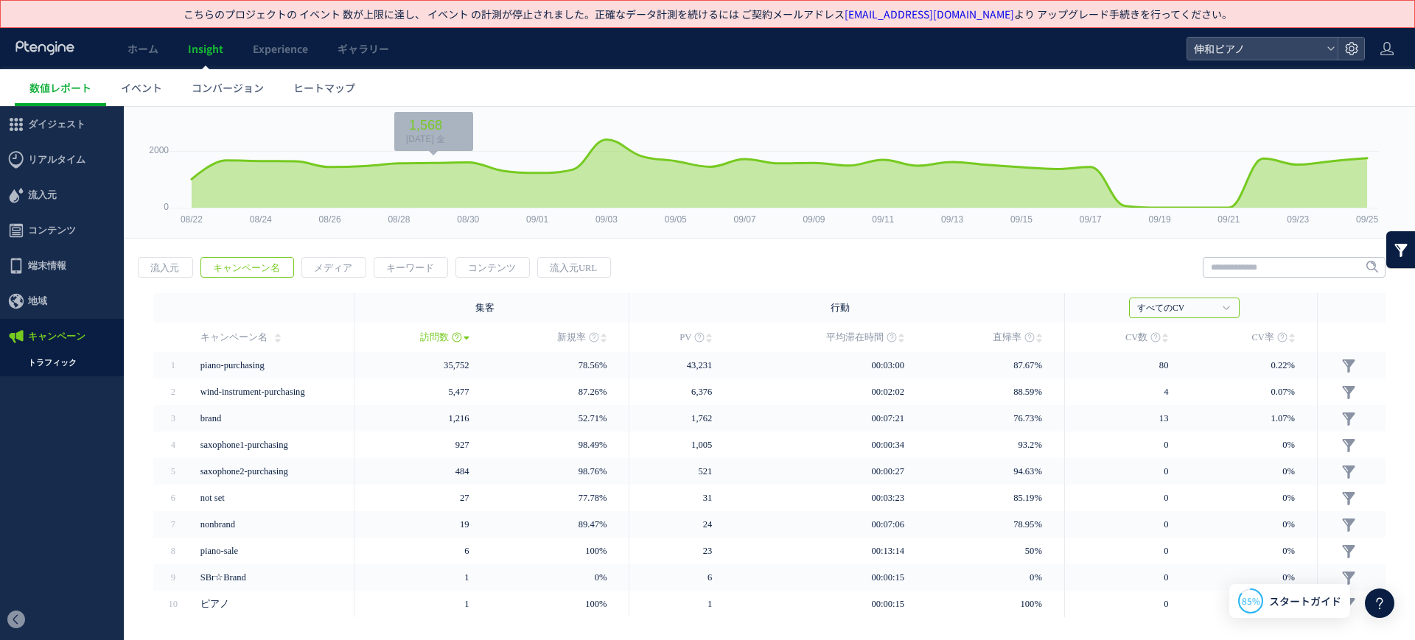
scroll to position [139, 0]
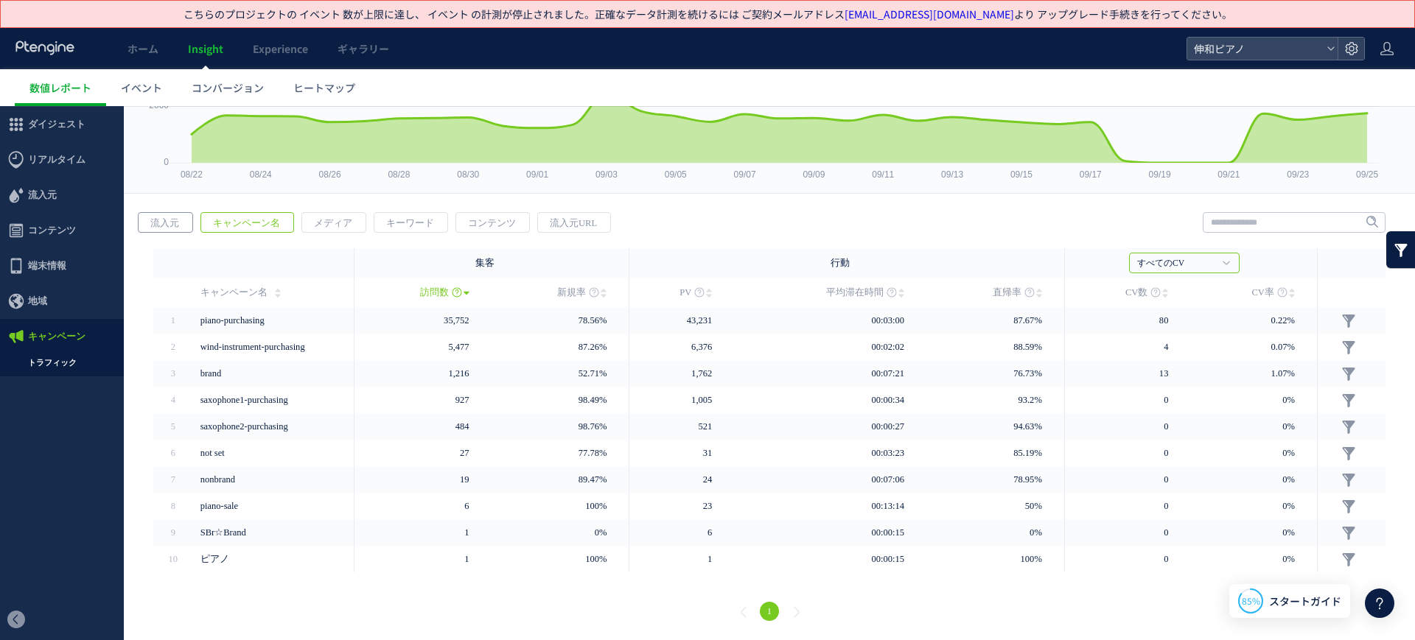
click at [176, 224] on span "流入元" at bounding box center [165, 223] width 52 height 21
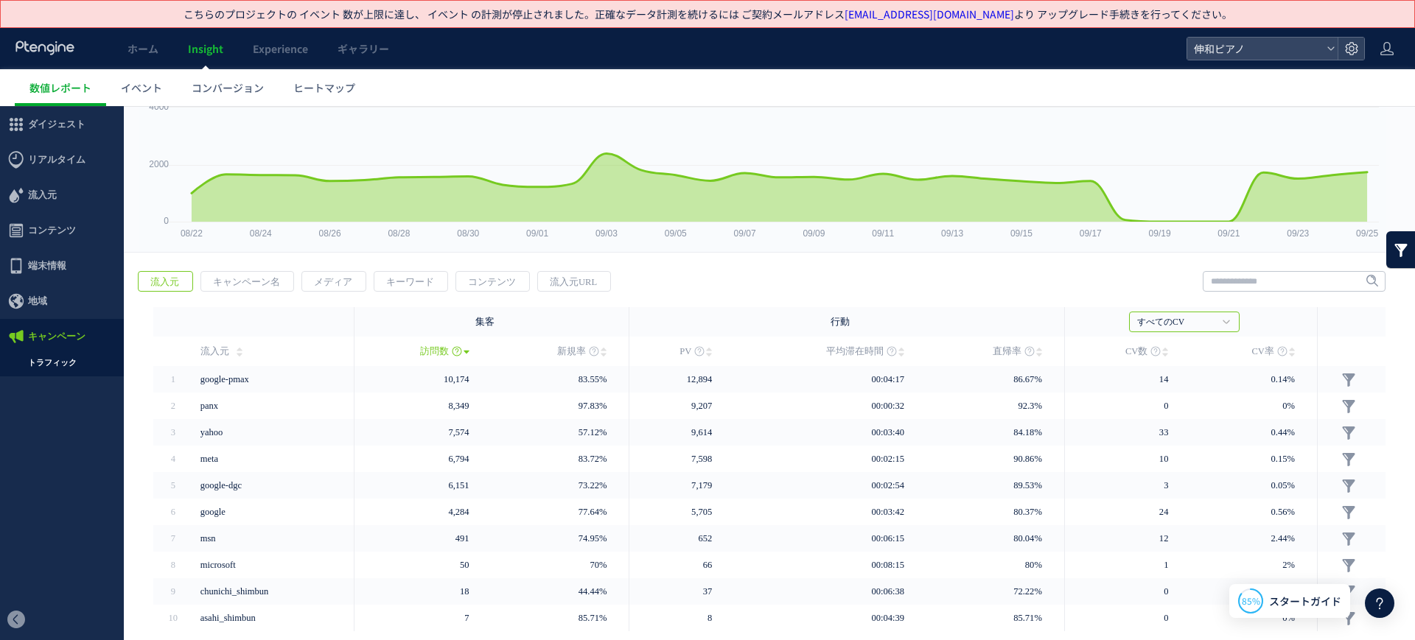
scroll to position [0, 0]
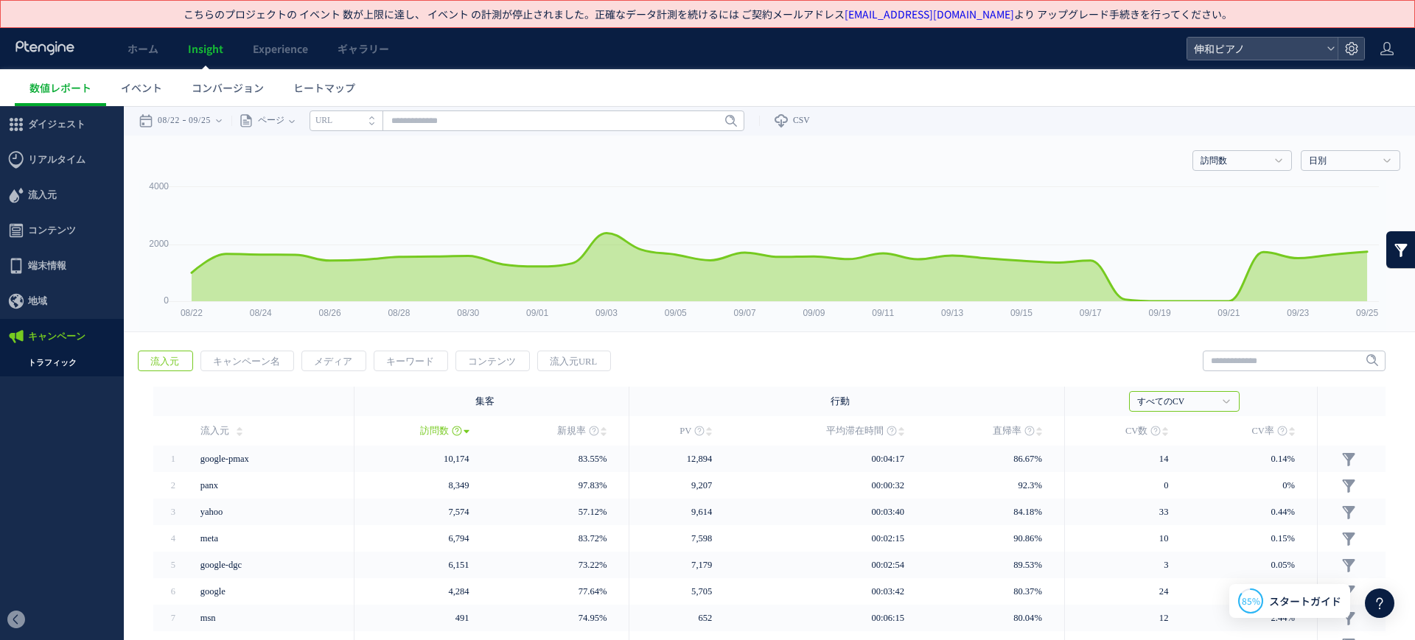
click at [354, 125] on li "URL" at bounding box center [345, 121] width 73 height 21
click at [375, 122] on li "タイトル名" at bounding box center [345, 121] width 73 height 21
click at [376, 122] on li "URL" at bounding box center [345, 121] width 73 height 21
click at [295, 120] on icon at bounding box center [292, 121] width 6 height 3
click at [313, 191] on li "パラメーター除去後" at bounding box center [291, 196] width 86 height 19
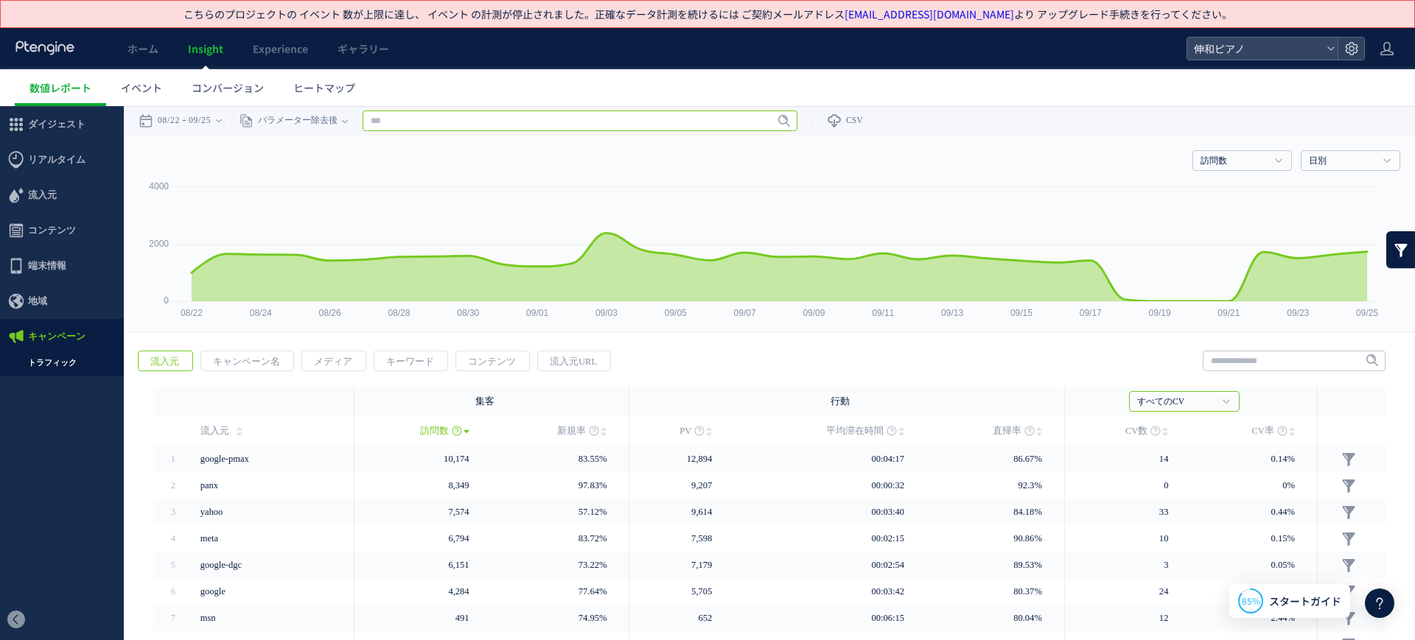
click at [438, 119] on input "text" at bounding box center [580, 121] width 435 height 21
paste input "*"
type input "*"
click at [489, 122] on input "*" at bounding box center [580, 121] width 435 height 21
paste input "*"
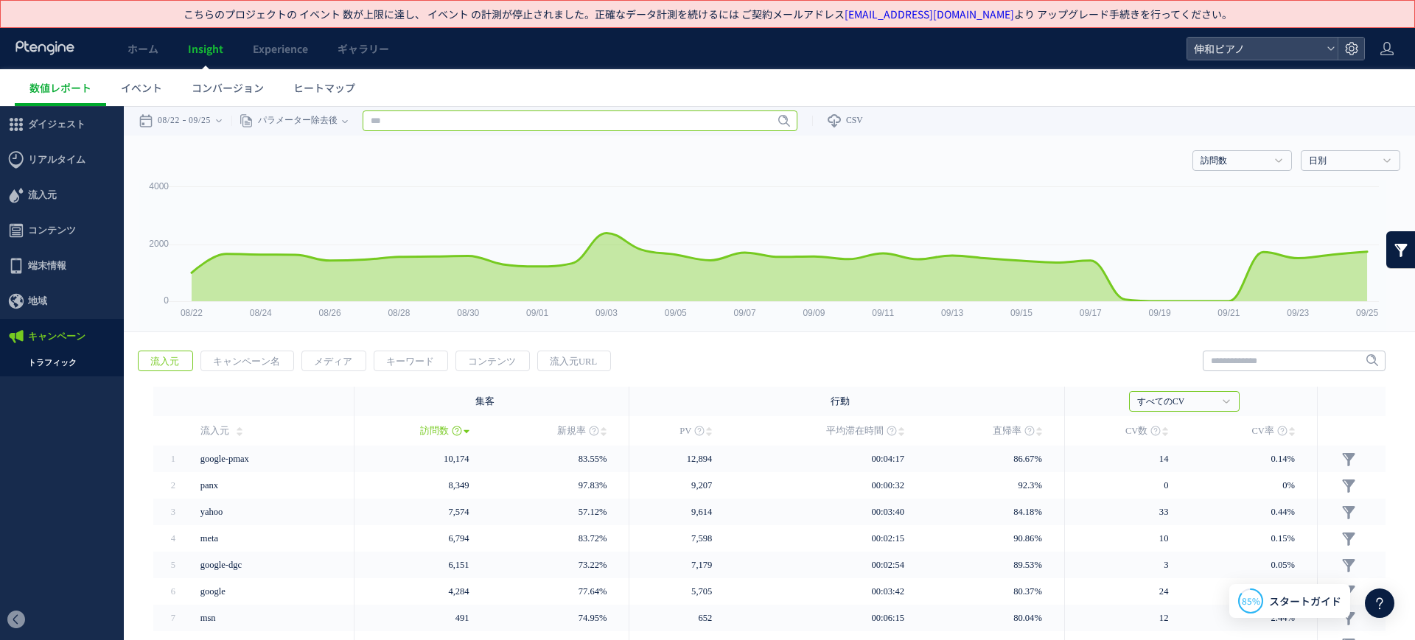
type input "*"
paste input "*"
type input "*"
paste input "**********"
click at [777, 122] on span "Enter" at bounding box center [779, 121] width 19 height 16
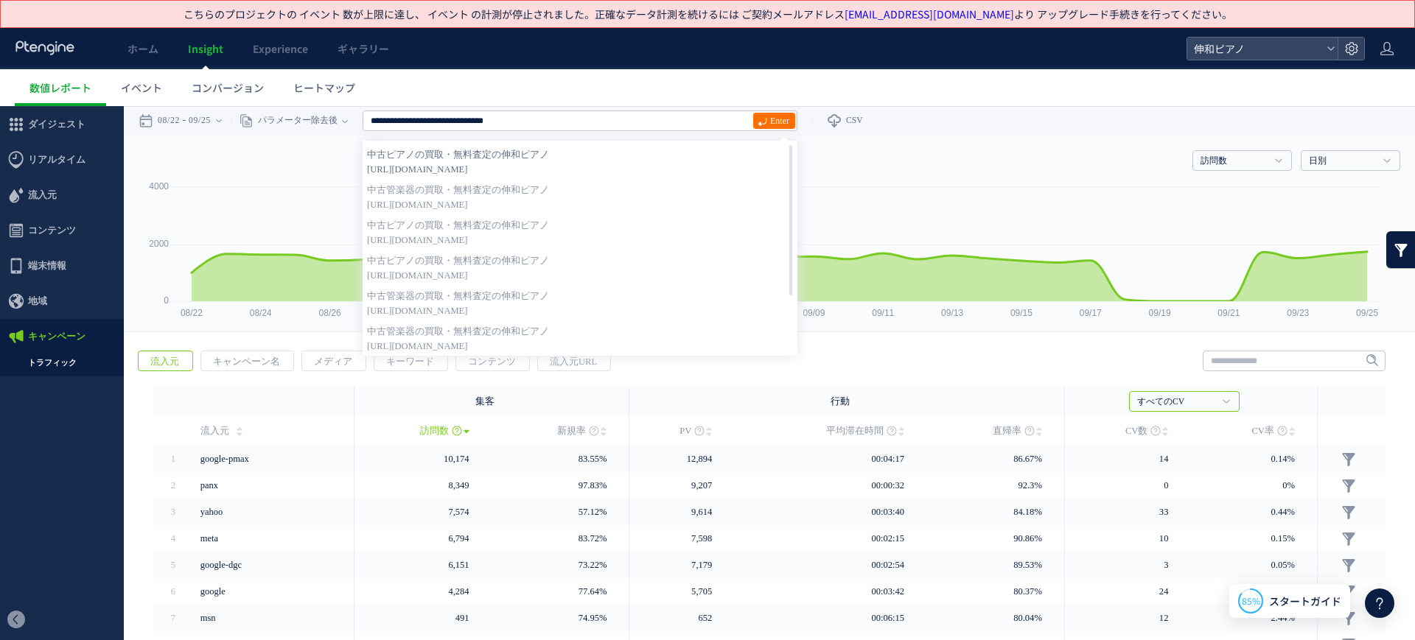
click at [671, 155] on strong "中古ピアノの買取・無料査定の伸和ピアノ" at bounding box center [580, 154] width 426 height 15
type input "**********"
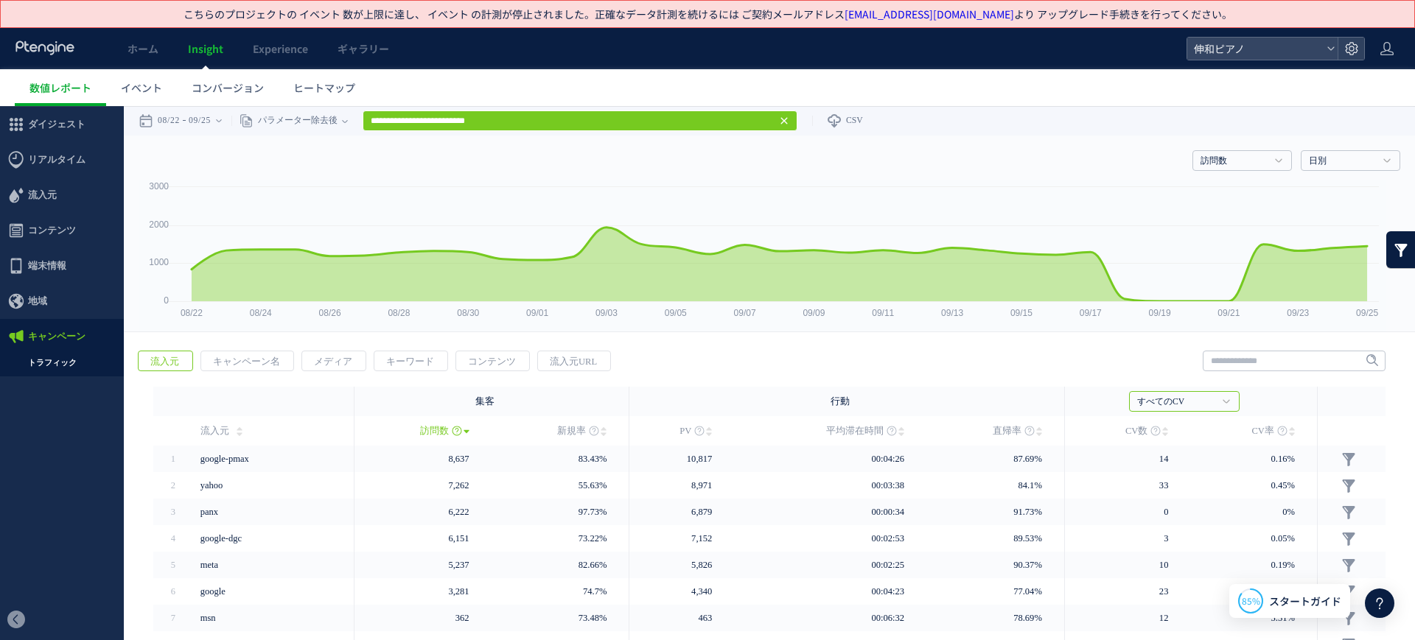
scroll to position [139, 0]
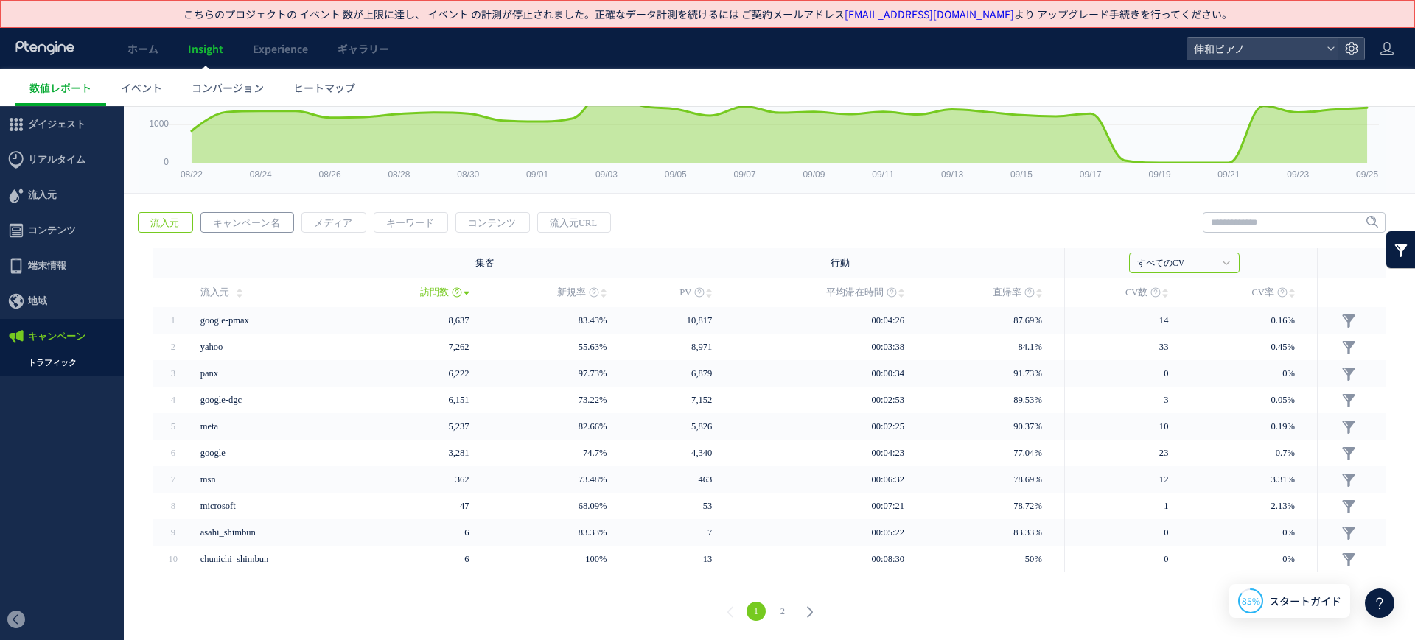
click at [242, 229] on span "キャンペーン名" at bounding box center [246, 223] width 91 height 21
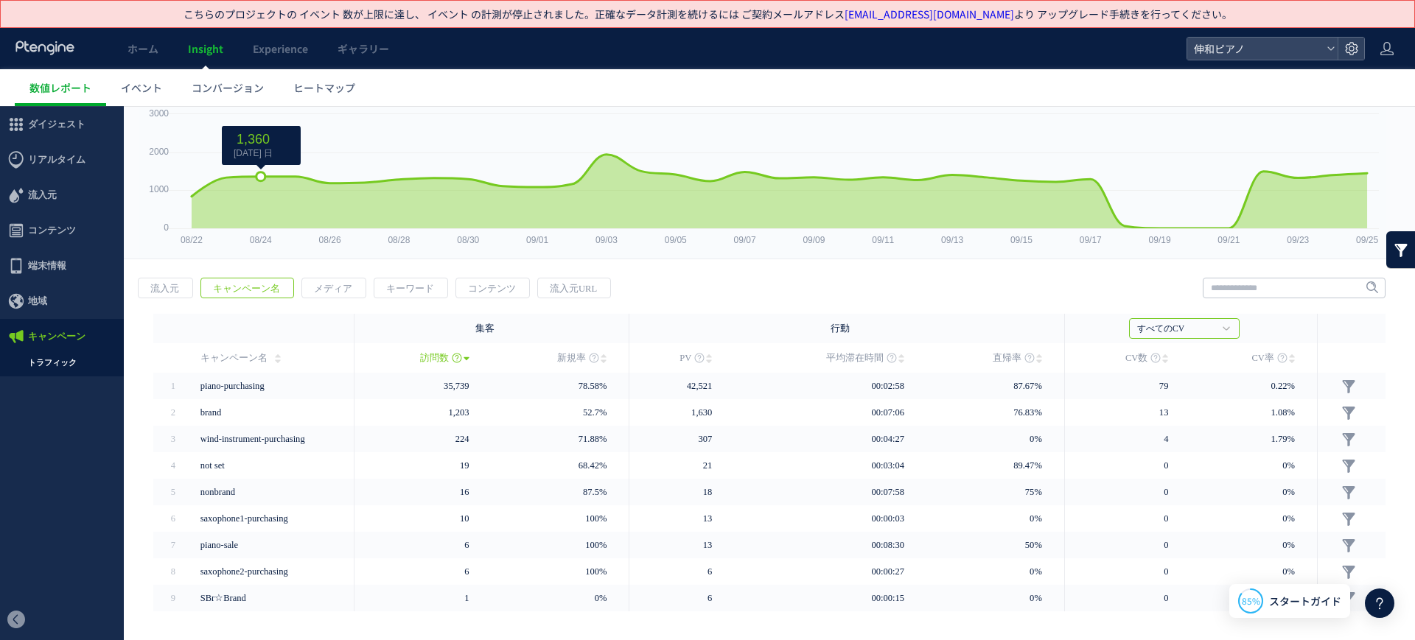
scroll to position [112, 0]
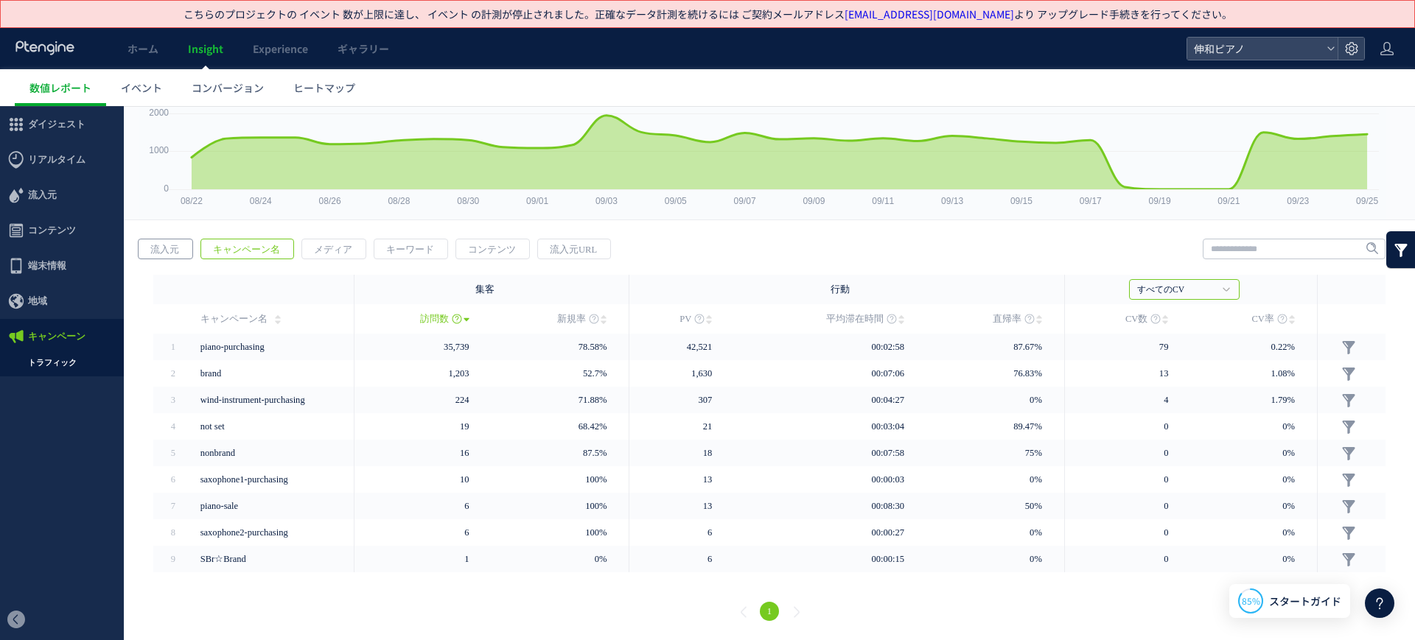
click at [186, 251] on span "流入元" at bounding box center [165, 249] width 52 height 21
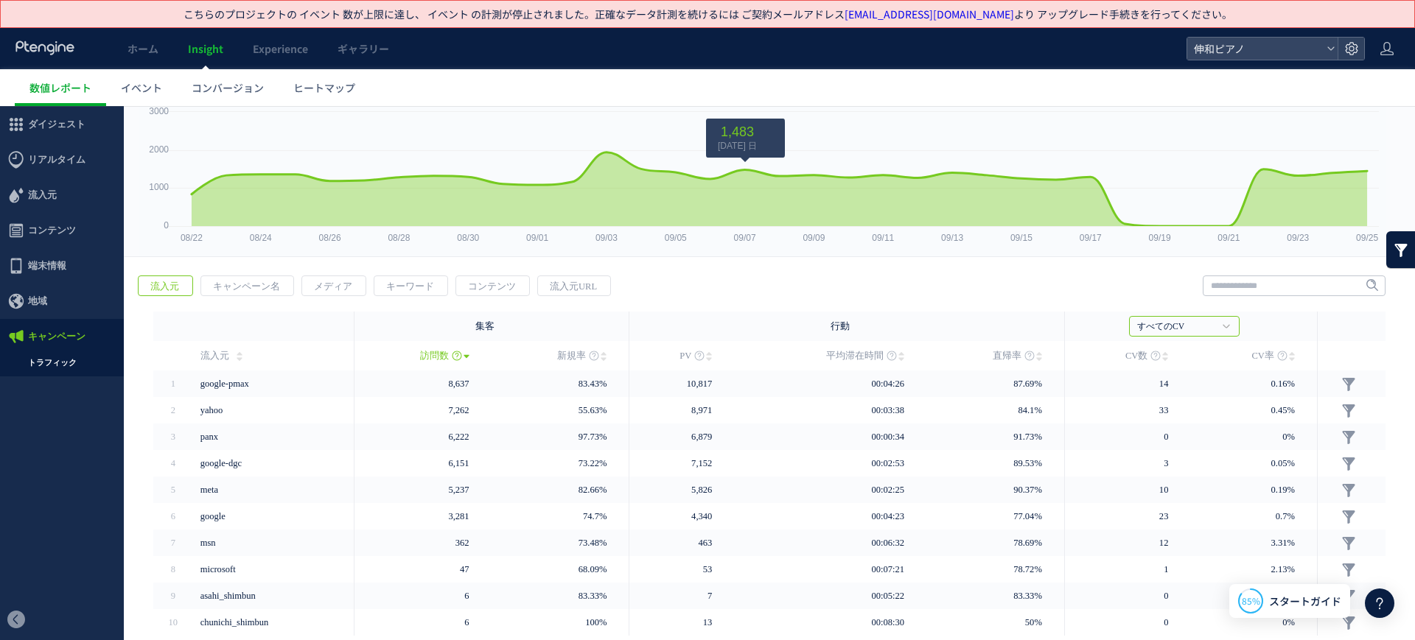
scroll to position [139, 0]
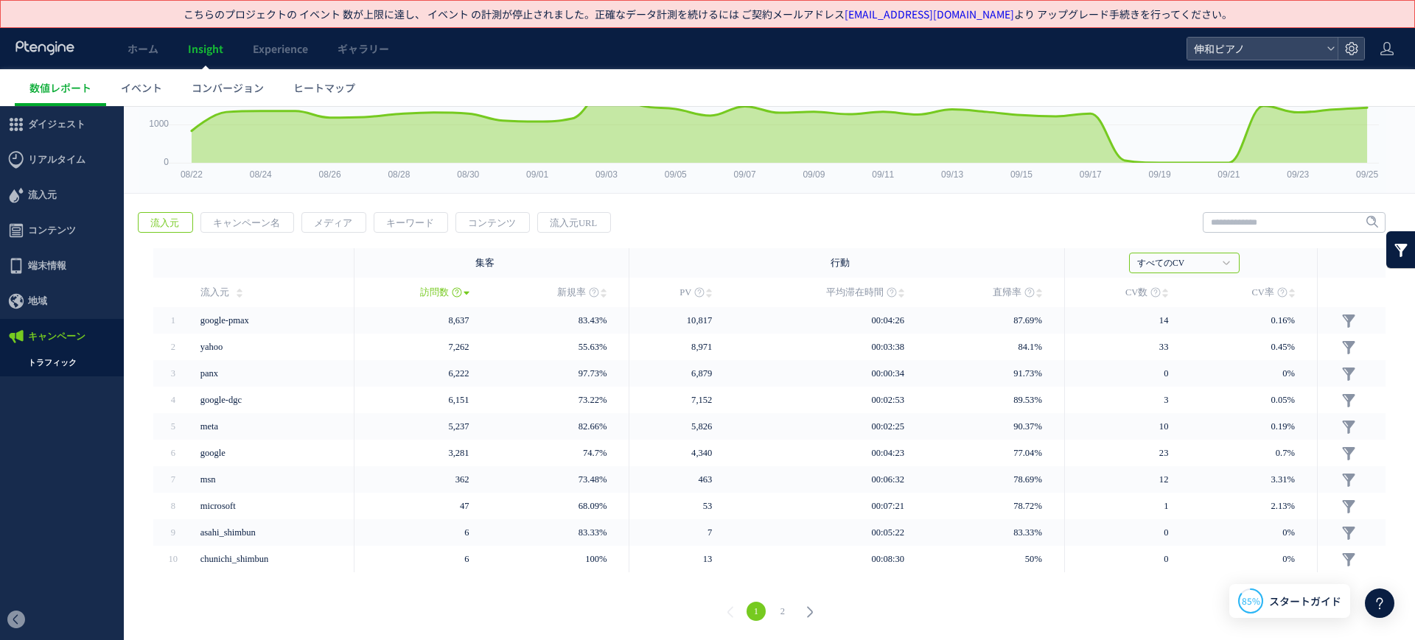
click at [431, 234] on div "戻る 流入元 キャンペーン名 メディア キーワード PV" at bounding box center [769, 418] width 1291 height 443
click at [431, 224] on span "キーワード" at bounding box center [409, 223] width 71 height 21
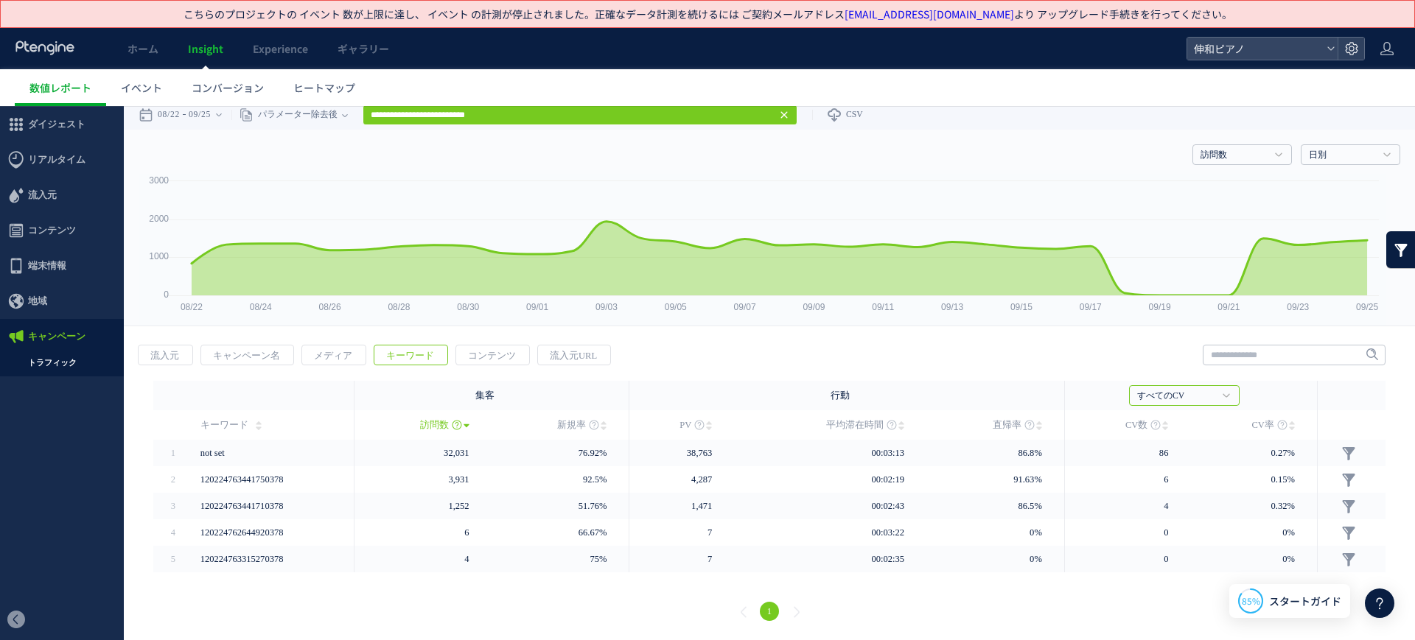
scroll to position [0, 0]
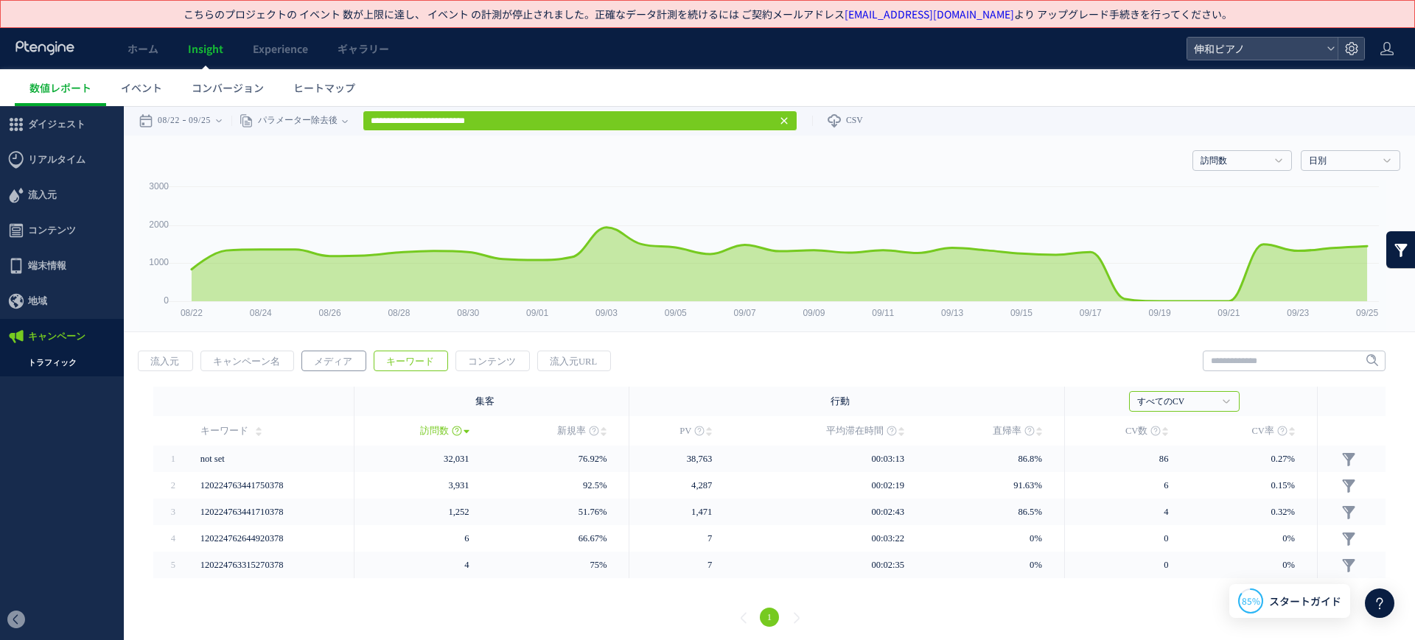
click at [334, 353] on span "メディア" at bounding box center [333, 361] width 62 height 21
click at [472, 357] on span "コンテンツ" at bounding box center [491, 361] width 71 height 21
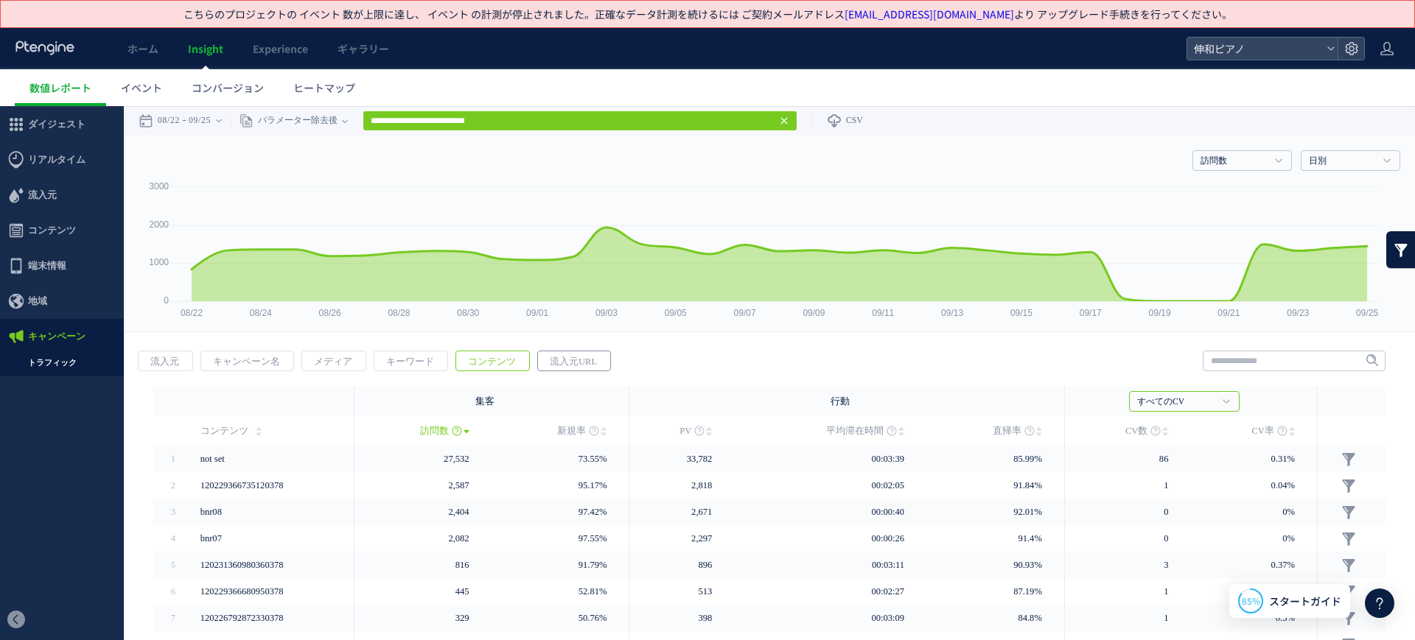
click at [556, 358] on span "流入元URL" at bounding box center [573, 361] width 71 height 21
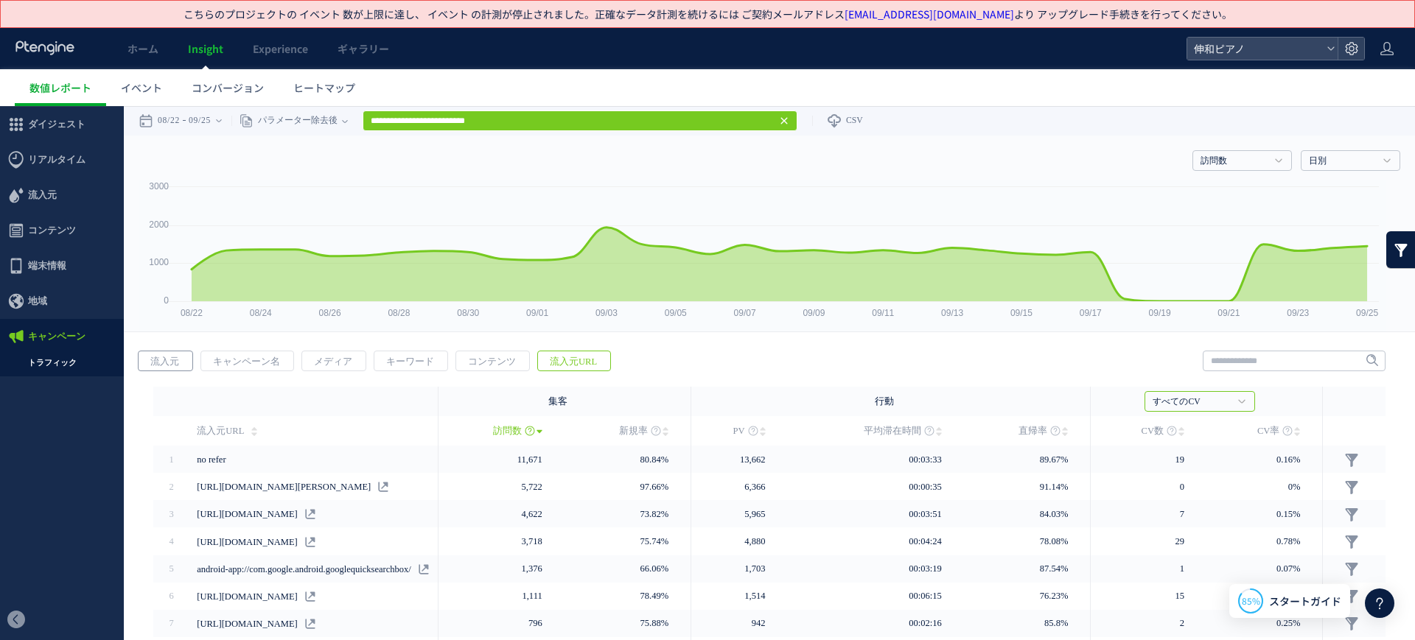
click at [185, 364] on span "流入元" at bounding box center [165, 361] width 52 height 21
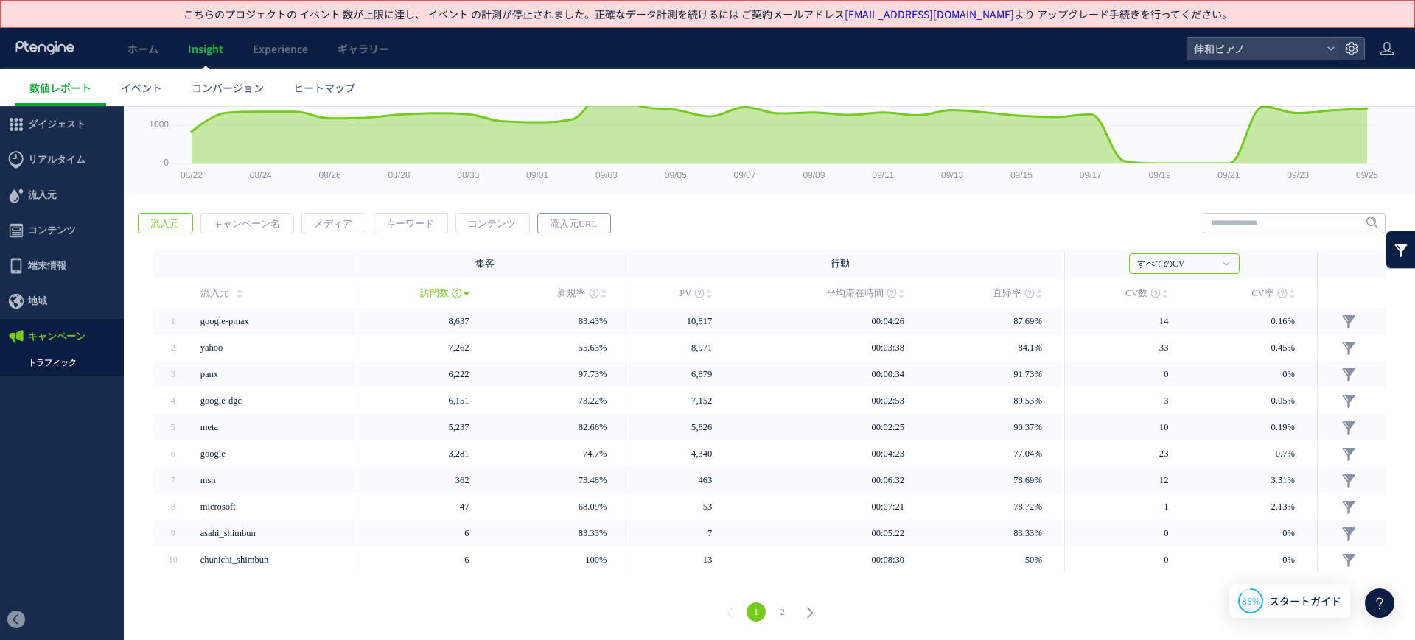
scroll to position [139, 0]
click at [562, 223] on span "流入元URL" at bounding box center [573, 223] width 71 height 21
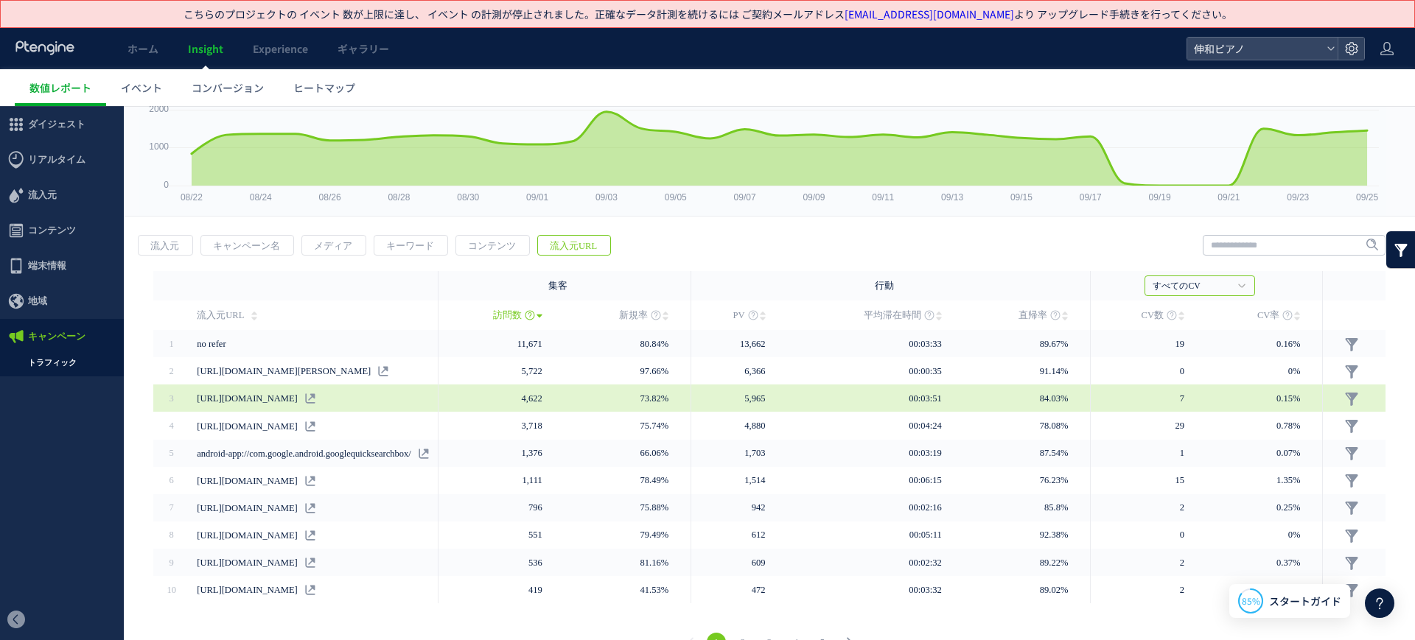
scroll to position [141, 0]
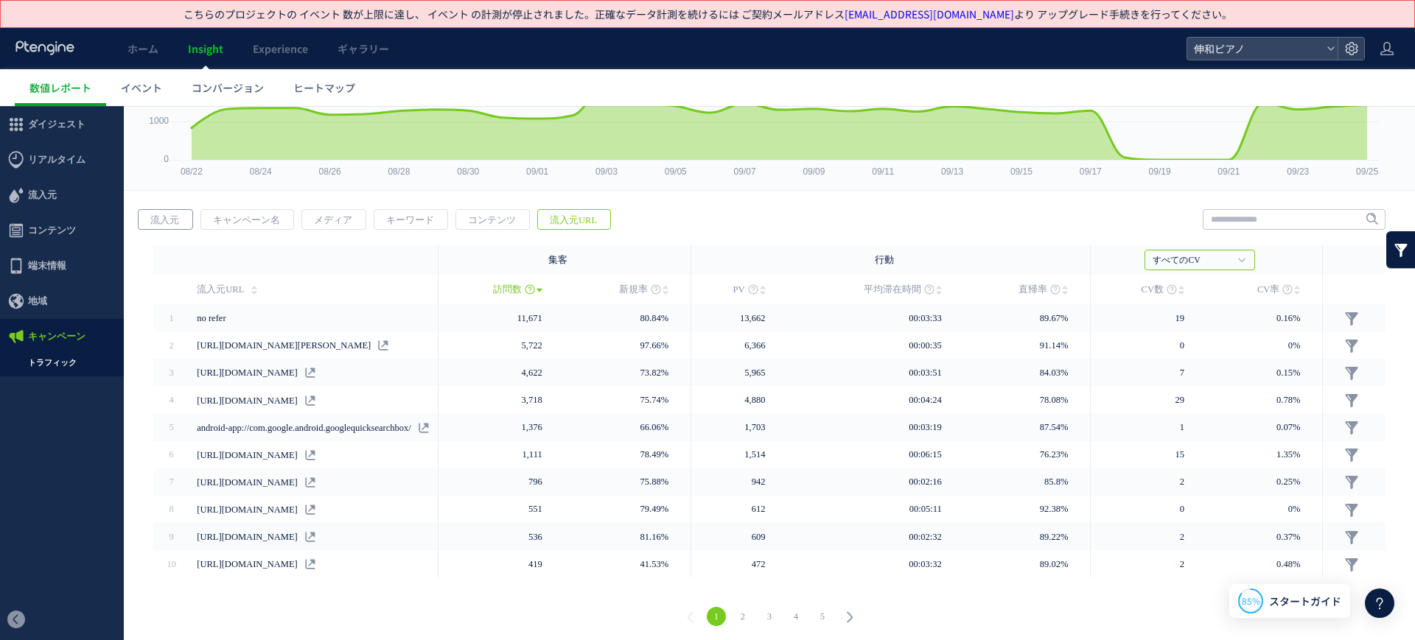
click at [167, 210] on span "流入元" at bounding box center [165, 220] width 52 height 21
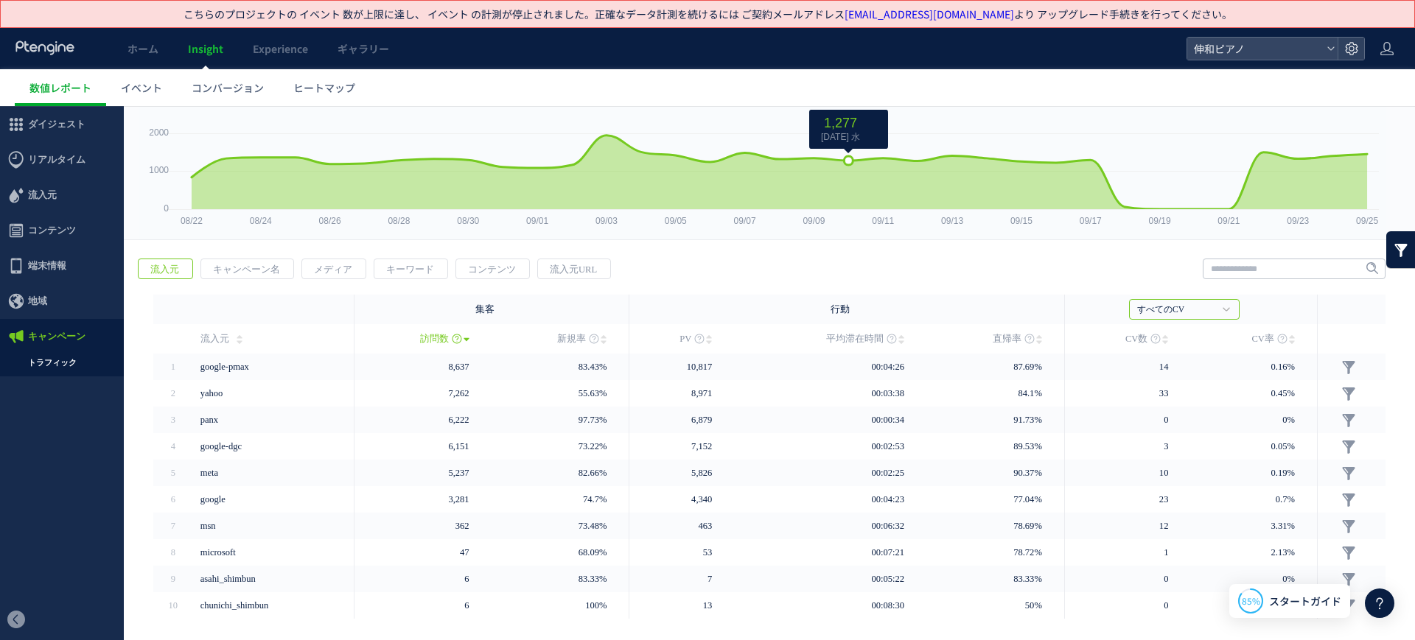
scroll to position [0, 0]
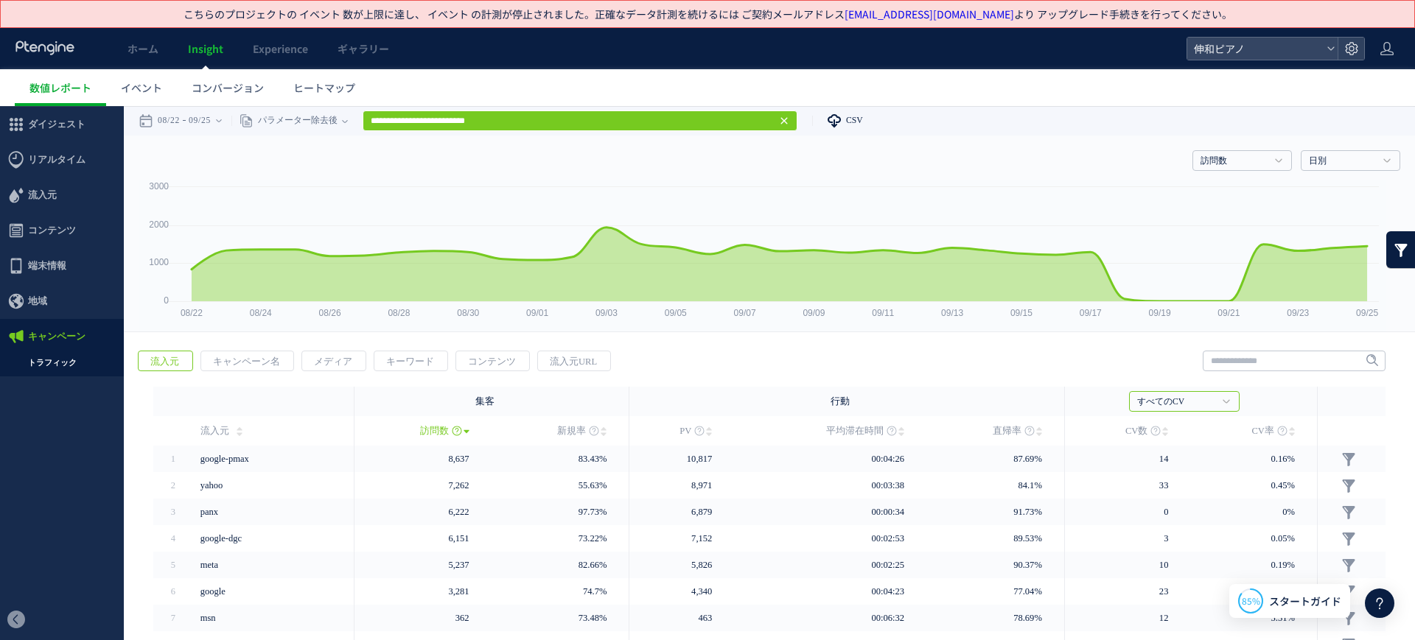
click at [851, 116] on link "CSV" at bounding box center [837, 120] width 51 height 29
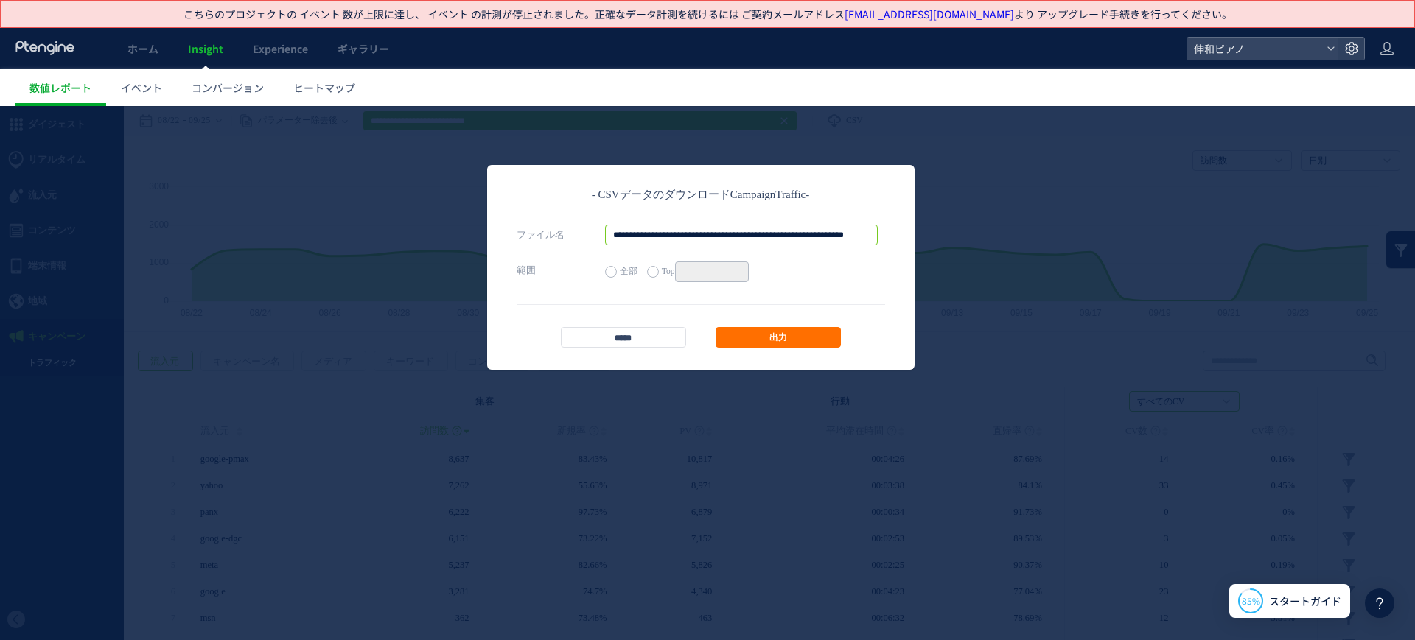
scroll to position [0, 133]
drag, startPoint x: 854, startPoint y: 230, endPoint x: 921, endPoint y: 227, distance: 67.1
click at [921, 227] on div "**********" at bounding box center [707, 373] width 1415 height 534
click at [872, 229] on input "**********" at bounding box center [741, 235] width 273 height 21
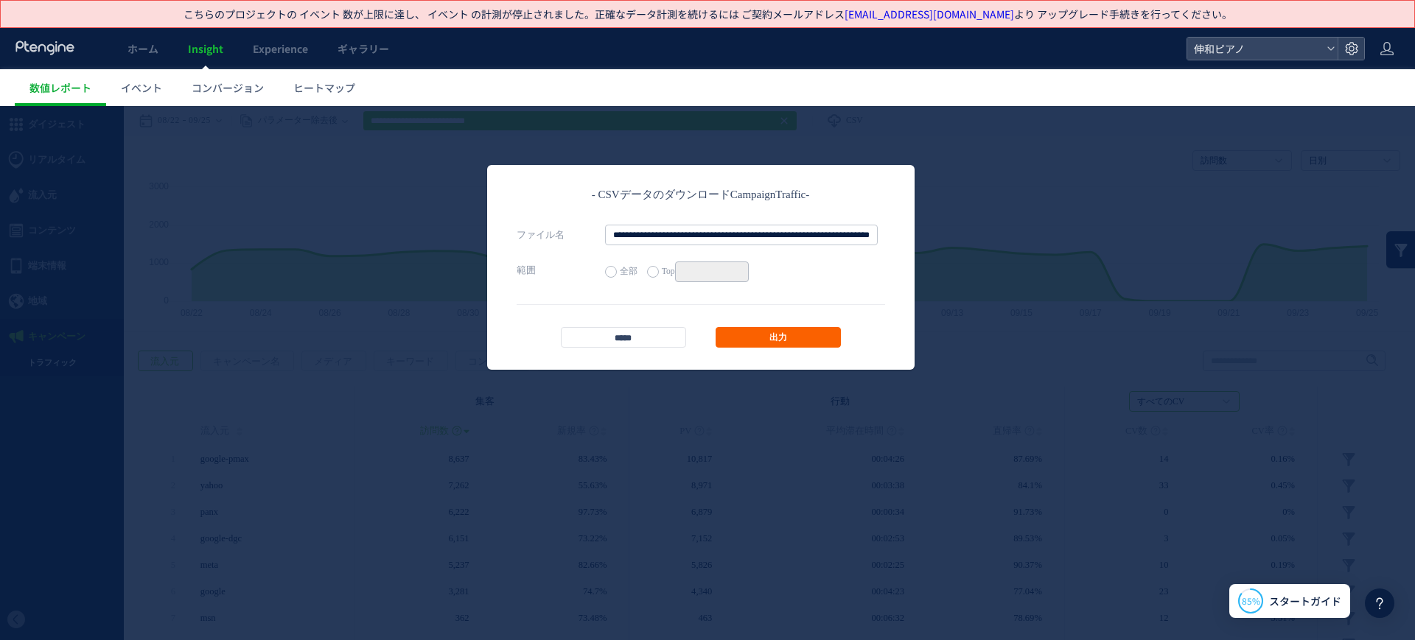
click at [822, 327] on link "出力" at bounding box center [777, 337] width 125 height 21
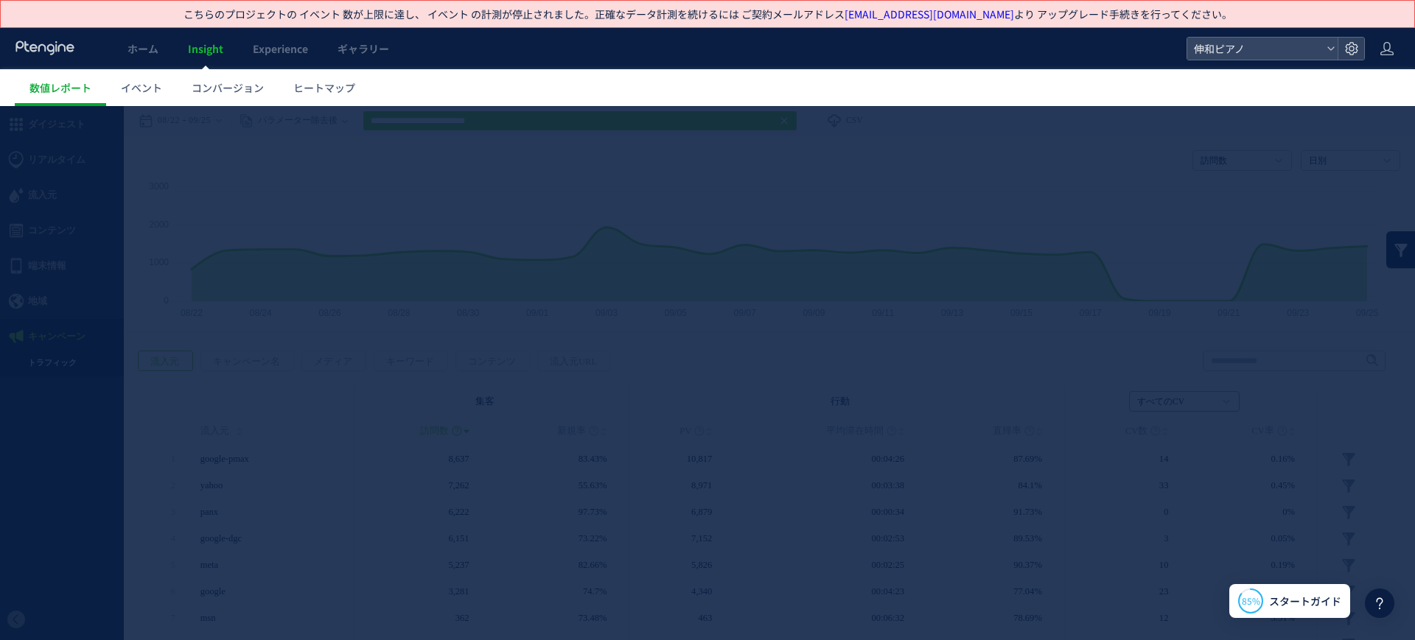
scroll to position [0, 0]
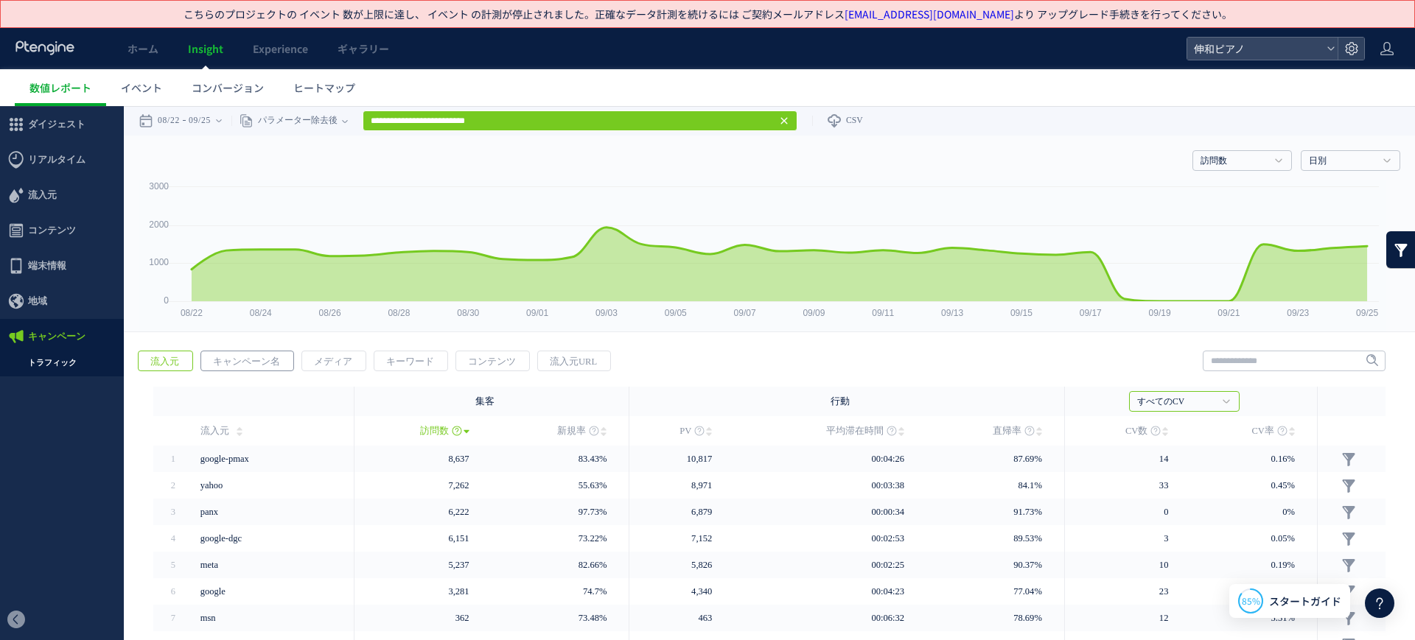
click at [245, 357] on span "キャンペーン名" at bounding box center [246, 361] width 91 height 21
click at [841, 127] on icon at bounding box center [834, 120] width 15 height 15
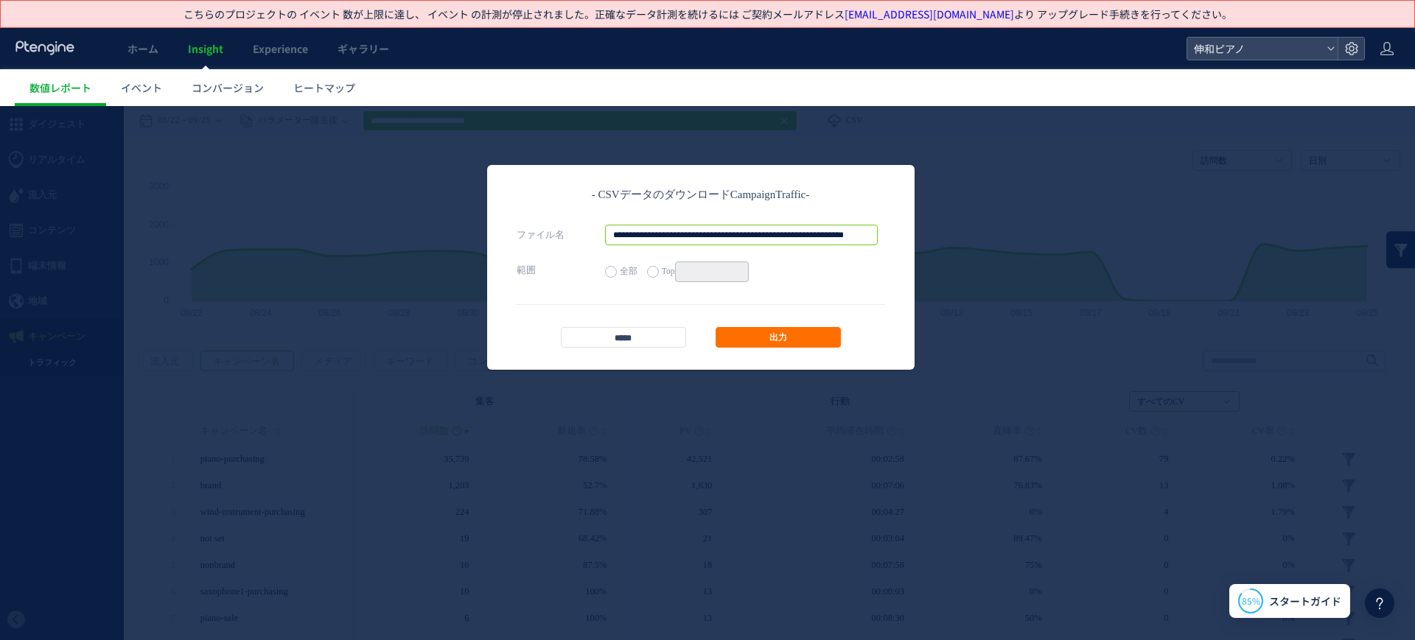
scroll to position [0, 133]
drag, startPoint x: 825, startPoint y: 233, endPoint x: 945, endPoint y: 236, distance: 120.1
click at [945, 236] on div "**********" at bounding box center [707, 373] width 1415 height 534
type input "**********"
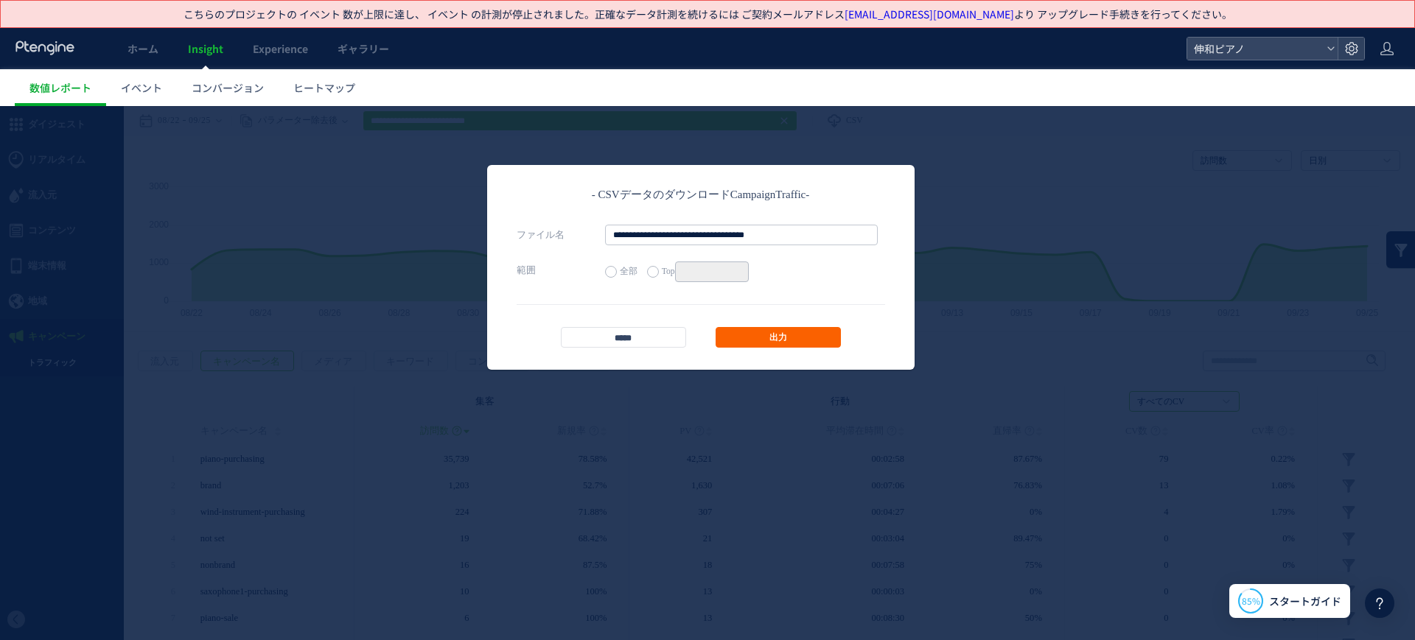
click at [816, 346] on link "出力" at bounding box center [777, 337] width 125 height 21
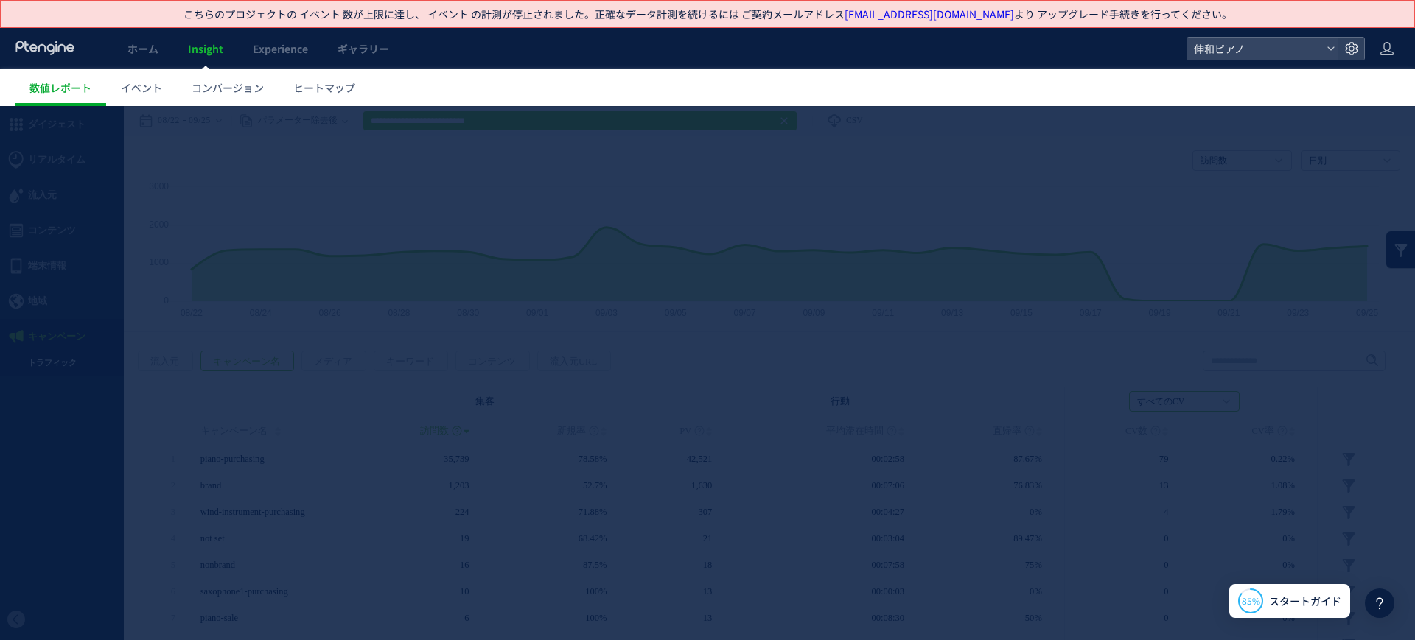
scroll to position [0, 0]
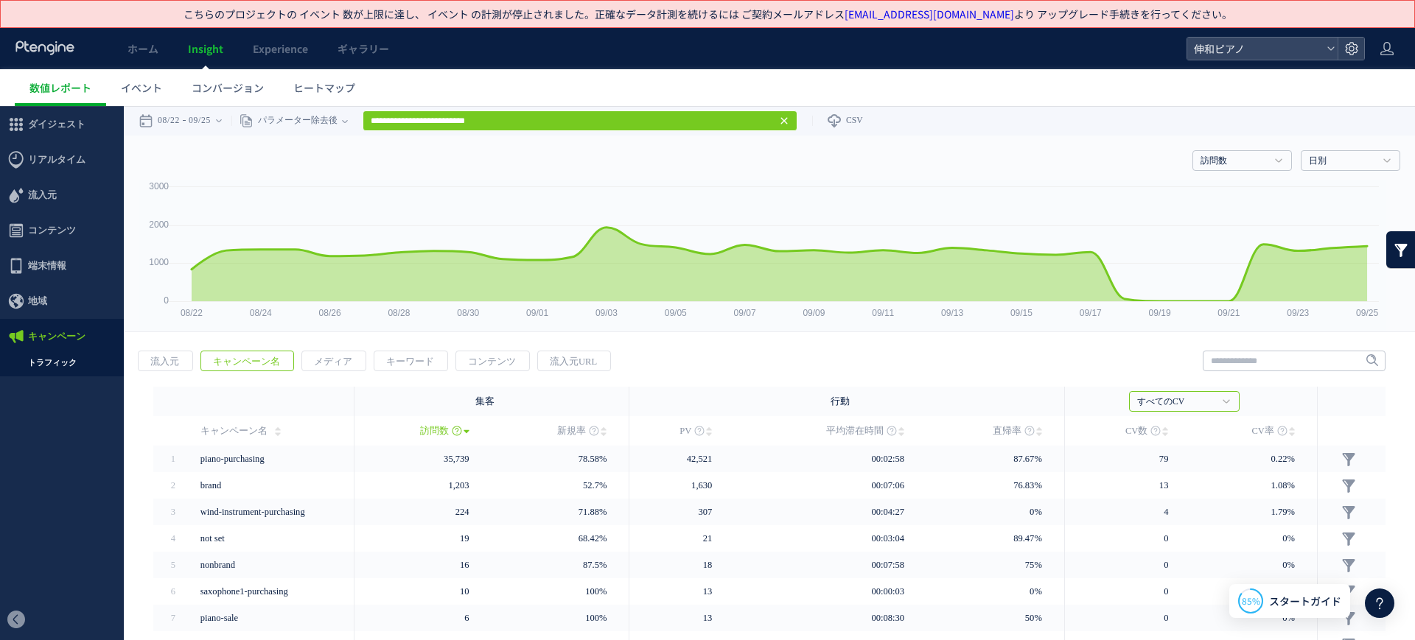
click at [907, 177] on div "訪問数 訪問数 UU PV 新規率 再訪問率 訪問数/UU PV/UU 平均滞在時間 直帰率 平均ロード時間 日別" at bounding box center [769, 158] width 1261 height 44
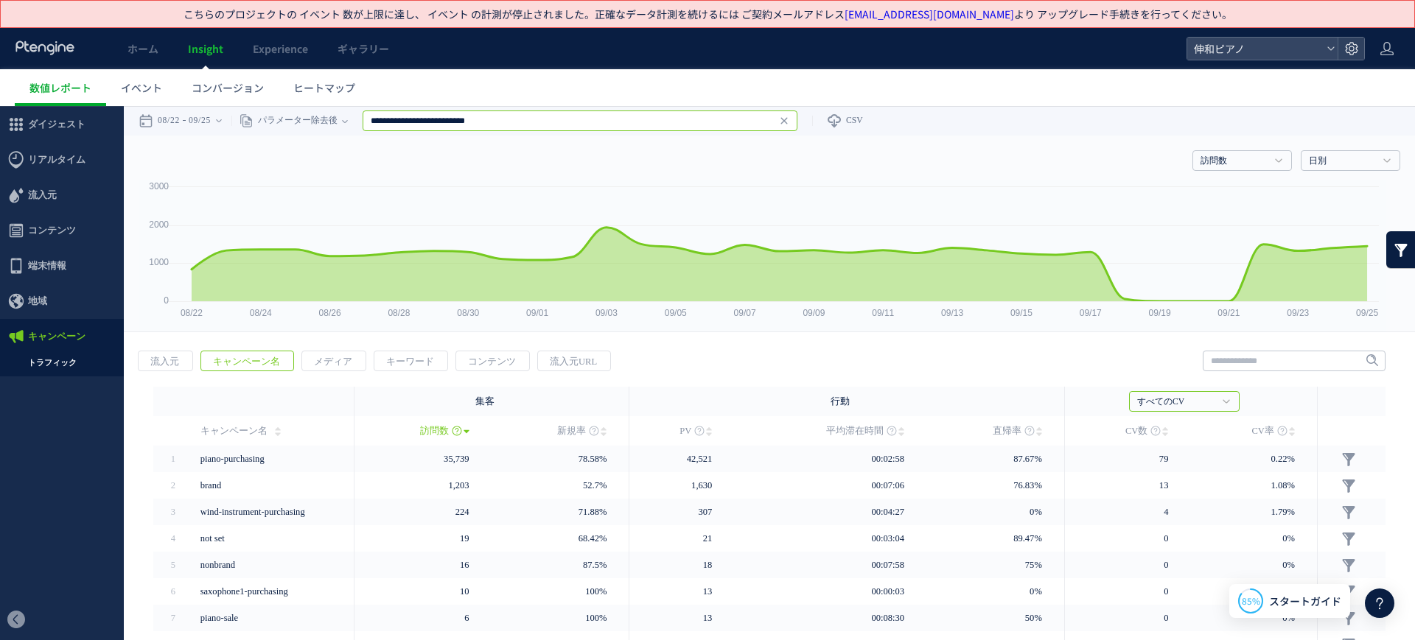
click at [626, 122] on input "**********" at bounding box center [580, 121] width 435 height 21
type input "**********"
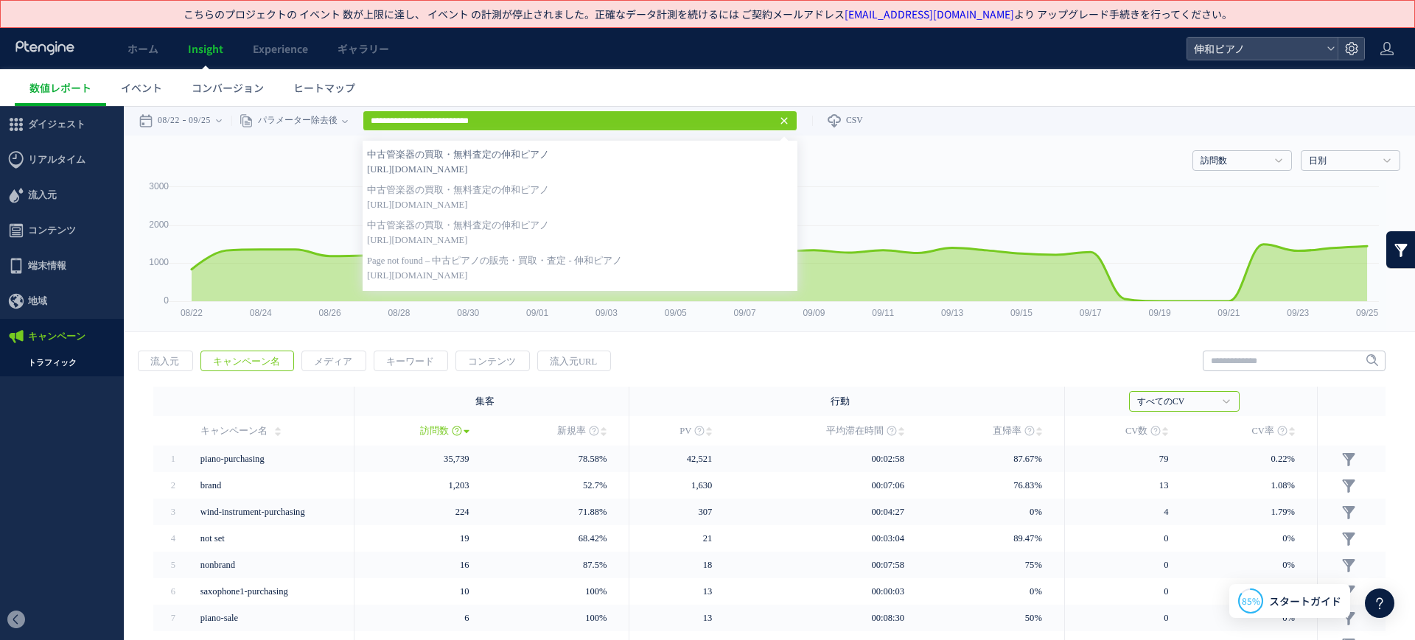
click at [558, 164] on span "[URL][DOMAIN_NAME]" at bounding box center [580, 169] width 426 height 15
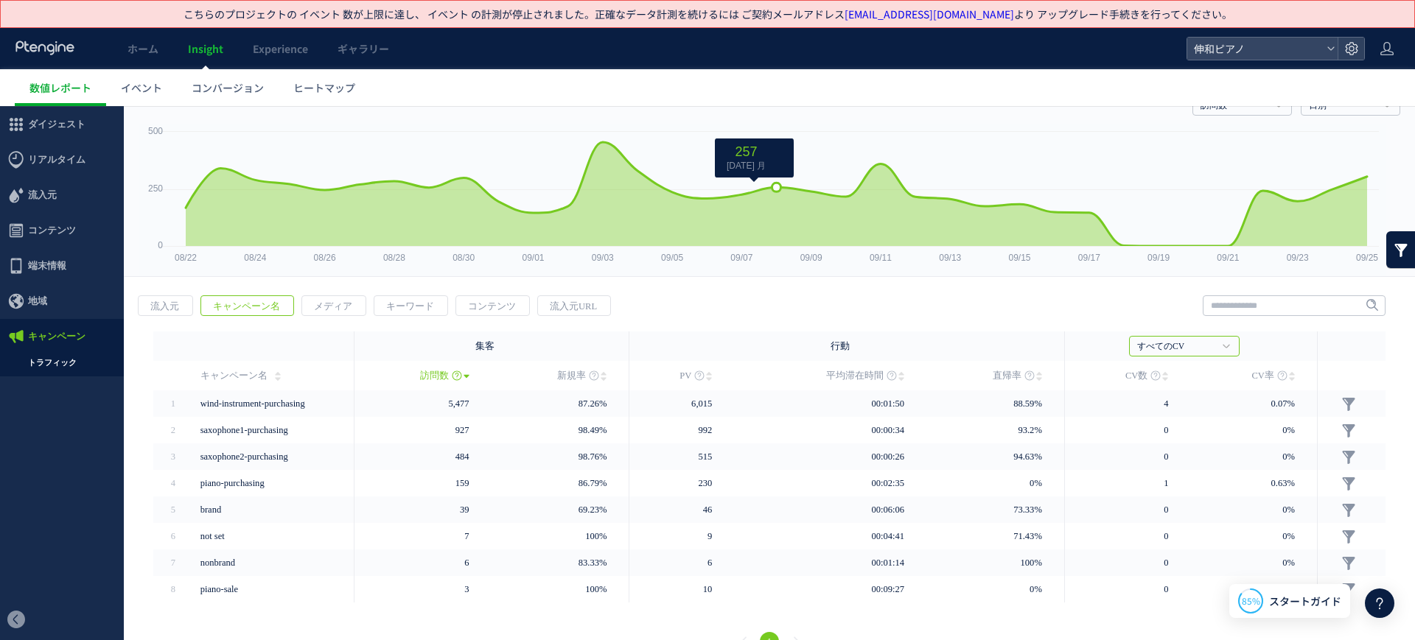
scroll to position [85, 0]
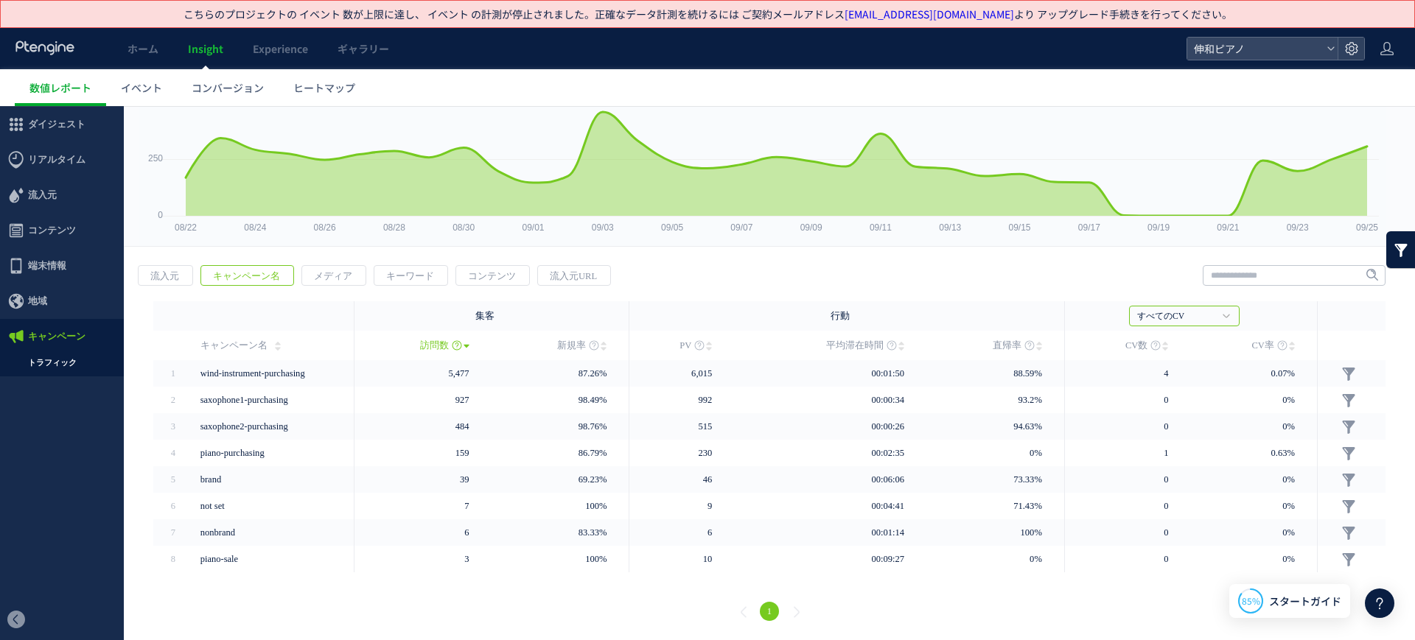
click at [125, 264] on div "戻る 流入元 キャンペーン名 メディア キーワード PV" at bounding box center [769, 446] width 1291 height 390
click at [169, 270] on span "流入元" at bounding box center [165, 276] width 52 height 21
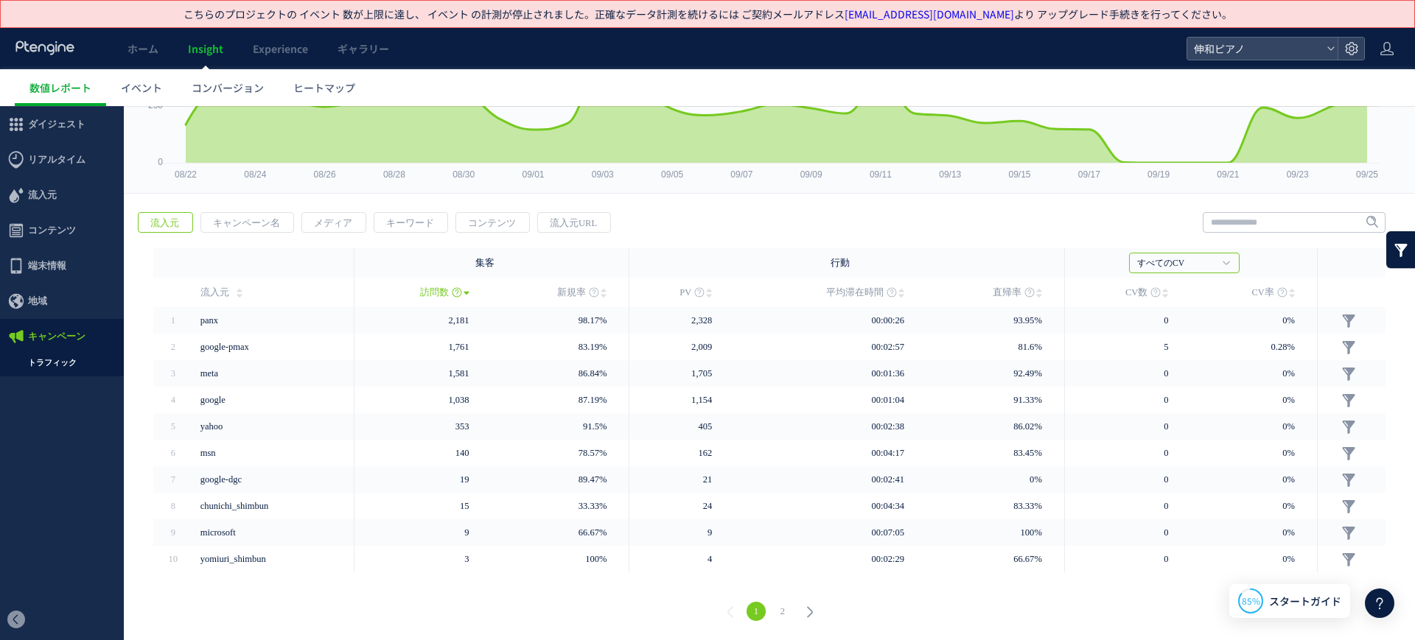
scroll to position [0, 0]
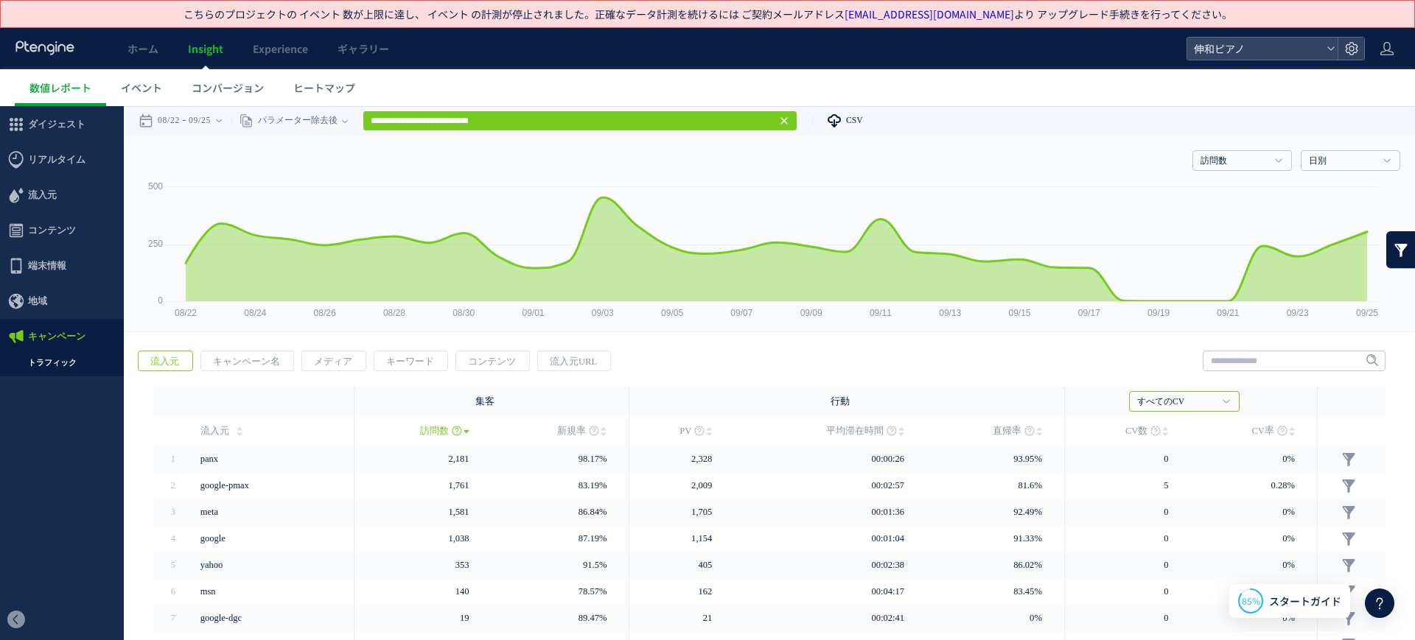
click at [836, 119] on link "CSV" at bounding box center [837, 120] width 51 height 29
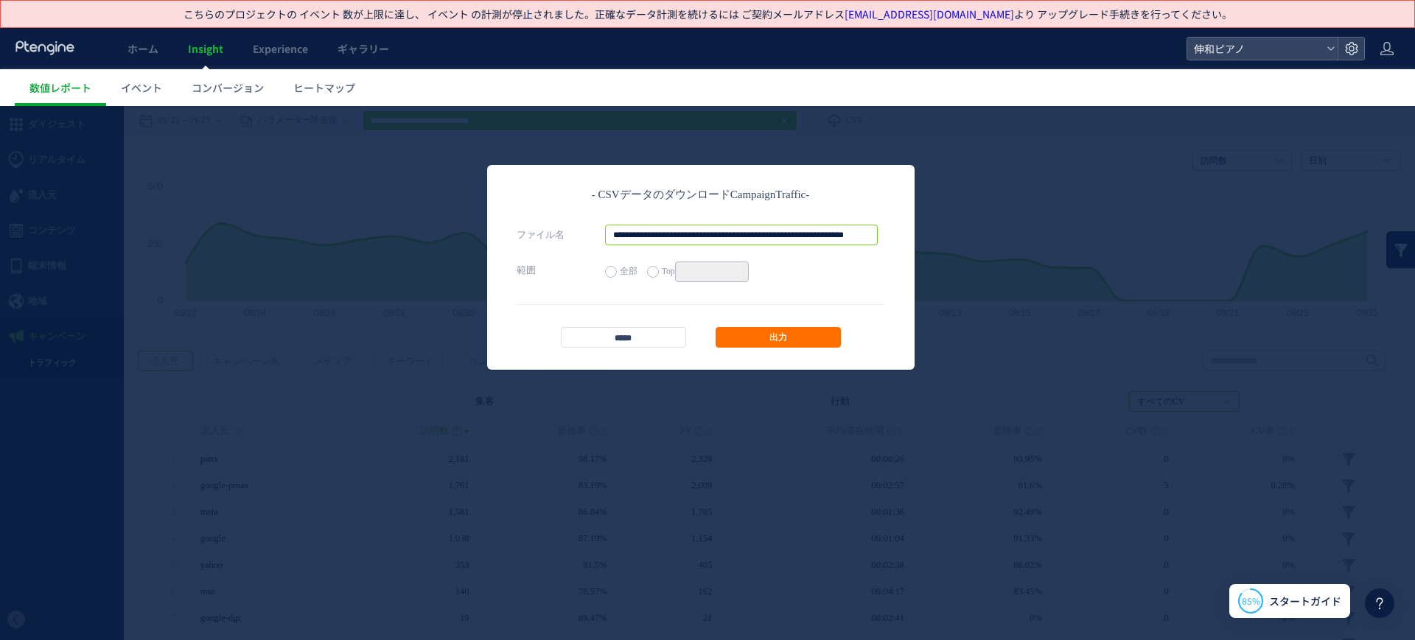
scroll to position [0, 133]
drag, startPoint x: 845, startPoint y: 231, endPoint x: 911, endPoint y: 231, distance: 65.6
click at [911, 231] on div "**********" at bounding box center [700, 267] width 427 height 205
click at [873, 232] on input "**********" at bounding box center [741, 235] width 273 height 21
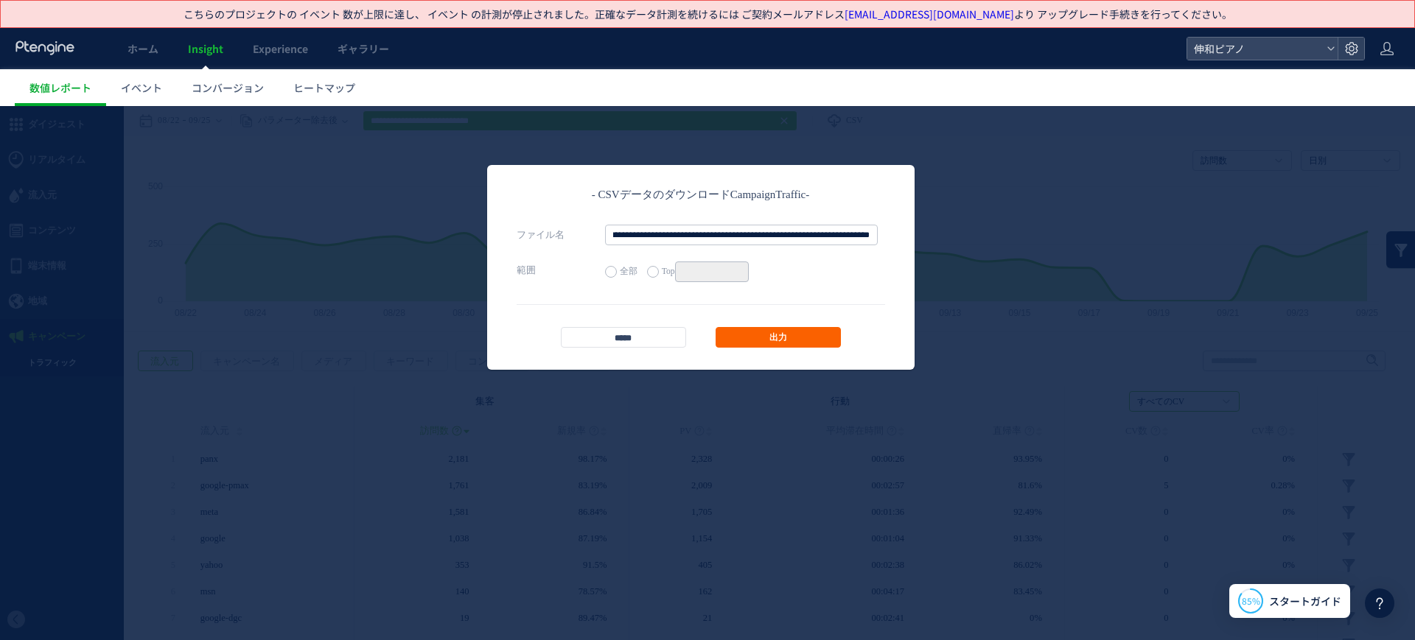
click at [815, 335] on link "出力" at bounding box center [777, 337] width 125 height 21
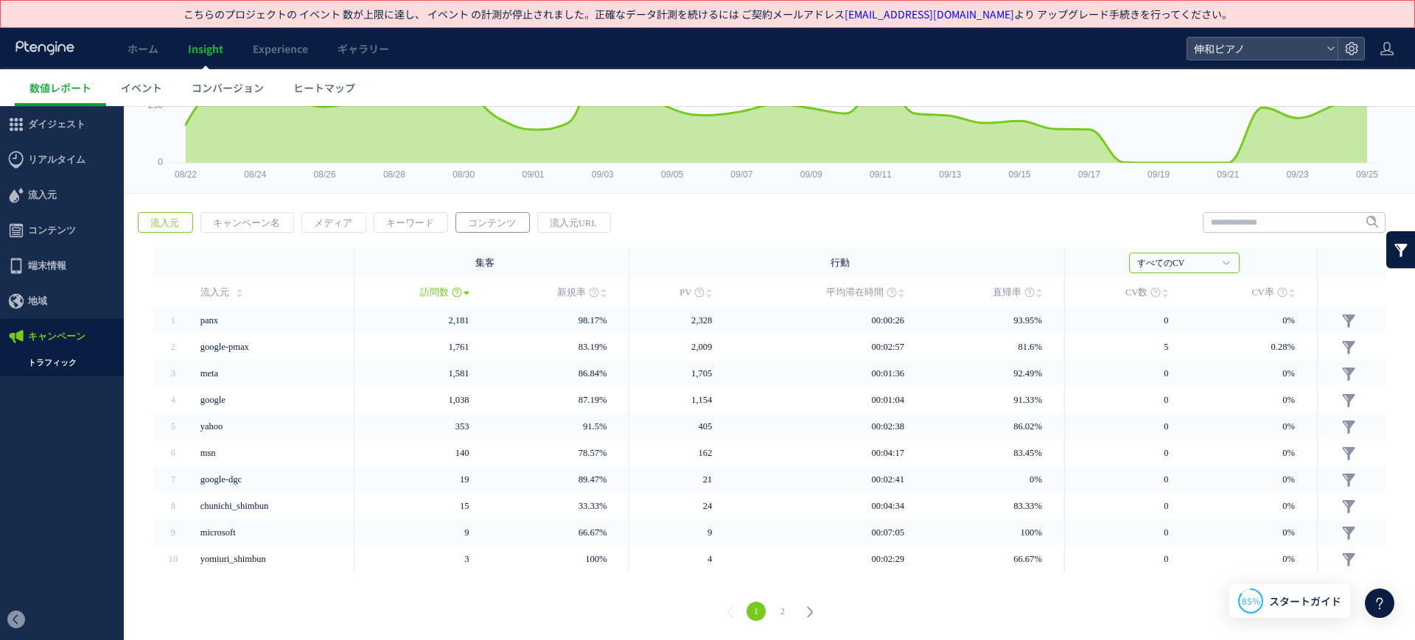
scroll to position [46, 0]
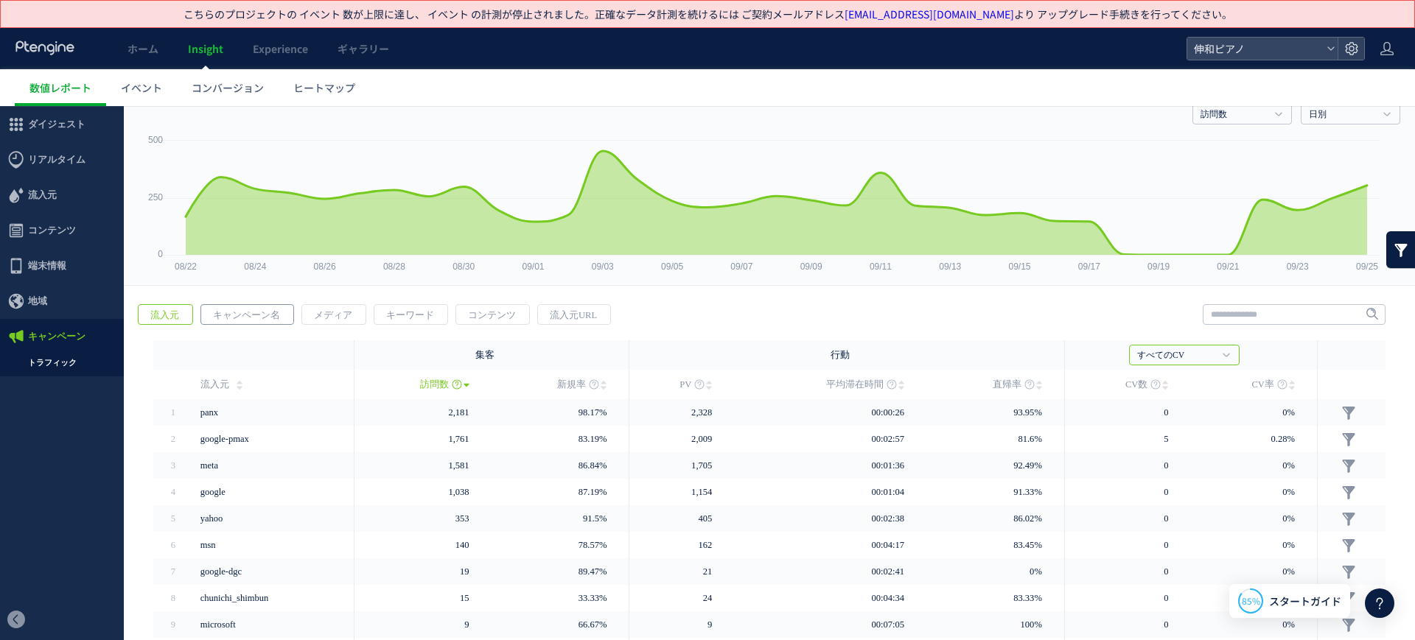
click at [262, 311] on span "キャンペーン名" at bounding box center [246, 315] width 91 height 21
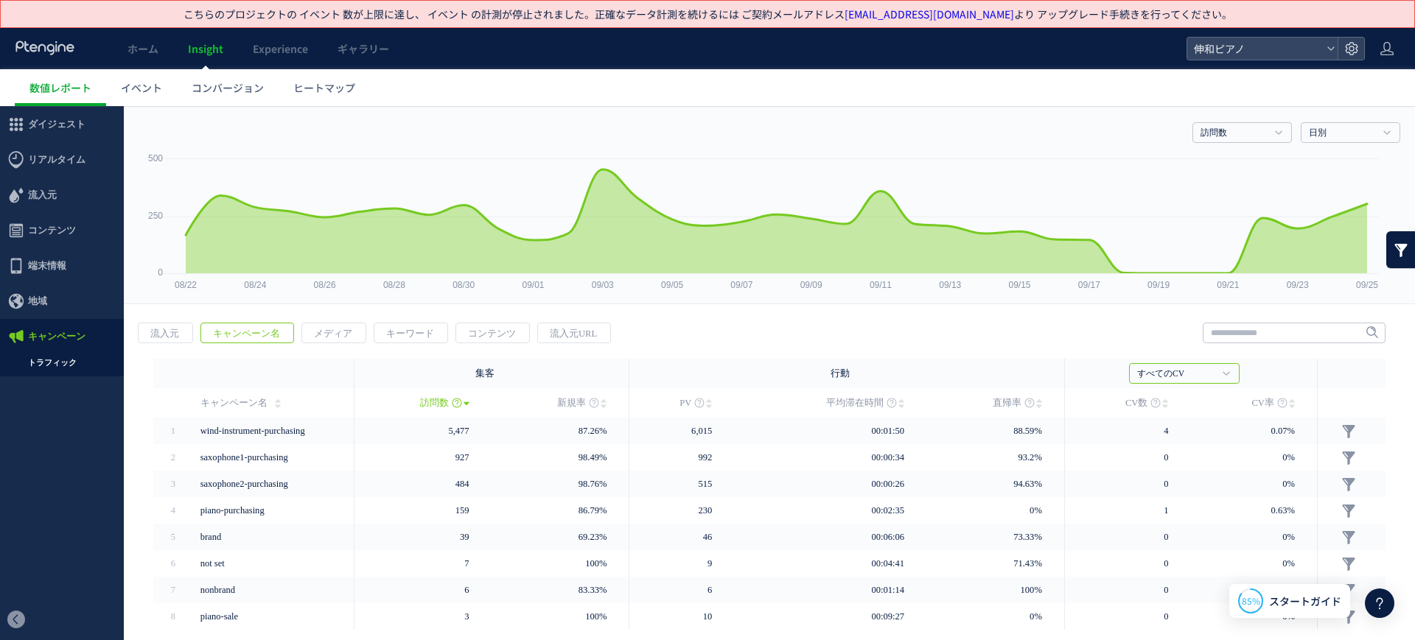
scroll to position [0, 0]
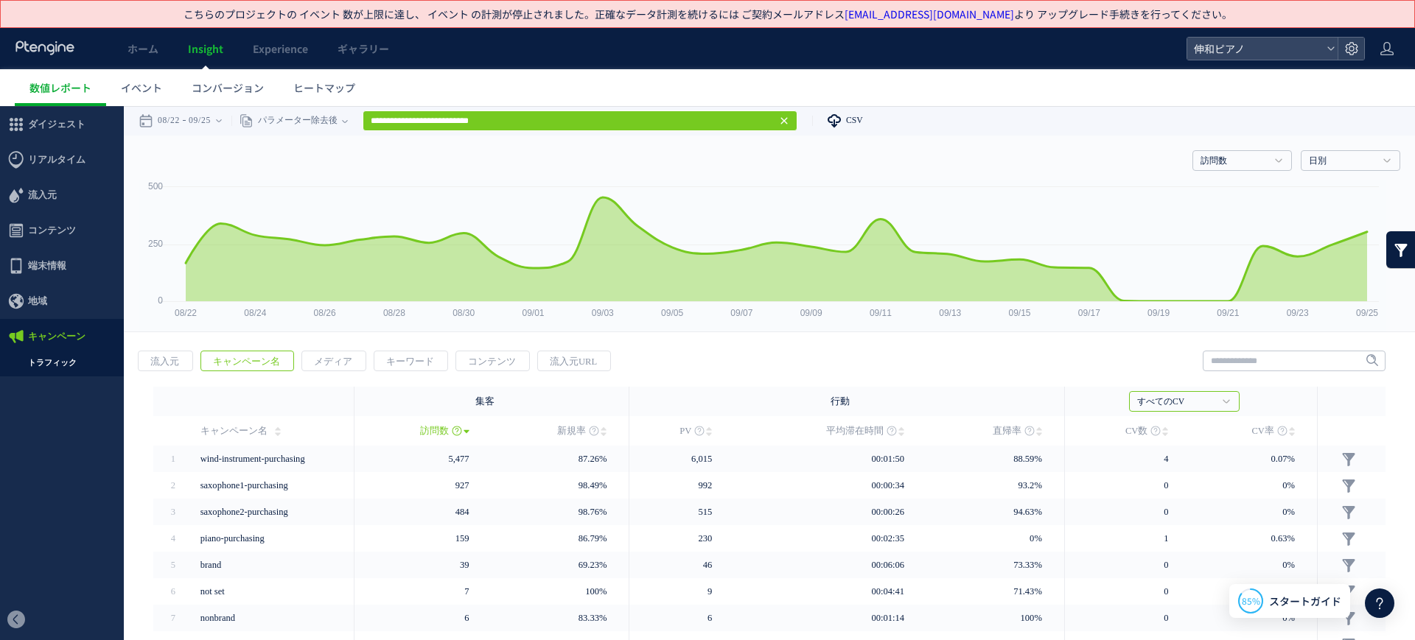
click at [837, 125] on icon at bounding box center [834, 120] width 15 height 15
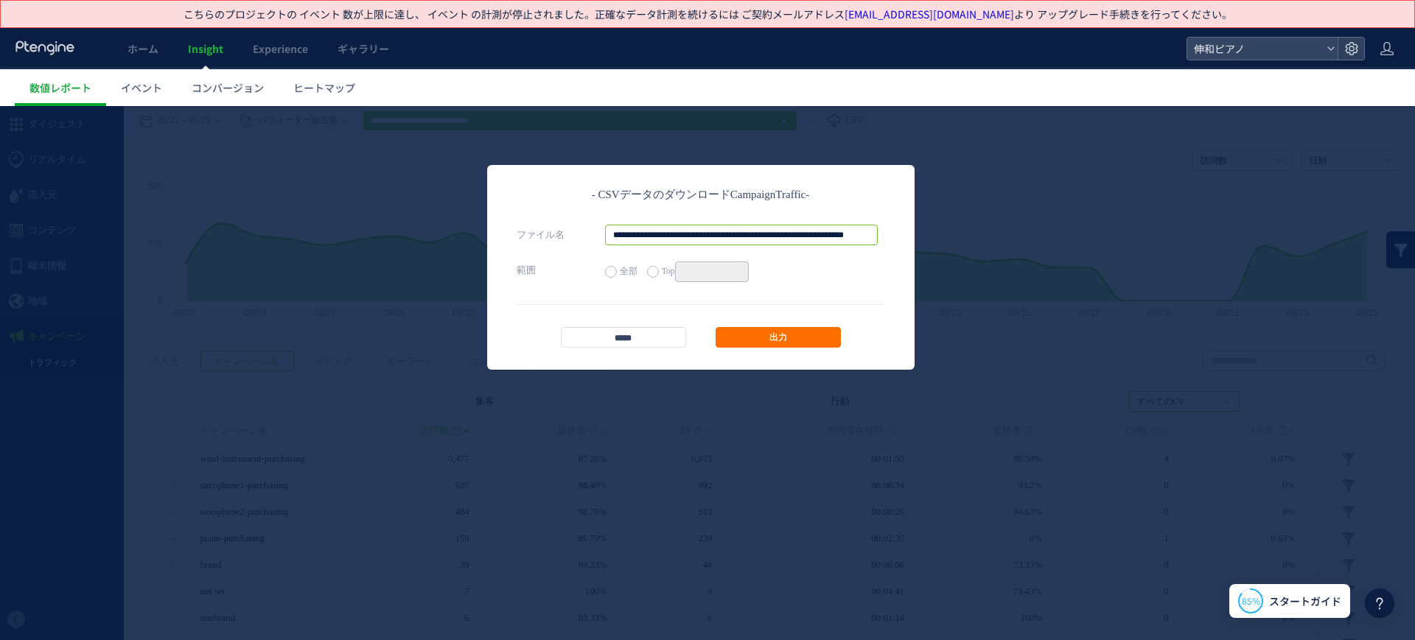
scroll to position [0, 133]
drag, startPoint x: 856, startPoint y: 225, endPoint x: 975, endPoint y: 241, distance: 119.7
click at [975, 241] on div "**********" at bounding box center [707, 373] width 1415 height 534
click at [866, 237] on input "**********" at bounding box center [741, 235] width 273 height 21
click at [868, 236] on input "**********" at bounding box center [741, 235] width 273 height 21
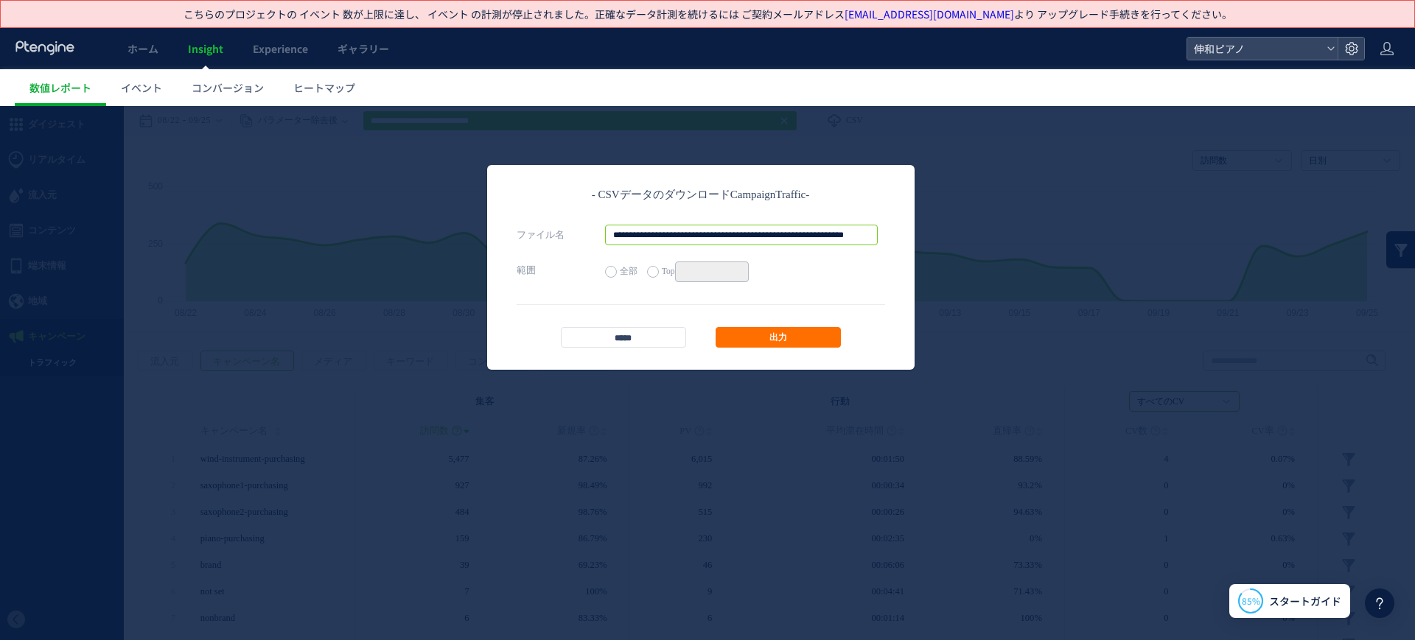
click at [869, 235] on input "**********" at bounding box center [741, 235] width 273 height 21
type input "**********"
click at [840, 332] on link "出力" at bounding box center [777, 337] width 125 height 21
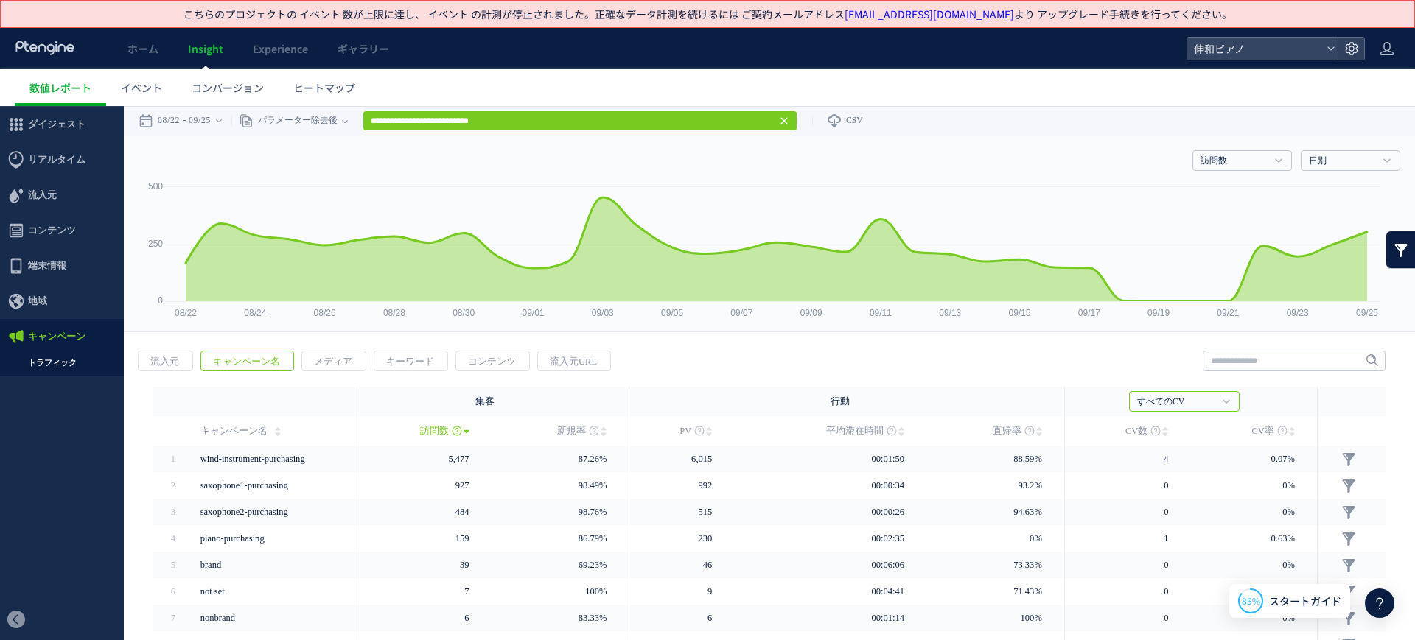
scroll to position [0, 0]
click at [150, 89] on span "イベント" at bounding box center [141, 87] width 41 height 15
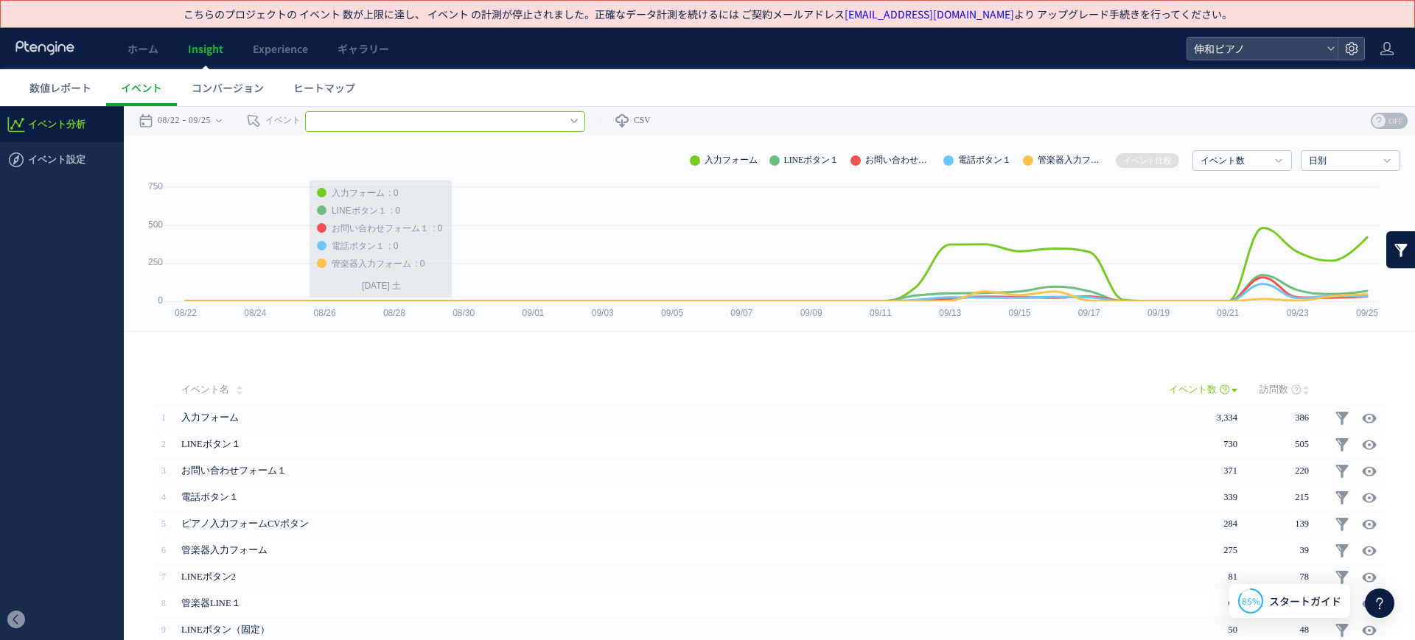
click at [444, 111] on input "text" at bounding box center [445, 121] width 280 height 21
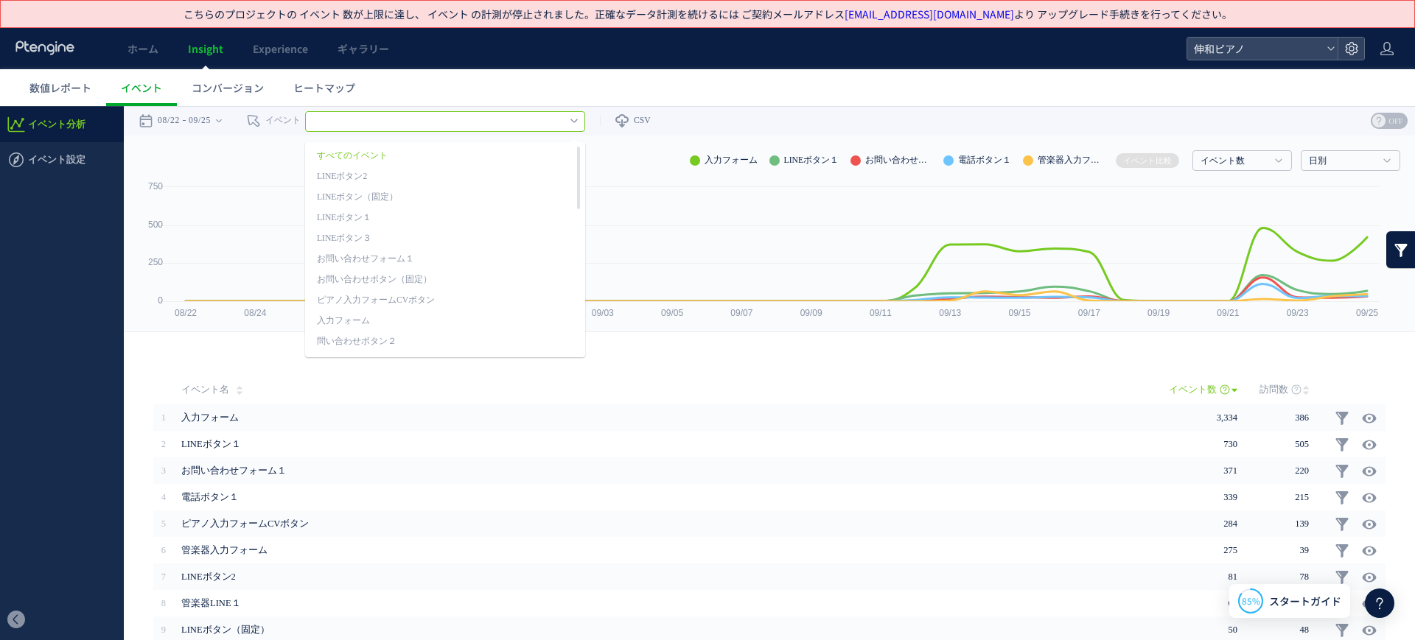
click at [444, 123] on input "text" at bounding box center [445, 121] width 280 height 21
click at [585, 121] on input "text" at bounding box center [445, 121] width 280 height 21
click at [578, 122] on icon at bounding box center [573, 121] width 7 height 12
click at [629, 125] on use at bounding box center [621, 120] width 13 height 13
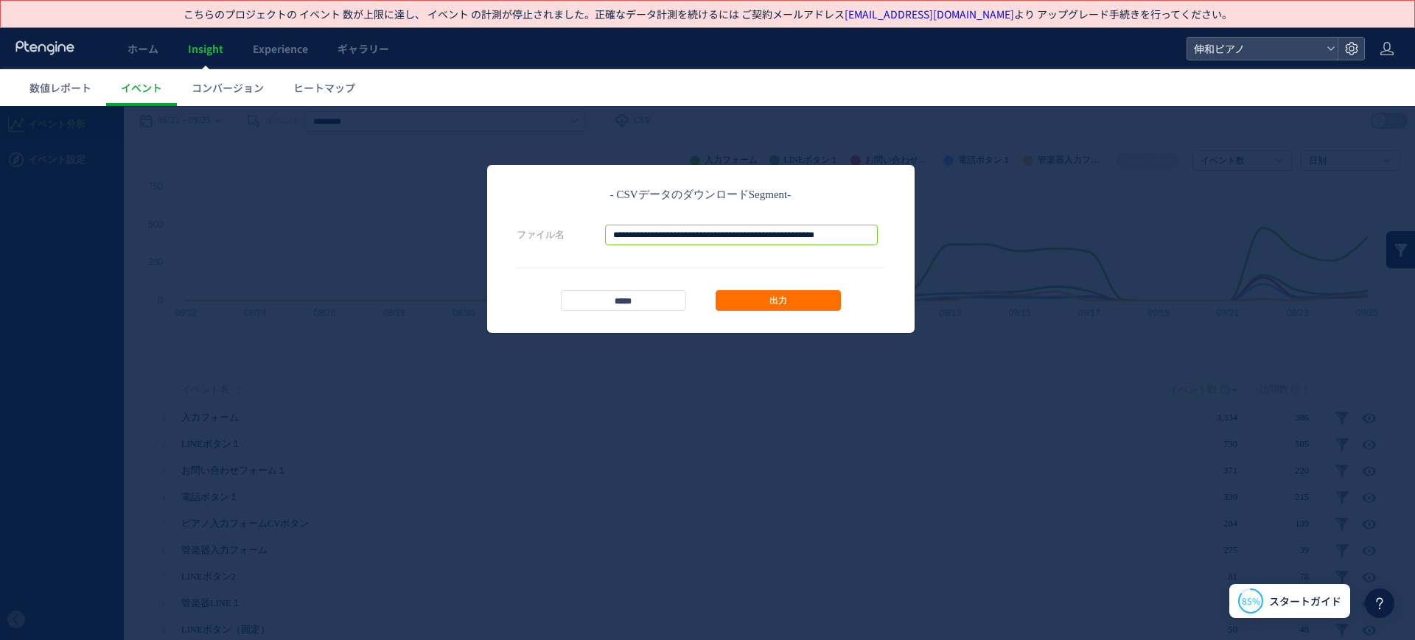
scroll to position [0, 104]
drag, startPoint x: 822, startPoint y: 227, endPoint x: 952, endPoint y: 236, distance: 130.7
click at [952, 236] on div "**********" at bounding box center [707, 373] width 1415 height 534
click at [873, 231] on input "**********" at bounding box center [741, 235] width 273 height 21
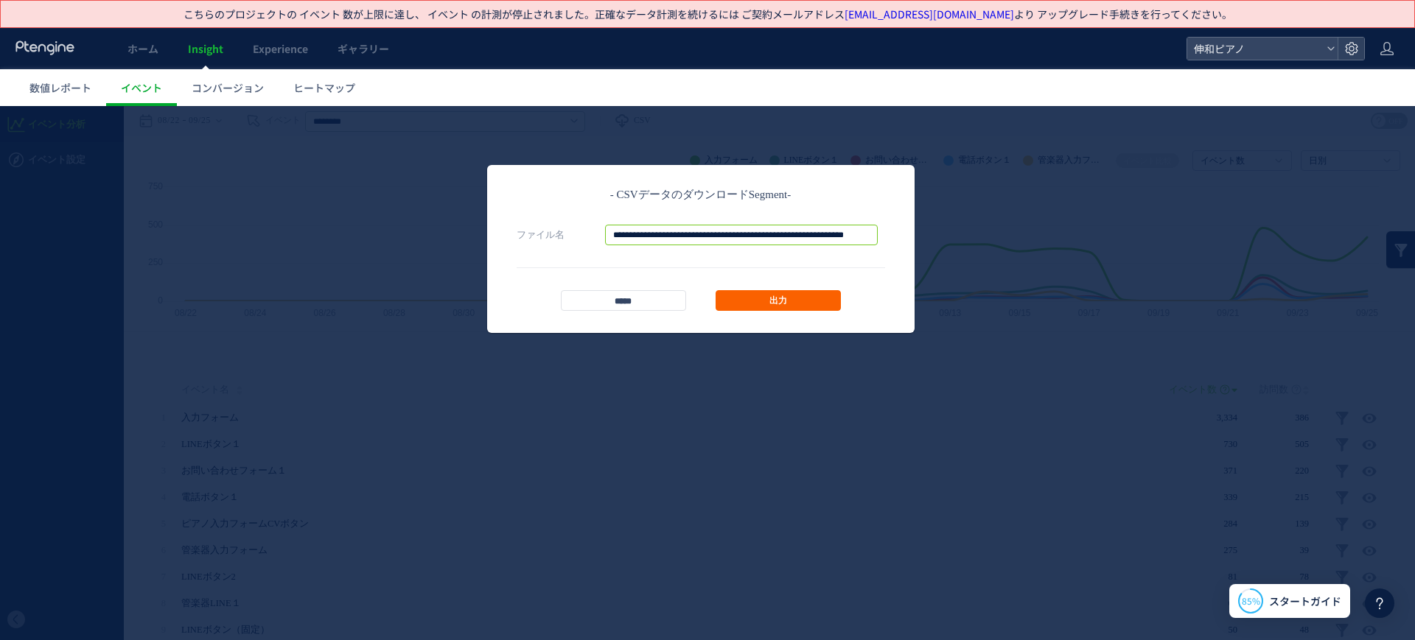
type input "**********"
click at [805, 293] on link "出力" at bounding box center [777, 300] width 125 height 21
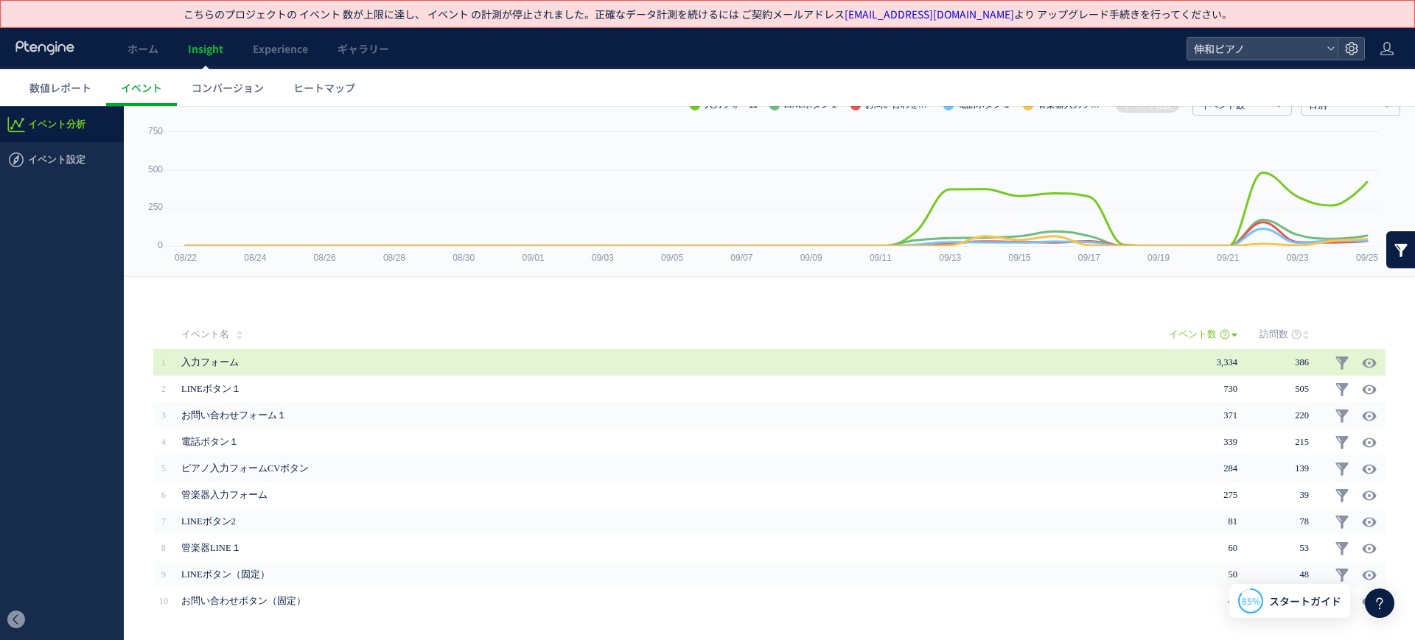
scroll to position [97, 0]
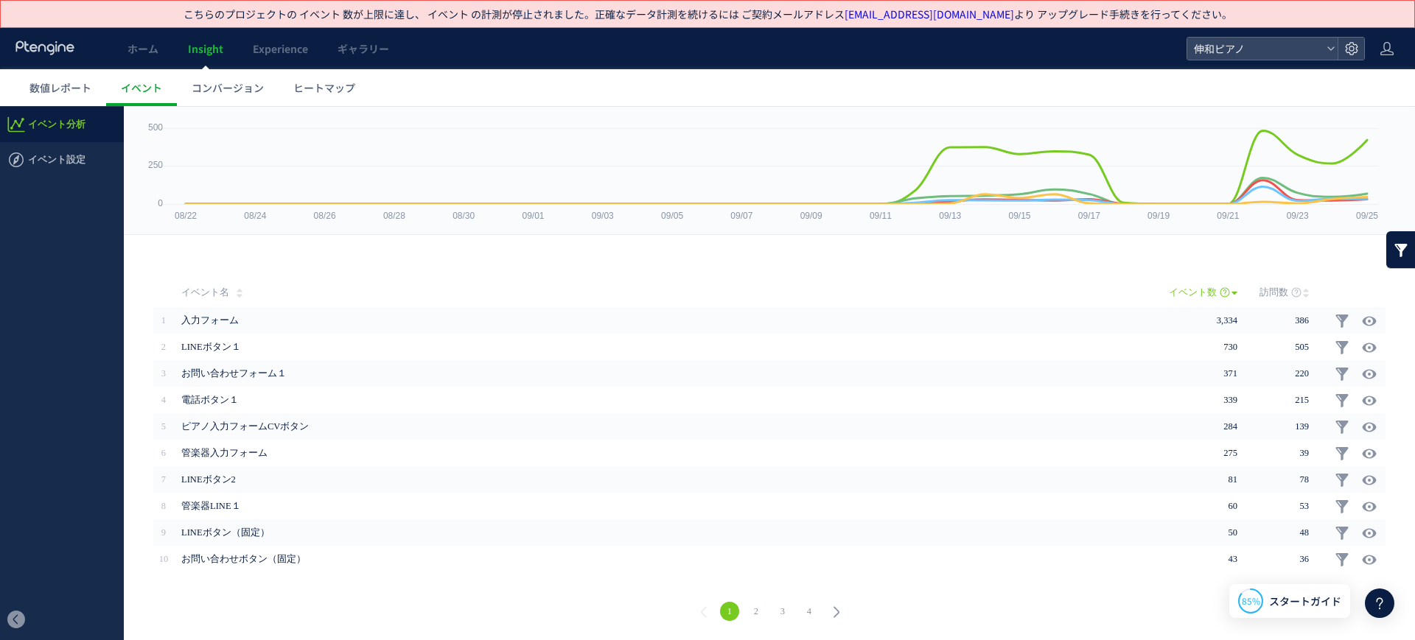
click at [746, 600] on div "1 2 3 4" at bounding box center [769, 613] width 1261 height 53
click at [746, 606] on link "2" at bounding box center [755, 611] width 19 height 19
click at [780, 605] on link "3" at bounding box center [782, 611] width 19 height 19
click at [808, 606] on link "4" at bounding box center [808, 611] width 19 height 19
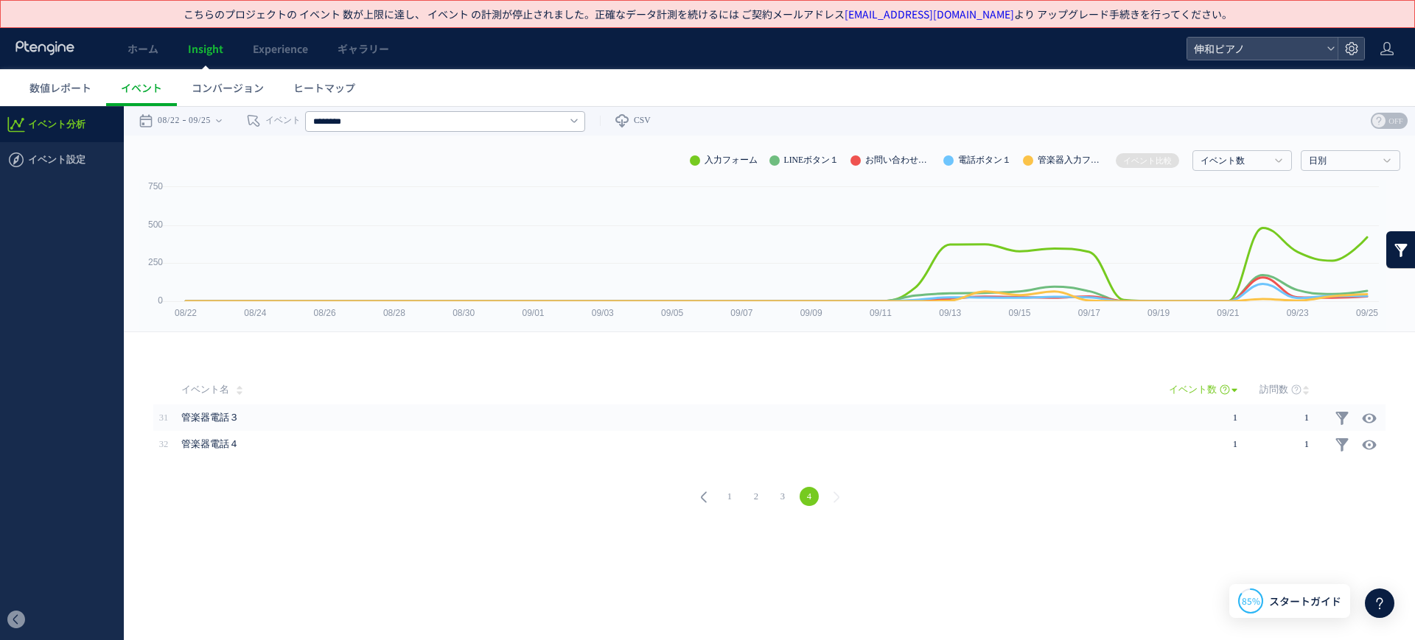
click at [80, 120] on span "イベント分析" at bounding box center [56, 124] width 57 height 35
click at [67, 94] on span "数値レポート" at bounding box center [60, 87] width 62 height 15
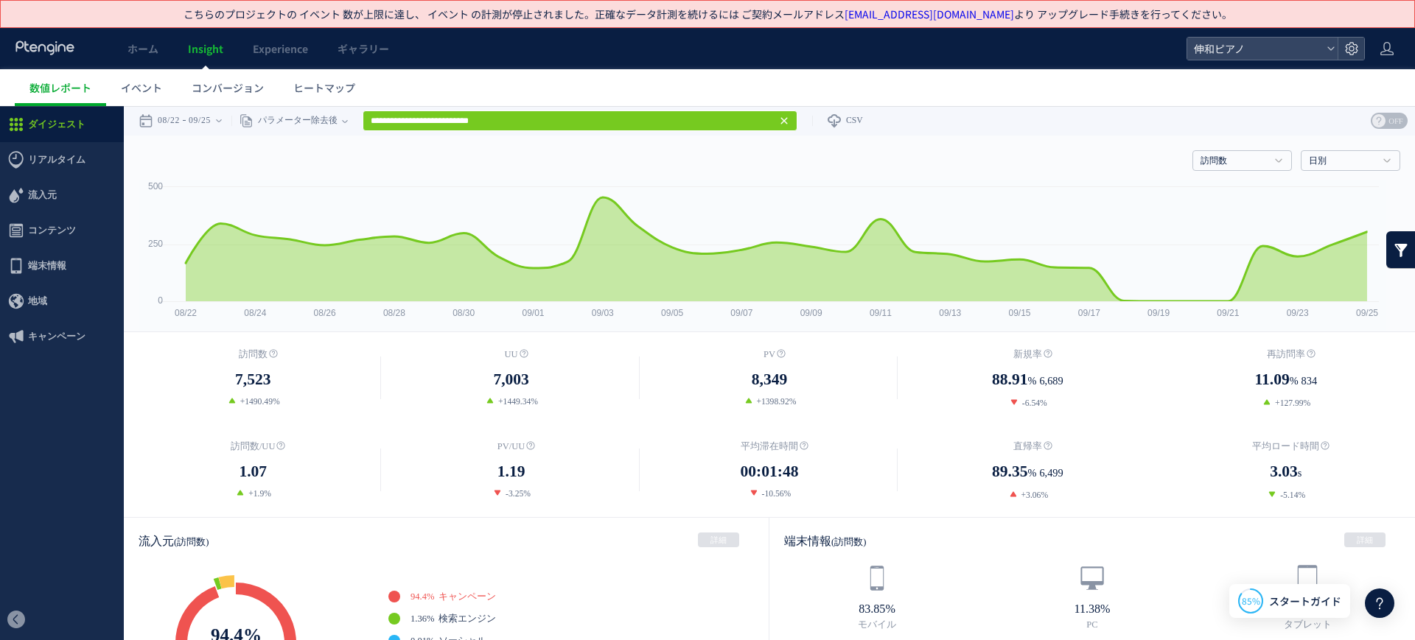
click at [46, 261] on span "端末情報" at bounding box center [47, 265] width 38 height 35
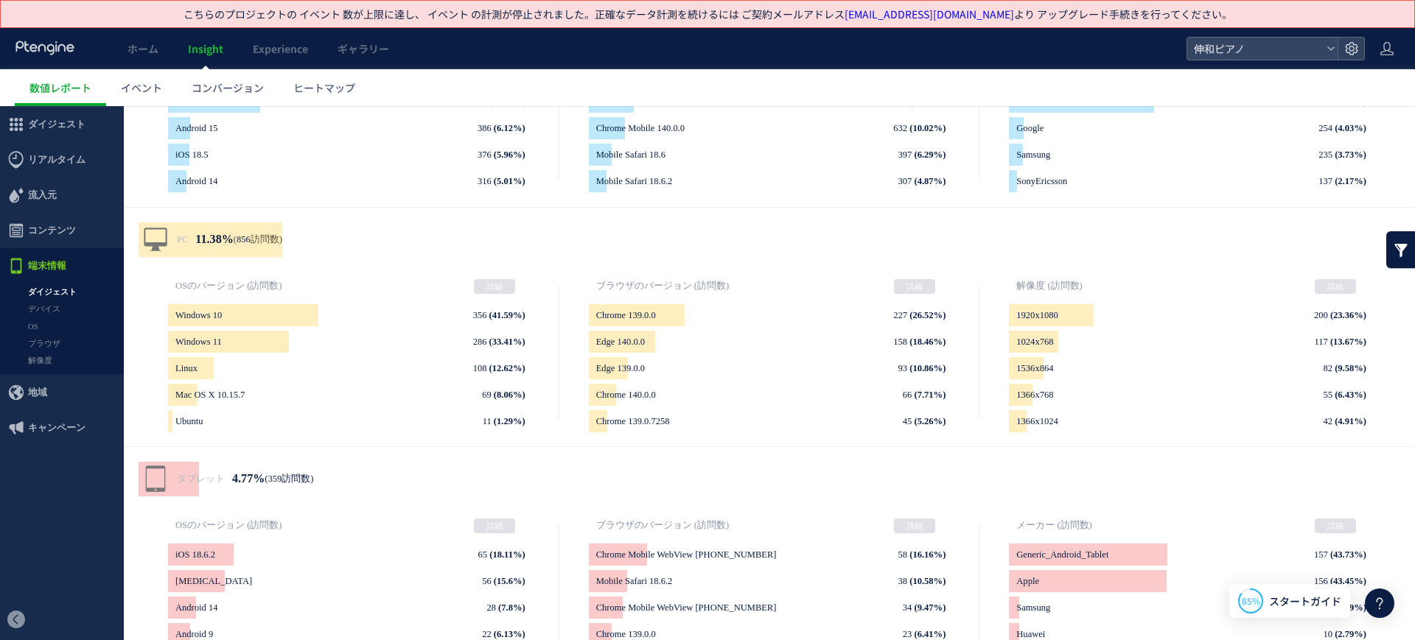
scroll to position [411, 0]
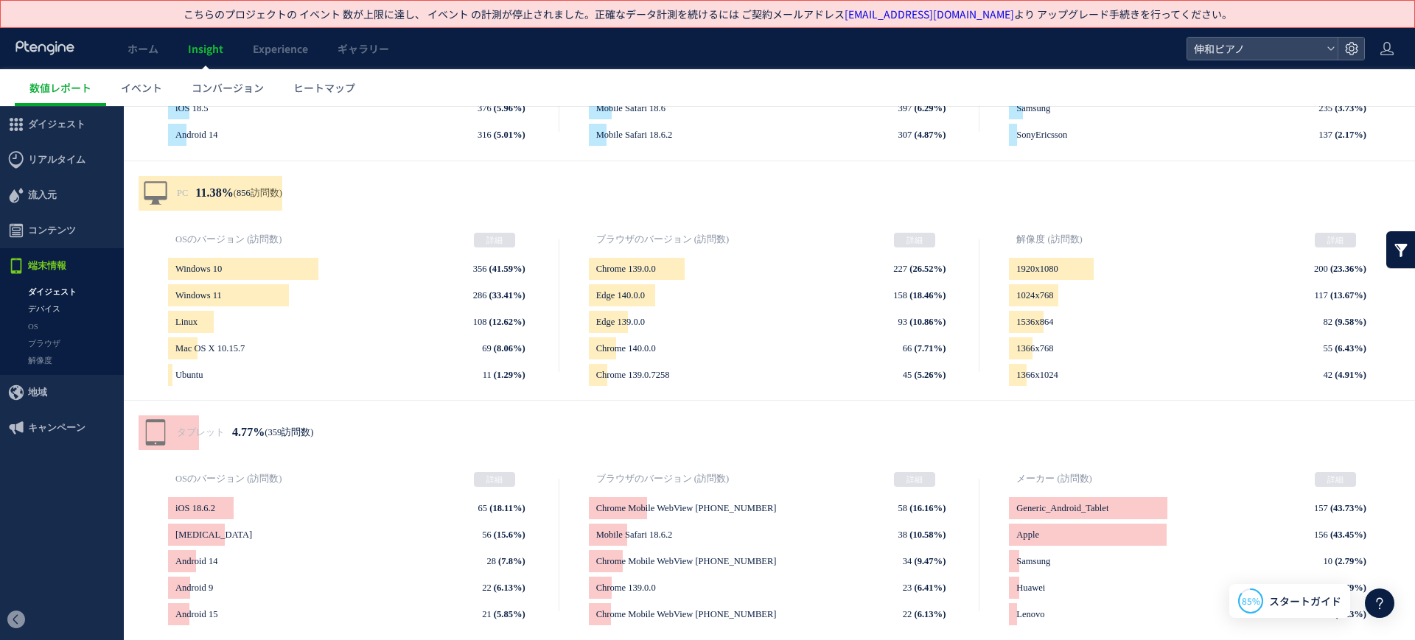
click at [46, 303] on link "デバイス" at bounding box center [62, 309] width 124 height 17
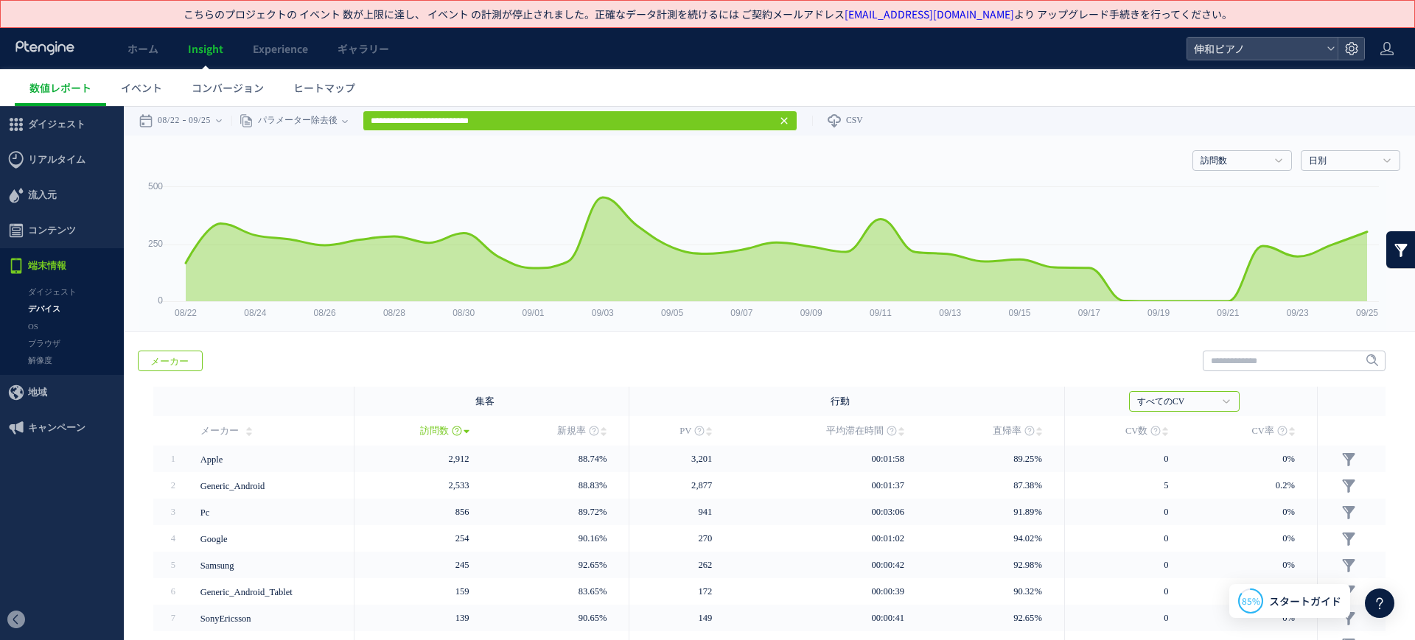
click at [790, 116] on icon at bounding box center [784, 121] width 12 height 12
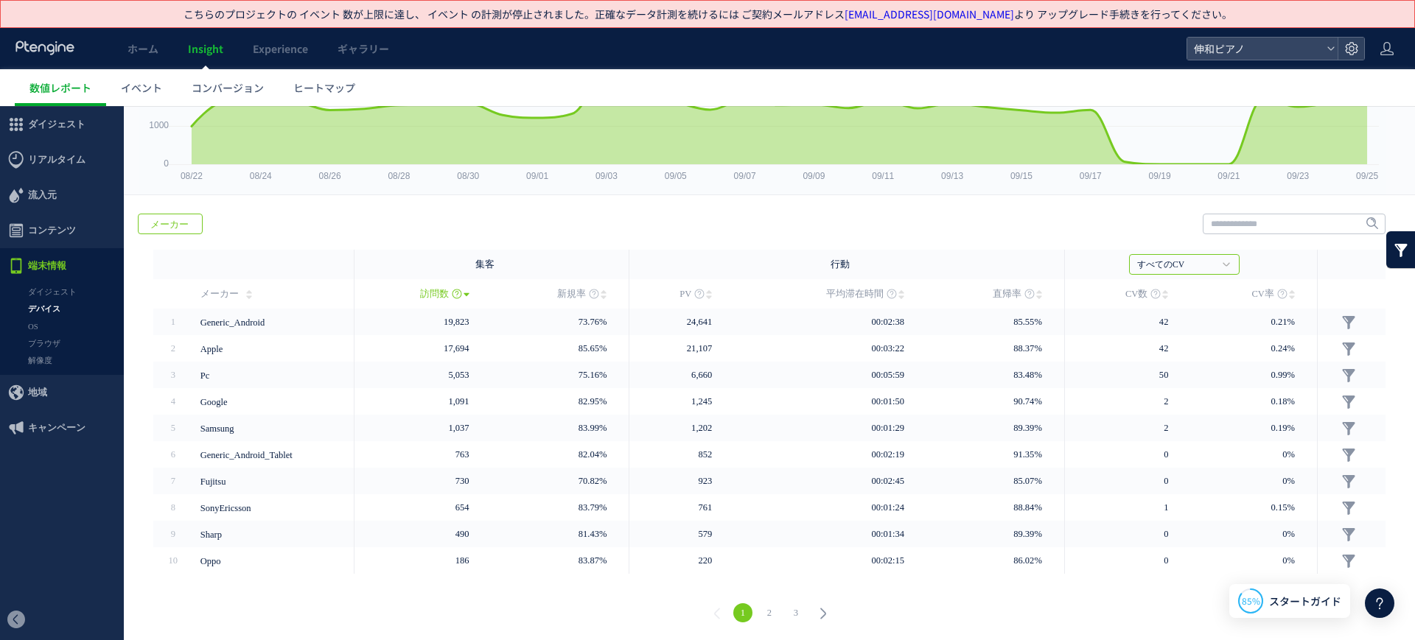
scroll to position [139, 0]
click at [60, 324] on link "OS" at bounding box center [62, 326] width 124 height 17
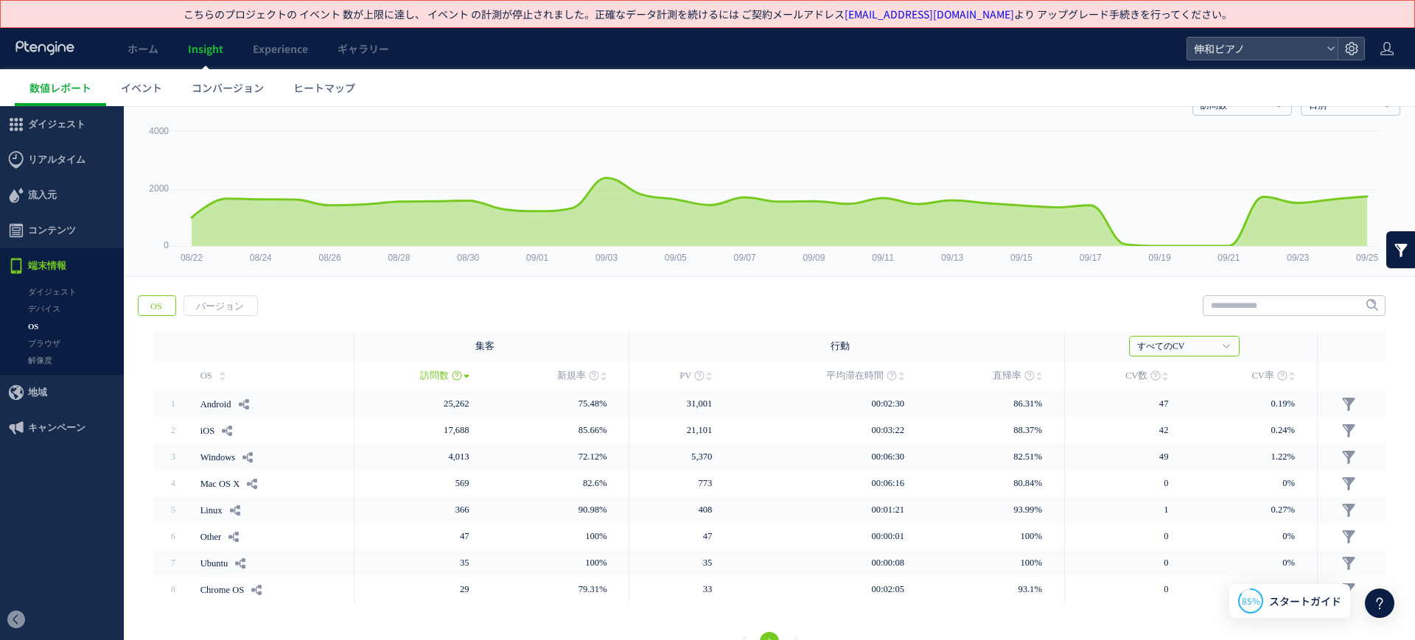
scroll to position [85, 0]
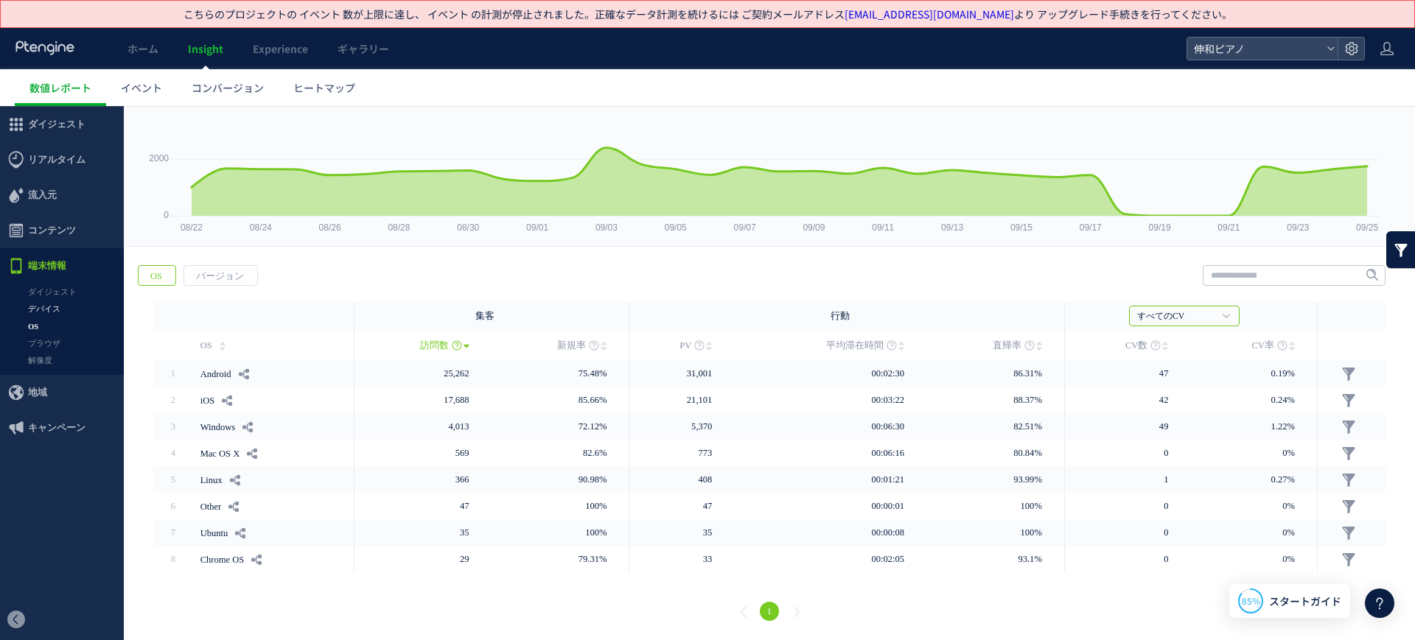
click at [60, 303] on link "デバイス" at bounding box center [62, 309] width 124 height 17
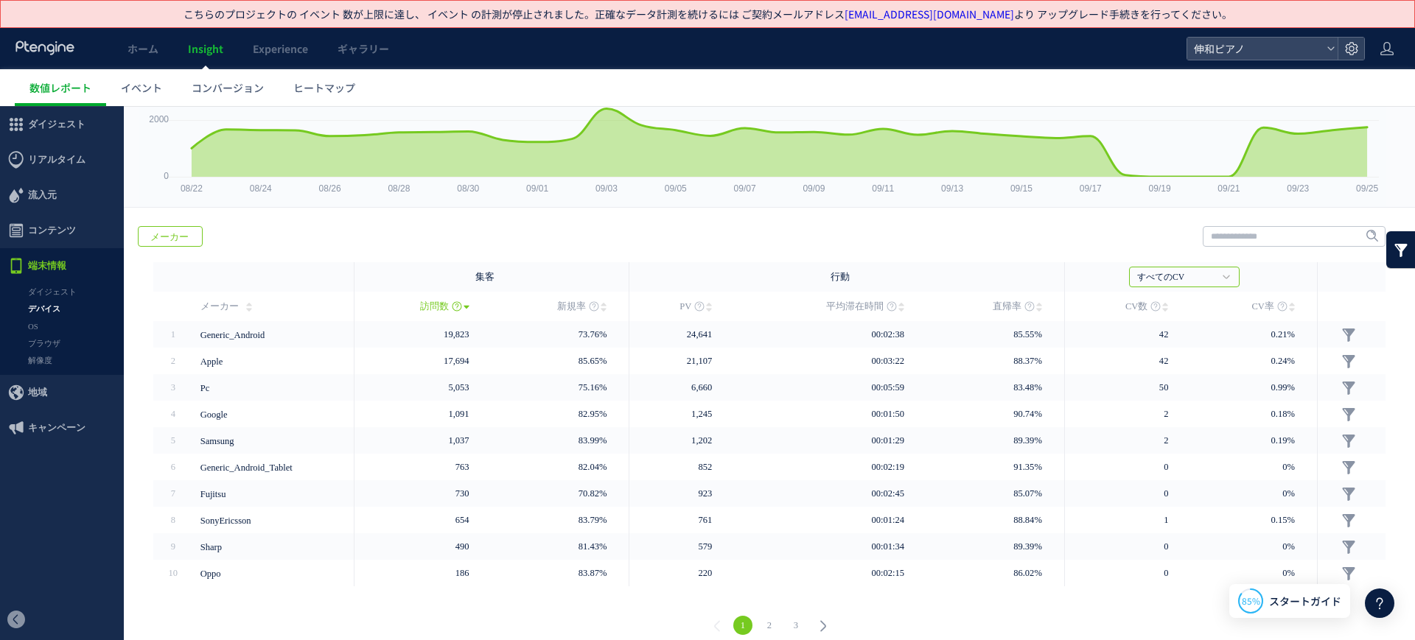
scroll to position [139, 0]
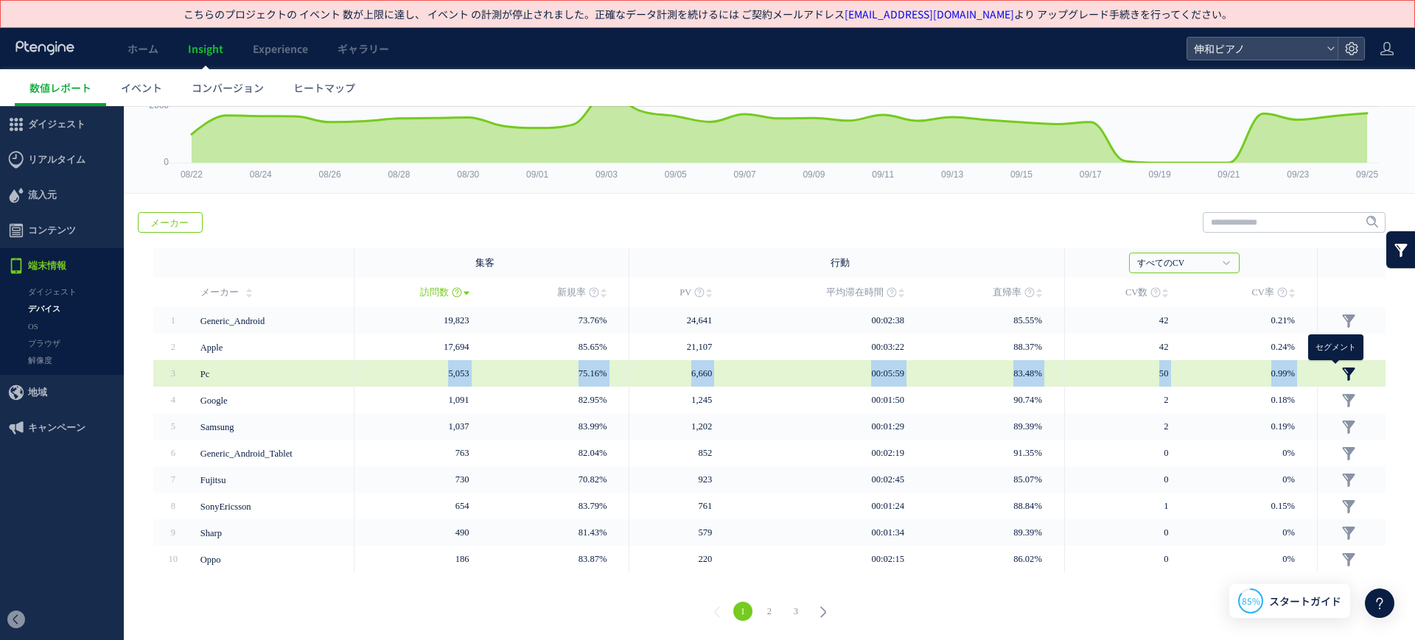
drag, startPoint x: 410, startPoint y: 371, endPoint x: 1329, endPoint y: 378, distance: 919.6
click at [1329, 378] on tr "3" at bounding box center [769, 373] width 1232 height 27
click at [1261, 380] on td "0.99%" at bounding box center [1253, 373] width 127 height 27
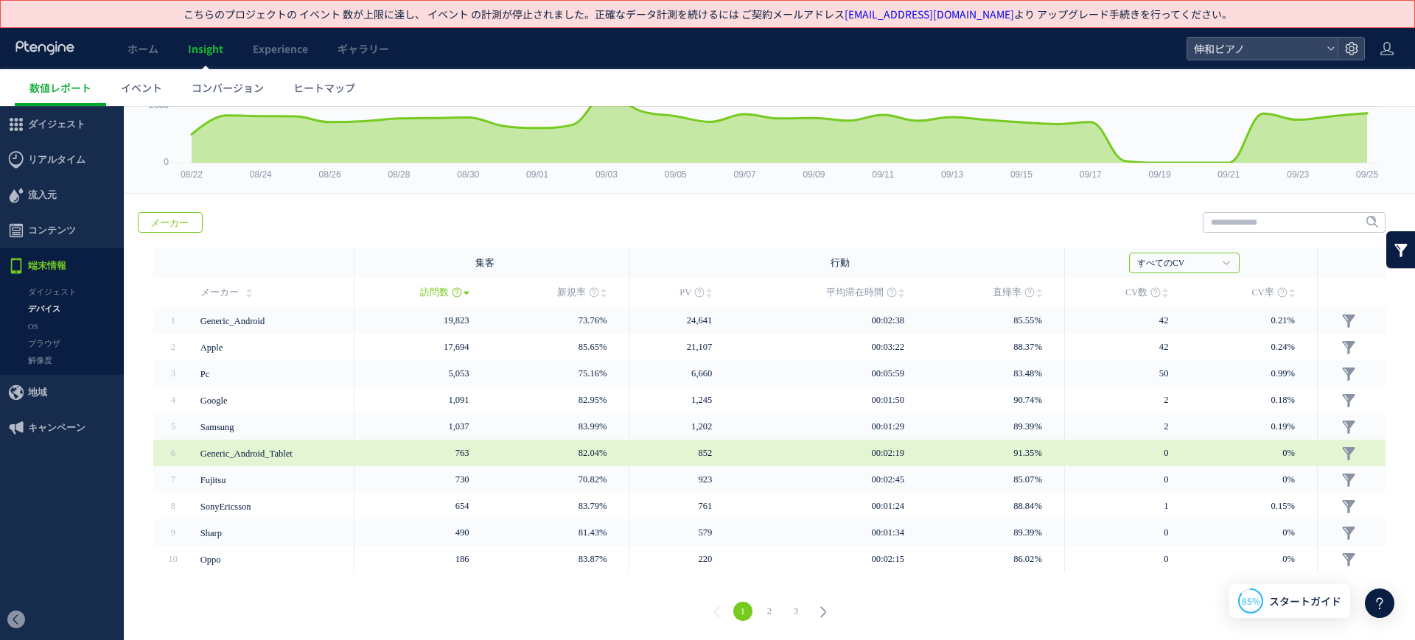
click at [1201, 449] on td "0%" at bounding box center [1253, 453] width 127 height 27
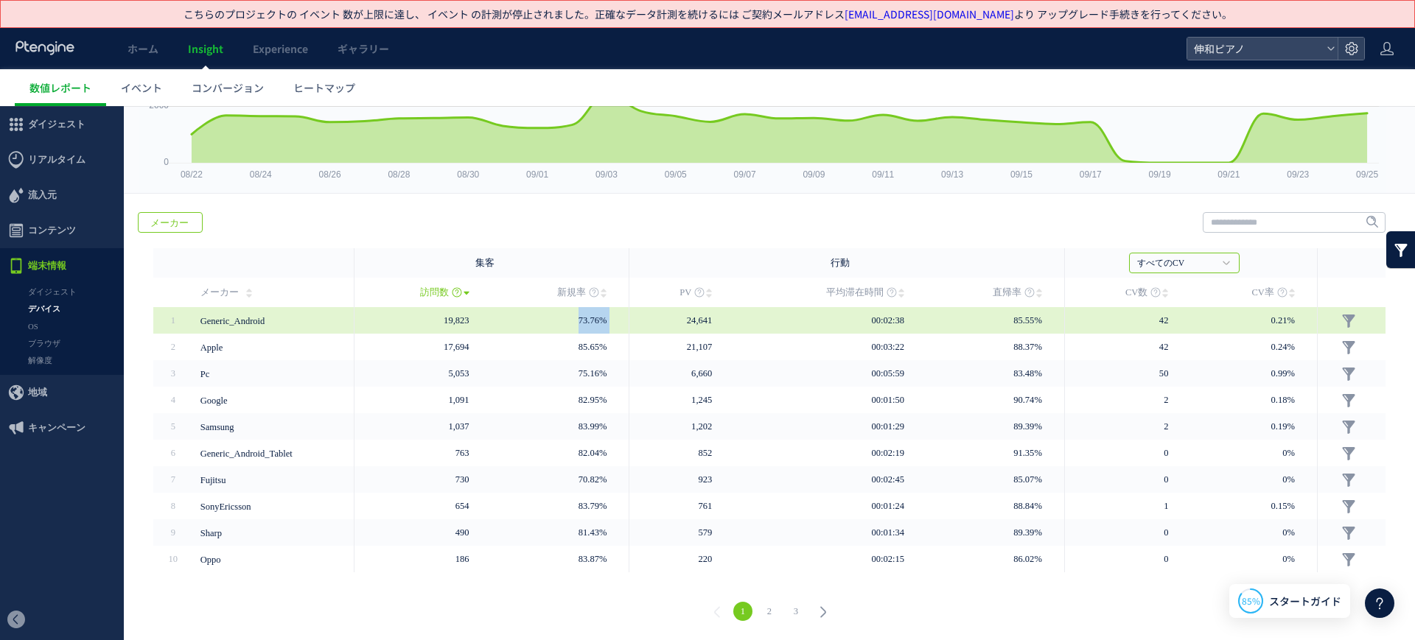
drag, startPoint x: 524, startPoint y: 315, endPoint x: 629, endPoint y: 318, distance: 105.4
click at [629, 318] on tr "1" at bounding box center [769, 320] width 1232 height 27
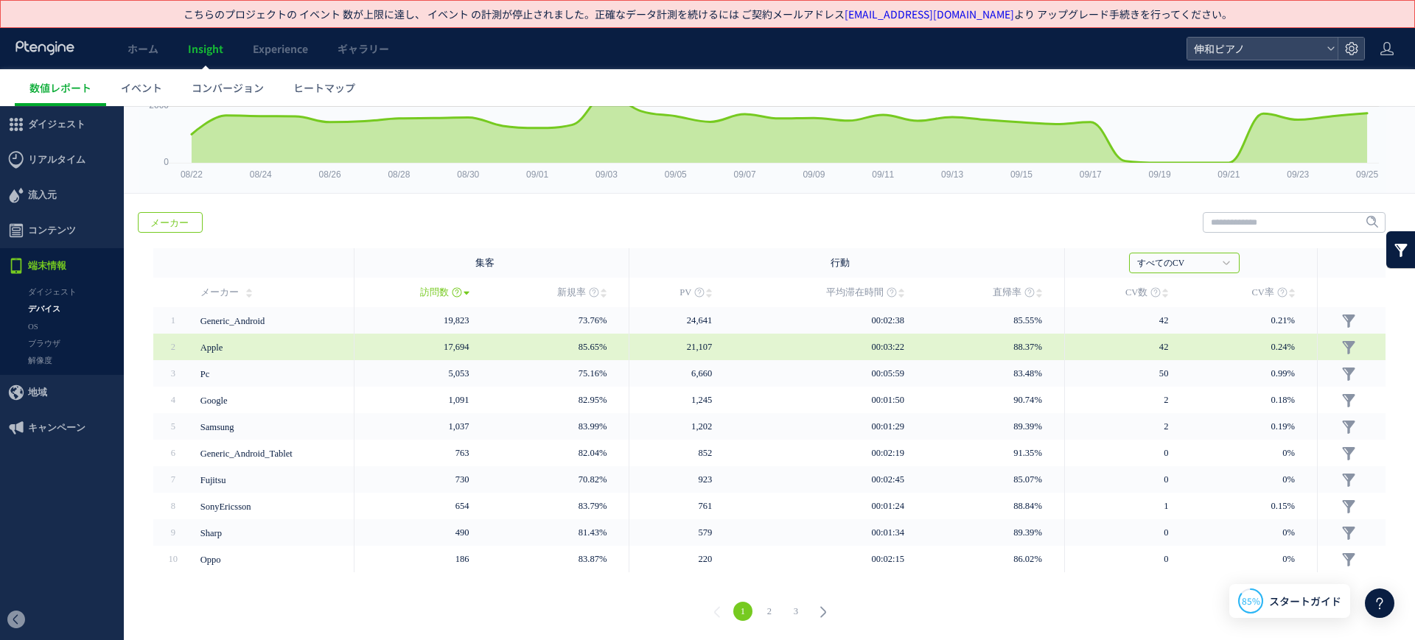
click at [915, 340] on td "00:03:22" at bounding box center [830, 347] width 192 height 27
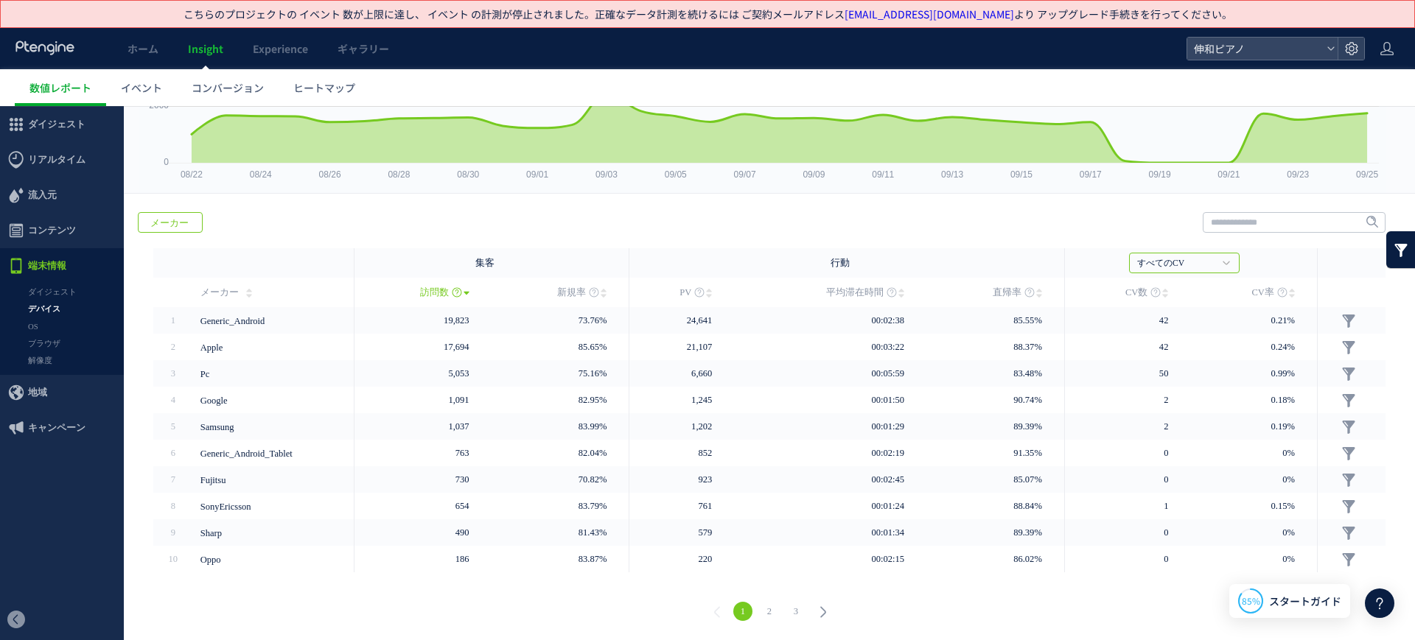
click at [759, 596] on div "1 2 3" at bounding box center [769, 613] width 1261 height 53
click at [760, 604] on link "2" at bounding box center [769, 611] width 19 height 19
click at [786, 606] on link "3" at bounding box center [795, 611] width 19 height 19
click at [733, 606] on link "1" at bounding box center [742, 611] width 19 height 19
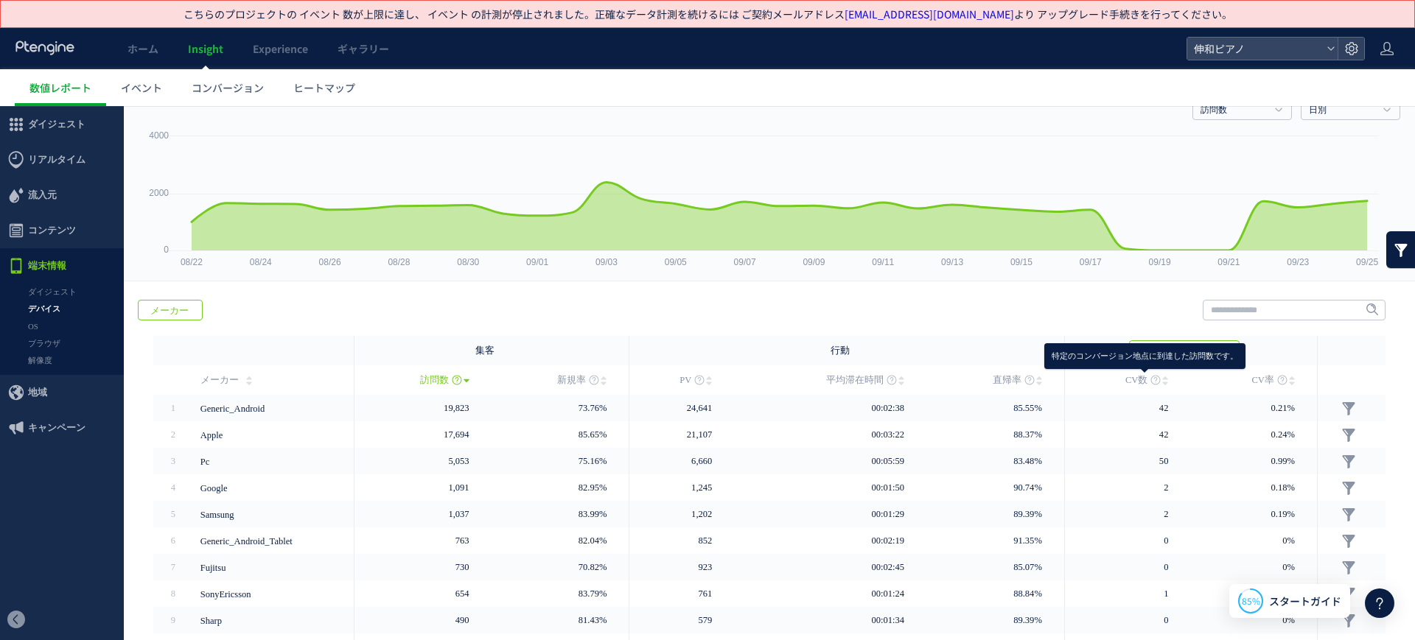
scroll to position [0, 0]
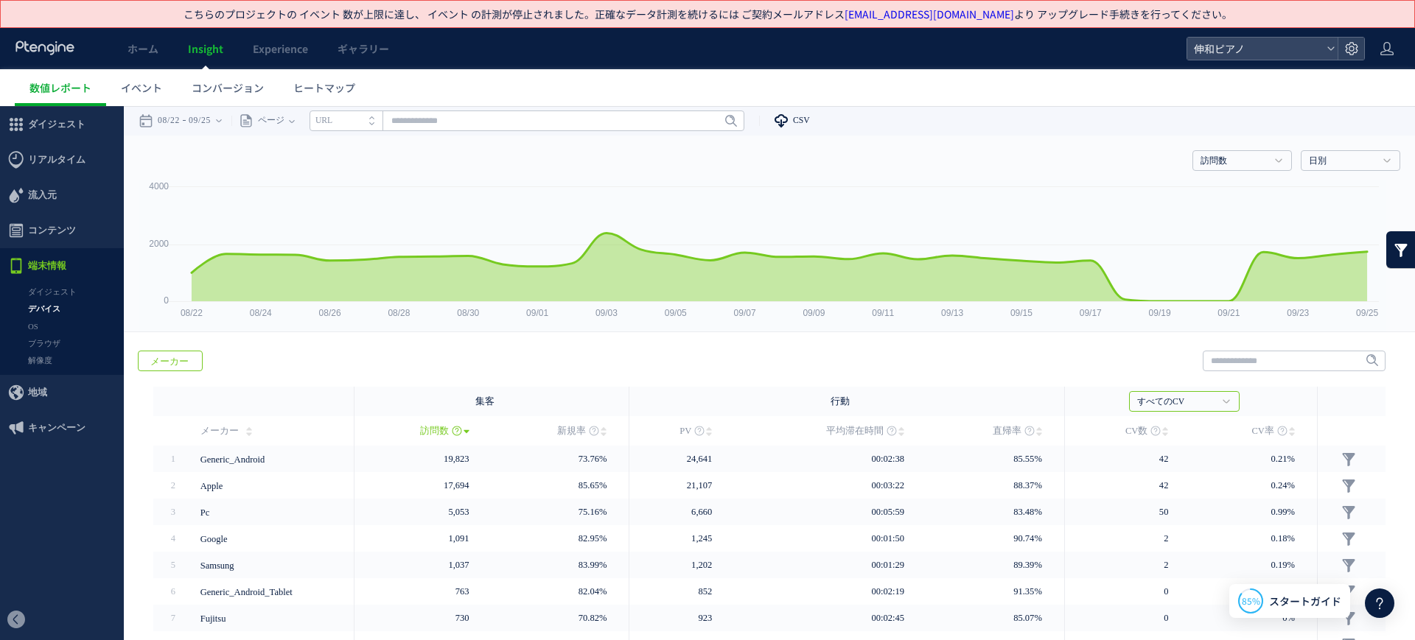
click at [788, 121] on use at bounding box center [780, 120] width 13 height 13
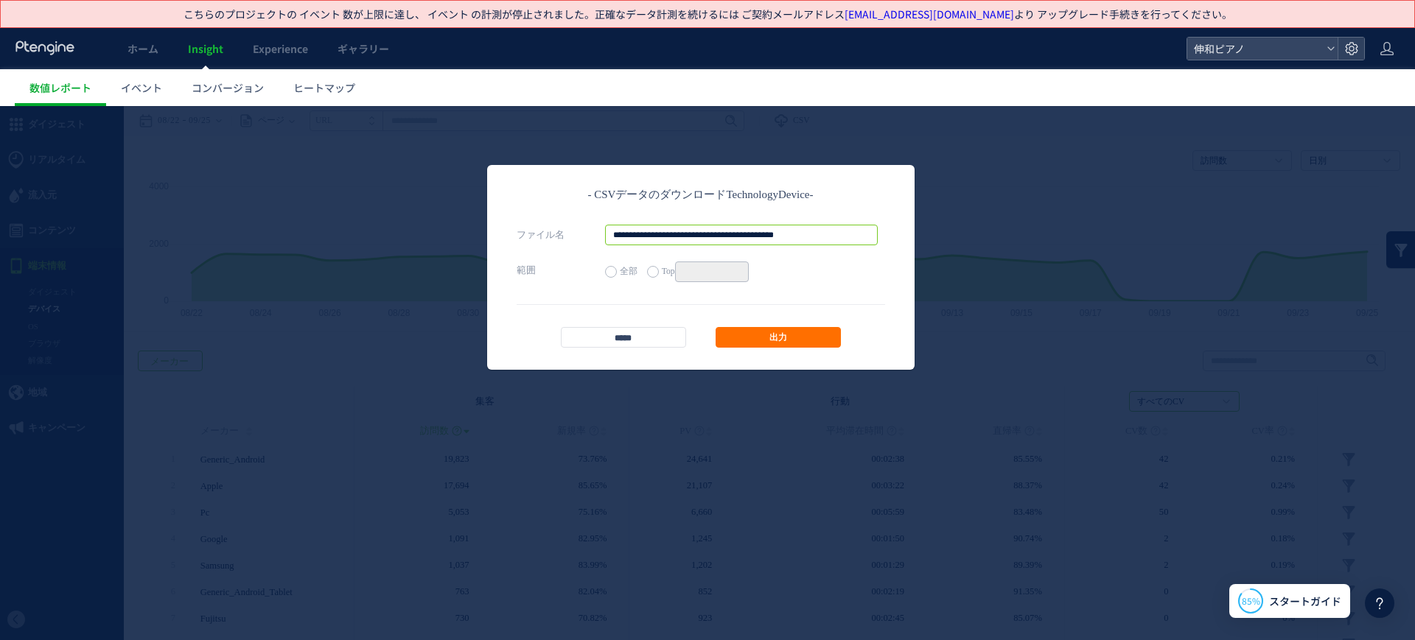
click at [852, 238] on input "**********" at bounding box center [741, 235] width 273 height 21
type input "**********"
click at [777, 333] on link "出力" at bounding box center [777, 337] width 125 height 21
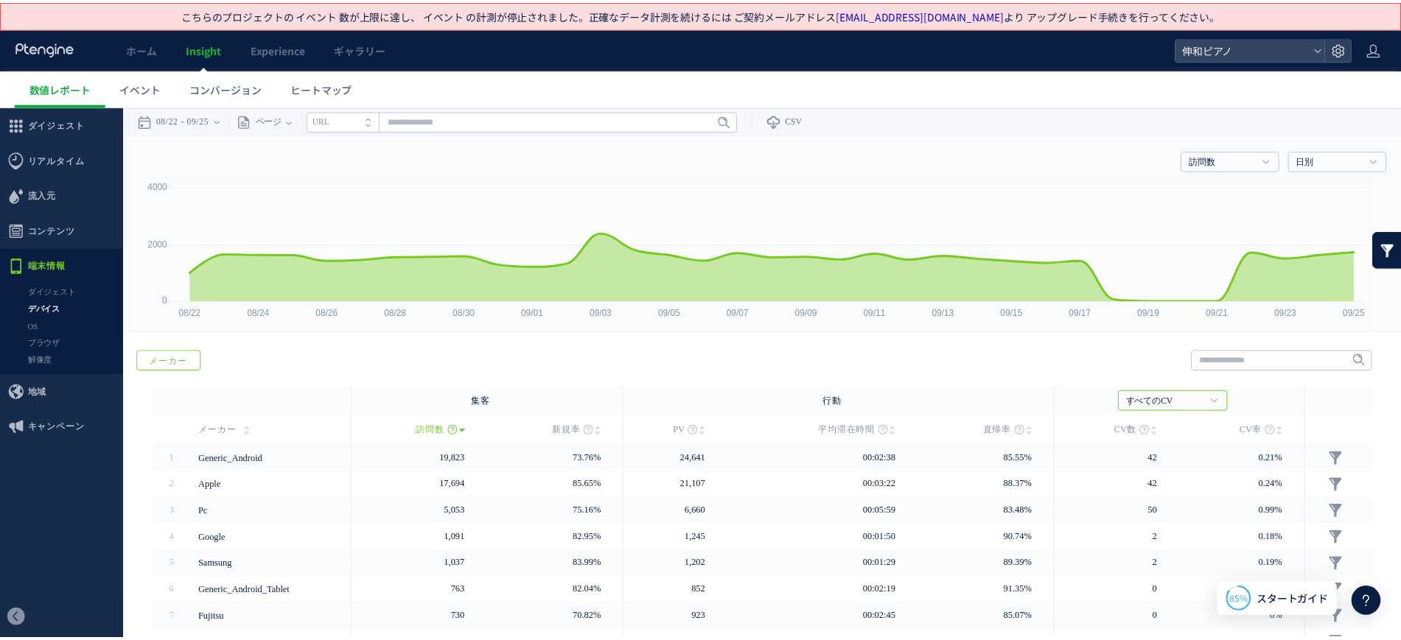
scroll to position [0, 0]
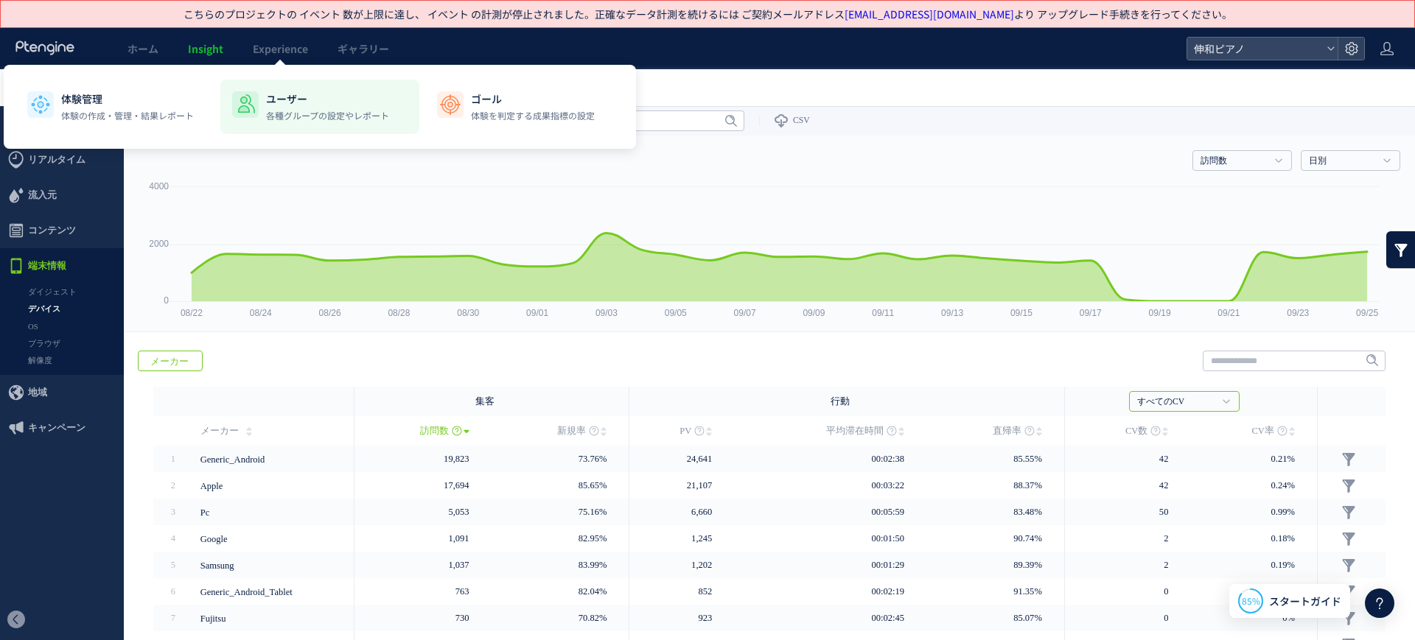
click at [312, 80] on li "ユーザー 各種グループの設定やレポート" at bounding box center [319, 107] width 199 height 55
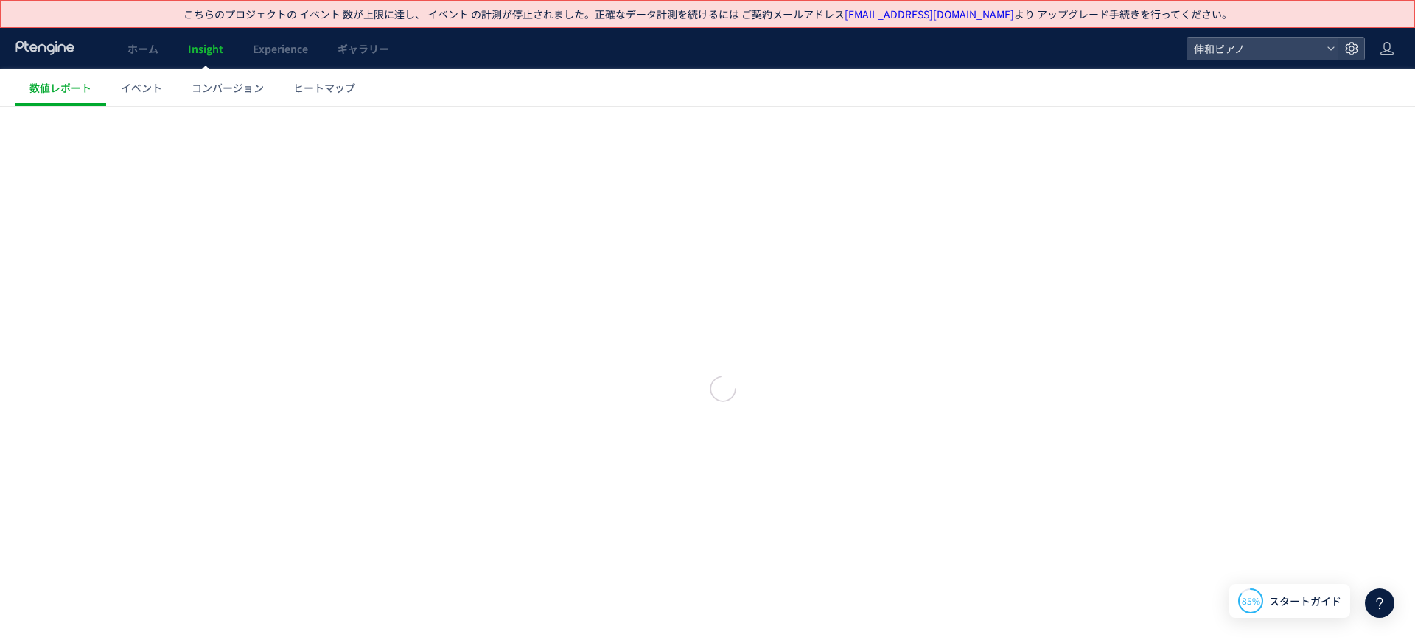
click at [223, 136] on div at bounding box center [707, 373] width 1415 height 534
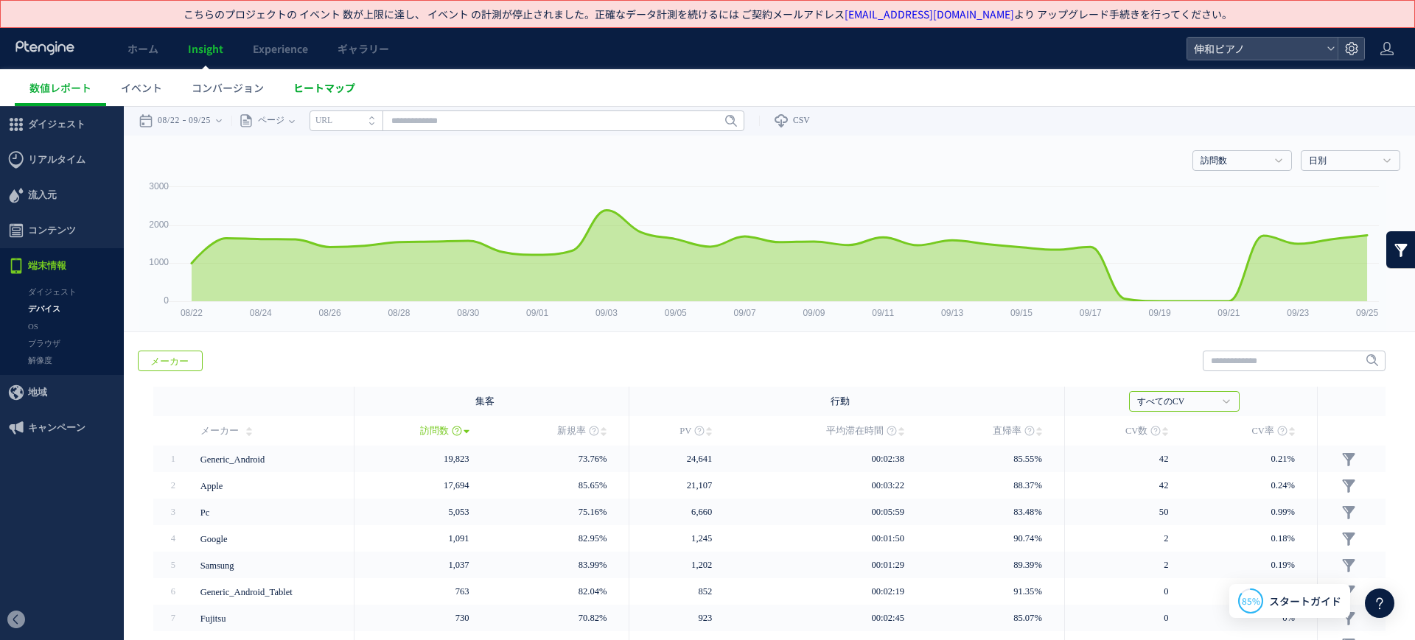
click at [348, 89] on span "ヒートマップ" at bounding box center [324, 87] width 62 height 15
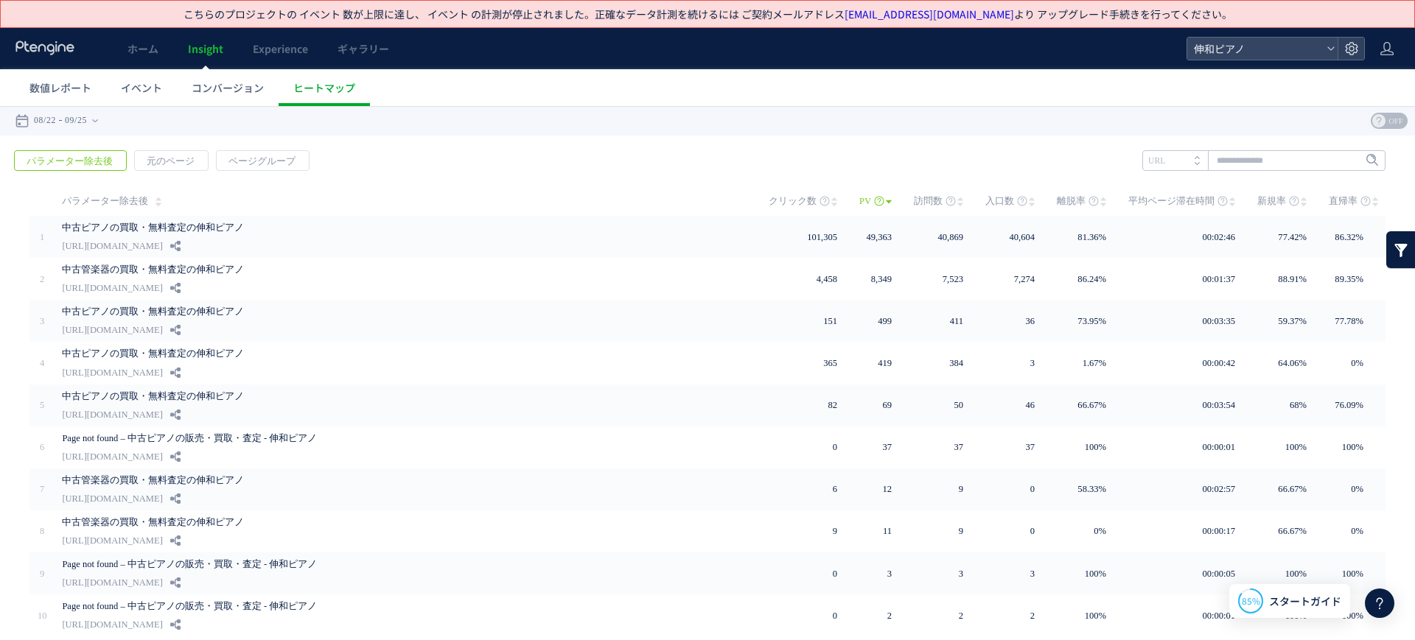
click at [74, 162] on span "パラメーター除去後" at bounding box center [70, 161] width 110 height 21
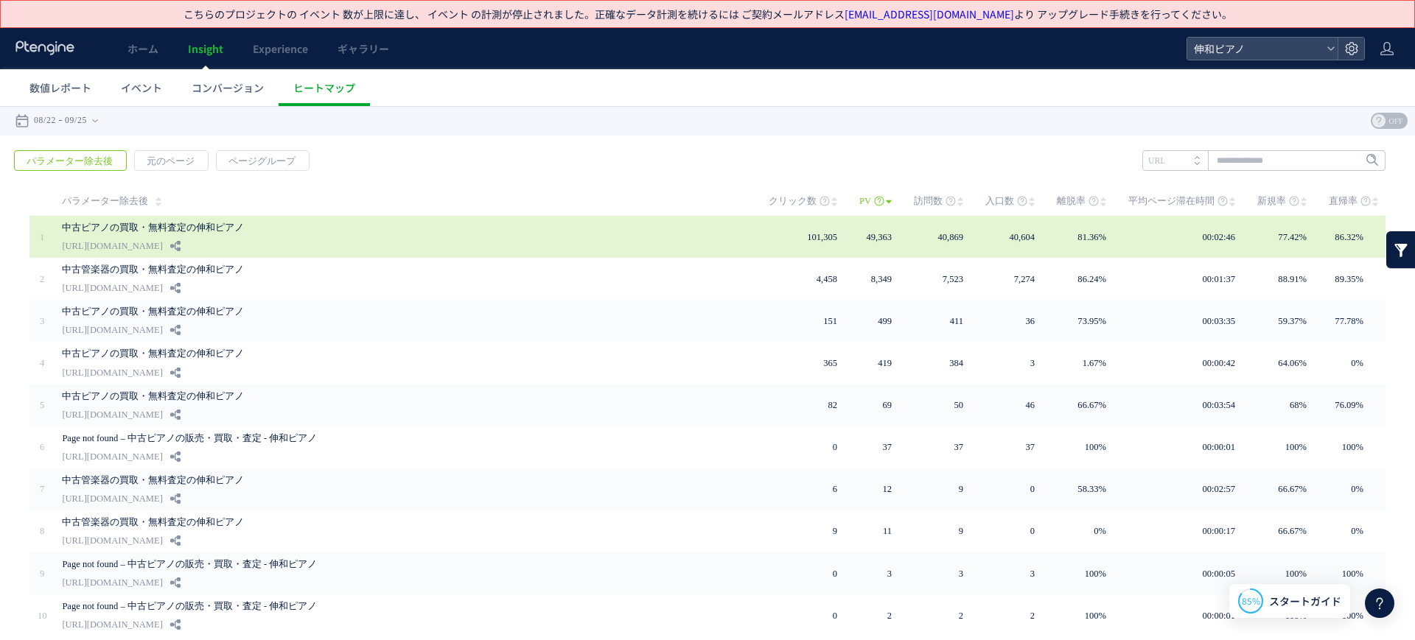
click at [295, 243] on div "中古ピアノの買取・無料査定の伸和ピアノ [URL][DOMAIN_NAME]" at bounding box center [405, 237] width 686 height 42
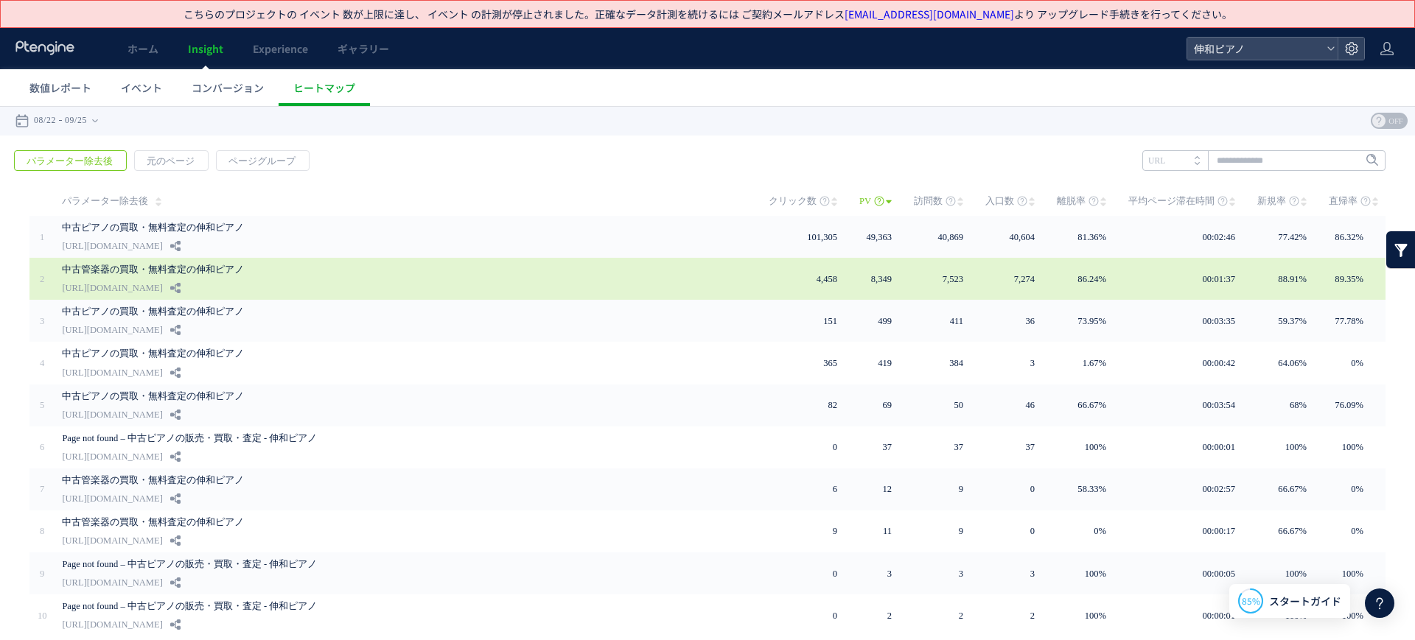
click at [261, 265] on link "中古管楽器の買取・無料査定の伸和ピアノ" at bounding box center [401, 270] width 678 height 18
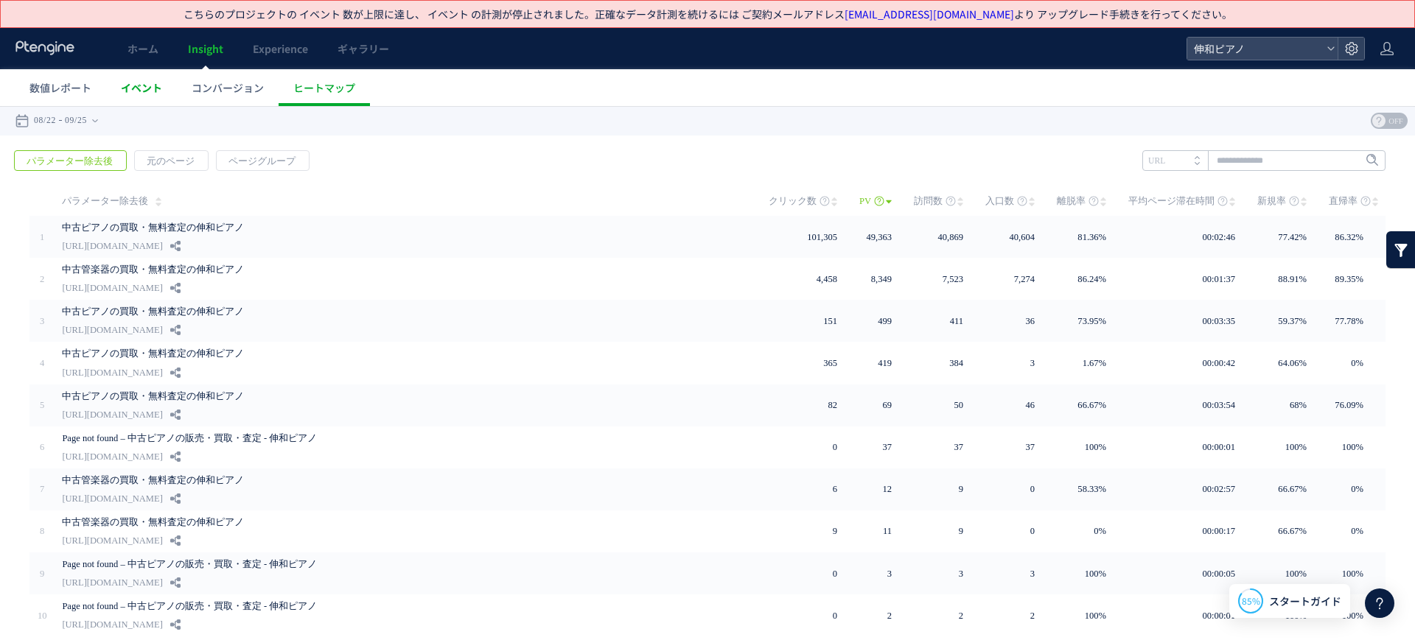
click at [132, 83] on span "イベント" at bounding box center [141, 87] width 41 height 15
